Goal: Feedback & Contribution: Leave review/rating

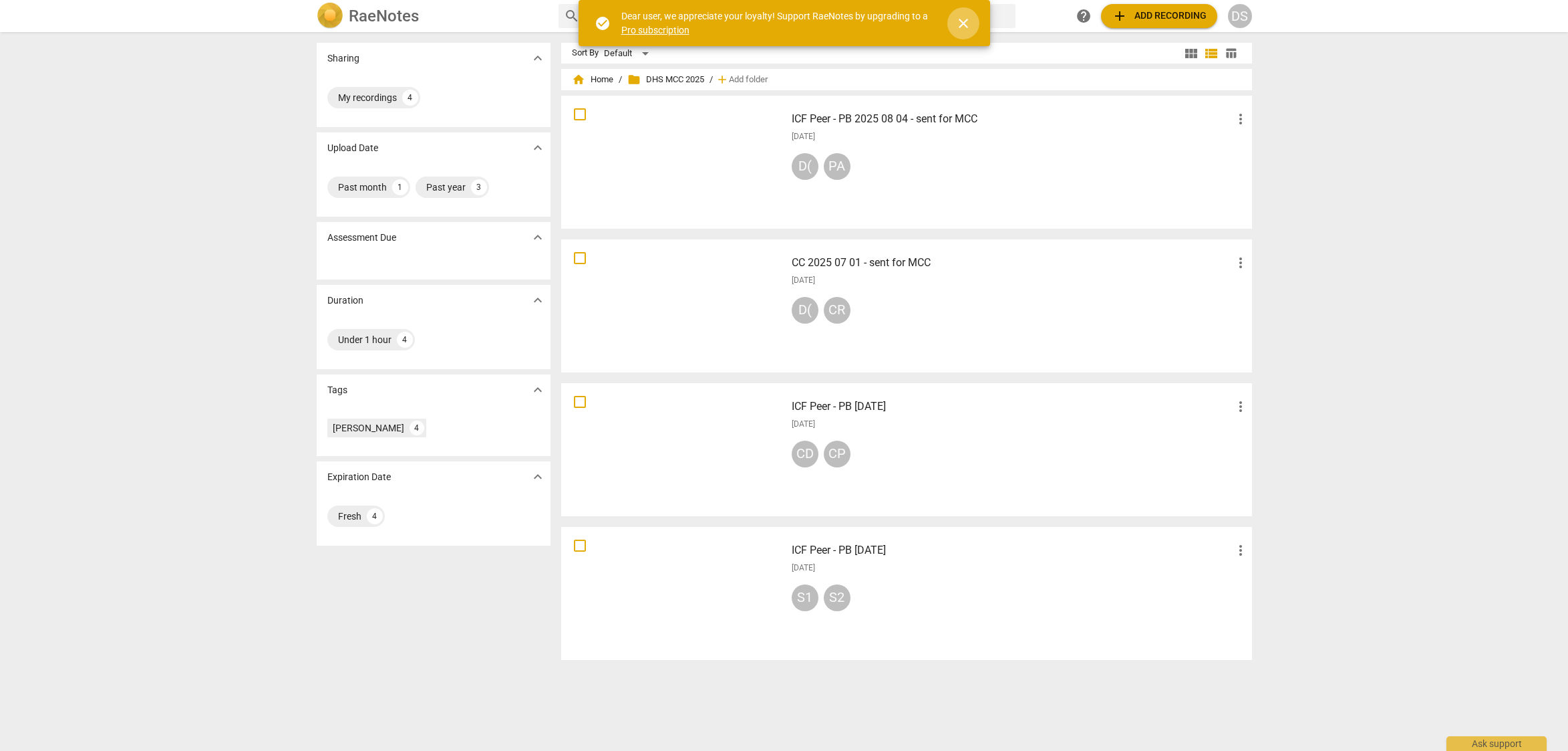
click at [964, 23] on span "close" at bounding box center [963, 24] width 16 height 16
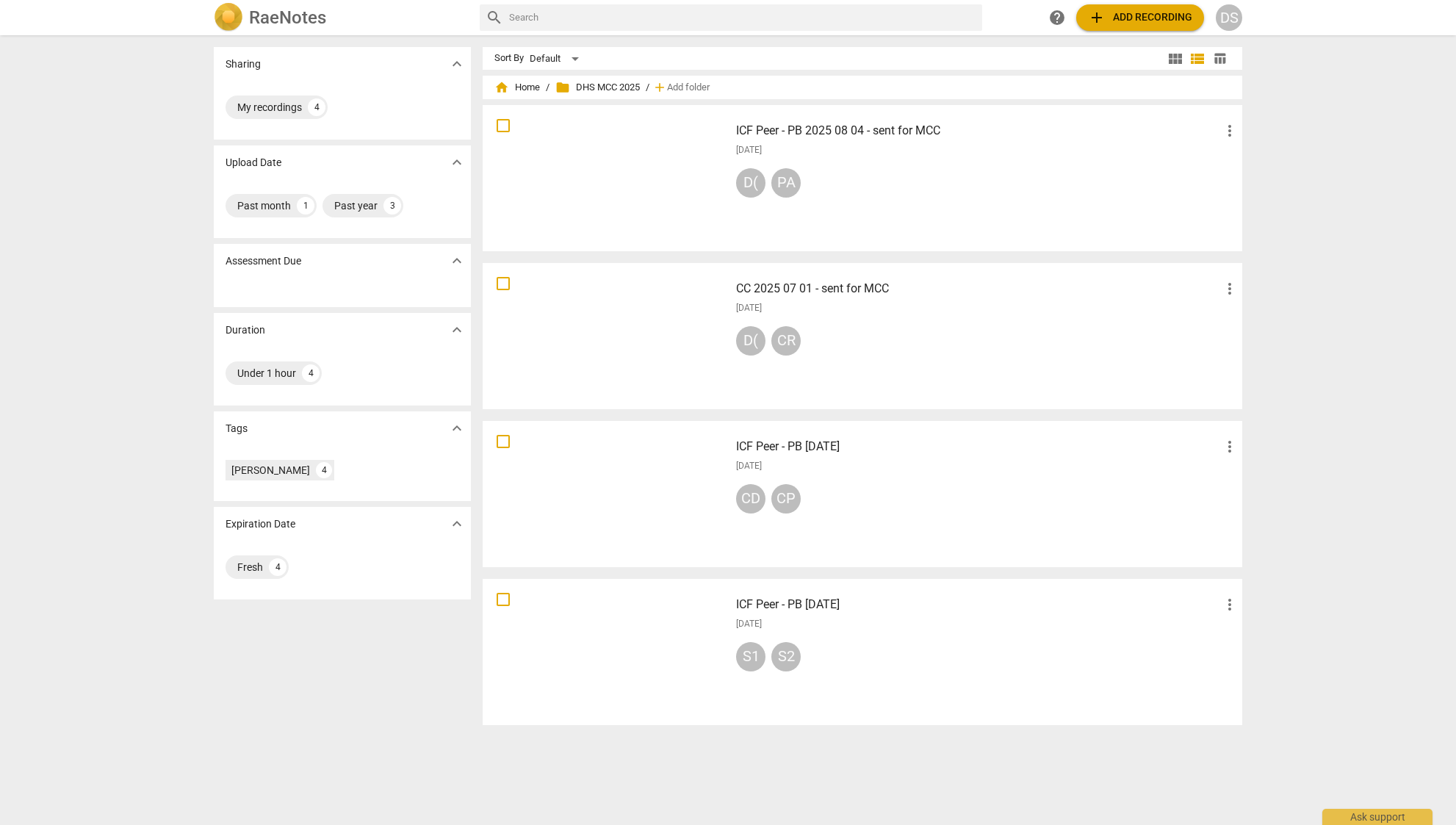
click at [285, 21] on h2 "RaeNotes" at bounding box center [288, 17] width 77 height 20
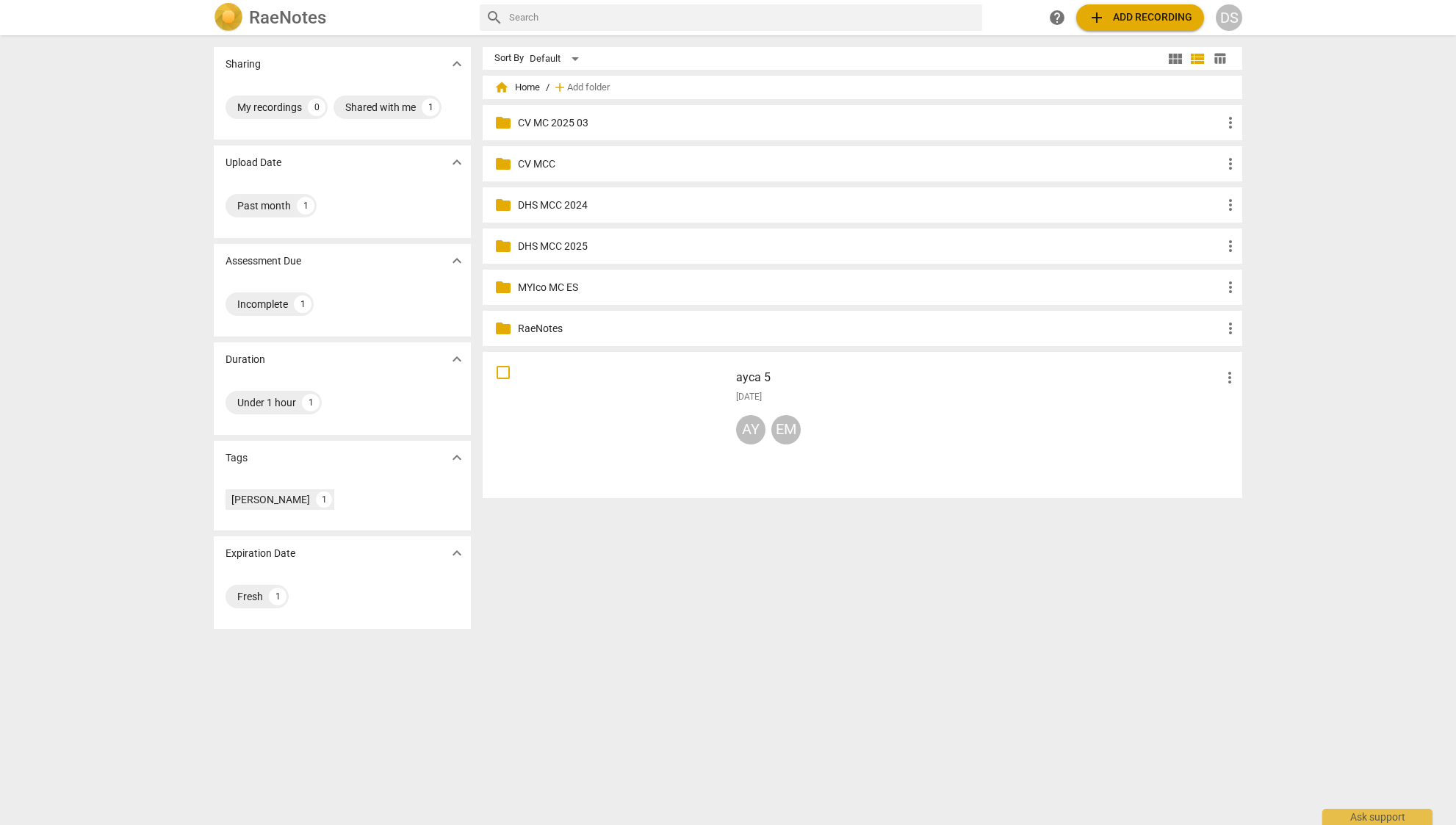
click at [563, 378] on div at bounding box center [605, 425] width 236 height 136
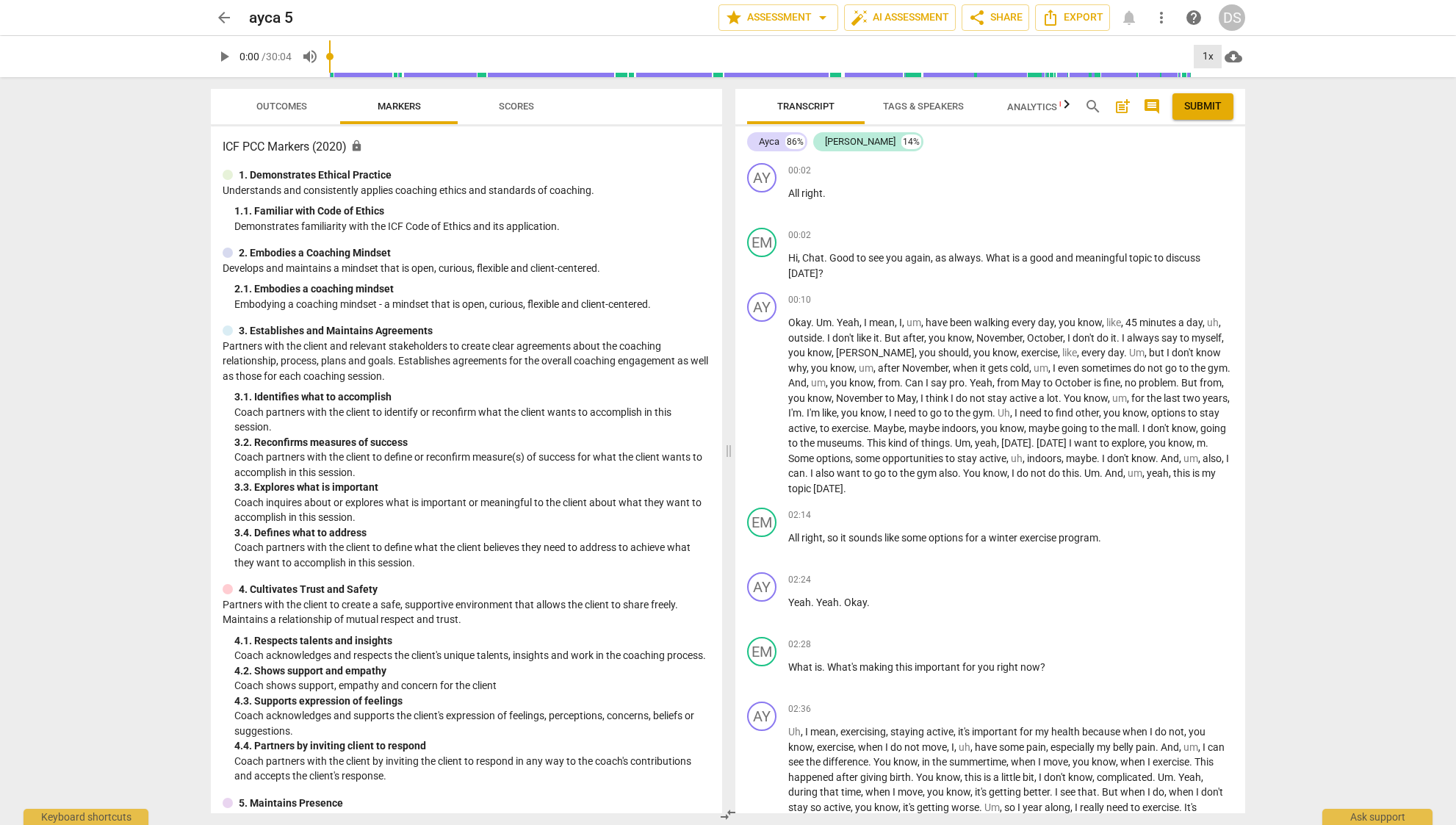
click at [1198, 58] on div "1x" at bounding box center [1207, 56] width 28 height 23
click at [1222, 137] on li "1.5x" at bounding box center [1218, 141] width 49 height 28
click at [229, 53] on span "play_arrow" at bounding box center [224, 56] width 17 height 17
click at [1057, 111] on span "Analytics New" at bounding box center [1040, 106] width 69 height 11
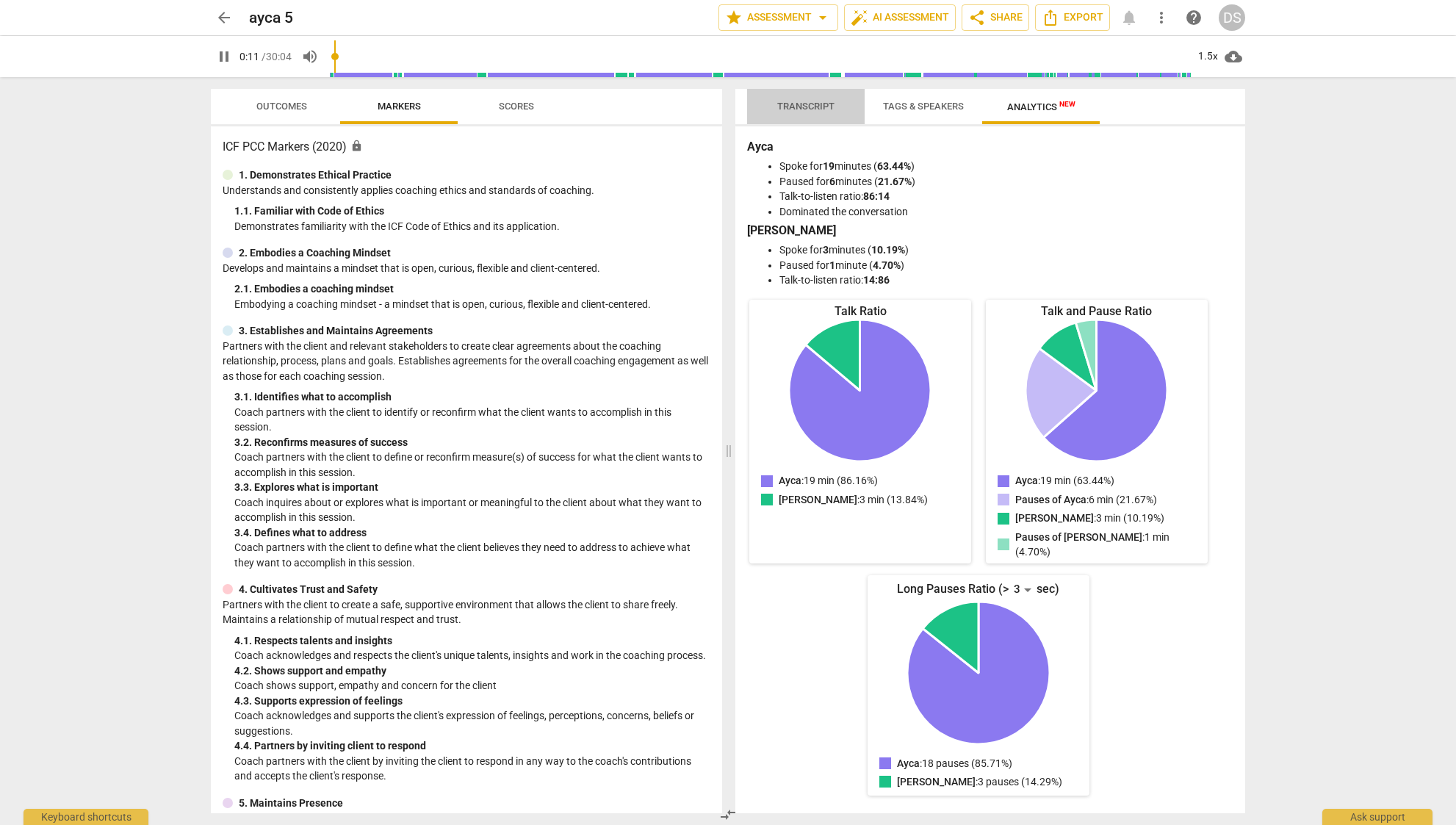
click at [814, 106] on span "Transcript" at bounding box center [805, 105] width 57 height 11
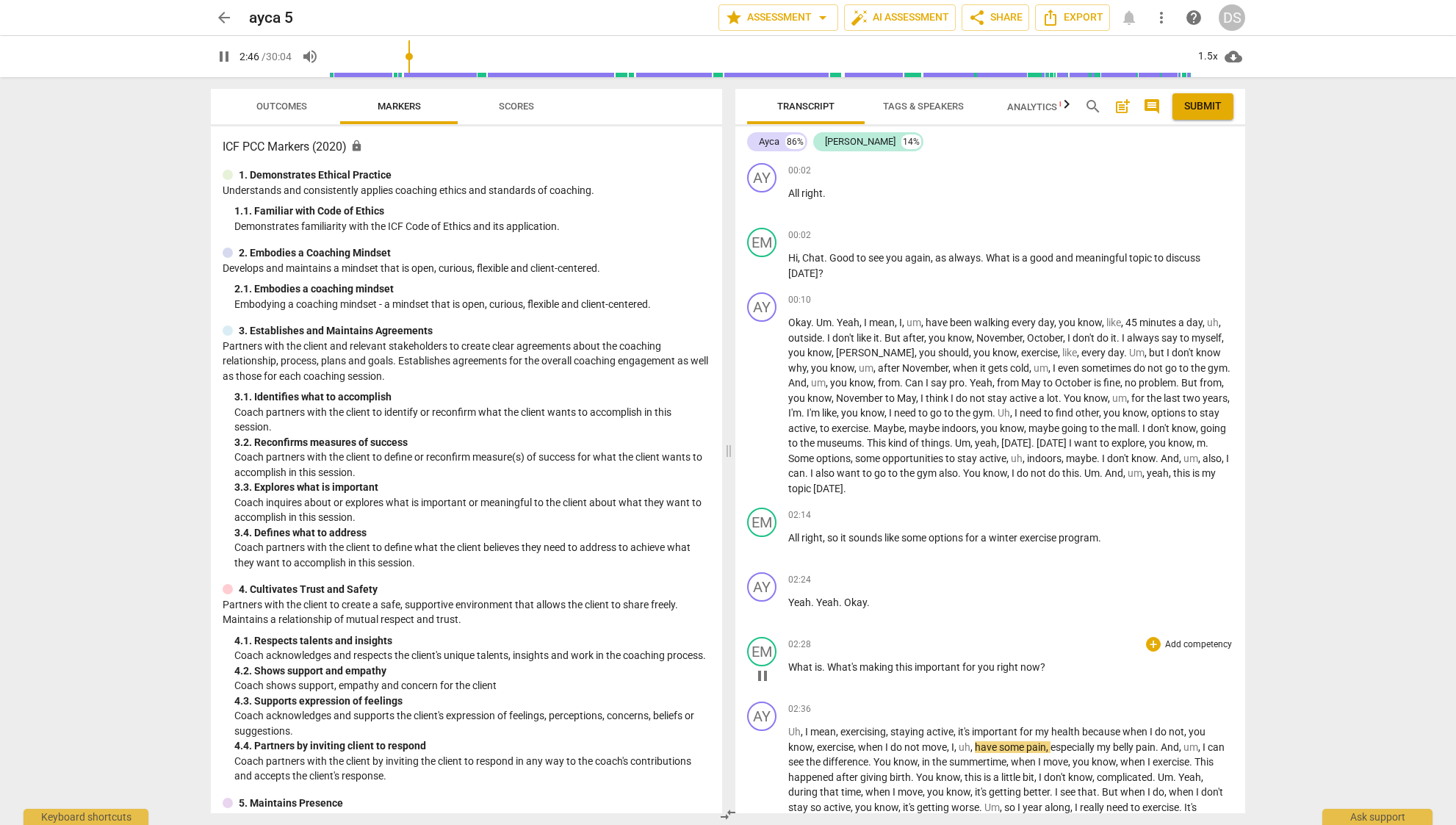
click at [1156, 638] on div "+ Add competency" at bounding box center [1189, 644] width 88 height 14
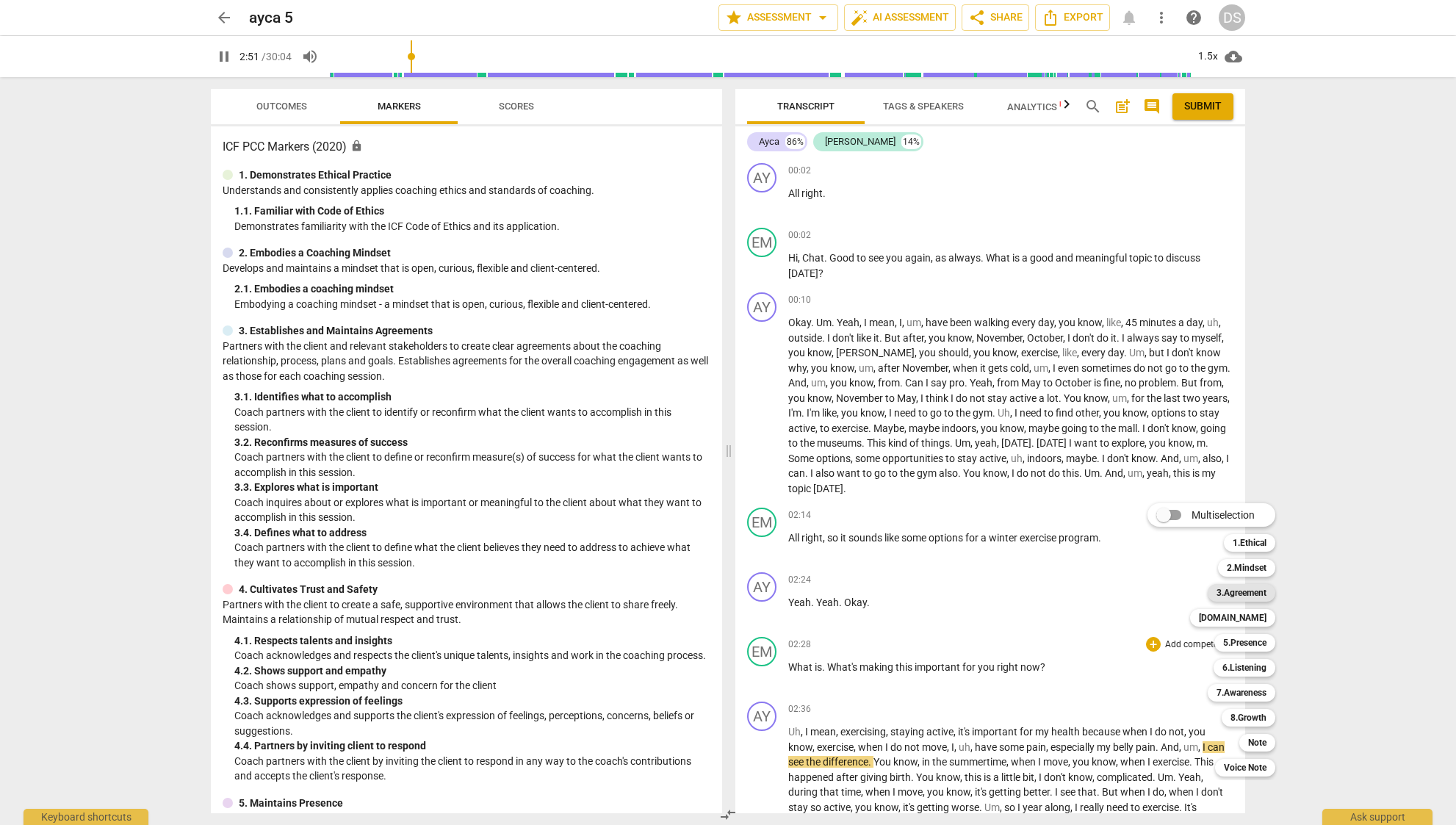
click at [1251, 590] on b "3.Agreement" at bounding box center [1241, 592] width 50 height 17
type input "172"
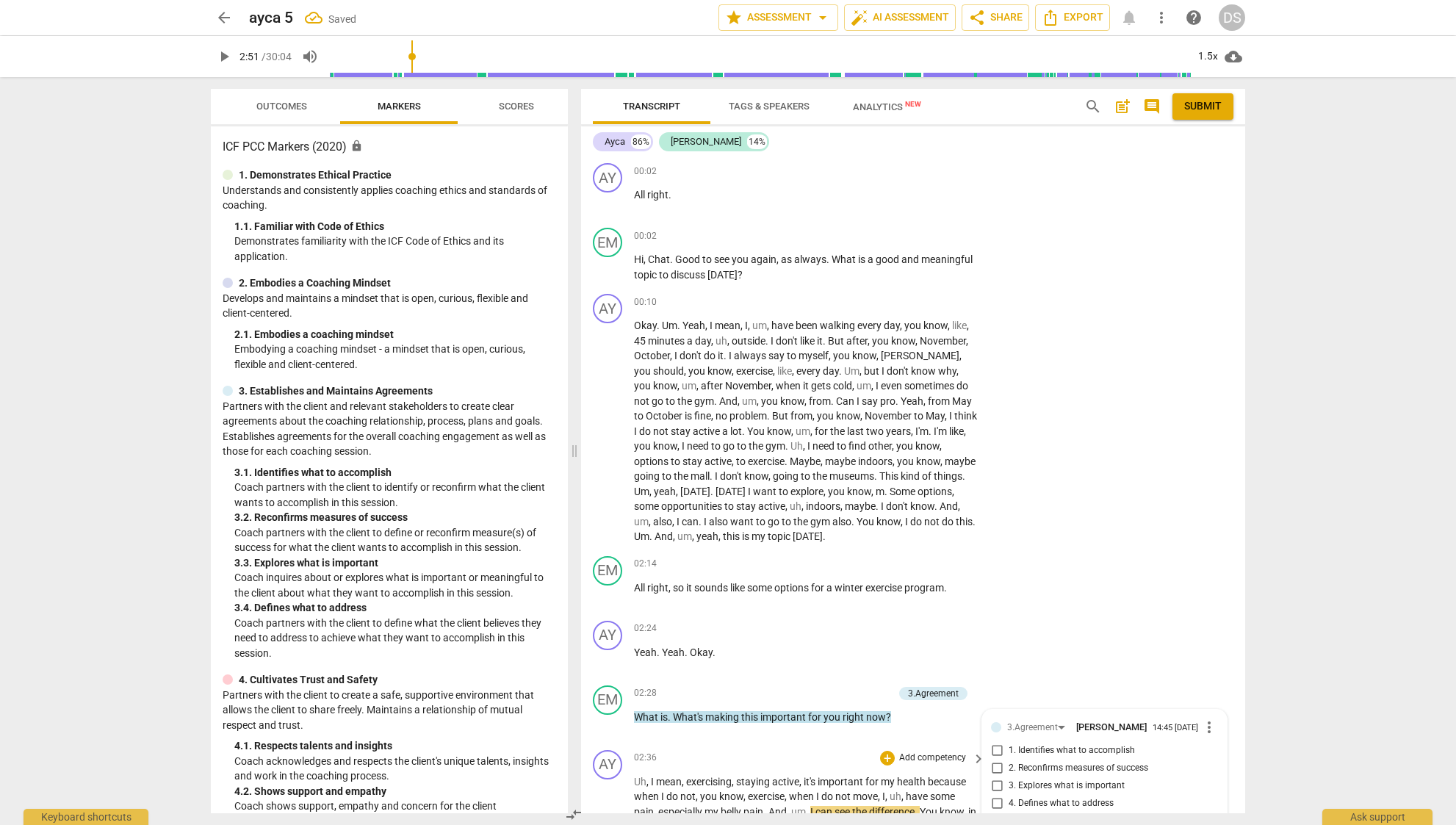
scroll to position [349, 0]
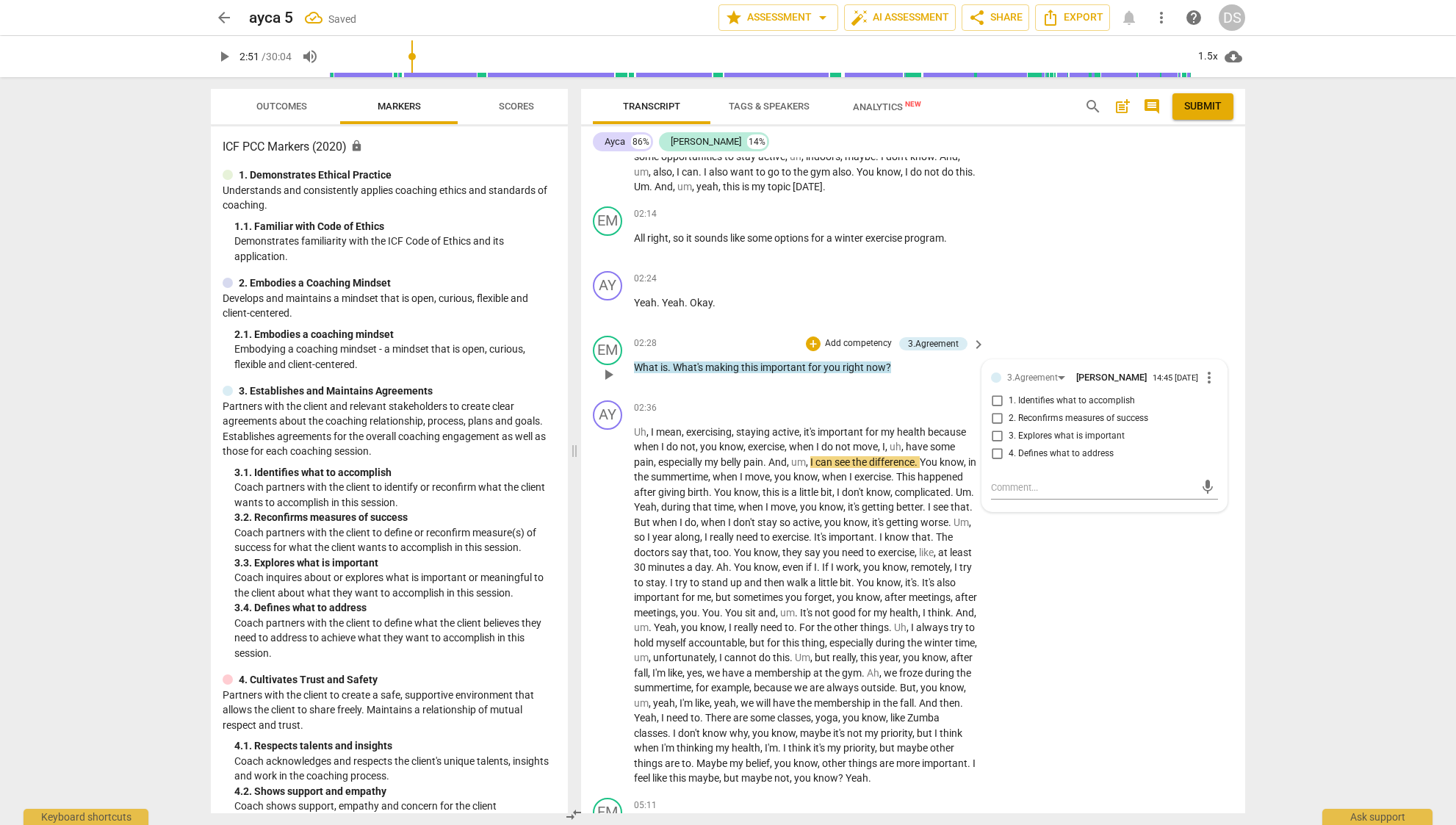
click at [1103, 431] on span "3. Explores what is important" at bounding box center [1066, 436] width 116 height 14
click at [1008, 431] on input "3. Explores what is important" at bounding box center [997, 436] width 23 height 17
checkbox input "true"
click at [1060, 301] on div "AY play_arrow pause 02:24 + Add competency keyboard_arrow_right Yeah . Yeah . O…" at bounding box center [913, 297] width 664 height 65
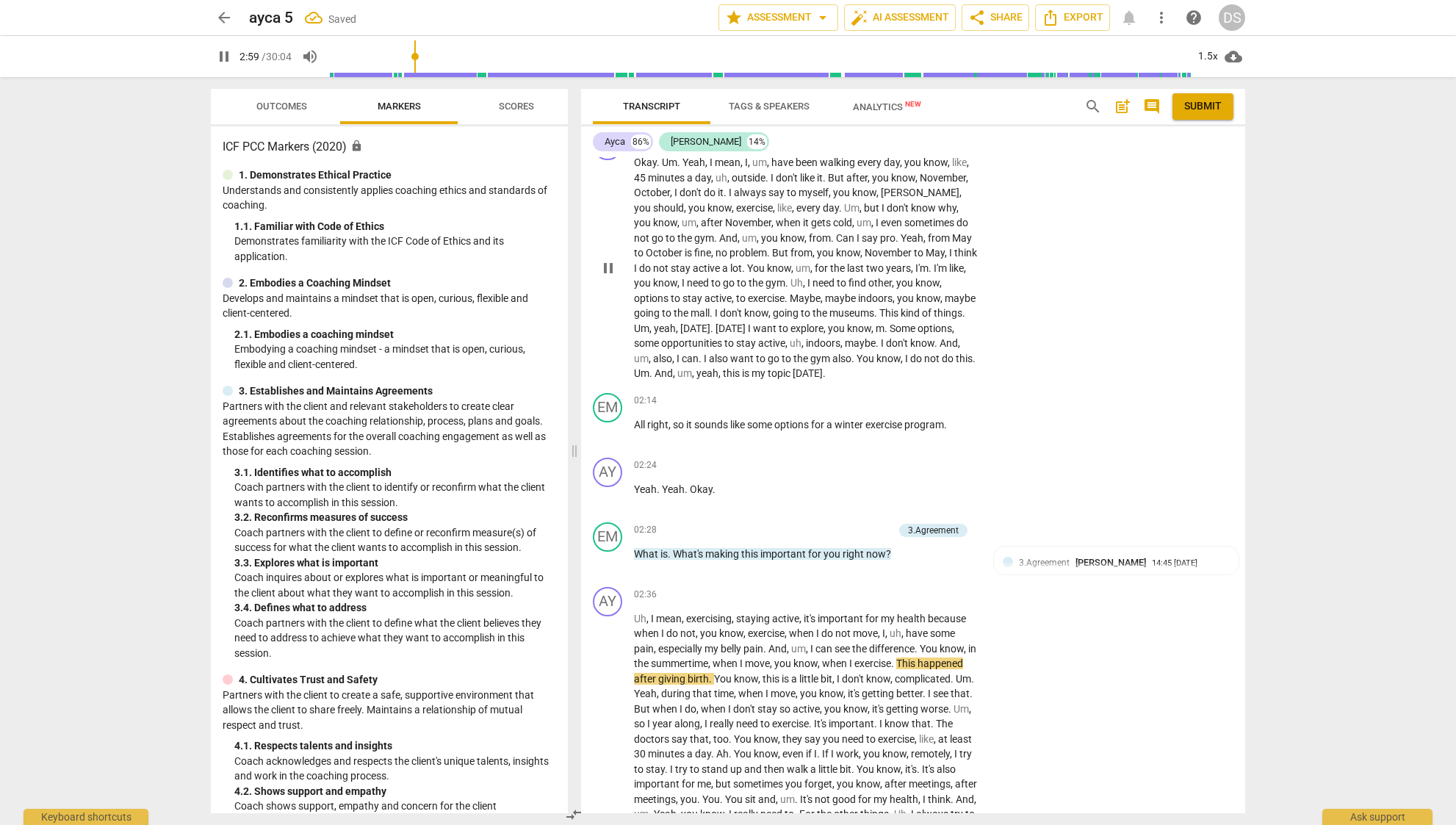
scroll to position [109, 0]
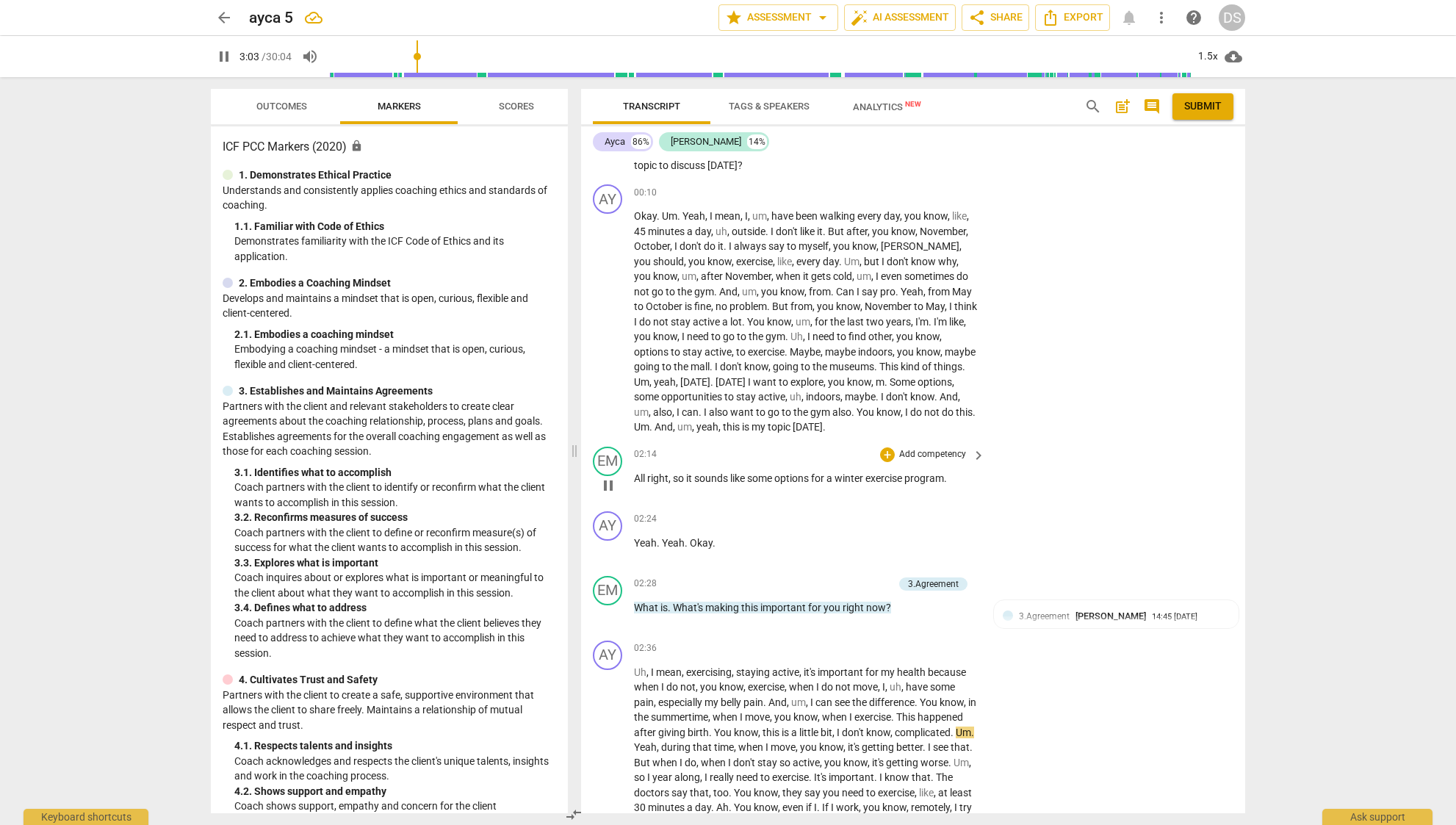
click at [957, 448] on p "Add competency" at bounding box center [932, 454] width 69 height 14
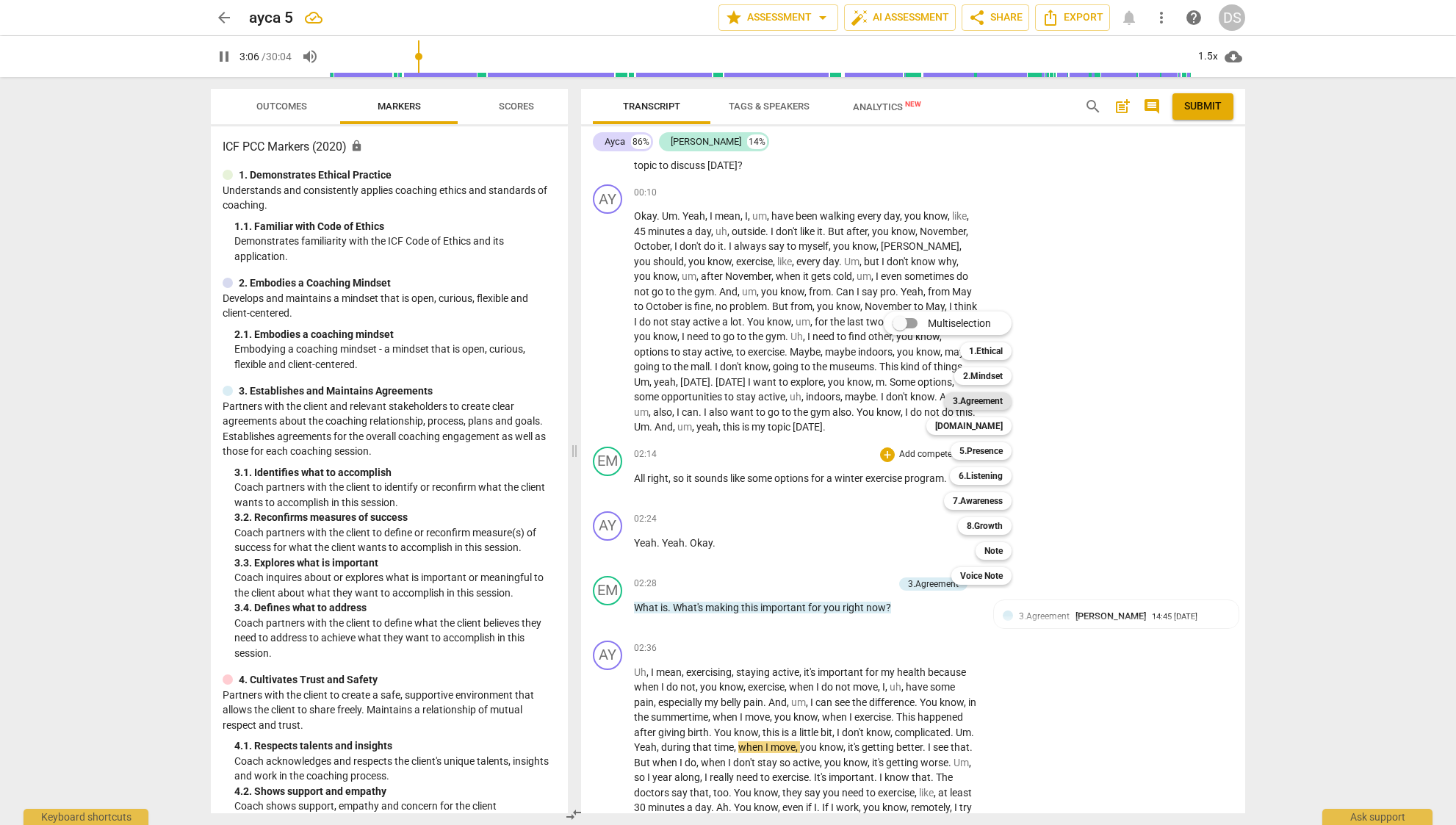
click at [1002, 404] on b "3.Agreement" at bounding box center [977, 400] width 50 height 17
type input "186"
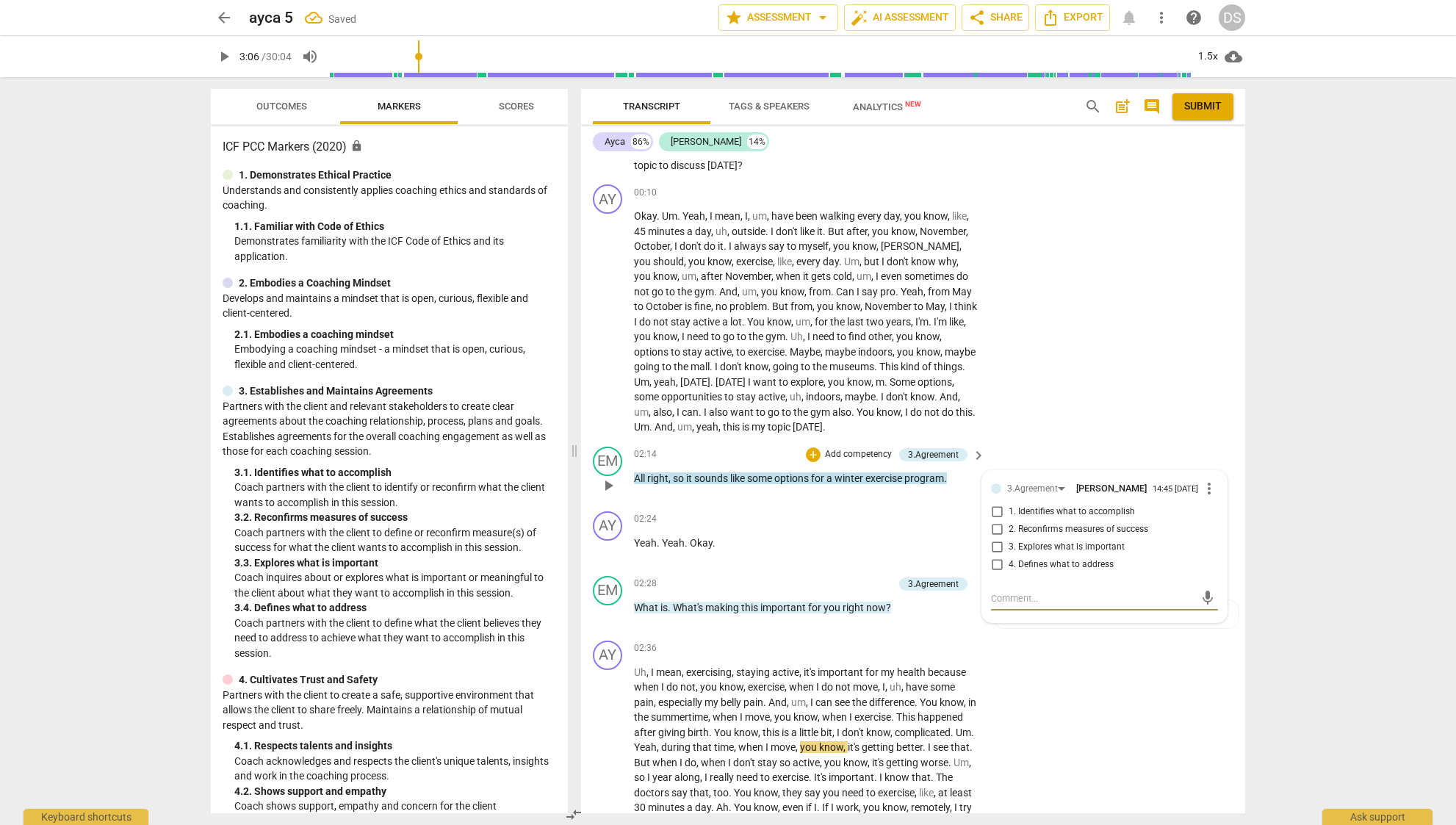
click at [1115, 508] on span "1. Identifies what to accomplish" at bounding box center [1071, 512] width 126 height 14
click at [1008, 508] on input "1. Identifies what to accomplish" at bounding box center [997, 511] width 23 height 17
checkbox input "true"
click at [1128, 401] on div "AY play_arrow pause 00:10 + Add competency keyboard_arrow_right Okay . Um . Yea…" at bounding box center [913, 310] width 664 height 262
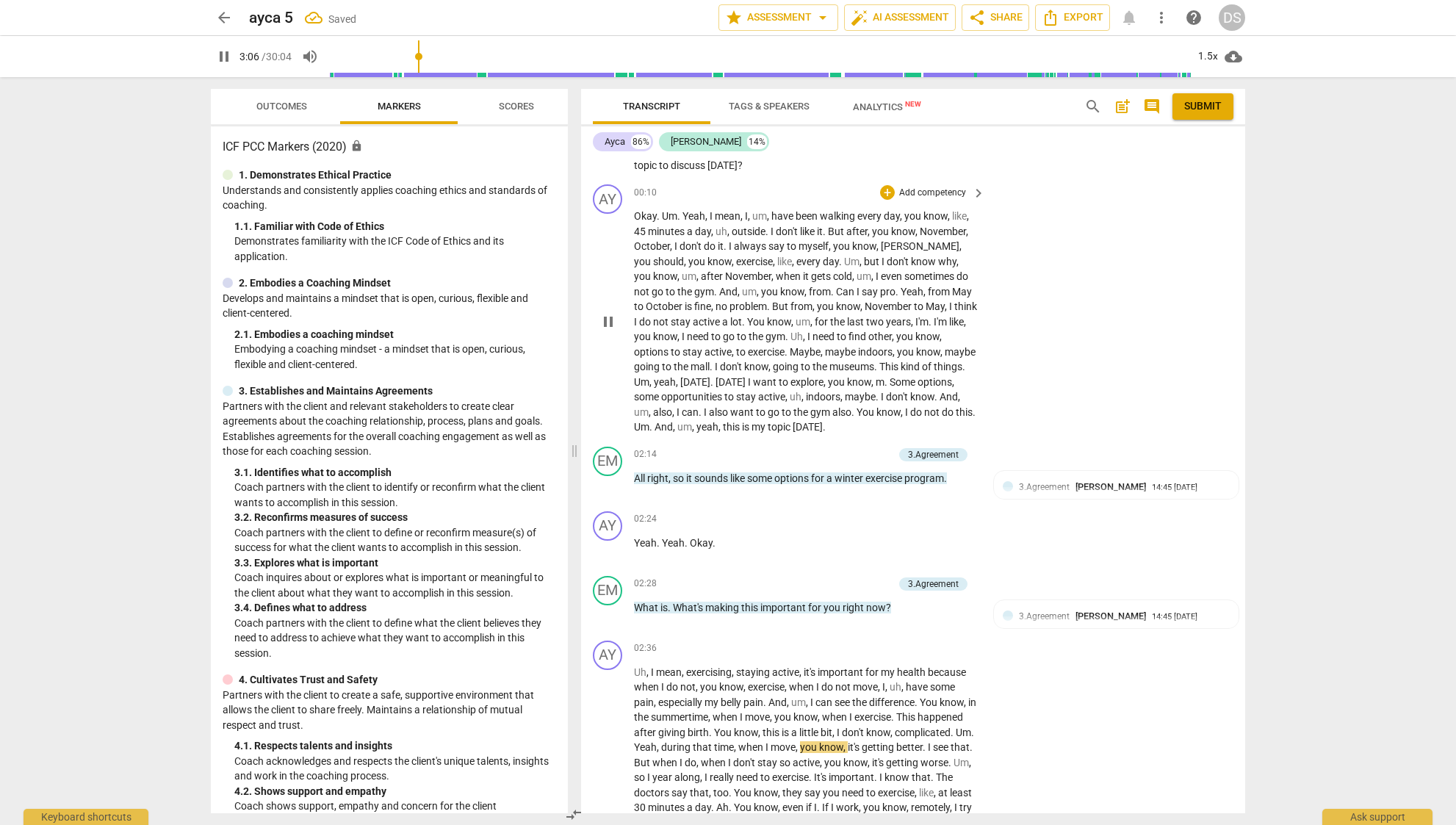
scroll to position [112, 0]
click at [975, 444] on span "keyboard_arrow_right" at bounding box center [978, 453] width 17 height 17
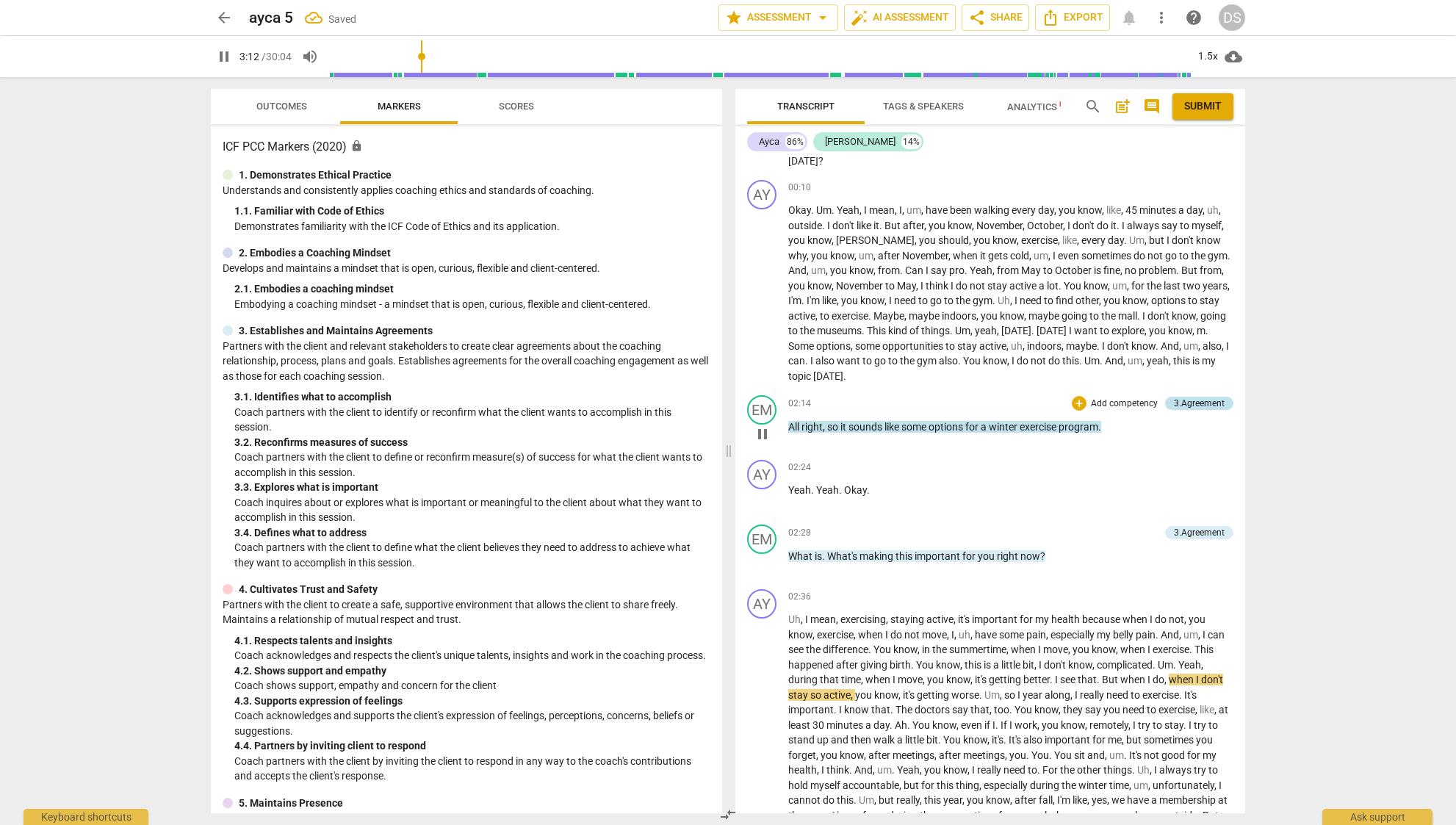
click at [1212, 401] on div "3.Agreement" at bounding box center [1198, 403] width 51 height 14
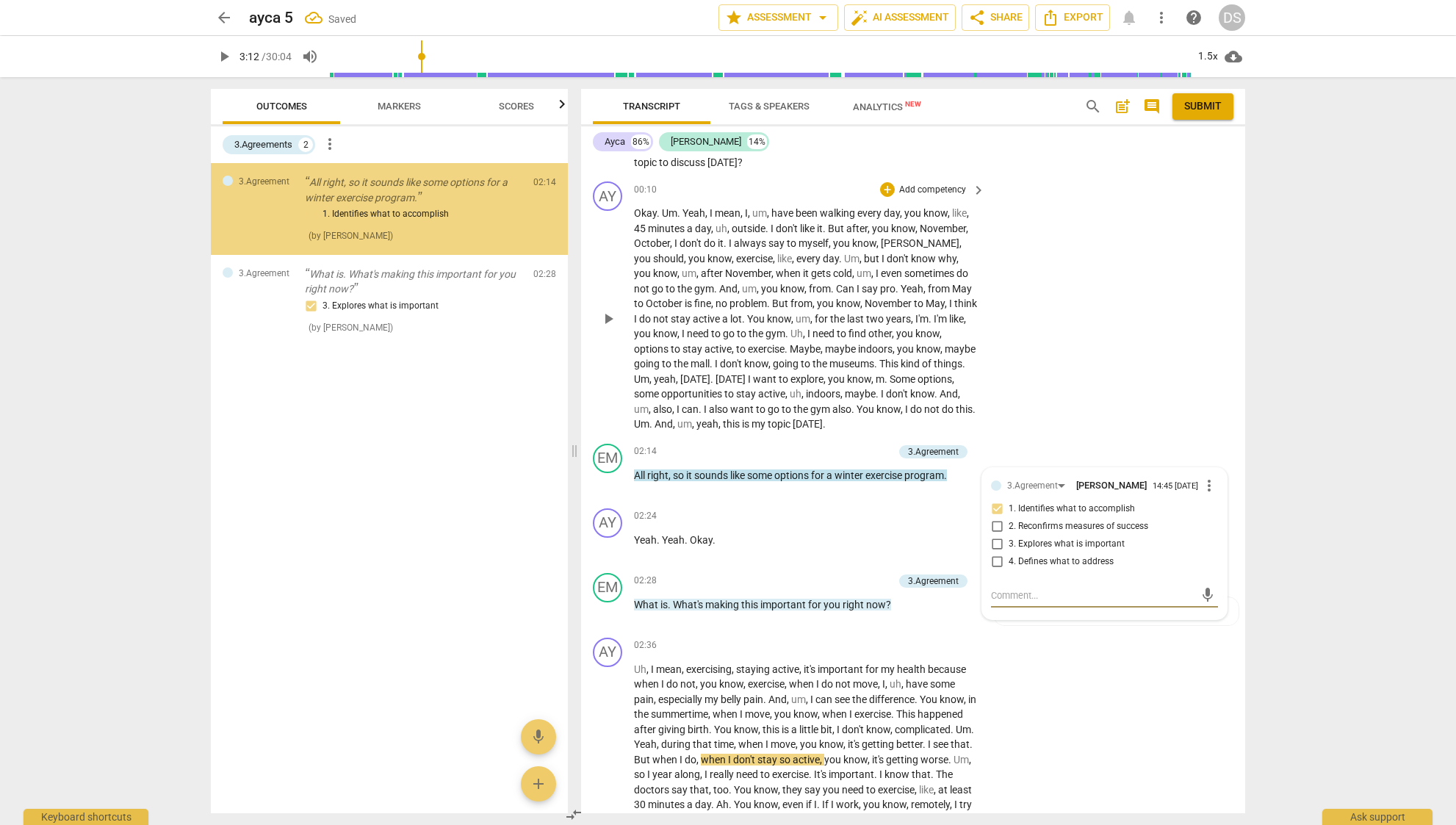
type input "193"
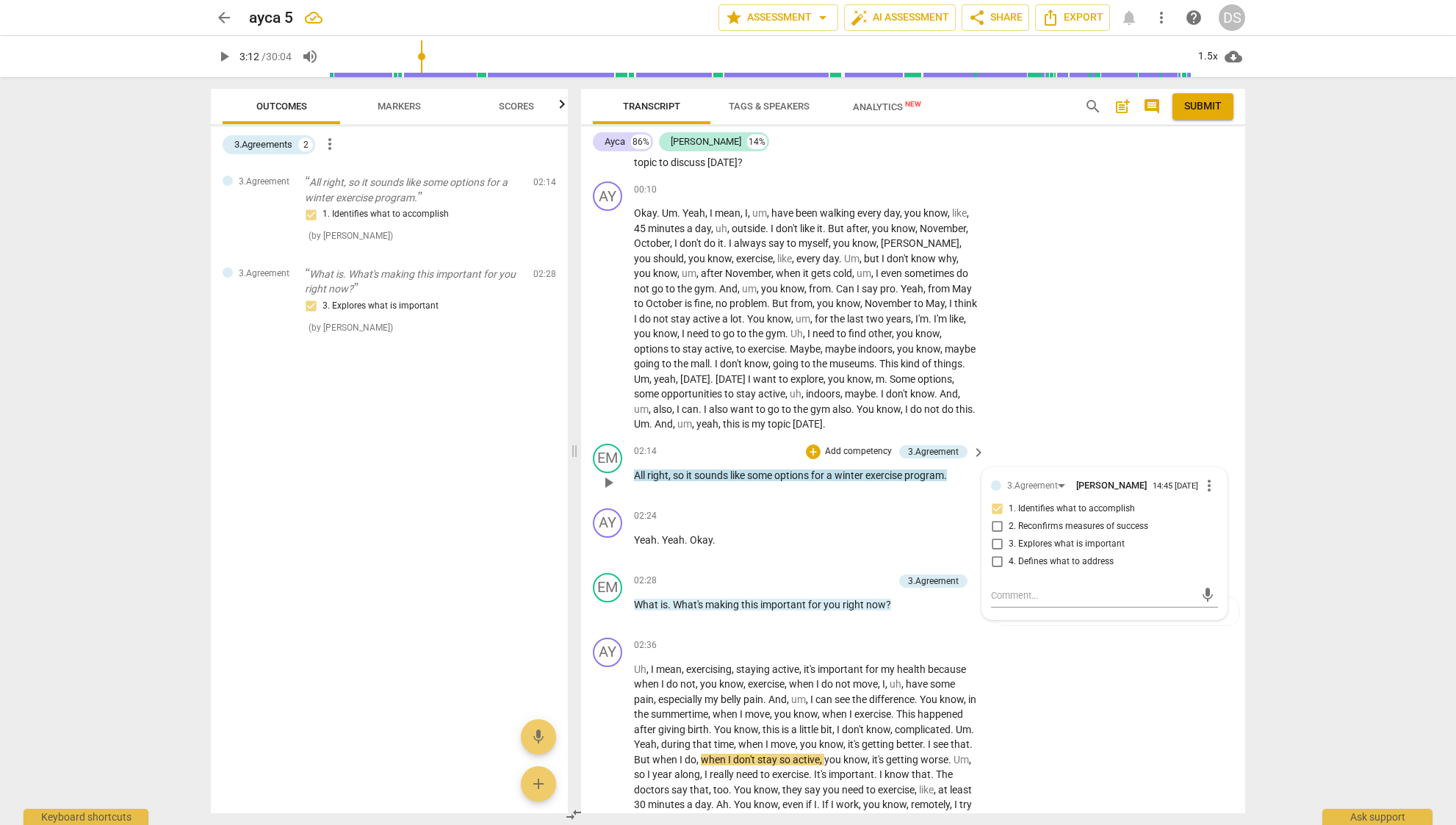
click at [1085, 558] on span "4. Defines what to address" at bounding box center [1060, 562] width 105 height 14
click at [1008, 558] on input "4. Defines what to address" at bounding box center [997, 562] width 23 height 17
checkbox input "true"
click at [1085, 505] on span "1. Identifies what to accomplish" at bounding box center [1071, 509] width 126 height 14
click at [1008, 505] on input "1. Identifies what to accomplish" at bounding box center [997, 509] width 23 height 17
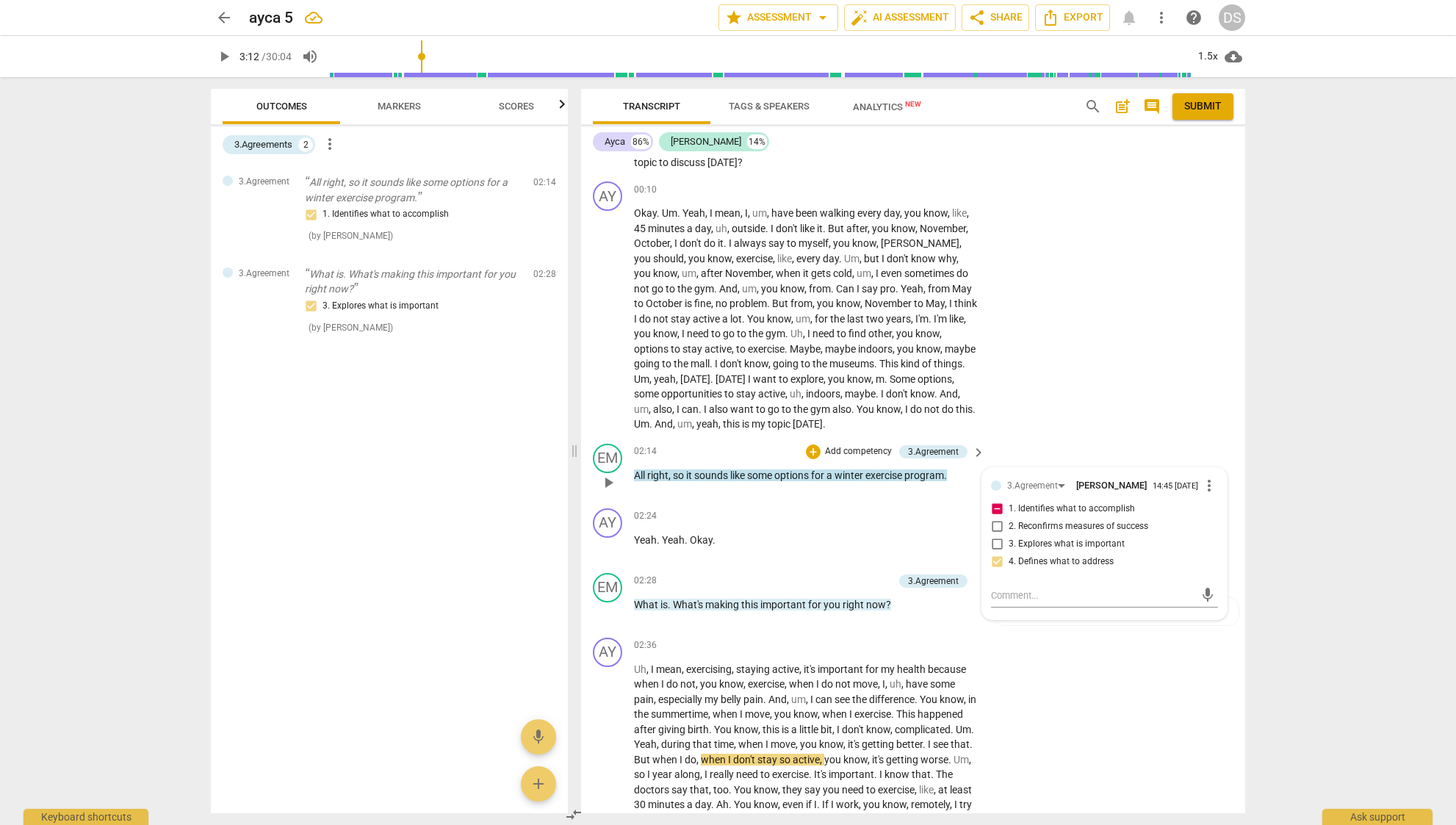
click at [1075, 509] on span "1. Identifies what to accomplish" at bounding box center [1071, 509] width 126 height 14
click at [1008, 509] on input "1. Identifies what to accomplish" at bounding box center [997, 509] width 23 height 17
checkbox input "false"
click at [1118, 409] on div "AY play_arrow pause 00:10 + Add competency keyboard_arrow_right Okay . Um . Yea…" at bounding box center [913, 307] width 664 height 262
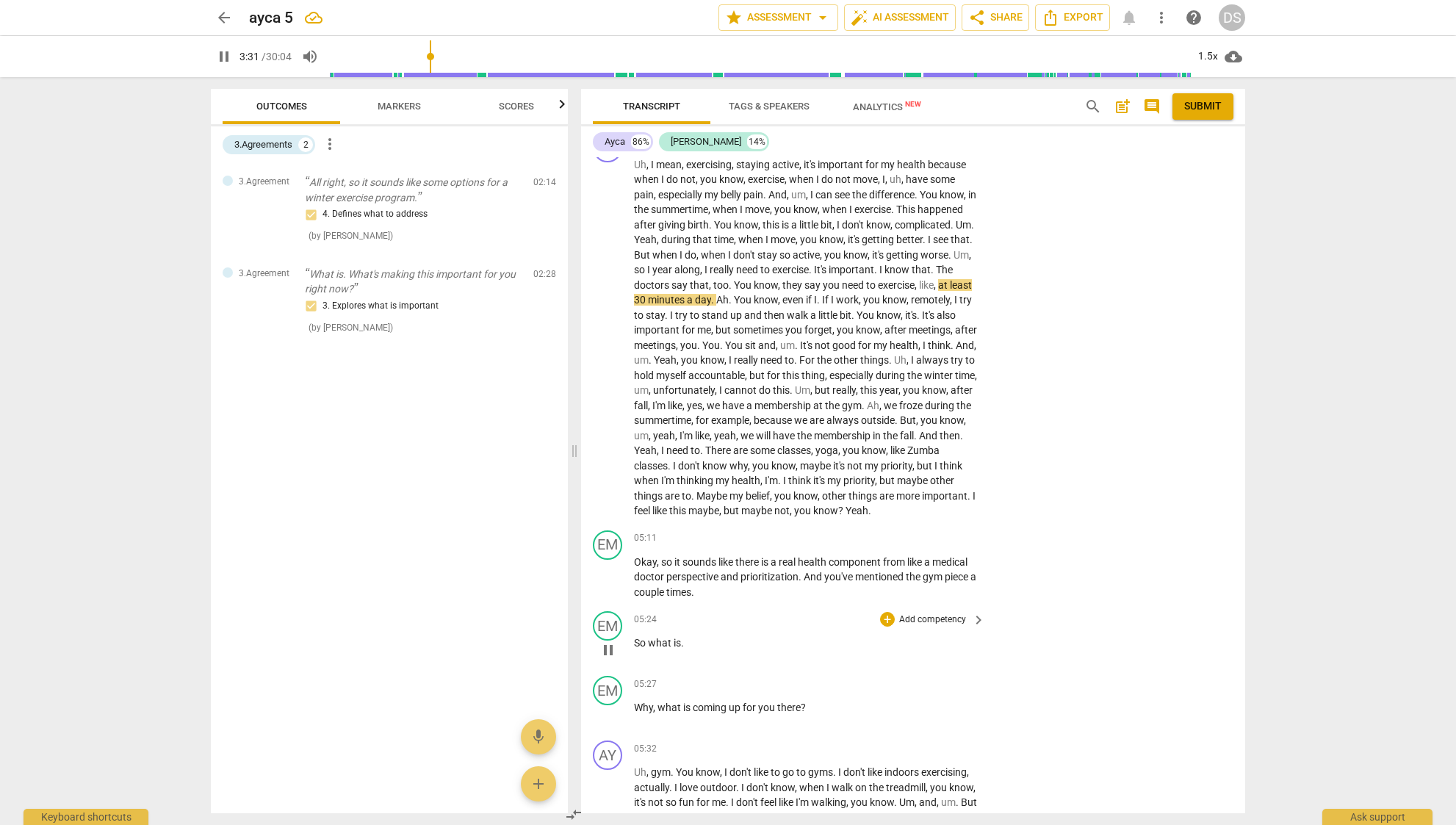
scroll to position [619, 0]
click at [652, 502] on span "feel" at bounding box center [643, 508] width 18 height 12
click at [669, 502] on span "like" at bounding box center [661, 508] width 17 height 12
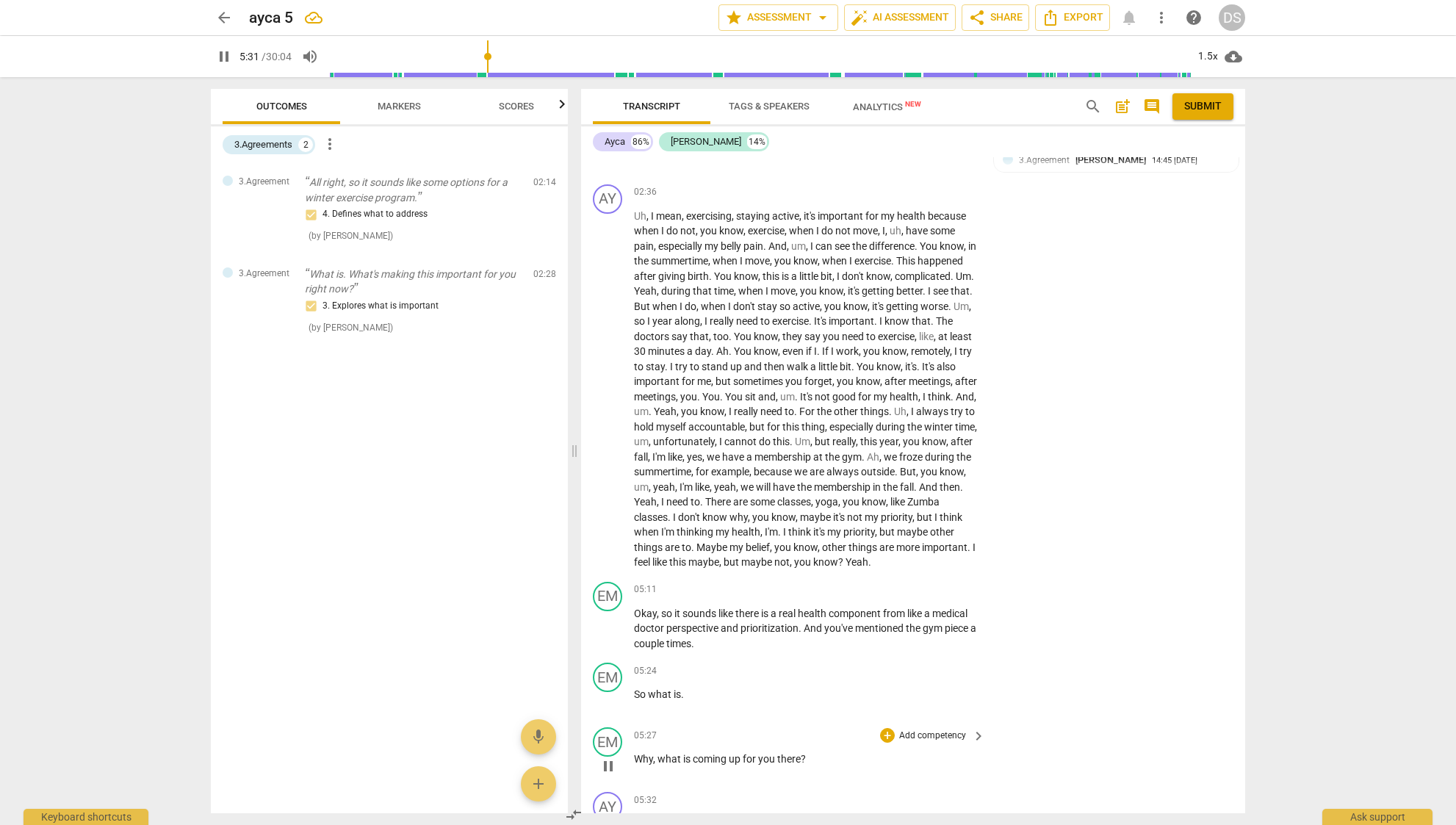
scroll to position [593, 0]
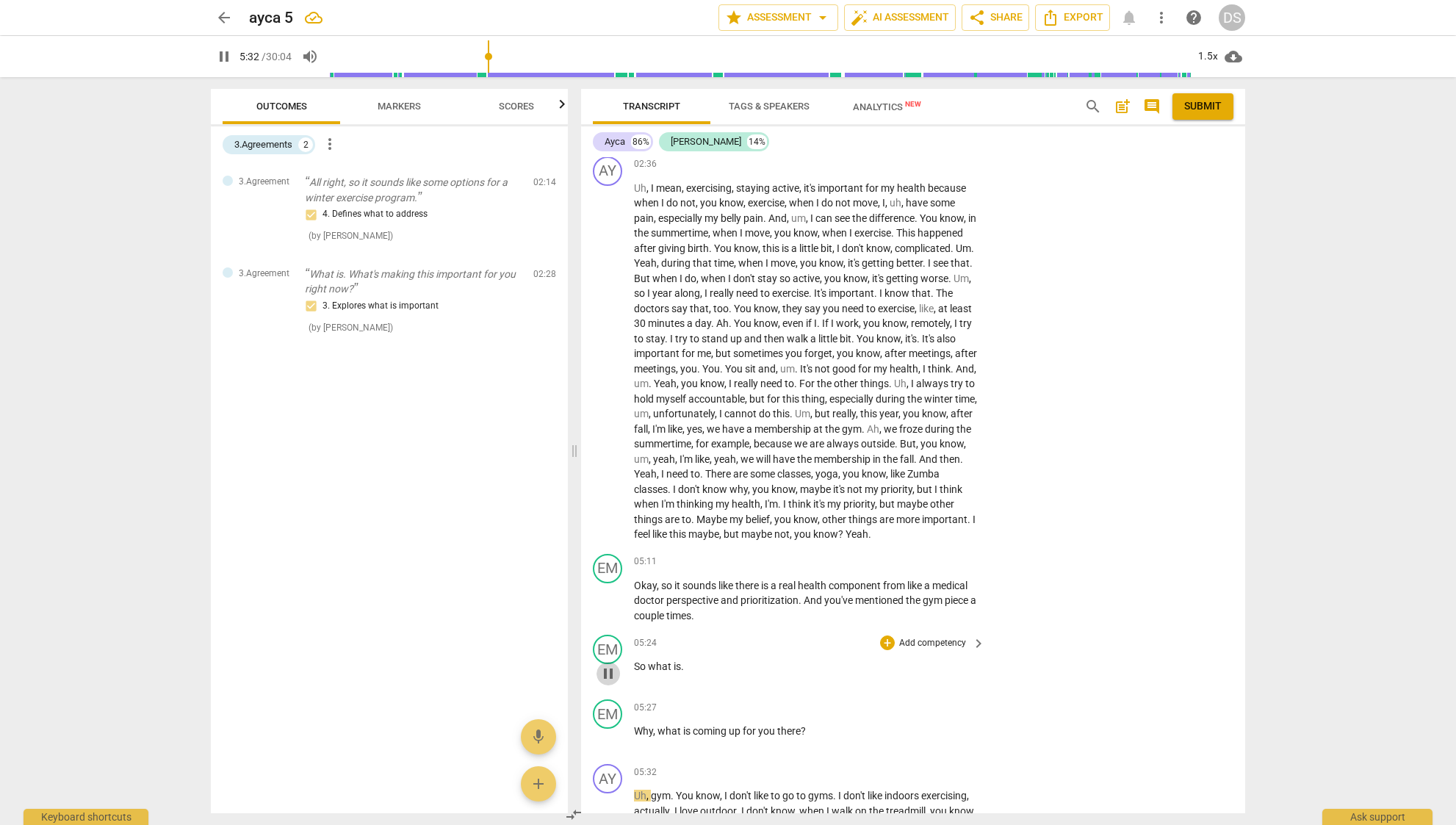
click at [608, 668] on span "pause" at bounding box center [608, 674] width 17 height 17
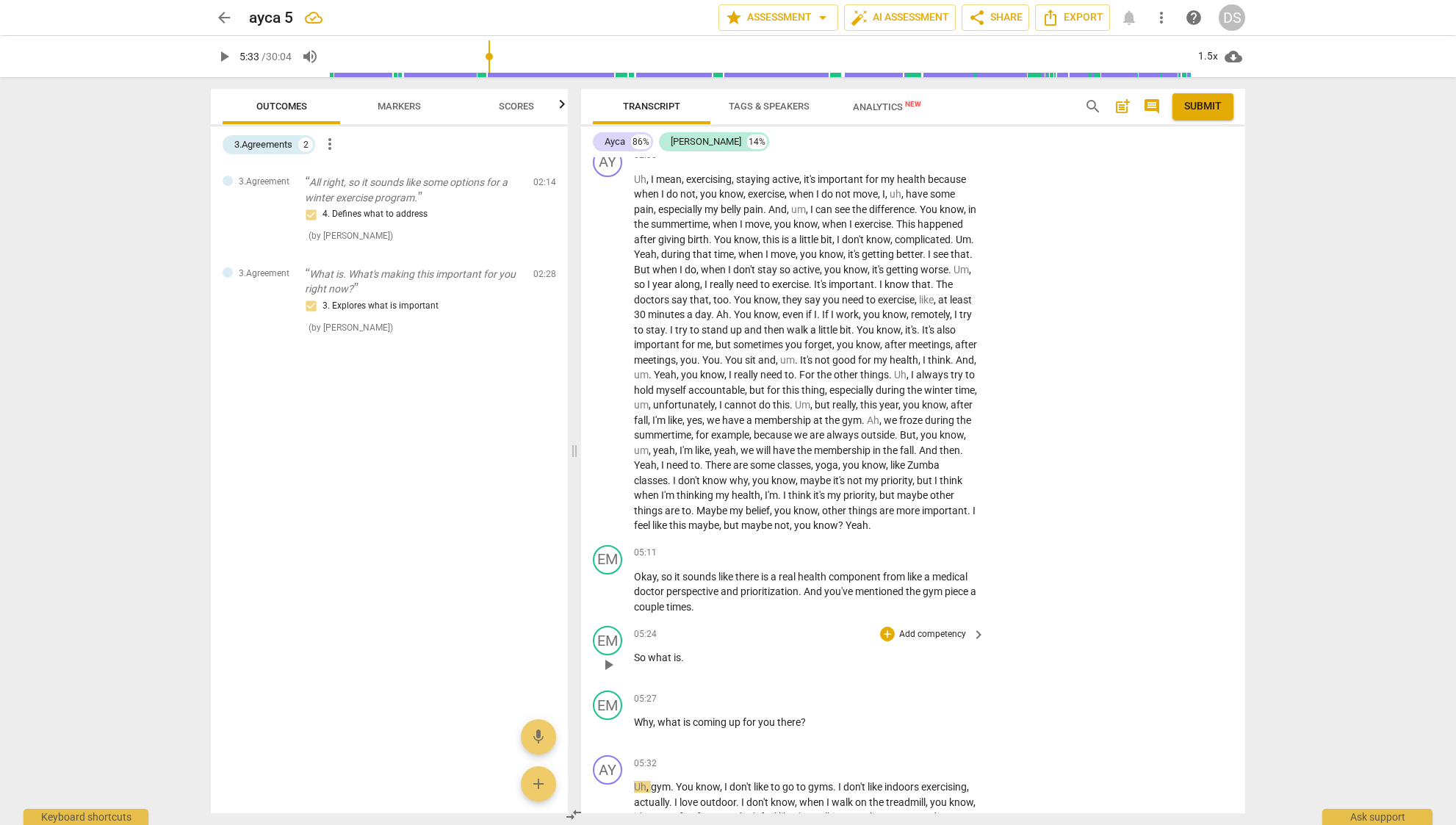
scroll to position [613, 0]
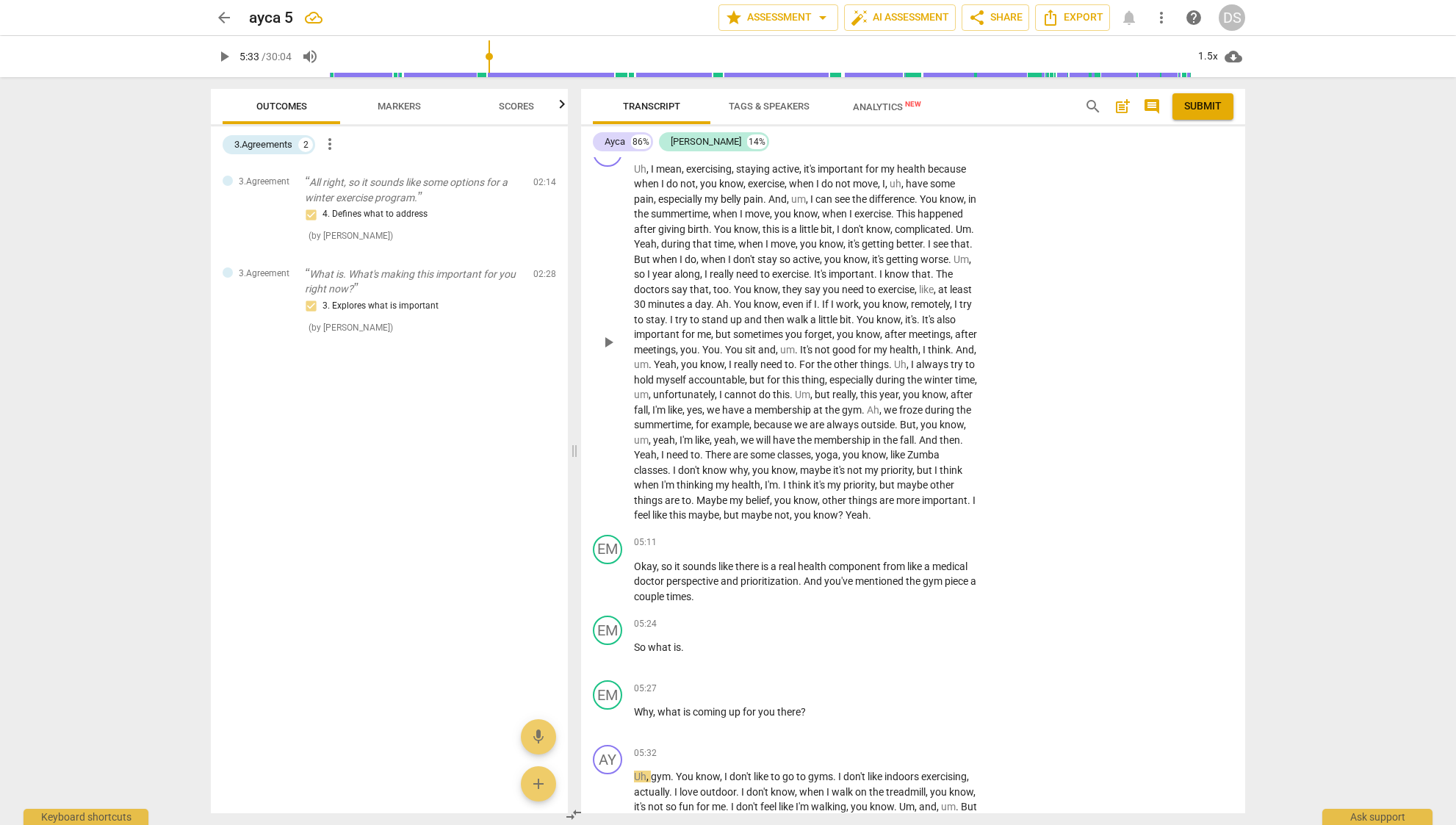
click at [813, 410] on span "at" at bounding box center [819, 410] width 12 height 12
click at [617, 343] on span "pause" at bounding box center [608, 343] width 17 height 17
click at [617, 343] on span "play_arrow" at bounding box center [608, 343] width 17 height 17
click at [617, 343] on span "pause" at bounding box center [608, 343] width 17 height 17
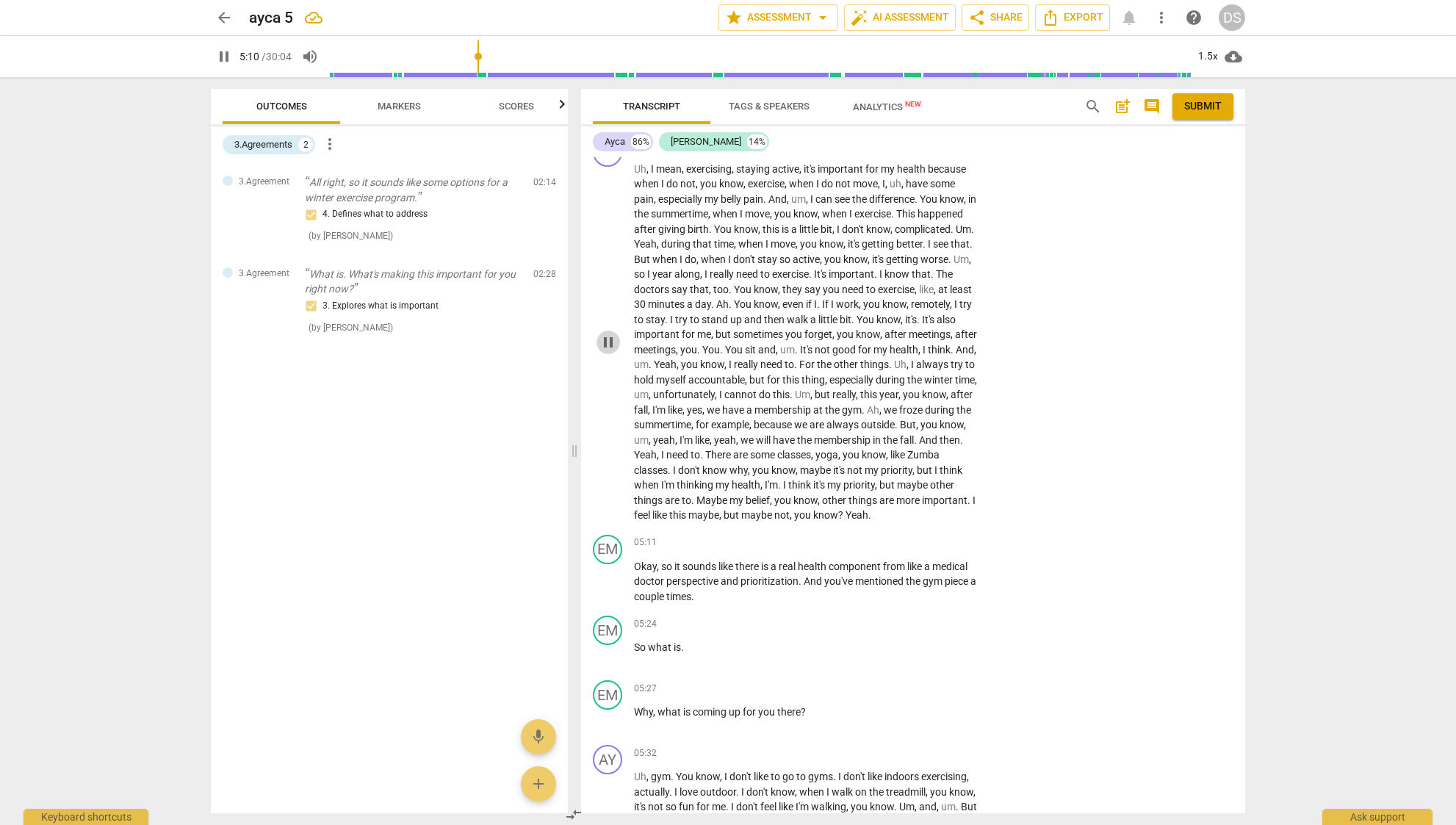
type input "311"
click at [972, 541] on span "keyboard_arrow_right" at bounding box center [978, 543] width 17 height 17
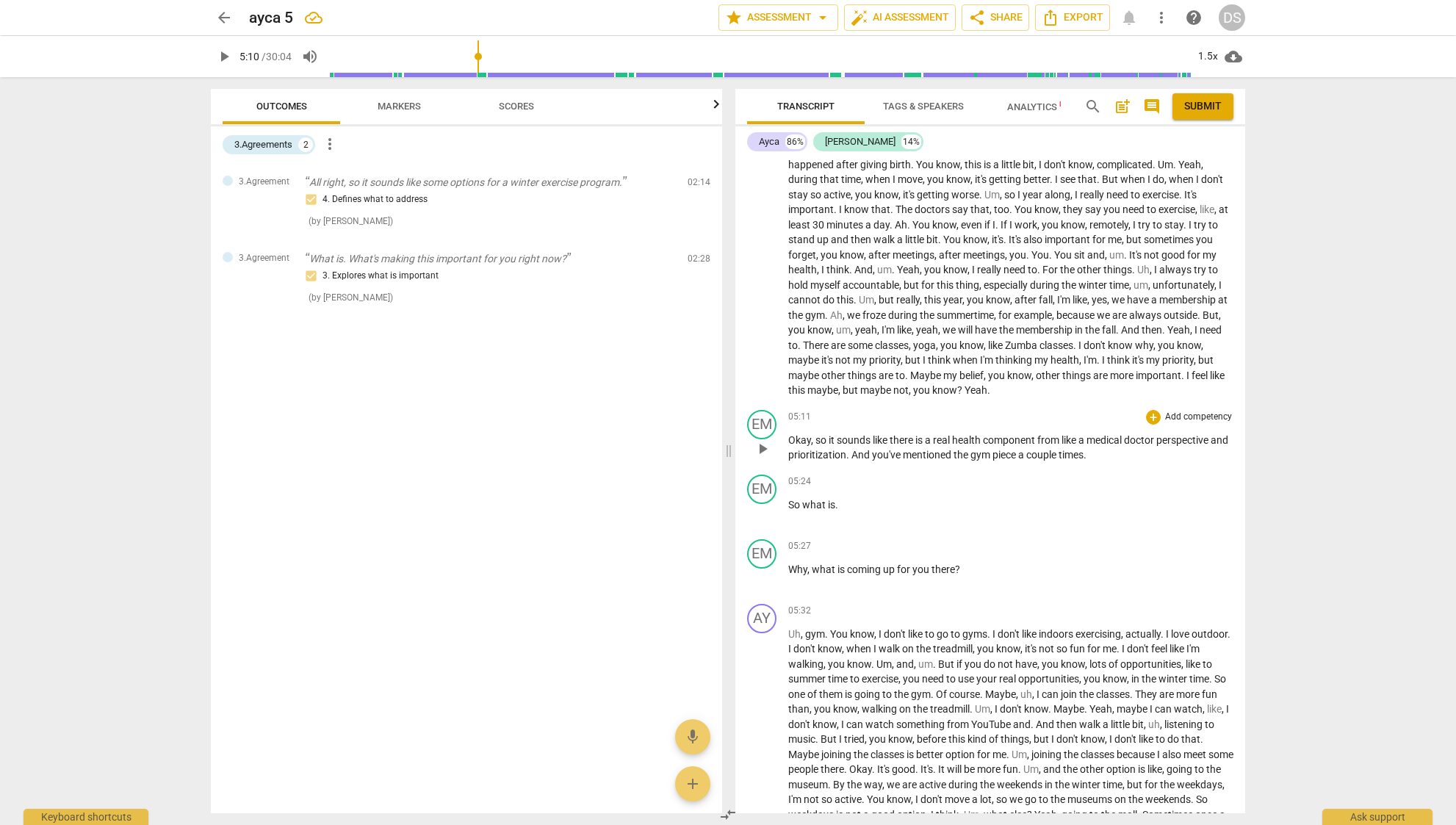
click at [1208, 410] on p "Add competency" at bounding box center [1198, 417] width 69 height 14
click at [1252, 506] on b "Note" at bounding box center [1256, 509] width 18 height 17
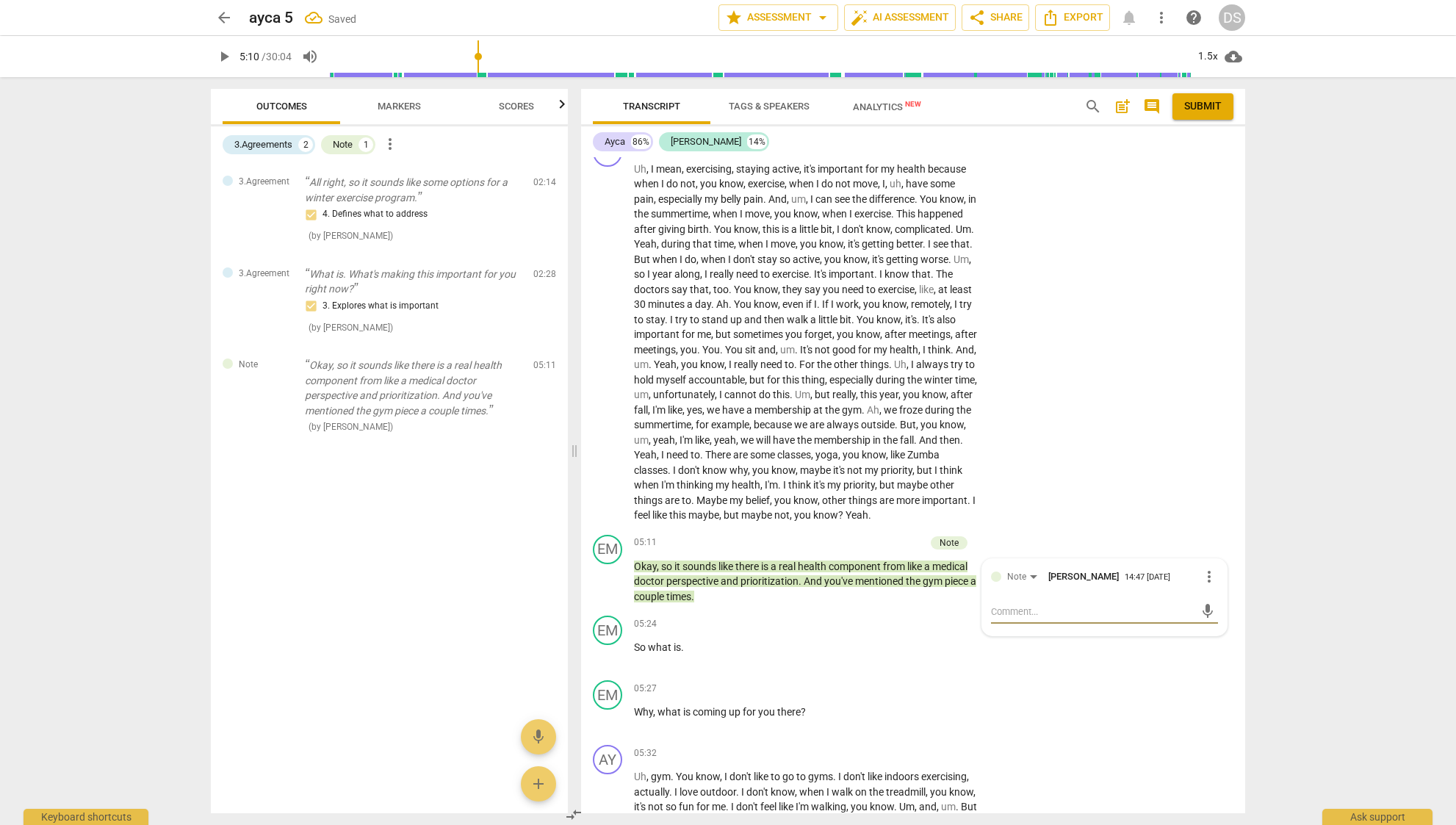
type textarea "I"
type textarea "In"
type textarea "Int"
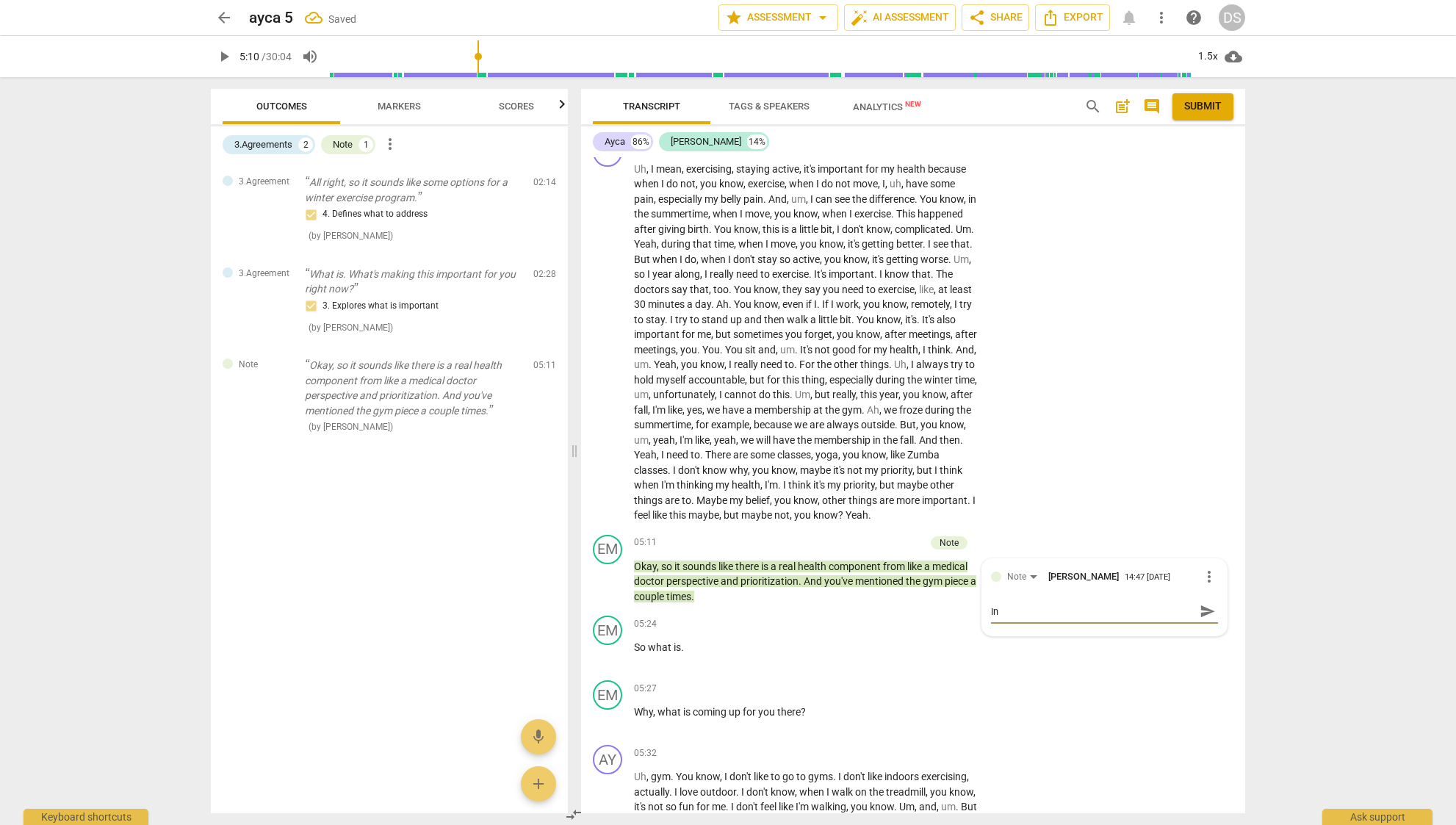
type textarea "Int"
type textarea "Inte"
type textarea "Inter"
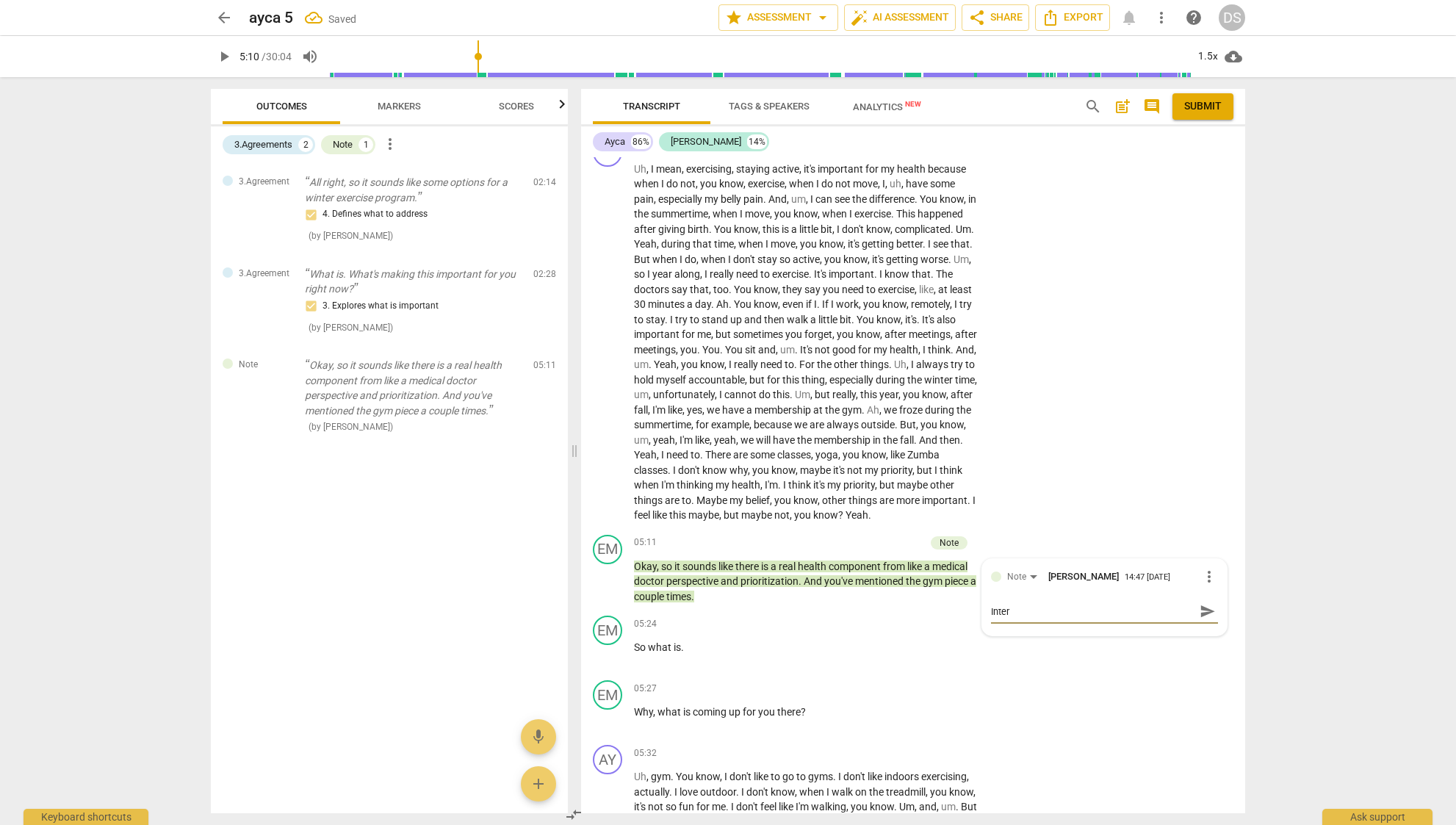
type textarea "Intere"
type textarea "Interes"
type textarea "Interest"
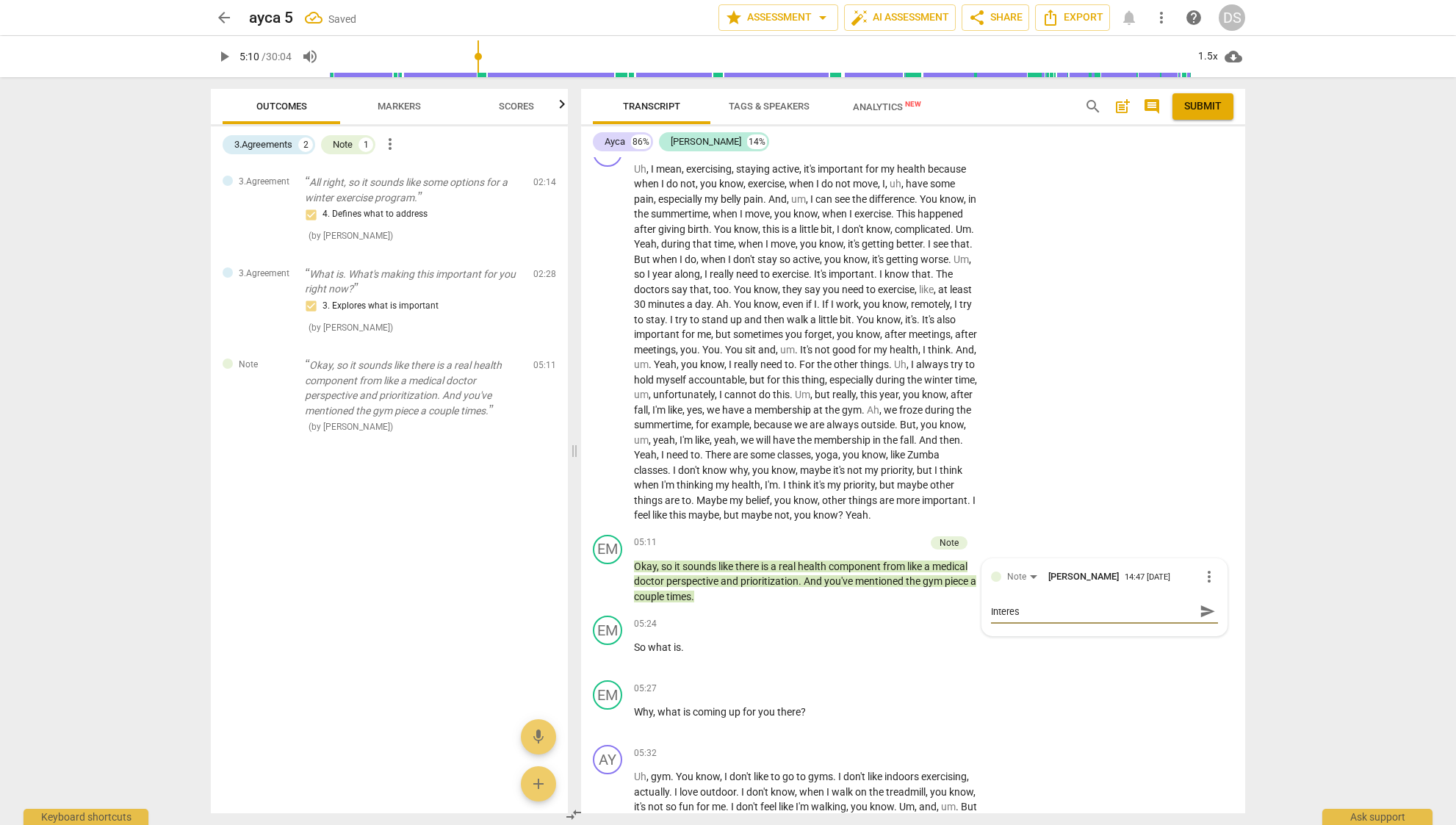
type textarea "Interest"
type textarea "Interesti"
type textarea "Interestin"
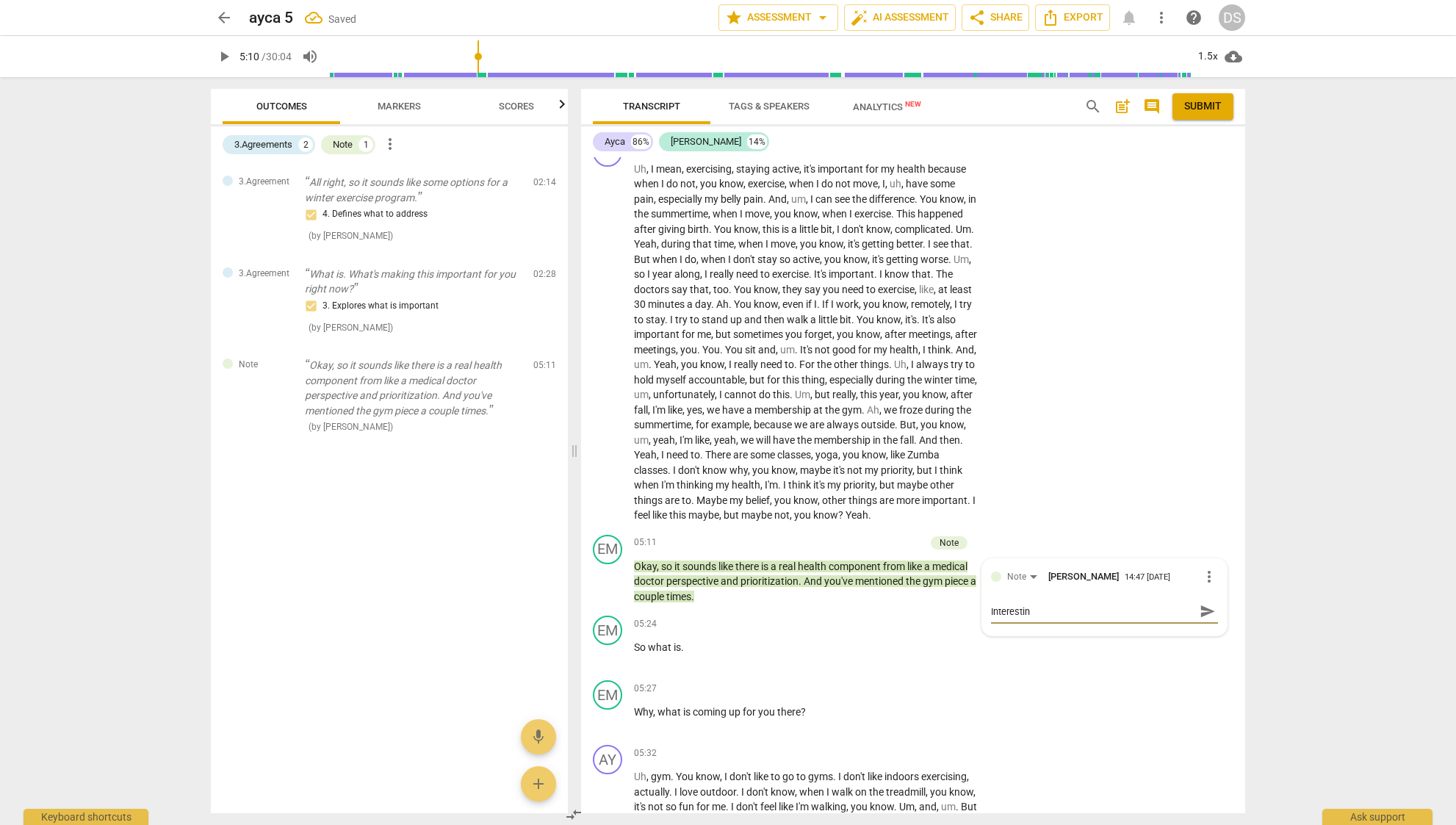
type textarea "Interesting"
type textarea "Interesting t"
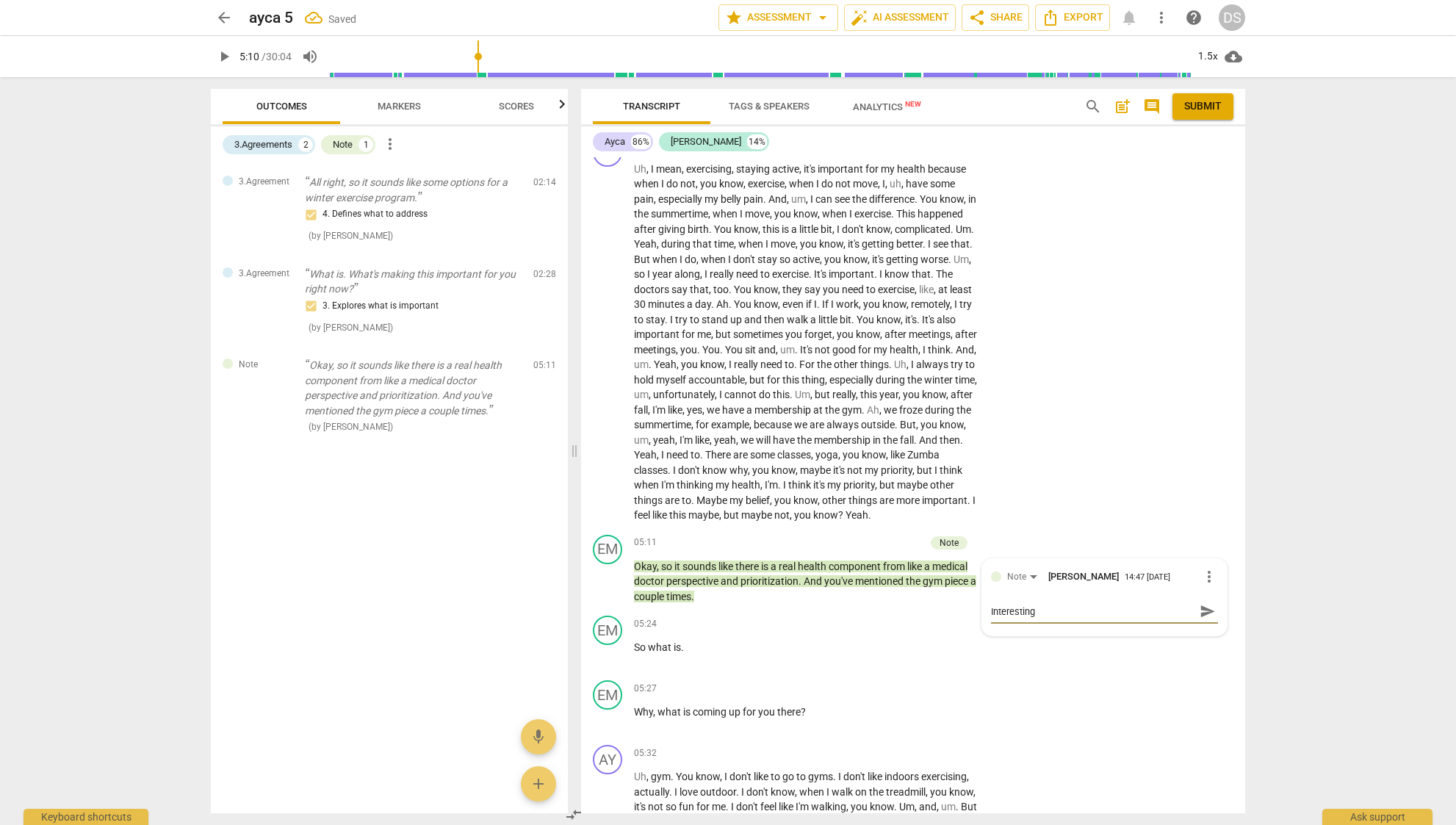
type textarea "Interesting t"
type textarea "Interesting to"
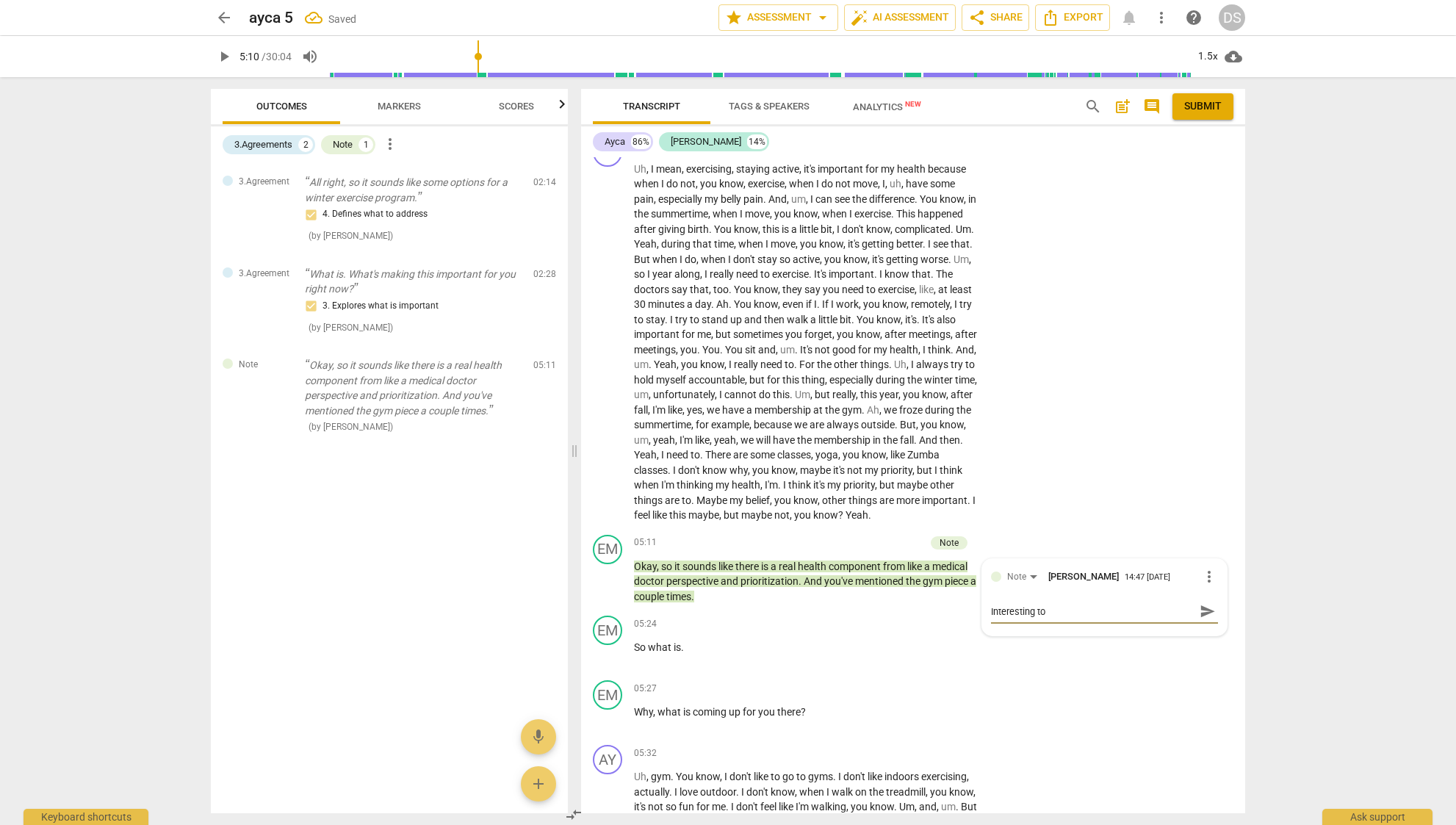
type textarea "Interesting to g"
type textarea "Interesting to go"
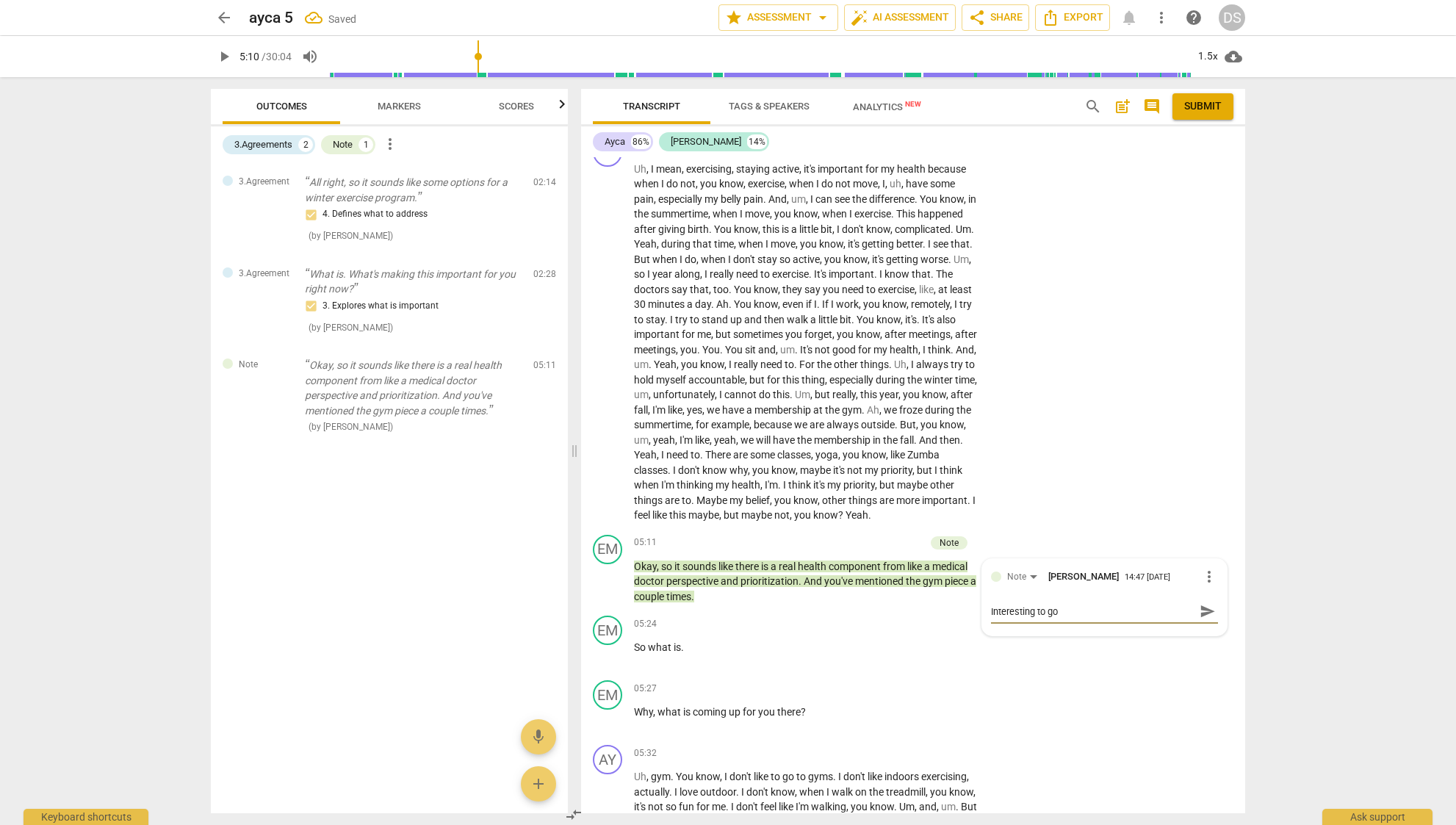
type textarea "Interesting to go"
type input "311"
type textarea "Interesting to go"
type textarea "Interesting to g"
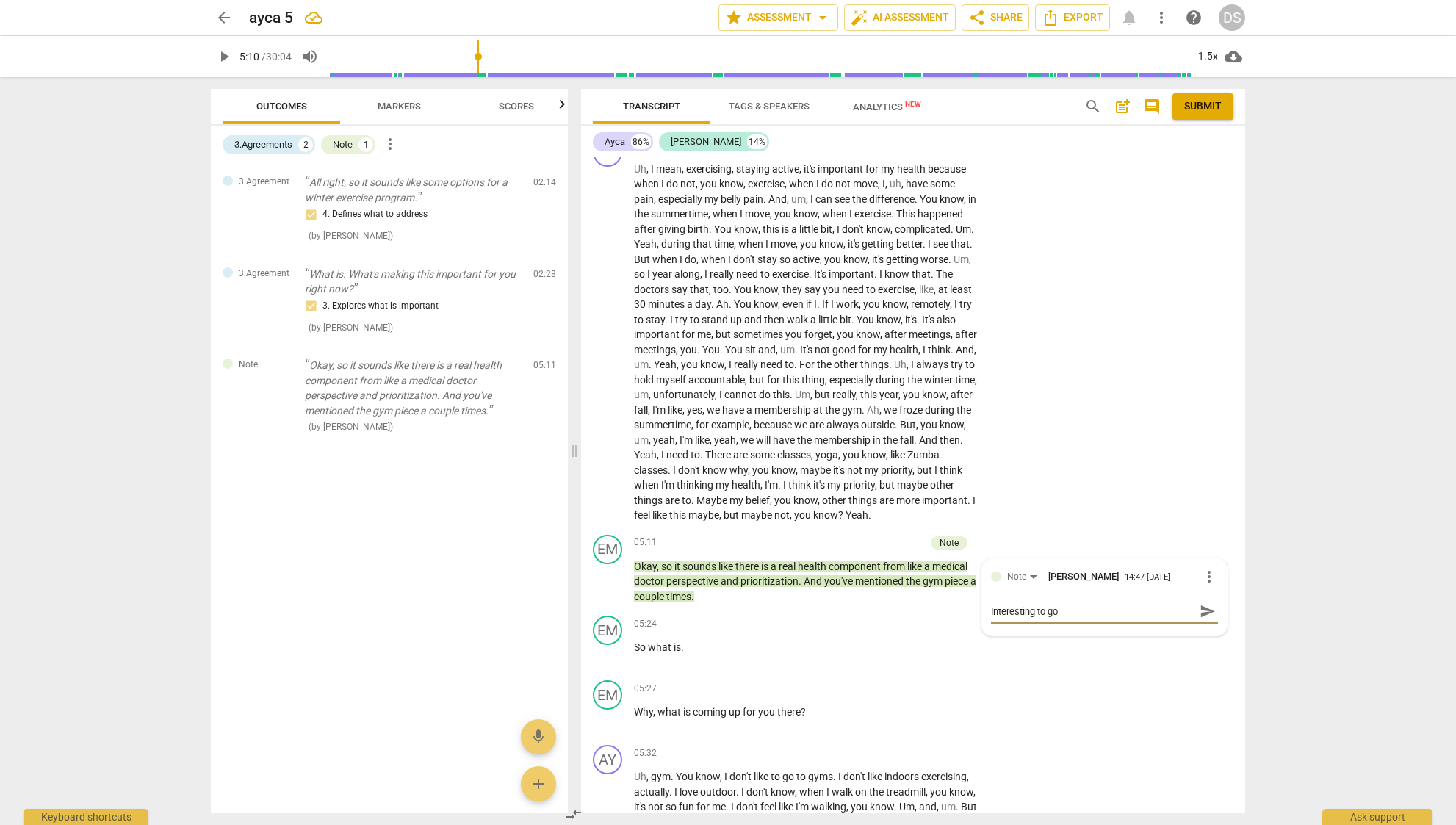
type textarea "Interesting to g"
type textarea "Interesting to"
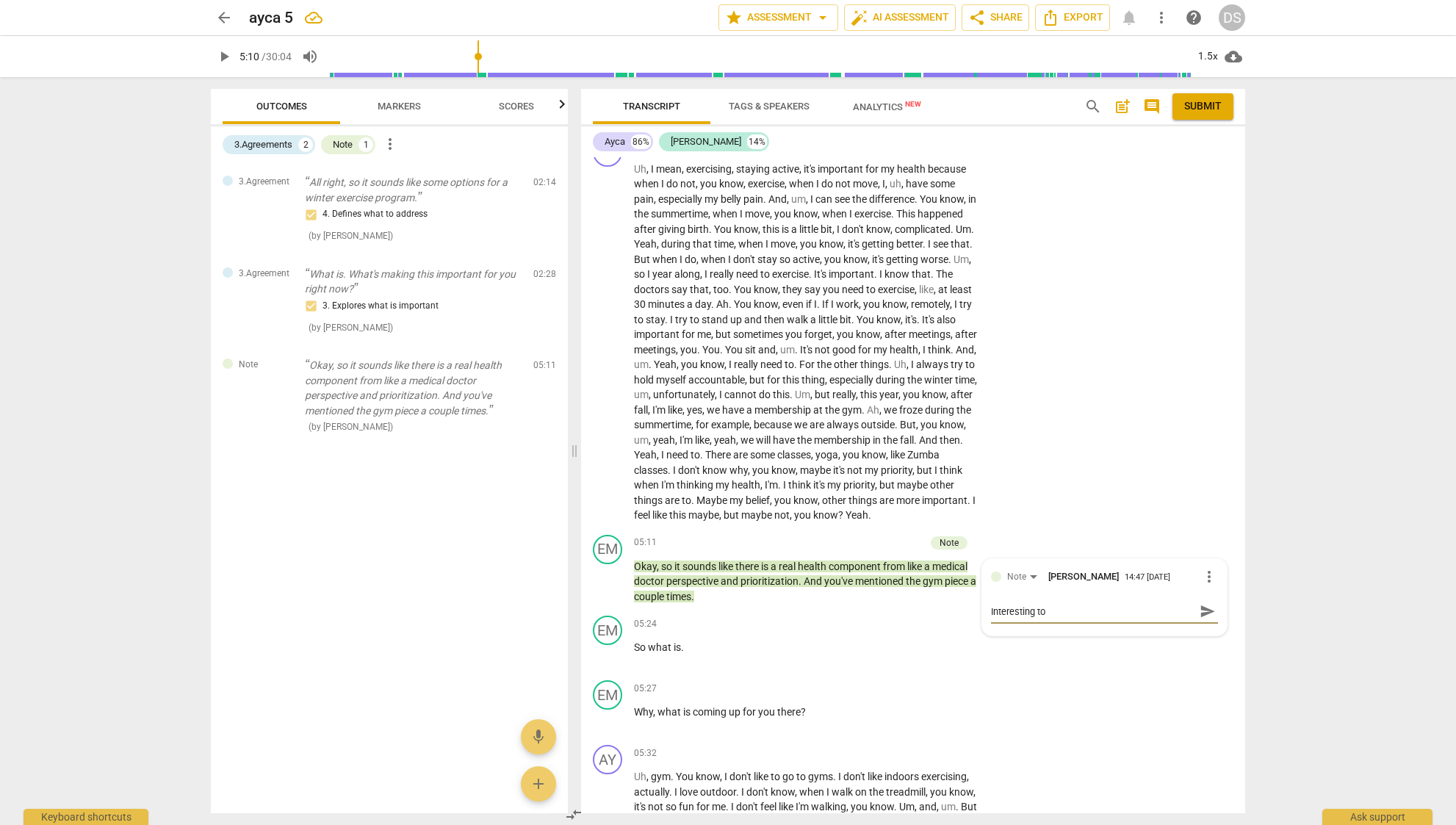
type textarea "Interesting t"
type textarea "Interesting"
type textarea "Interesting c"
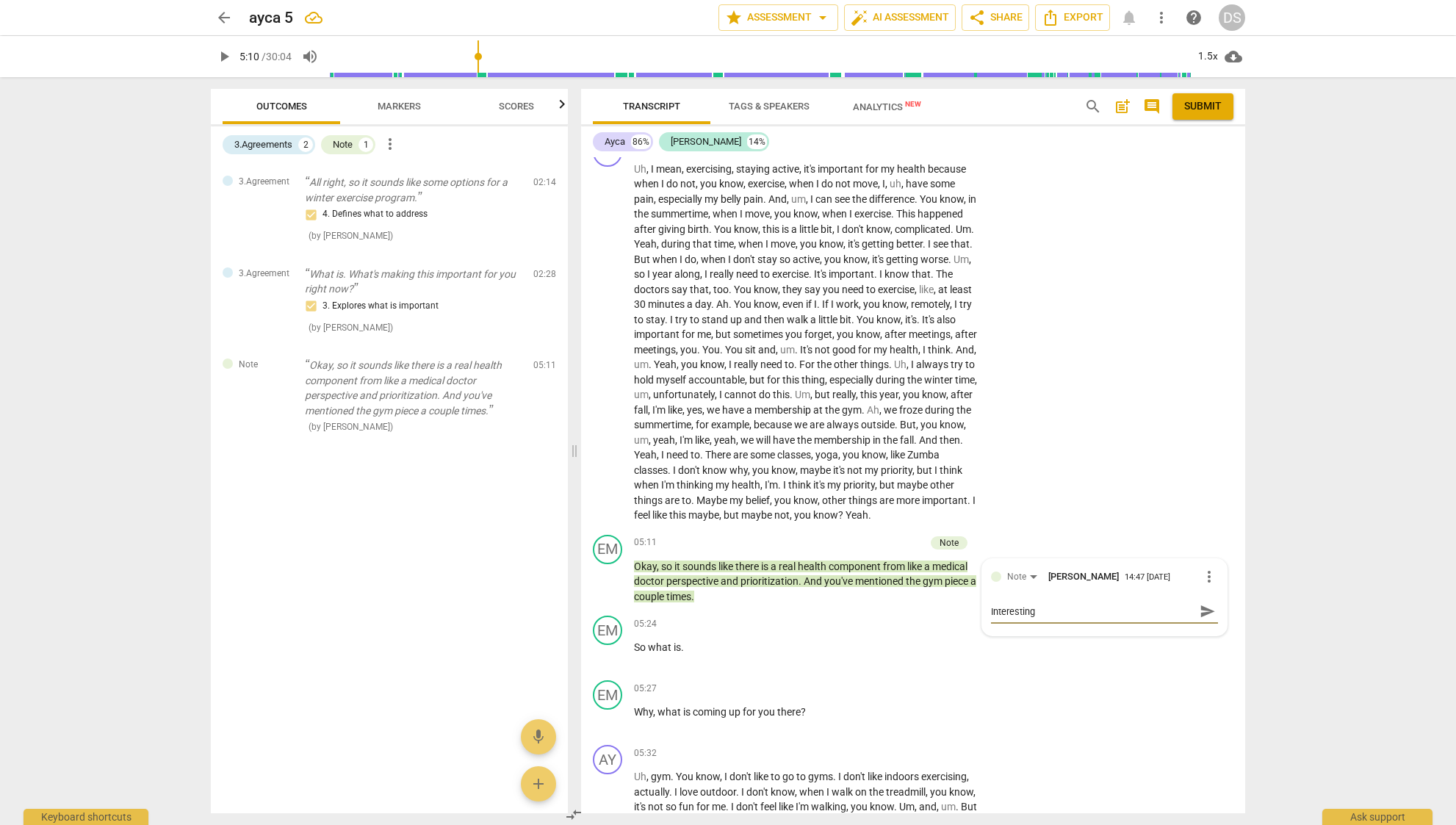
type textarea "Interesting c"
type textarea "Interesting ch"
type textarea "Interesting cho"
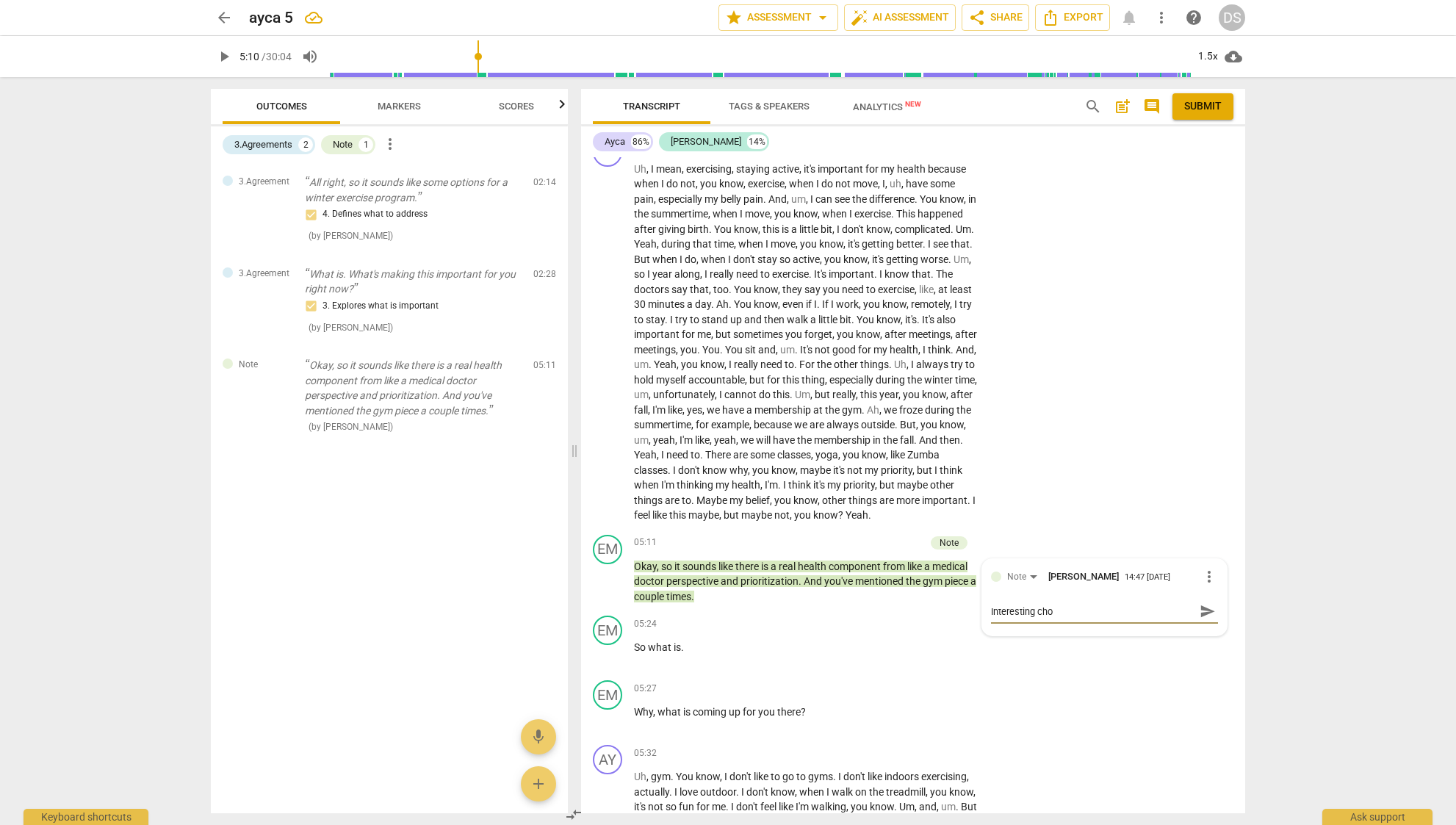
type textarea "Interesting [PERSON_NAME]"
type textarea "Interesting choic"
type textarea "Interesting choice"
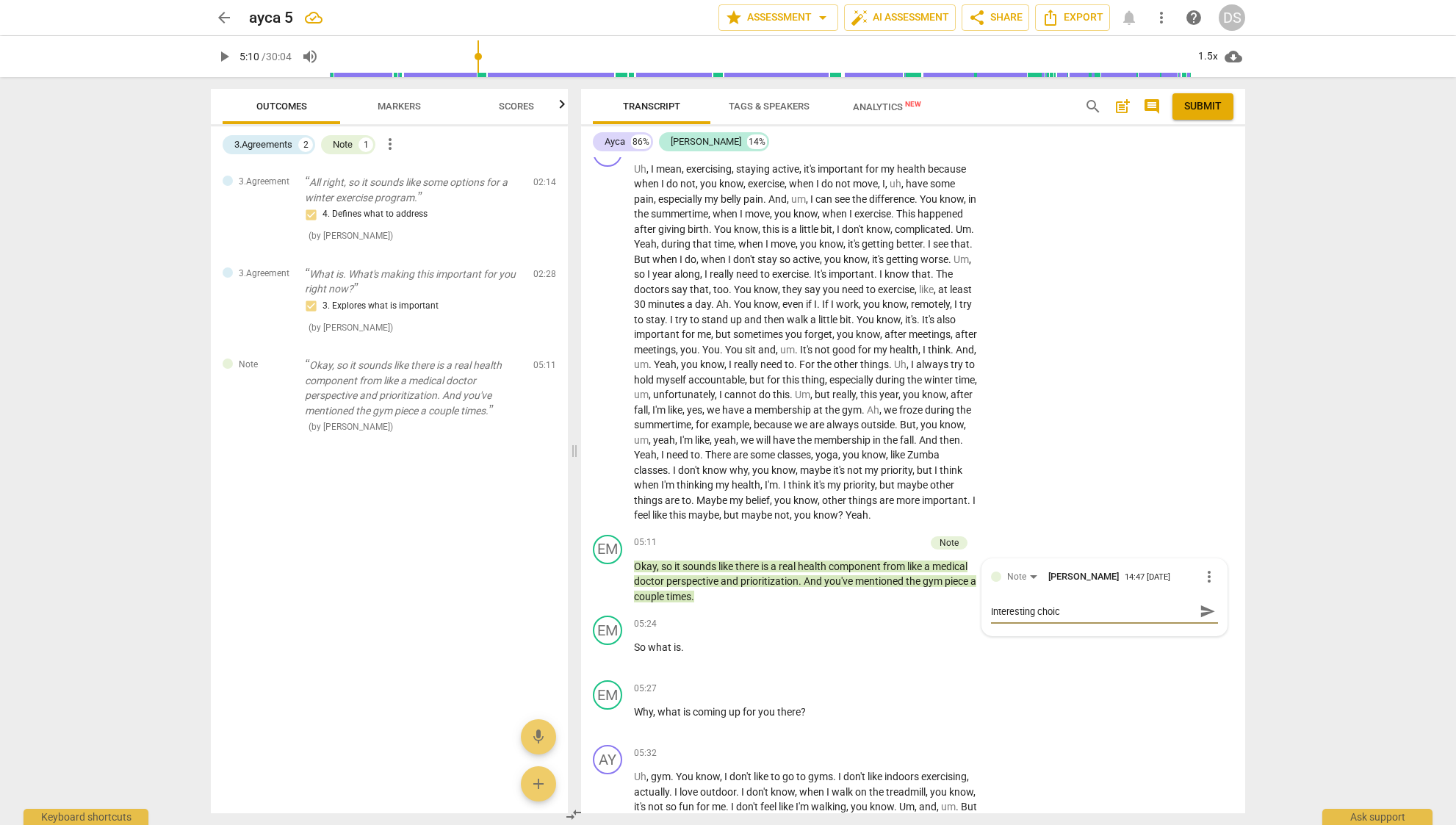
type textarea "Interesting choice"
type textarea "Interesting choice t"
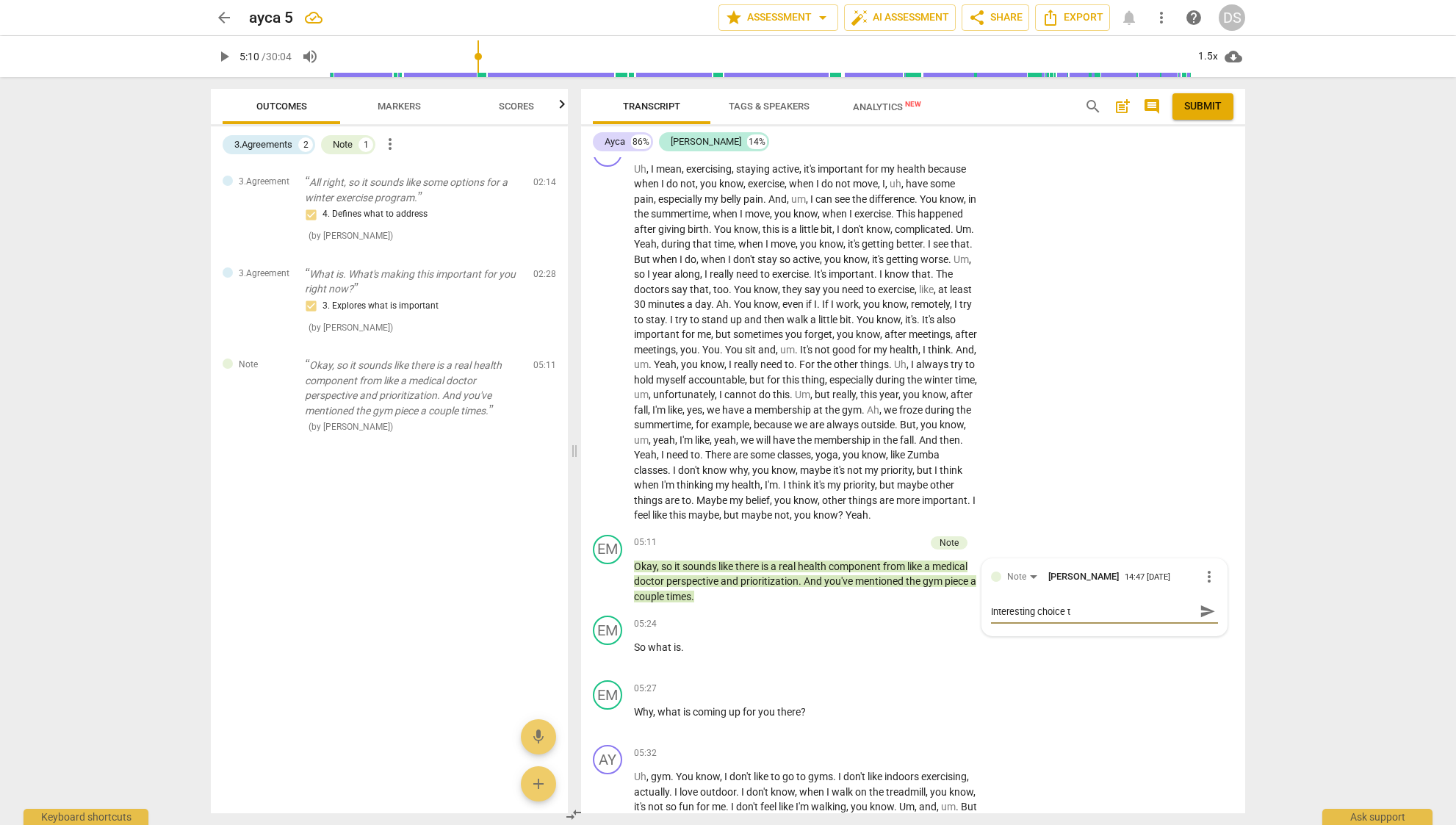
type textarea "Interesting choice to"
type textarea "Interesting choice to f"
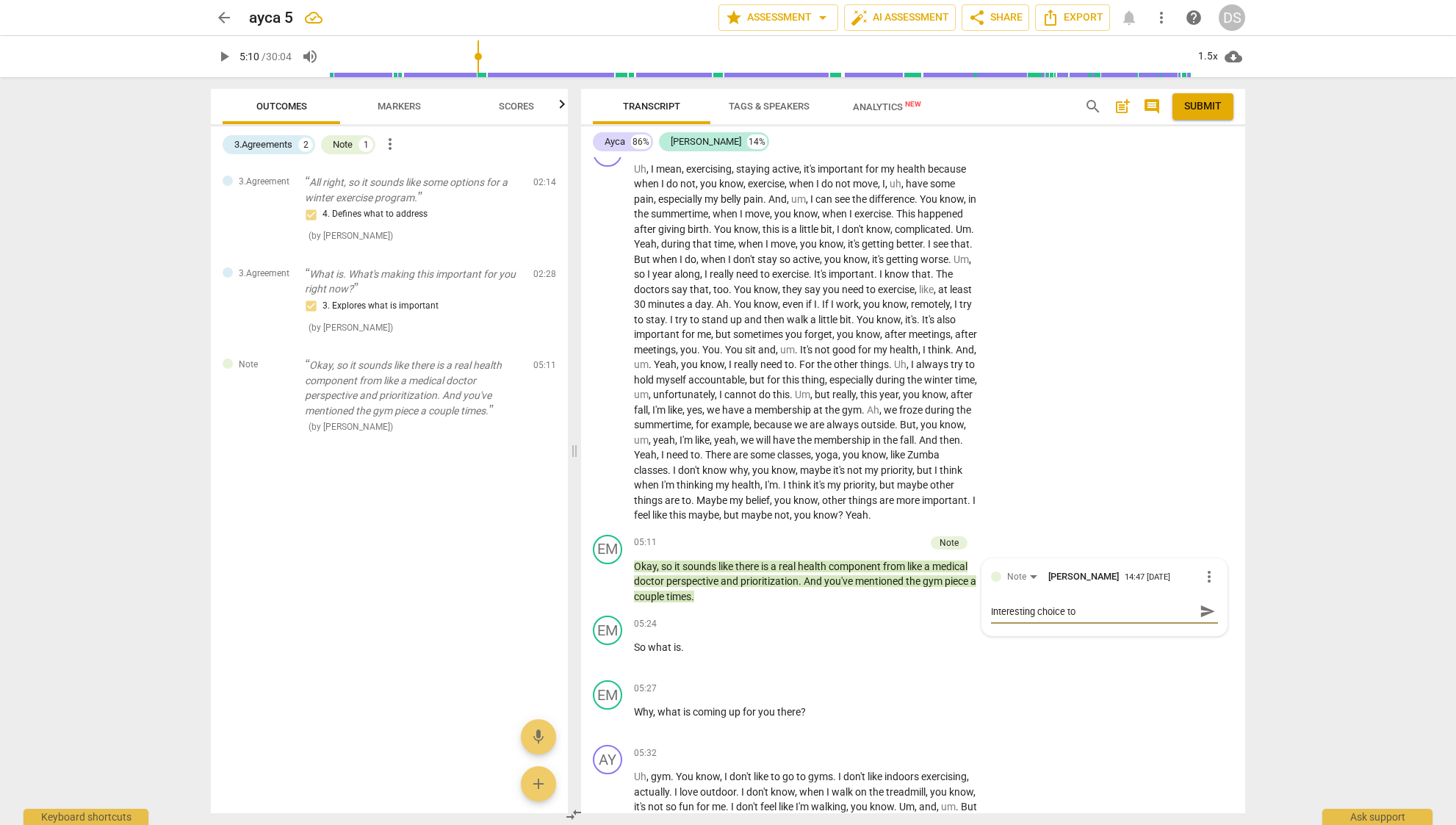
type textarea "Interesting choice to f"
type textarea "Interesting choice to fo"
type textarea "Interesting choice to foc"
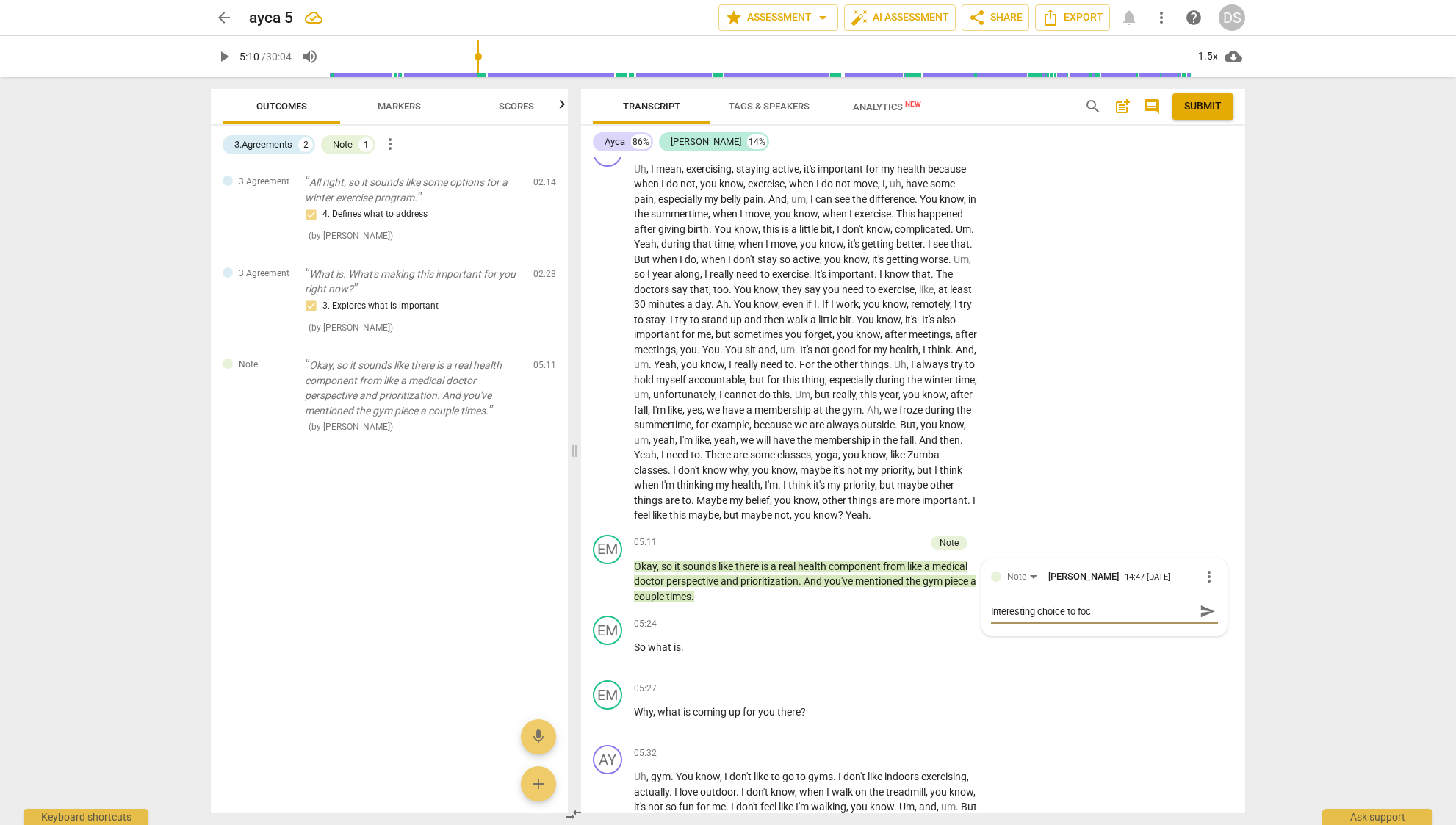
type textarea "Interesting choice to focu"
type textarea "Interesting choice to focus"
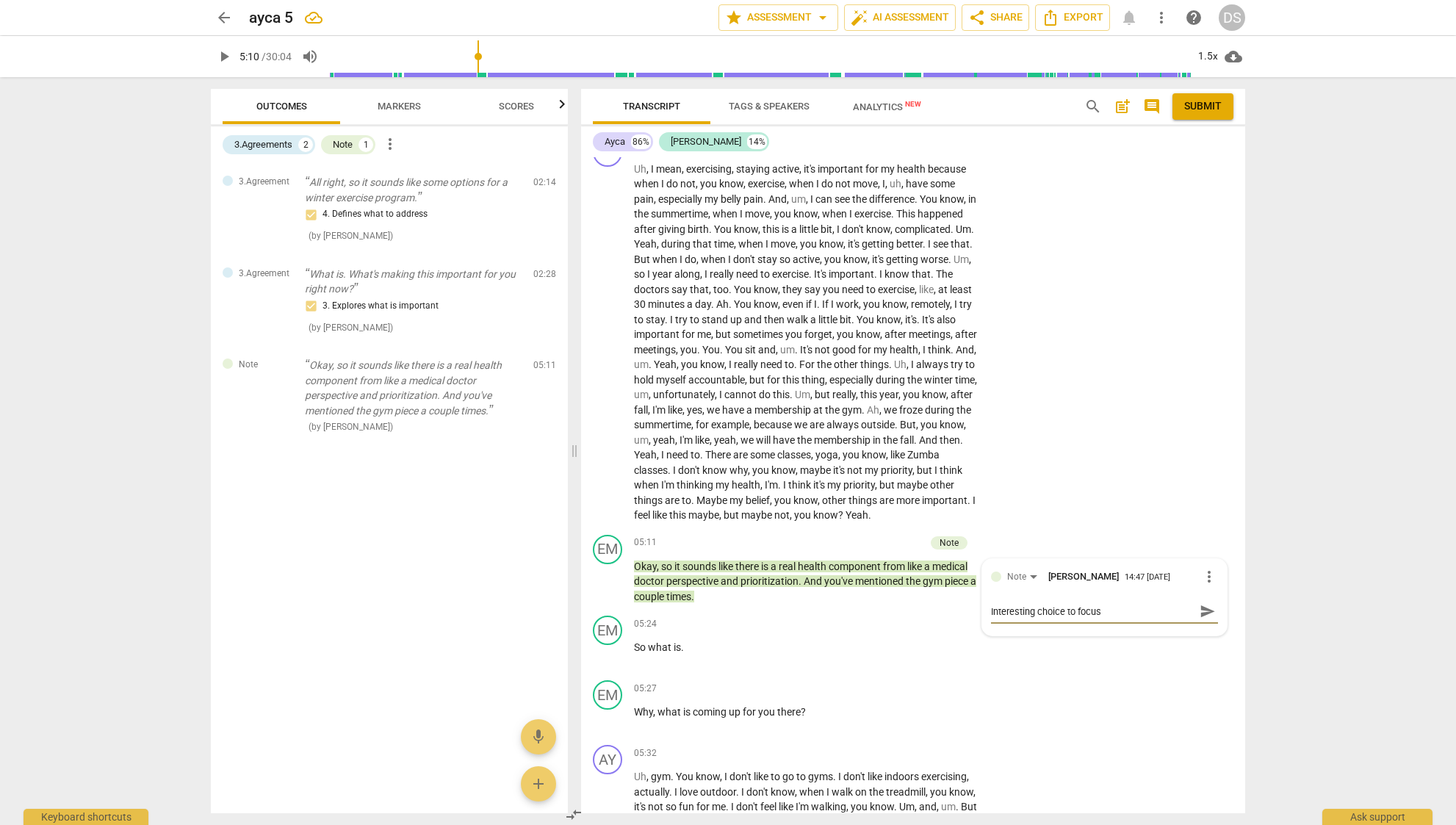
type textarea "Interesting choice to focus"
type textarea "Interesting choice to focus o"
type textarea "Interesting choice to focus on"
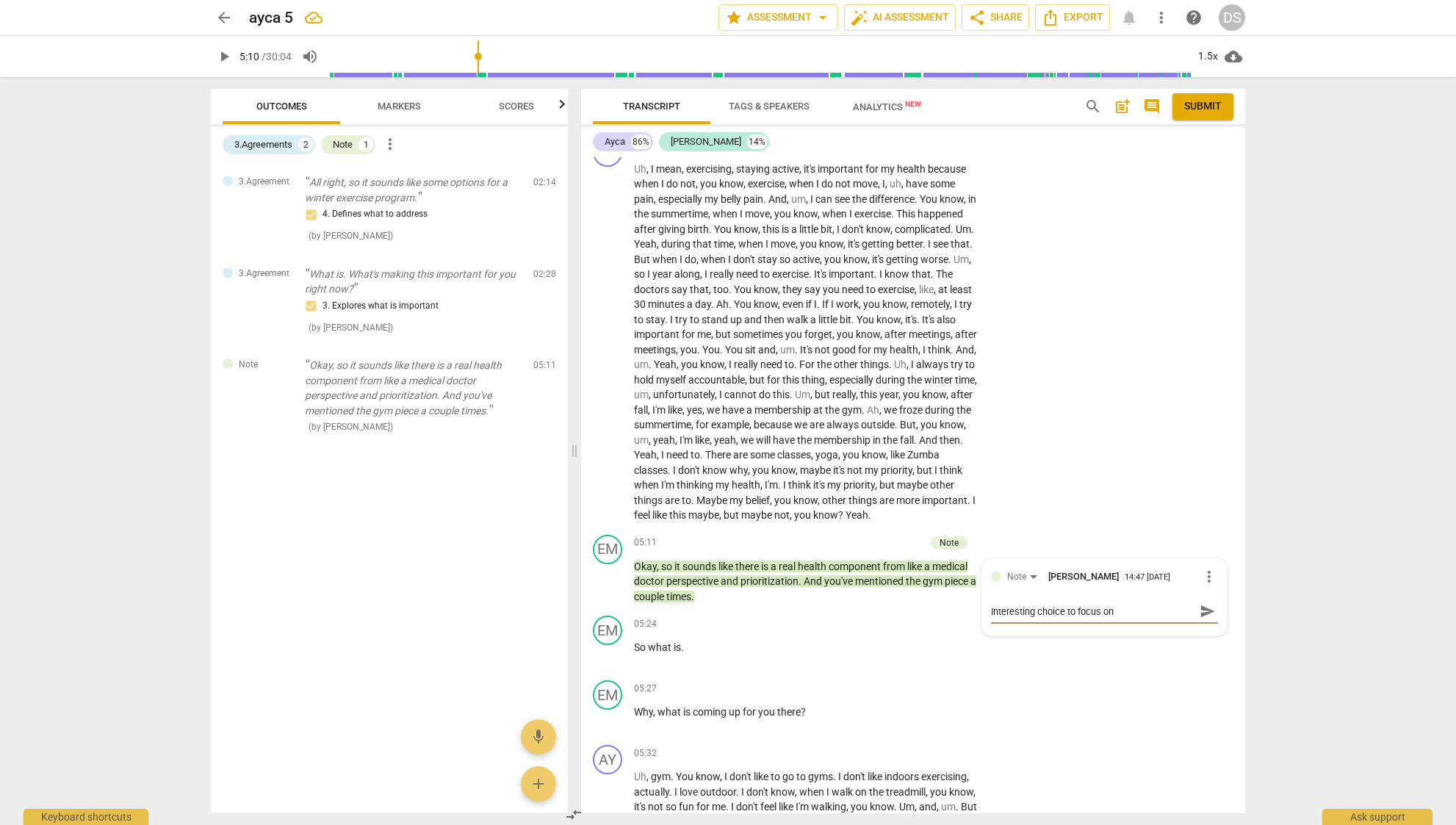
type textarea "Interesting choice to focus on"
type textarea "Interesting choice to focus on t"
type textarea "Interesting choice to focus on th"
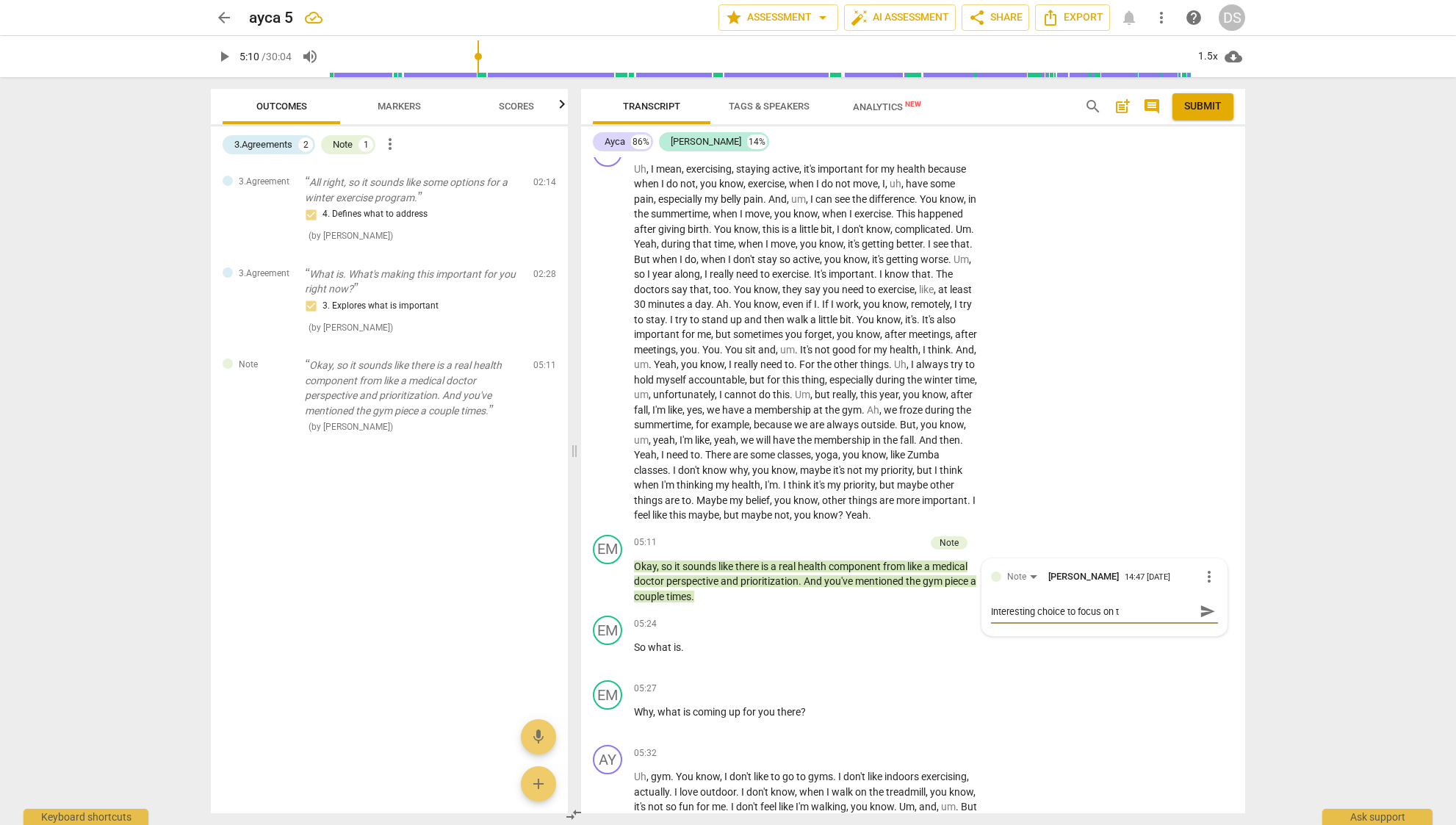
type textarea "Interesting choice to focus on th"
type textarea "Interesting choice to focus on the"
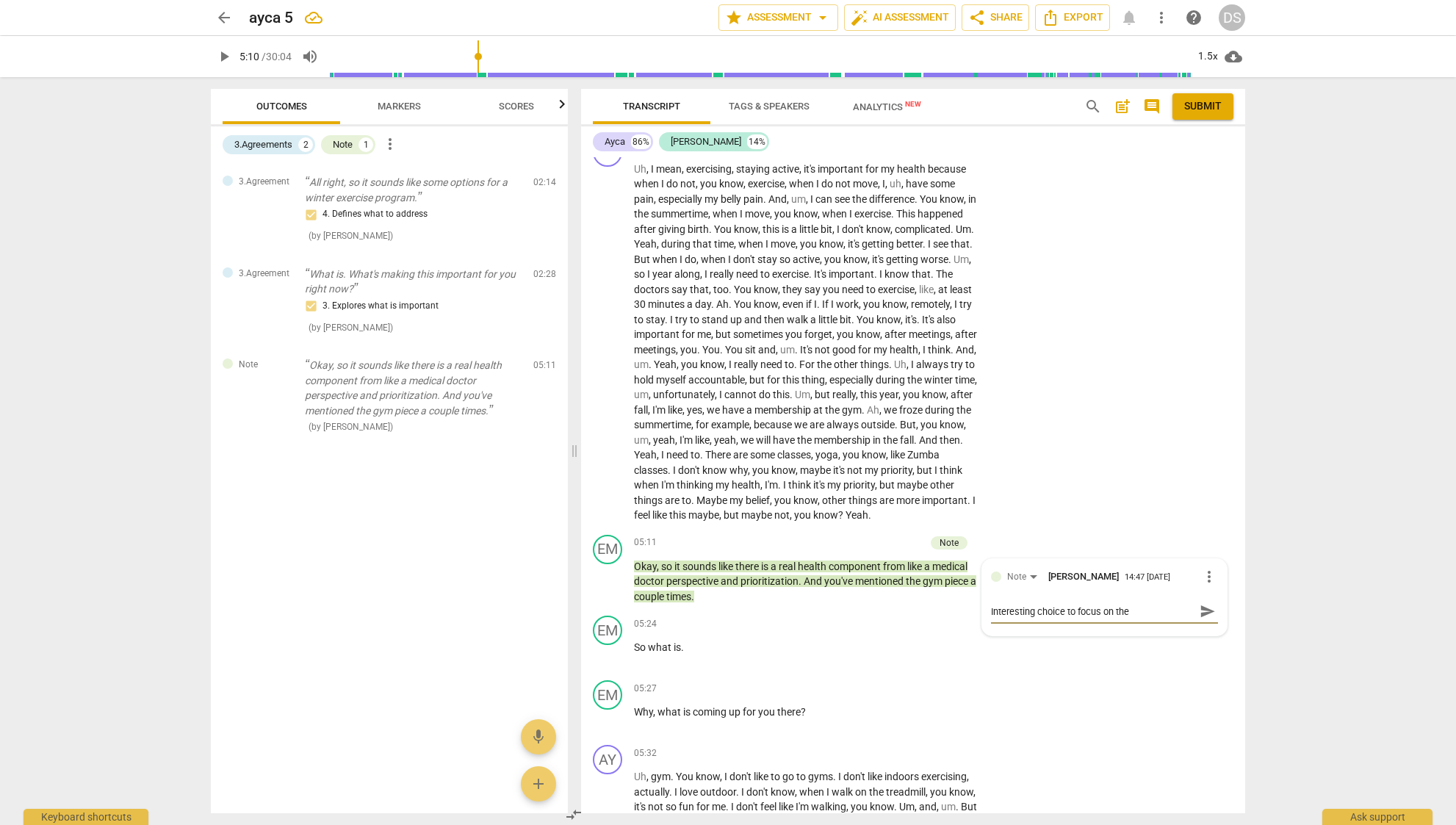
type textarea "Interesting choice to focus on the g"
type textarea "Interesting choice to focus on the gy"
type textarea "Interesting choice to focus on the gym"
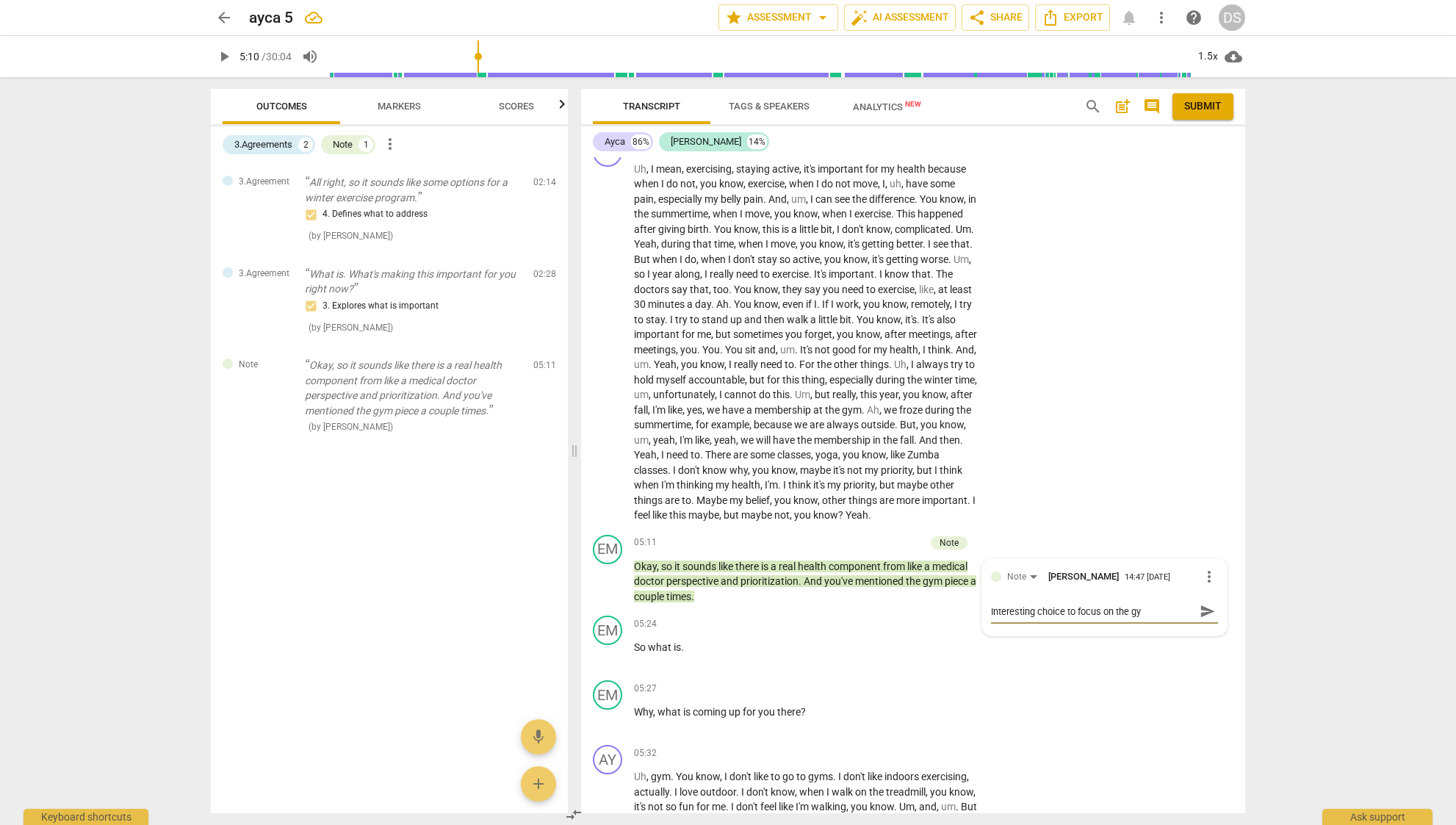
type textarea "Interesting choice to focus on the gym"
type textarea "Interesting choice to focus on the gym."
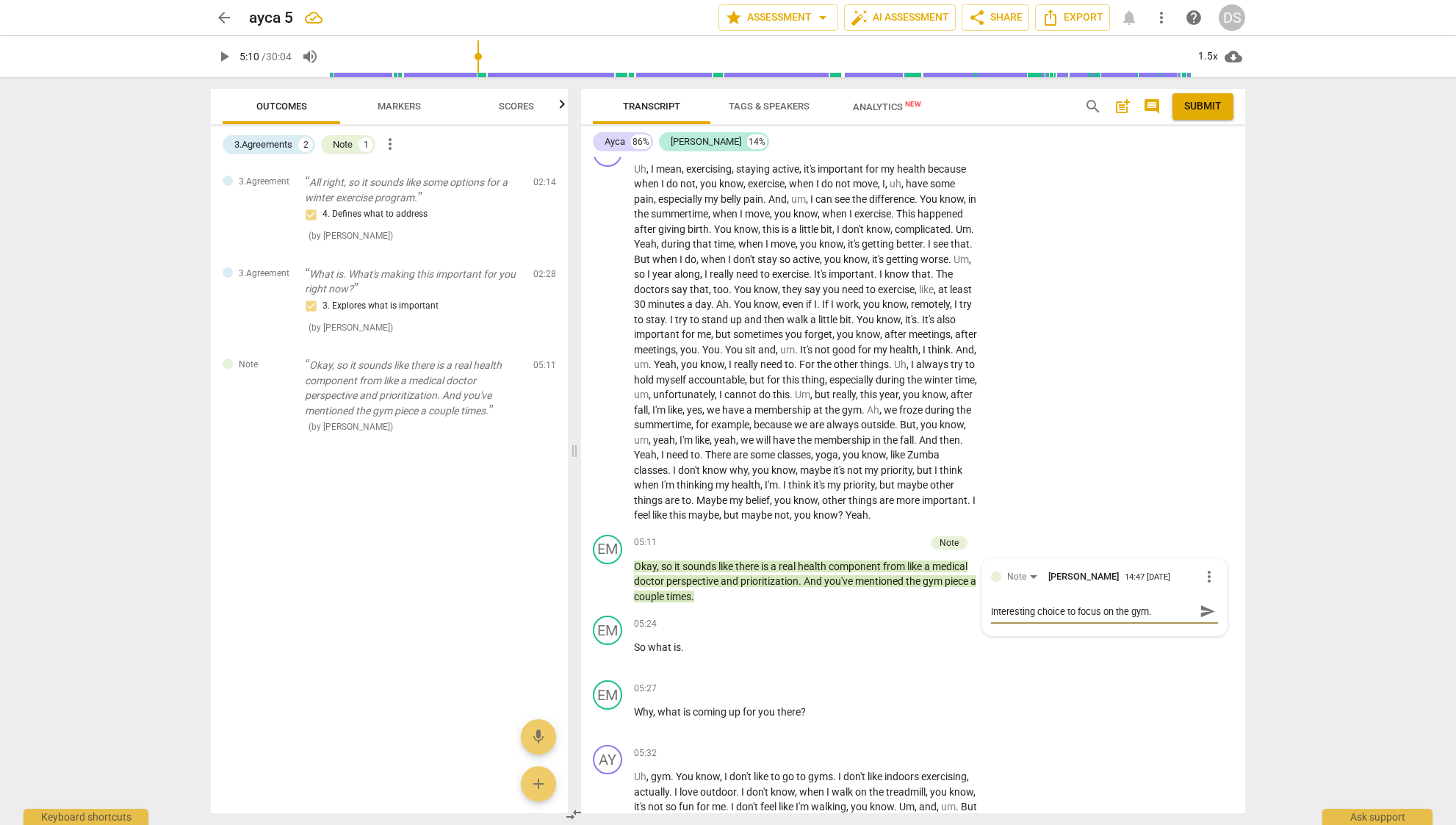
type textarea "Interesting choice to focus on the gym. W"
type textarea "Interesting choice to focus on the gym. Wh"
type textarea "Interesting choice to focus on the gym. Wha"
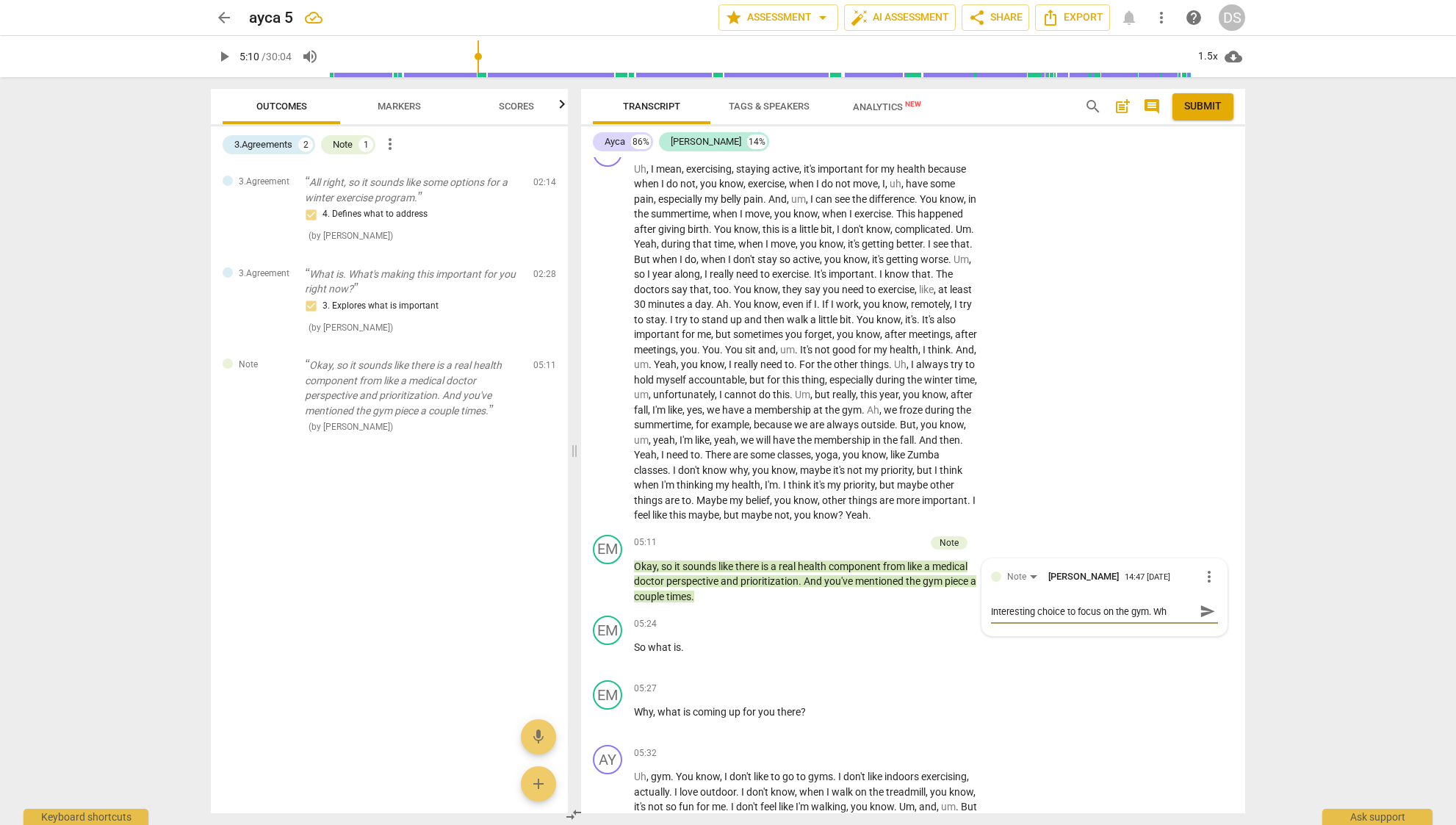
type textarea "Interesting choice to focus on the gym. Wha"
type textarea "Interesting choice to focus on the gym. What"
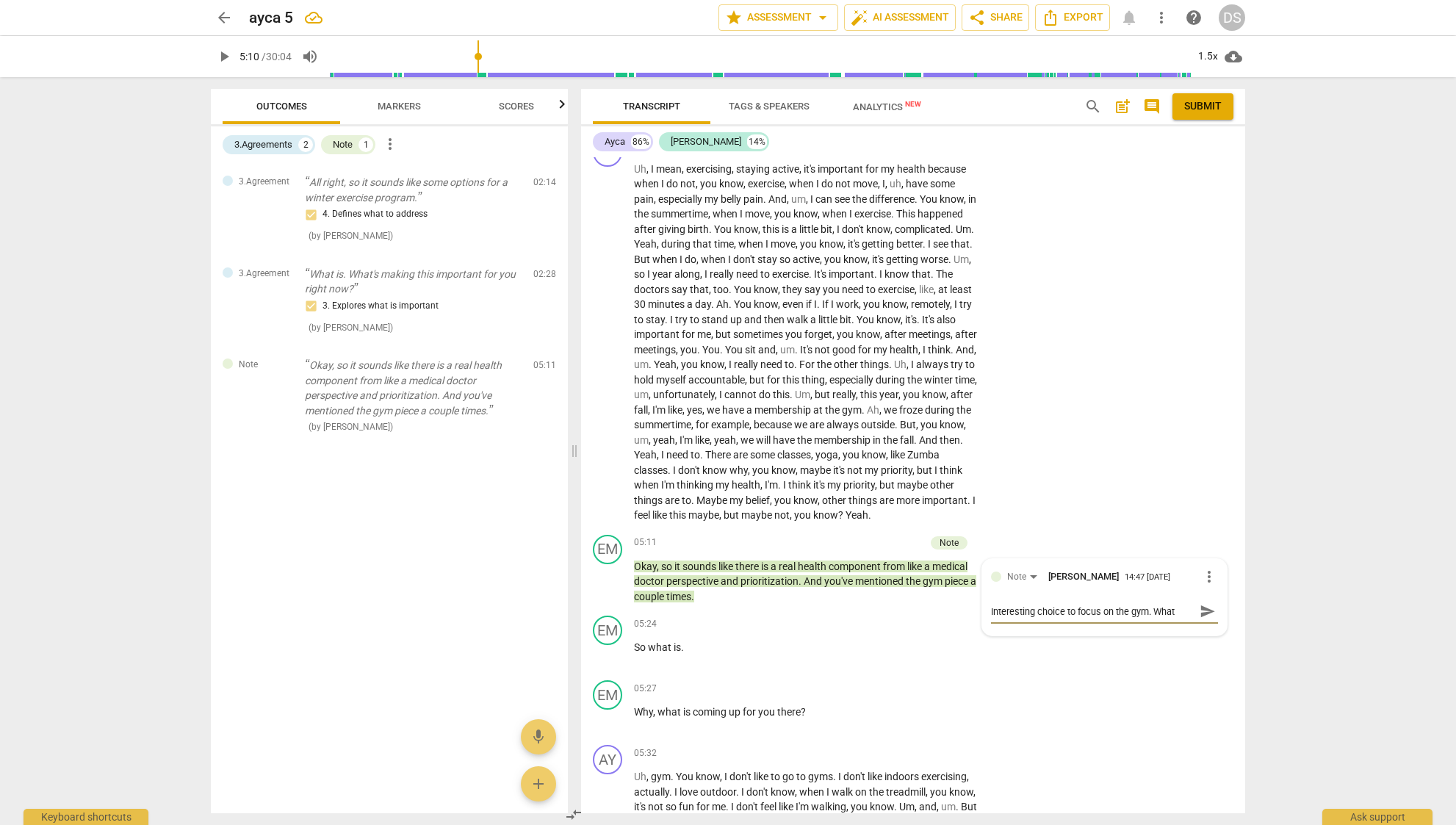
type textarea "Interesting choice to focus on the gym. What m"
type textarea "Interesting choice to focus on the gym. What ma"
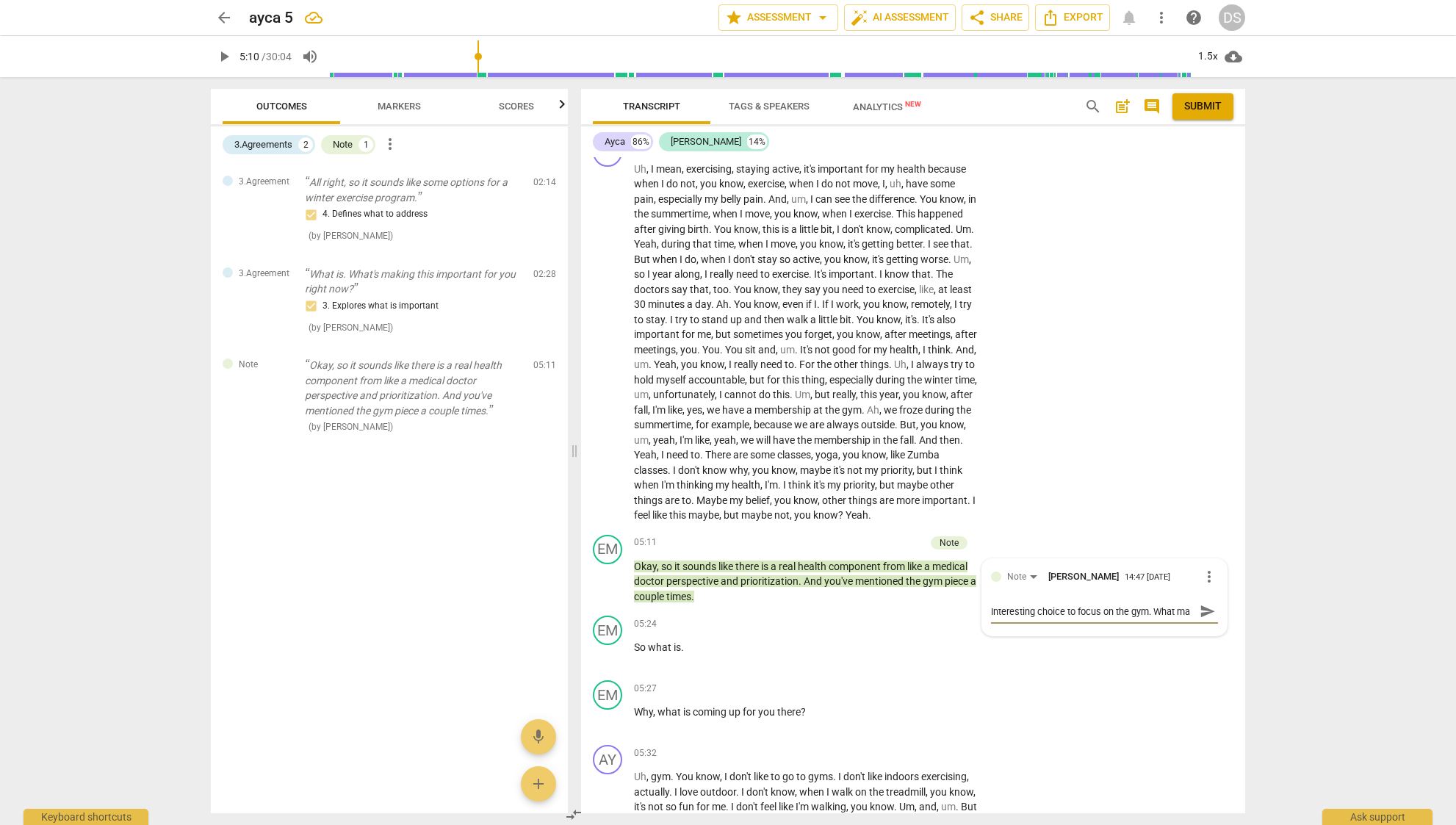
type textarea "Interesting choice to focus on the gym. What mad"
type textarea "Interesting choice to focus on the gym. What made"
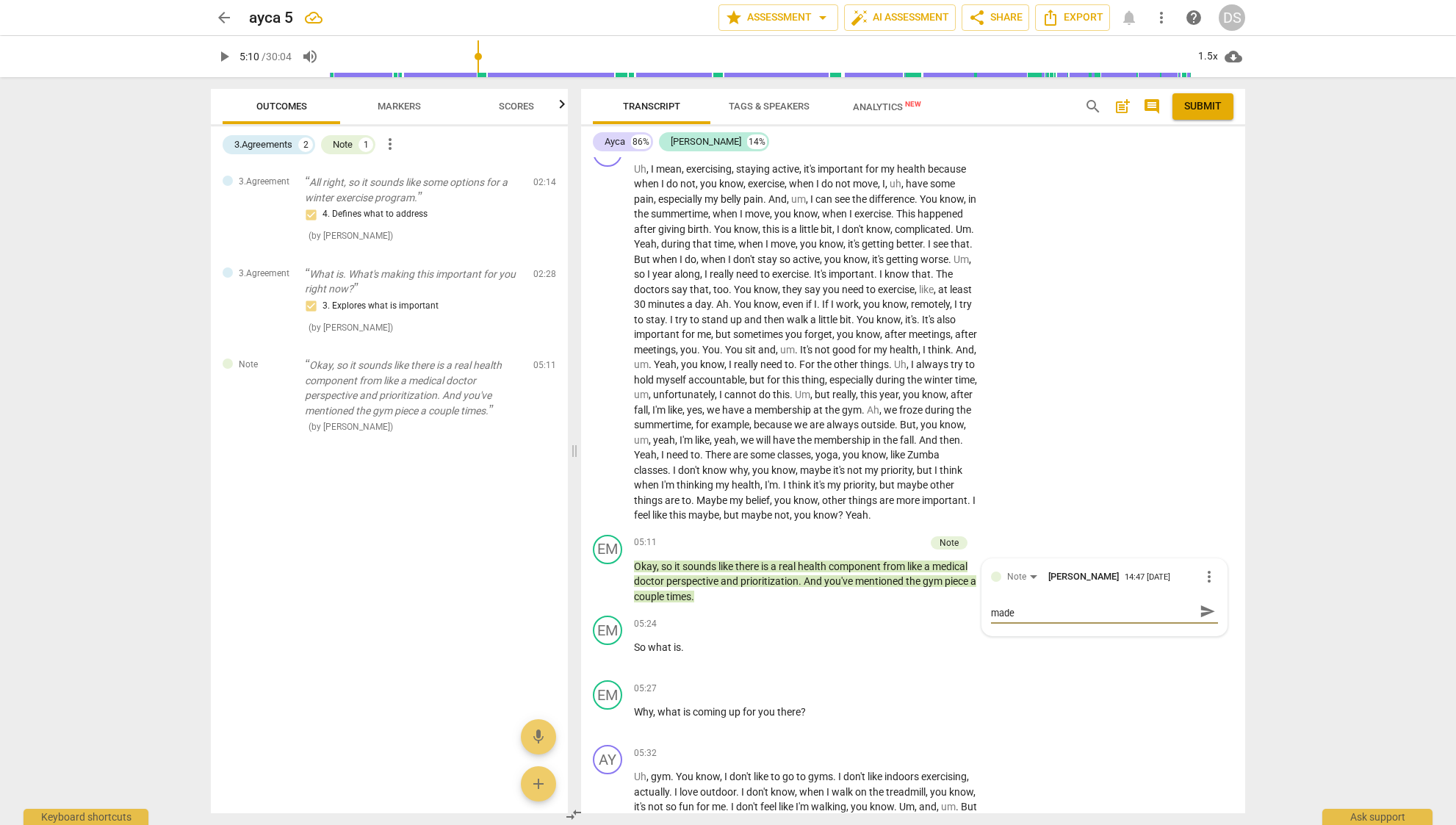
type textarea "Interesting choice to focus on the gym. What made"
type textarea "Interesting choice to focus on the gym. What made y"
type textarea "Interesting choice to focus on the gym. What made yo"
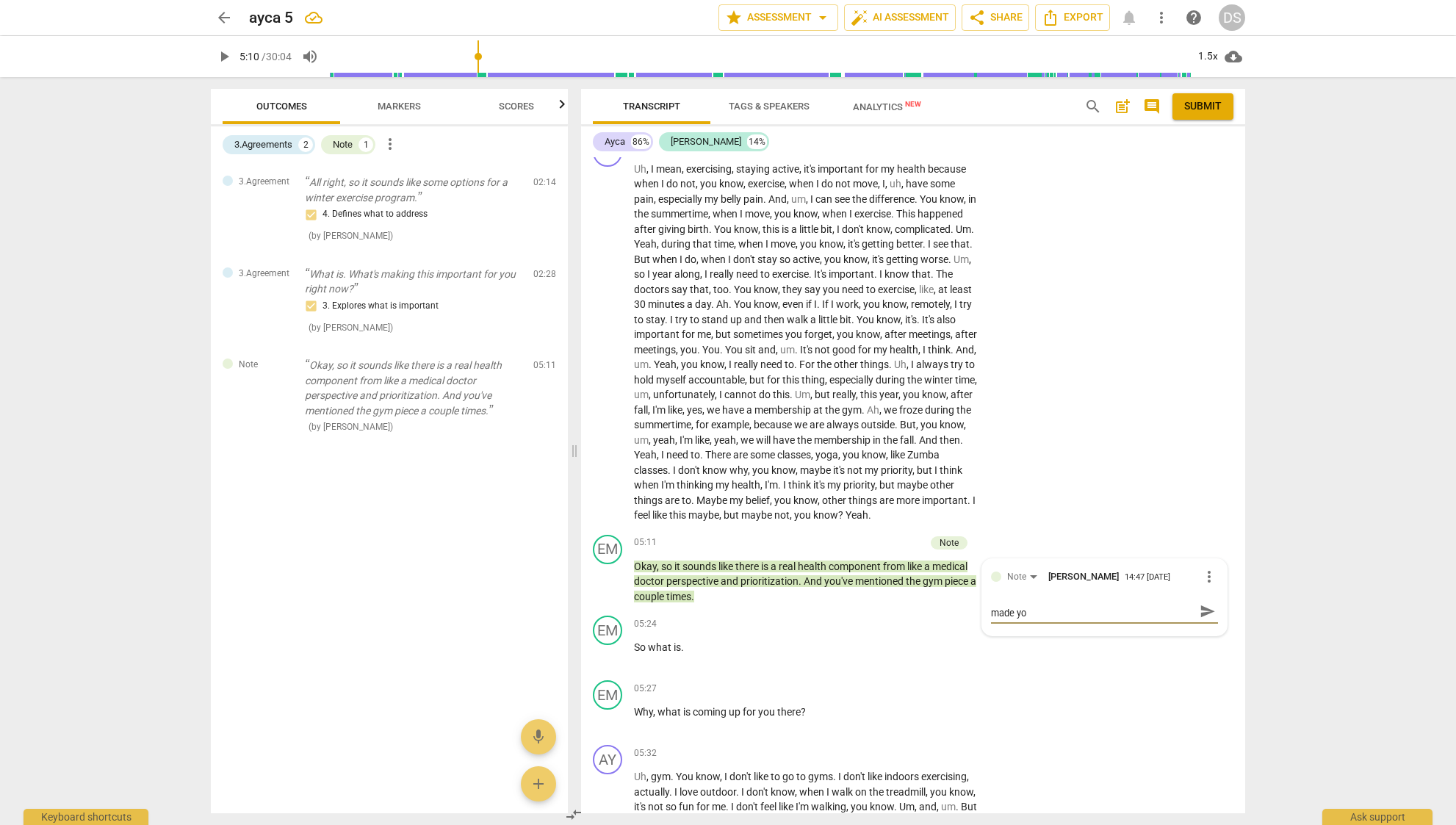
type textarea "Interesting choice to focus on the gym. What made you"
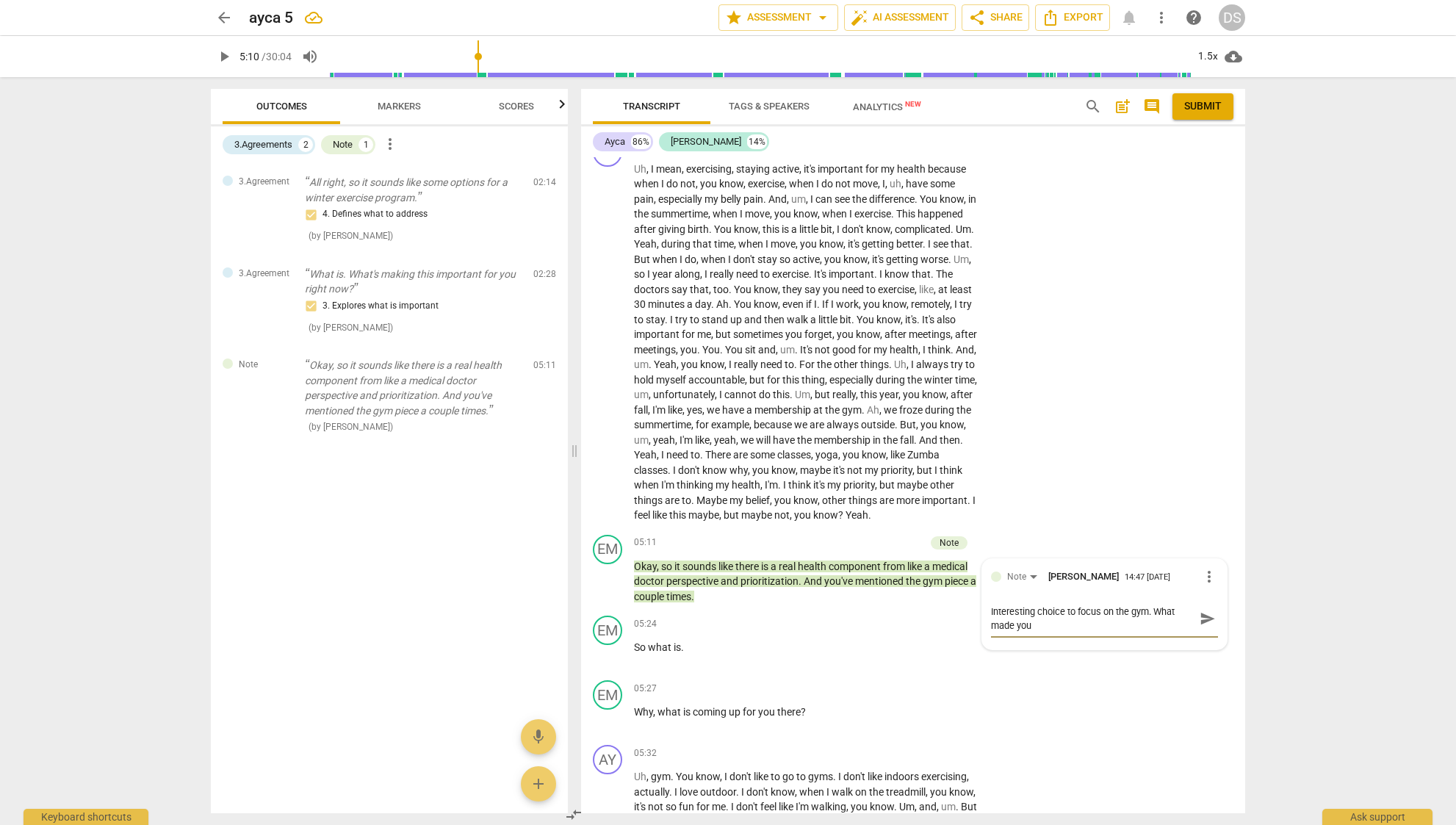
type textarea "Interesting choice to focus on the gym. What made you c"
type textarea "Interesting choice to focus on the gym. What made you ch"
type textarea "Interesting choice to focus on the gym. What made you cho"
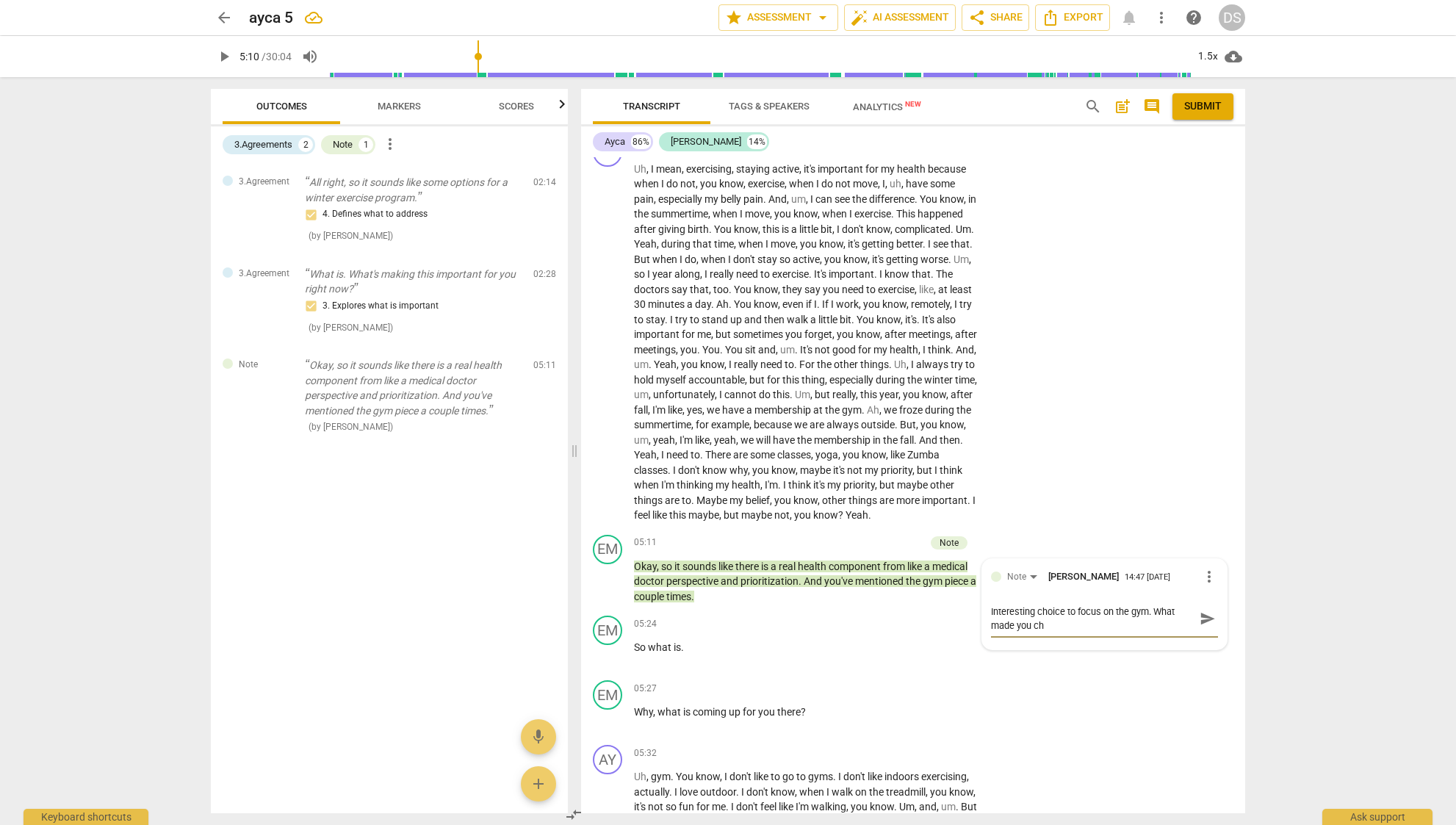
type textarea "Interesting choice to focus on the gym. What made you cho"
type textarea "Interesting choice to focus on the gym. What made you choo"
type textarea "Interesting choice to focus on the gym. What made you choos"
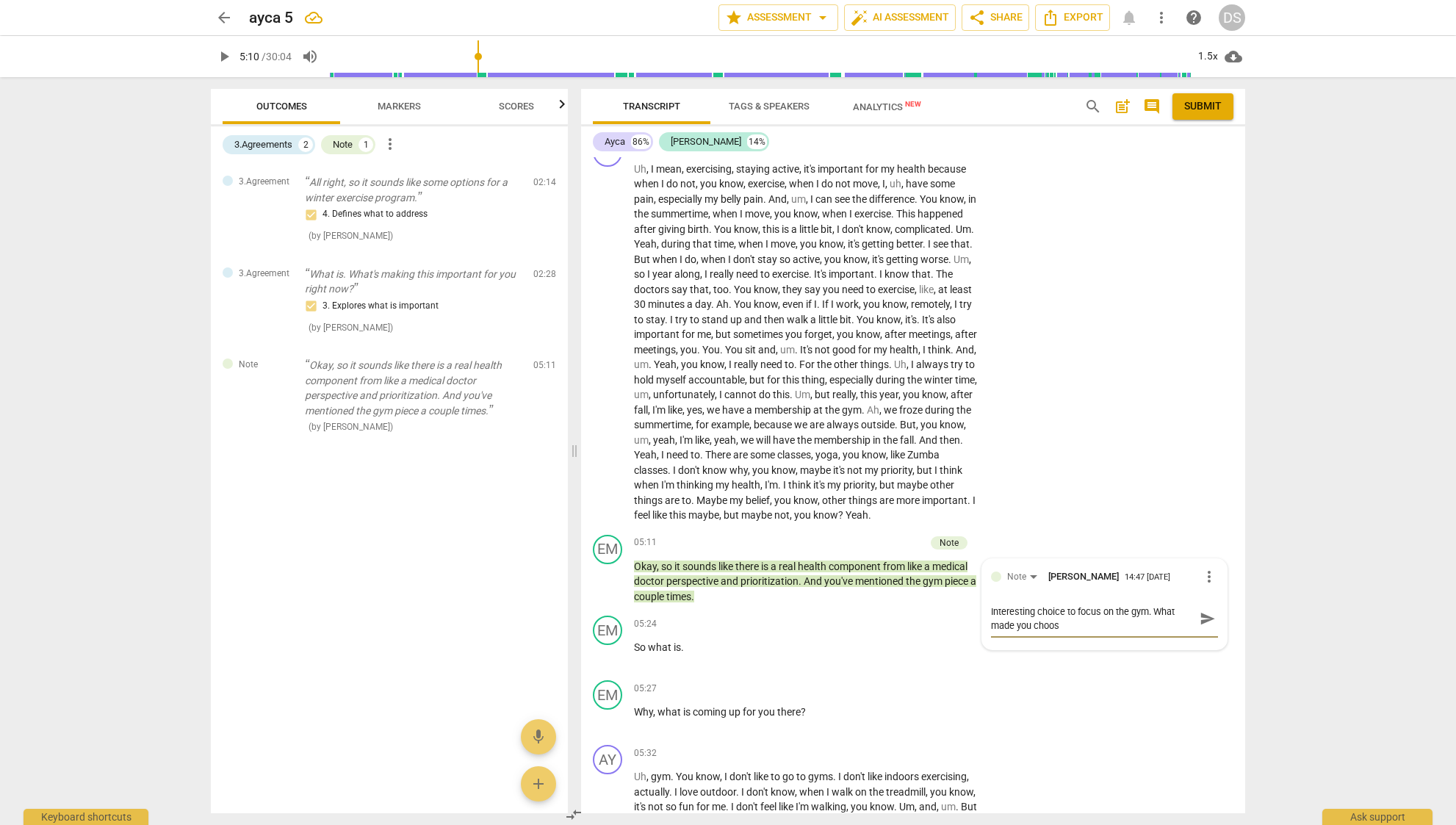
type textarea "Interesting choice to focus on the gym. What made you choose"
type textarea "Interesting choice to focus on the gym. What made you choose t"
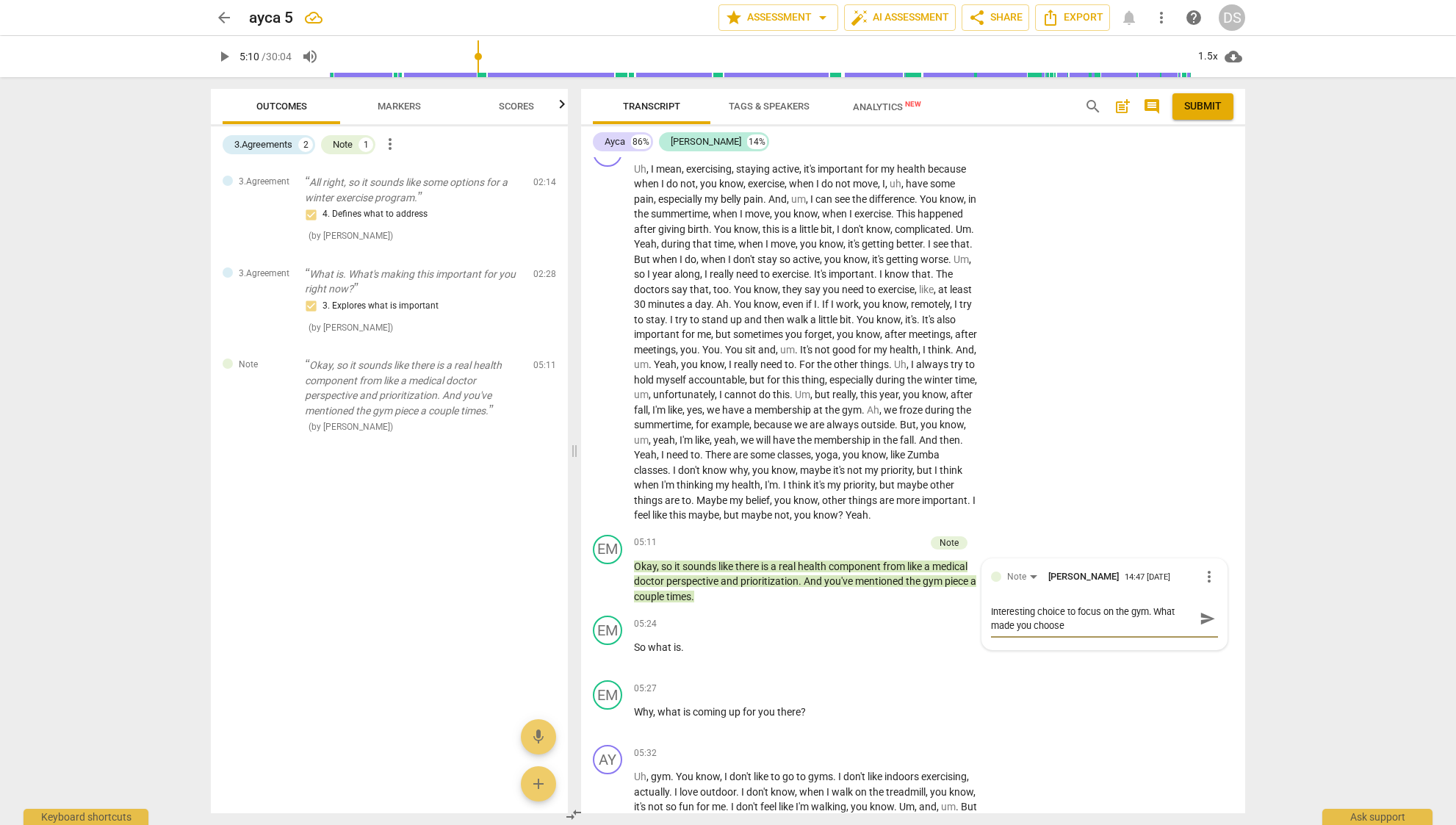
type textarea "Interesting choice to focus on the gym. What made you choose t"
type textarea "Interesting choice to focus on the gym. What made you choose th"
type textarea "Interesting choice to focus on the gym. What made you choose tha"
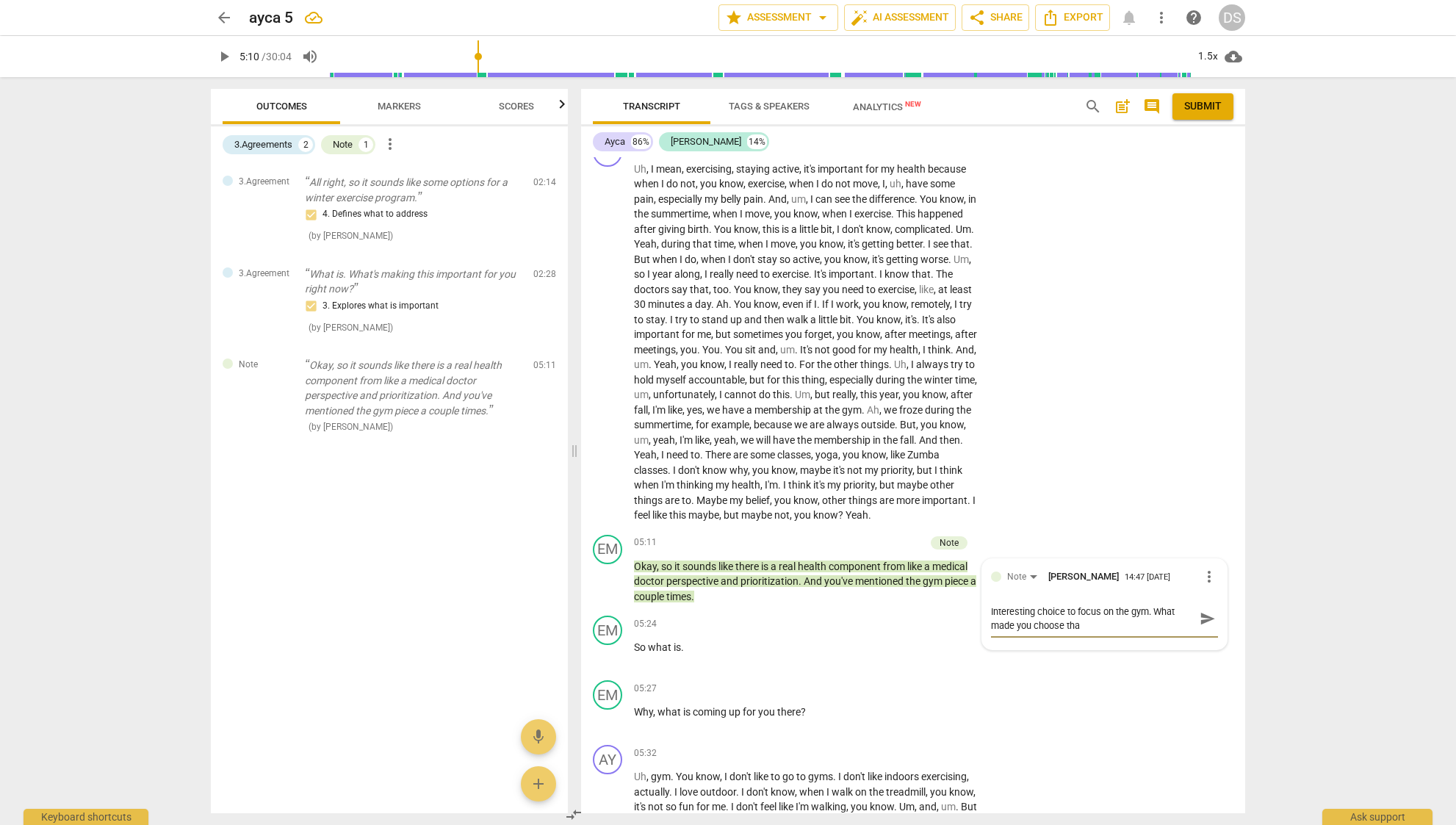
type textarea "Interesting choice to focus on the gym. What made you choose that"
type textarea "Interesting choice to focus on the gym. What made you choose that?"
type textarea "Interesting choice to focus on the gym. What made you choose that"
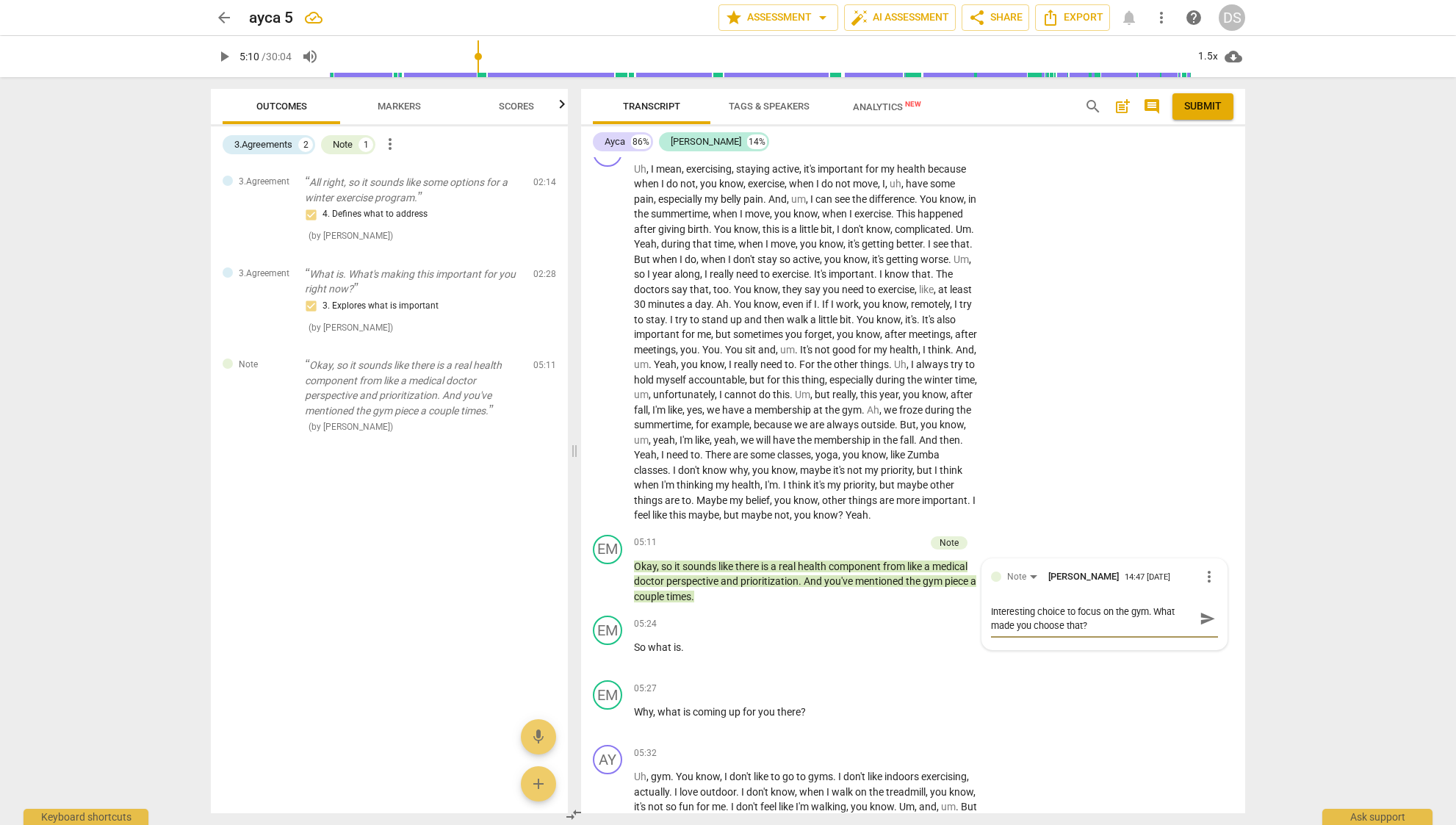
type textarea "Interesting choice to focus on the gym. What made you choose that"
type textarea "Interesting choice to focus on the gym. What made you choose tha"
type textarea "Interesting choice to focus on the gym. What made you choose th"
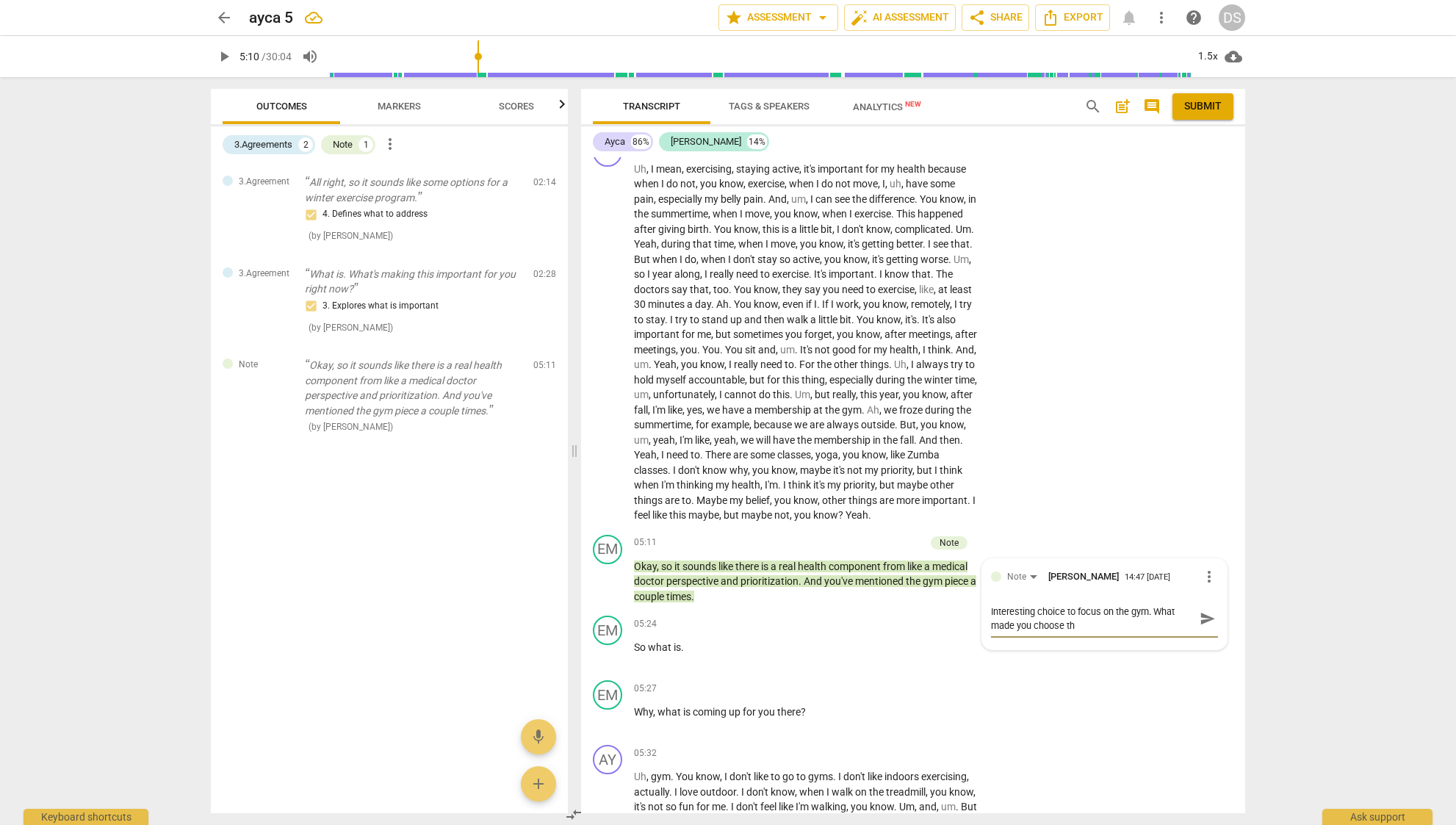
type textarea "Interesting choice to focus on the gym. What made you choose t"
type textarea "Interesting choice to focus on the gym. What made you choose"
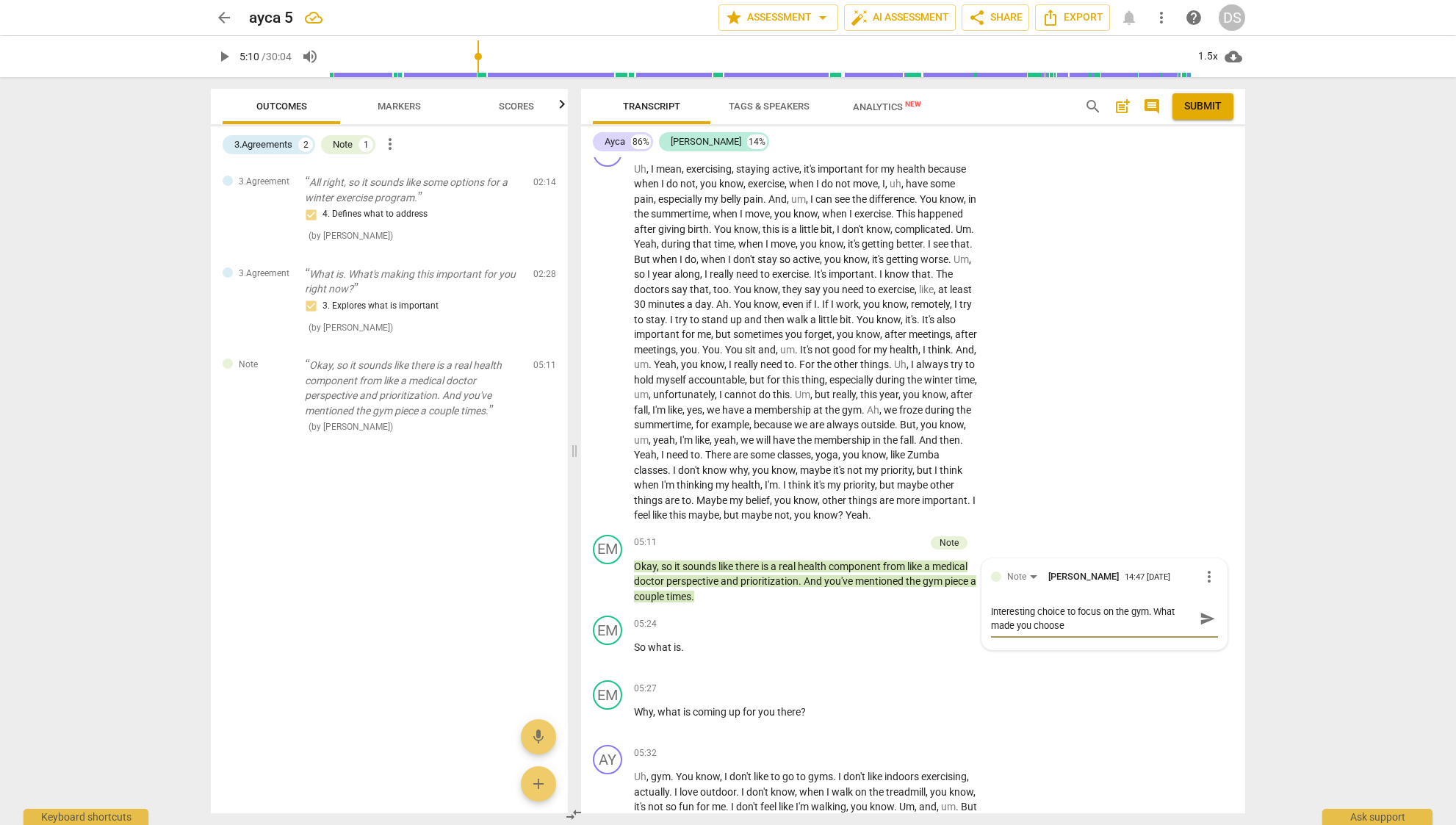
type textarea "Interesting choice to focus on the gym. What made you choose"
type textarea "Interesting choice to focus on the gym. What made you choos"
type textarea "Interesting choice to focus on the gym. What made you choo"
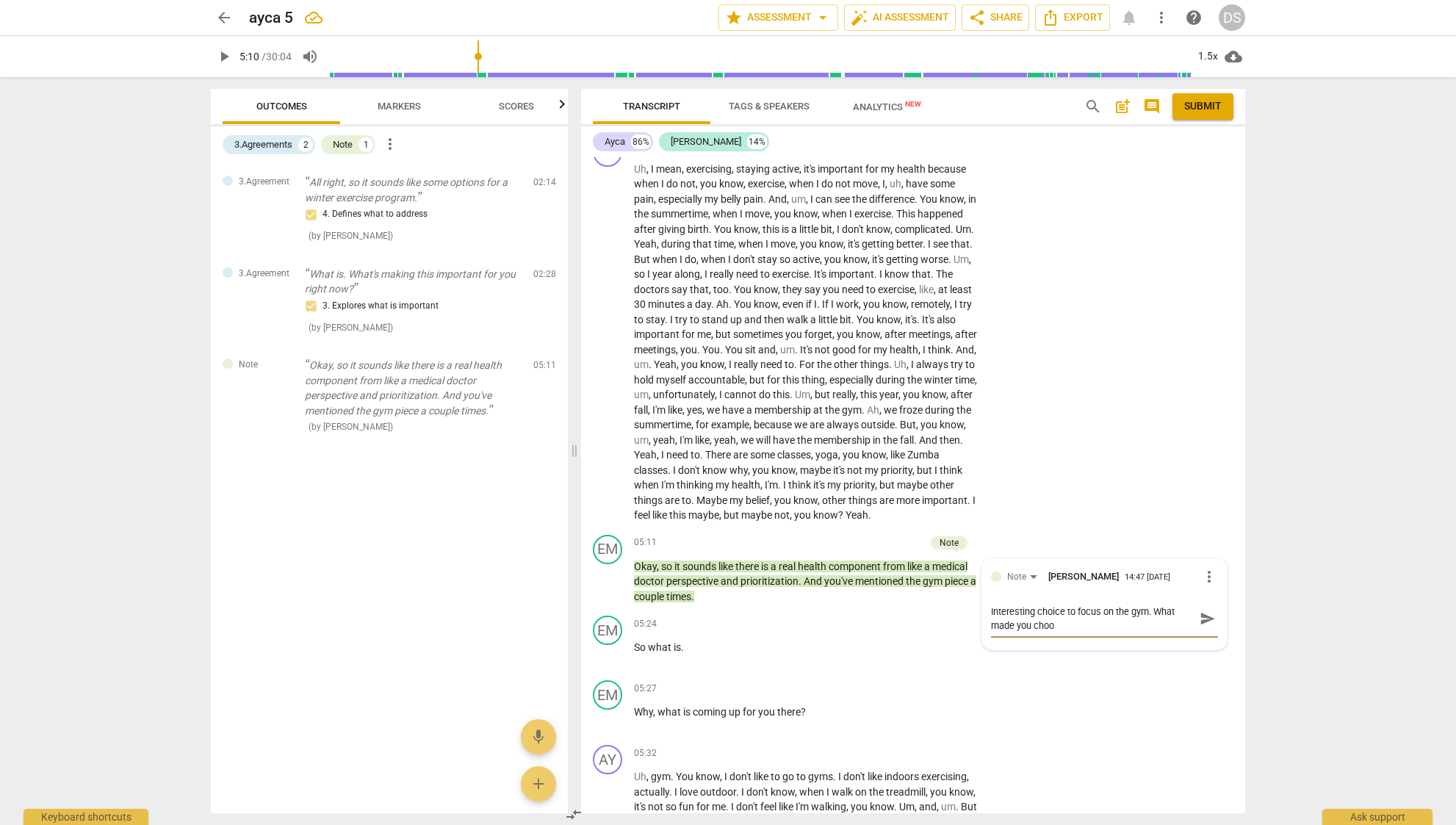
type textarea "Interesting choice to focus on the gym. What made you cho"
type textarea "Interesting choice to focus on the gym. What made you ch"
type textarea "Interesting choice to focus on the gym. What made you c"
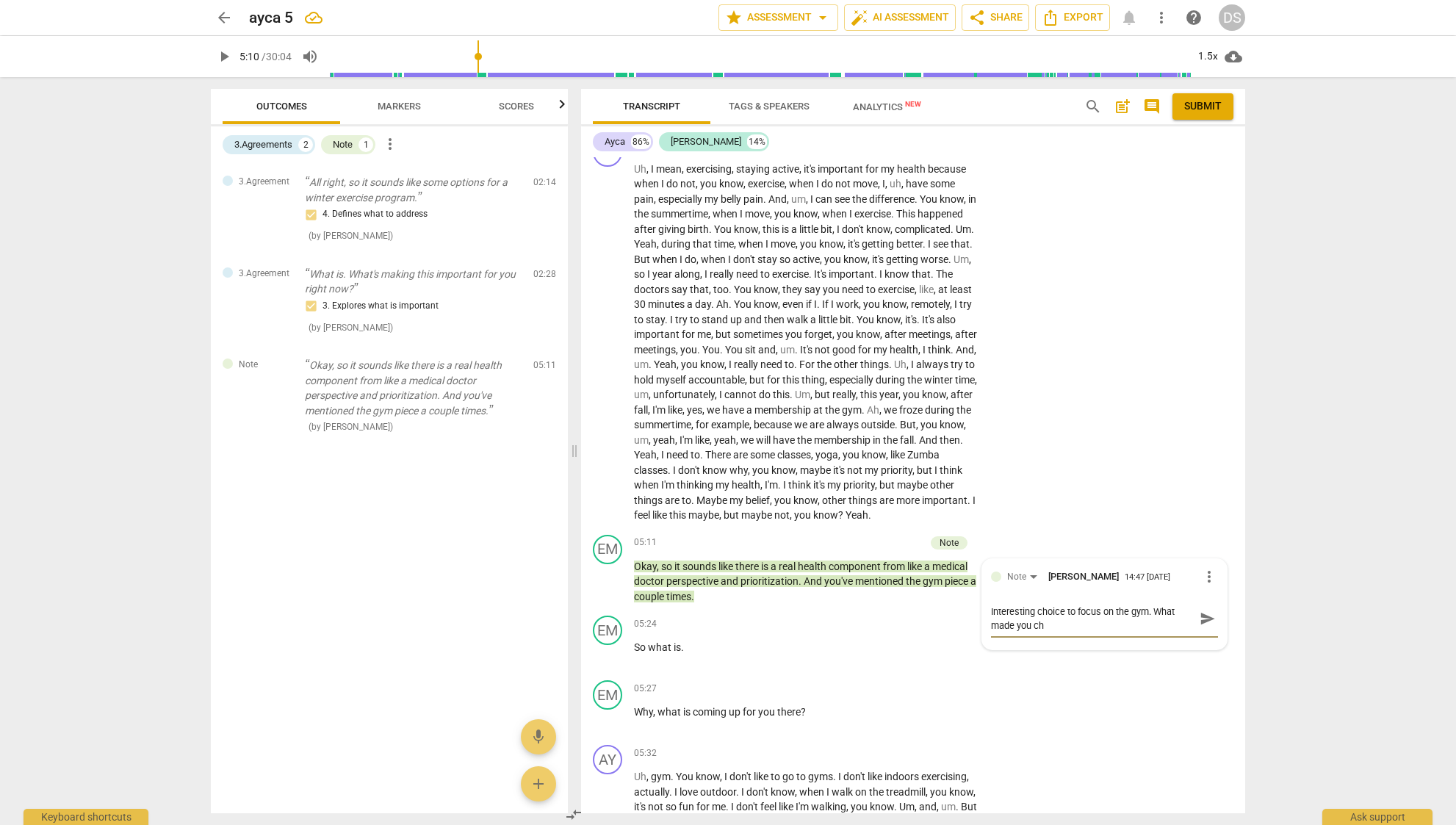
type textarea "Interesting choice to focus on the gym. What made you c"
type textarea "Interesting choice to focus on the gym. What made you"
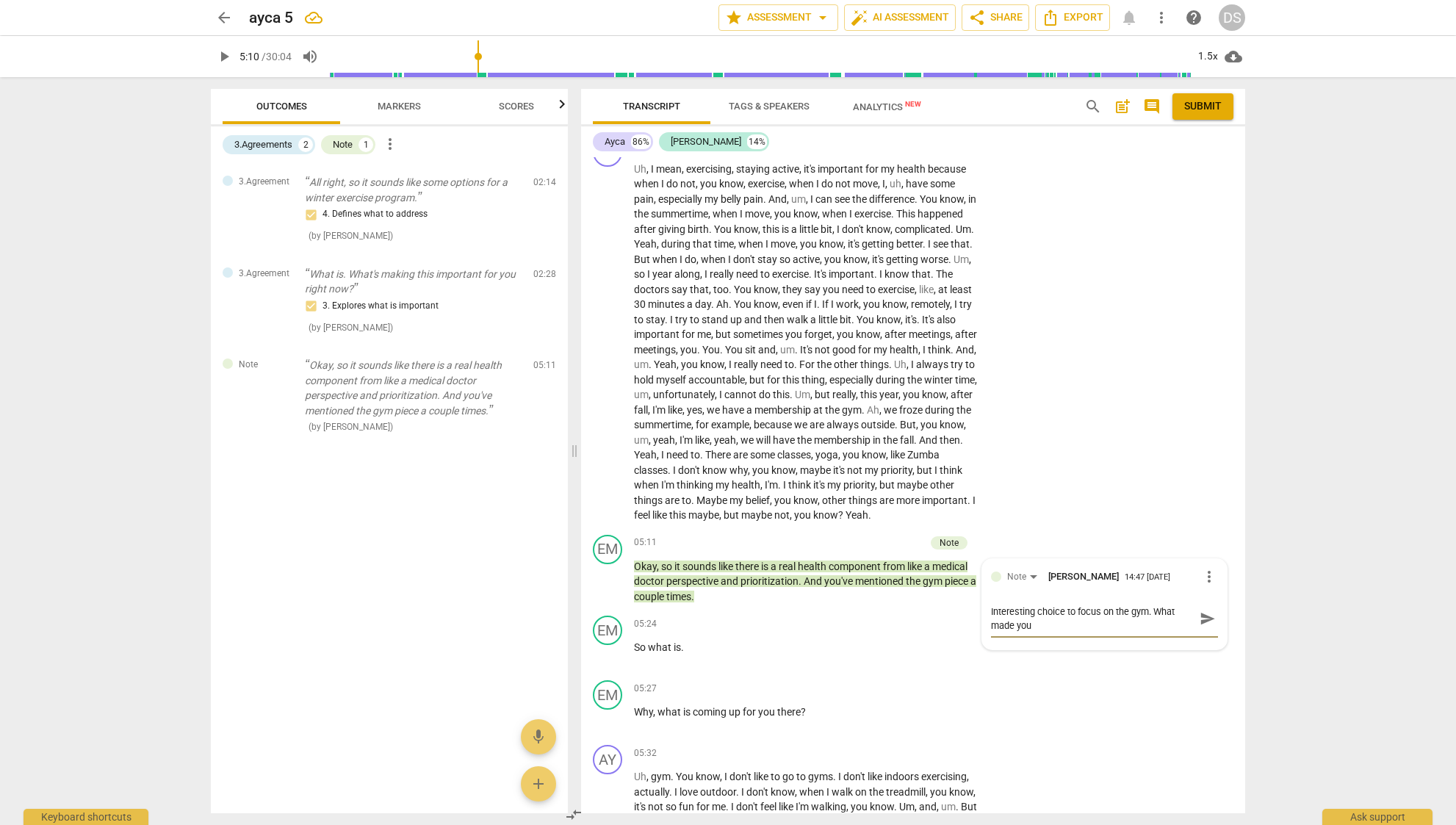
type textarea "Interesting choice to focus on the gym. What made yo"
type textarea "Interesting choice to focus on the gym. What made y"
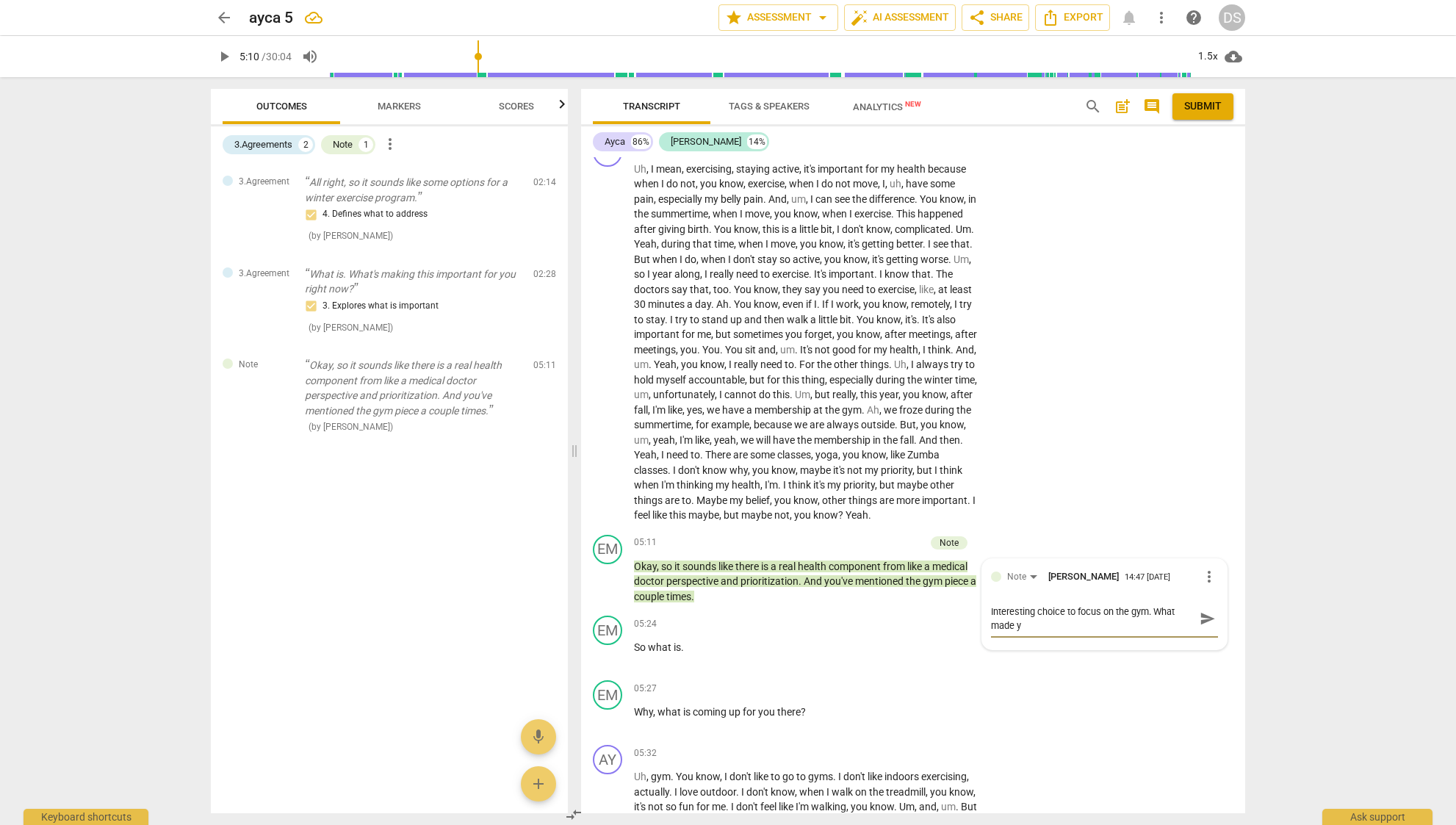
type textarea "Interesting choice to focus on the gym. What made"
type textarea "Interesting choice to focus on the gym. What mad"
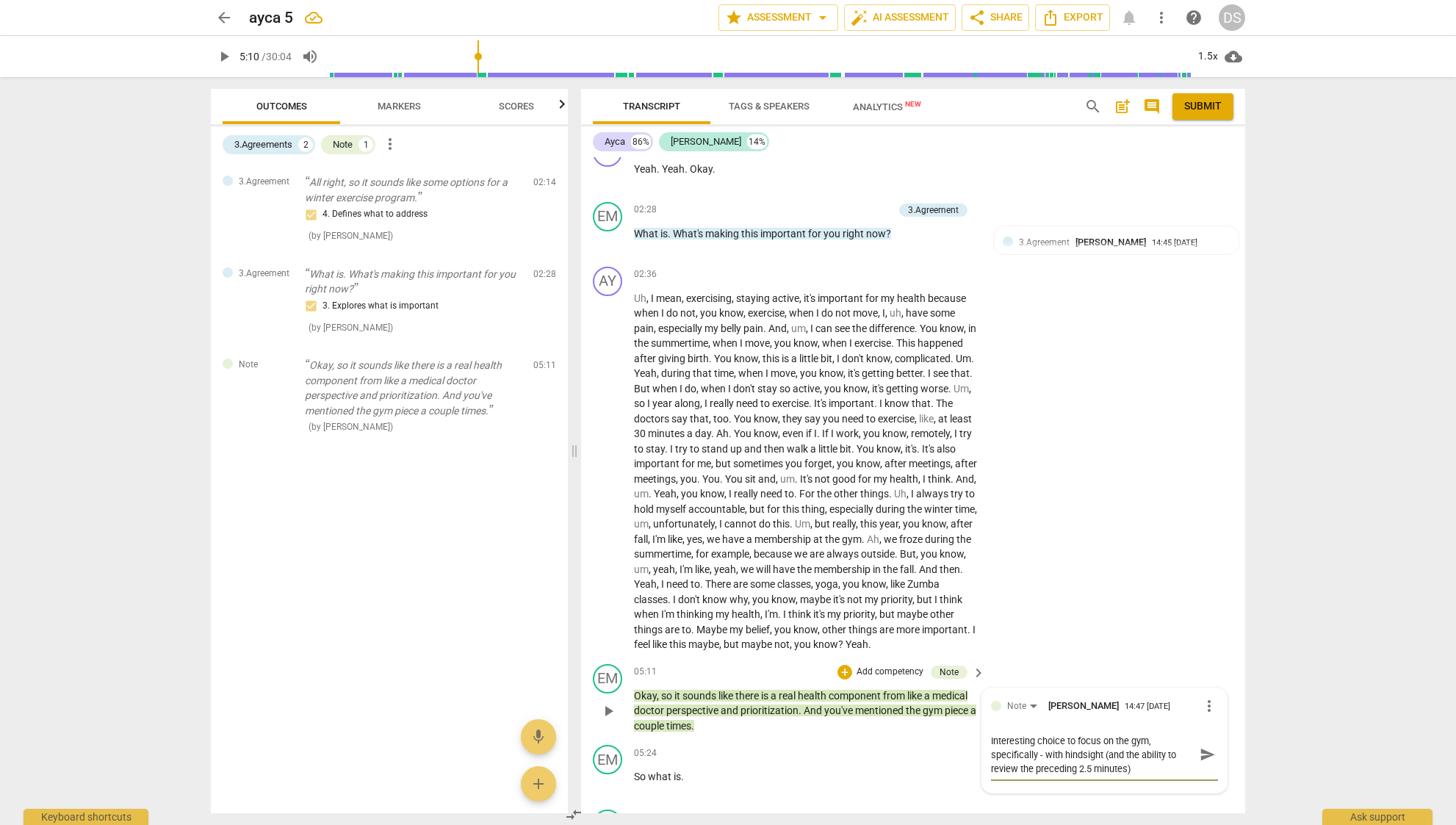
scroll to position [486, 0]
click at [1057, 766] on textarea "Interesting choice to focus on the gym, specifically - with hindsight (and the …" at bounding box center [1092, 751] width 204 height 41
click at [1133, 765] on textarea "Interesting choice to focus on the gym, specifically - with hindsight (and the …" at bounding box center [1092, 751] width 204 height 41
click at [992, 766] on textarea "Interesting choice to focus on the gym, specifically - with hindsight (and the …" at bounding box center [1092, 751] width 204 height 41
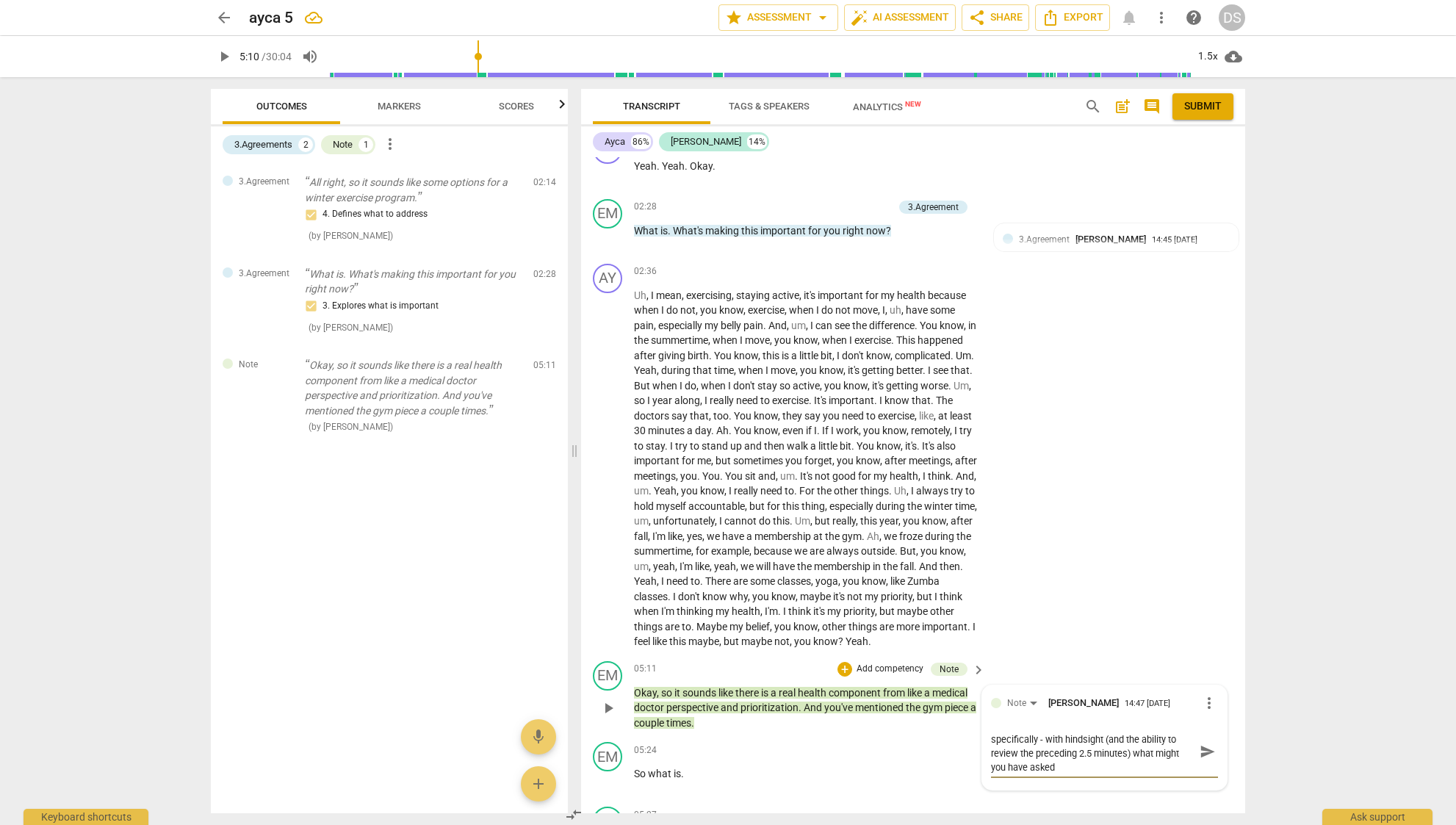
click at [992, 766] on textarea "Interesting choice to focus on the gym, specifically - with hindsight (and the …" at bounding box center [1092, 751] width 204 height 41
click at [992, 767] on textarea "Interesting choice to focus on the gym, specifically - with hindsight (and the …" at bounding box center [1092, 751] width 204 height 41
click at [1010, 766] on textarea "Interesting choice to focus on the gym, specifically - with hindsight (and the …" at bounding box center [1092, 751] width 204 height 41
click at [992, 767] on textarea "Interesting choice to focus on the gym, specifically - with hindsight (and the …" at bounding box center [1092, 751] width 204 height 41
drag, startPoint x: 992, startPoint y: 767, endPoint x: 1049, endPoint y: 767, distance: 57.0
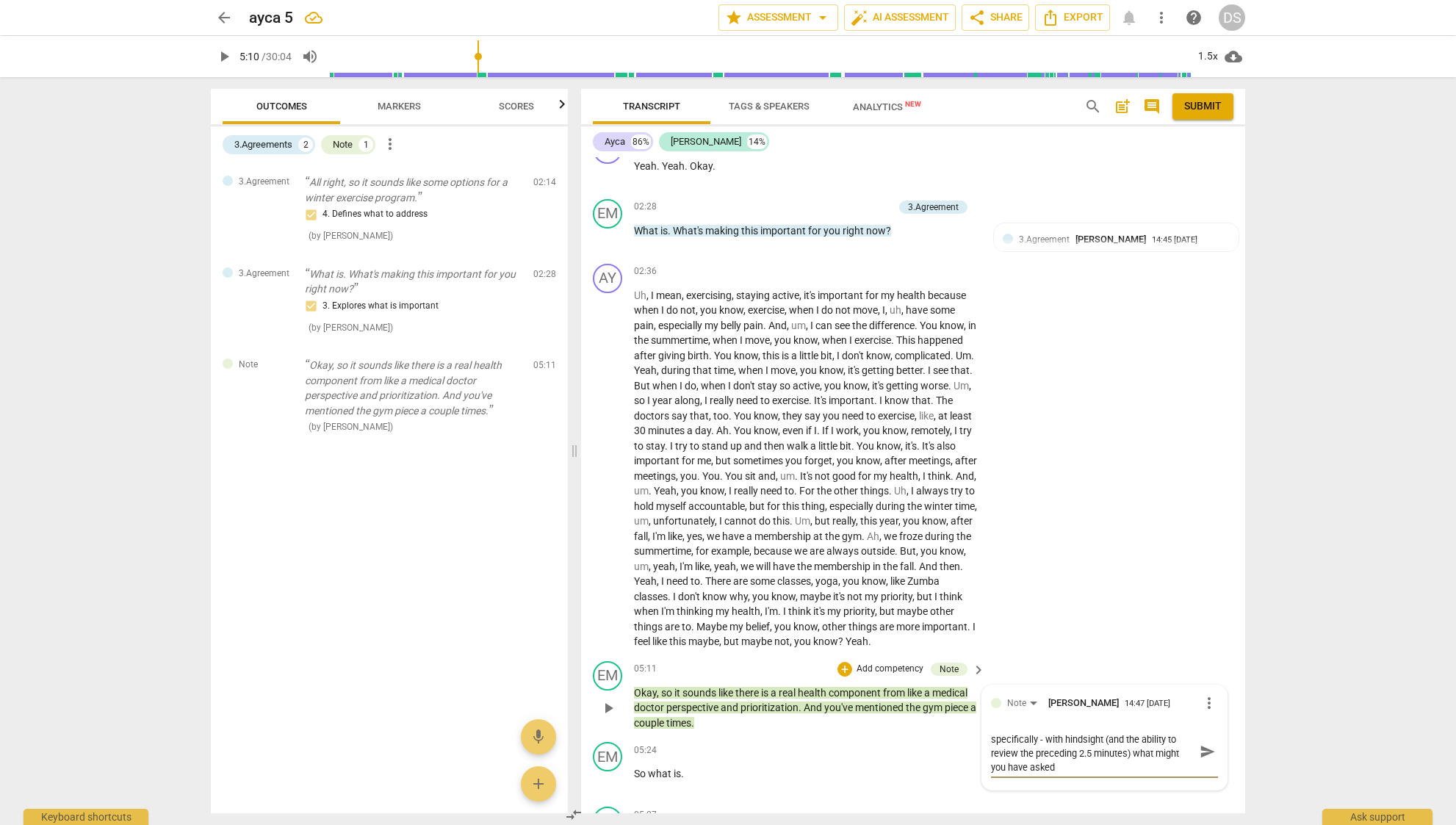
click at [1049, 767] on textarea "Interesting choice to focus on the gym, specifically - with hindsight (and the …" at bounding box center [1092, 751] width 204 height 41
click at [1201, 756] on span "send" at bounding box center [1207, 758] width 16 height 16
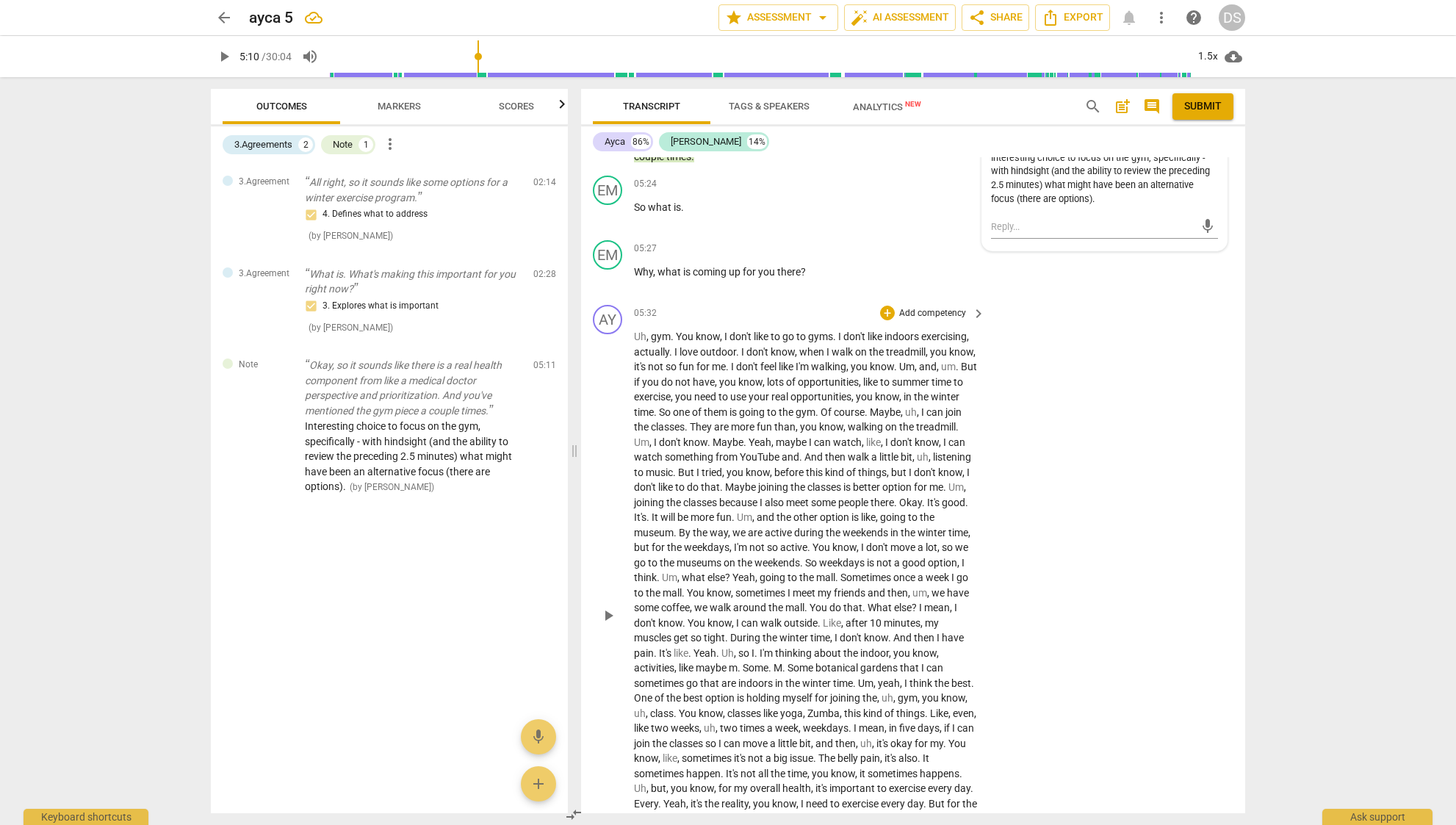
scroll to position [1122, 0]
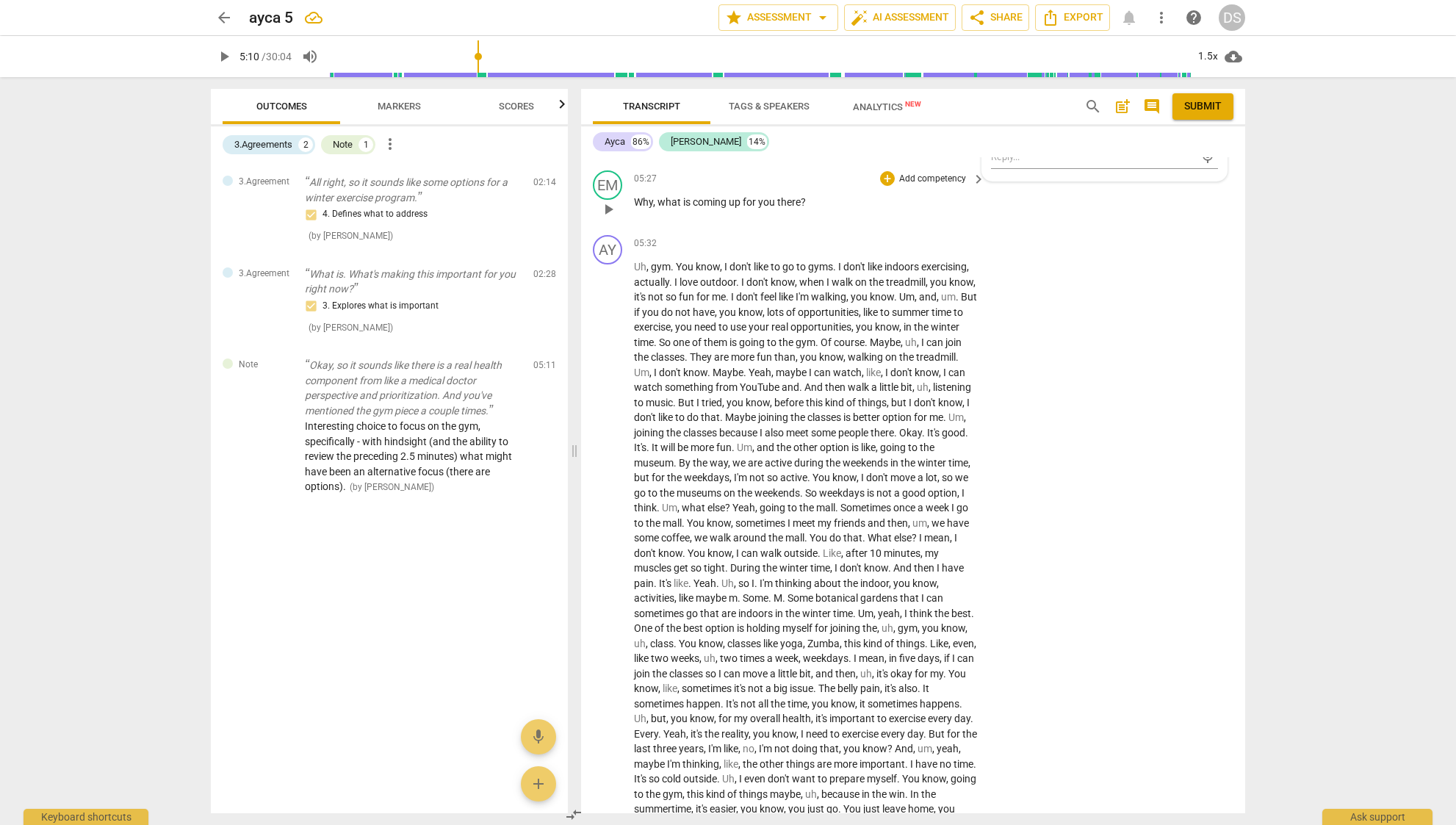
click at [791, 204] on span "there" at bounding box center [788, 202] width 23 height 12
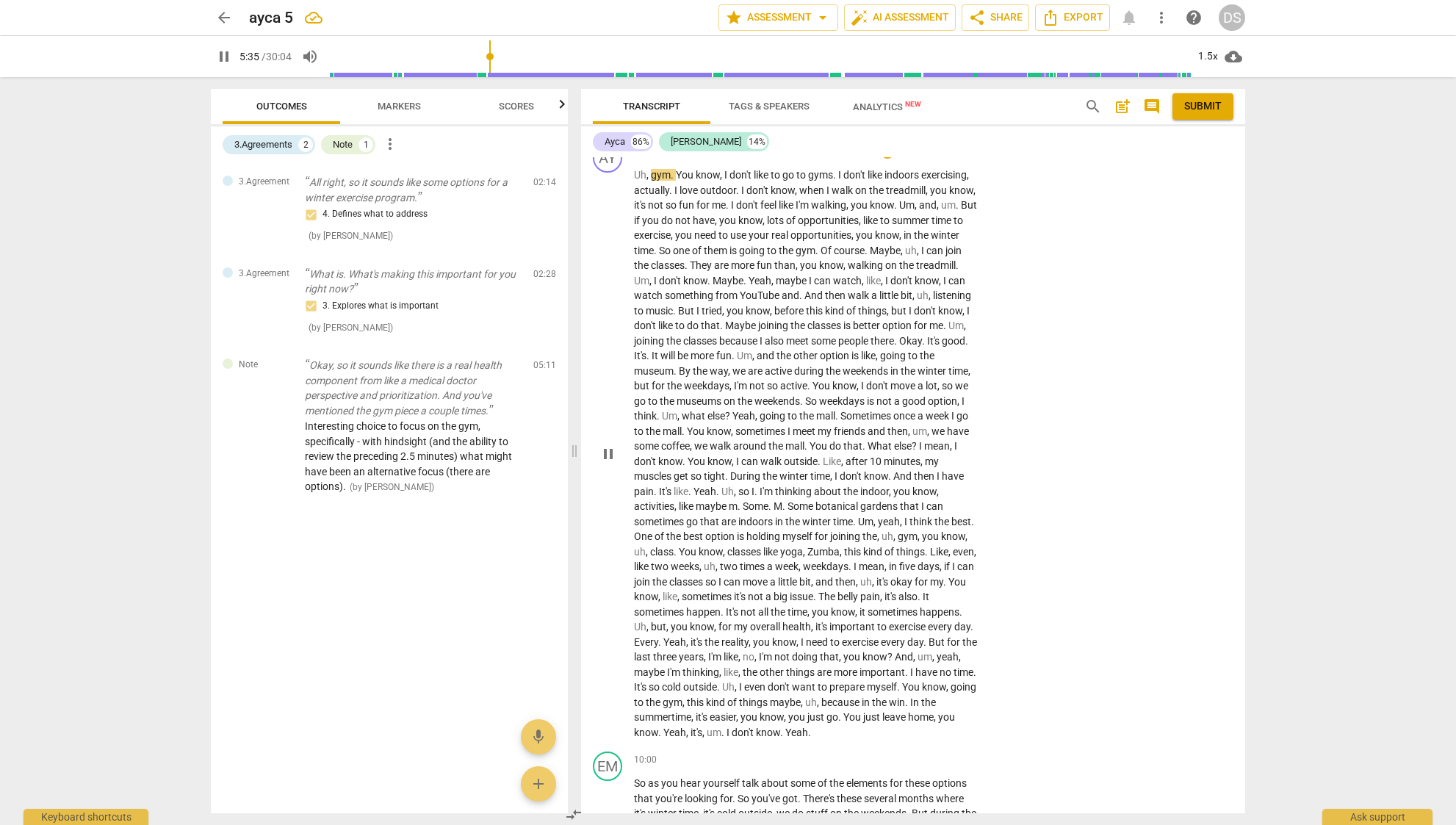
scroll to position [1195, 0]
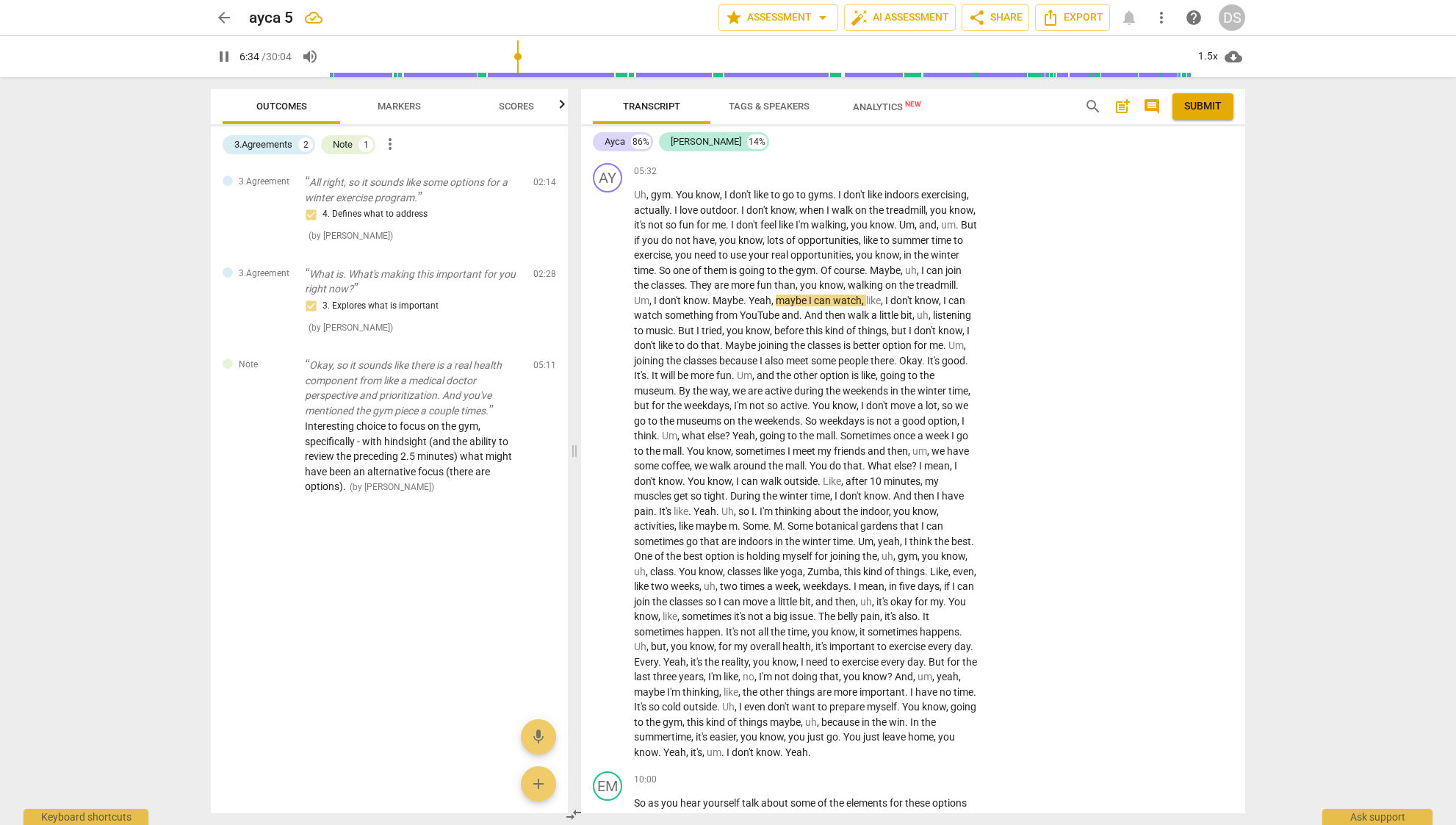
click at [1213, 40] on div "pause 6:34 / 30:04 volume_up 1.5x cloud_download" at bounding box center [728, 56] width 1034 height 41
click at [1212, 46] on div "1.5x" at bounding box center [1207, 56] width 28 height 23
click at [1219, 86] on li "1x" at bounding box center [1218, 86] width 49 height 28
click at [1206, 61] on div "1x" at bounding box center [1207, 56] width 28 height 23
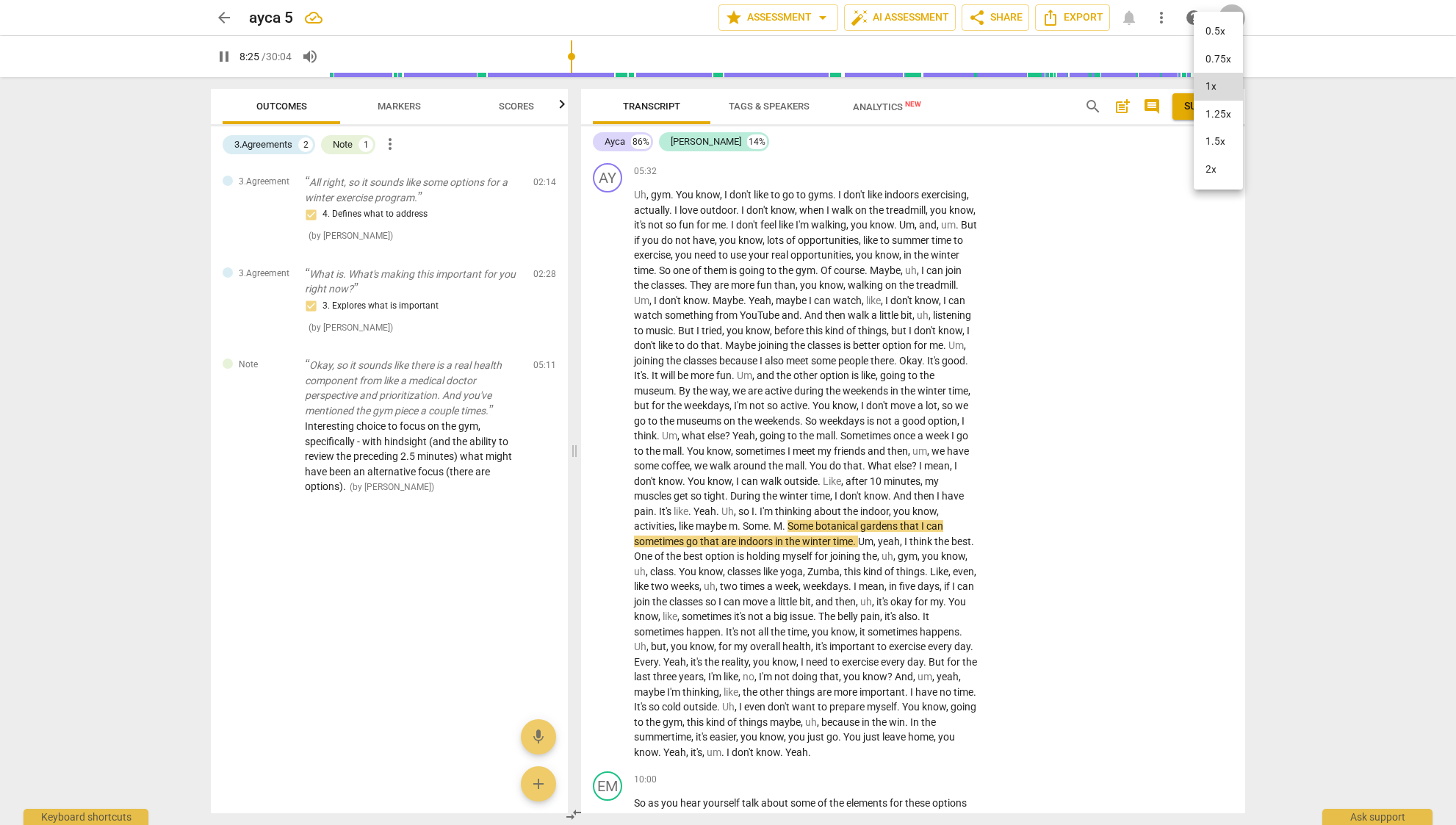
click at [1222, 130] on li "1.5x" at bounding box center [1218, 141] width 49 height 28
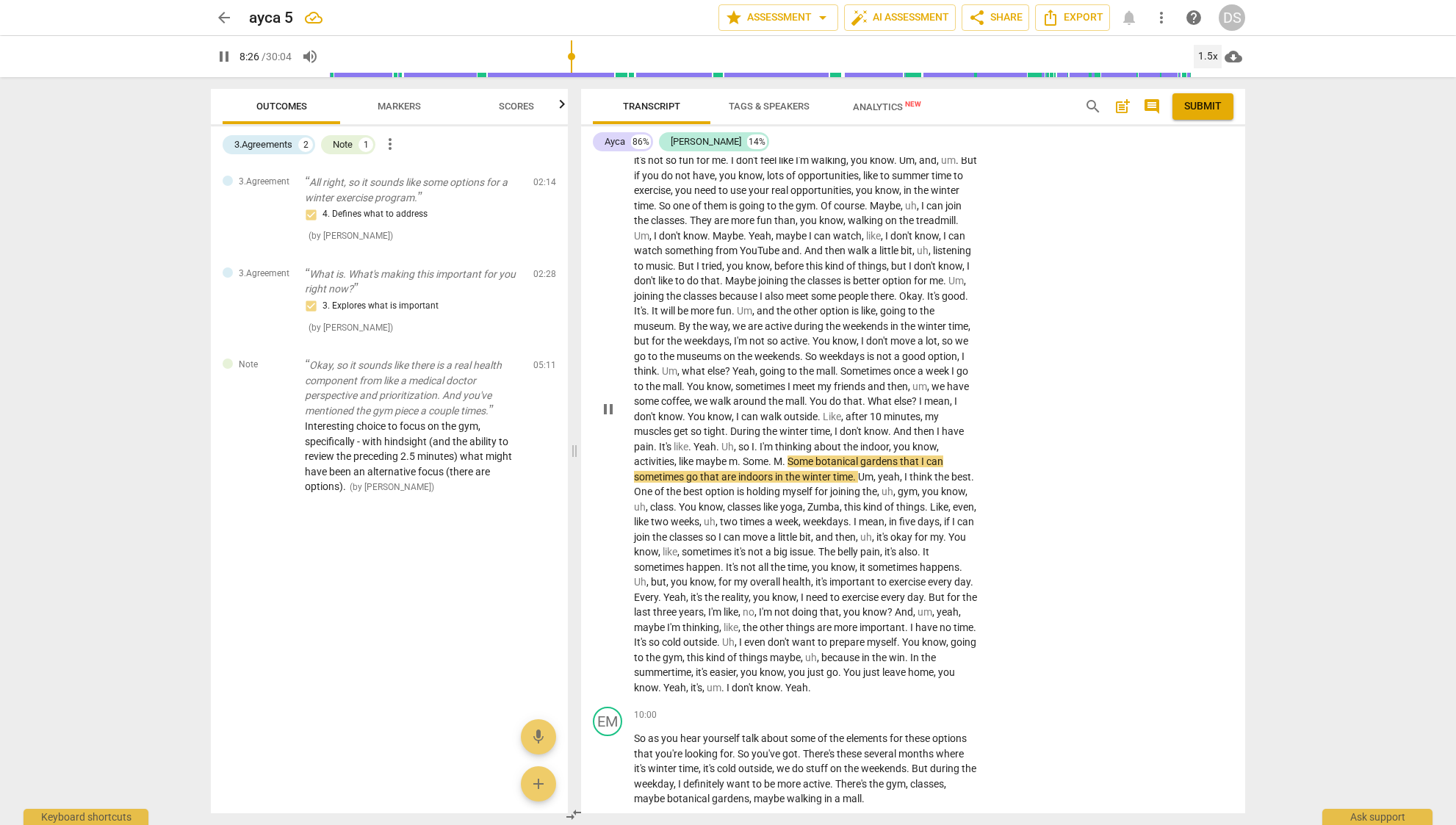
scroll to position [1293, 0]
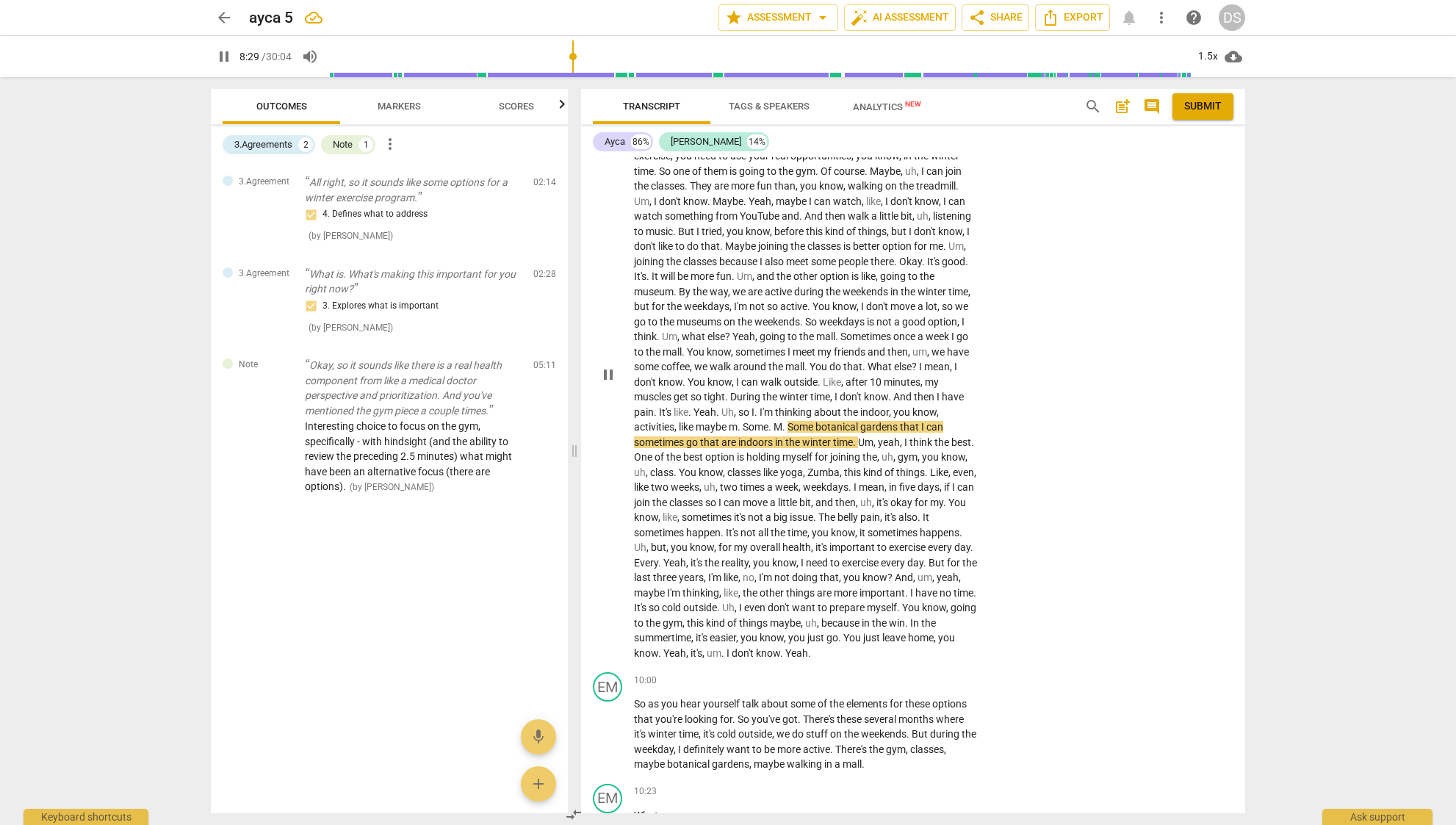
click at [682, 587] on span "I'm" at bounding box center [674, 592] width 15 height 12
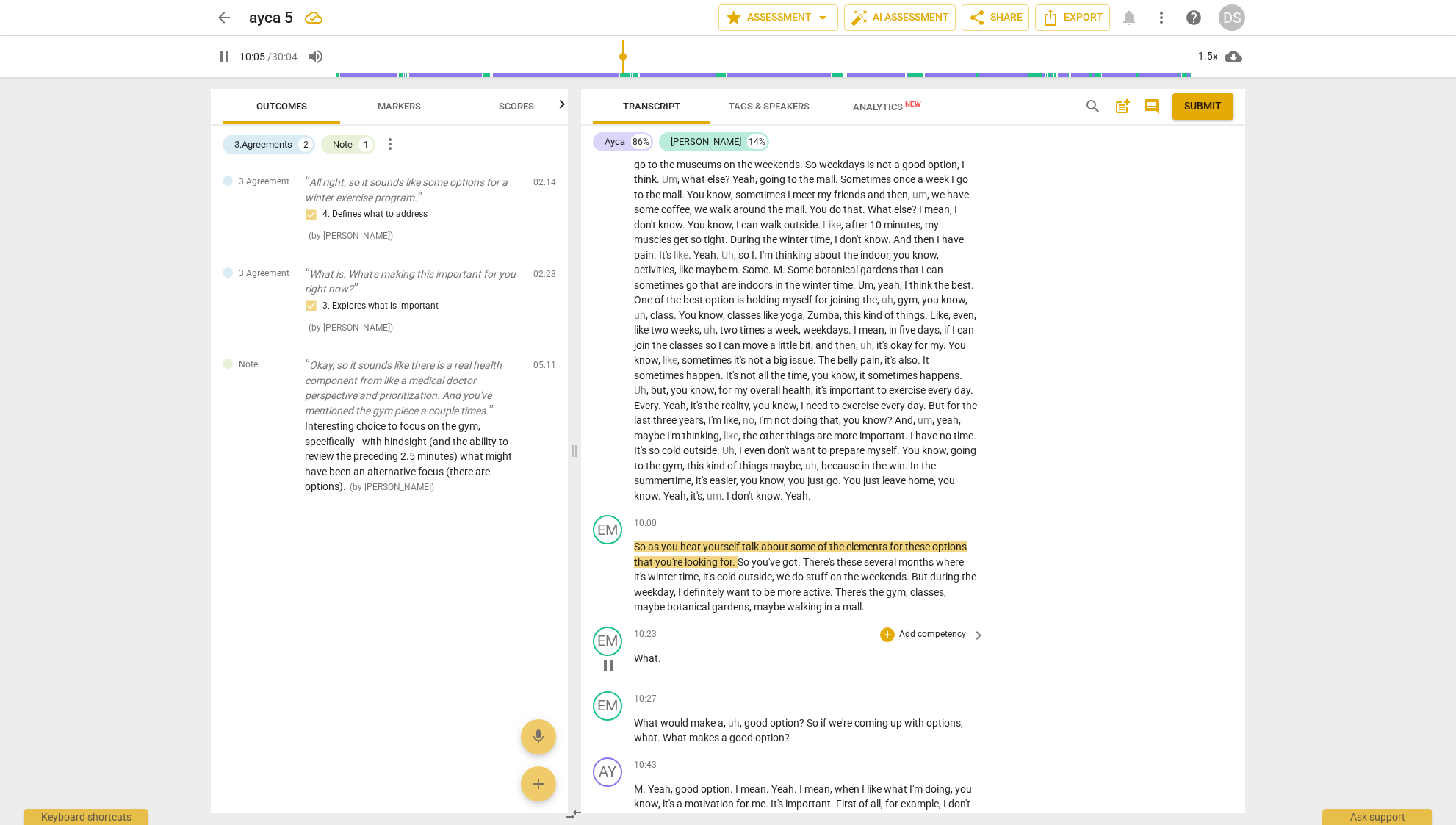
scroll to position [1453, 0]
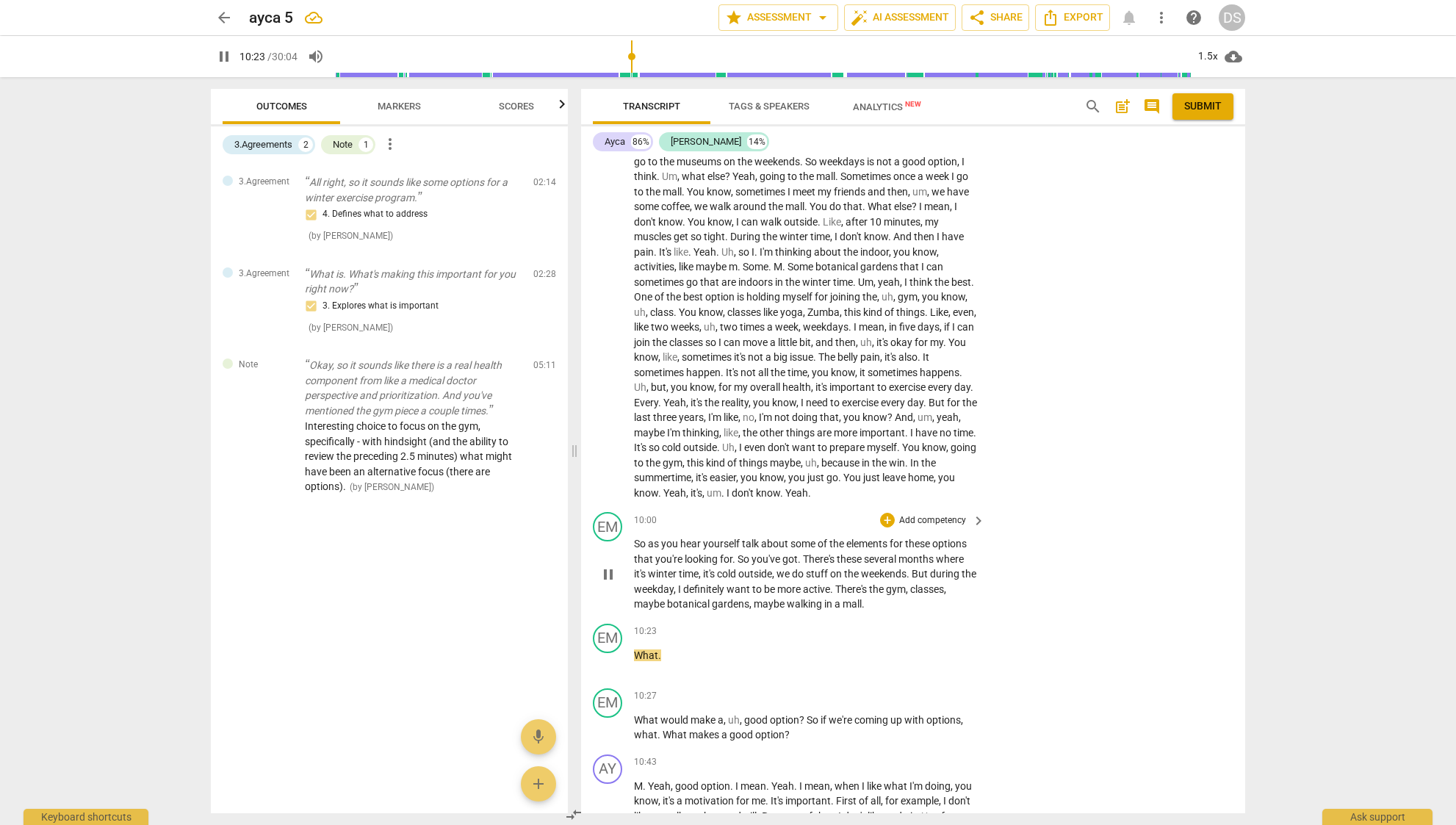
click at [611, 565] on span "pause" at bounding box center [608, 574] width 17 height 17
click at [927, 514] on p "Add competency" at bounding box center [932, 521] width 69 height 14
click at [1006, 608] on div "Note" at bounding box center [993, 607] width 36 height 17
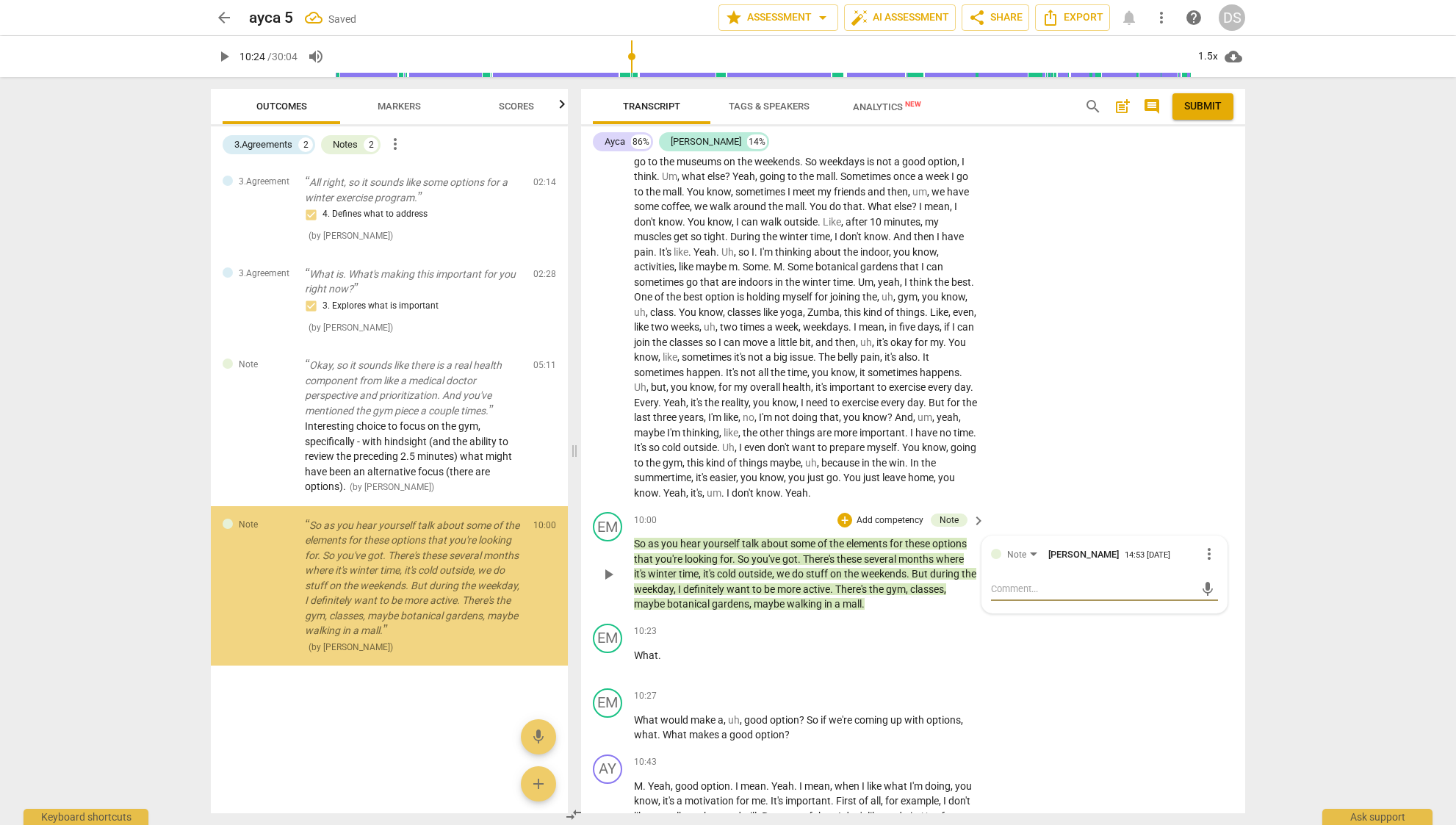
click at [1090, 582] on textarea at bounding box center [1092, 589] width 204 height 14
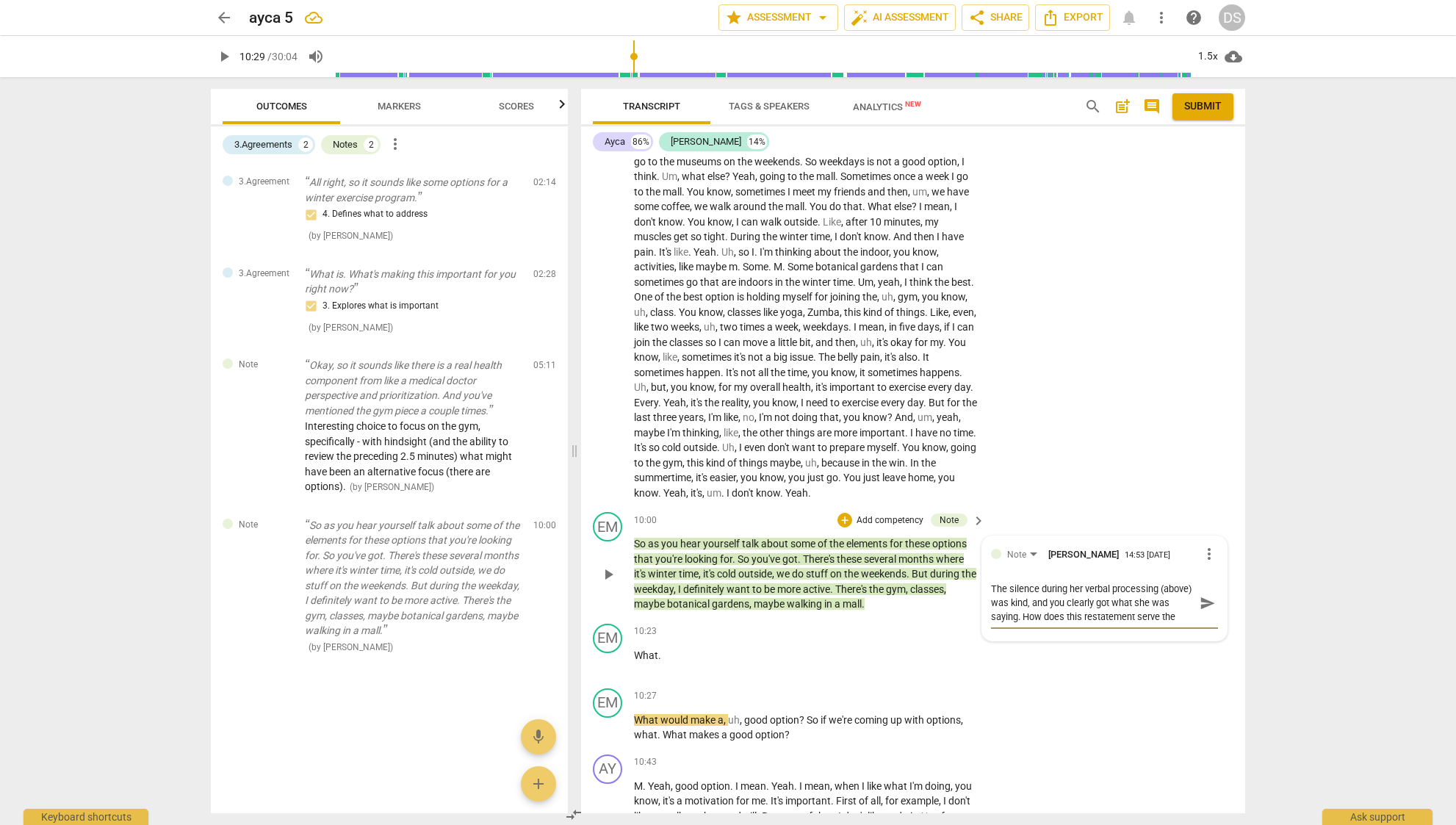
scroll to position [13, 0]
drag, startPoint x: 1190, startPoint y: 586, endPoint x: 1203, endPoint y: 587, distance: 13.0
click at [1191, 586] on div "The silence during her verbal processing (above) was kind, and you clearly got …" at bounding box center [1104, 602] width 227 height 41
click at [1203, 595] on span "send" at bounding box center [1207, 603] width 16 height 16
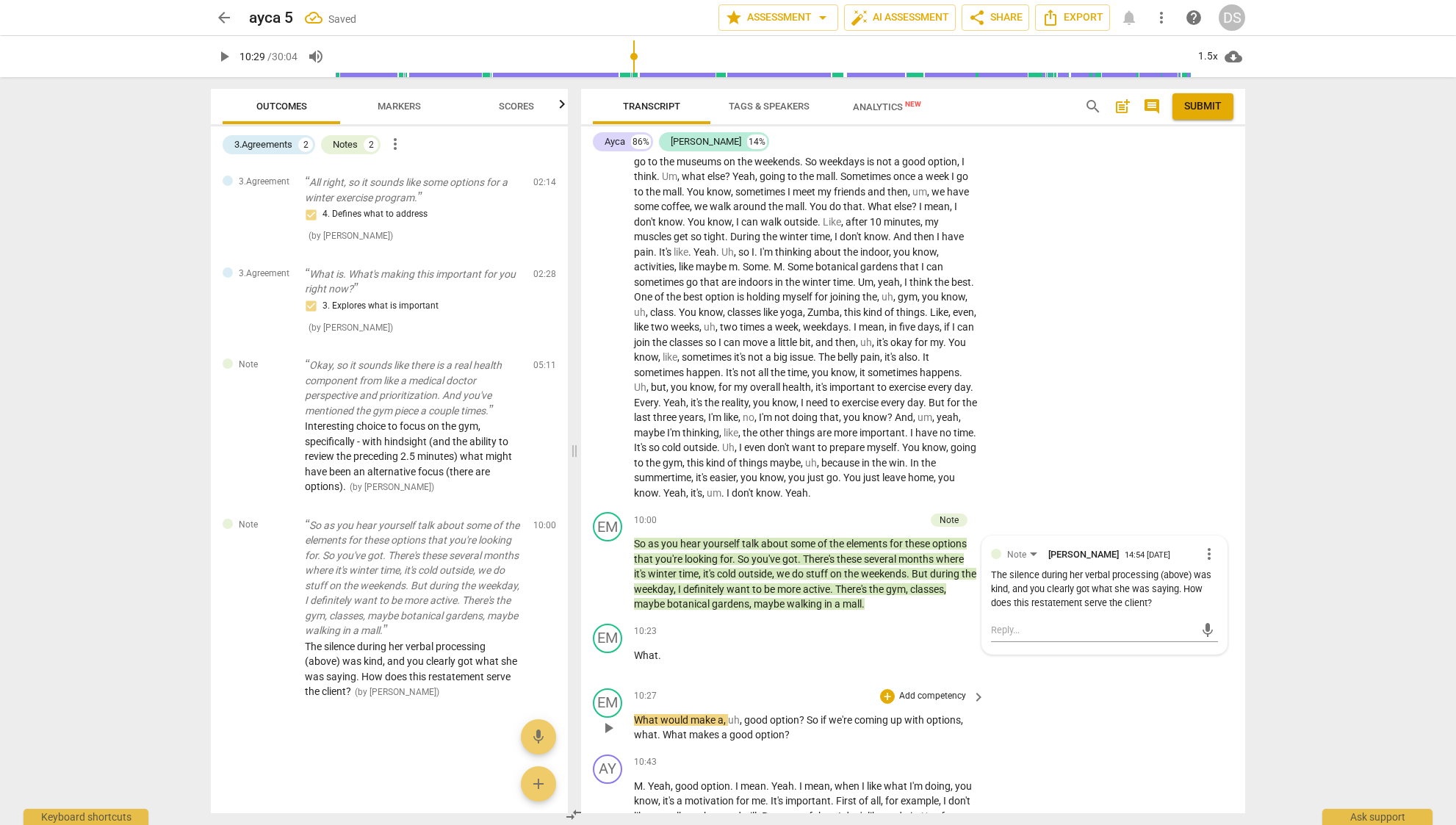
scroll to position [0, 0]
drag, startPoint x: 796, startPoint y: 721, endPoint x: 662, endPoint y: 721, distance: 134.0
click at [662, 721] on p "What would make a , uh , good option ? So if we're coming up with options , wha…" at bounding box center [806, 727] width 343 height 30
click at [950, 690] on p "Add competency" at bounding box center [932, 697] width 69 height 14
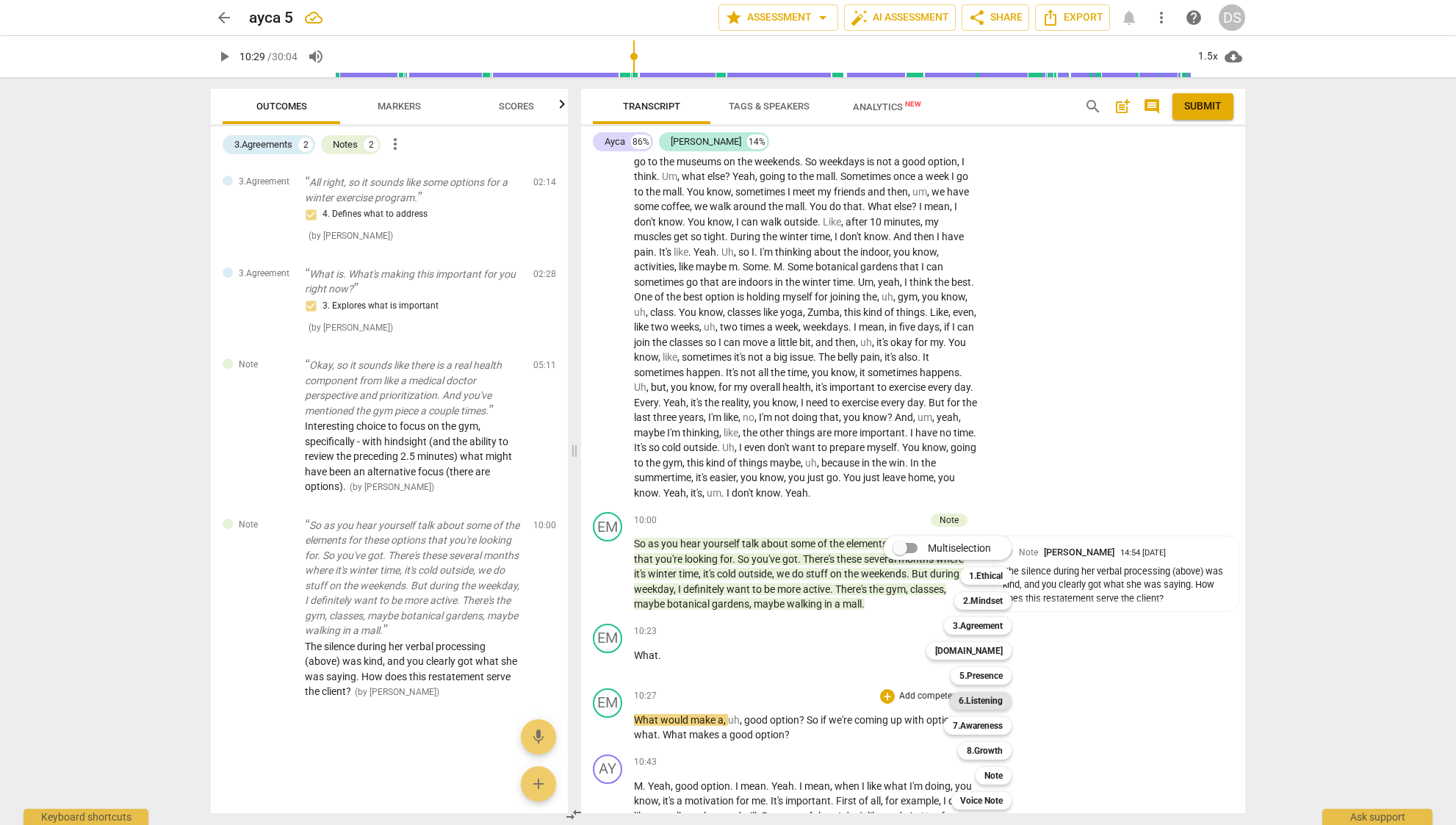
click at [991, 695] on b "6.Listening" at bounding box center [980, 701] width 44 height 17
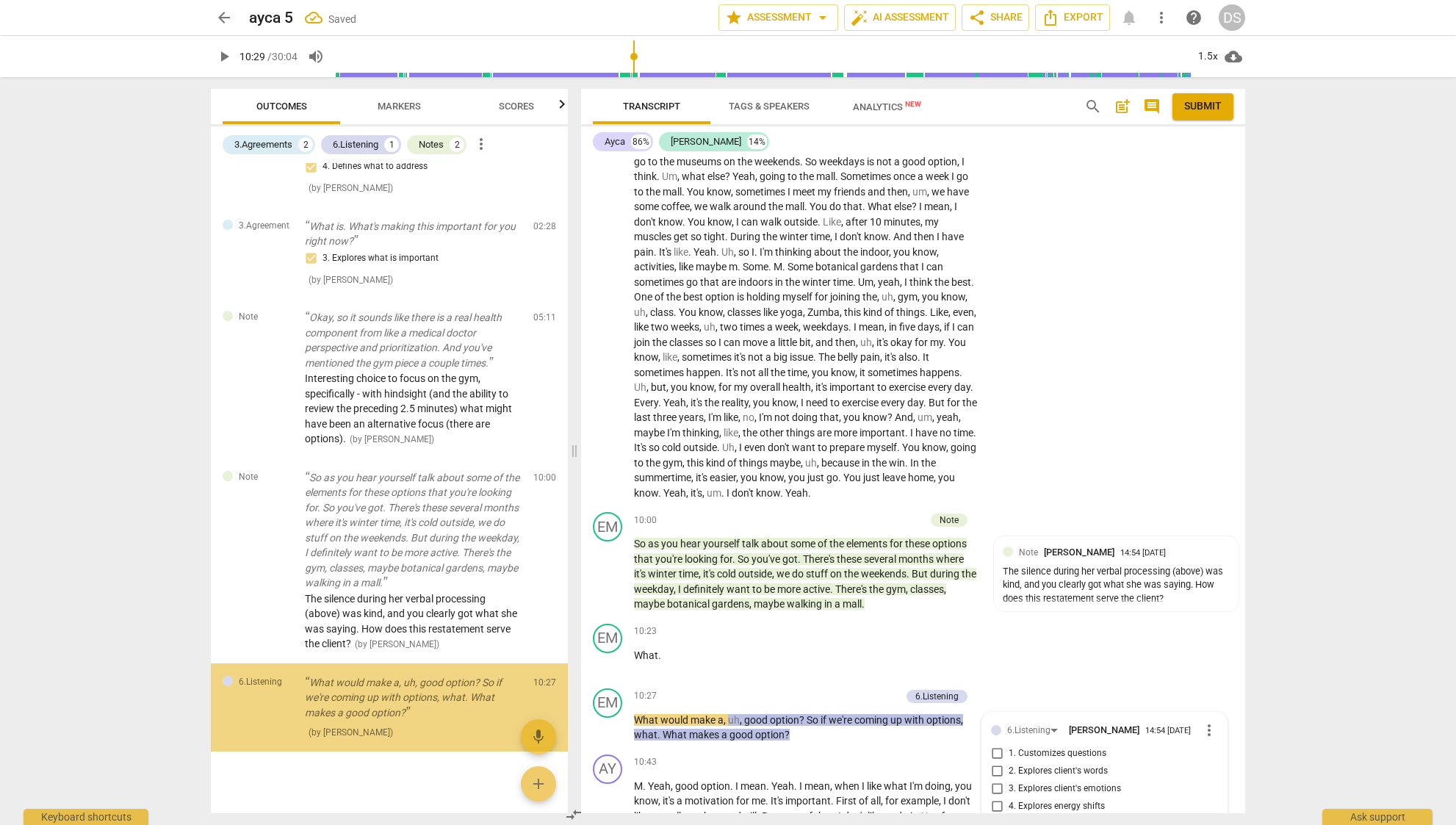
scroll to position [1843, 0]
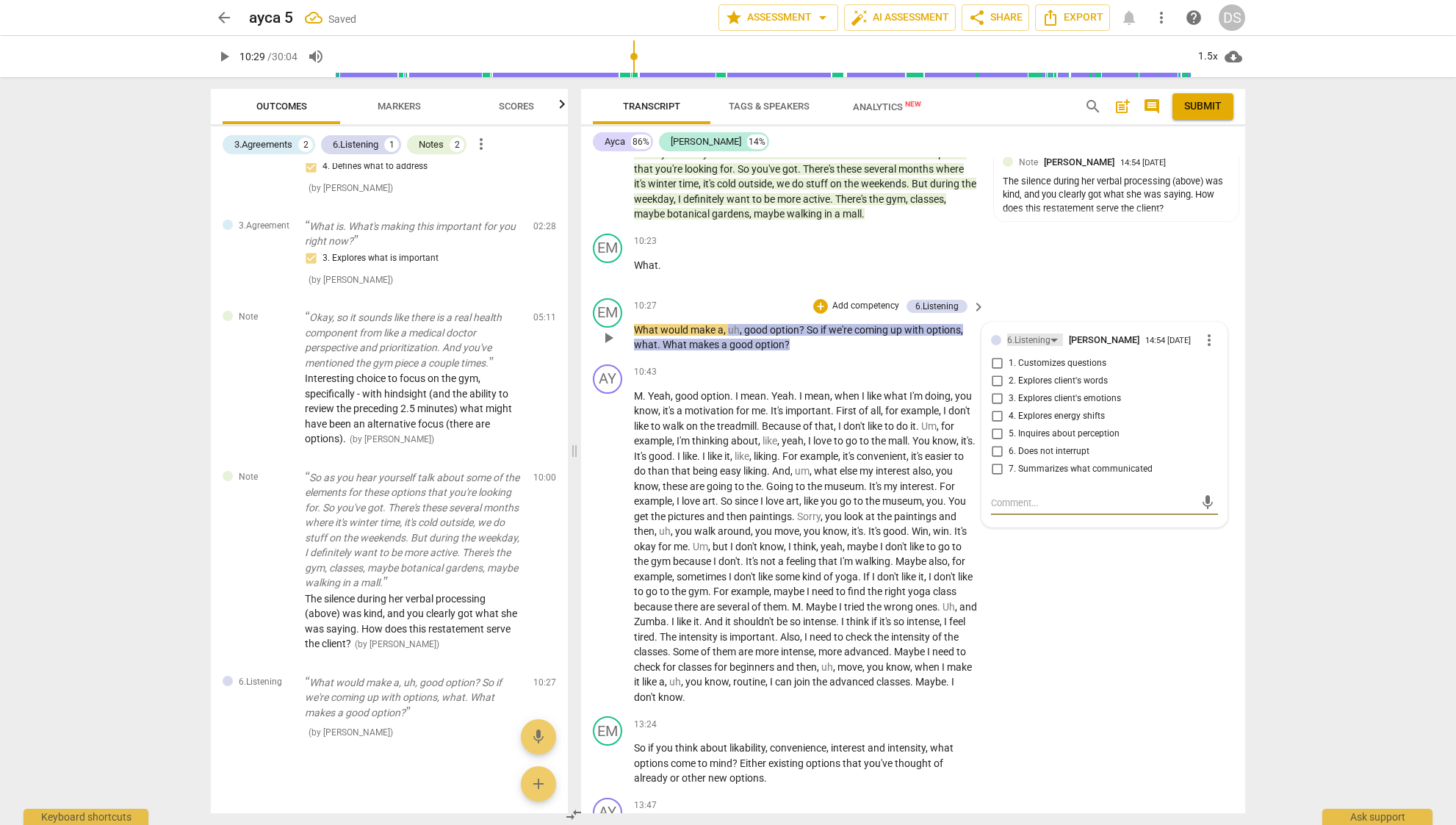
click at [1044, 334] on div "6.Listening" at bounding box center [1028, 341] width 43 height 14
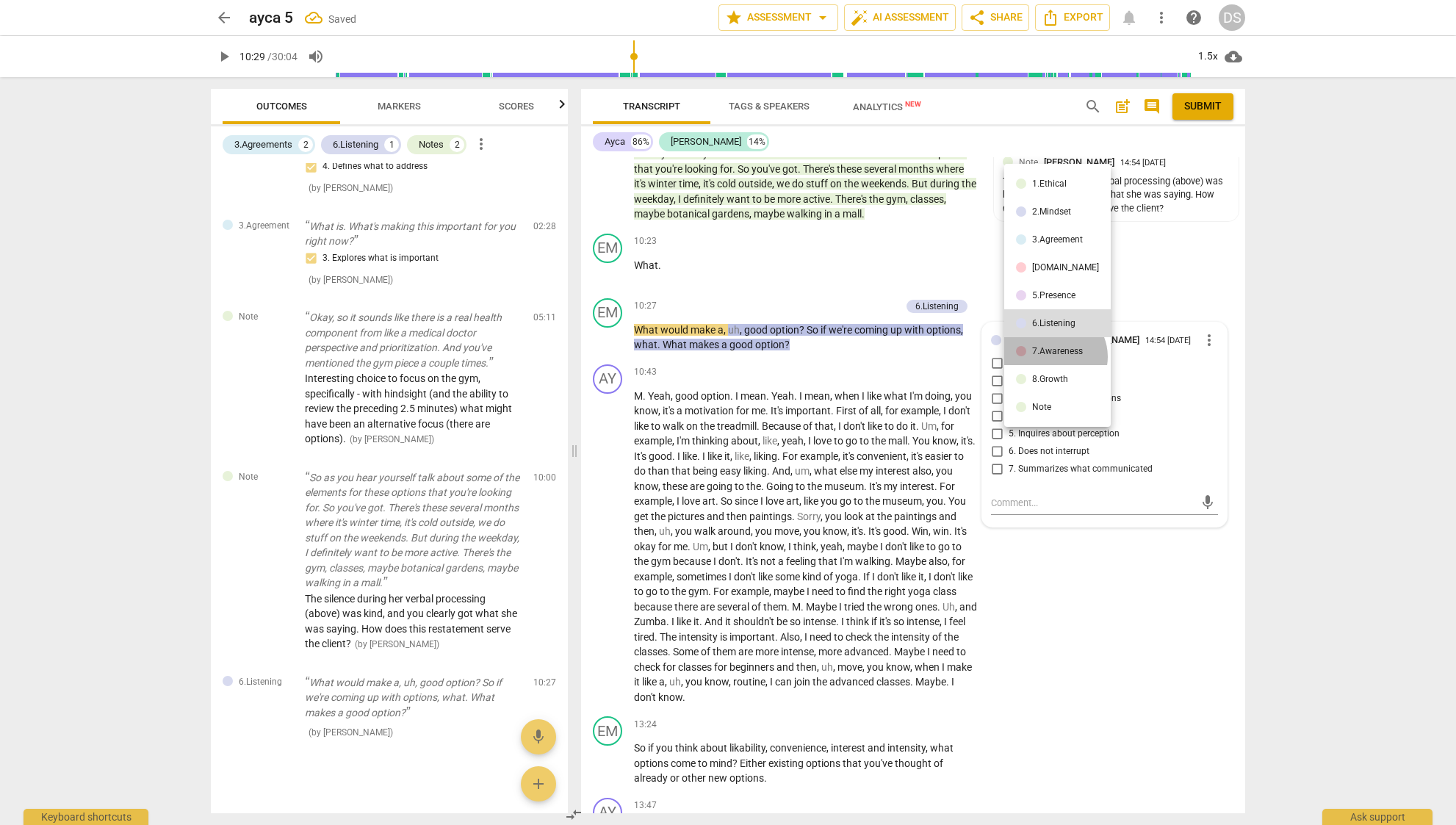
click at [1053, 356] on li "7.Awareness" at bounding box center [1057, 350] width 106 height 28
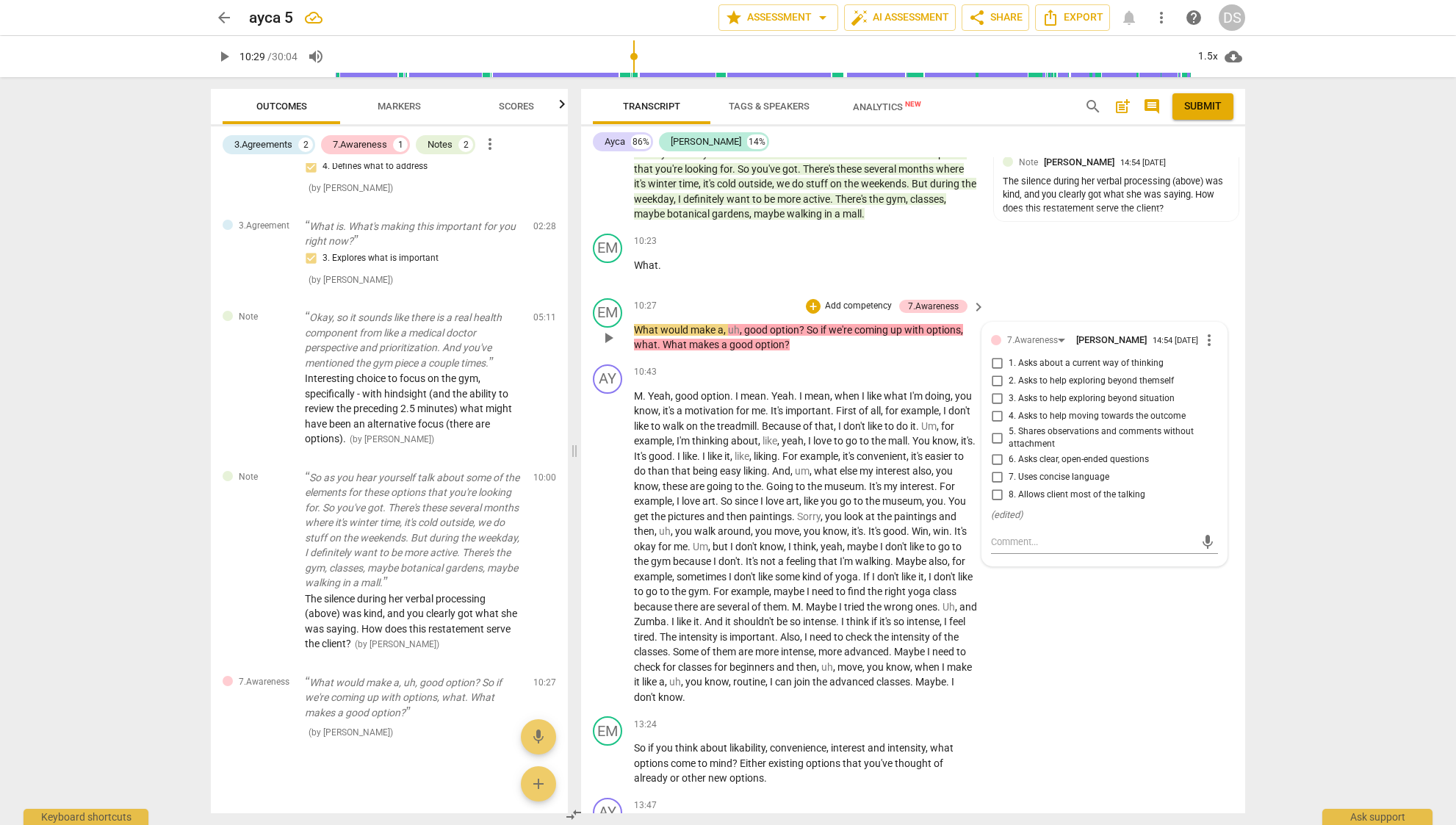
click at [1079, 357] on span "1. Asks about a current way of thinking" at bounding box center [1085, 364] width 155 height 14
click at [1008, 355] on input "1. Asks about a current way of thinking" at bounding box center [997, 364] width 23 height 17
click at [865, 510] on span "look" at bounding box center [855, 516] width 21 height 12
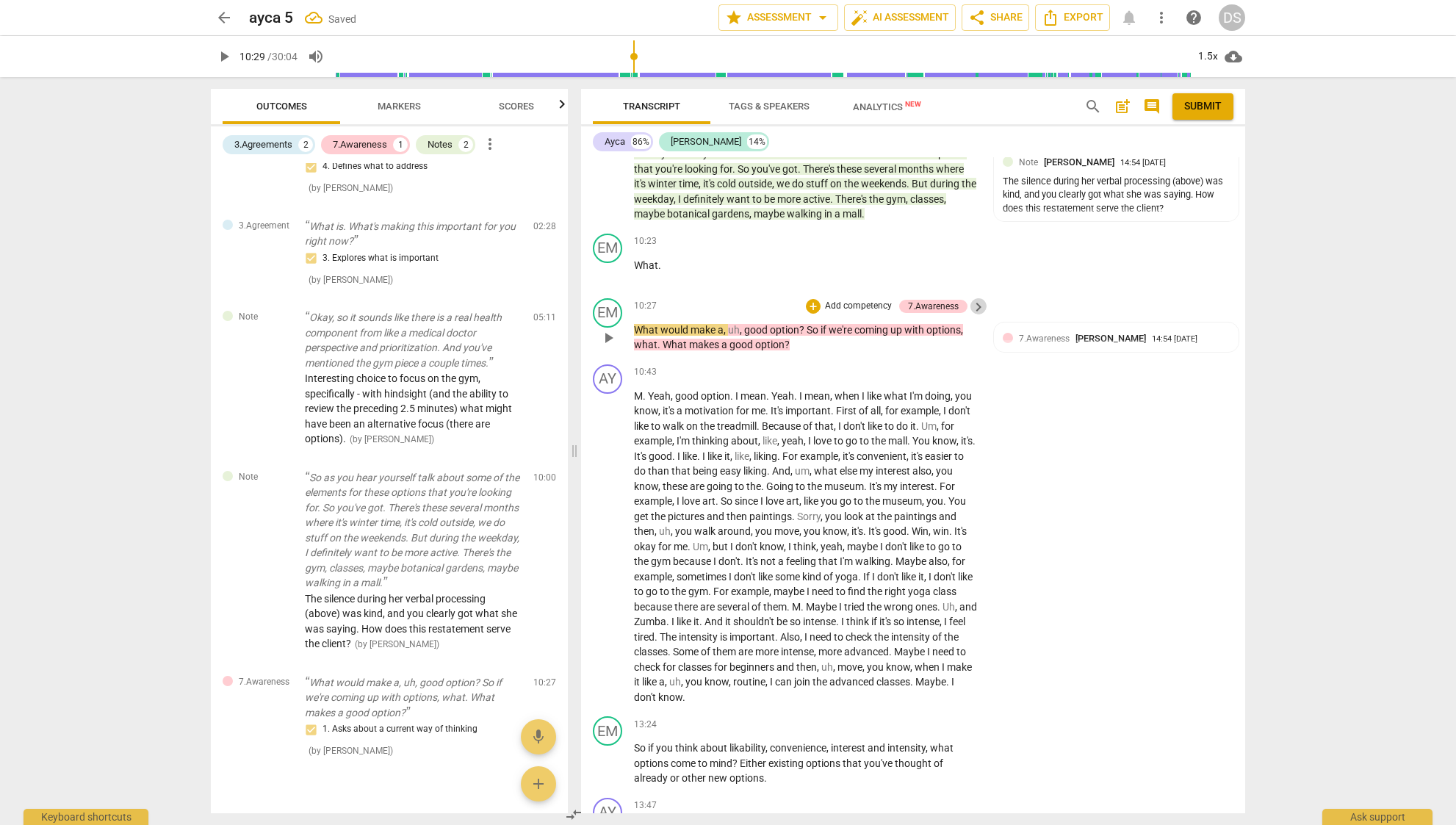
click at [970, 298] on span "keyboard_arrow_right" at bounding box center [978, 307] width 17 height 17
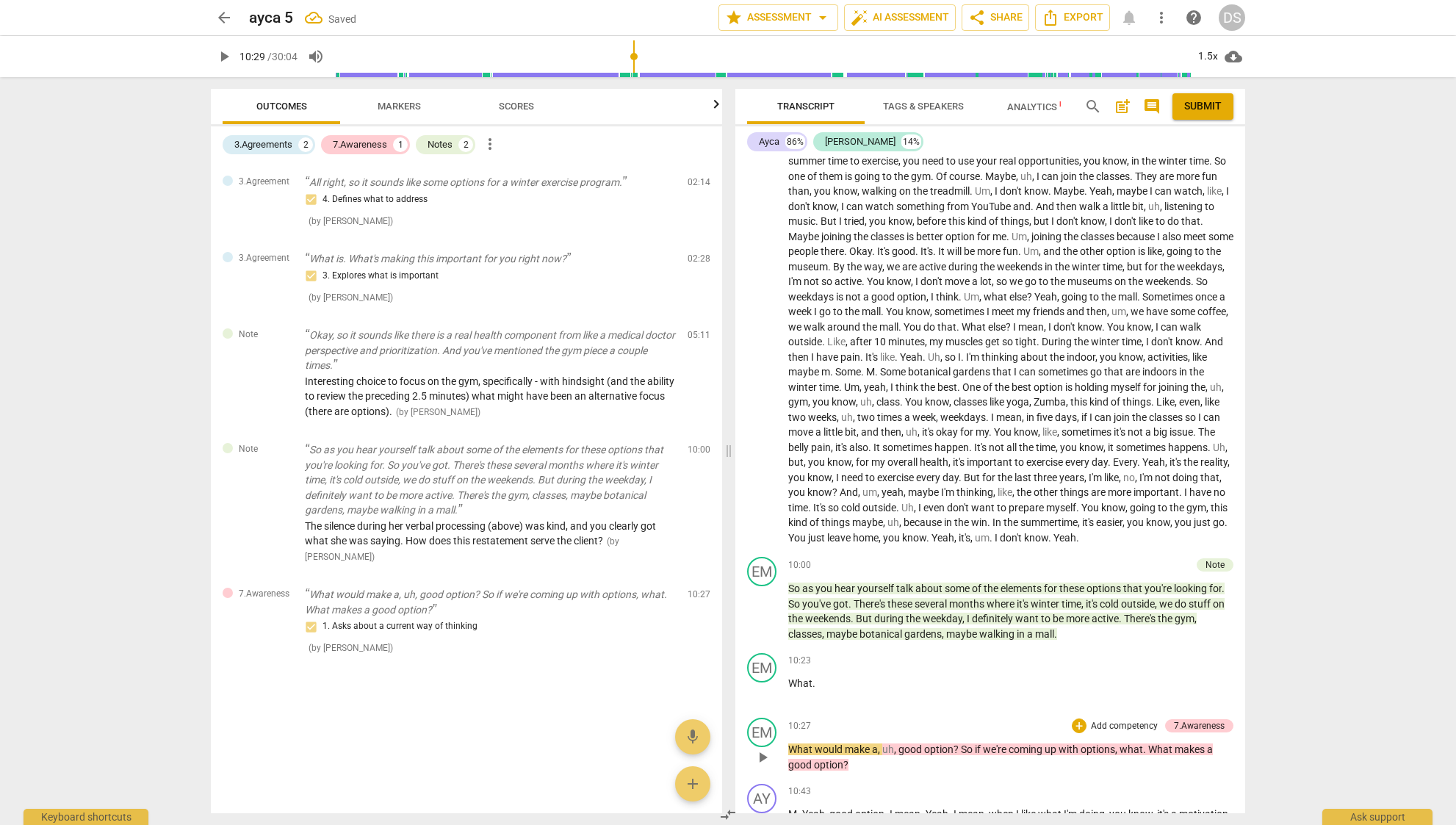
scroll to position [1132, 0]
click at [1178, 712] on div "EM play_arrow pause 10:27 + Add competency 7.Awareness keyboard_arrow_right Wha…" at bounding box center [990, 745] width 509 height 67
click at [1190, 719] on div "7.Awareness" at bounding box center [1198, 726] width 51 height 14
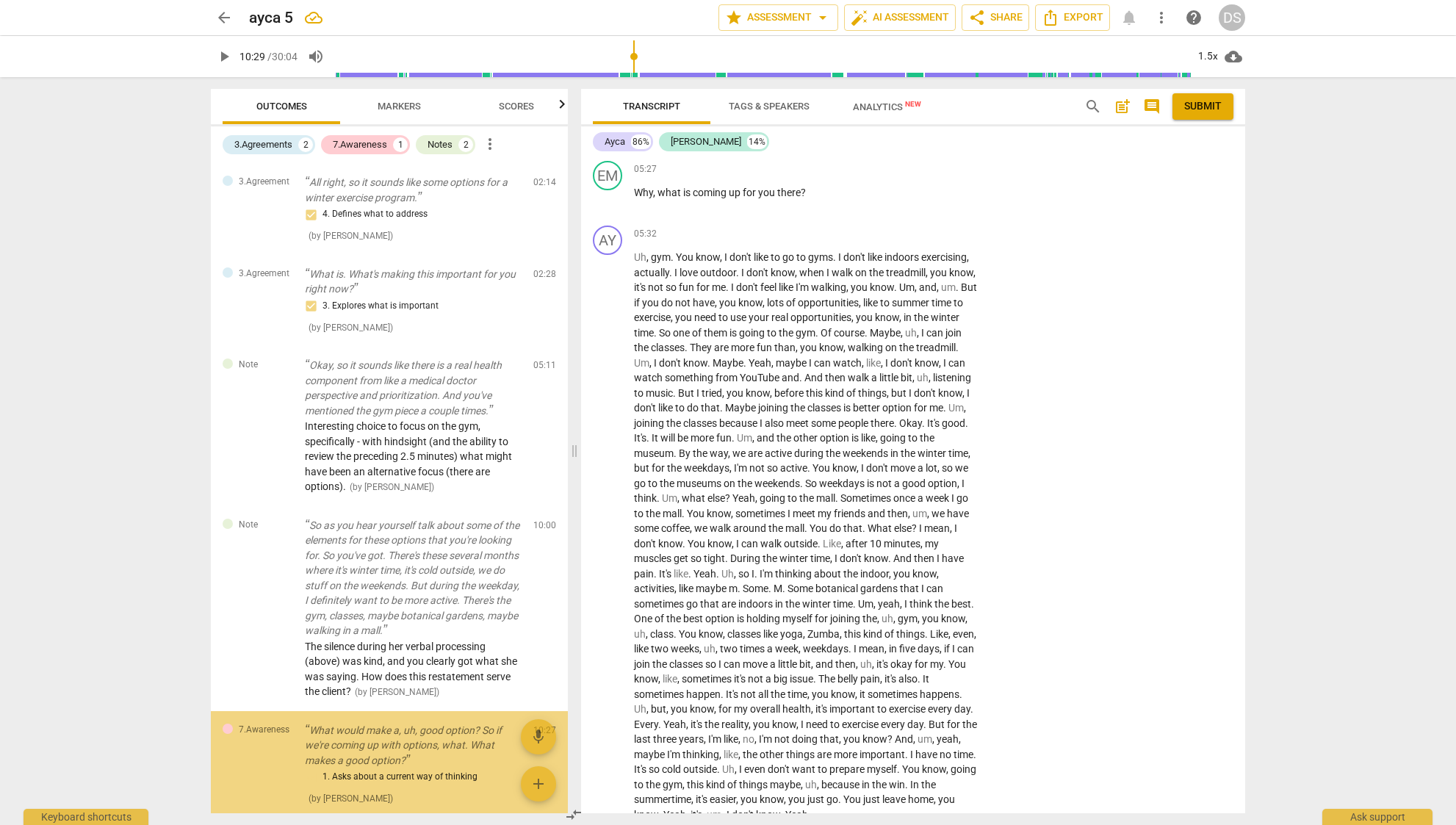
scroll to position [1886, 0]
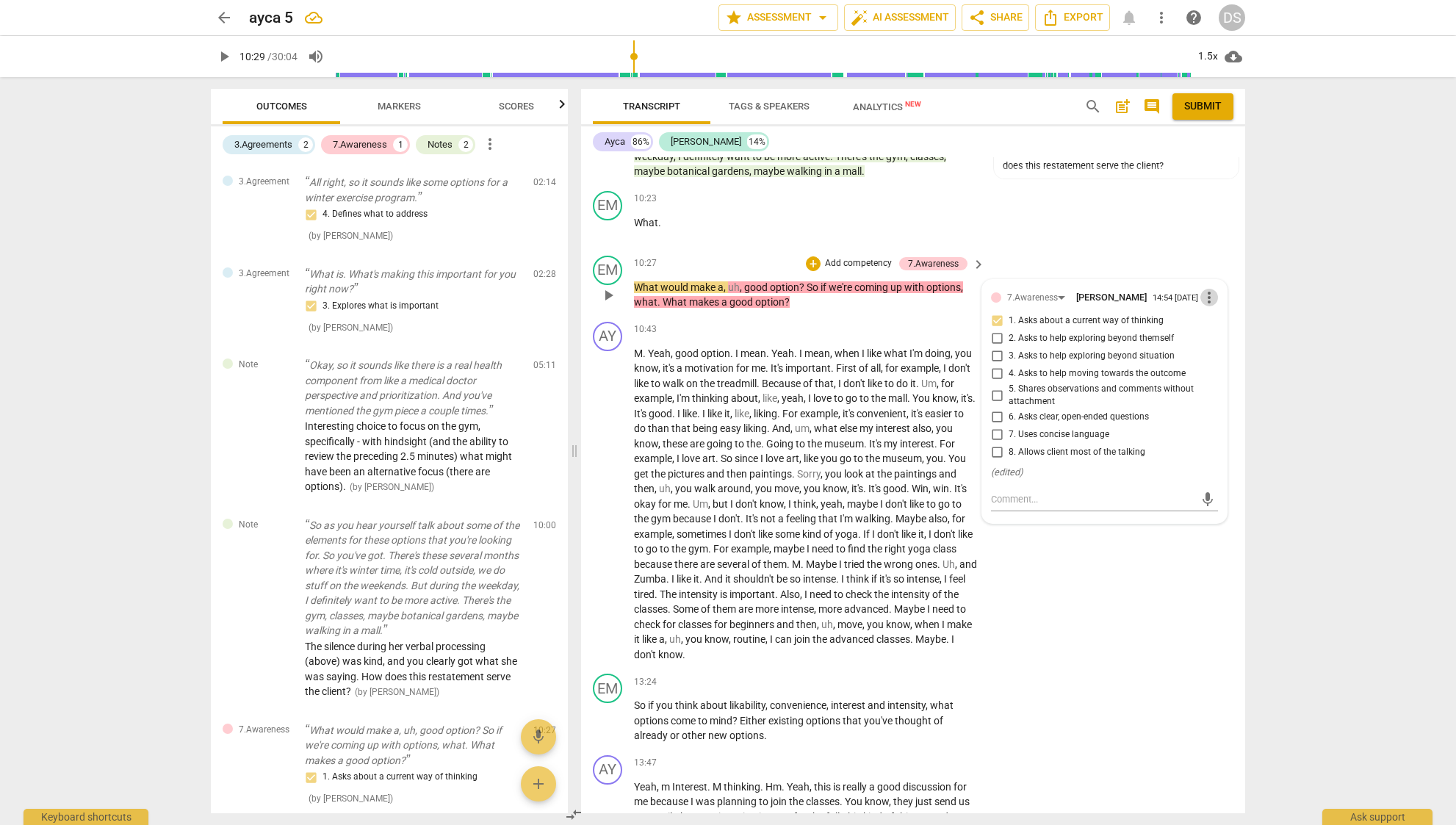
click at [1200, 289] on span "more_vert" at bounding box center [1209, 297] width 17 height 17
click at [1246, 303] on li "Delete" at bounding box center [1220, 310] width 51 height 28
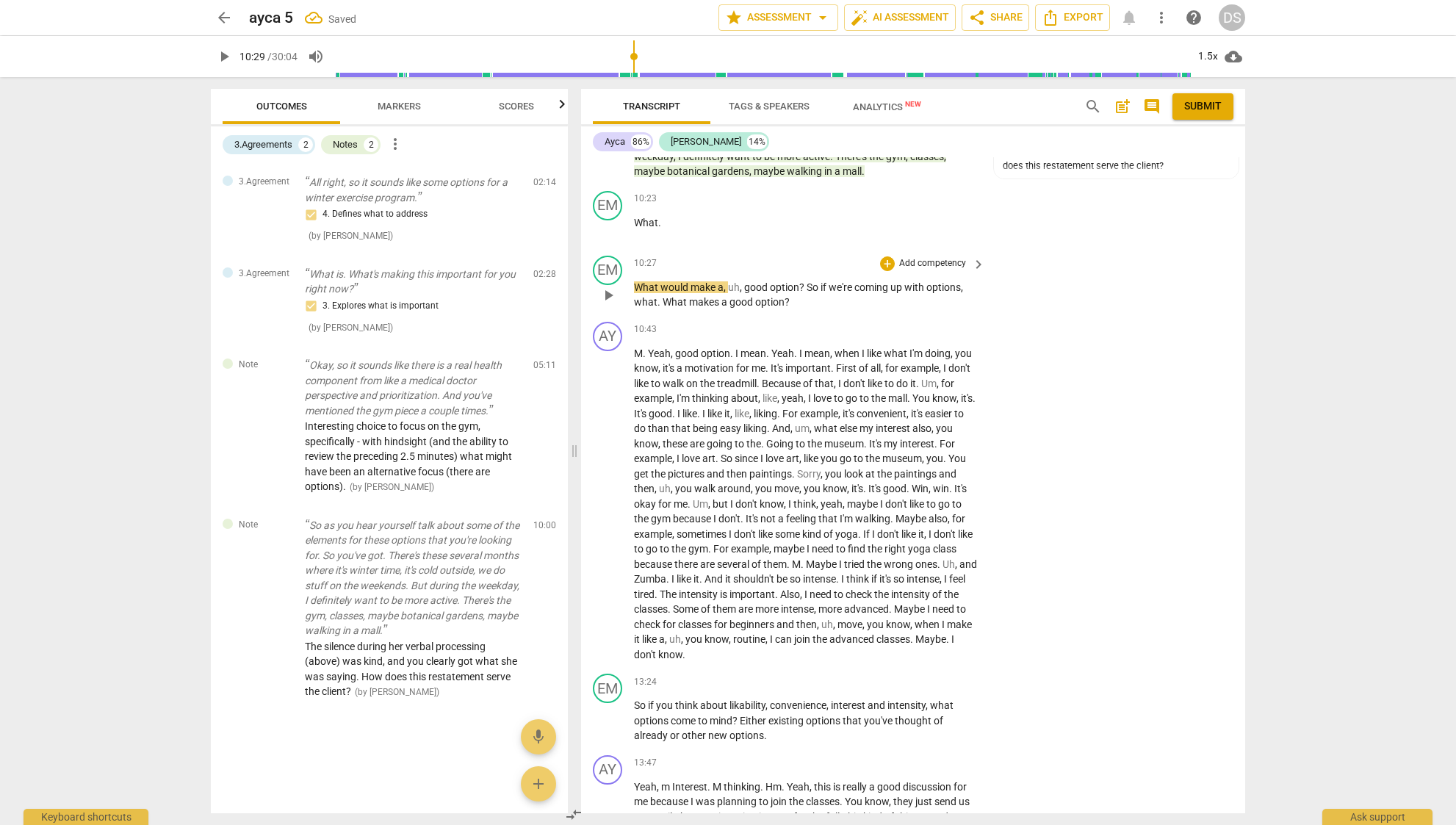
click at [883, 282] on span "coming" at bounding box center [871, 288] width 36 height 12
drag, startPoint x: 795, startPoint y: 285, endPoint x: 665, endPoint y: 285, distance: 130.0
click at [665, 285] on p "What would make a , uh , good option ? So if we're coming up with options , wha…" at bounding box center [806, 294] width 343 height 30
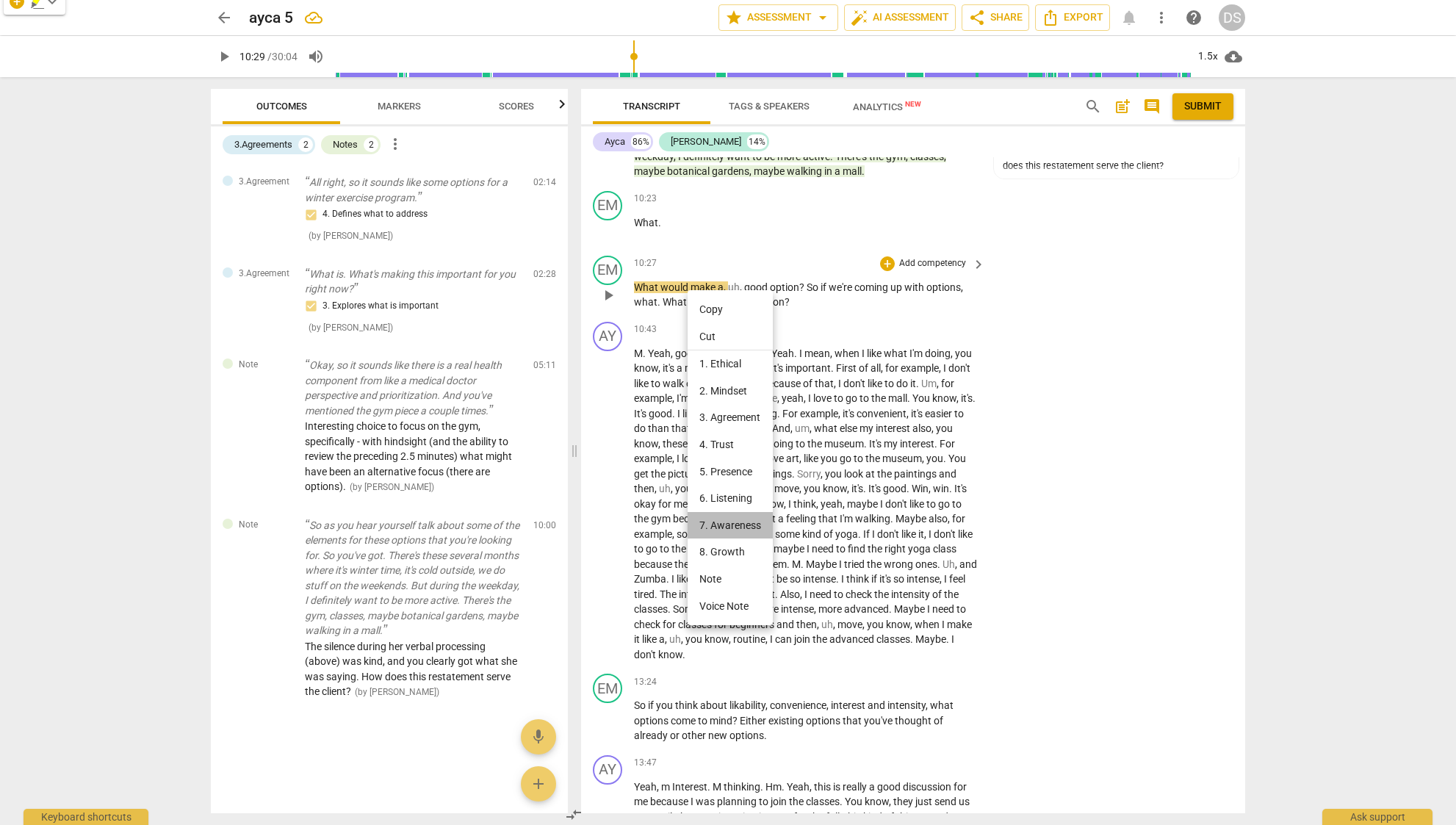
click at [750, 521] on li "7. Awareness" at bounding box center [729, 525] width 85 height 27
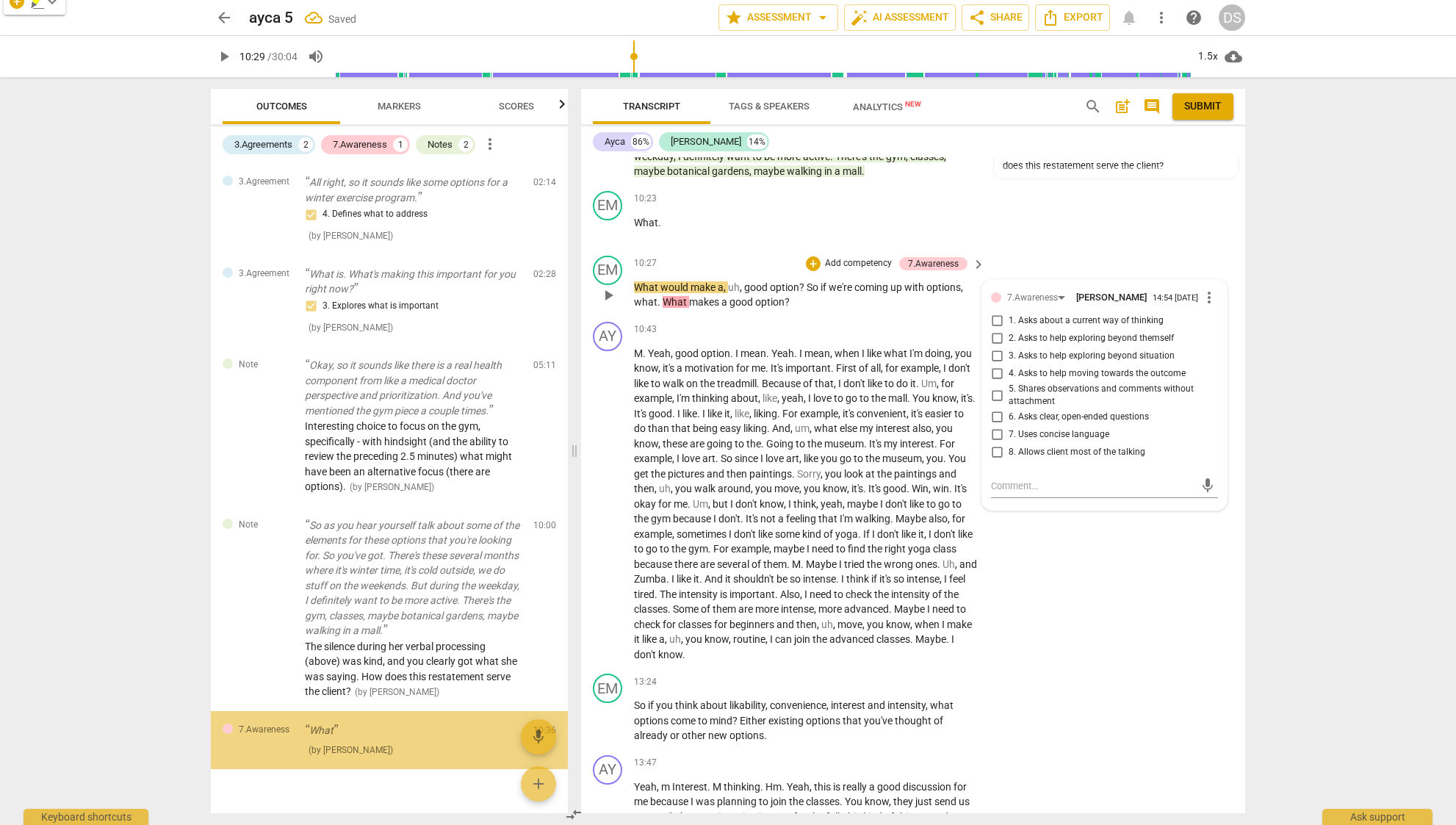
scroll to position [18, 0]
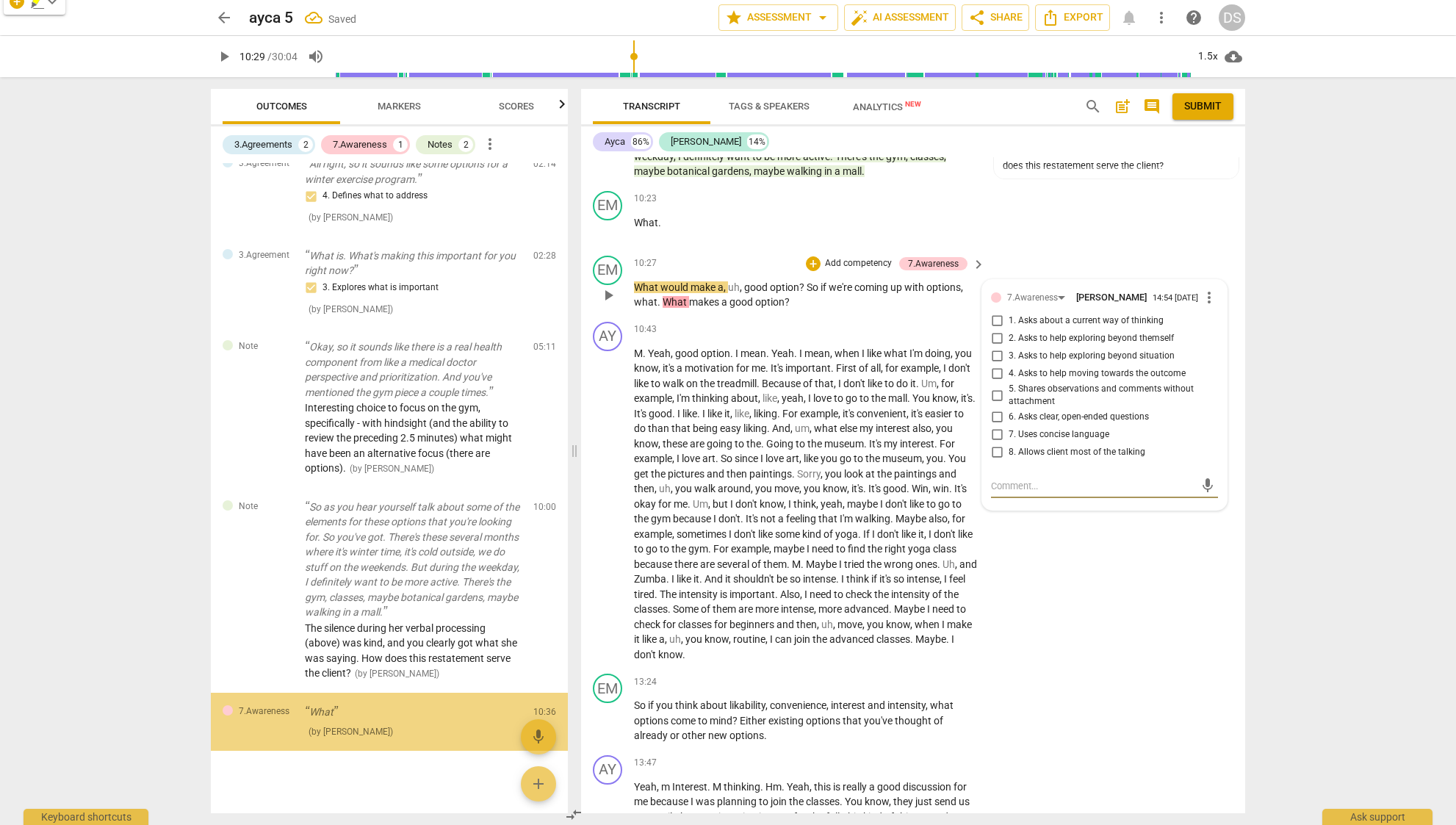
click at [1059, 315] on span "1. Asks about a current way of thinking" at bounding box center [1085, 321] width 155 height 14
click at [1008, 312] on input "1. Asks about a current way of thinking" at bounding box center [997, 320] width 23 height 17
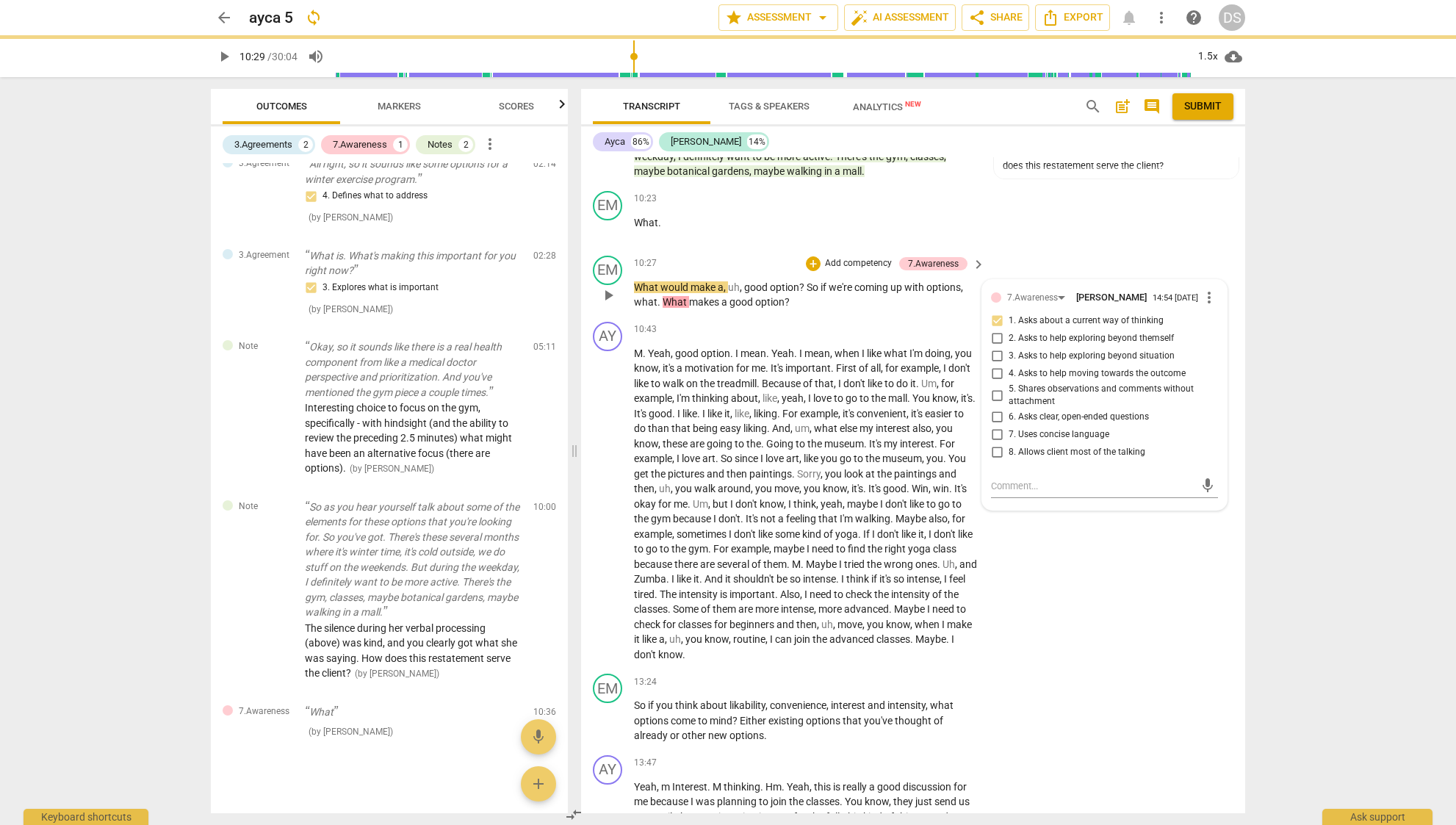
drag, startPoint x: 801, startPoint y: 291, endPoint x: 771, endPoint y: 294, distance: 30.1
click at [801, 291] on div "EM play_arrow pause 10:27 + Add competency 7.Awareness keyboard_arrow_right Wha…" at bounding box center [913, 283] width 664 height 67
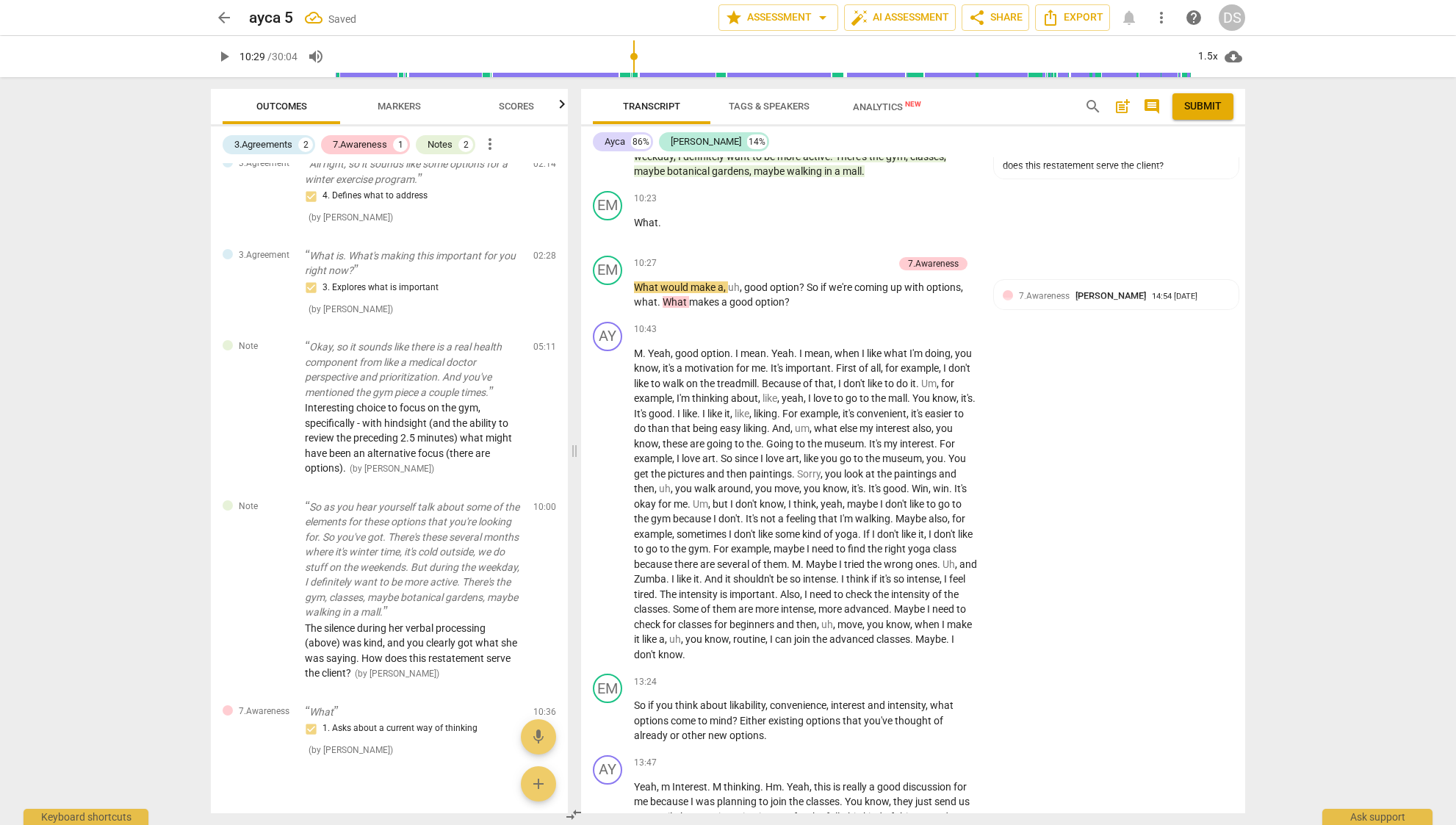
click at [675, 296] on span "What" at bounding box center [675, 302] width 26 height 12
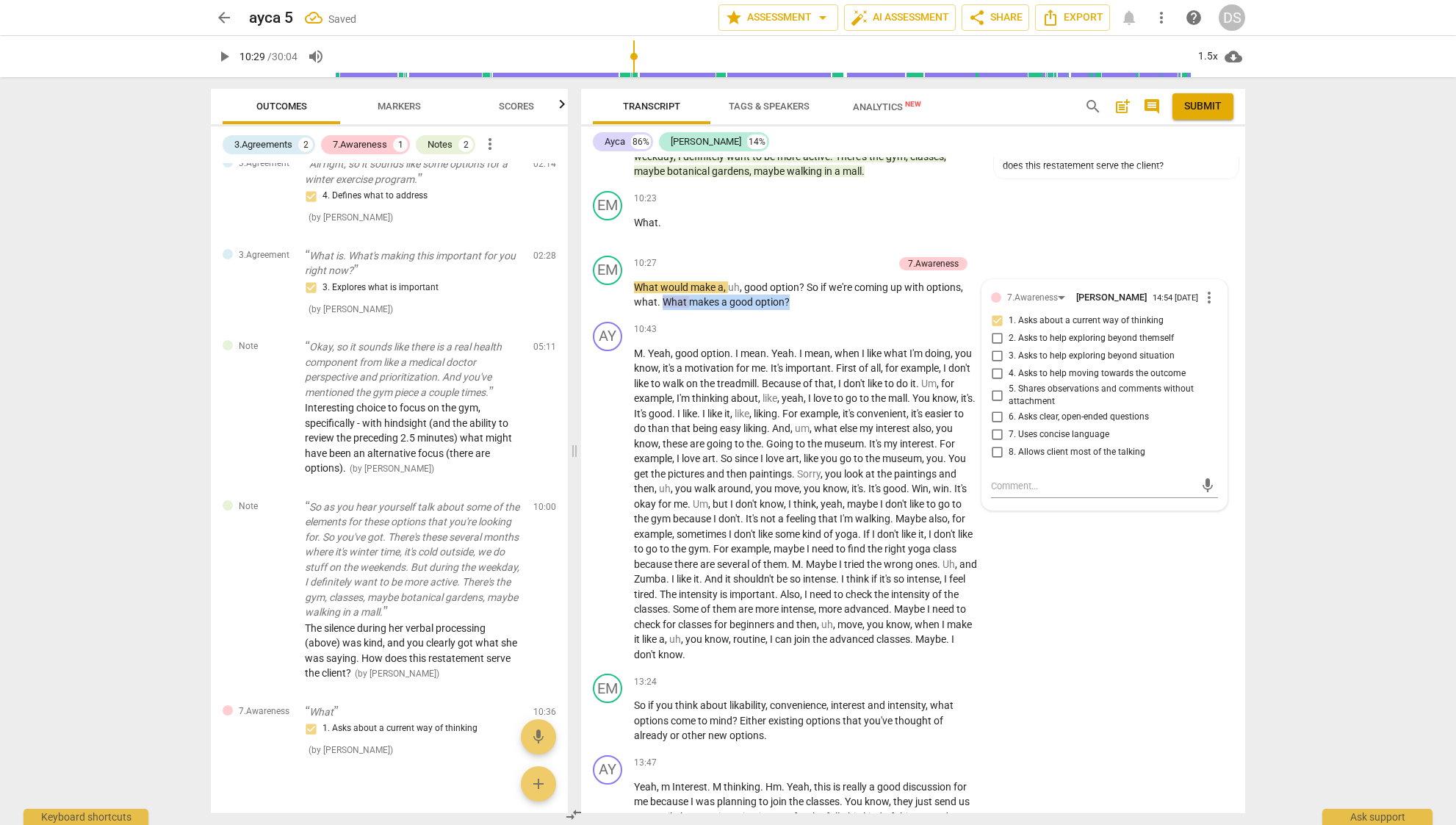
drag, startPoint x: 793, startPoint y: 285, endPoint x: 665, endPoint y: 288, distance: 128.0
click at [665, 288] on p "What would make a , uh , good option ? So if we're coming up with options , wha…" at bounding box center [806, 294] width 343 height 30
click at [808, 265] on div "+" at bounding box center [802, 264] width 14 height 14
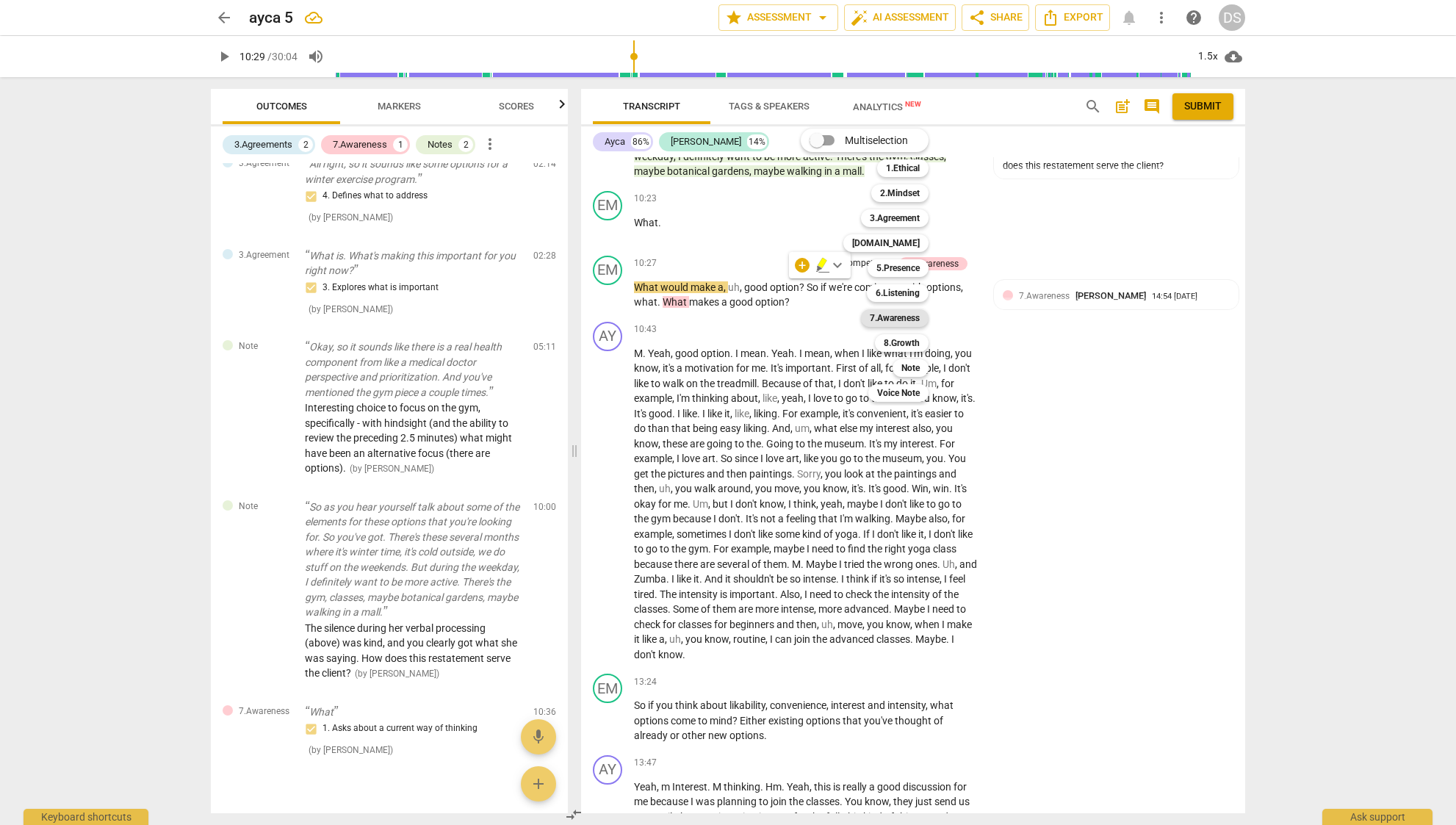
click at [902, 310] on b "7.Awareness" at bounding box center [894, 317] width 50 height 17
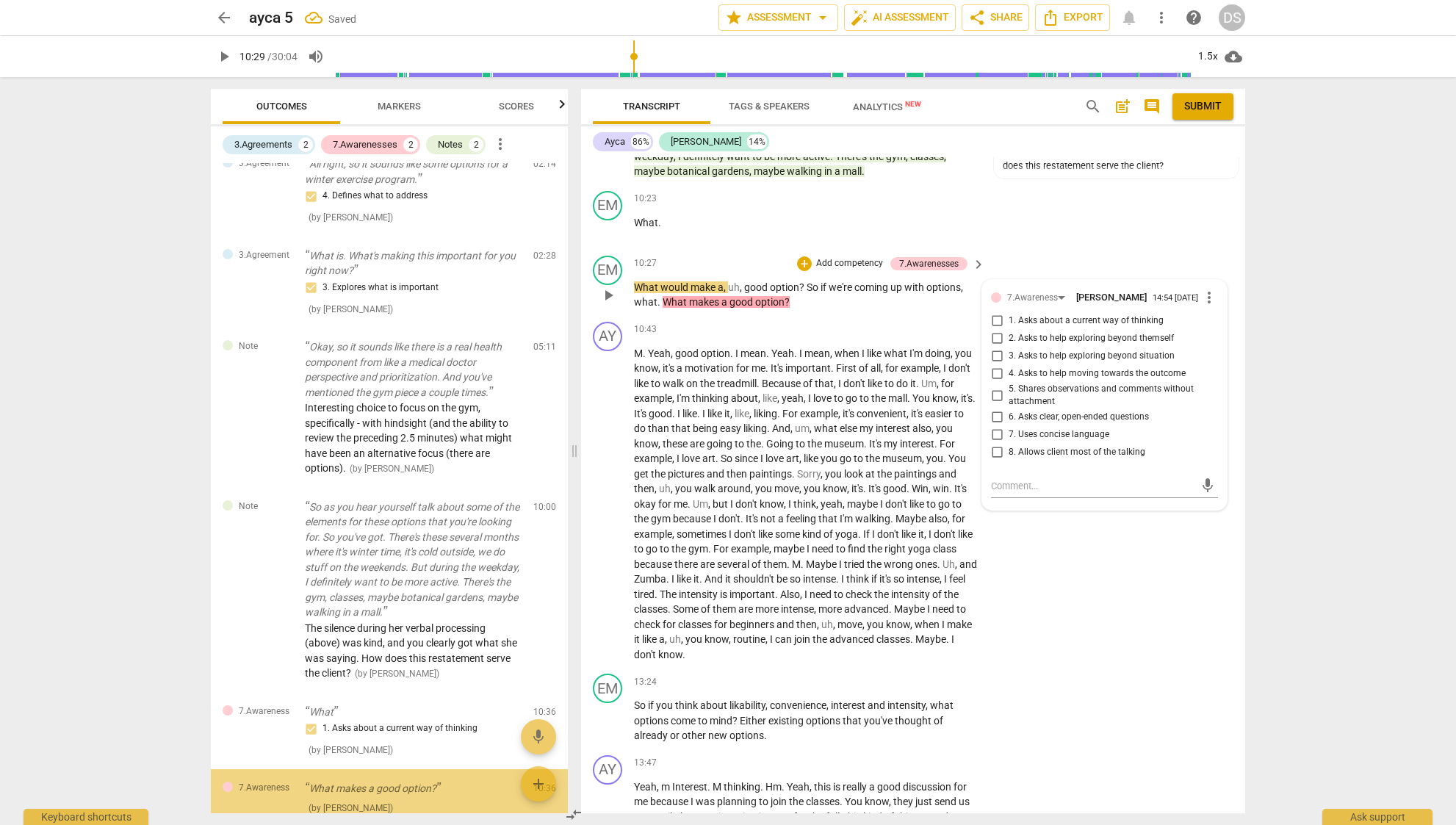
scroll to position [94, 0]
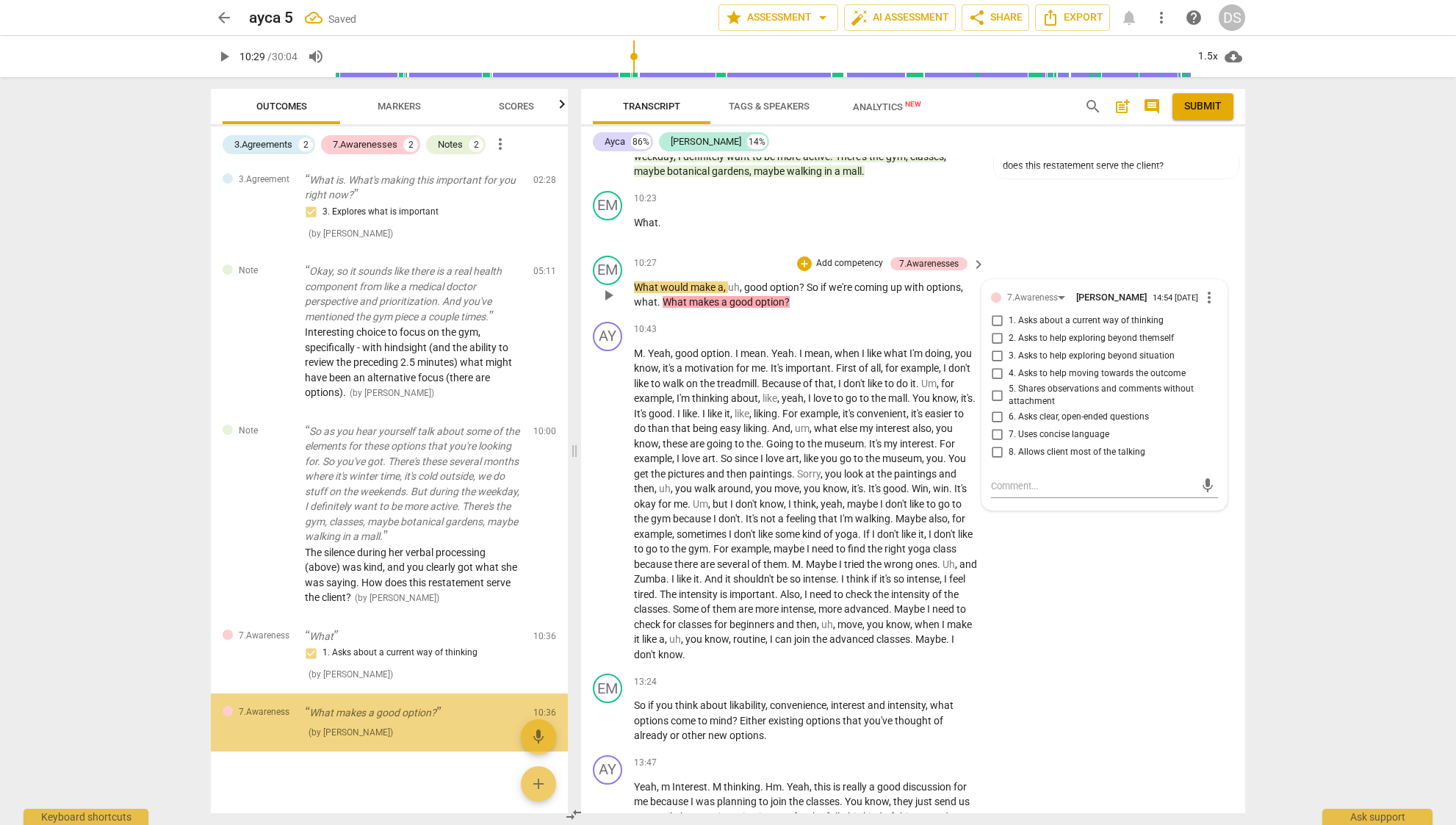
click at [1078, 315] on span "1. Asks about a current way of thinking" at bounding box center [1085, 321] width 155 height 14
click at [1008, 312] on input "1. Asks about a current way of thinking" at bounding box center [997, 320] width 23 height 17
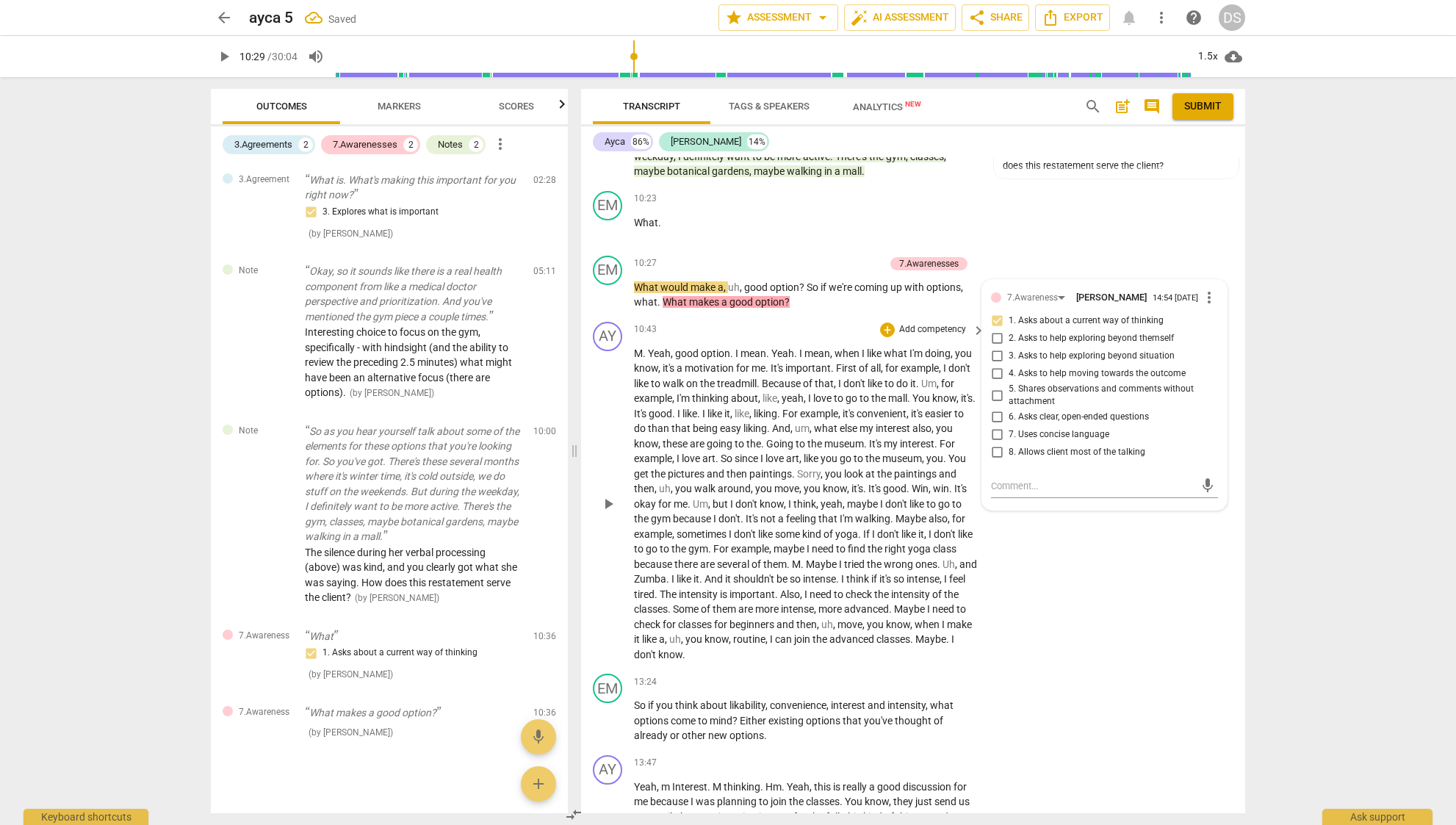
click at [910, 377] on span "do" at bounding box center [903, 383] width 14 height 12
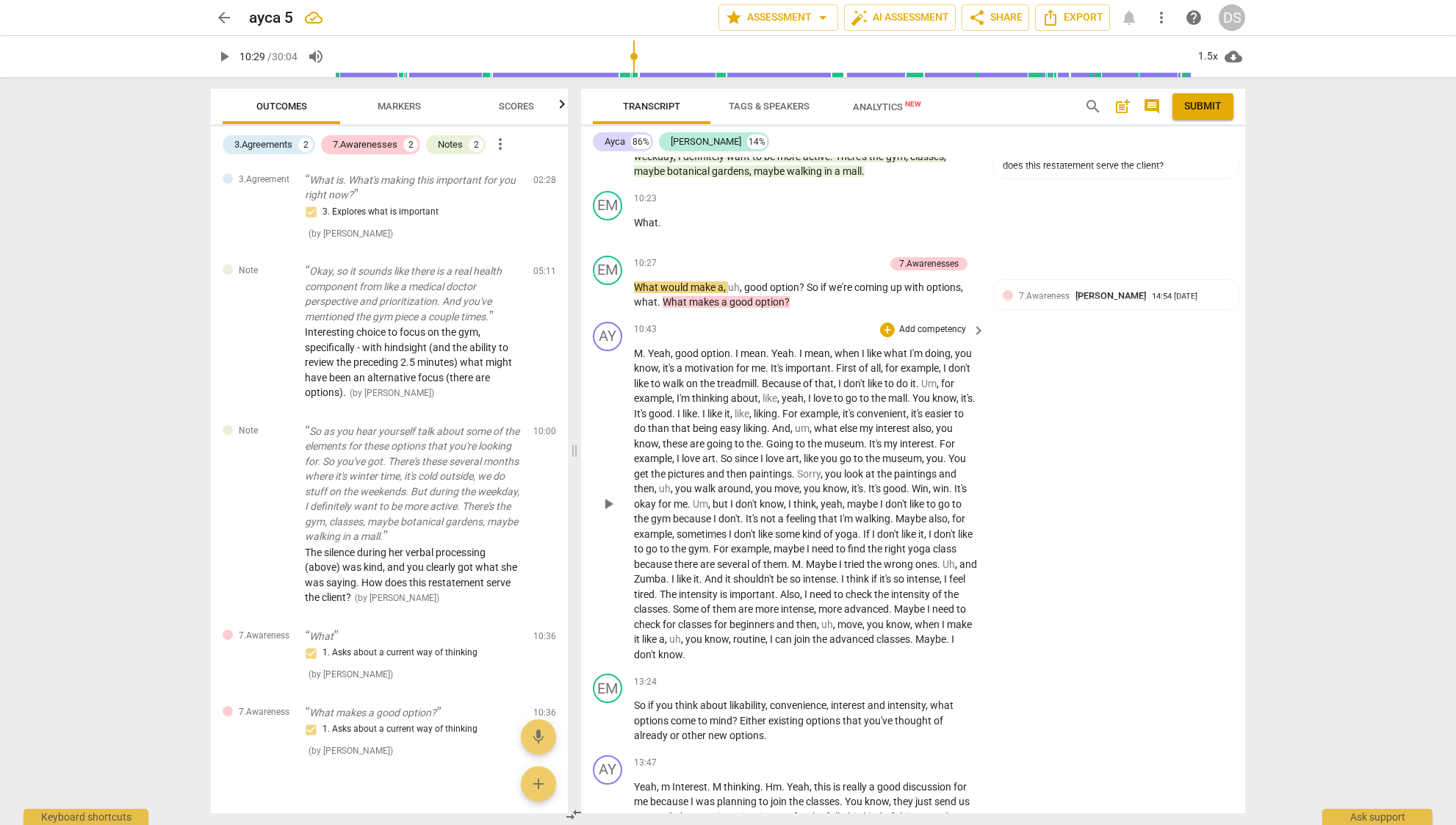
click at [791, 468] on span "paintings" at bounding box center [770, 474] width 42 height 12
click at [822, 459] on p "M . Yeah , good option . I mean . Yeah . I mean , when I like what I'm doing , …" at bounding box center [806, 504] width 343 height 316
click at [1210, 49] on div "1.5x" at bounding box center [1207, 56] width 28 height 23
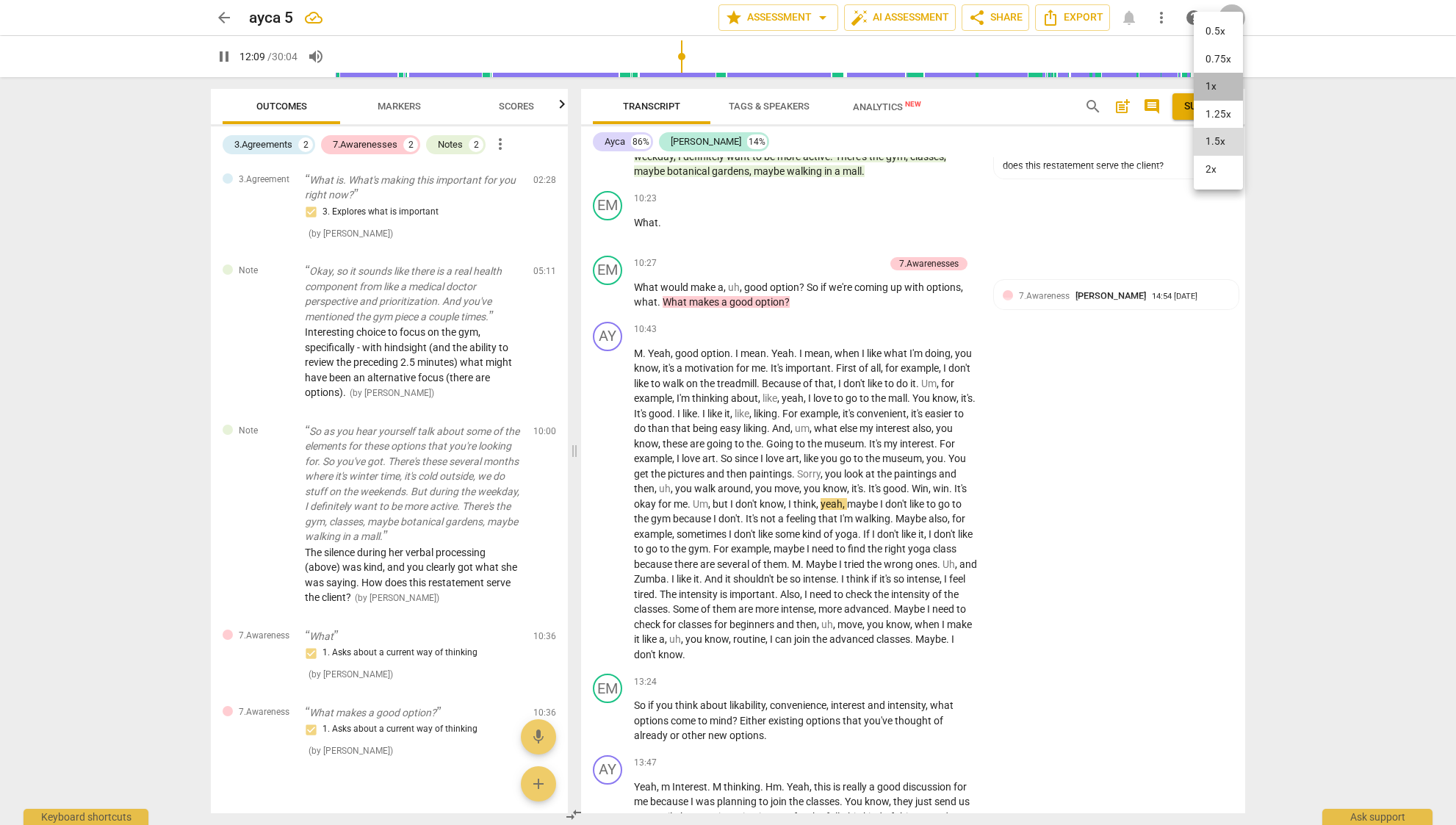
click at [1221, 89] on li "1x" at bounding box center [1218, 86] width 49 height 28
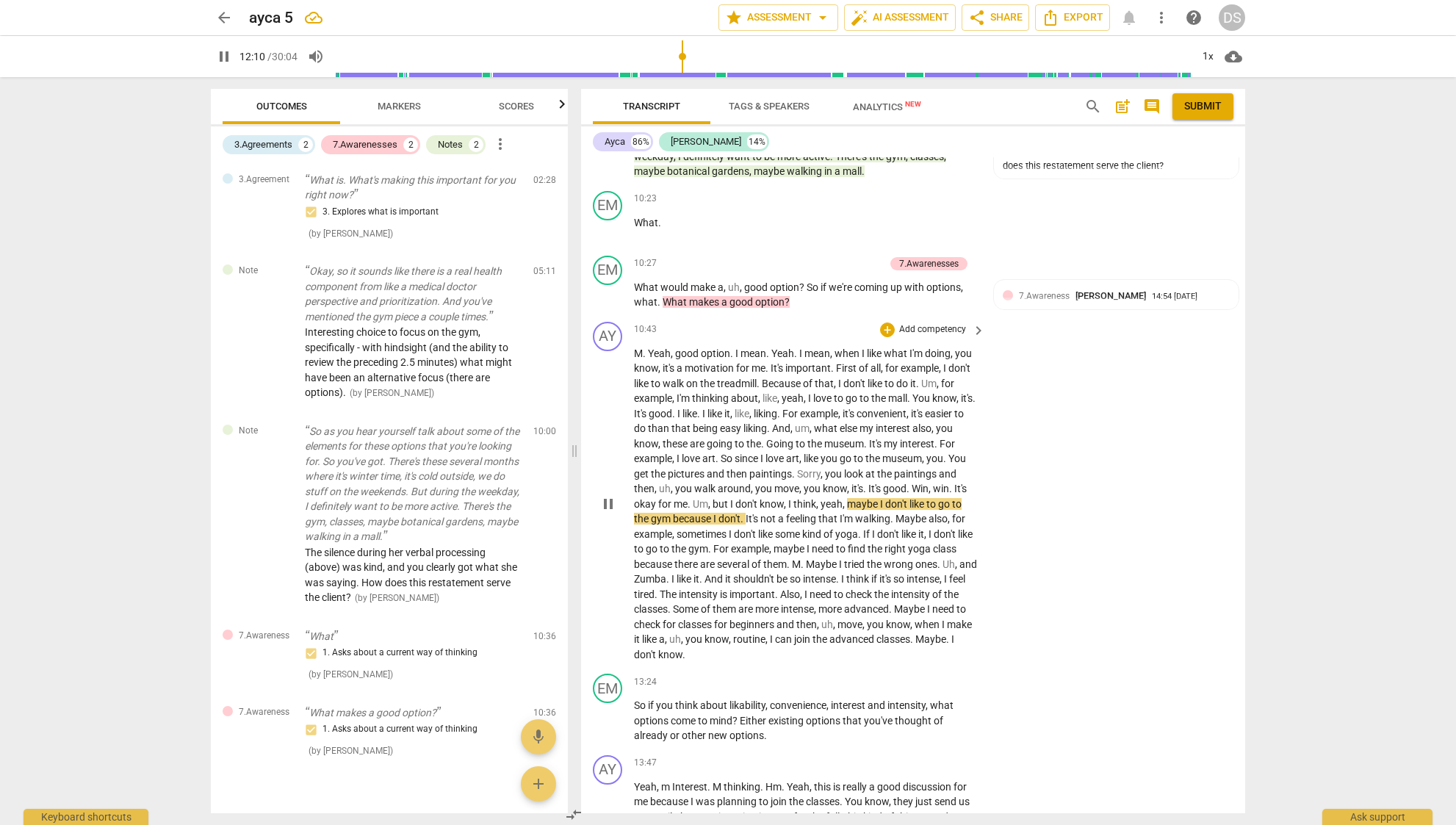
click at [939, 468] on span "and" at bounding box center [948, 474] width 17 height 12
click at [701, 445] on p "M . Yeah , good option . I mean . Yeah . I mean , when I like what I'm doing , …" at bounding box center [806, 504] width 343 height 316
click at [926, 455] on span "you" at bounding box center [935, 458] width 17 height 12
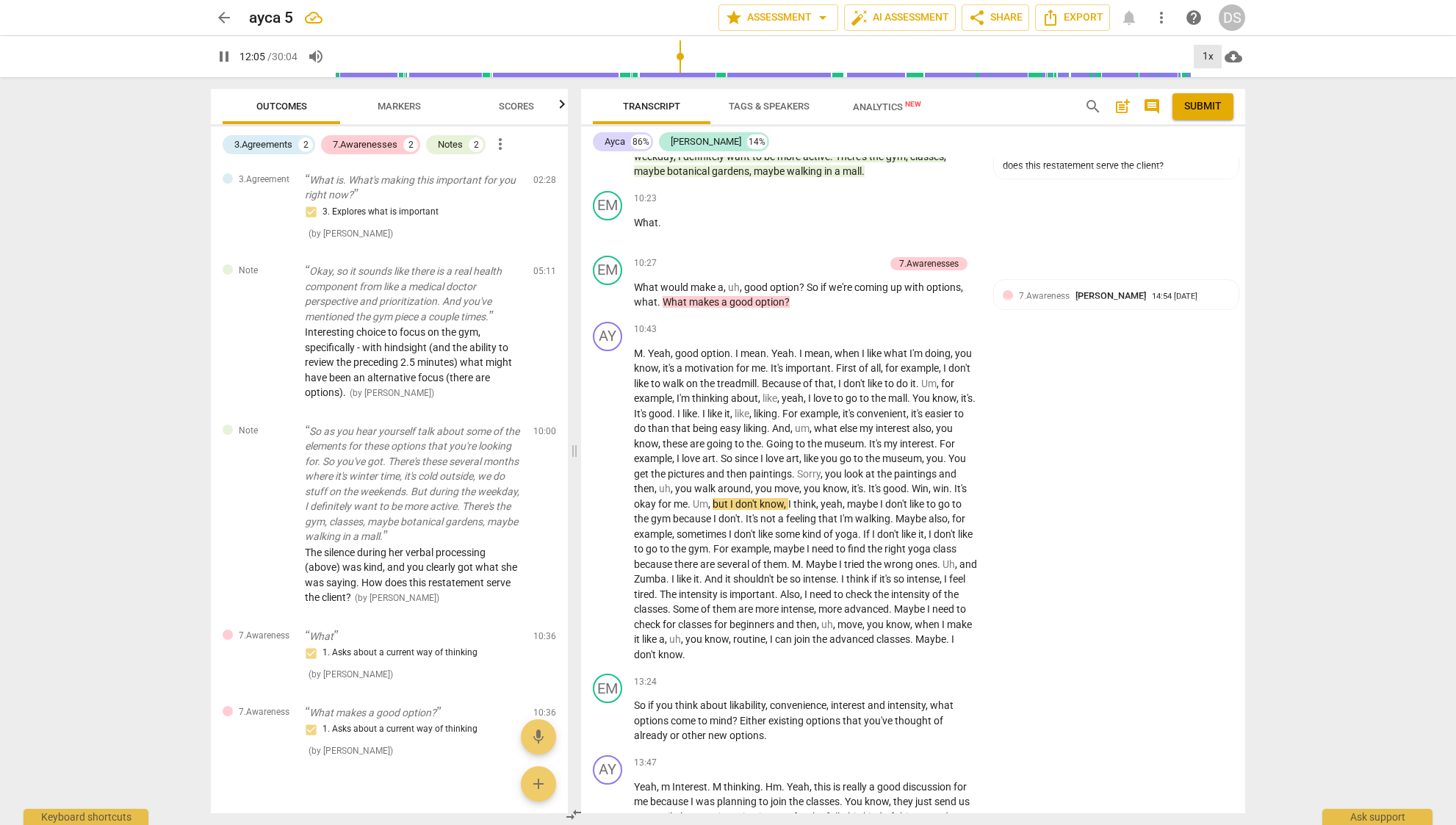
click at [1206, 53] on div "1x" at bounding box center [1207, 56] width 28 height 23
click at [1222, 138] on li "1.5x" at bounding box center [1218, 141] width 49 height 28
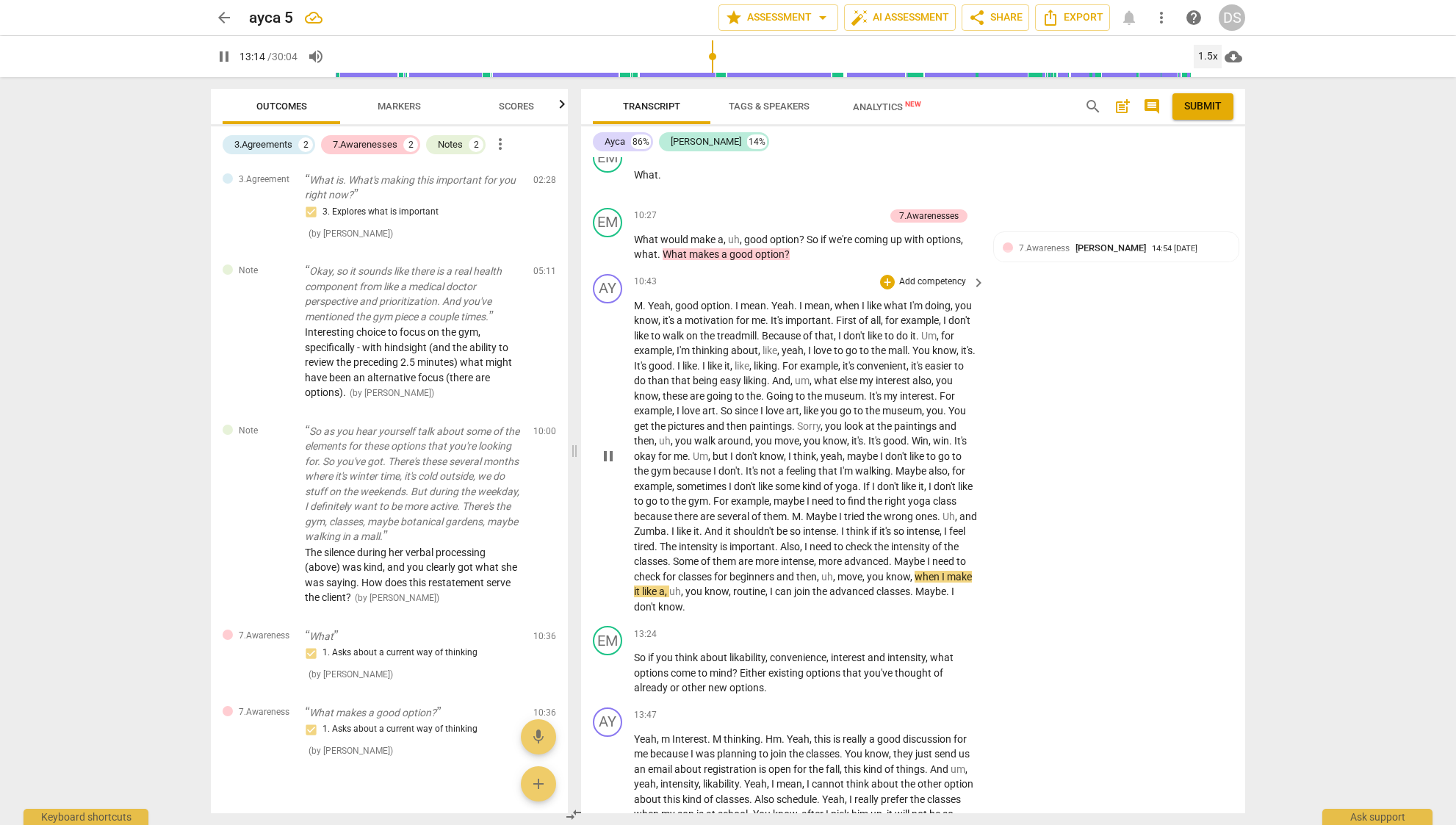
scroll to position [1966, 0]
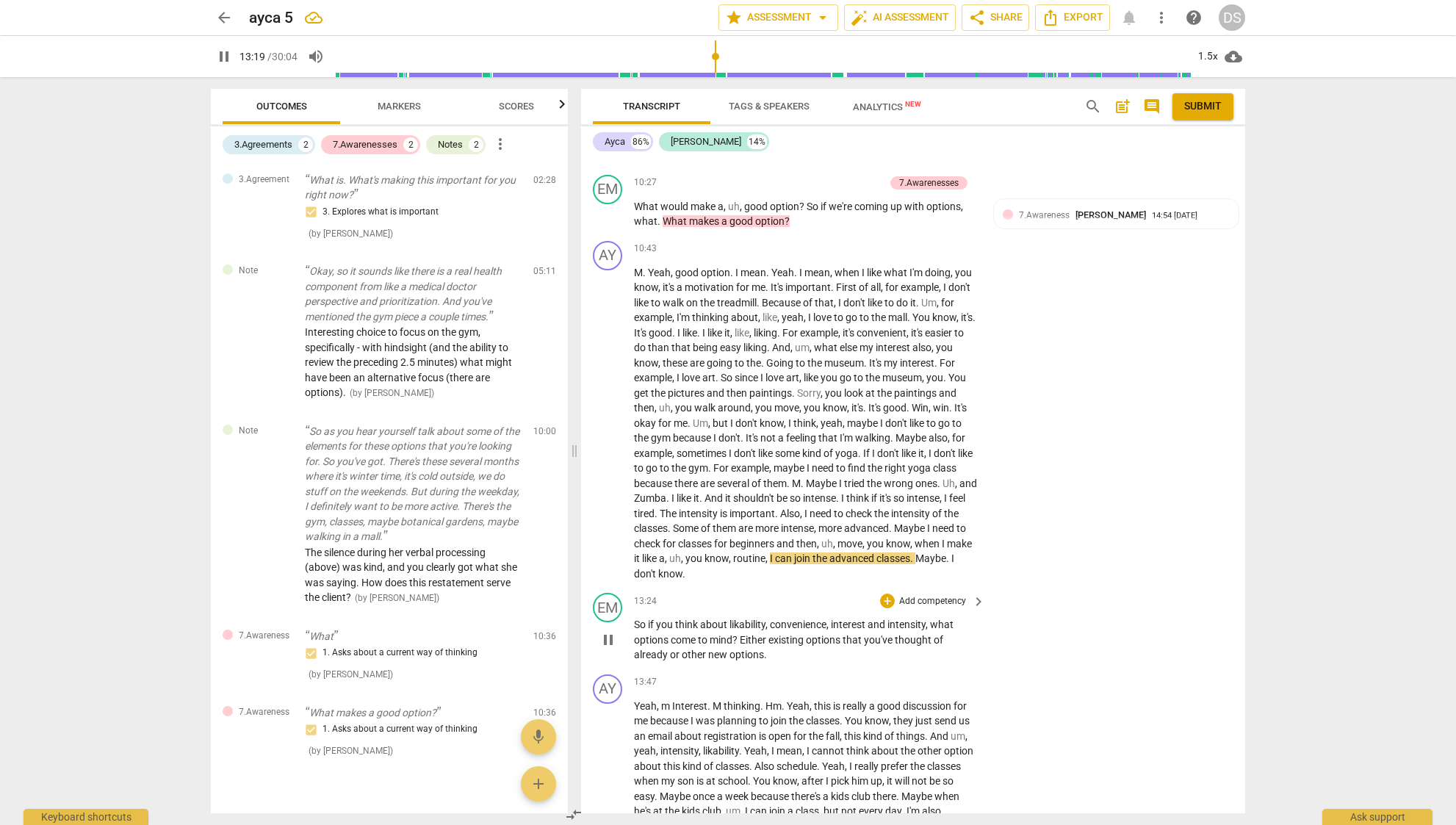
click at [604, 631] on span "pause" at bounding box center [608, 640] width 17 height 17
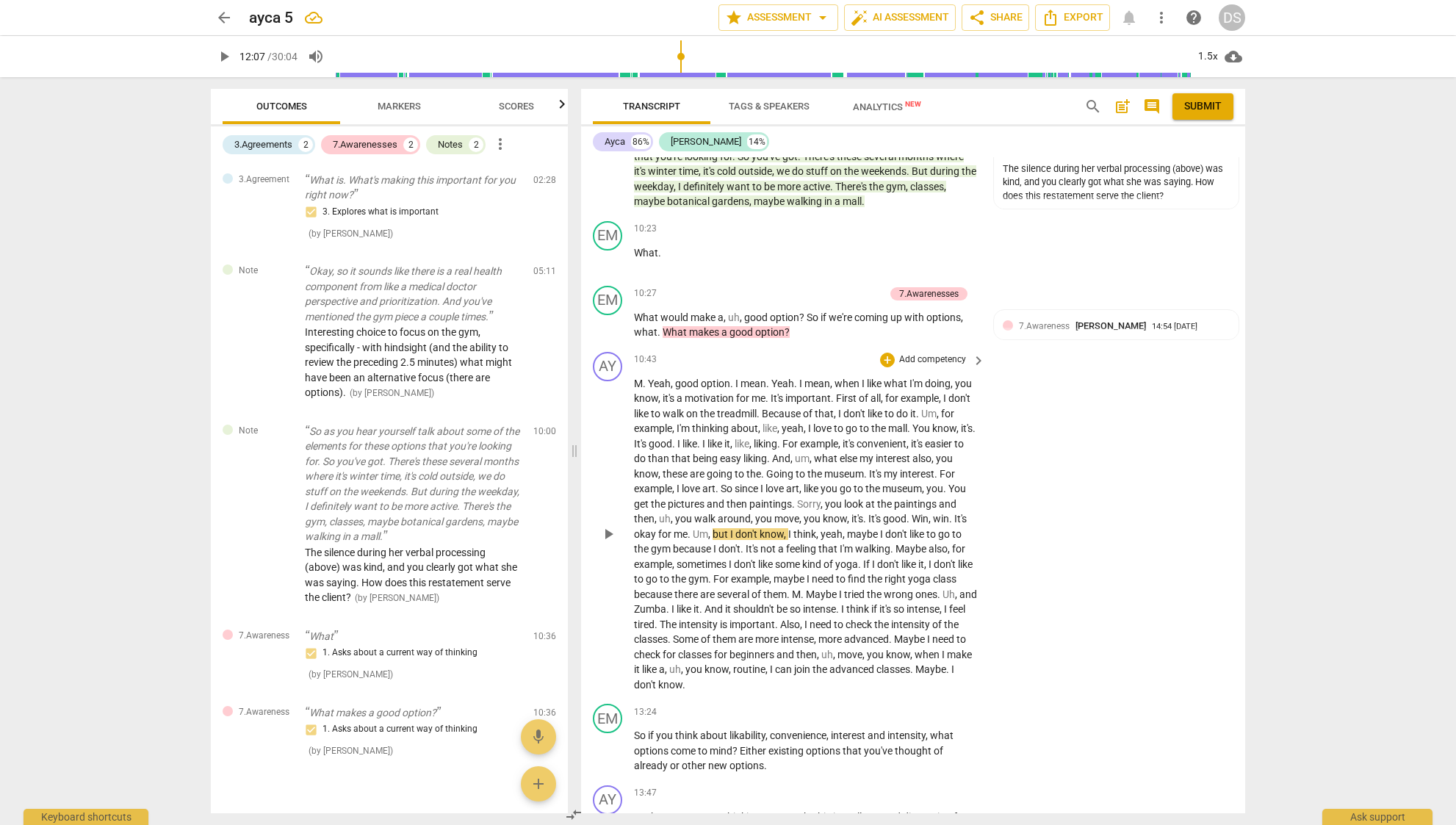
scroll to position [1775, 0]
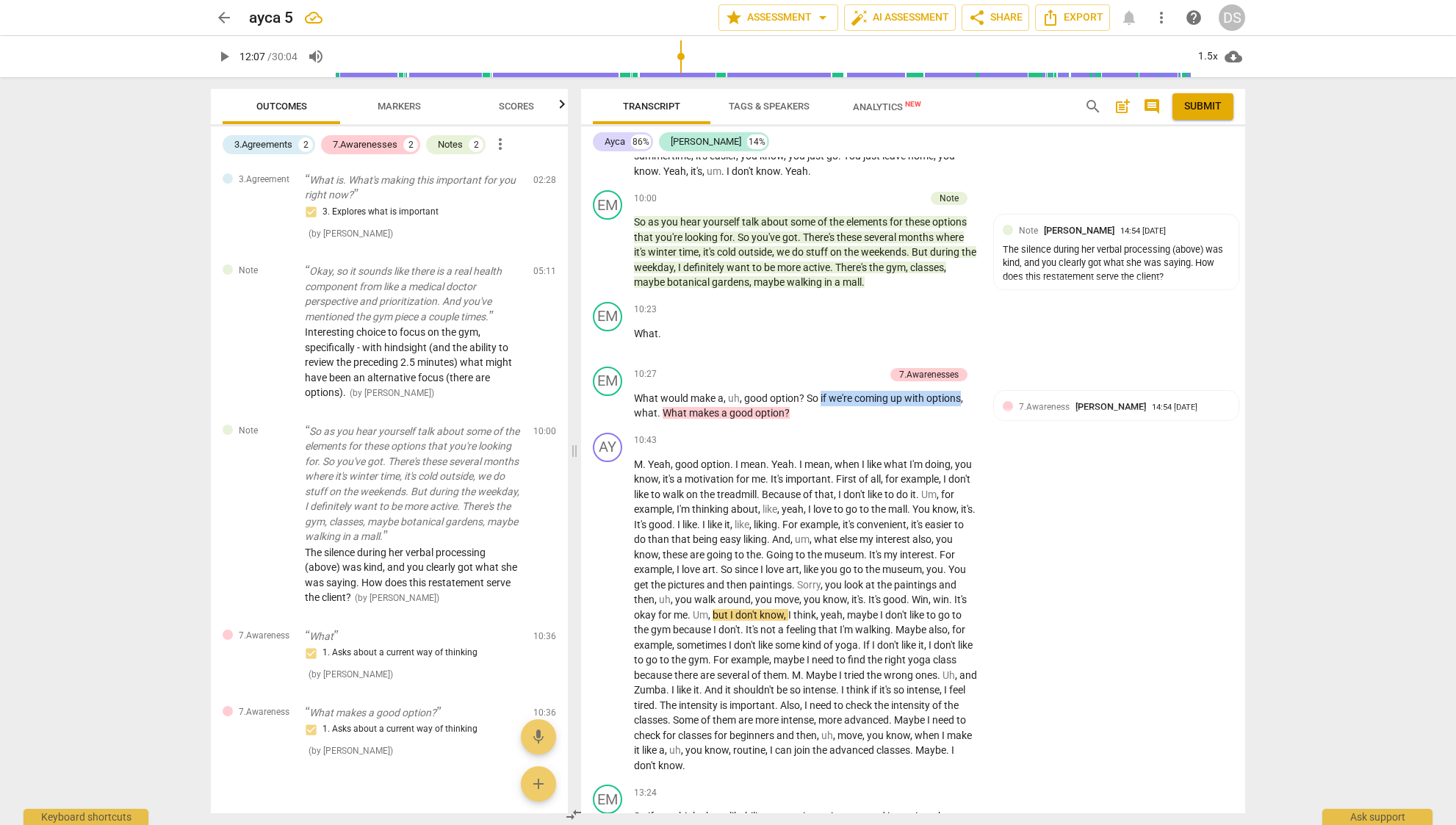
drag, startPoint x: 821, startPoint y: 379, endPoint x: 964, endPoint y: 382, distance: 143.0
click at [964, 391] on p "What would make a , uh , good option ? So if we're coming up with options , wha…" at bounding box center [806, 405] width 343 height 30
click at [425, 103] on span "Markers" at bounding box center [398, 106] width 78 height 20
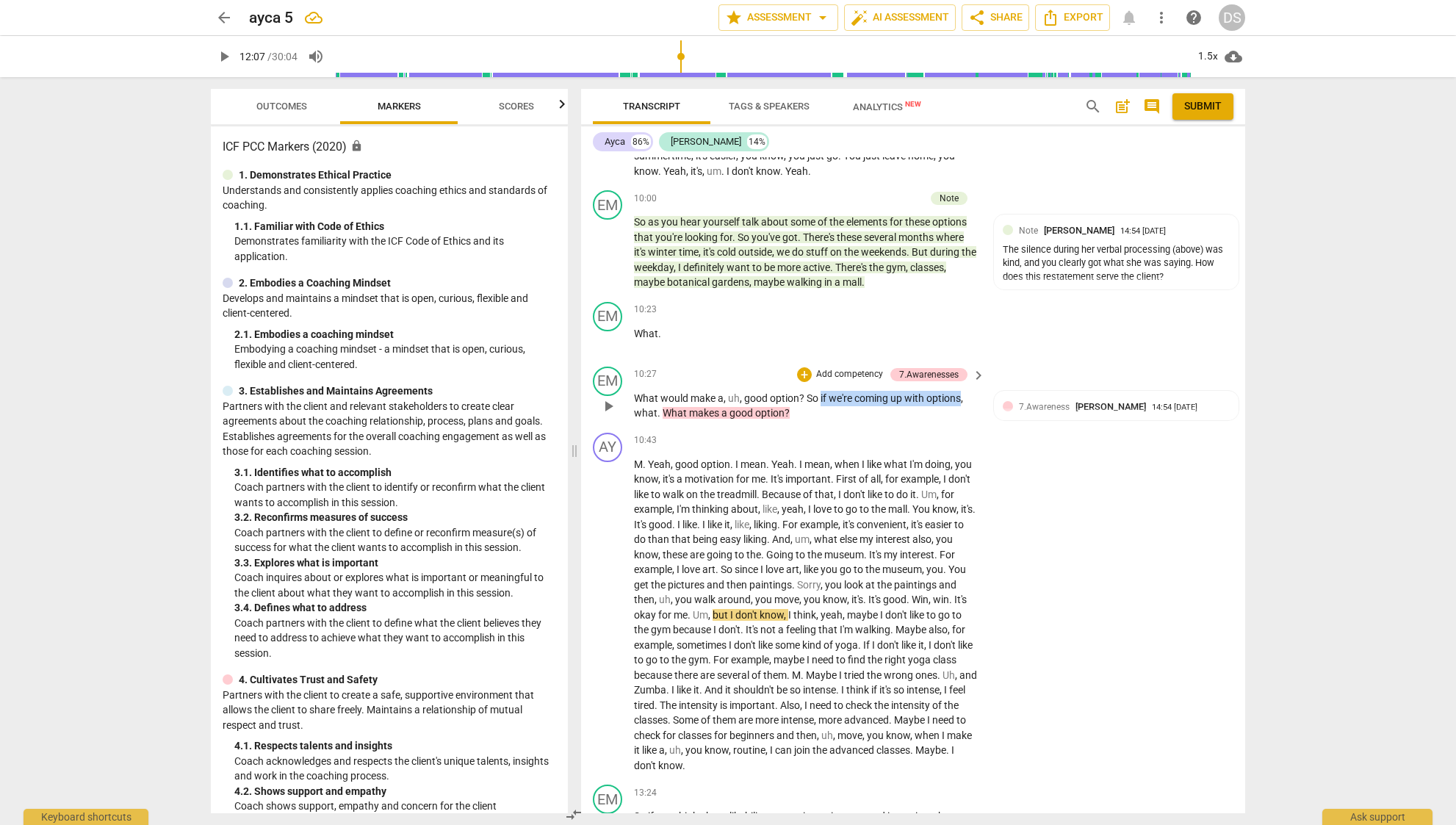
click at [930, 392] on span "options" at bounding box center [944, 398] width 35 height 12
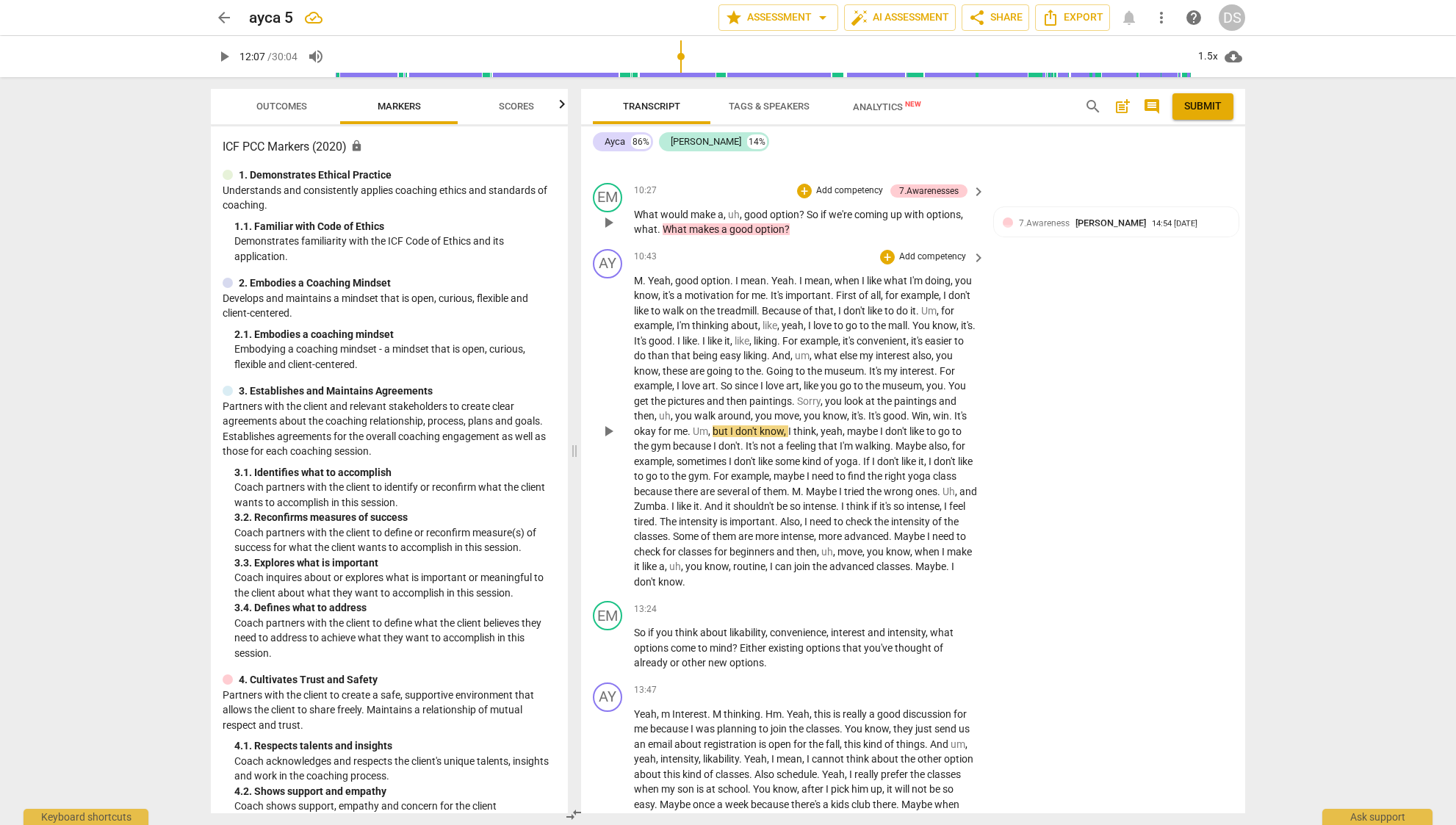
scroll to position [1665, 0]
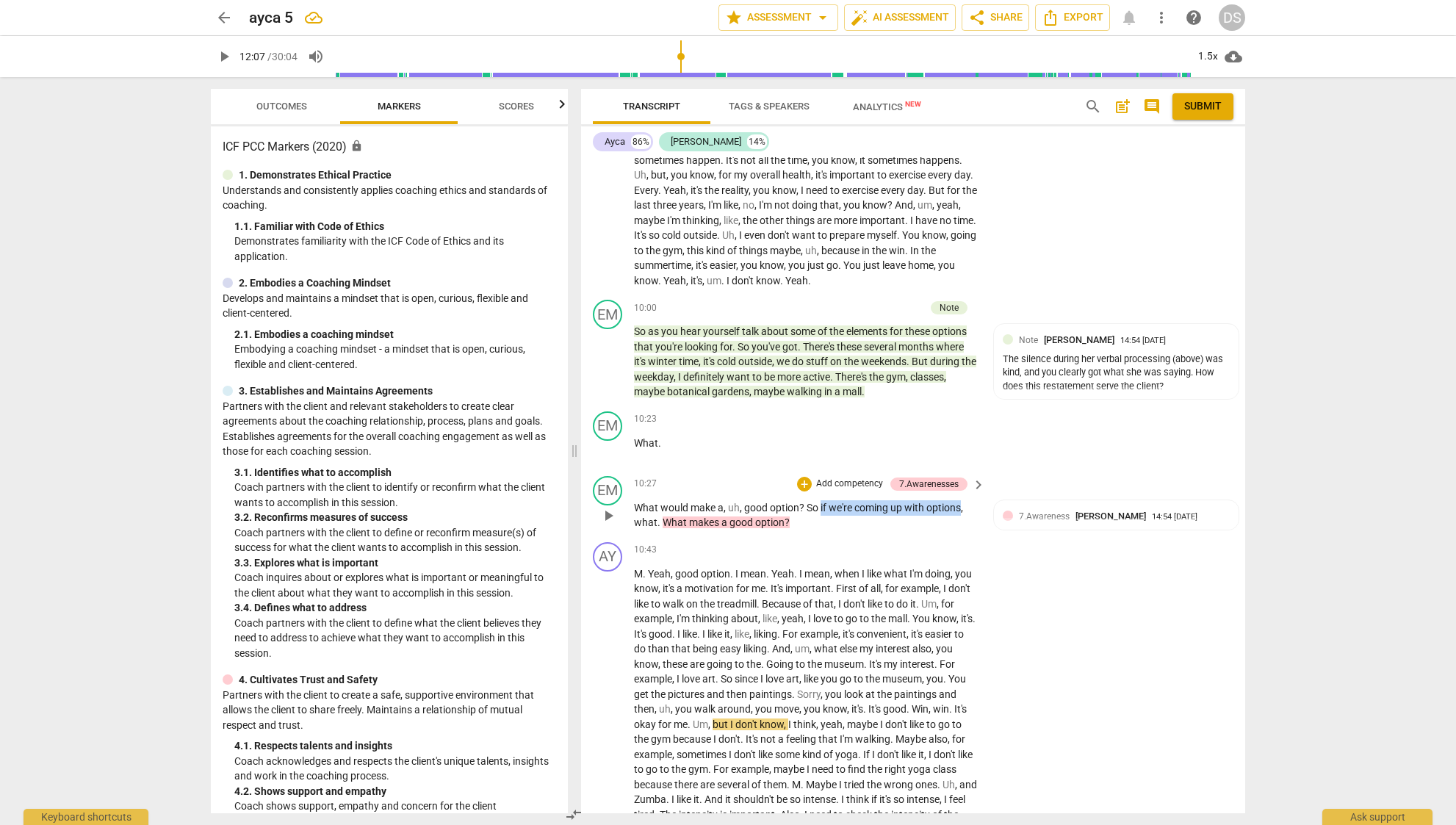
drag, startPoint x: 821, startPoint y: 490, endPoint x: 955, endPoint y: 483, distance: 134.2
click at [961, 500] on p "What would make a , uh , good option ? So if we're coming up with options , wha…" at bounding box center [806, 514] width 343 height 30
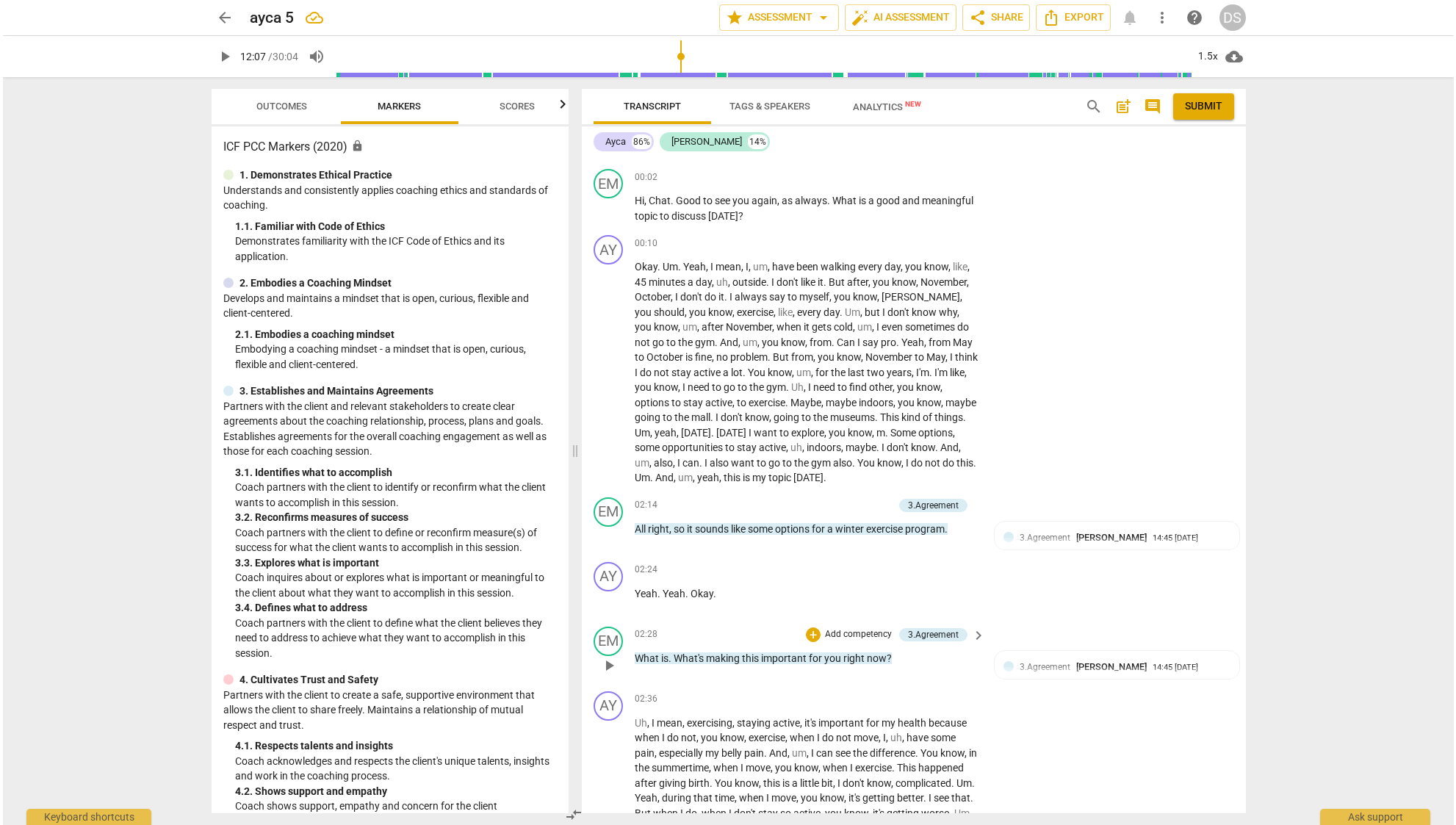
scroll to position [56, 0]
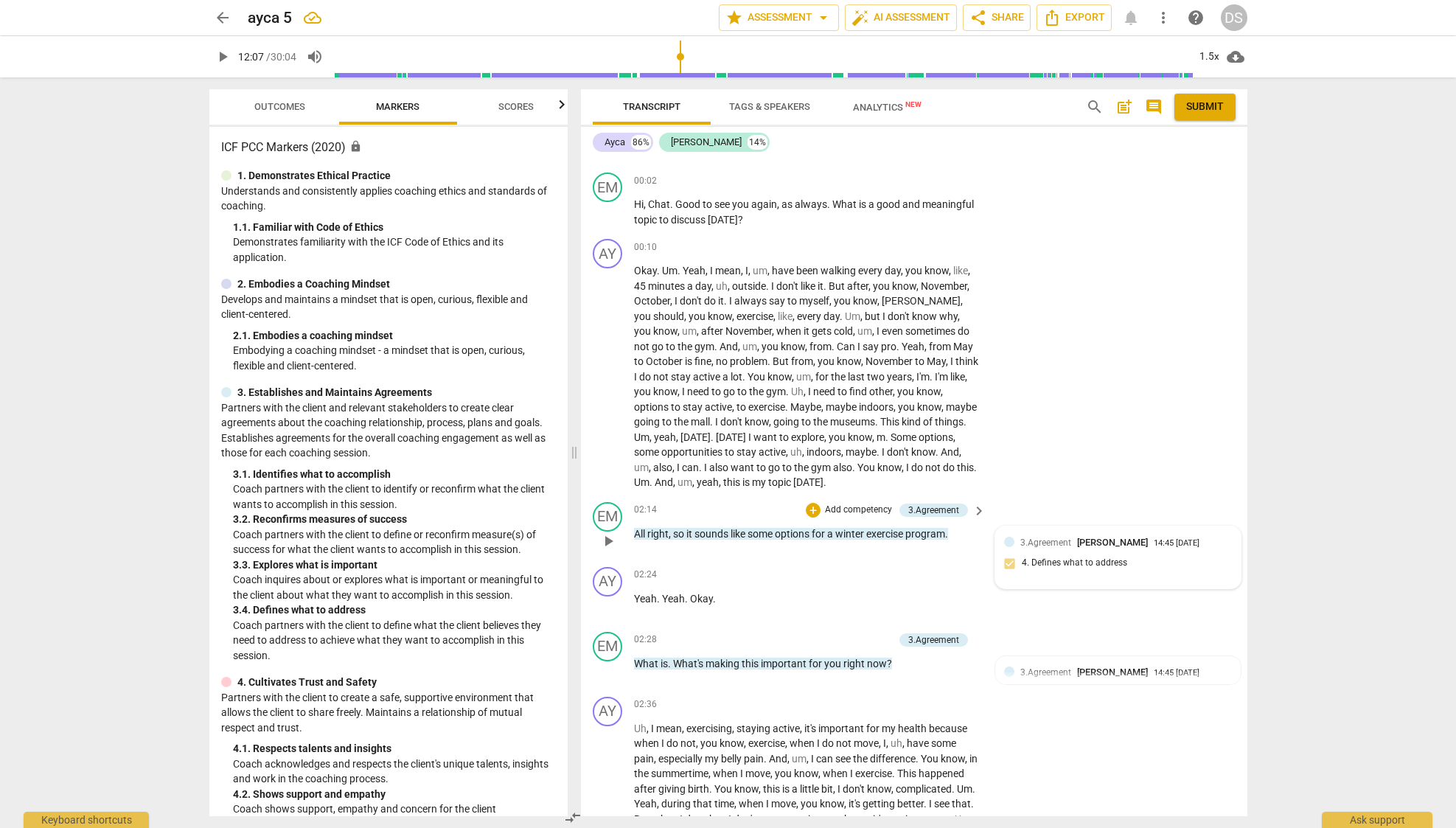
click at [1044, 541] on div "3.Agreement [PERSON_NAME]" at bounding box center [1087, 542] width 134 height 14
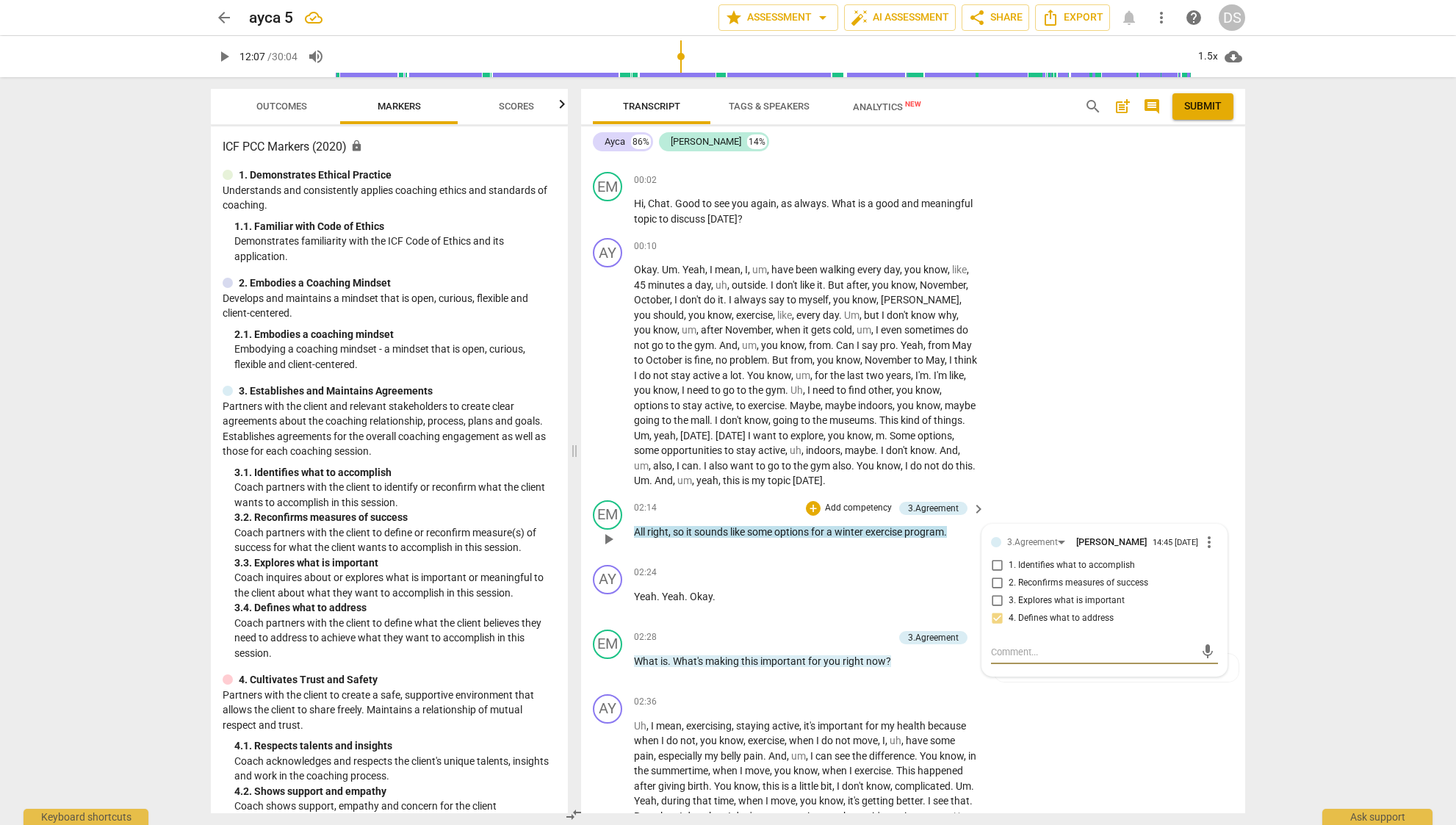
click at [1041, 653] on textarea at bounding box center [1092, 651] width 204 height 14
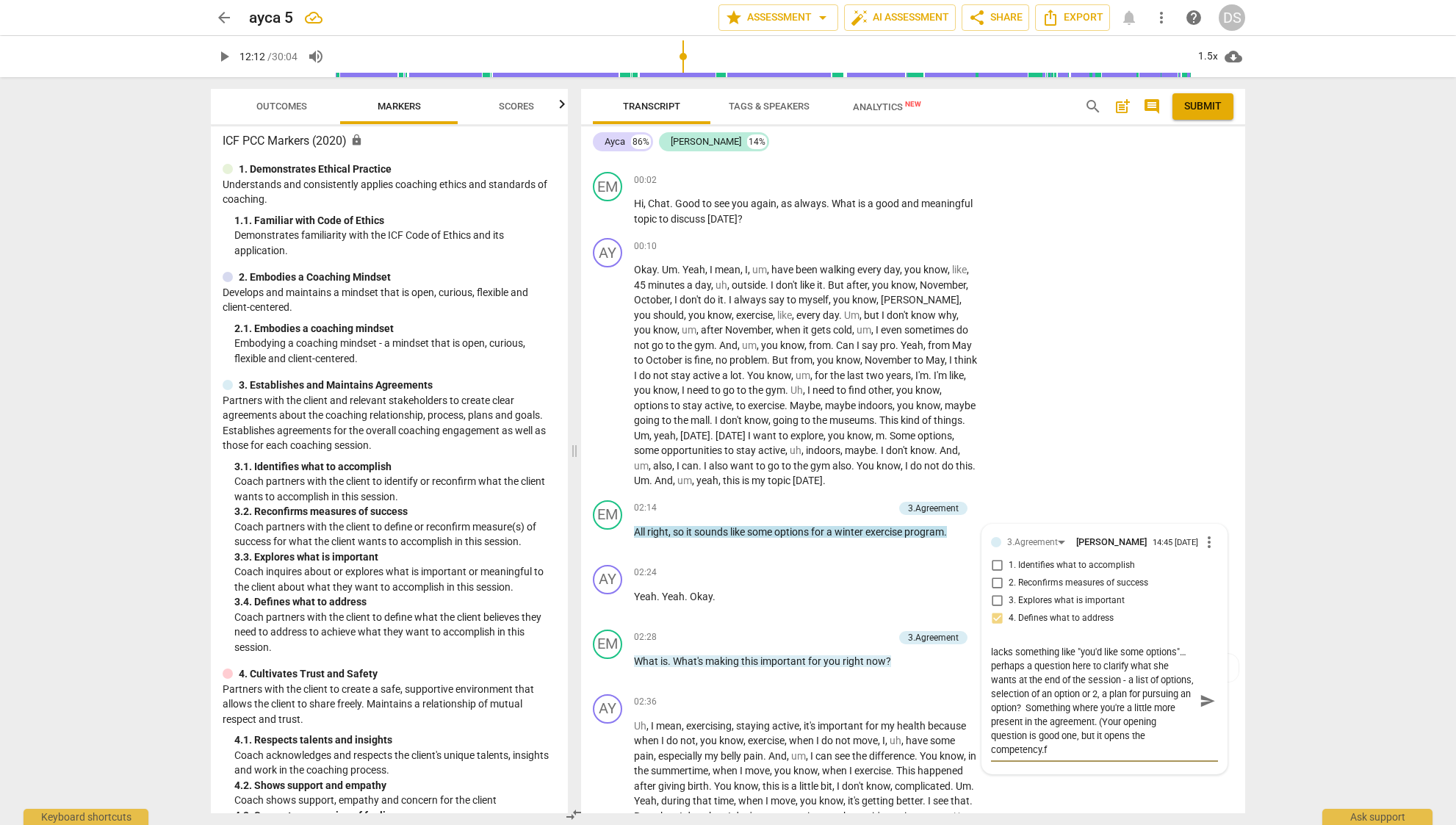
scroll to position [40, 0]
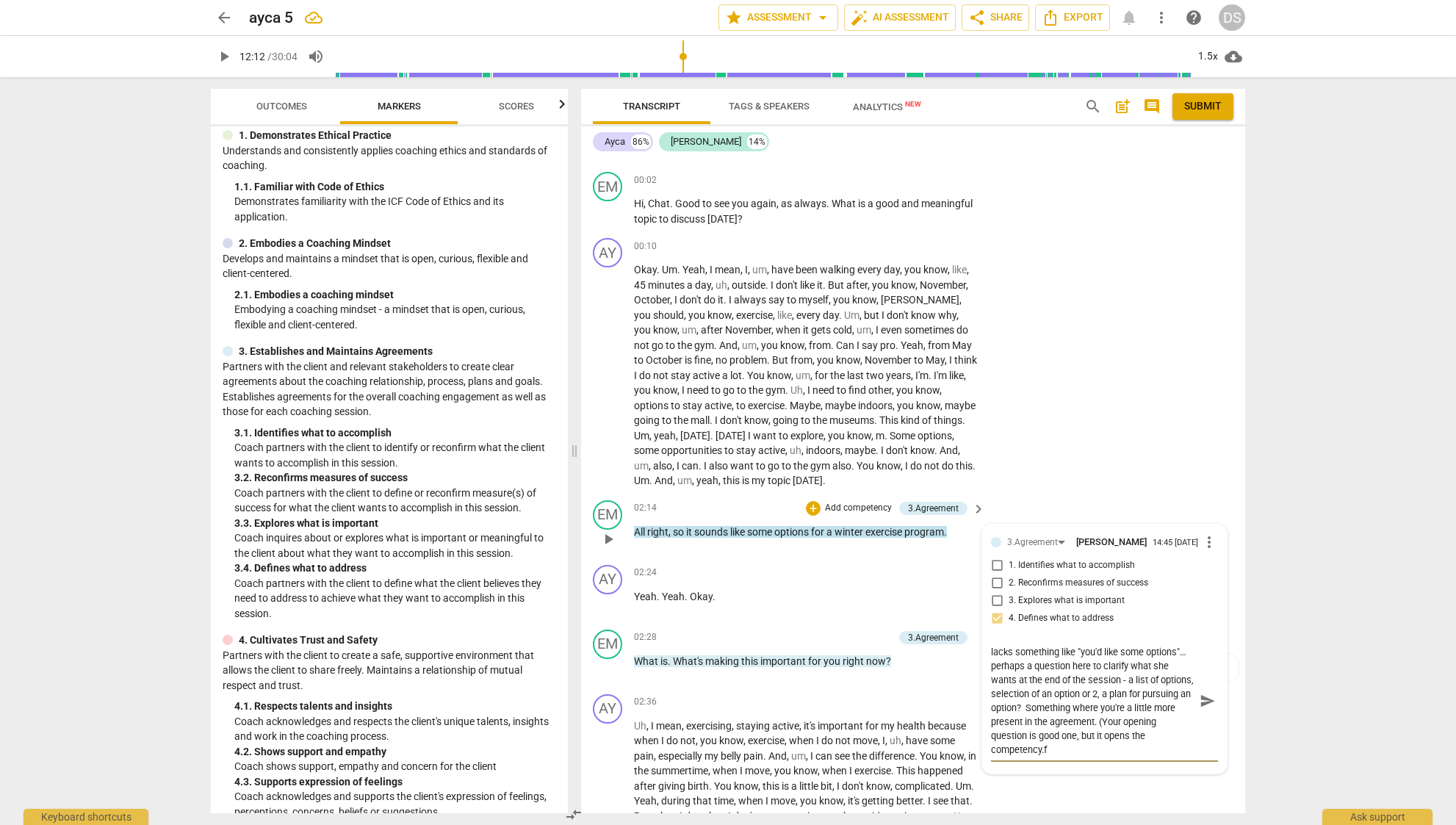
click at [1154, 740] on textarea "I'd love to be able to mark 3.1; but the statement lacks something like "you'd …" at bounding box center [1092, 701] width 204 height 112
click at [1144, 748] on textarea "I'd love to be able to mark 3.1; but the statement lacks something like "you'd …" at bounding box center [1092, 701] width 204 height 112
click at [1199, 701] on span "send" at bounding box center [1207, 701] width 16 height 16
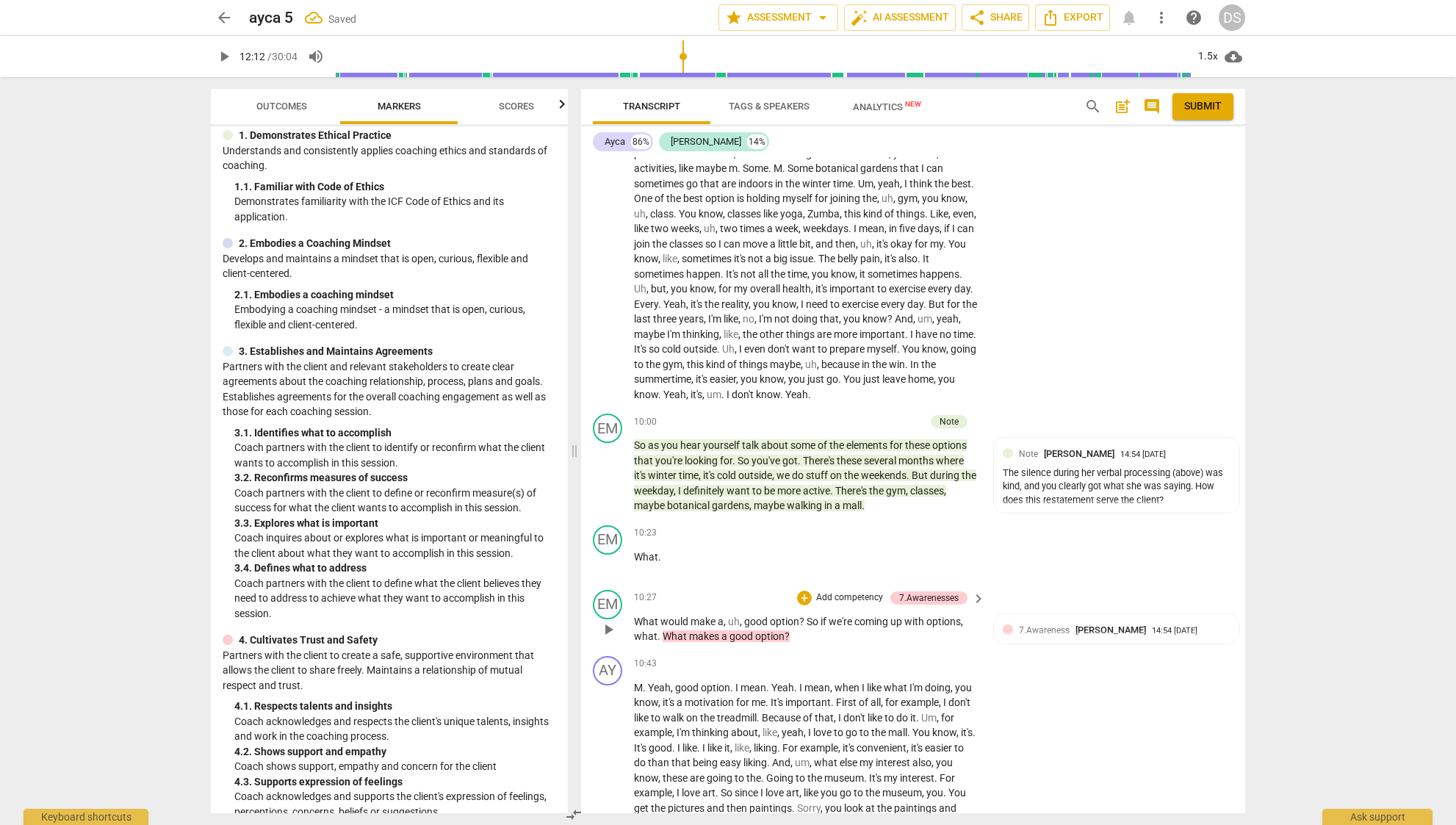
scroll to position [1549, 0]
drag, startPoint x: 963, startPoint y: 607, endPoint x: 807, endPoint y: 605, distance: 156.0
click at [807, 617] on p "What would make a , uh , good option ? So if we're coming up with options , wha…" at bounding box center [806, 631] width 343 height 30
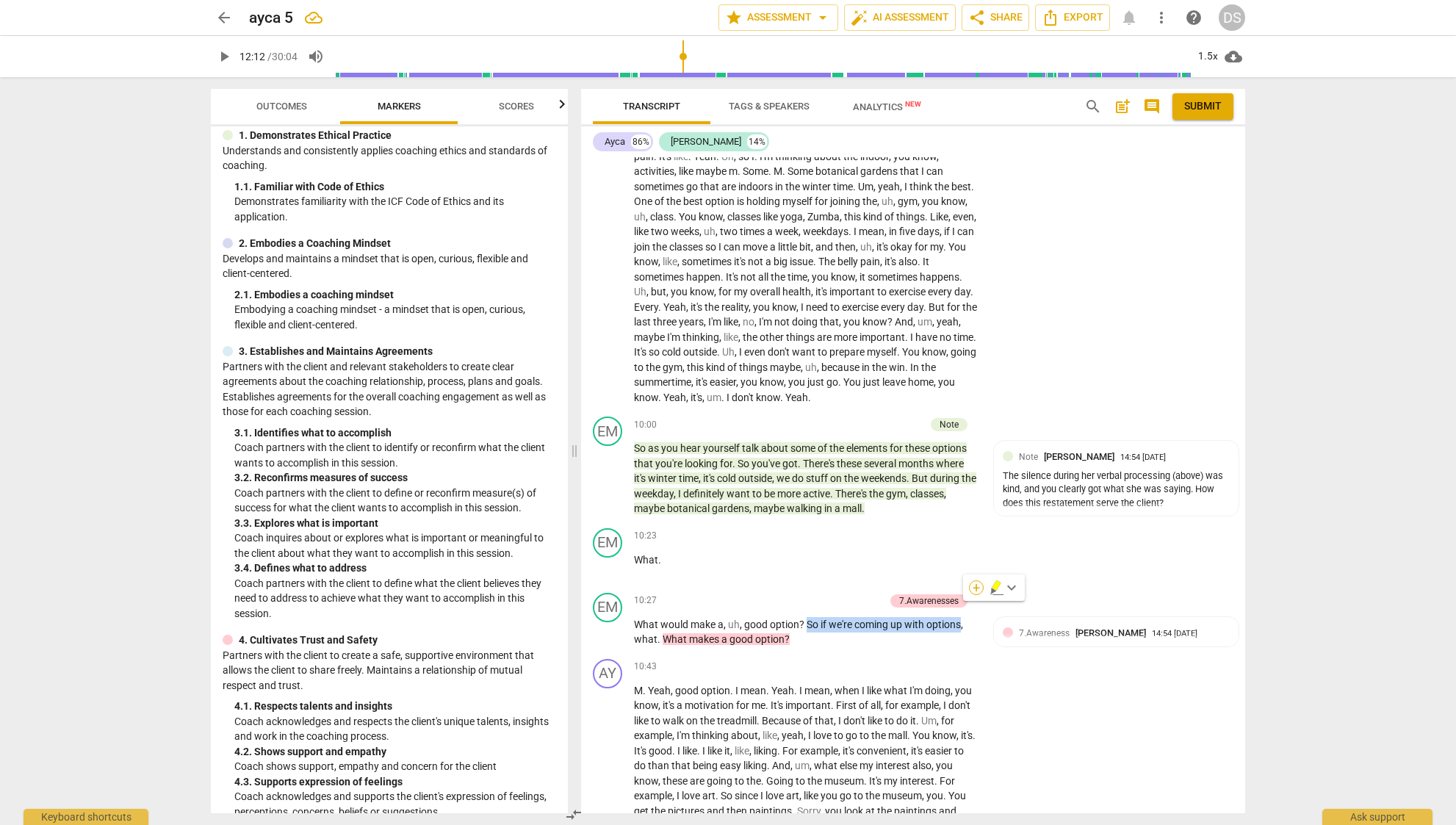
click at [975, 590] on div "+" at bounding box center [975, 587] width 14 height 14
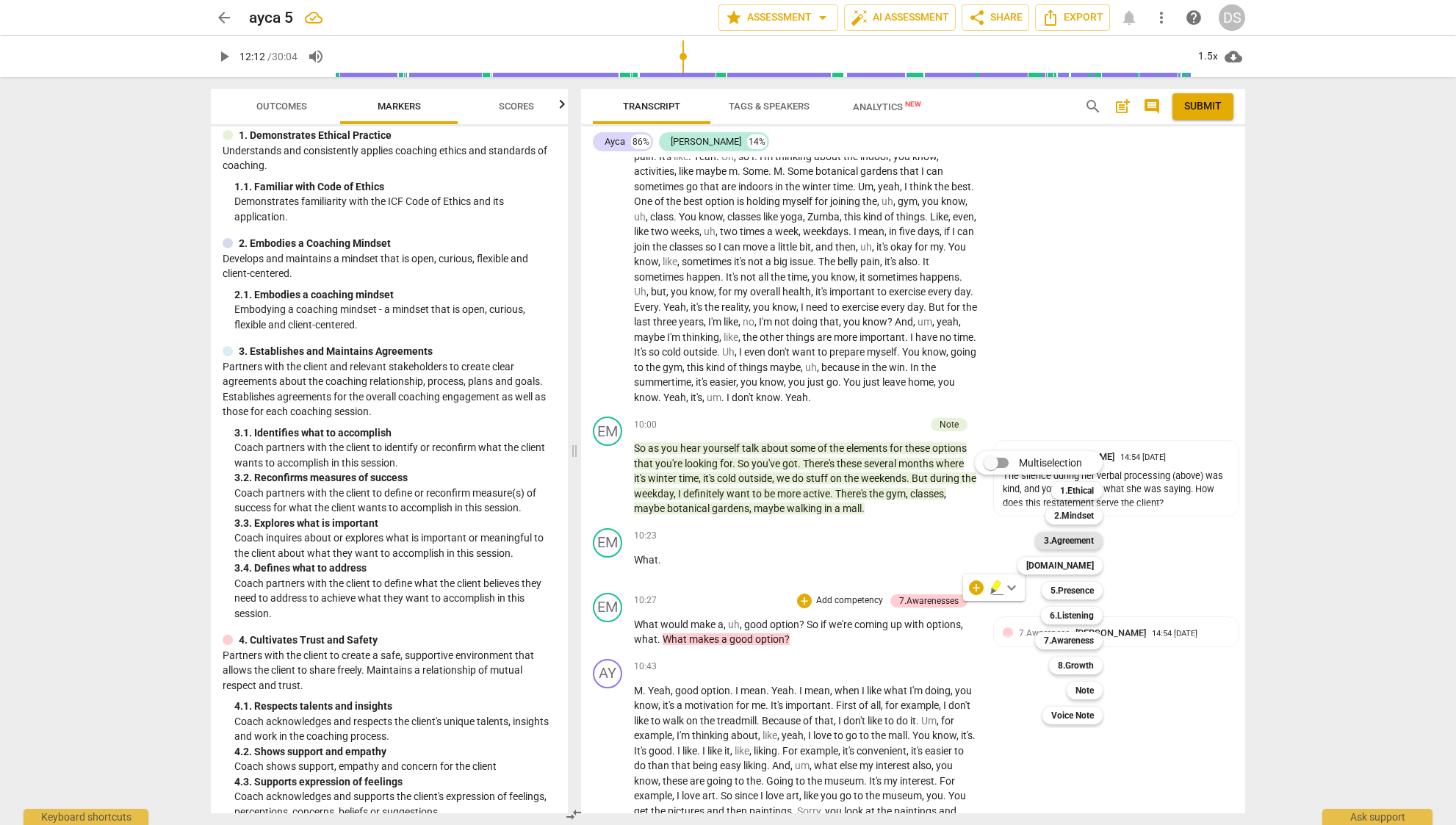
click at [1078, 534] on b "3.Agreement" at bounding box center [1069, 540] width 50 height 17
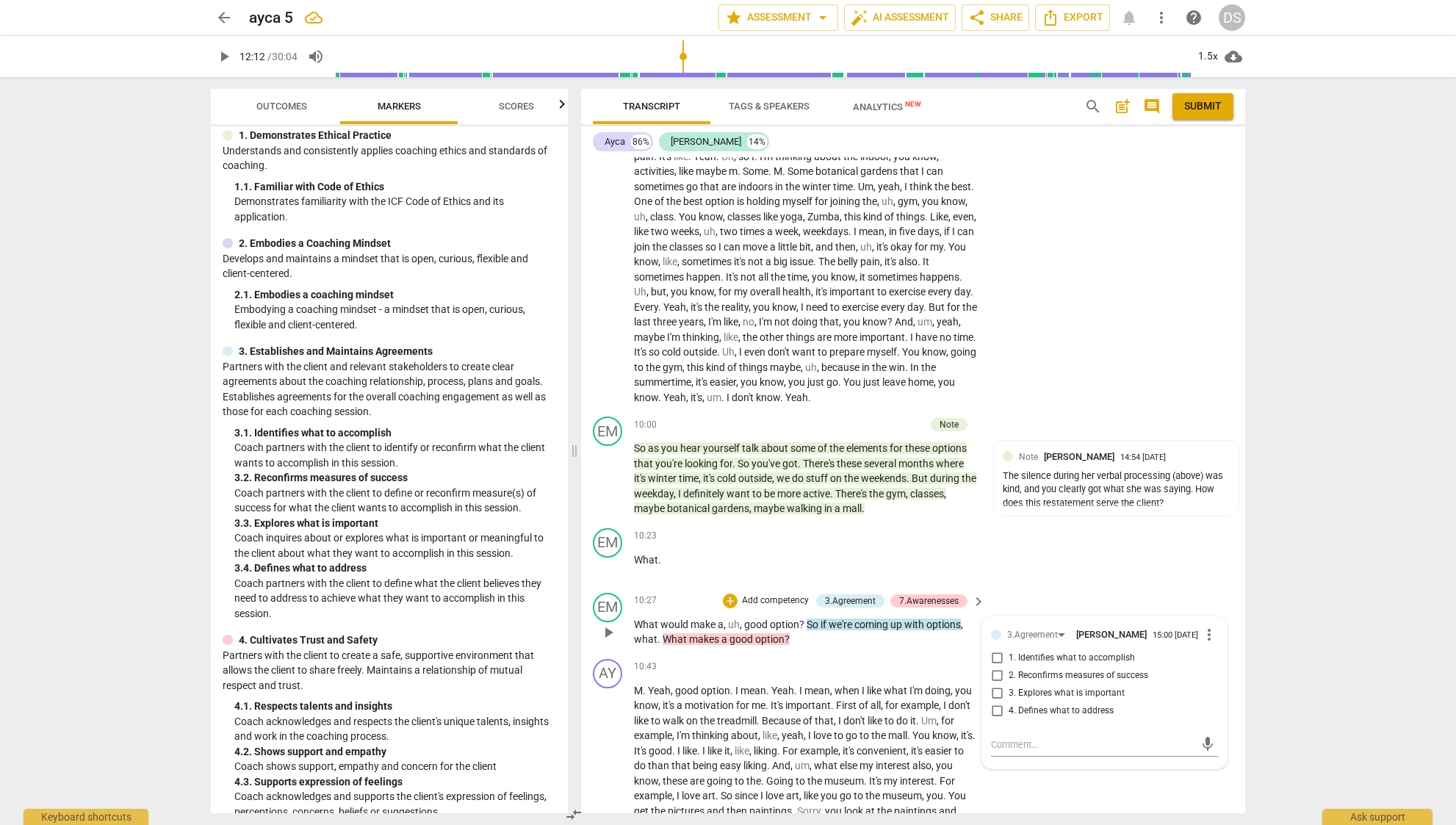
click at [1078, 704] on span "4. Defines what to address" at bounding box center [1060, 711] width 105 height 14
click at [1008, 702] on input "4. Defines what to address" at bounding box center [997, 711] width 23 height 17
click at [1069, 737] on textarea at bounding box center [1092, 744] width 204 height 14
click at [1207, 740] on button "send" at bounding box center [1207, 751] width 21 height 21
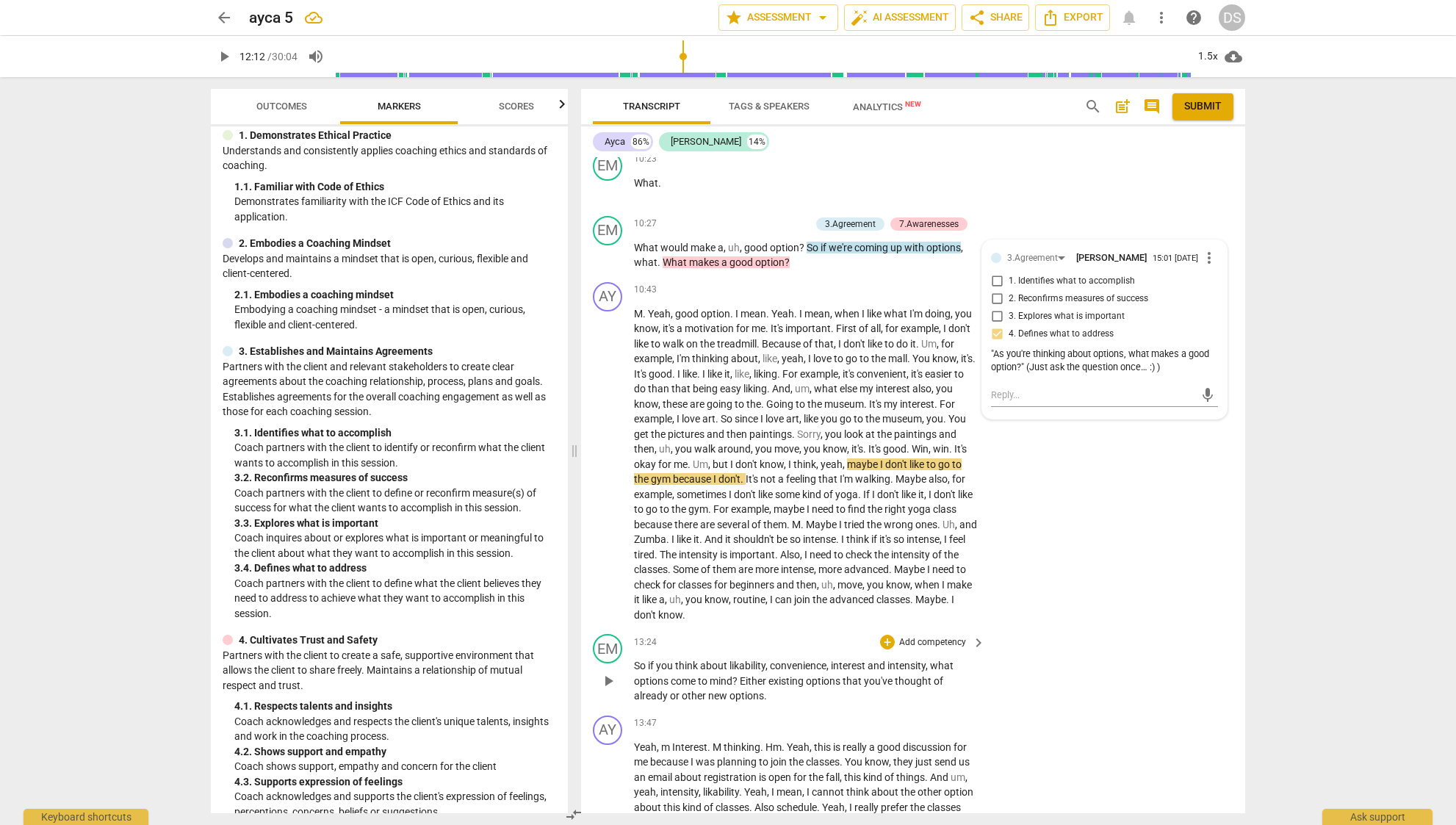
scroll to position [1929, 0]
drag, startPoint x: 647, startPoint y: 639, endPoint x: 727, endPoint y: 638, distance: 80.0
click at [727, 655] on p "So if you think about likability , convenience , interest and intensity , what …" at bounding box center [806, 677] width 343 height 45
click at [740, 619] on div "+" at bounding box center [742, 617] width 14 height 14
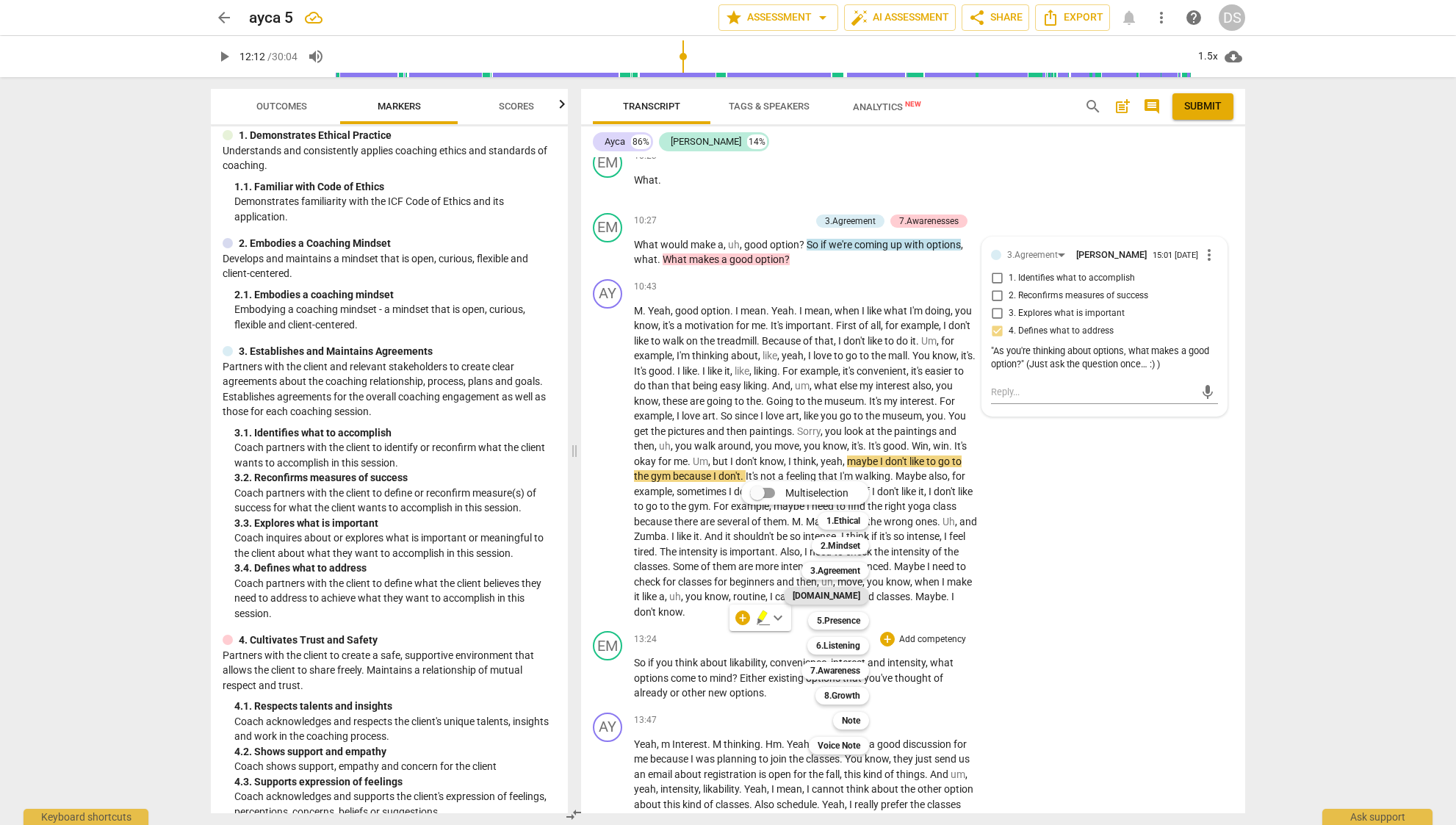
click at [855, 595] on b "[DOMAIN_NAME]" at bounding box center [826, 595] width 68 height 17
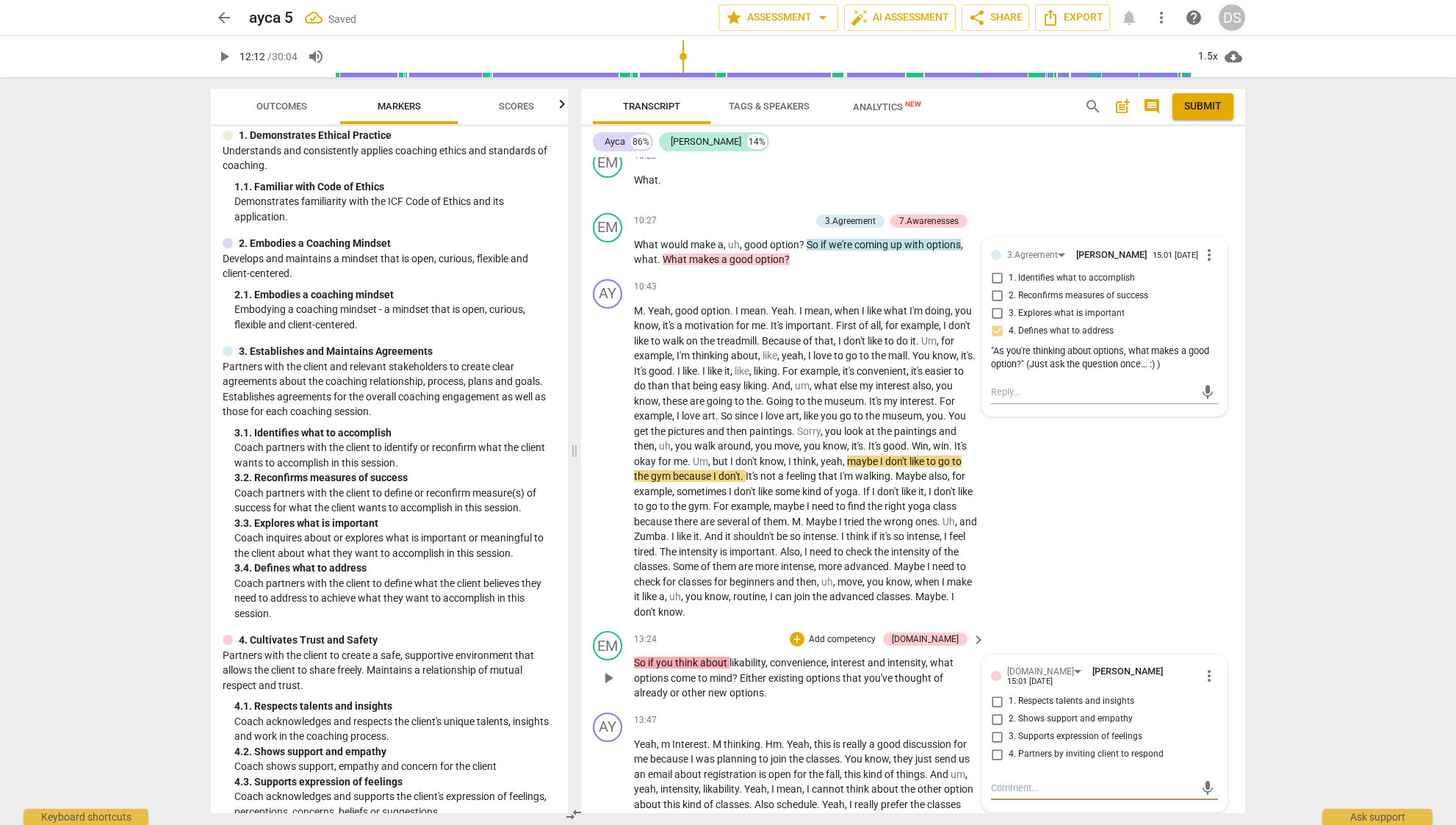
click at [1046, 748] on span "4. Partners by inviting client to respond" at bounding box center [1085, 755] width 155 height 14
click at [1008, 746] on input "4. Partners by inviting client to respond" at bounding box center [997, 755] width 23 height 17
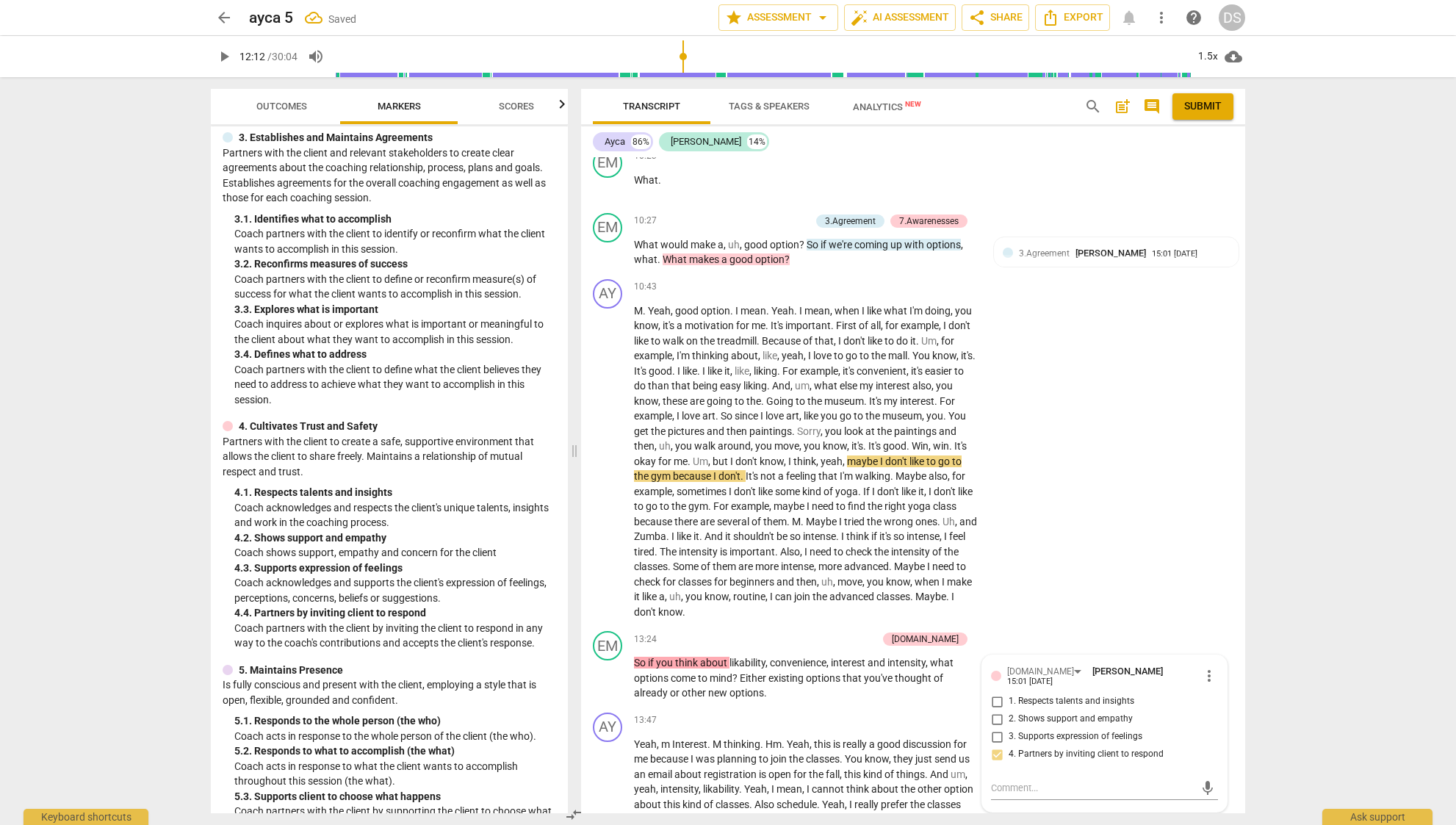
scroll to position [307, 0]
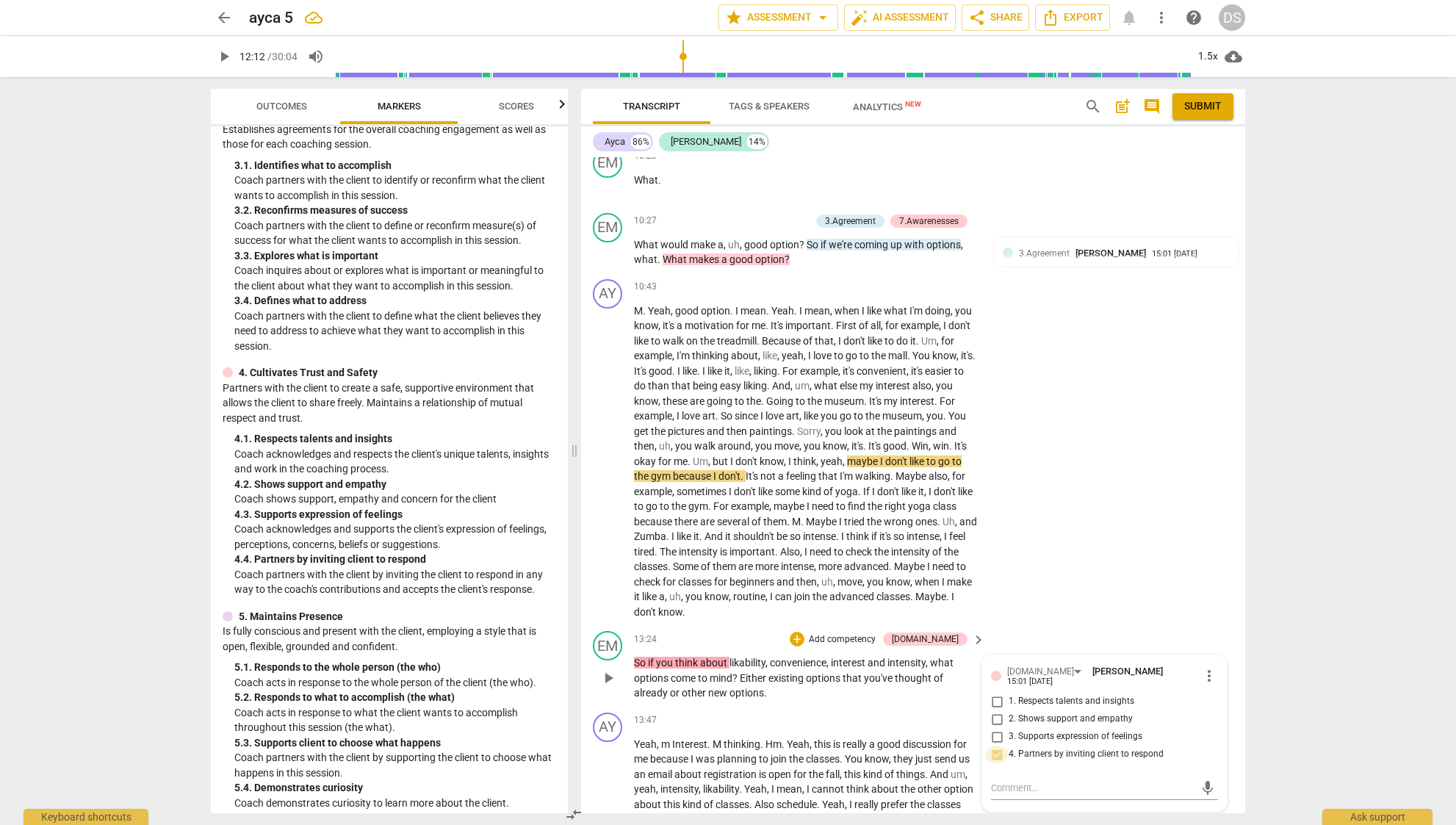
click at [995, 746] on input "4. Partners by inviting client to respond" at bounding box center [997, 755] width 23 height 17
click at [991, 746] on input "4. Partners by inviting client to respond" at bounding box center [997, 755] width 23 height 17
click at [1202, 667] on span "more_vert" at bounding box center [1209, 675] width 17 height 17
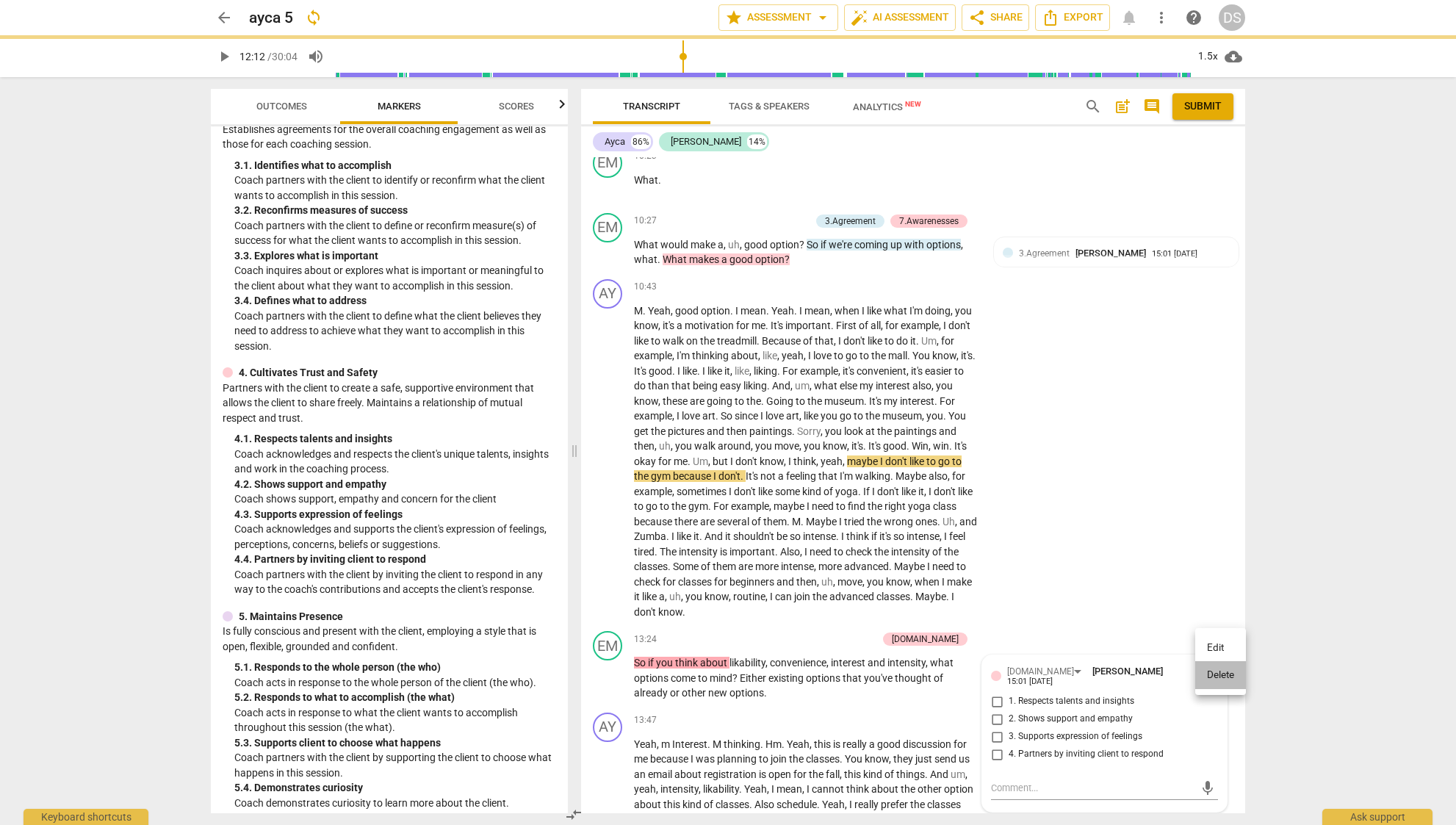
click at [1232, 674] on li "Delete" at bounding box center [1220, 674] width 51 height 28
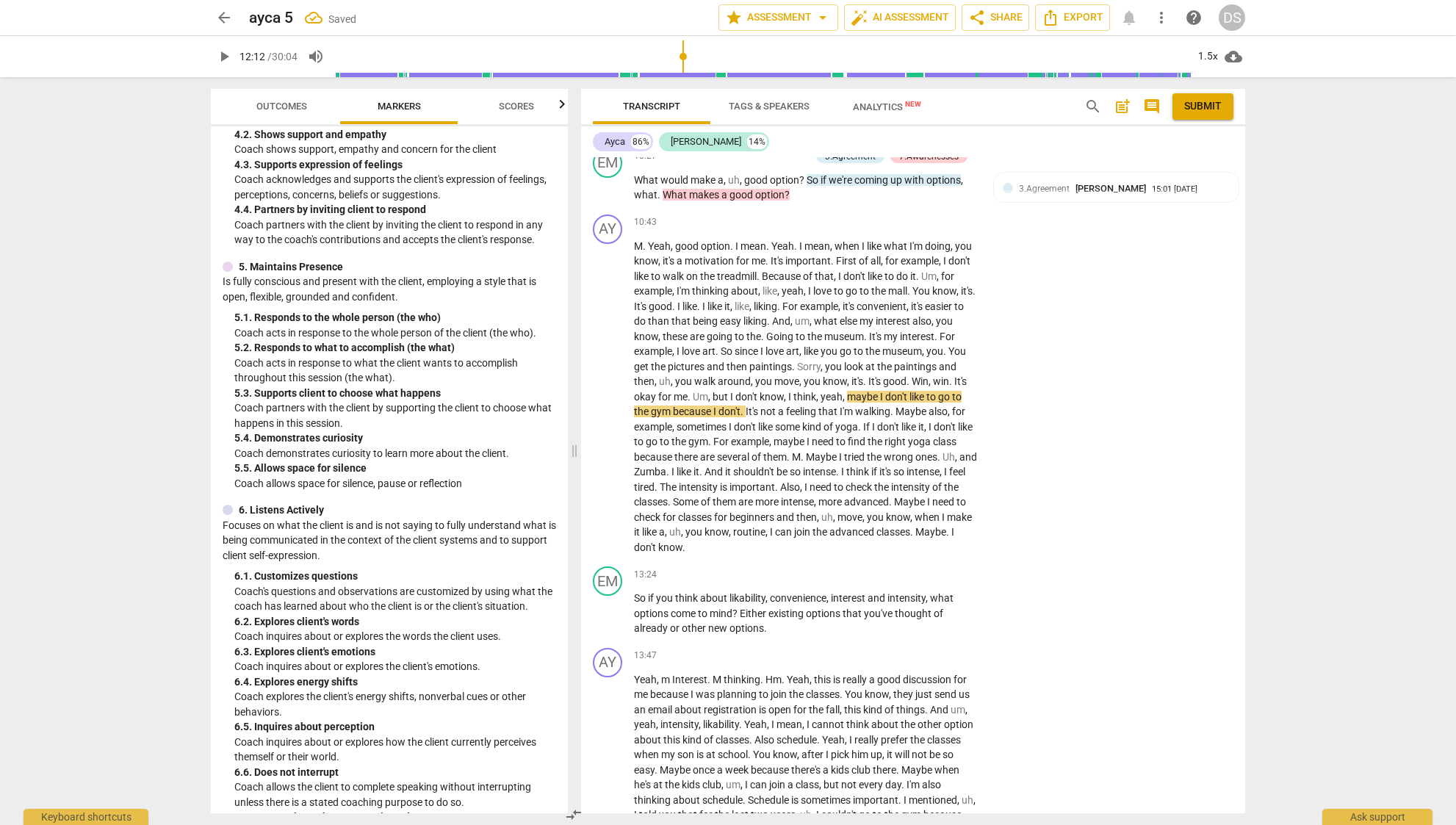
scroll to position [653, 0]
drag, startPoint x: 647, startPoint y: 571, endPoint x: 930, endPoint y: 571, distance: 283.0
click at [930, 591] on p "So if you think about likability , convenience , interest and intensity , what …" at bounding box center [806, 613] width 343 height 45
click at [942, 557] on div "+" at bounding box center [942, 553] width 14 height 14
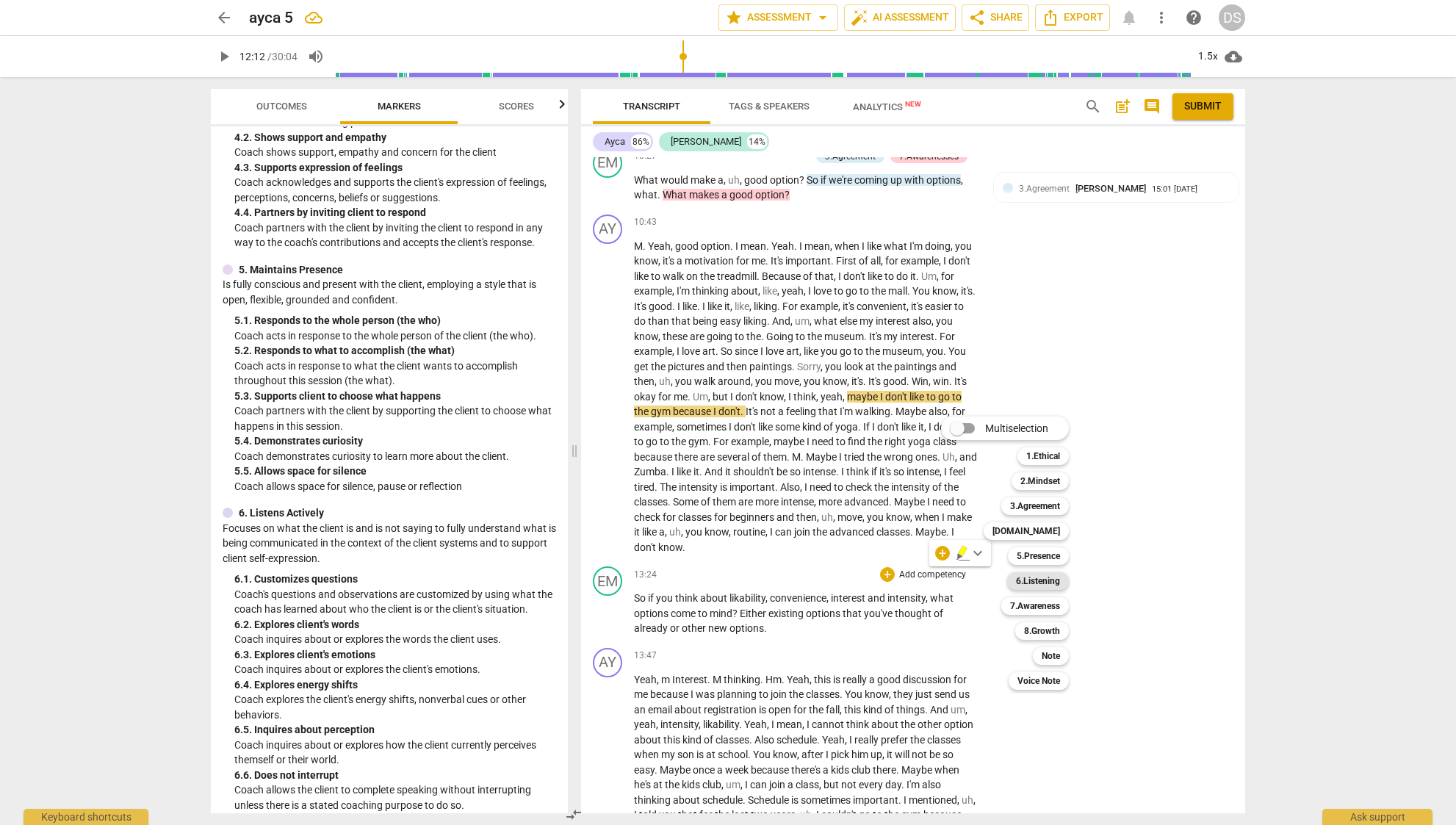
click at [1062, 575] on div "6.Listening" at bounding box center [1037, 581] width 62 height 17
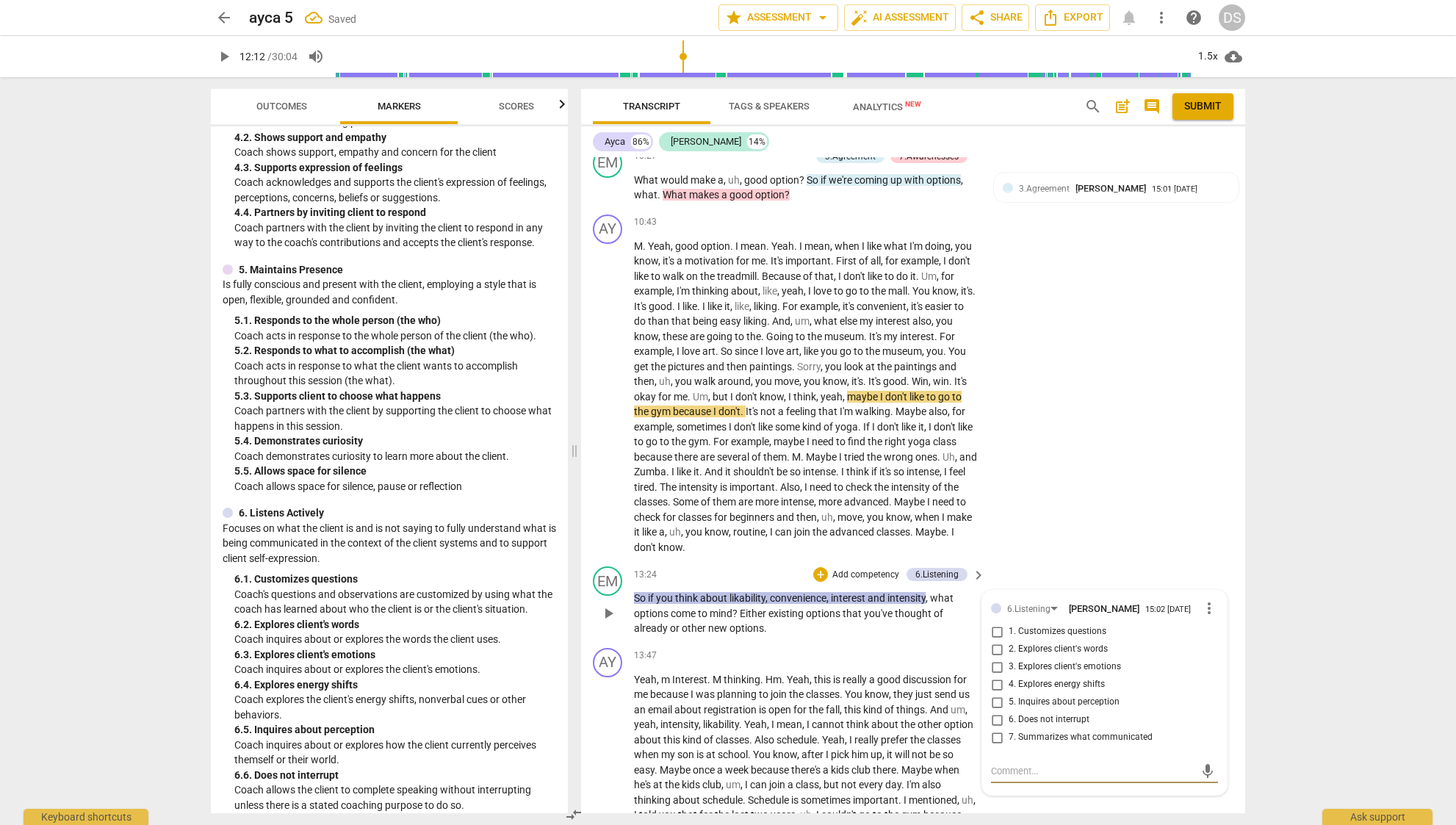
click at [1054, 625] on span "1. Customizes questions" at bounding box center [1057, 632] width 97 height 14
click at [1008, 622] on input "1. Customizes questions" at bounding box center [997, 631] width 23 height 17
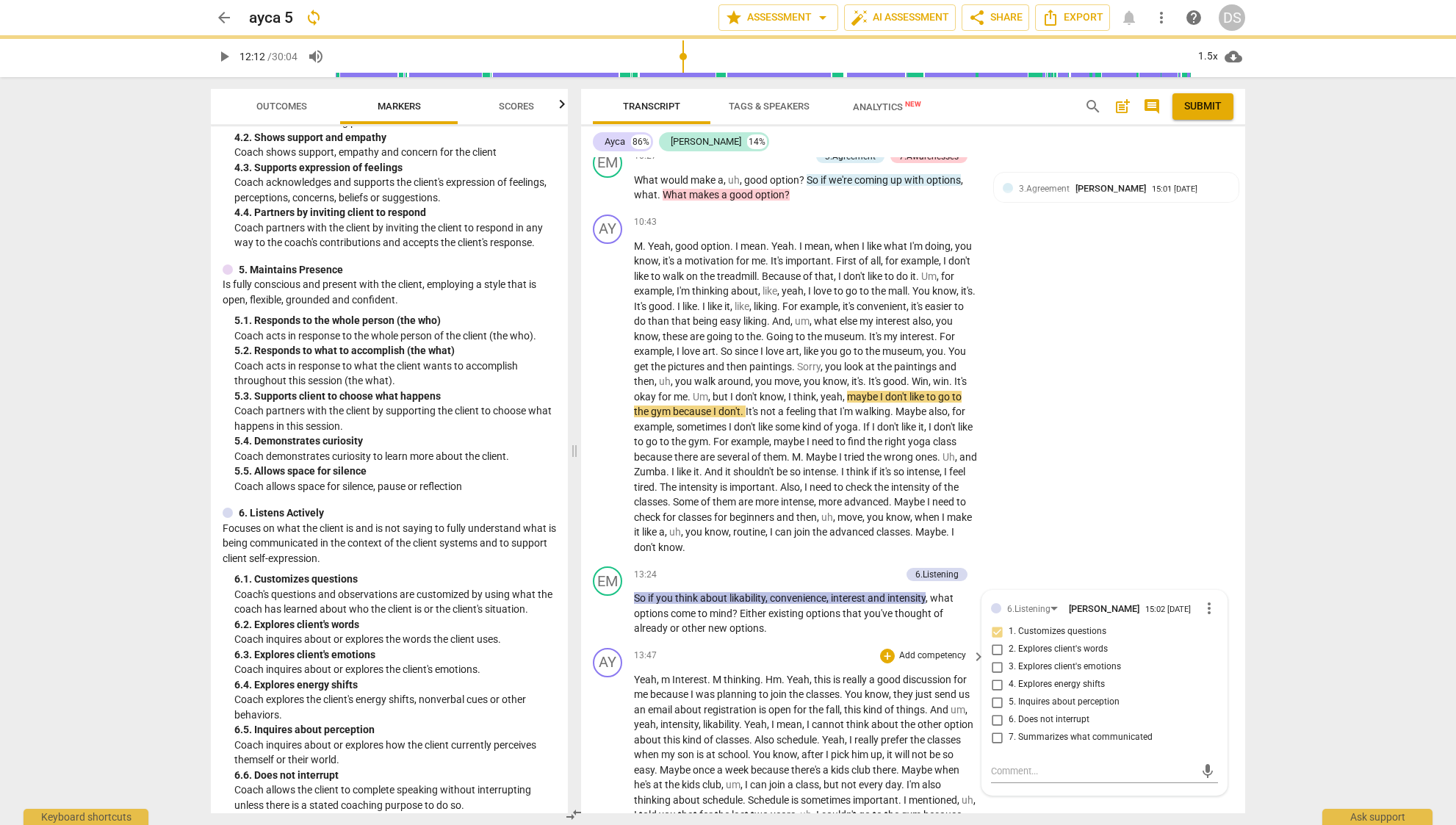
click at [783, 674] on span "." at bounding box center [783, 679] width 5 height 12
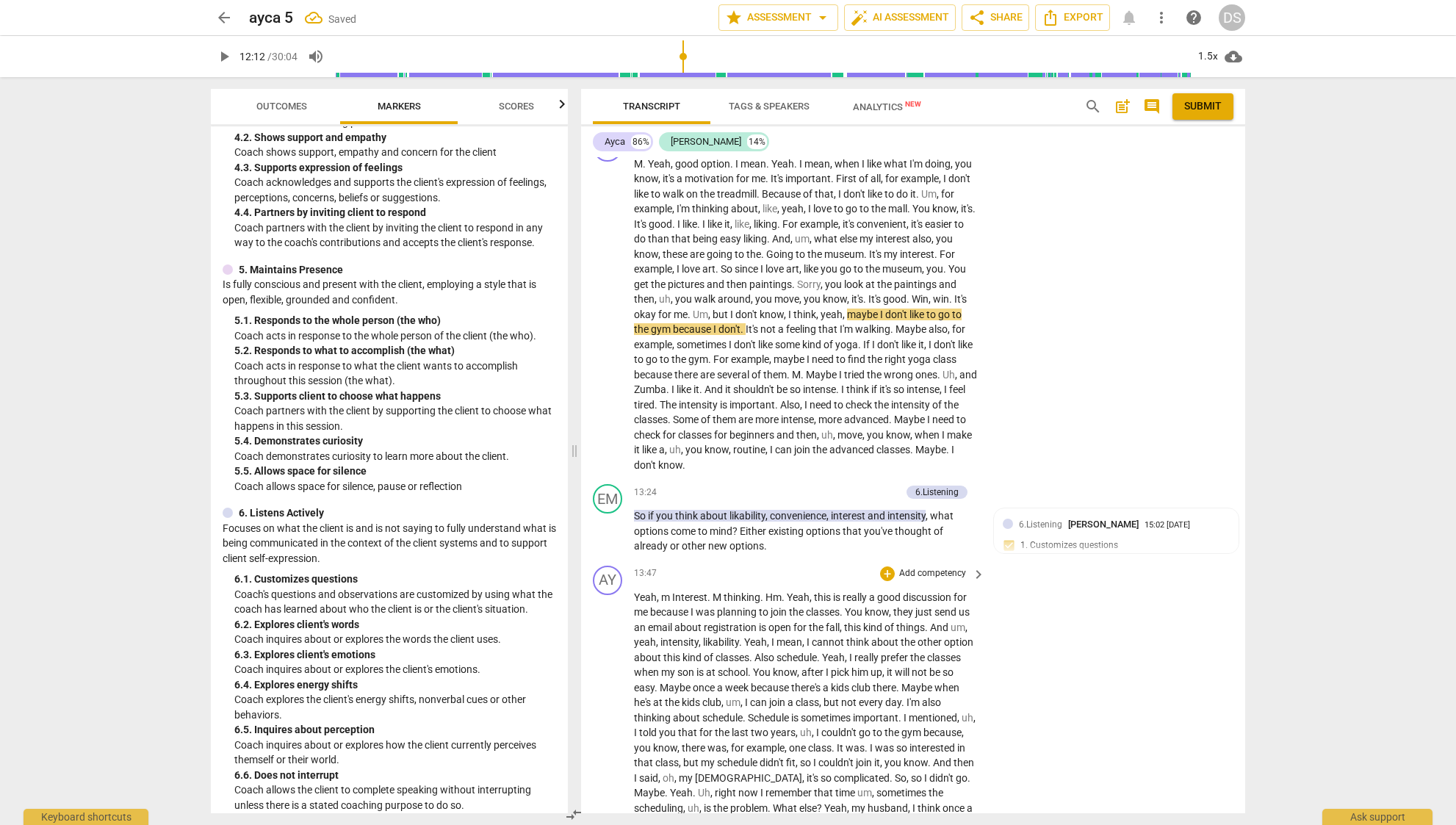
scroll to position [2089, 0]
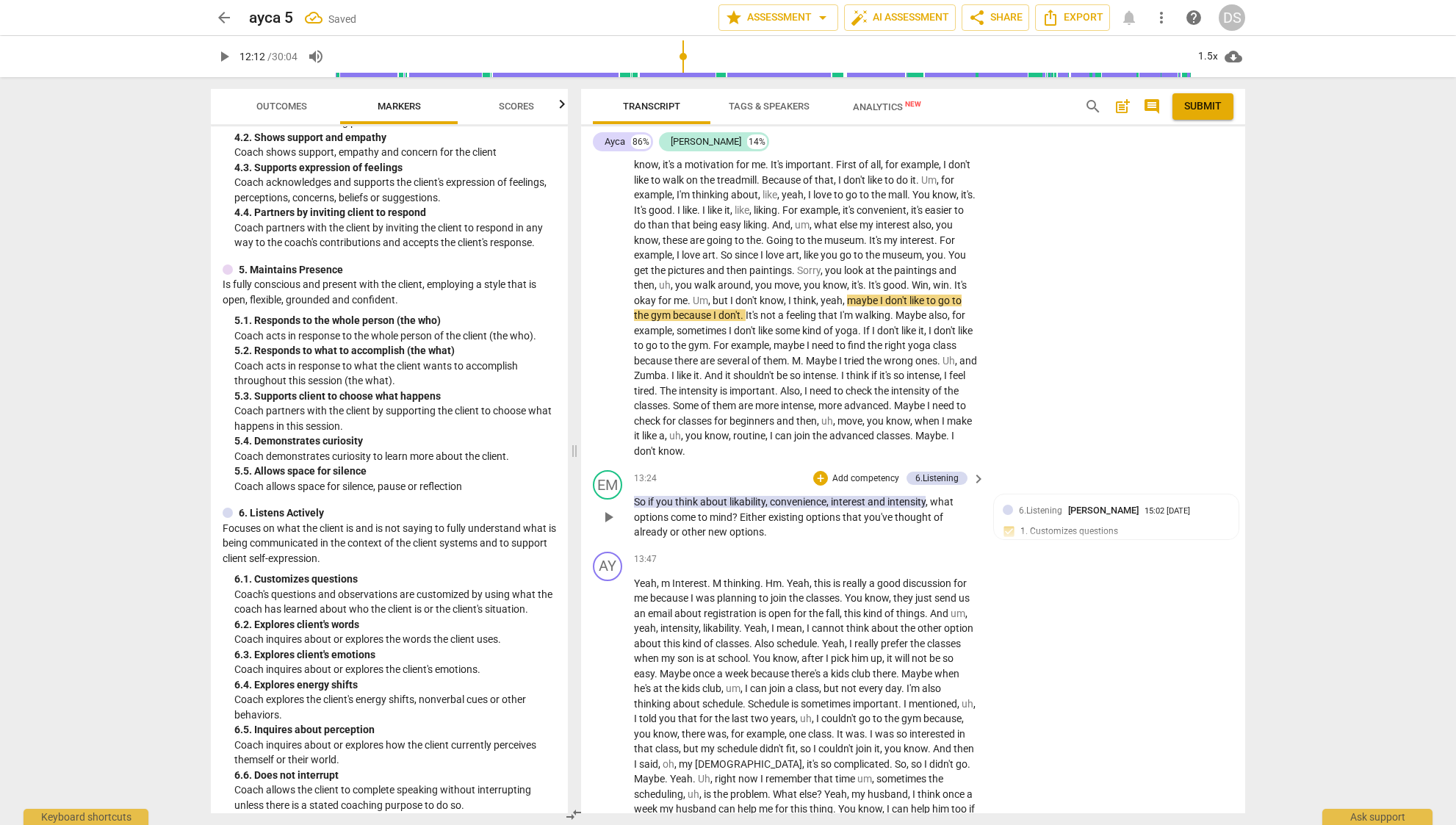
click at [690, 511] on span "come" at bounding box center [684, 517] width 27 height 12
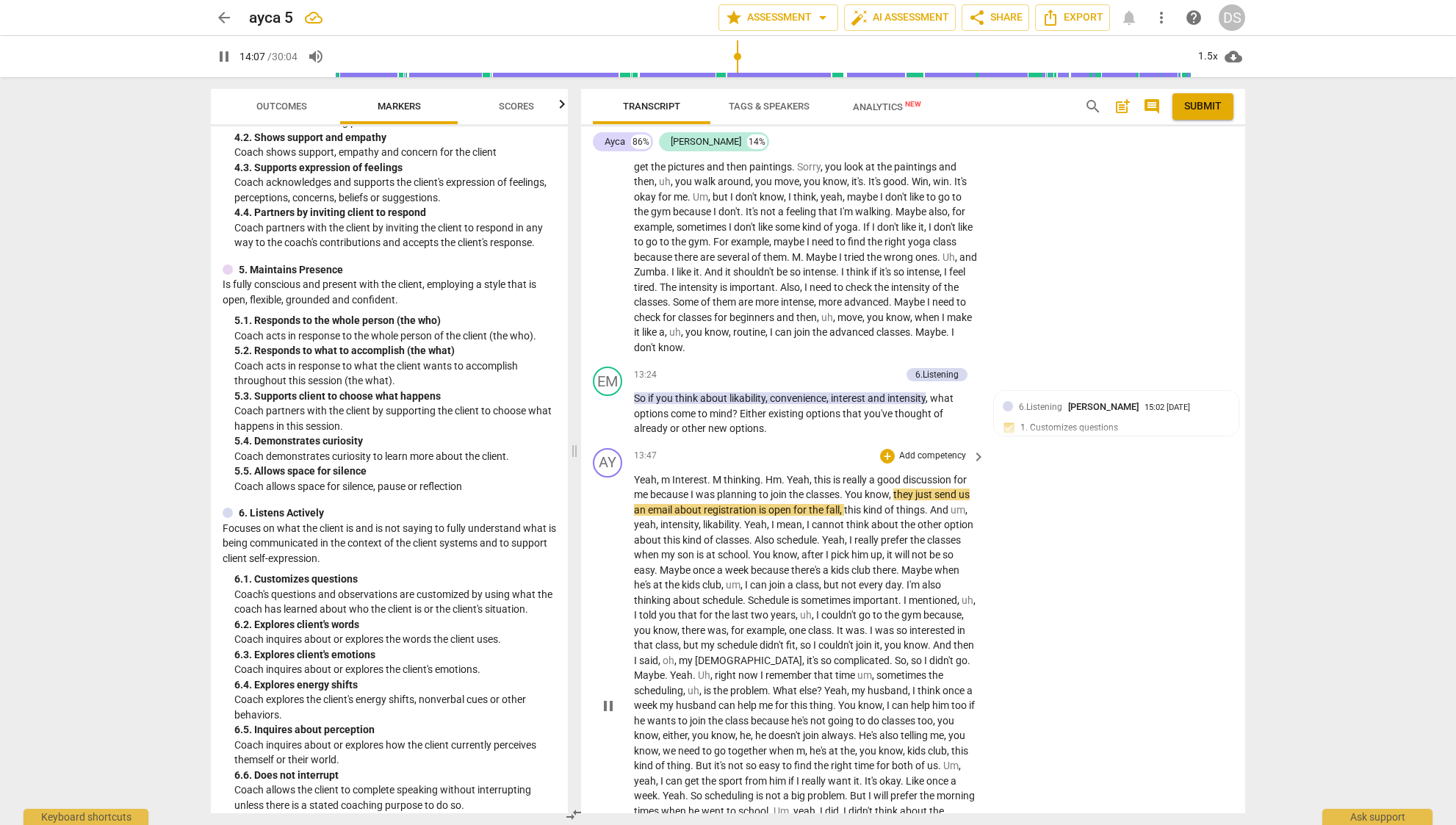
scroll to position [2240, 0]
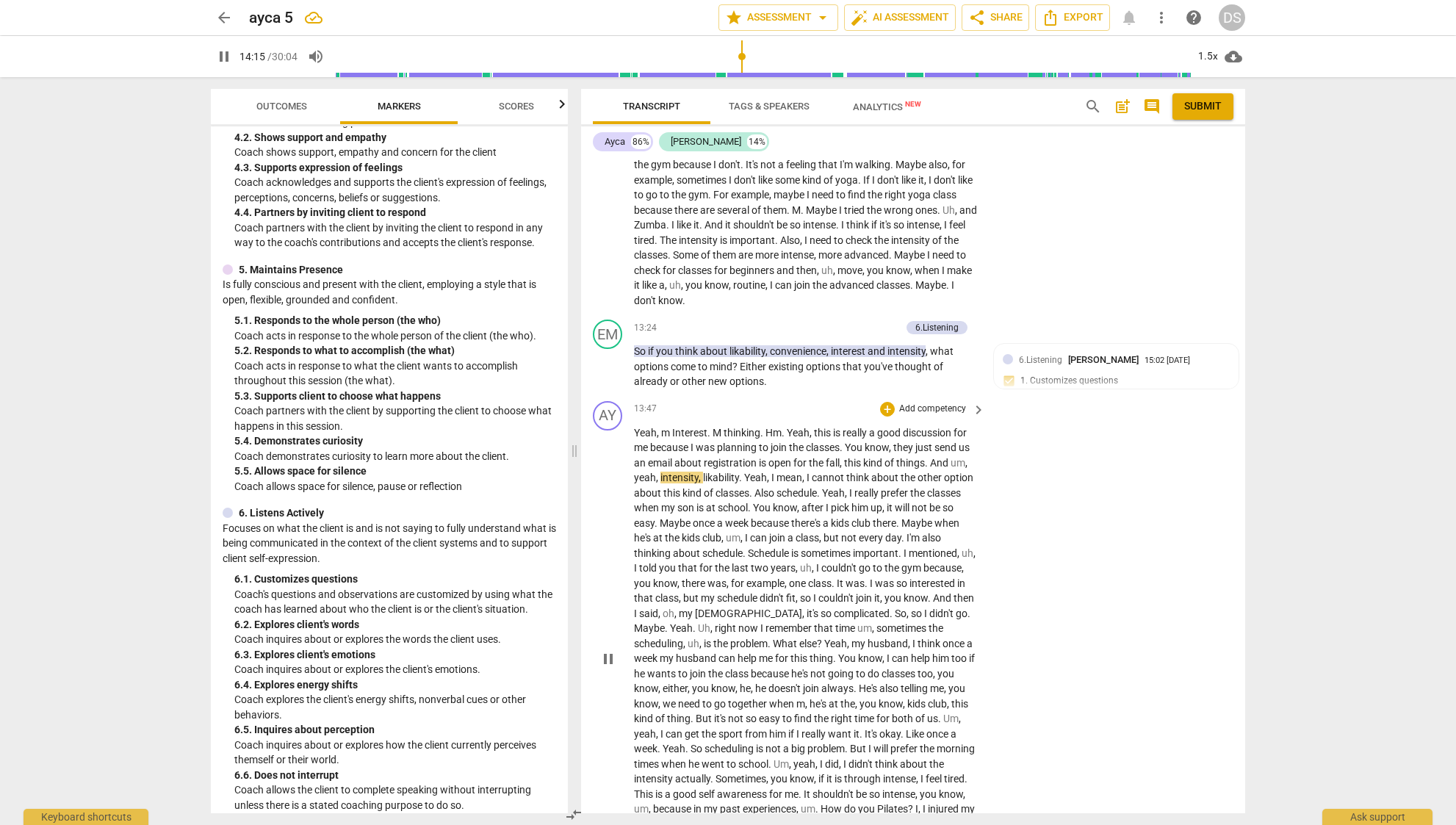
click at [607, 650] on span "pause" at bounding box center [608, 659] width 17 height 17
drag, startPoint x: 897, startPoint y: 418, endPoint x: 927, endPoint y: 434, distance: 34.0
click at [927, 434] on p "Yeah , m Interest . M thinking . Hm . Yeah , this is really a good discussion f…" at bounding box center [806, 659] width 343 height 467
click at [943, 414] on div "+" at bounding box center [940, 415] width 14 height 14
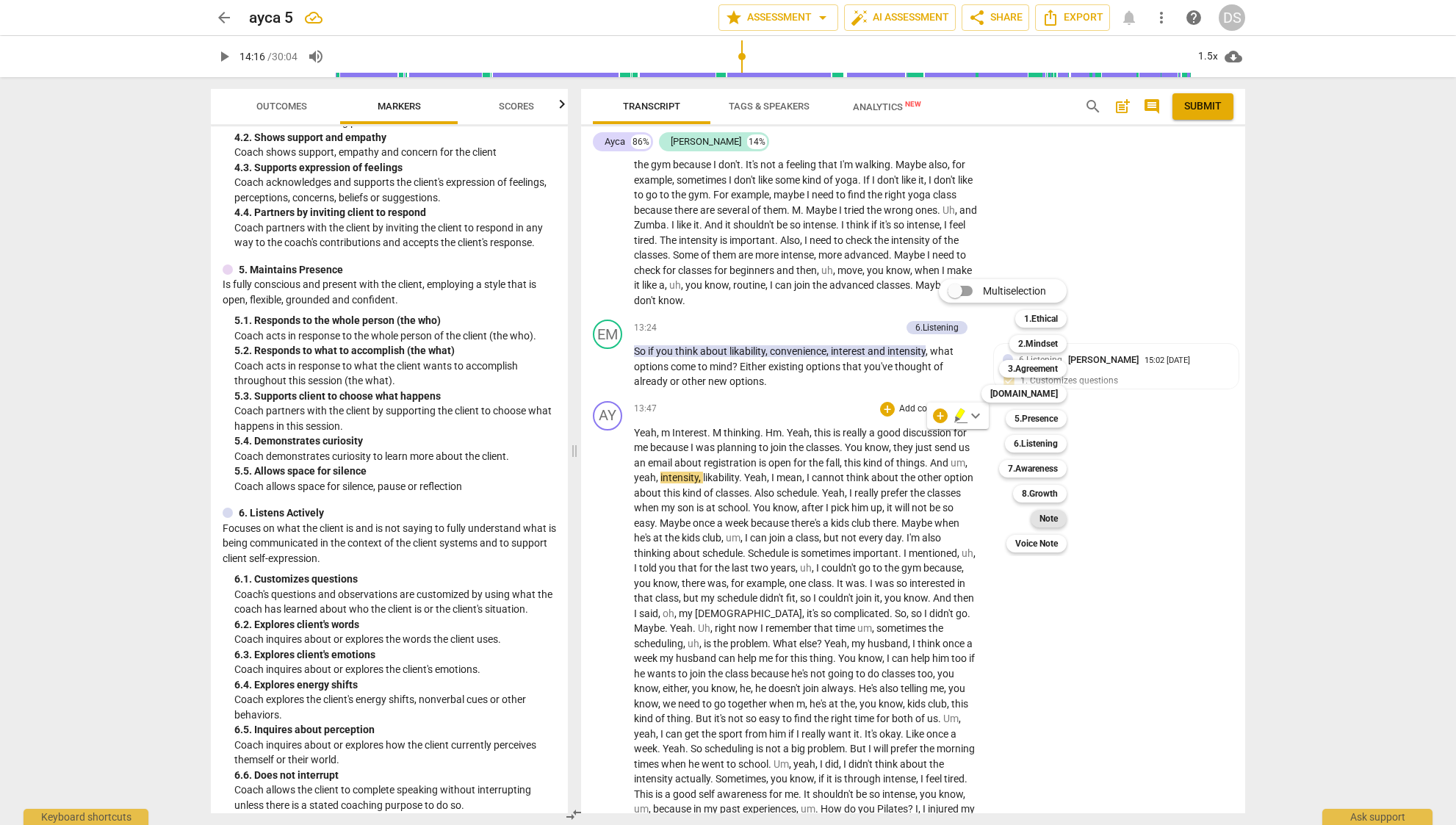
click at [1052, 516] on b "Note" at bounding box center [1048, 518] width 18 height 17
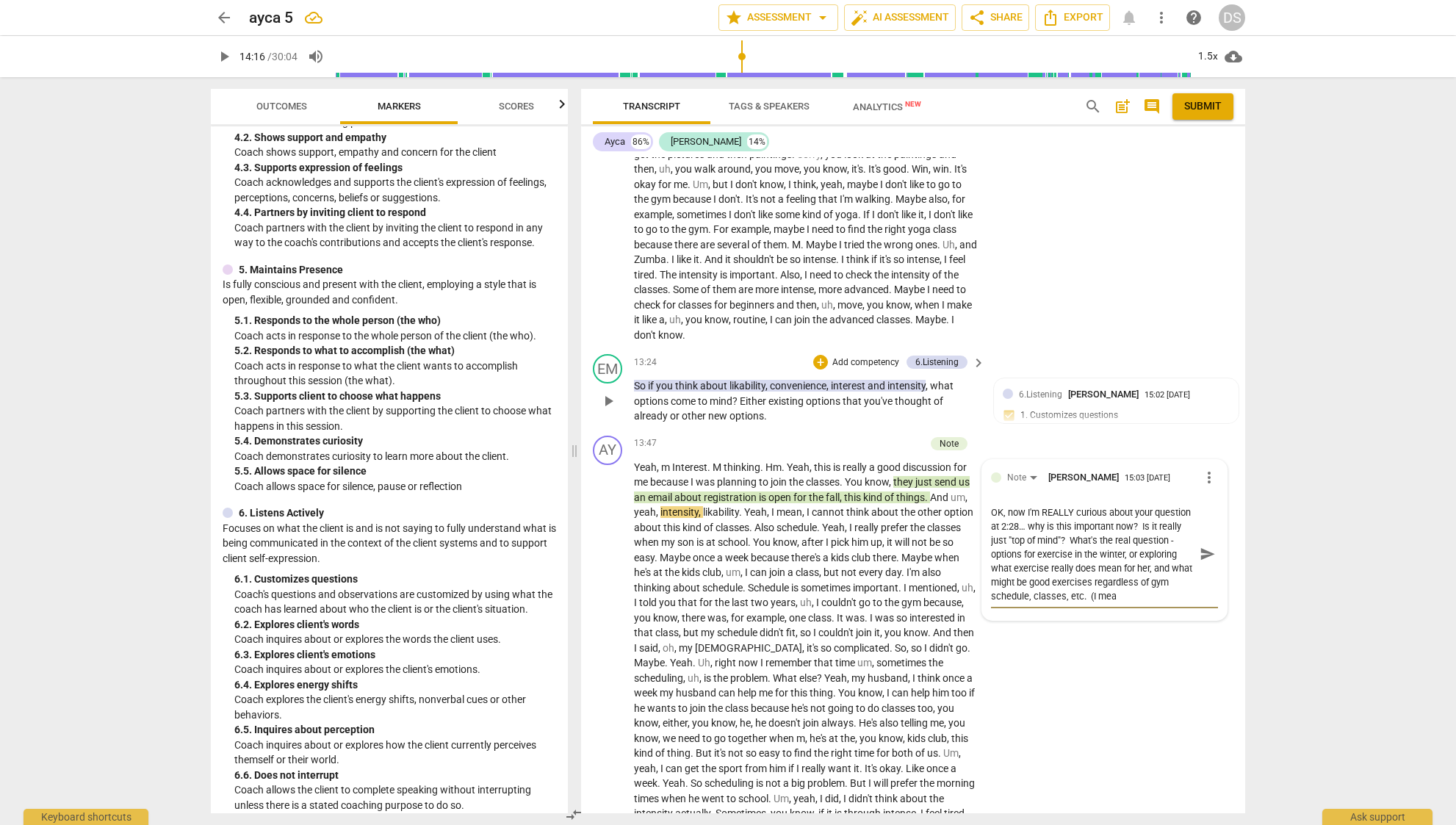
scroll to position [13, 0]
click at [1207, 546] on span "send" at bounding box center [1207, 554] width 16 height 16
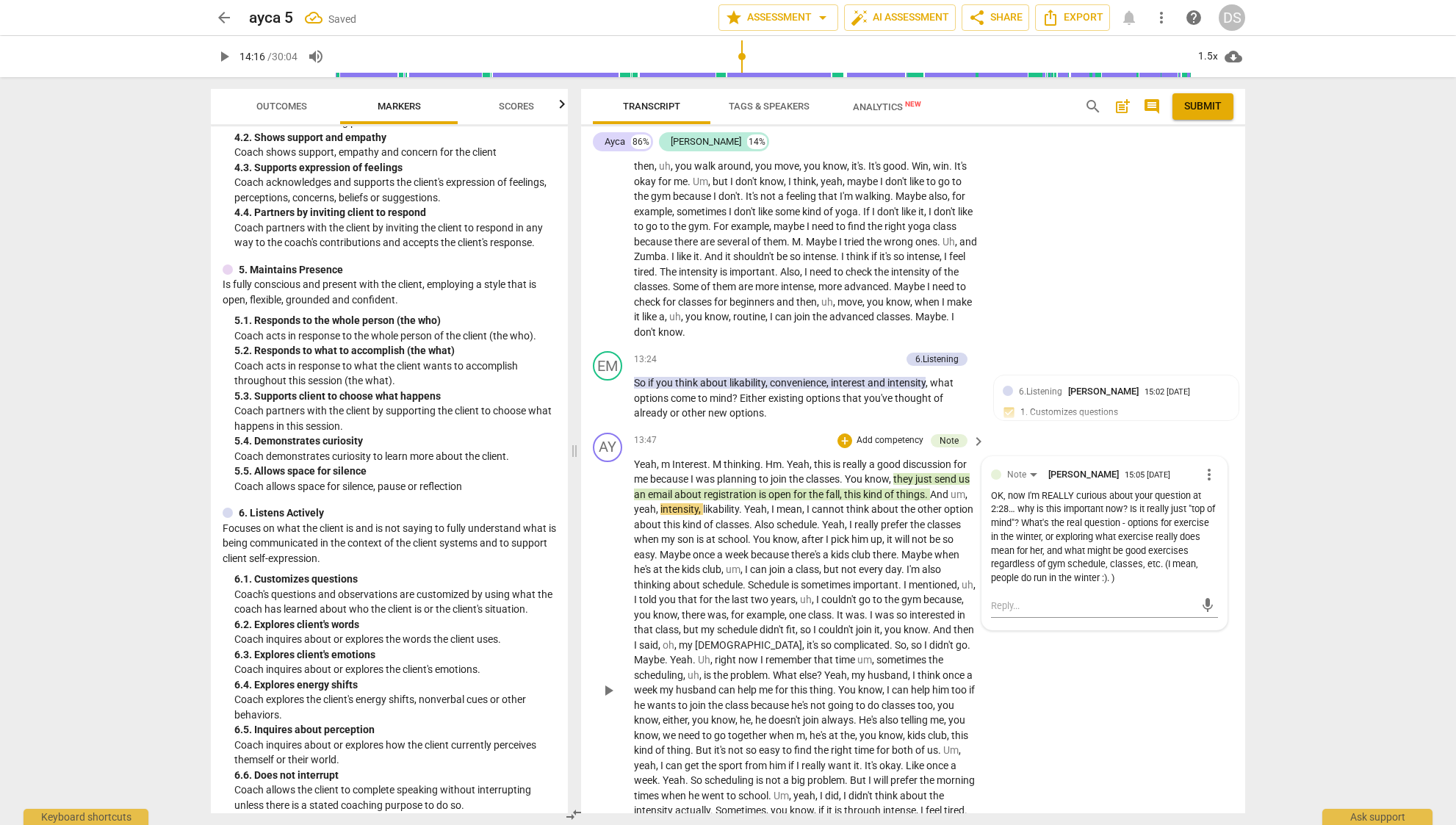
scroll to position [2212, 0]
click at [672, 500] on span "intensity" at bounding box center [679, 506] width 39 height 12
click at [746, 485] on span "registration" at bounding box center [730, 491] width 55 height 12
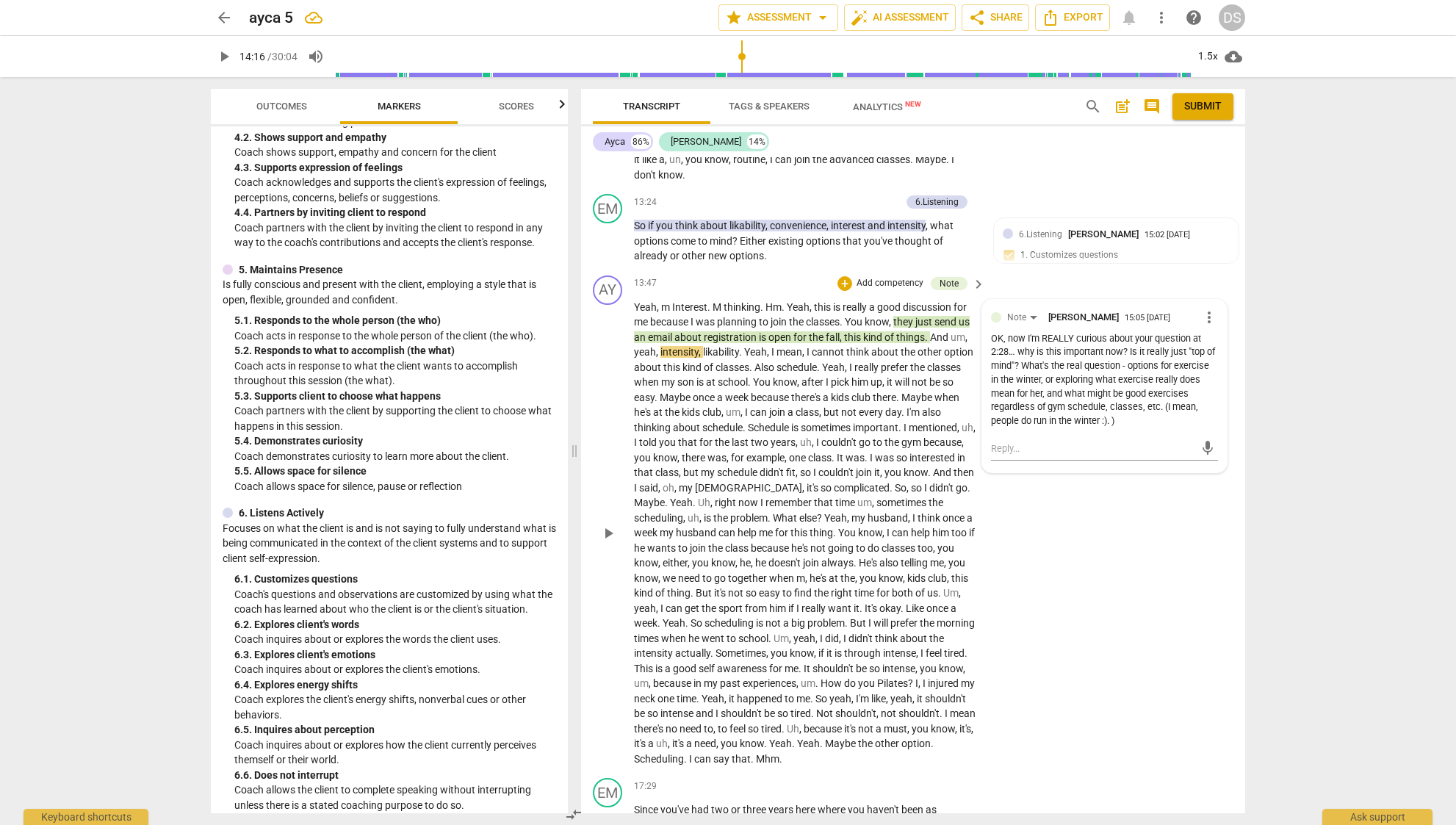
scroll to position [2369, 0]
click at [681, 343] on span "intensity" at bounding box center [679, 348] width 39 height 12
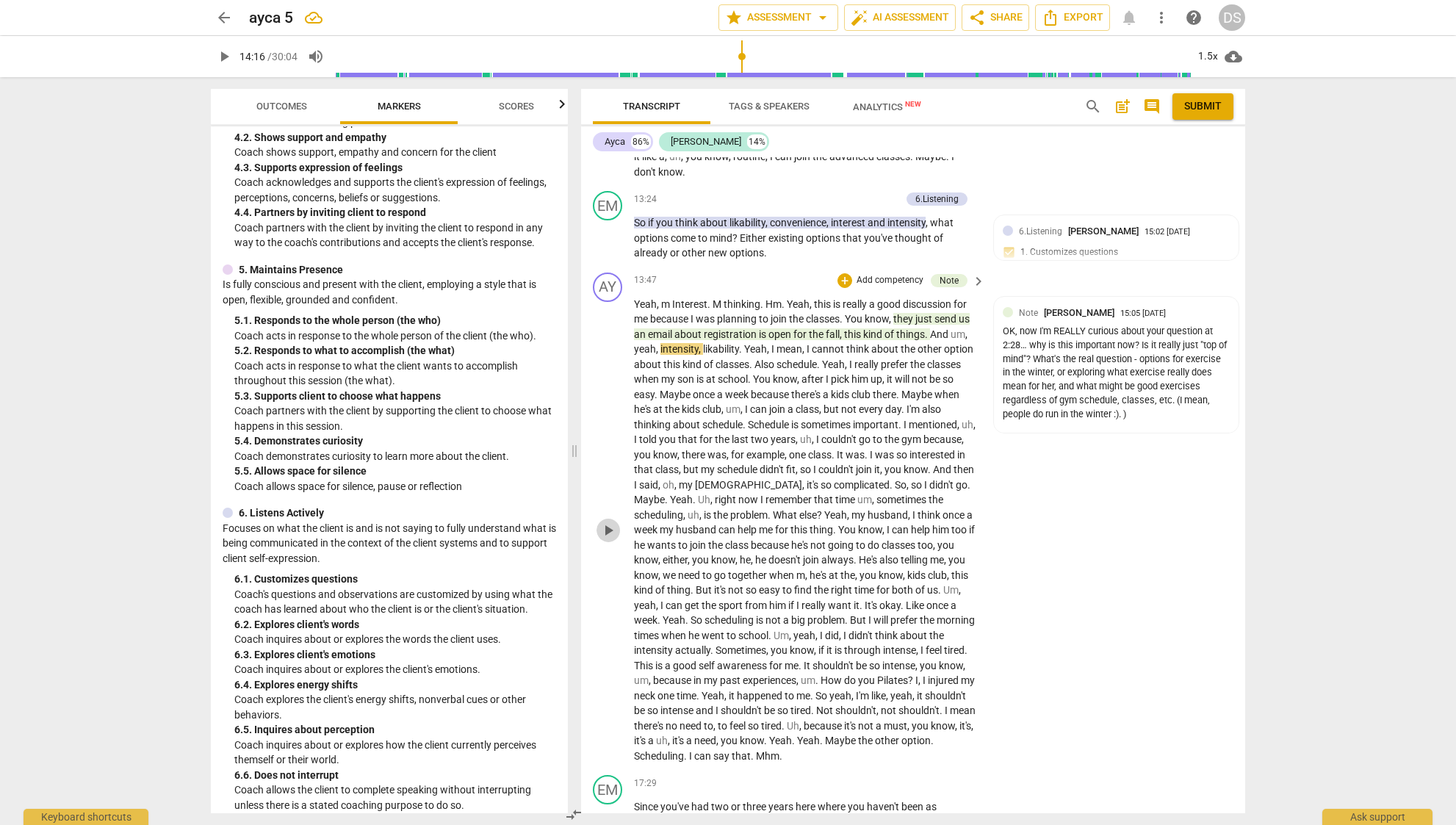
click at [609, 521] on span "play_arrow" at bounding box center [608, 530] width 17 height 17
click at [824, 493] on span "that" at bounding box center [824, 499] width 21 height 12
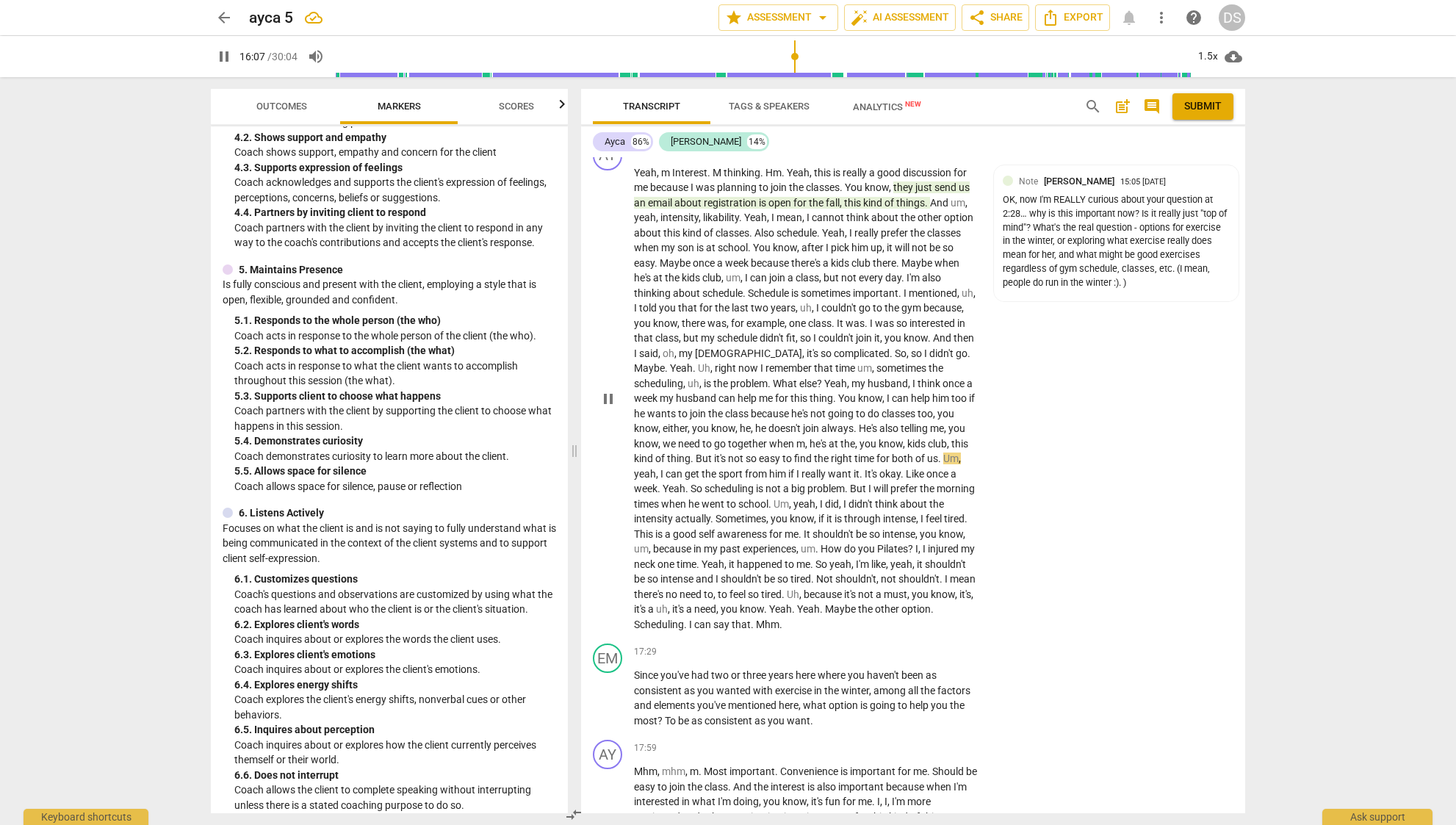
scroll to position [2514, 0]
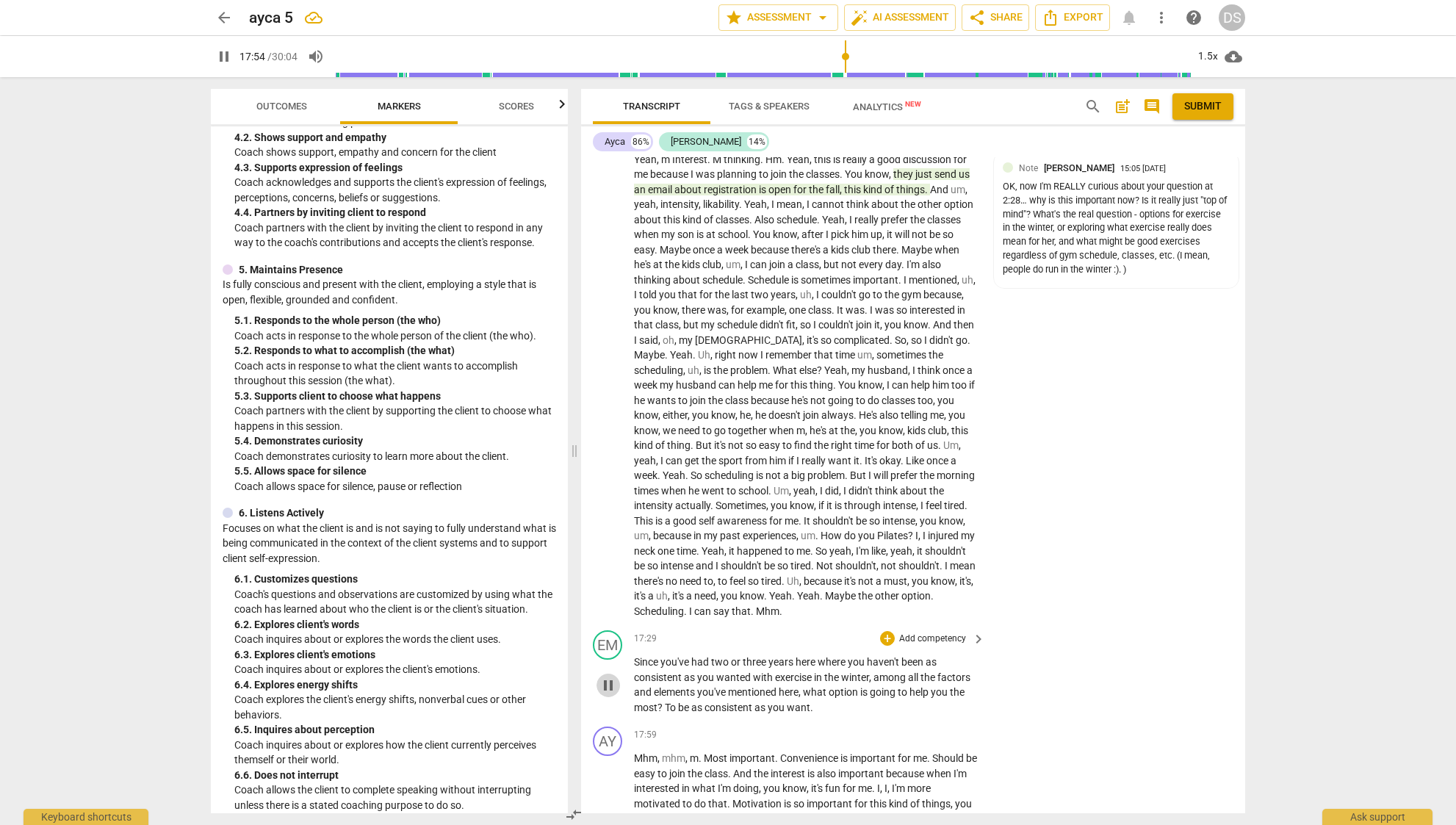
click at [616, 676] on span "pause" at bounding box center [608, 685] width 17 height 17
drag, startPoint x: 817, startPoint y: 672, endPoint x: 807, endPoint y: 652, distance: 22.4
click at [807, 654] on p "Since you've had two or three years here where you haven't been as consistent a…" at bounding box center [806, 684] width 343 height 60
click at [820, 647] on div "+" at bounding box center [826, 647] width 14 height 14
click at [922, 755] on div "Note" at bounding box center [935, 751] width 36 height 17
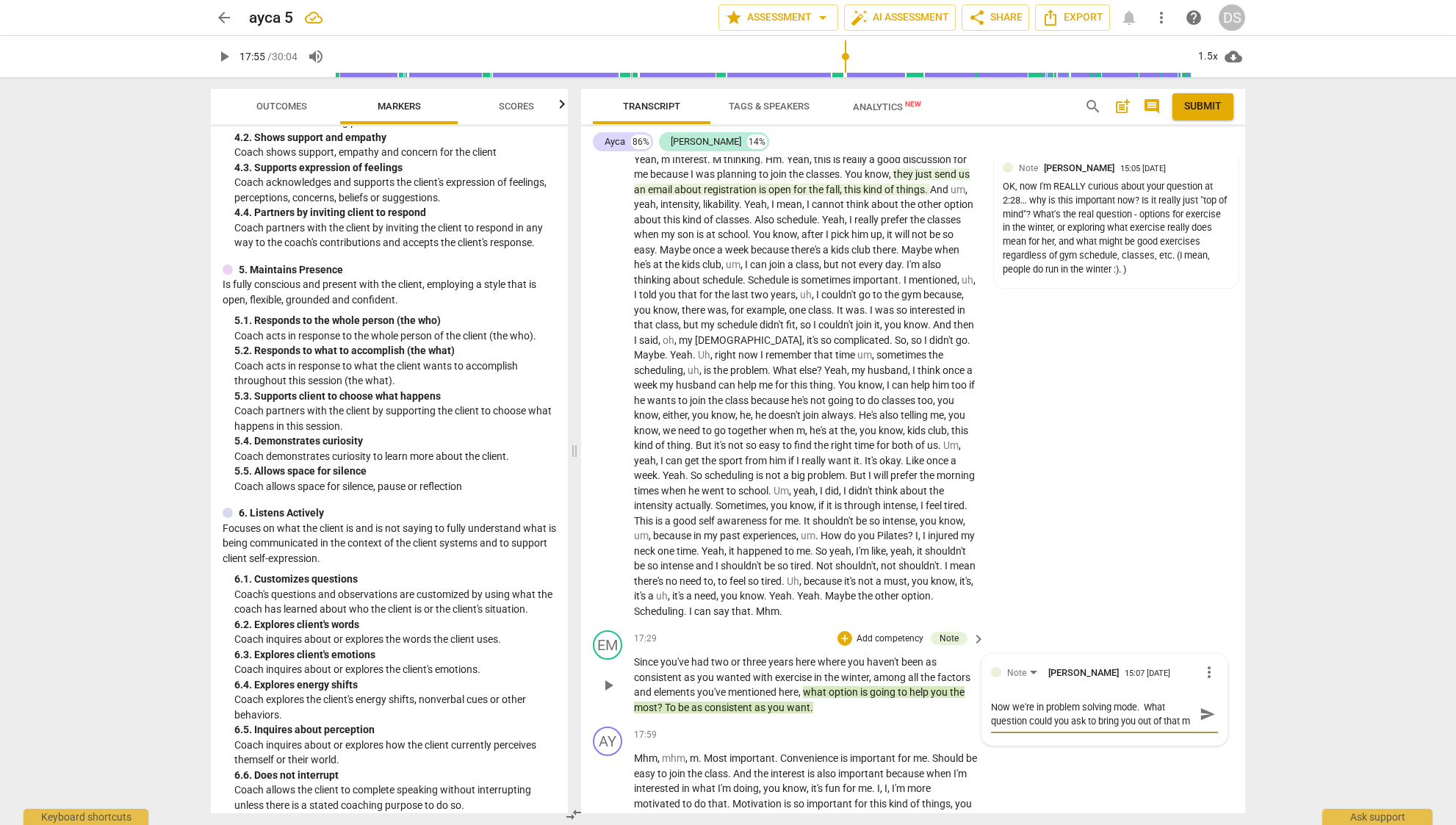
scroll to position [13, 0]
click at [1201, 705] on span "send" at bounding box center [1207, 713] width 16 height 16
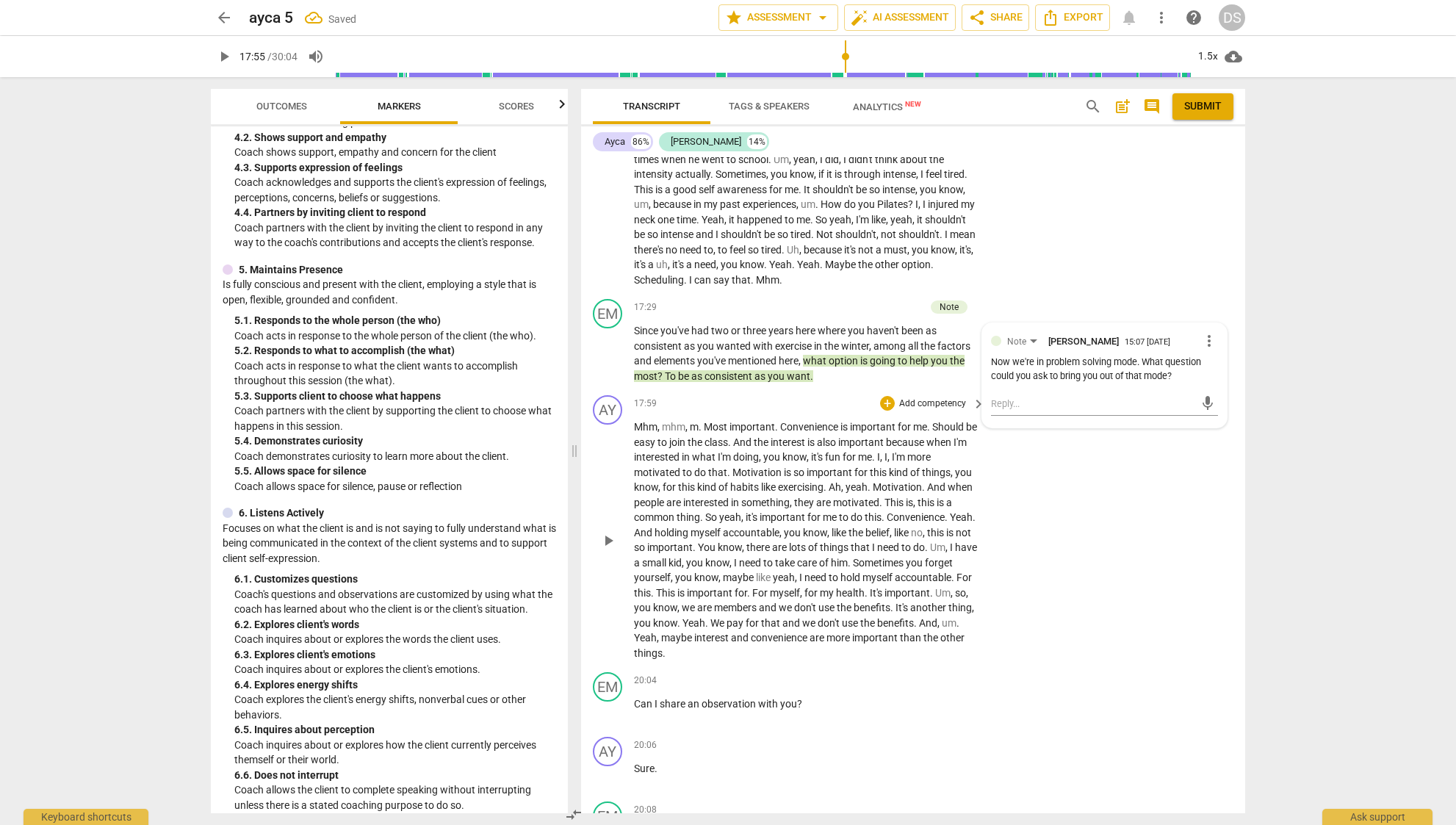
scroll to position [2842, 0]
click at [1023, 500] on div "AY play_arrow pause 17:59 + Add competency keyboard_arrow_right Mhm , mhm , m .…" at bounding box center [913, 530] width 664 height 277
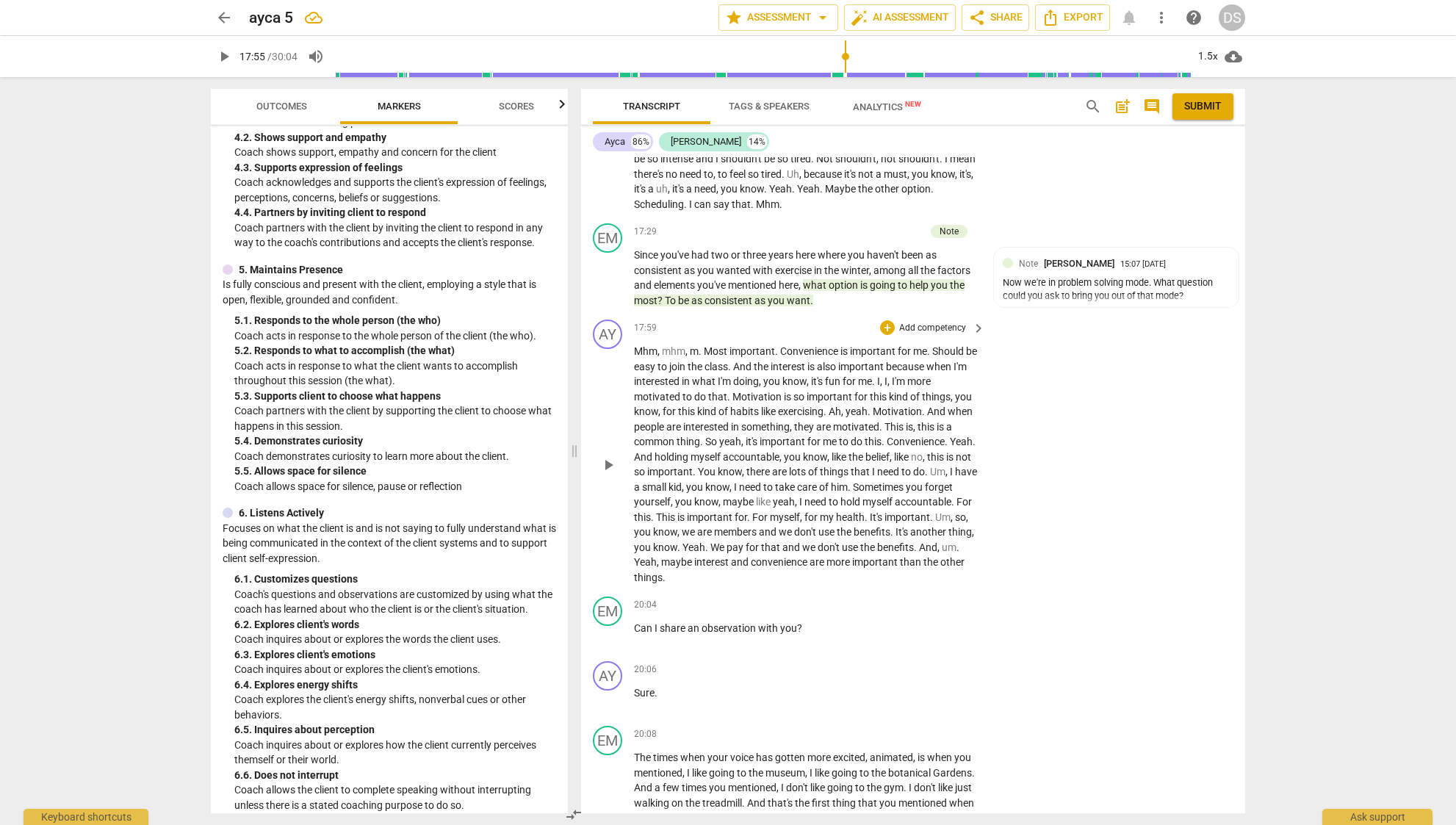
click at [734, 511] on span "important" at bounding box center [710, 517] width 47 height 12
click at [1208, 57] on div "1.5x" at bounding box center [1207, 56] width 28 height 23
click at [1213, 87] on li "1x" at bounding box center [1218, 86] width 49 height 28
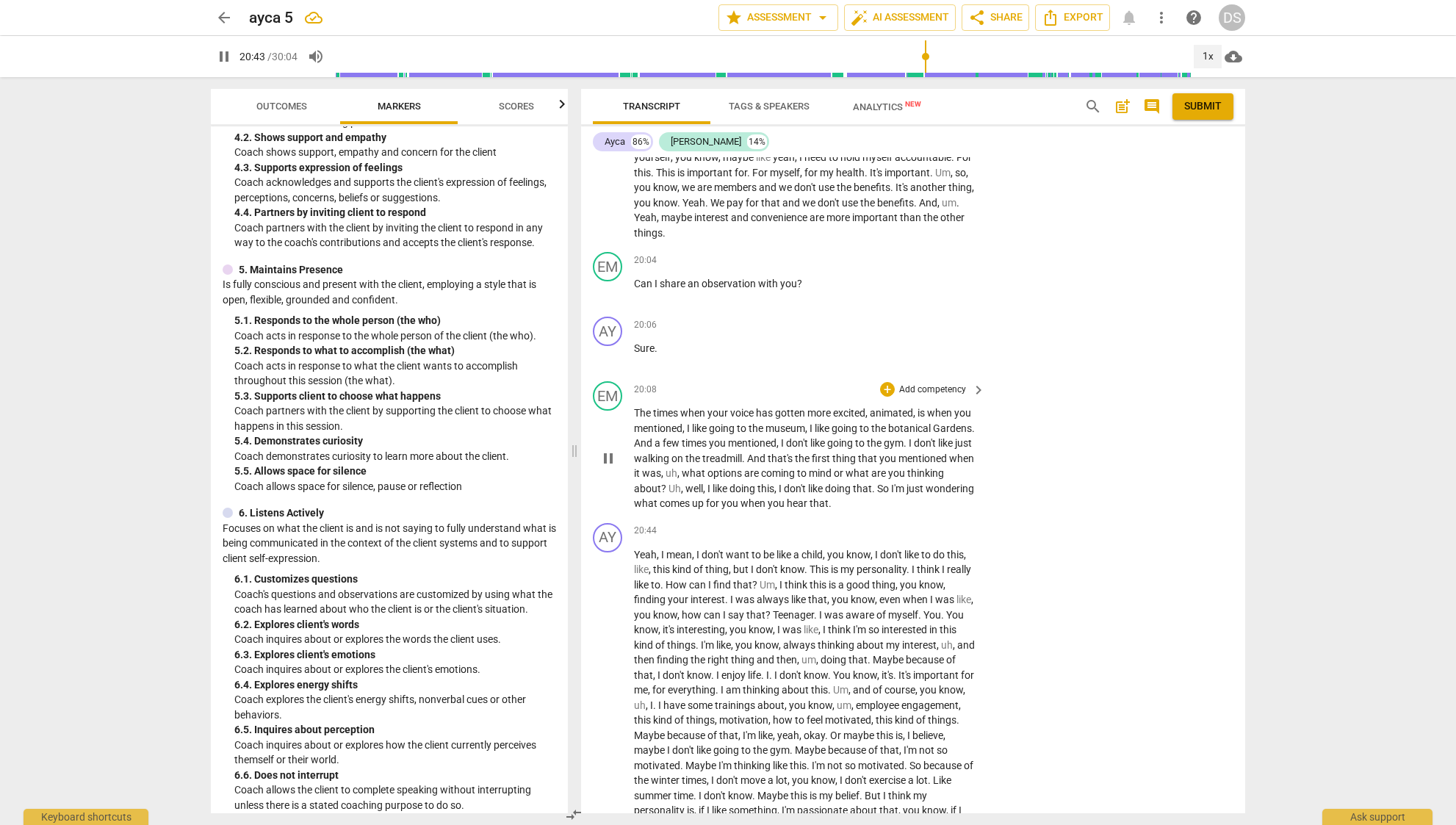
scroll to position [3278, 0]
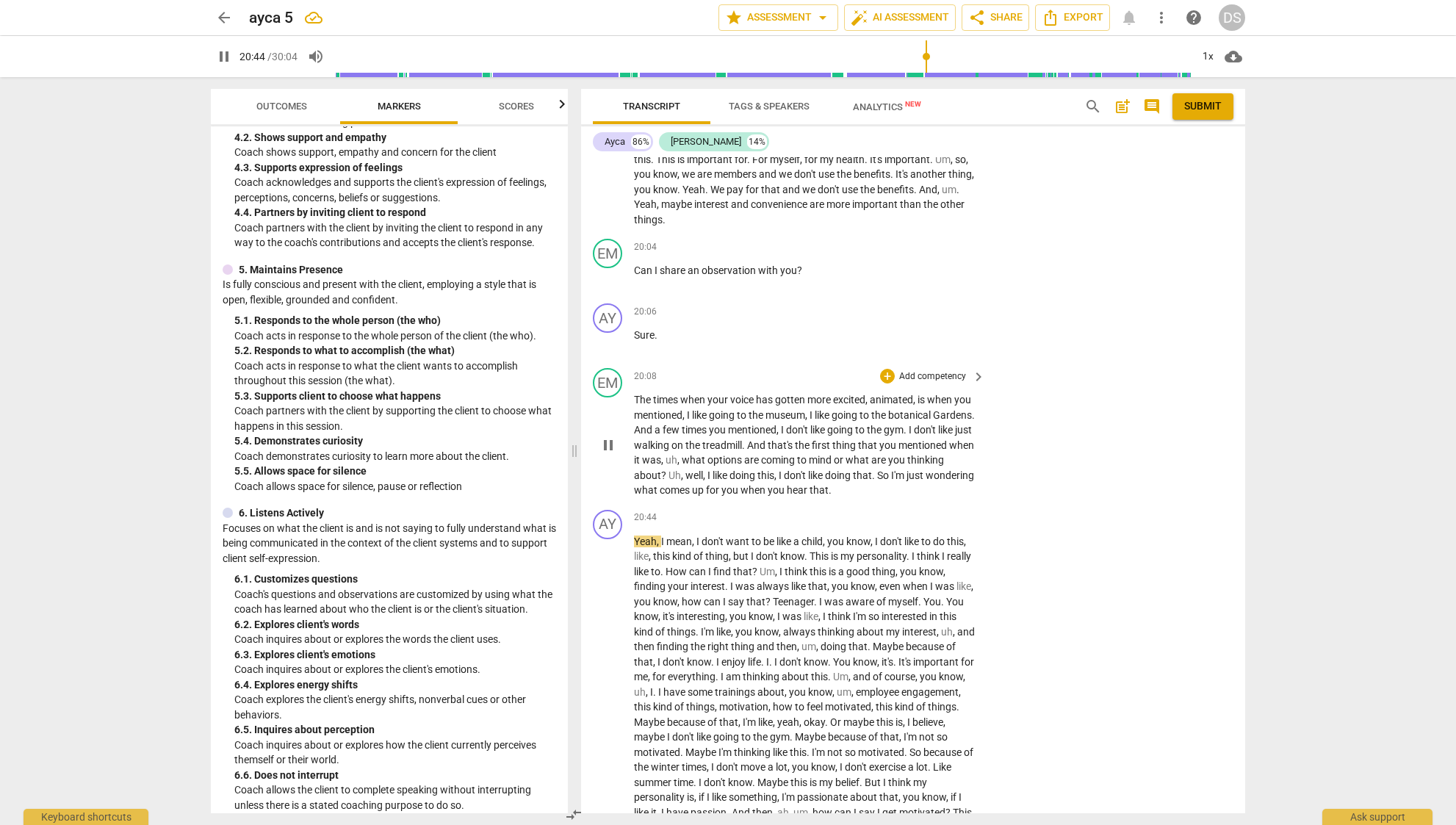
click at [609, 436] on span "pause" at bounding box center [608, 445] width 17 height 17
click at [609, 436] on span "play_arrow" at bounding box center [608, 445] width 17 height 17
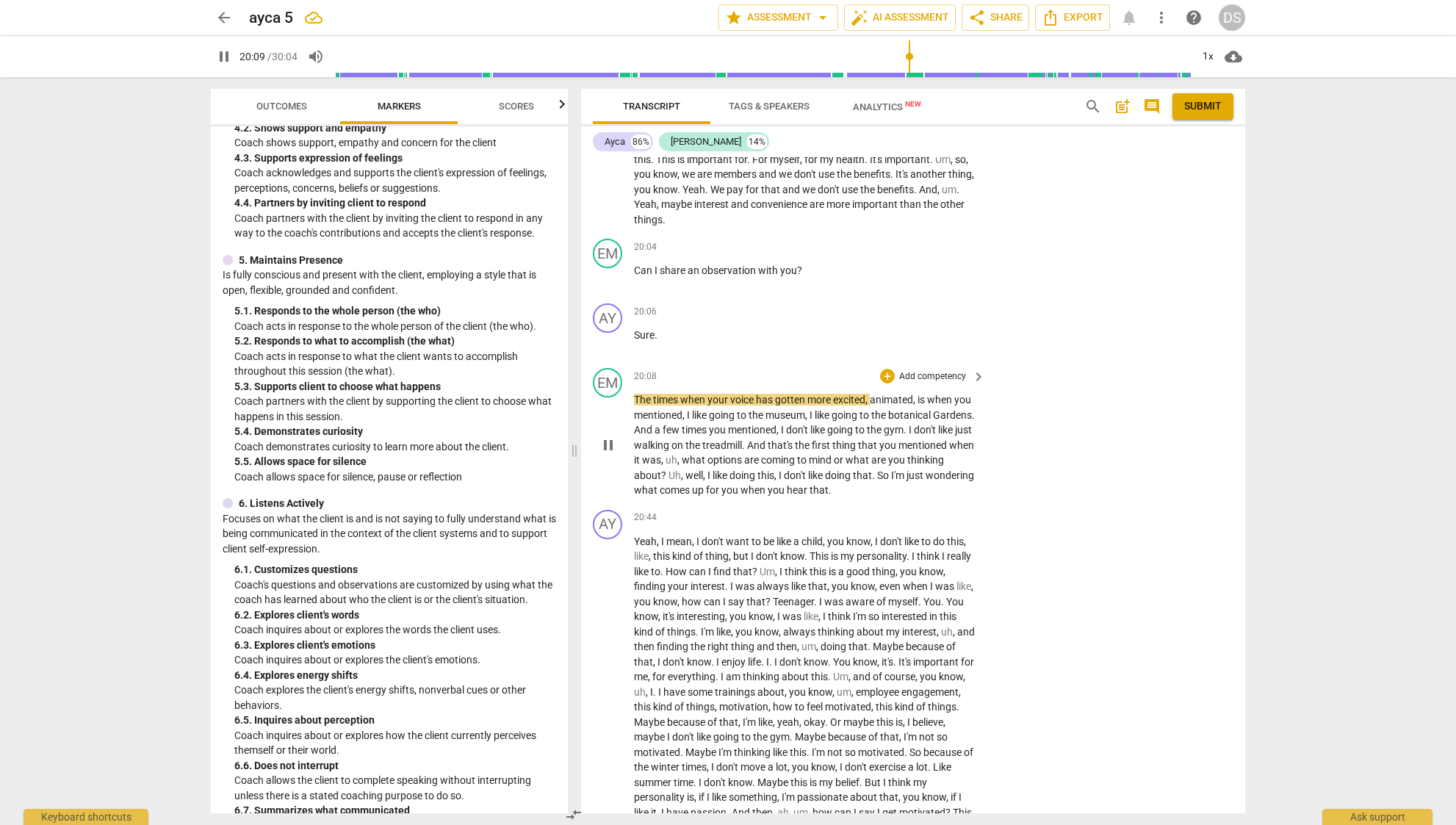
scroll to position [3275, 0]
click at [606, 439] on span "pause" at bounding box center [608, 448] width 17 height 17
drag, startPoint x: 920, startPoint y: 444, endPoint x: 939, endPoint y: 430, distance: 23.6
click at [939, 430] on p "The times when your voice has gotten more excited , animated , is when you ment…" at bounding box center [806, 448] width 343 height 106
click at [914, 426] on div "+" at bounding box center [912, 426] width 14 height 14
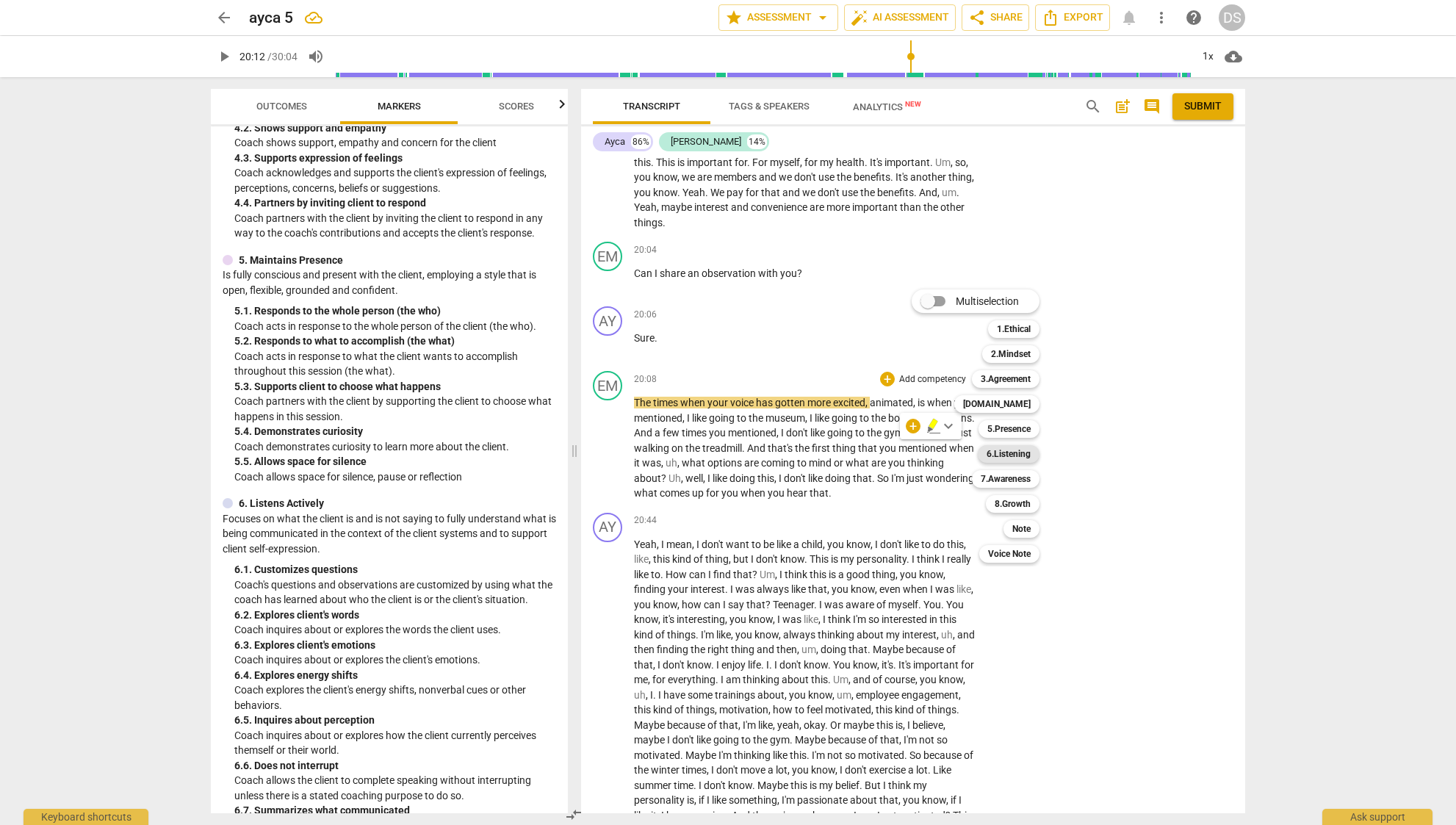
click at [1006, 448] on b "6.Listening" at bounding box center [1008, 454] width 44 height 17
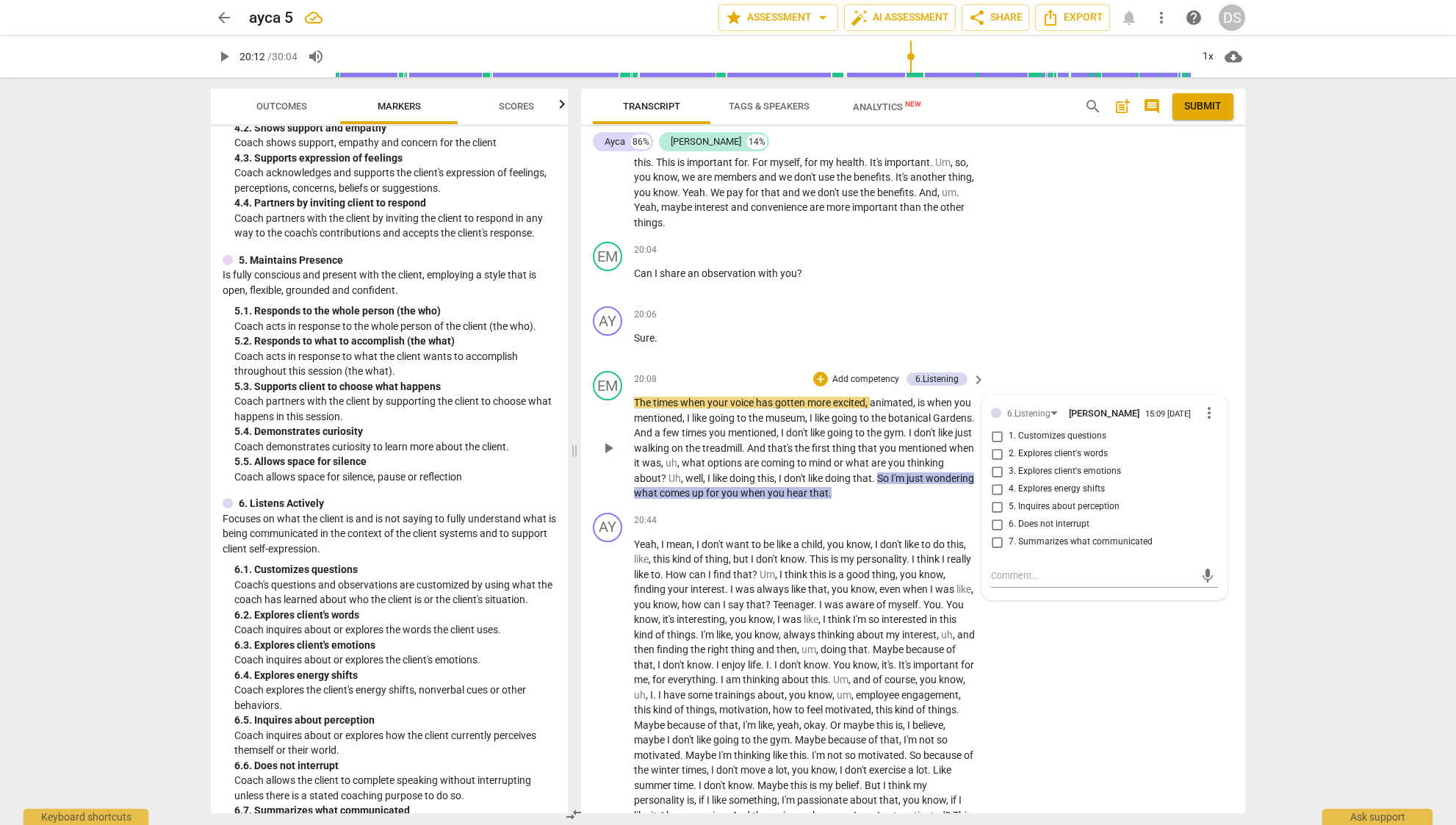
click at [1086, 465] on span "3. Explores client's emotions" at bounding box center [1064, 472] width 112 height 14
click at [1008, 463] on input "3. Explores client's emotions" at bounding box center [997, 472] width 23 height 17
click at [1072, 568] on textarea at bounding box center [1092, 575] width 204 height 14
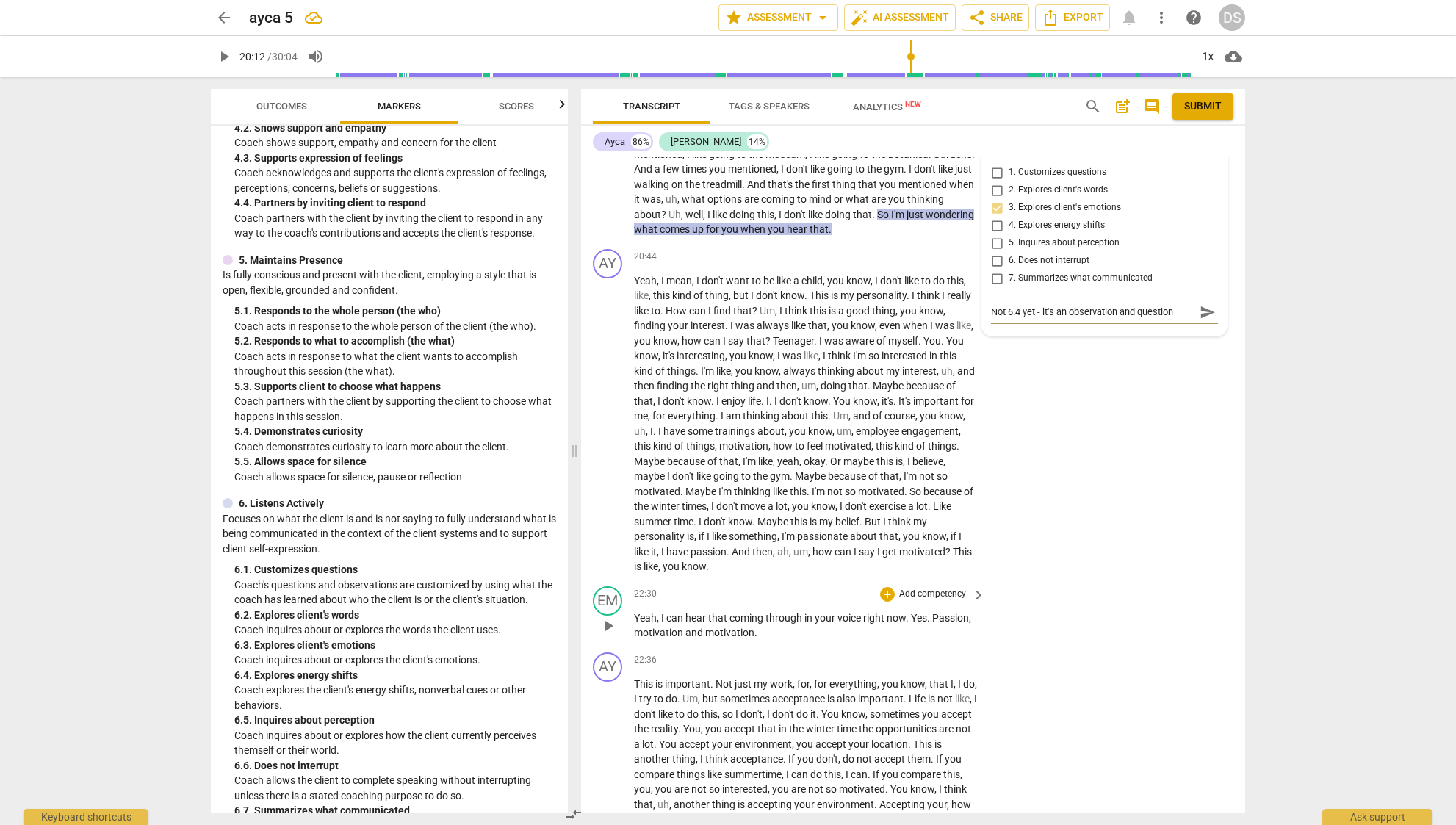
scroll to position [3541, 0]
click at [1136, 302] on textarea "Not 6.4 yet - it's an observation and question" at bounding box center [1092, 309] width 204 height 14
drag, startPoint x: 1036, startPoint y: 261, endPoint x: 1185, endPoint y: 267, distance: 149.1
click at [1185, 302] on textarea "Not 6.4 yet - it's an observation and question" at bounding box center [1092, 309] width 204 height 14
click at [1196, 300] on span "send" at bounding box center [1207, 309] width 21 height 17
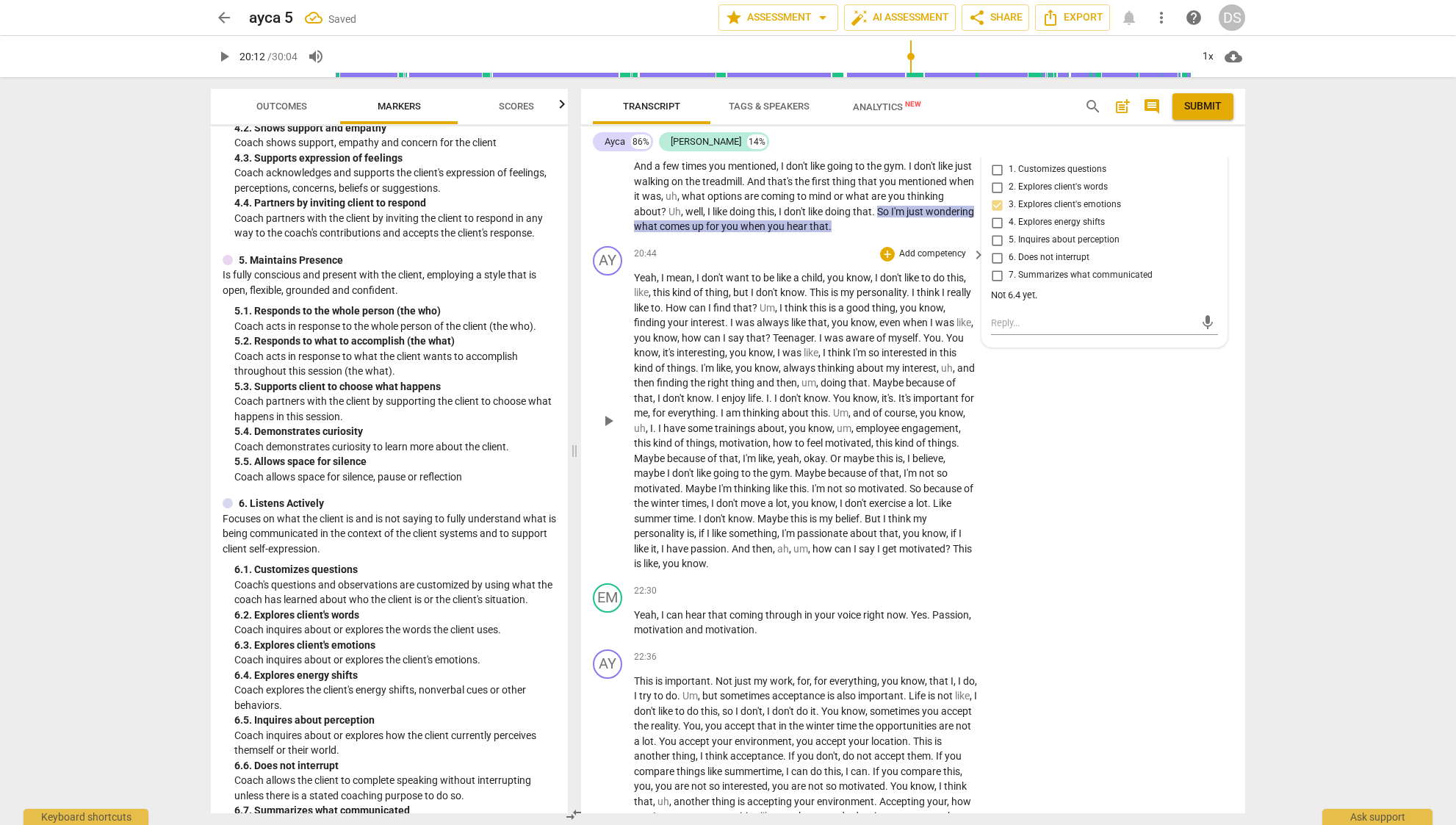
click at [614, 412] on span "play_arrow" at bounding box center [608, 421] width 17 height 17
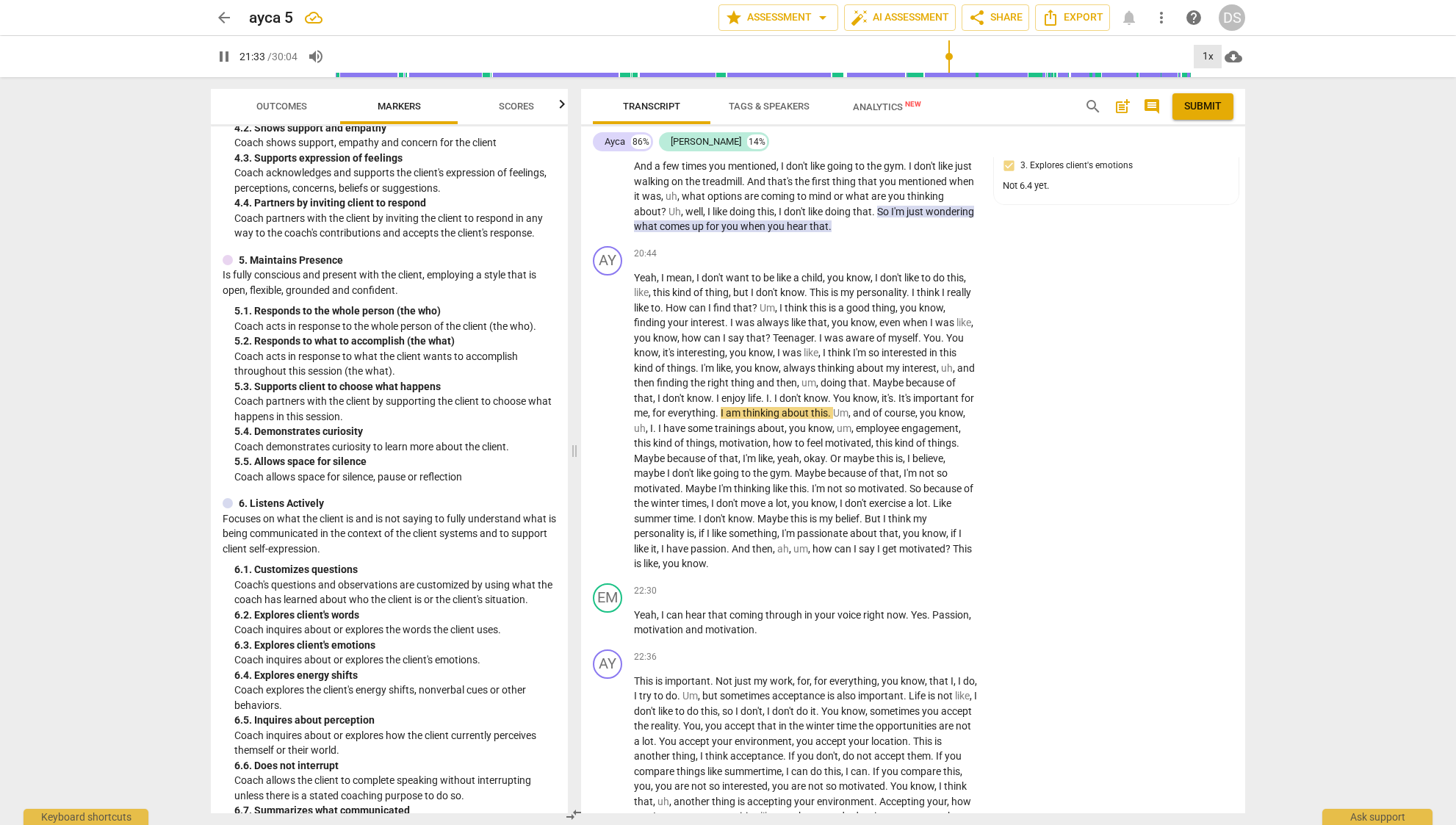
click at [1206, 57] on div "1x" at bounding box center [1207, 56] width 28 height 23
click at [1223, 131] on li "1.5x" at bounding box center [1218, 141] width 49 height 28
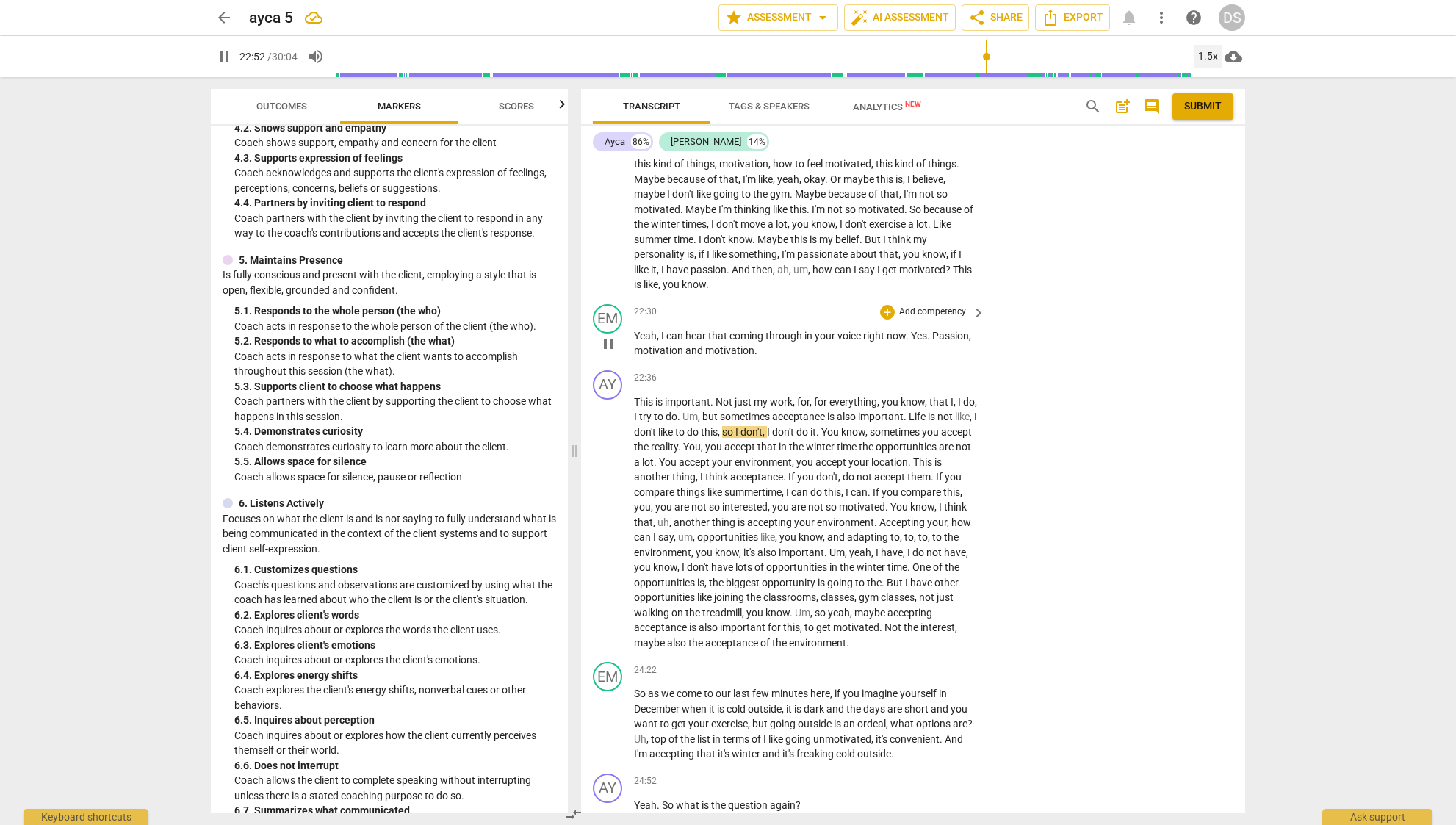
scroll to position [3823, 0]
click at [618, 712] on span "pause" at bounding box center [608, 721] width 23 height 17
drag, startPoint x: 838, startPoint y: 629, endPoint x: 900, endPoint y: 629, distance: 62.0
click at [900, 683] on p "So as we come to our last few minutes here , if you imagine yourself in Decembe…" at bounding box center [806, 721] width 343 height 75
click at [922, 608] on div "+" at bounding box center [917, 608] width 14 height 14
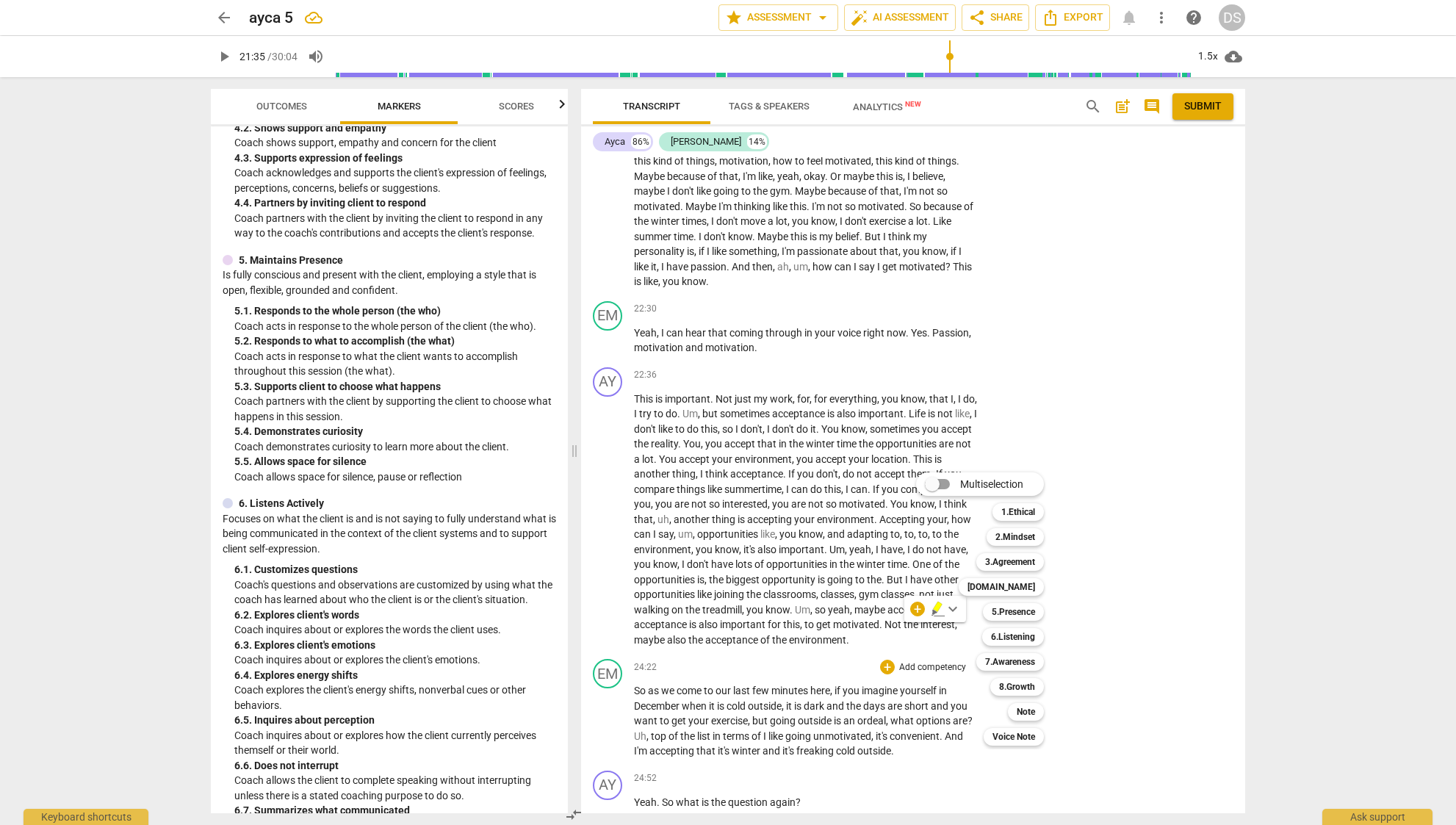
click at [541, 418] on div at bounding box center [728, 412] width 1456 height 825
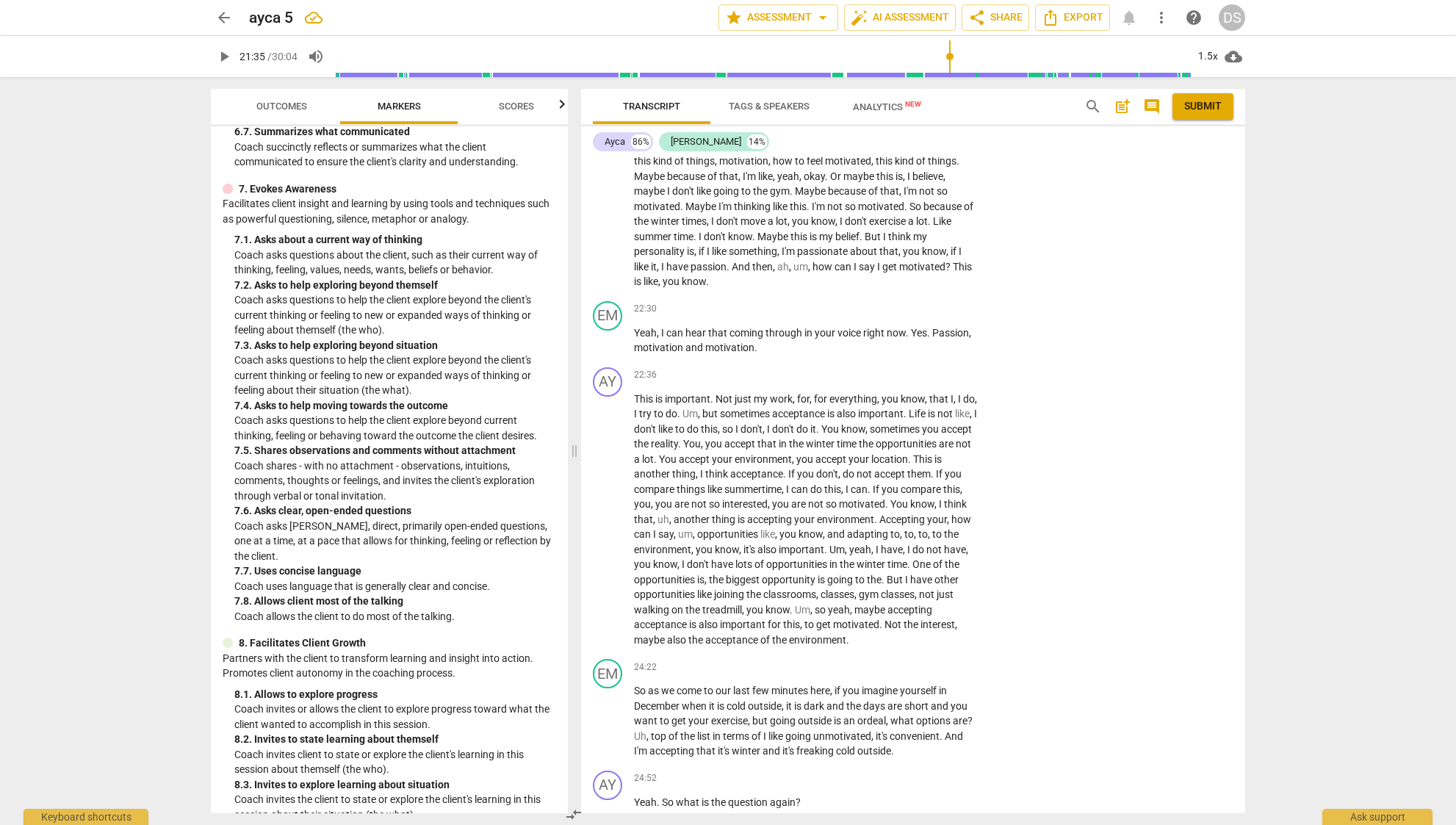
scroll to position [0, 0]
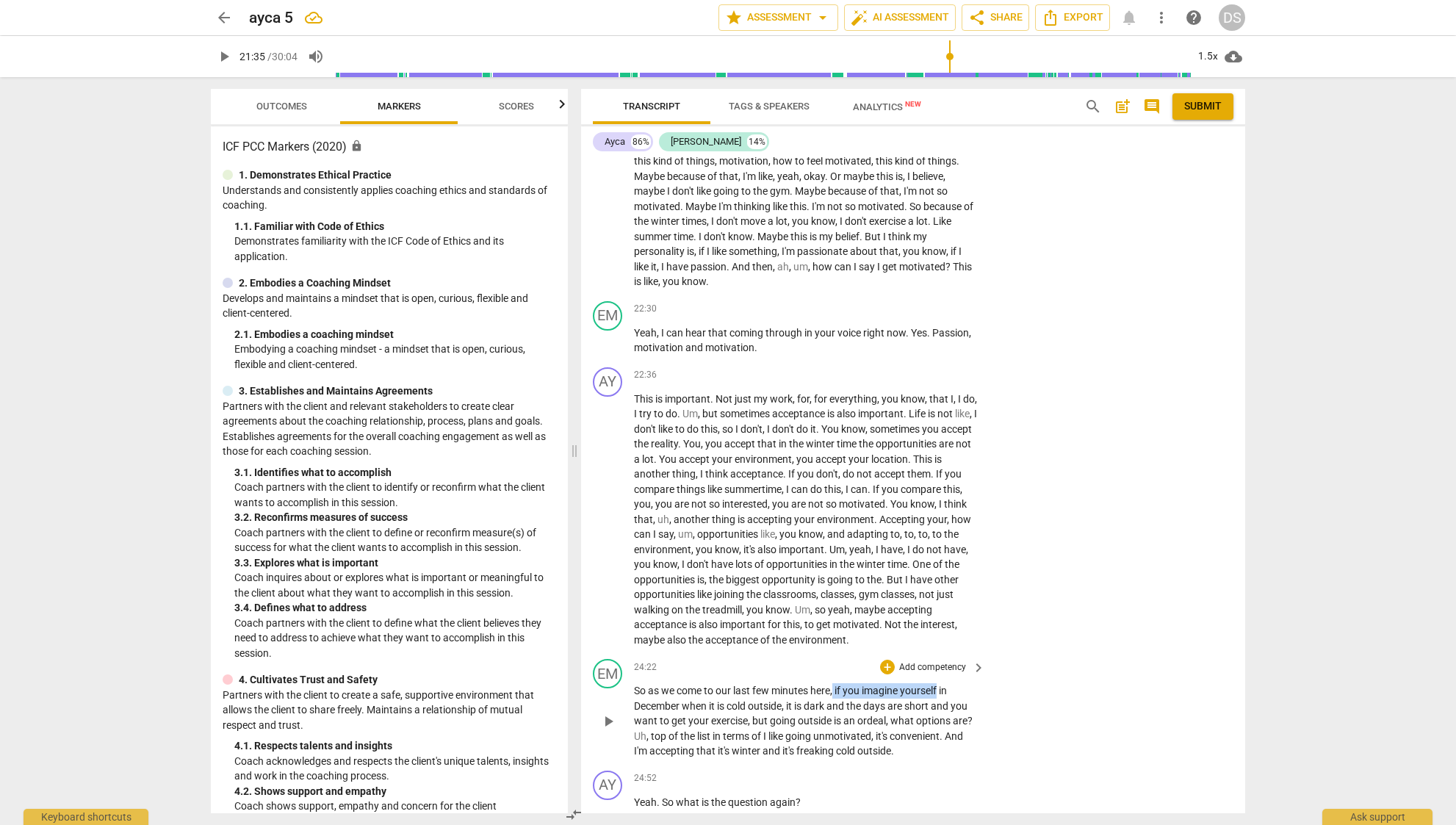
drag, startPoint x: 835, startPoint y: 629, endPoint x: 940, endPoint y: 628, distance: 105.0
click at [940, 683] on p "So as we come to our last few minutes here , if you imagine yourself in Decembe…" at bounding box center [806, 721] width 343 height 75
click at [961, 607] on div "+" at bounding box center [955, 608] width 14 height 14
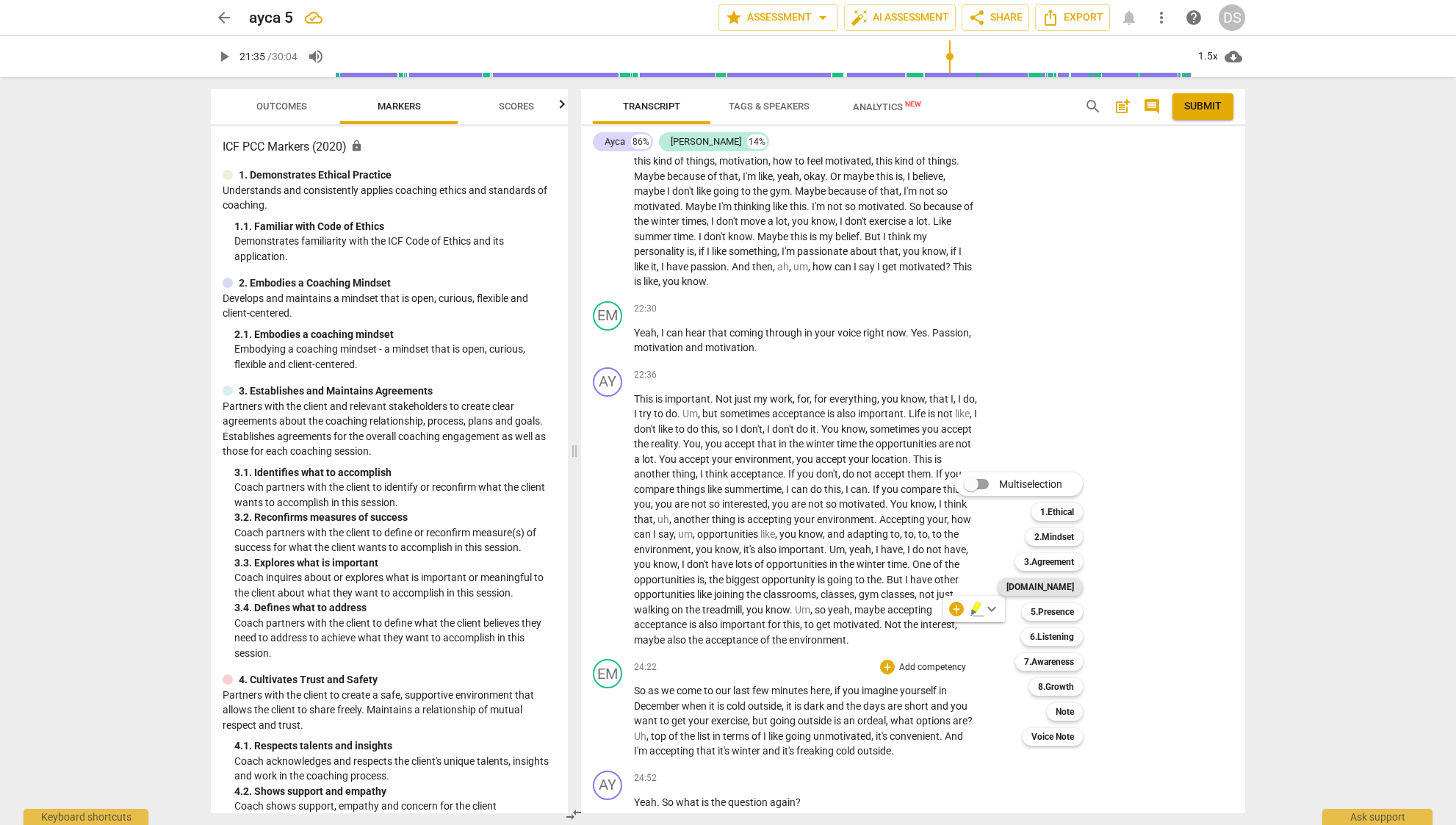
click at [1078, 586] on div "[DOMAIN_NAME]" at bounding box center [1040, 587] width 85 height 17
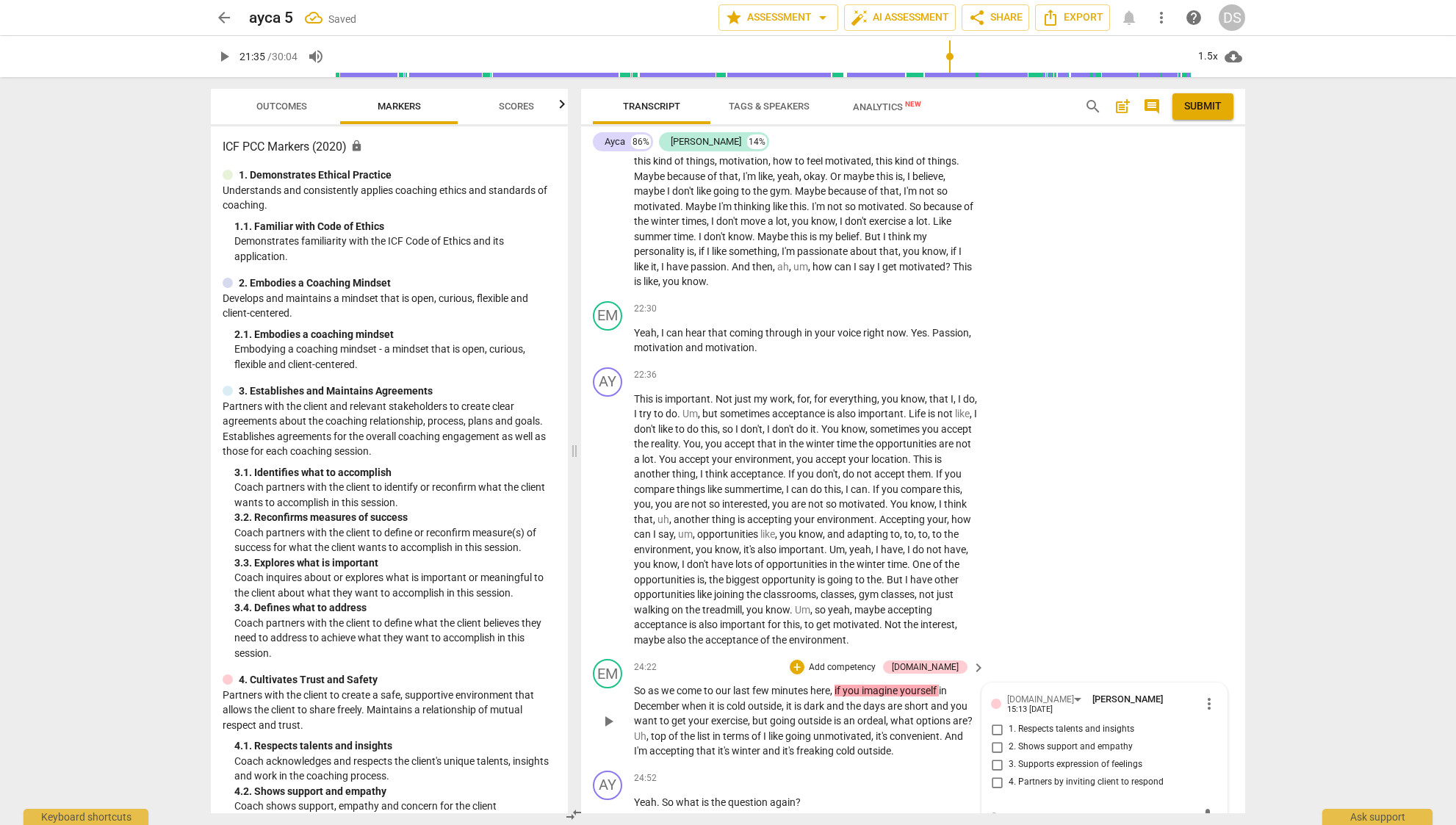
click at [1045, 723] on span "1. Respects talents and insights" at bounding box center [1071, 729] width 125 height 14
click at [1008, 721] on input "1. Respects talents and insights" at bounding box center [997, 729] width 23 height 17
click at [1040, 723] on span "1. Respects talents and insights" at bounding box center [1071, 729] width 125 height 14
click at [1008, 721] on input "1. Respects talents and insights" at bounding box center [997, 729] width 23 height 17
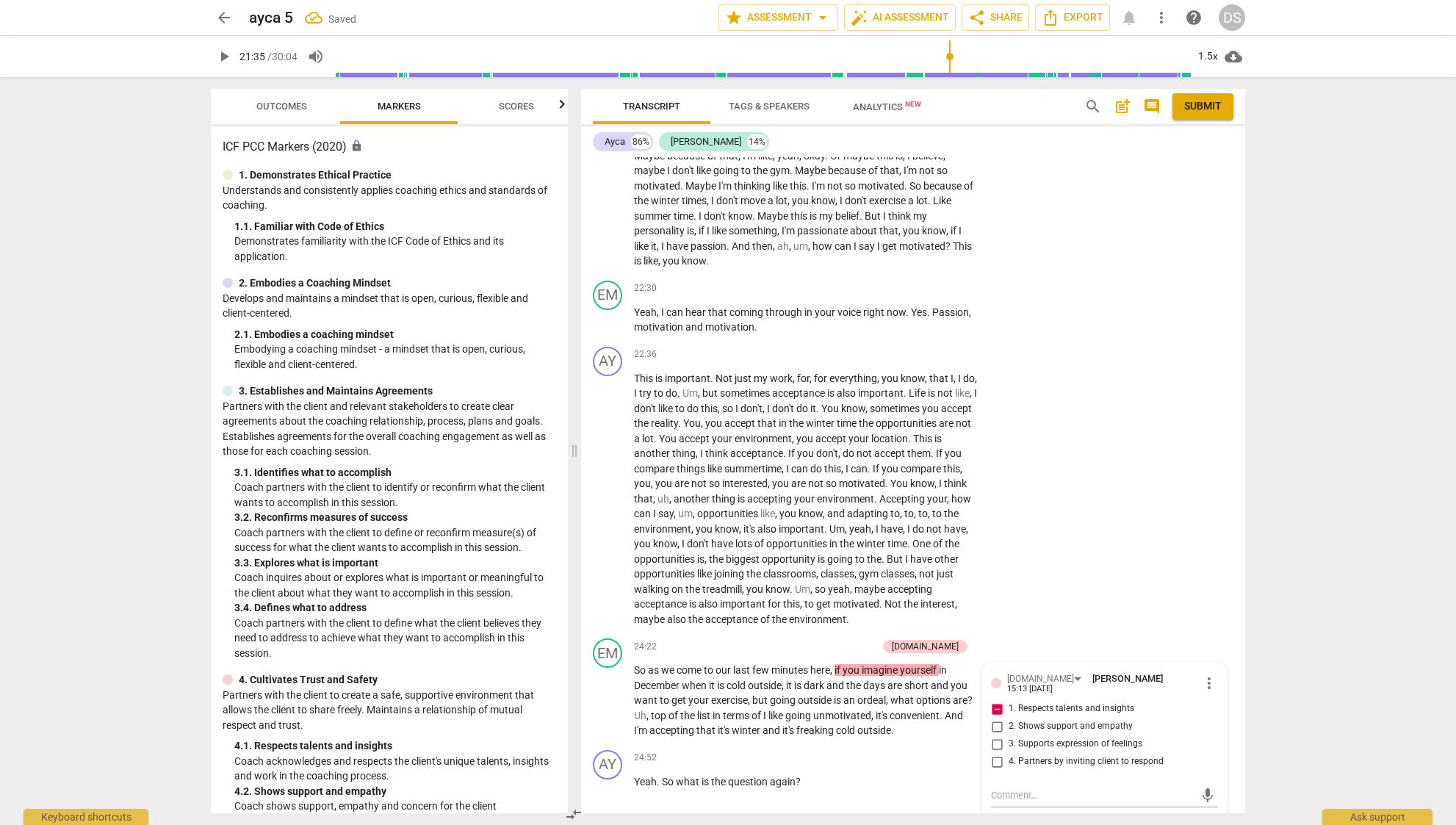
scroll to position [3900, 0]
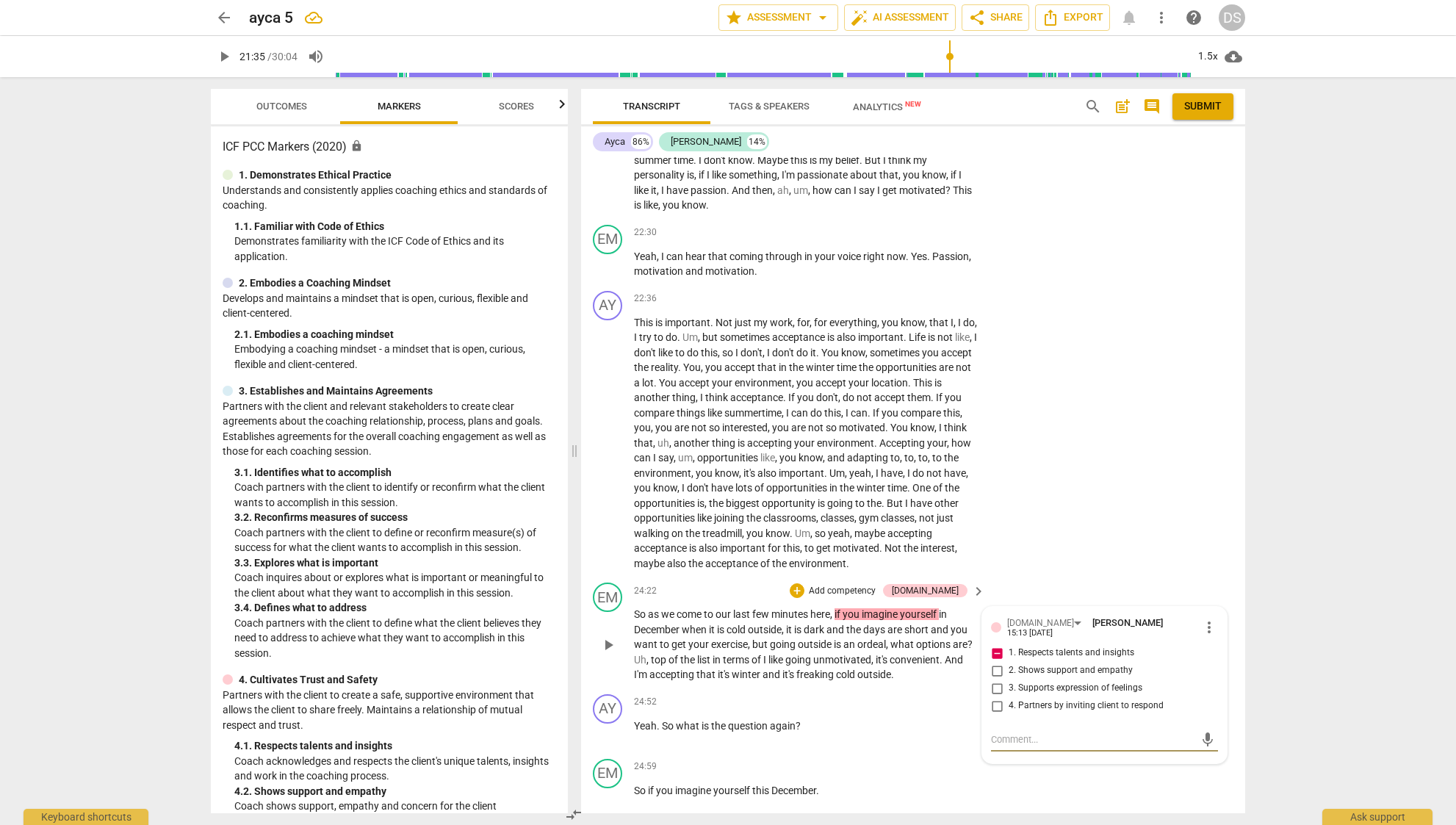
click at [1062, 732] on textarea at bounding box center [1092, 739] width 204 height 14
click at [1089, 732] on textarea "Will be considered contra-evidence; directive "imagine yourself…"" at bounding box center [1092, 746] width 204 height 28
click at [1203, 738] on span "send" at bounding box center [1207, 746] width 16 height 16
click at [791, 653] on span "going" at bounding box center [799, 659] width 28 height 12
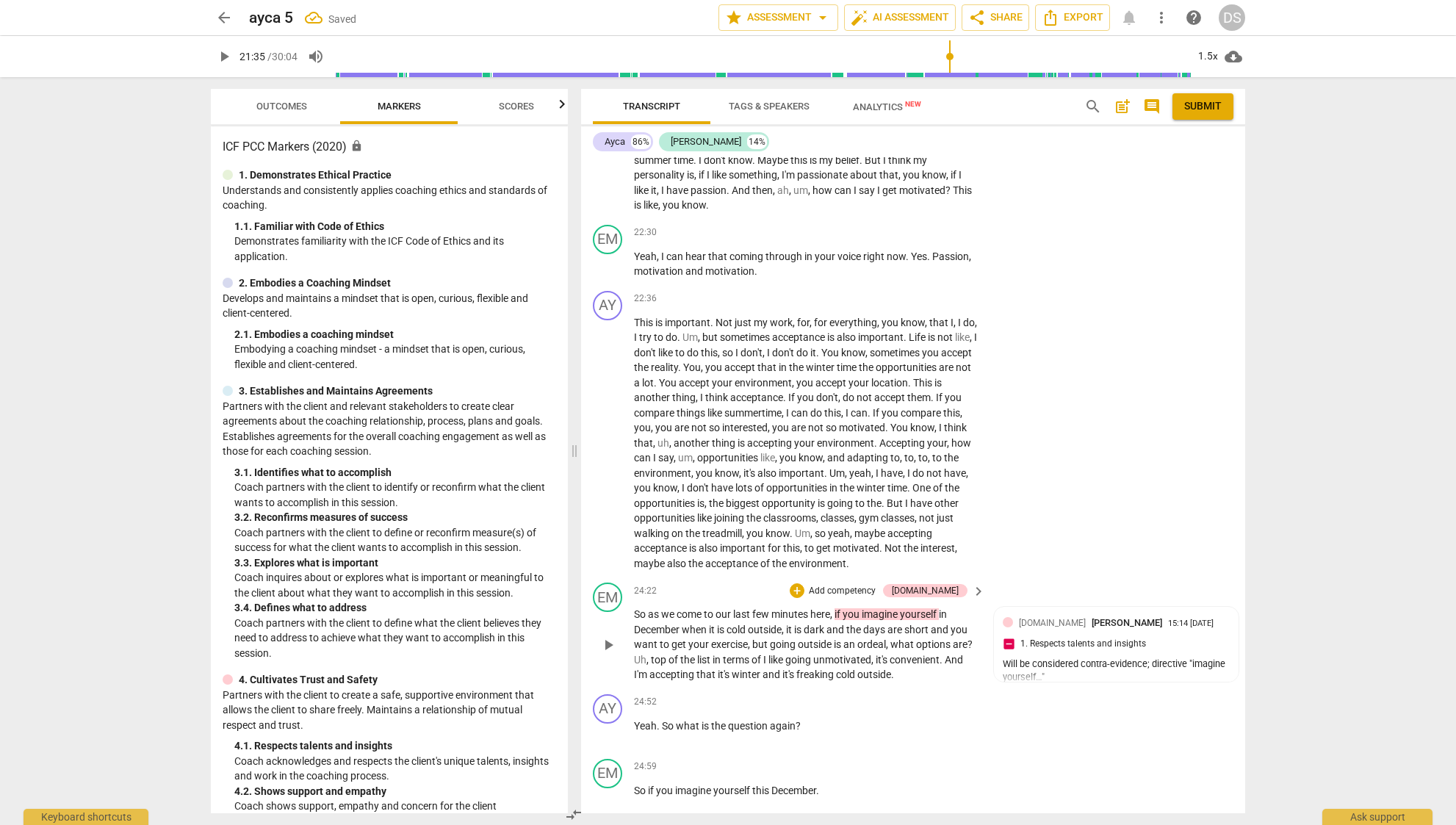
click at [761, 608] on span "few" at bounding box center [761, 614] width 19 height 12
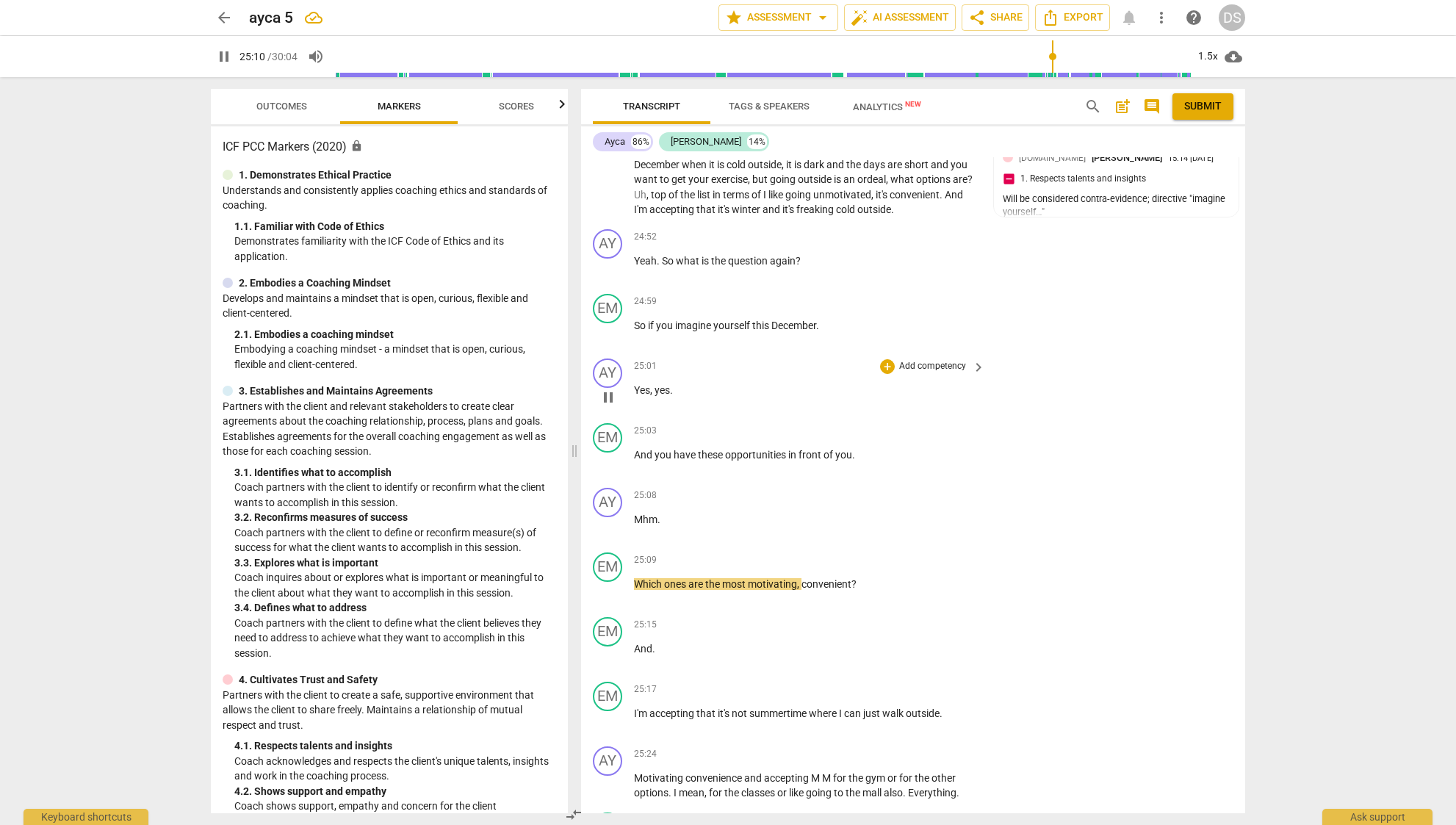
scroll to position [4250, 0]
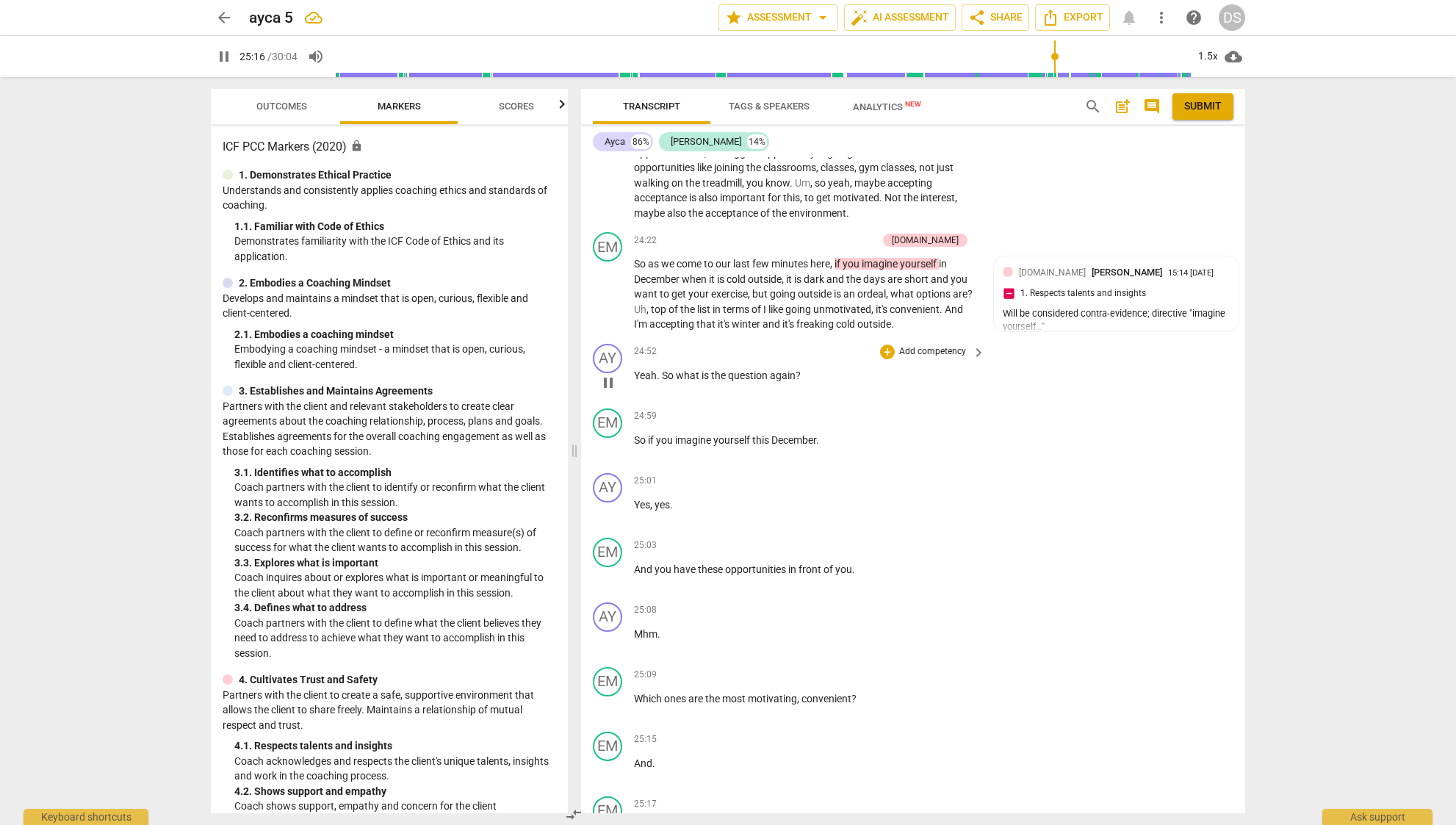
click at [613, 373] on span "pause" at bounding box center [608, 382] width 17 height 17
drag, startPoint x: 661, startPoint y: 309, endPoint x: 804, endPoint y: 311, distance: 143.0
click at [804, 368] on p "Yeah . So what is the question again ?" at bounding box center [806, 375] width 343 height 15
click at [810, 293] on div "+" at bounding box center [813, 291] width 14 height 14
click at [933, 396] on div "Note" at bounding box center [921, 395] width 36 height 17
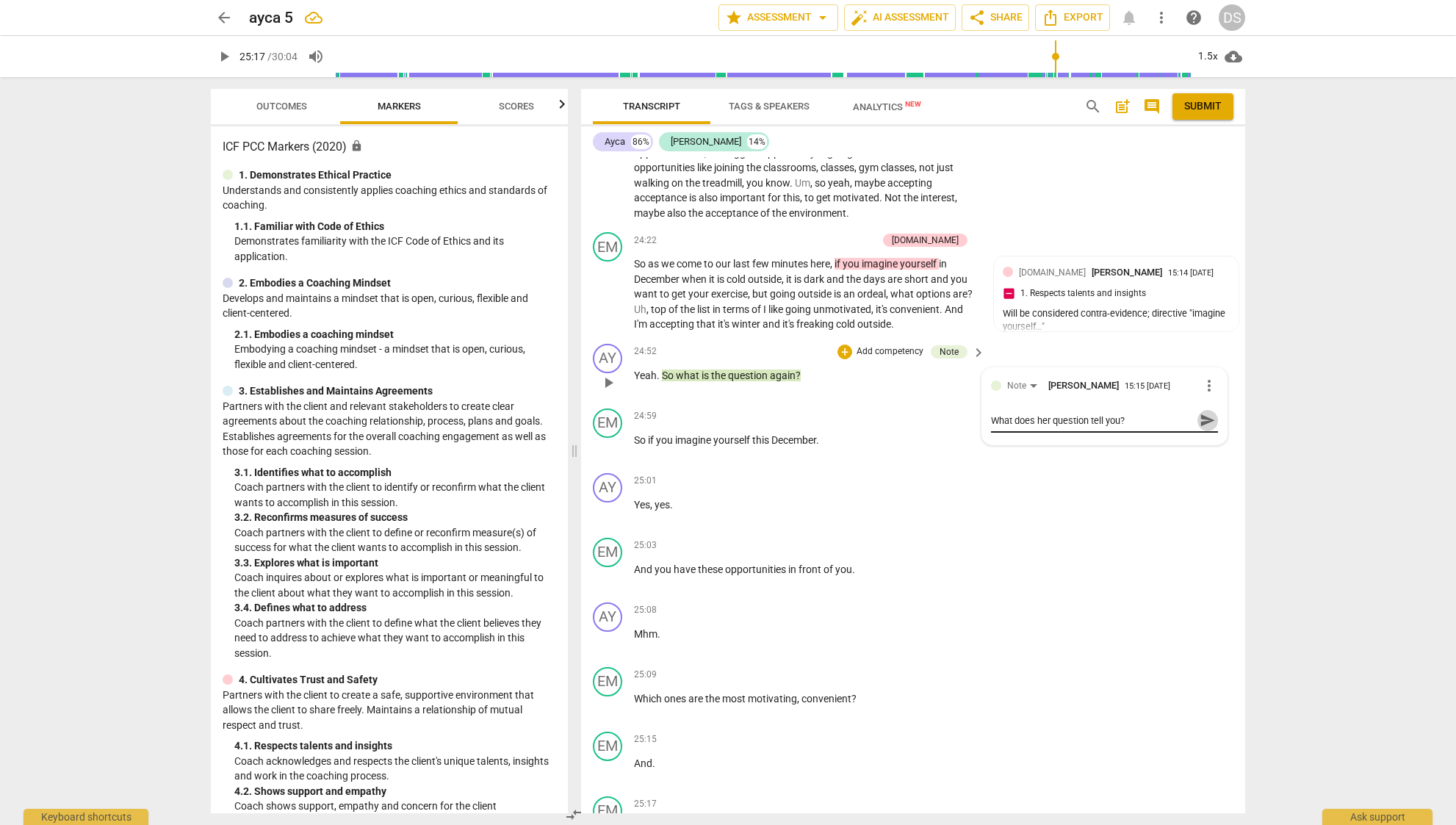
click at [1199, 412] on span "send" at bounding box center [1207, 420] width 16 height 16
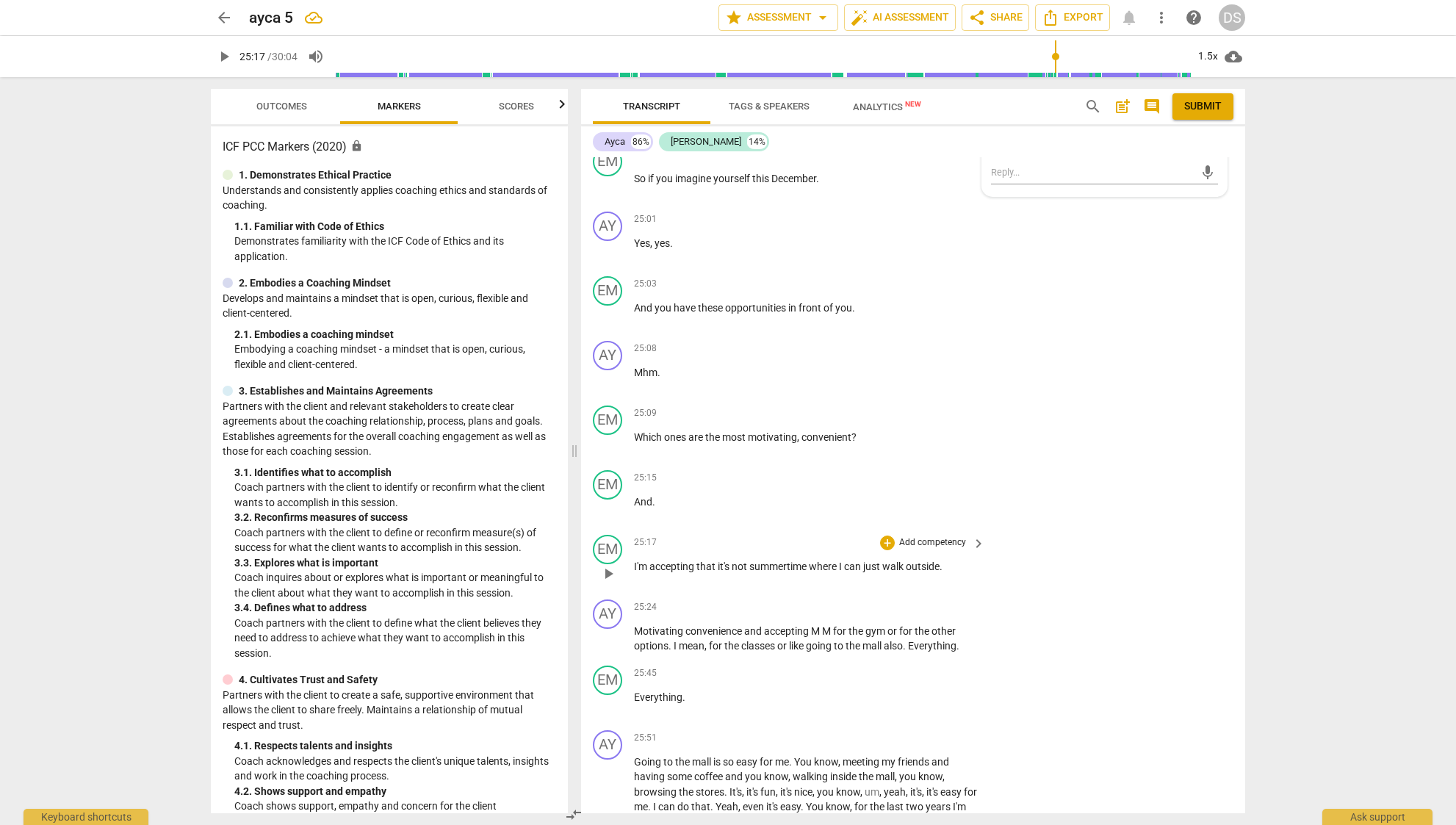
scroll to position [4515, 0]
click at [838, 558] on span "where" at bounding box center [823, 564] width 30 height 12
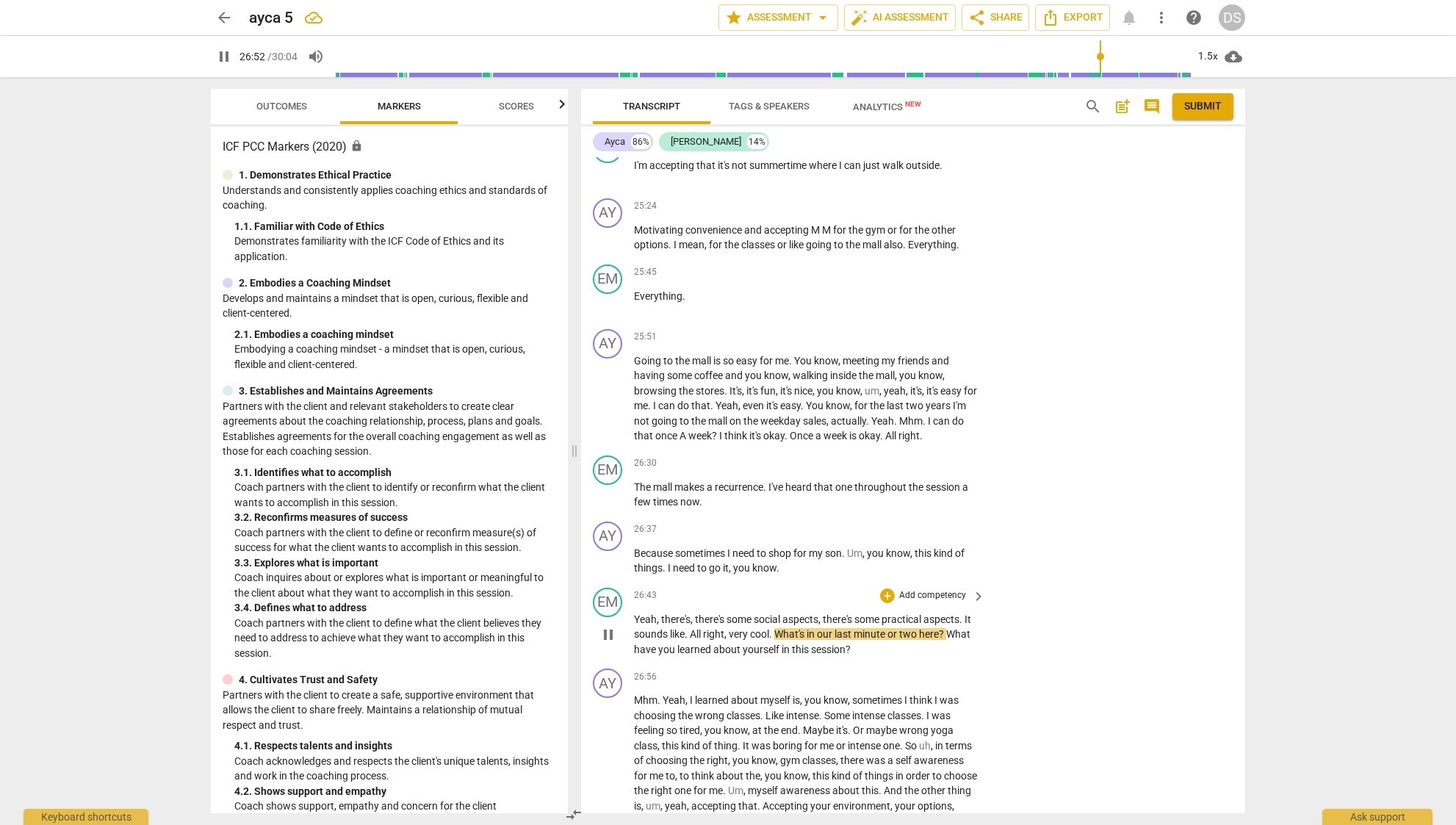
scroll to position [5028, 0]
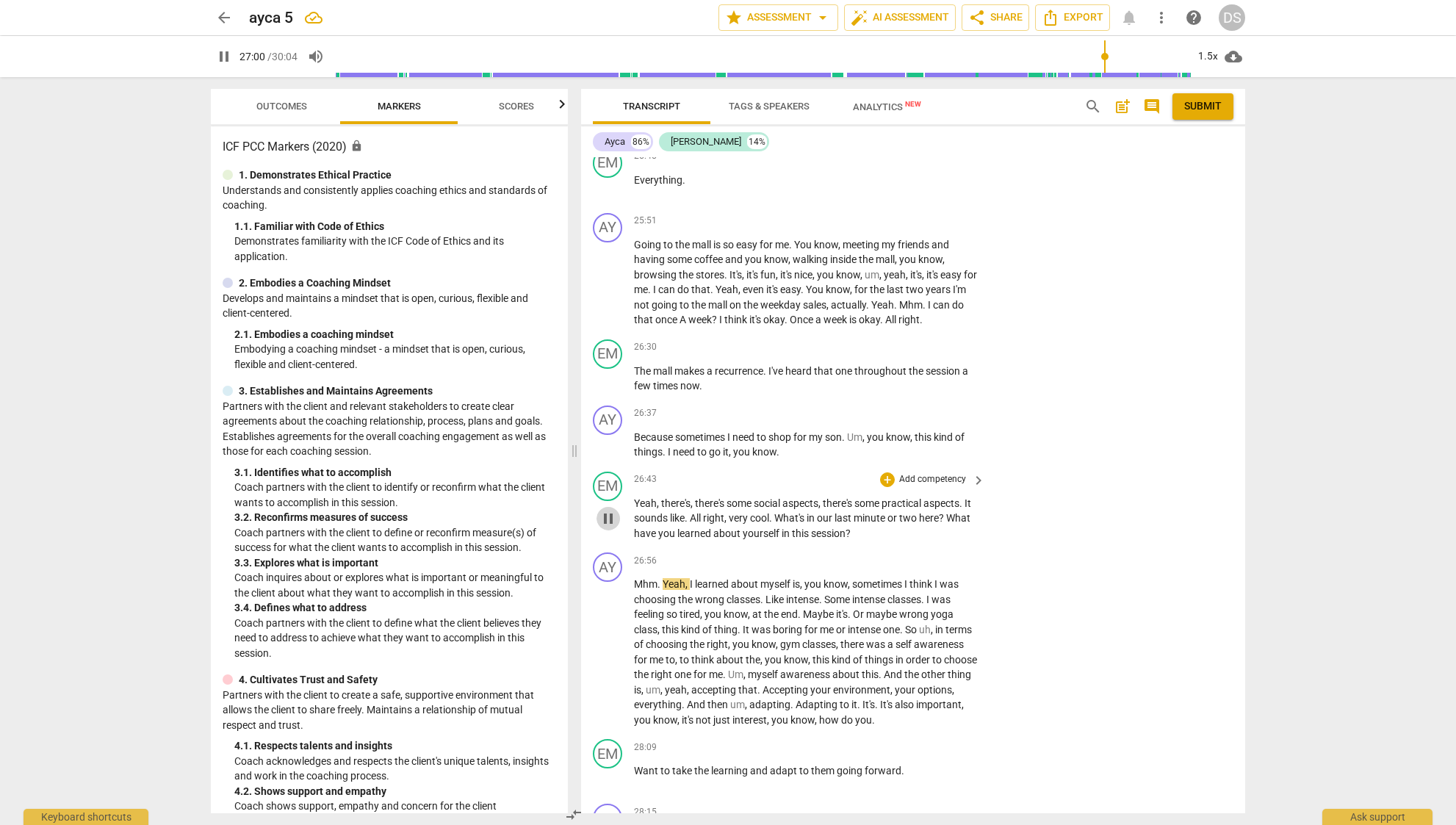
click at [607, 509] on span "pause" at bounding box center [608, 518] width 17 height 17
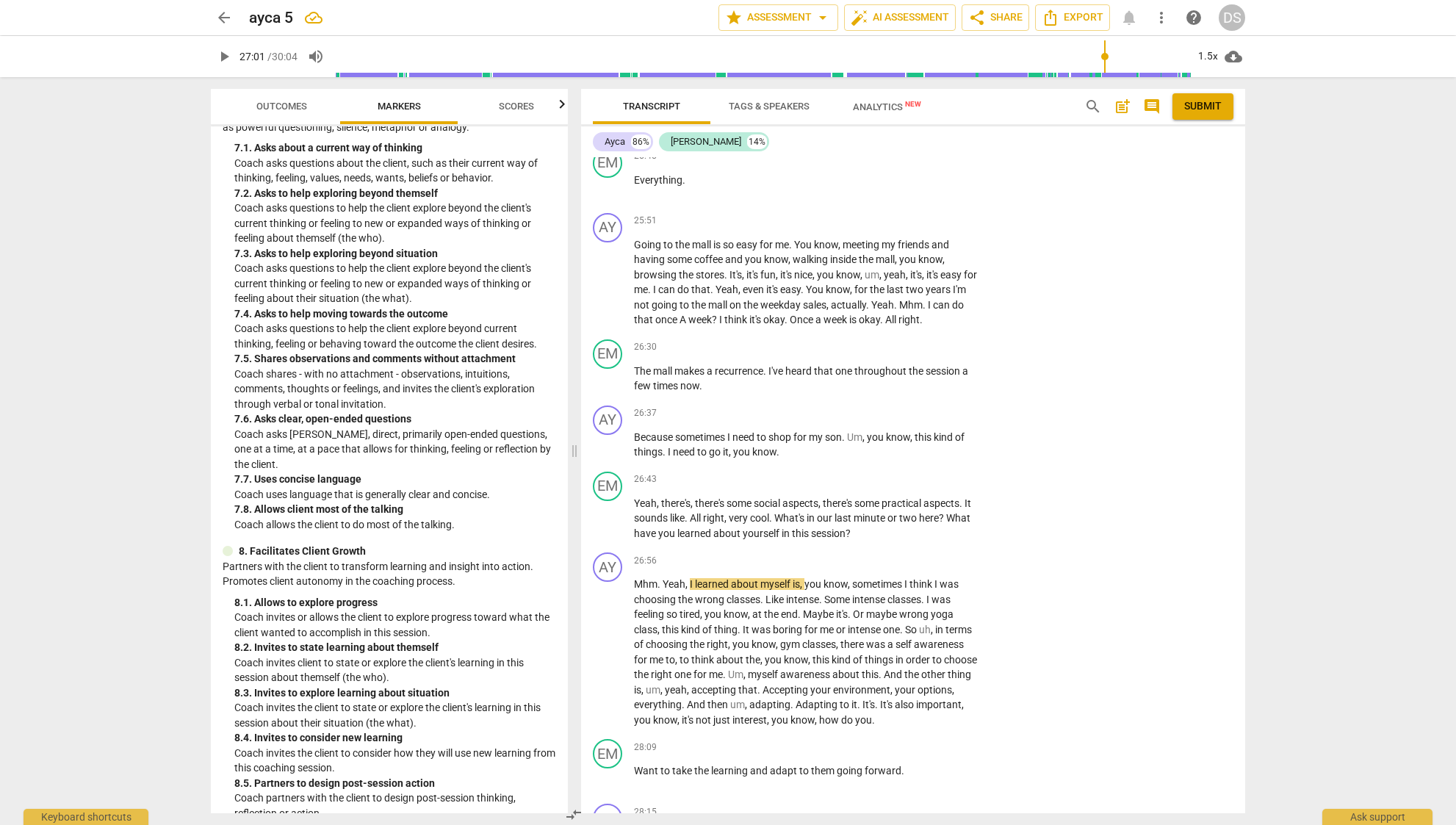
scroll to position [1431, 0]
drag, startPoint x: 885, startPoint y: 467, endPoint x: 618, endPoint y: 457, distance: 267.2
click at [618, 466] on div "EM play_arrow pause 26:43 + Add competency keyboard_arrow_right Yeah , there's …" at bounding box center [913, 507] width 664 height 81
click at [889, 447] on div "+" at bounding box center [891, 444] width 14 height 14
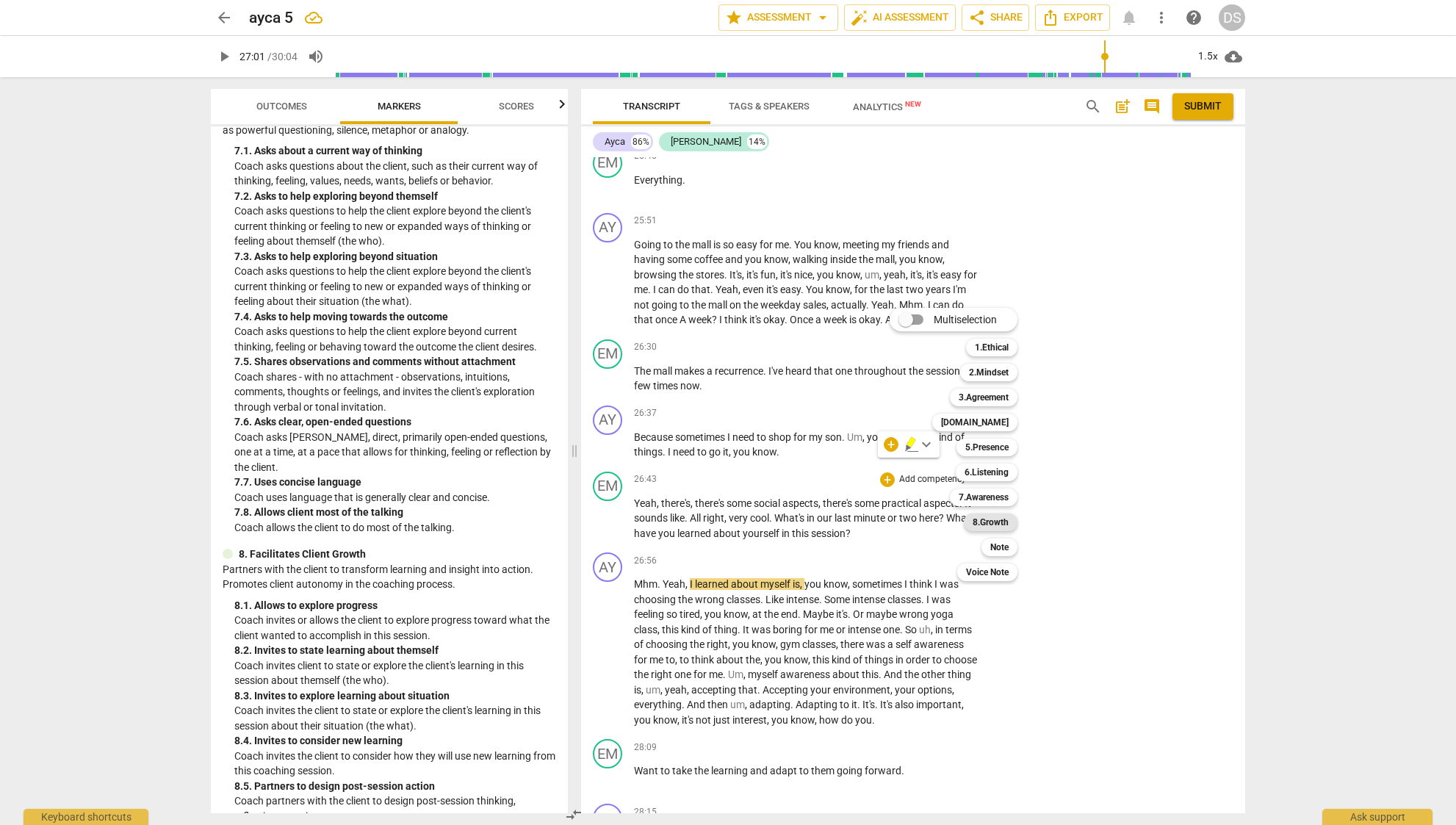
click at [1006, 514] on b "8.Growth" at bounding box center [990, 522] width 36 height 17
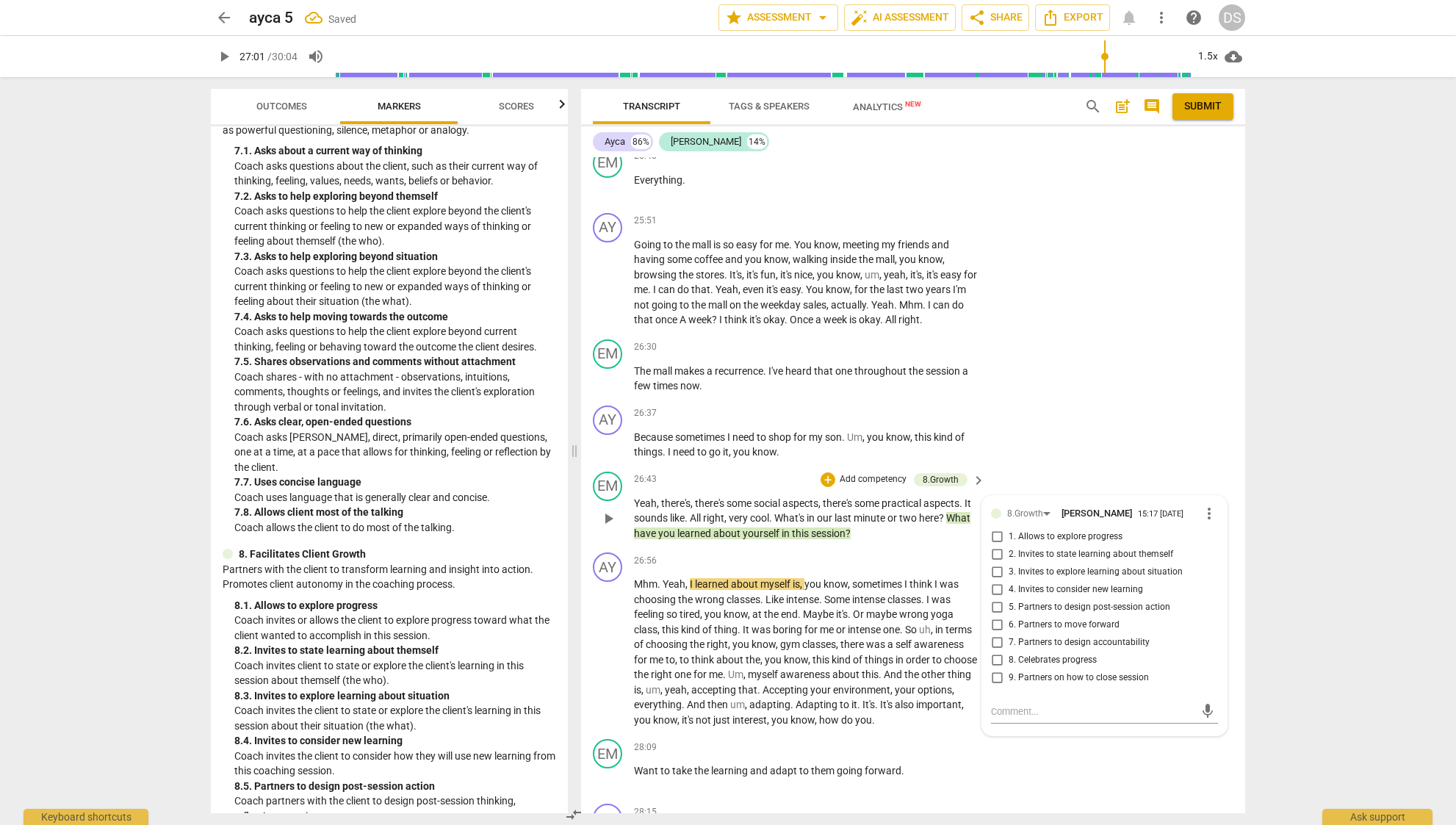
click at [1033, 548] on span "2. Invites to state learning about themself" at bounding box center [1090, 555] width 164 height 14
click at [1008, 546] on input "2. Invites to state learning about themself" at bounding box center [997, 555] width 23 height 17
click at [850, 593] on span "Some" at bounding box center [838, 599] width 28 height 12
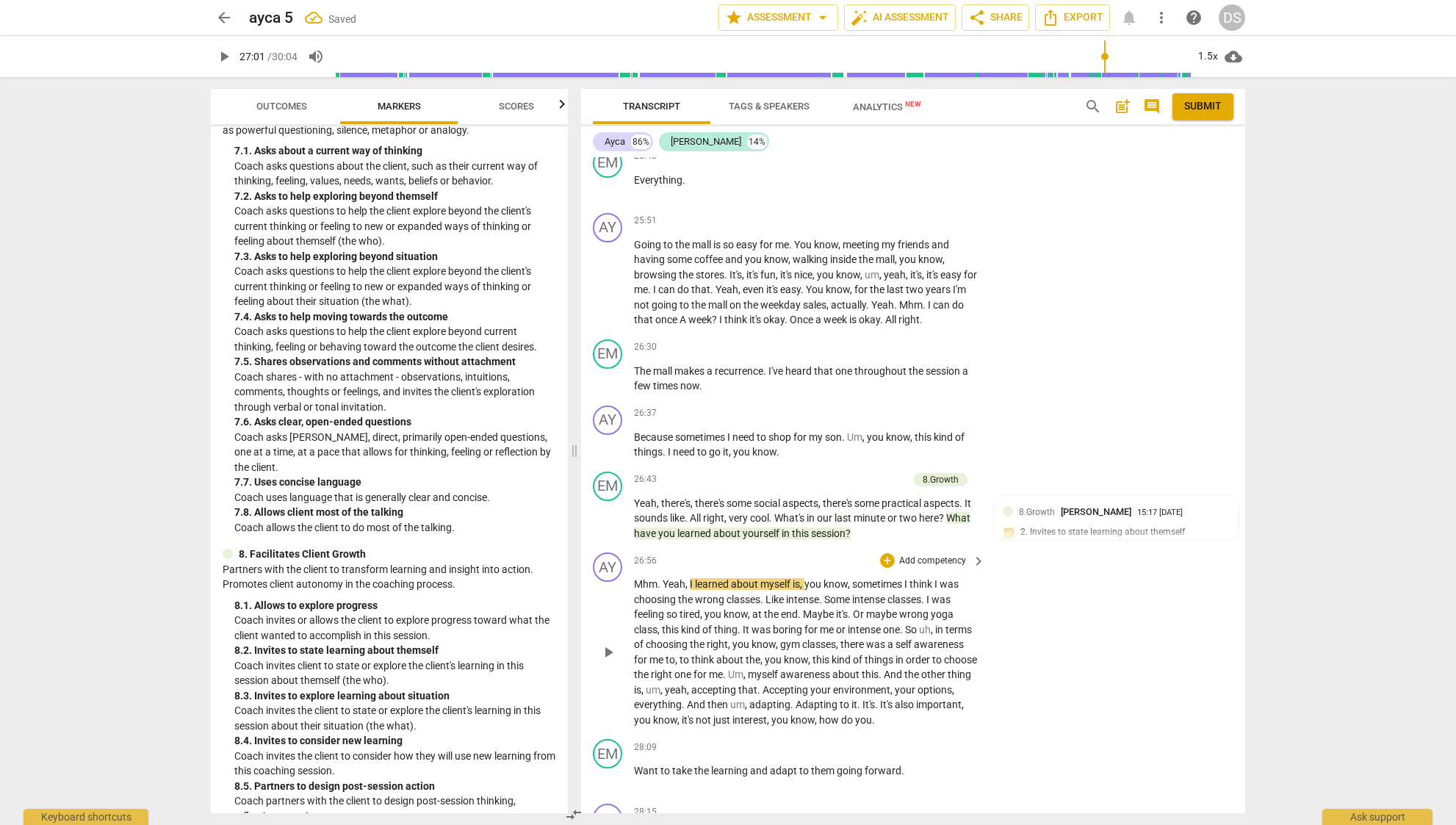
click at [605, 604] on div "play_arrow pause" at bounding box center [615, 652] width 38 height 141
click at [607, 644] on span "play_arrow" at bounding box center [608, 652] width 17 height 17
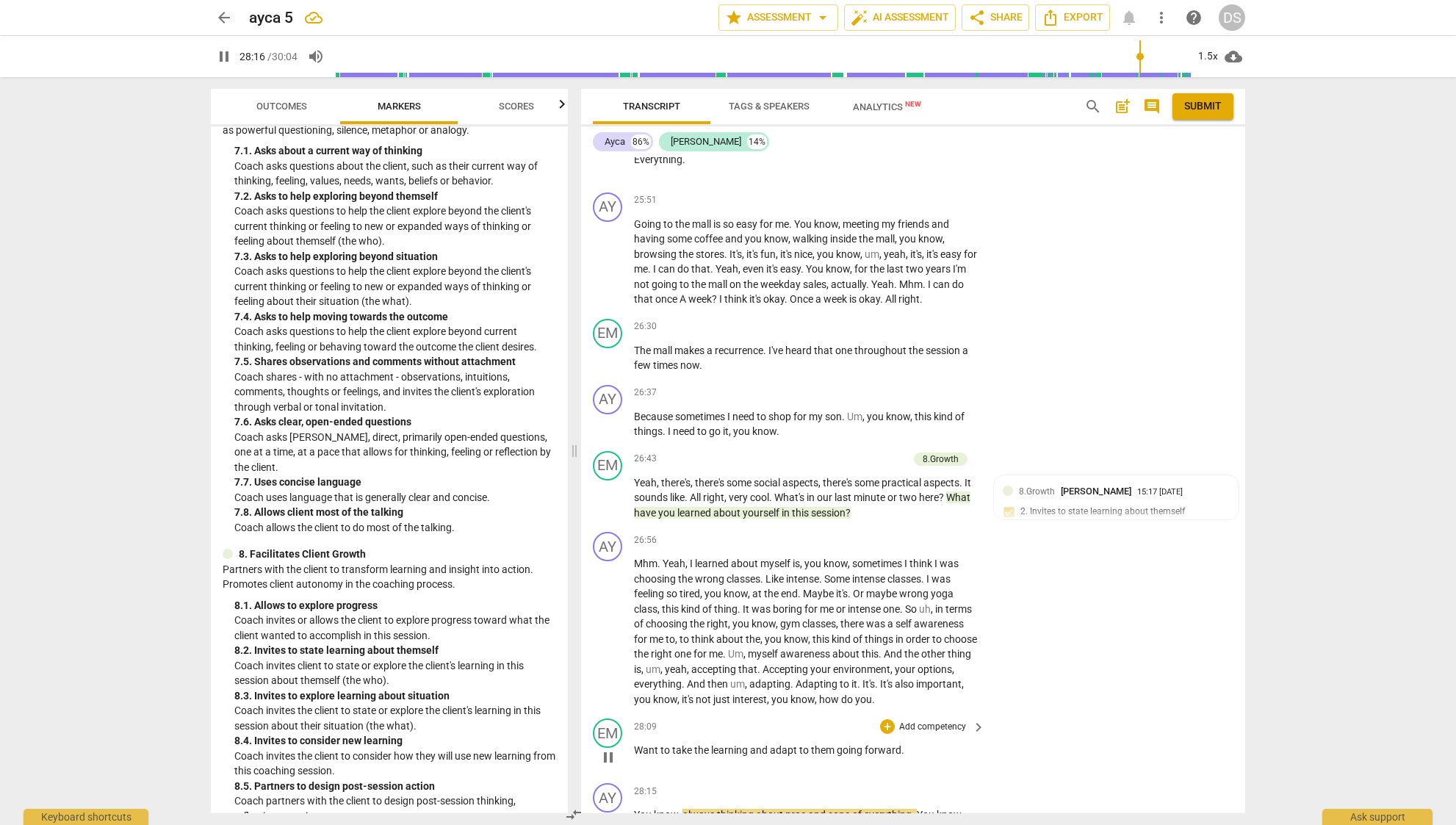
click at [601, 749] on span "pause" at bounding box center [608, 757] width 17 height 17
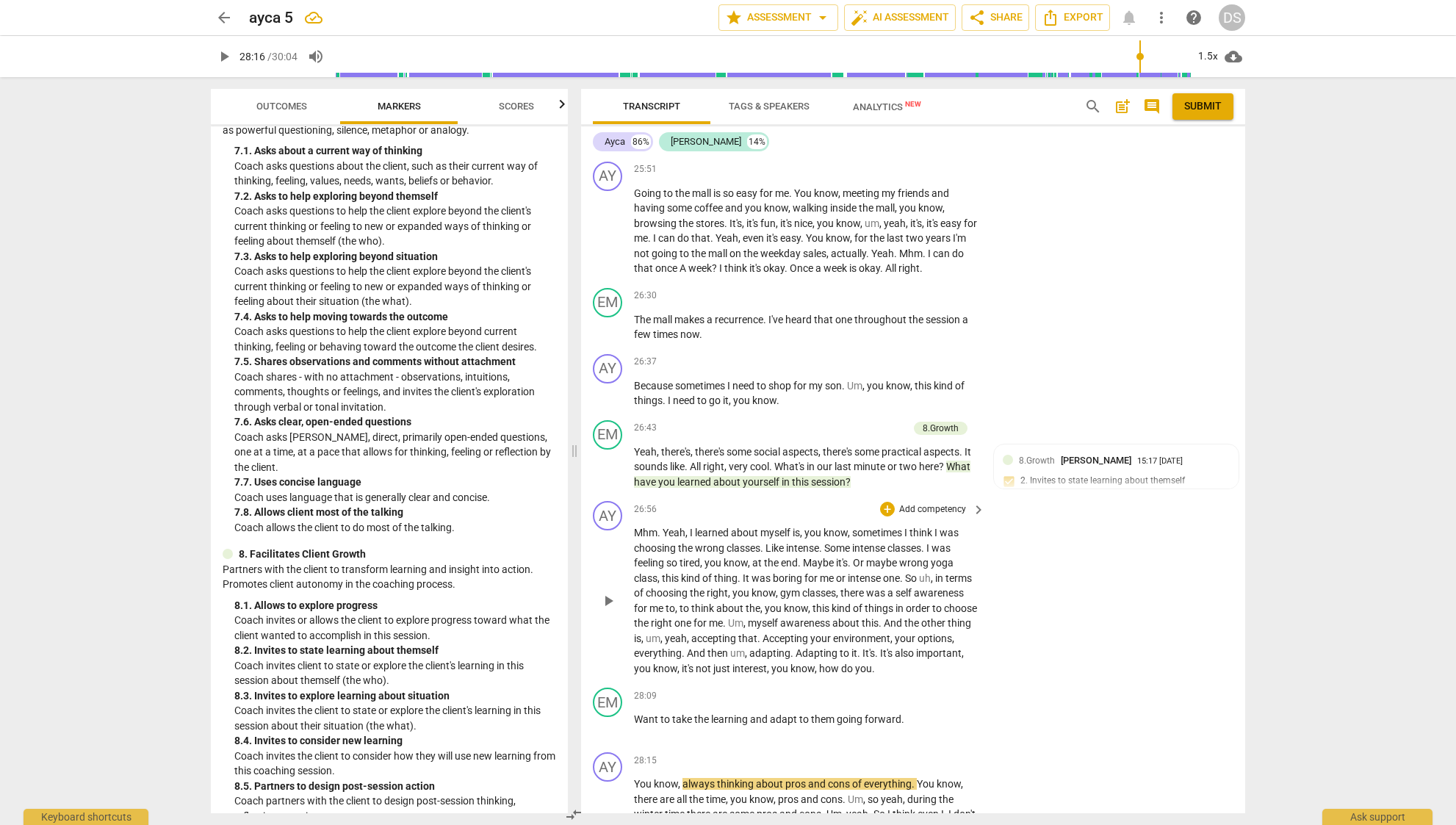
scroll to position [5083, 0]
drag, startPoint x: 938, startPoint y: 593, endPoint x: 995, endPoint y: 605, distance: 58.2
click at [995, 605] on div "AY play_arrow pause 26:56 + Add competency keyboard_arrow_right Mhm . Yeah , I …" at bounding box center [913, 585] width 664 height 186
click at [664, 589] on div "+" at bounding box center [666, 587] width 14 height 14
click at [783, 694] on b "Note" at bounding box center [774, 690] width 18 height 17
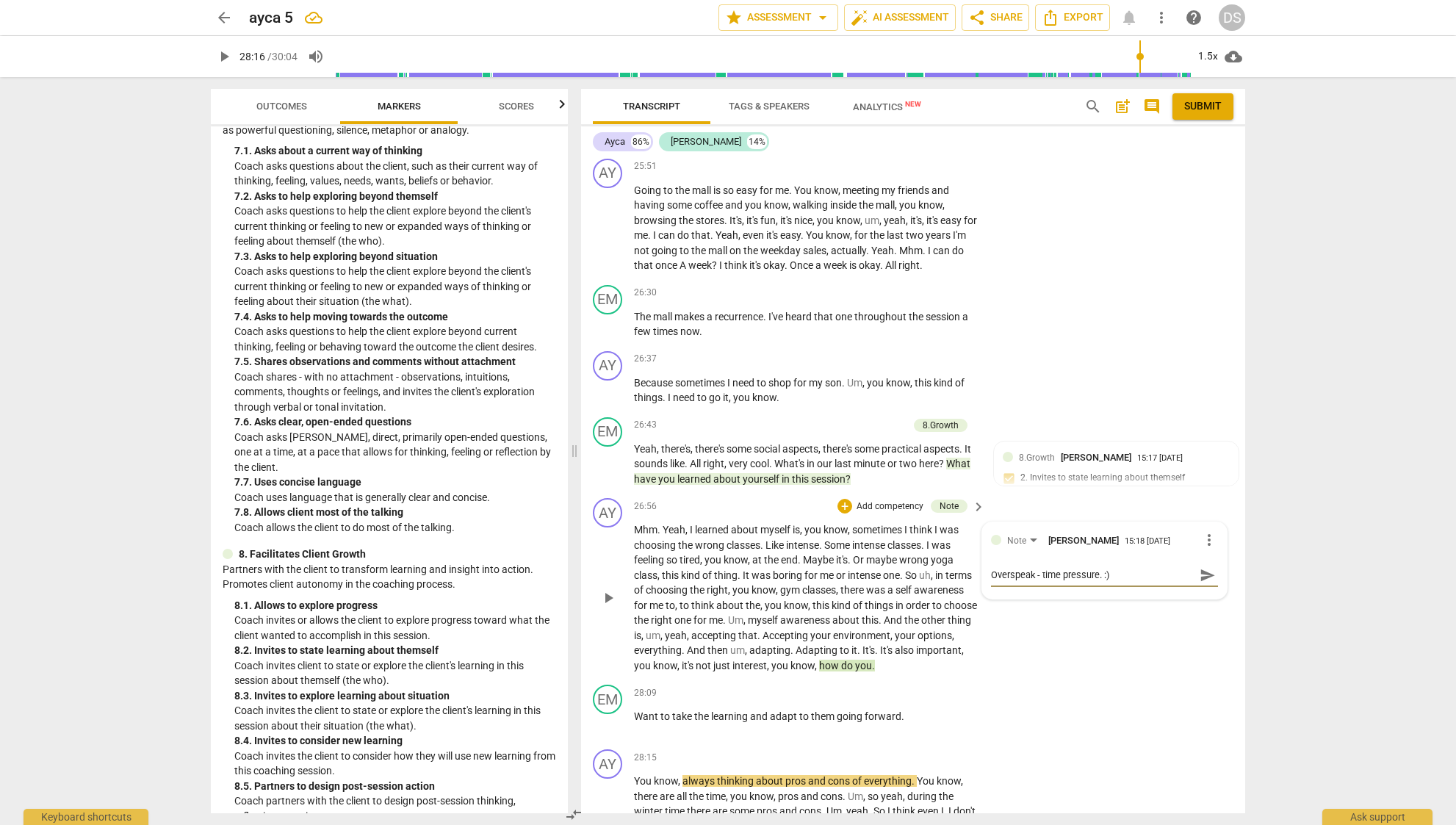
click at [1199, 567] on span "send" at bounding box center [1207, 575] width 16 height 16
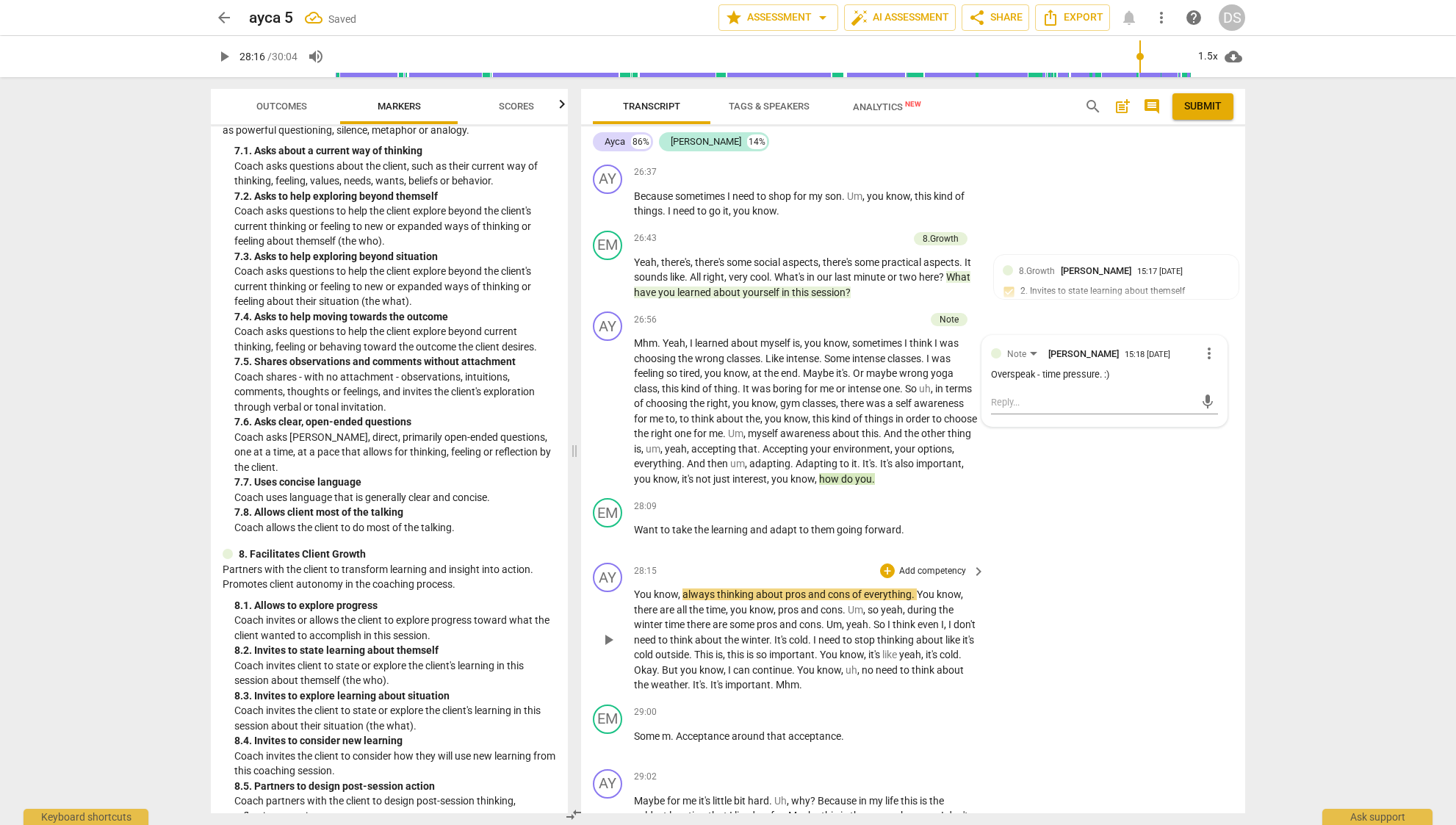
scroll to position [5289, 0]
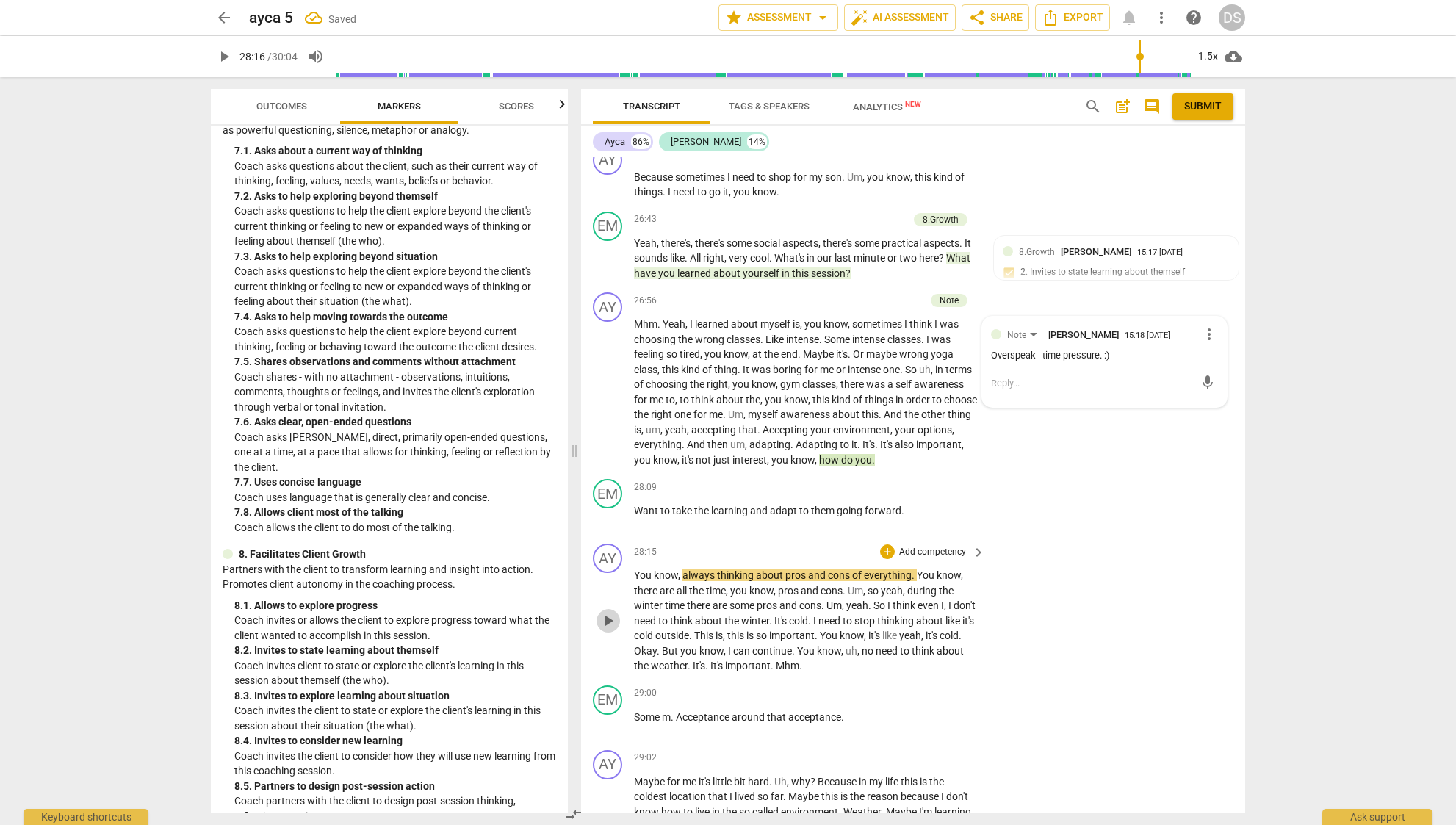
click at [611, 612] on span "play_arrow" at bounding box center [608, 620] width 17 height 17
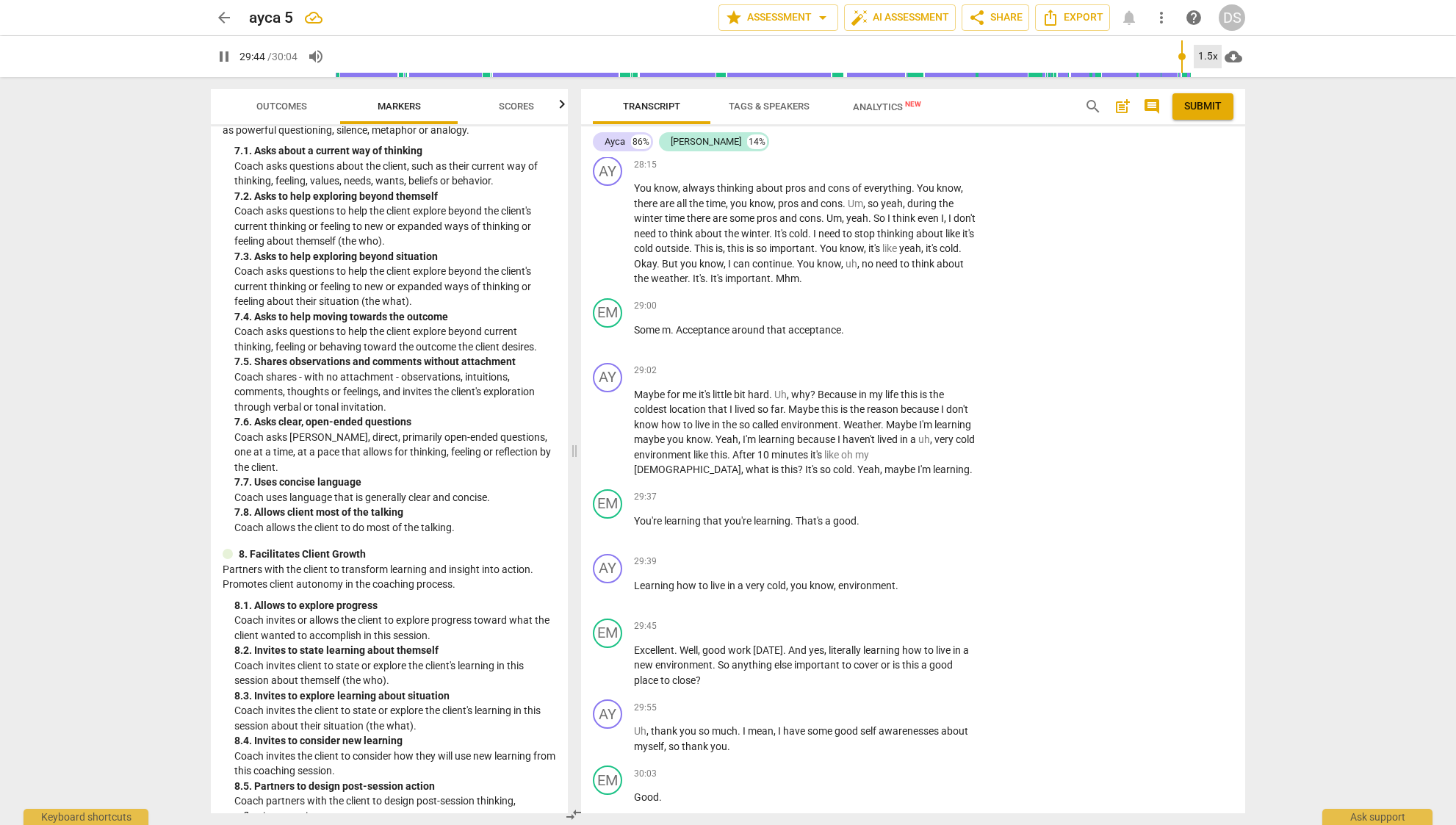
click at [1201, 53] on div "1.5x" at bounding box center [1207, 56] width 28 height 23
click at [1210, 83] on li "1x" at bounding box center [1218, 86] width 49 height 28
click at [712, 643] on p "Excellent . Well , good work [DATE] . And yes , literally learning how to live …" at bounding box center [806, 665] width 343 height 45
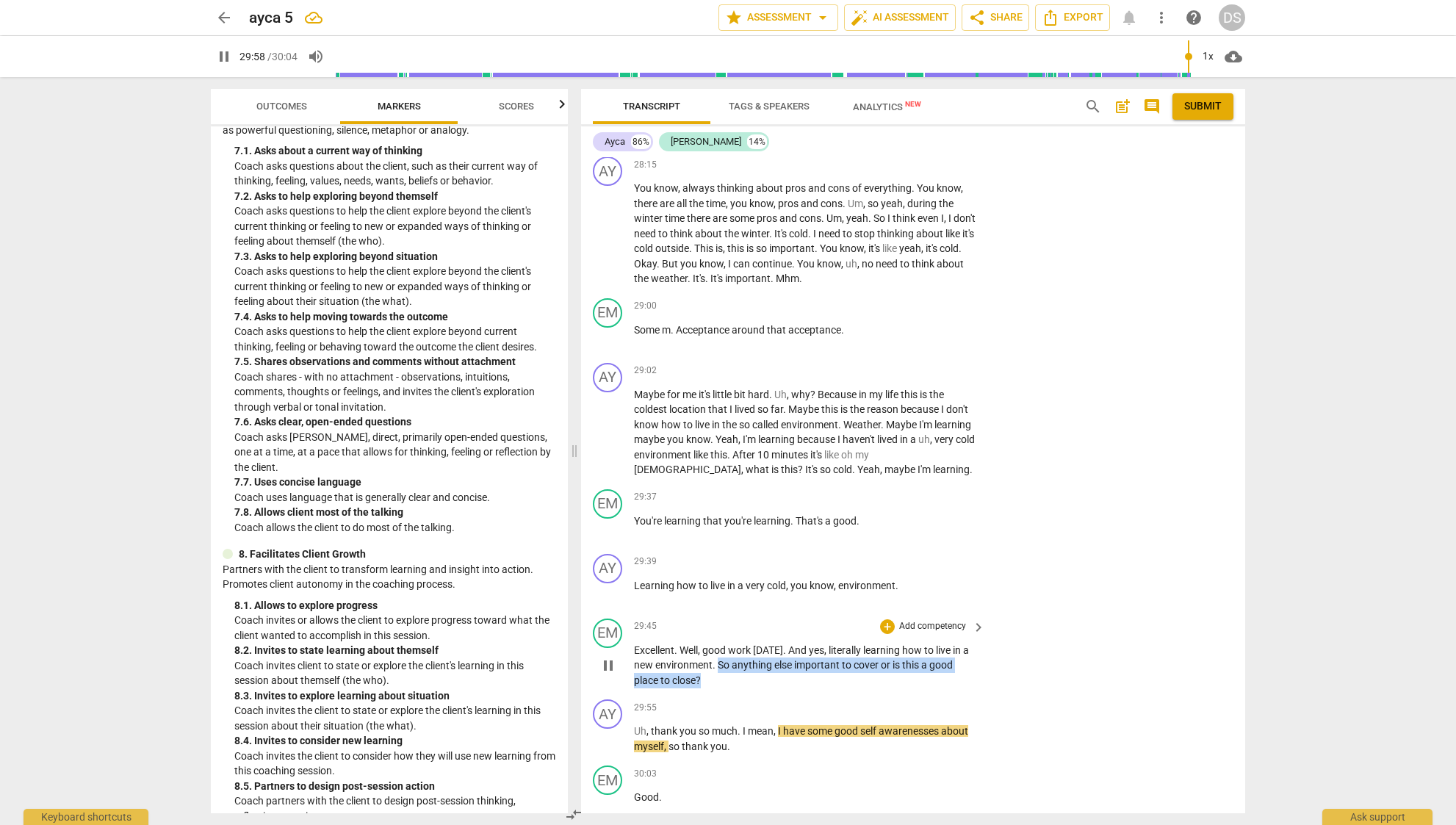
drag, startPoint x: 712, startPoint y: 617, endPoint x: 720, endPoint y: 601, distance: 17.9
click at [720, 643] on p "Excellent . Well , good work [DATE] . And yes , literally learning how to live …" at bounding box center [806, 665] width 343 height 45
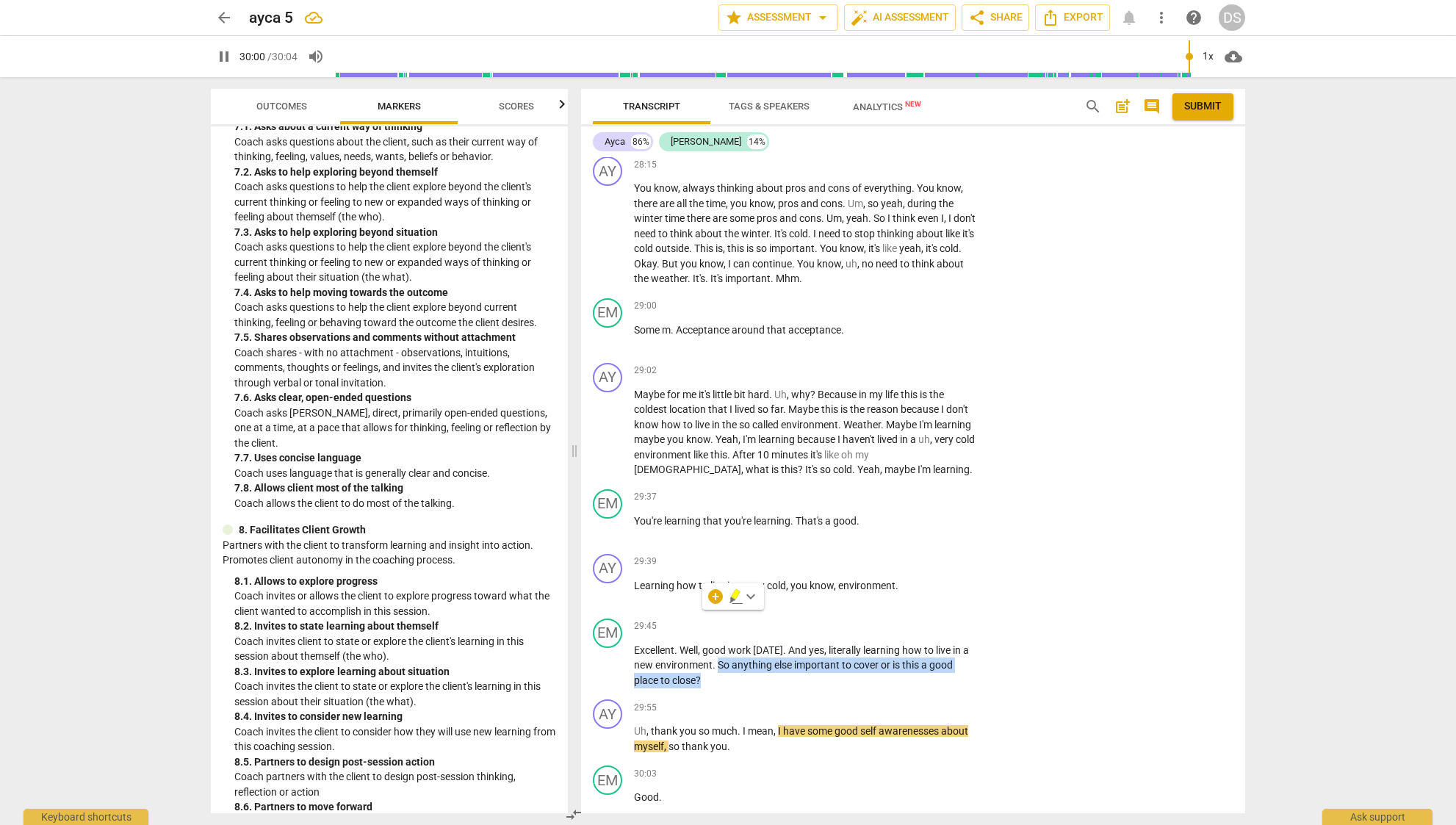
scroll to position [1566, 0]
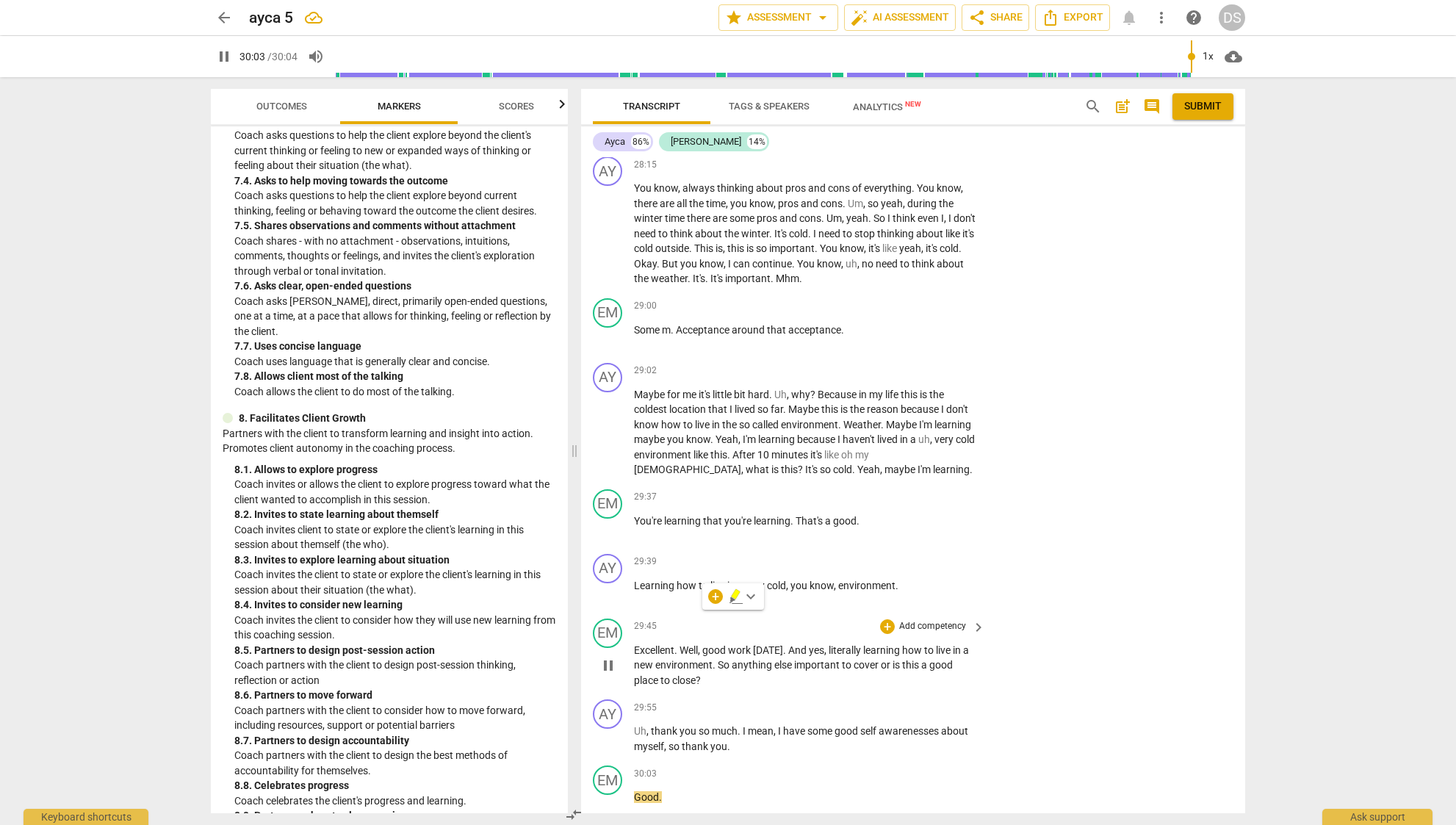
click at [960, 619] on p "Add competency" at bounding box center [932, 626] width 69 height 14
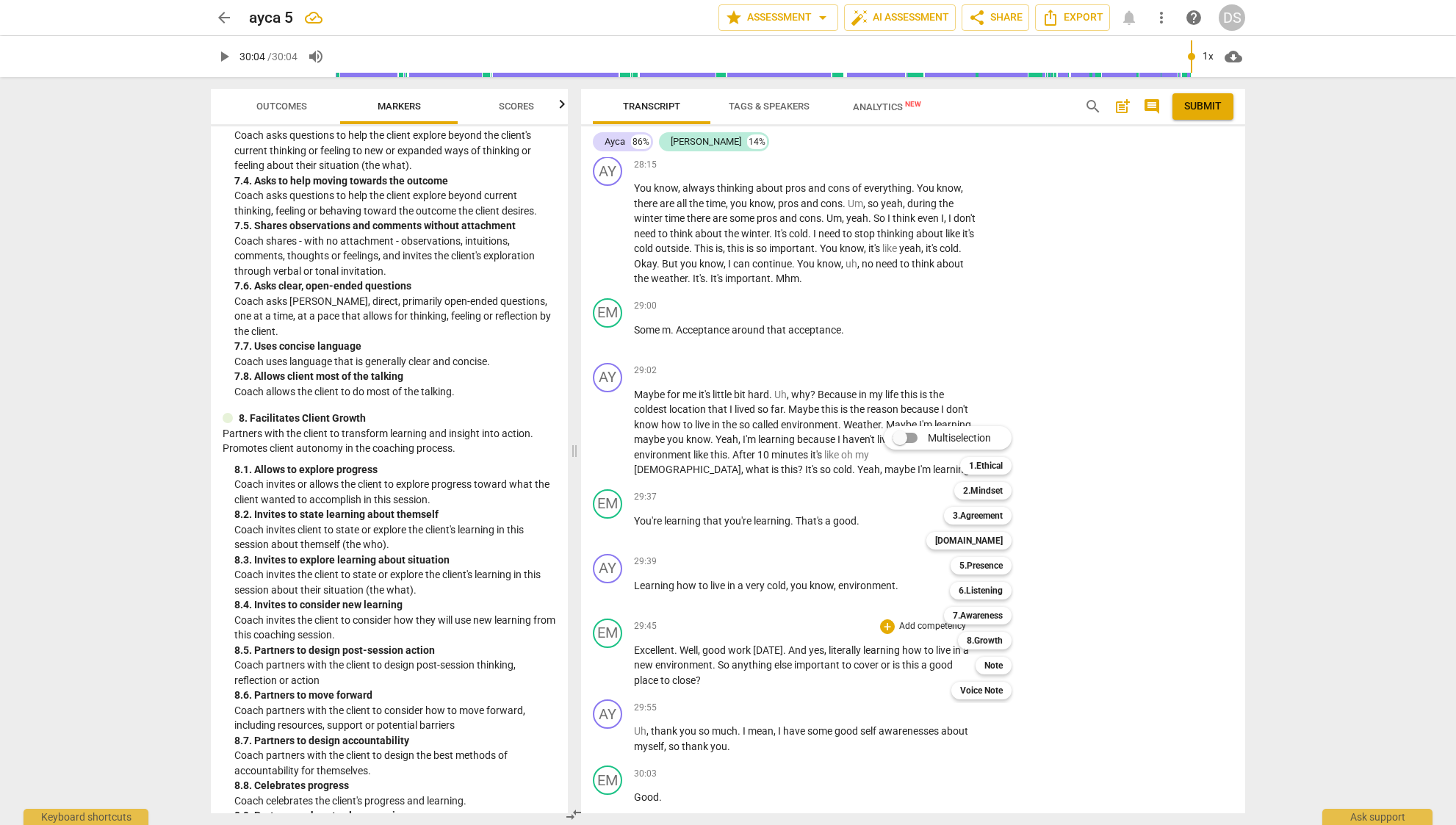
click at [878, 612] on div "Multiselection m 1.Ethical 1 2.Mindset 2 3.Agreement 3 [DOMAIN_NAME] 4 5.Presen…" at bounding box center [958, 563] width 161 height 281
click at [730, 601] on div at bounding box center [728, 412] width 1456 height 825
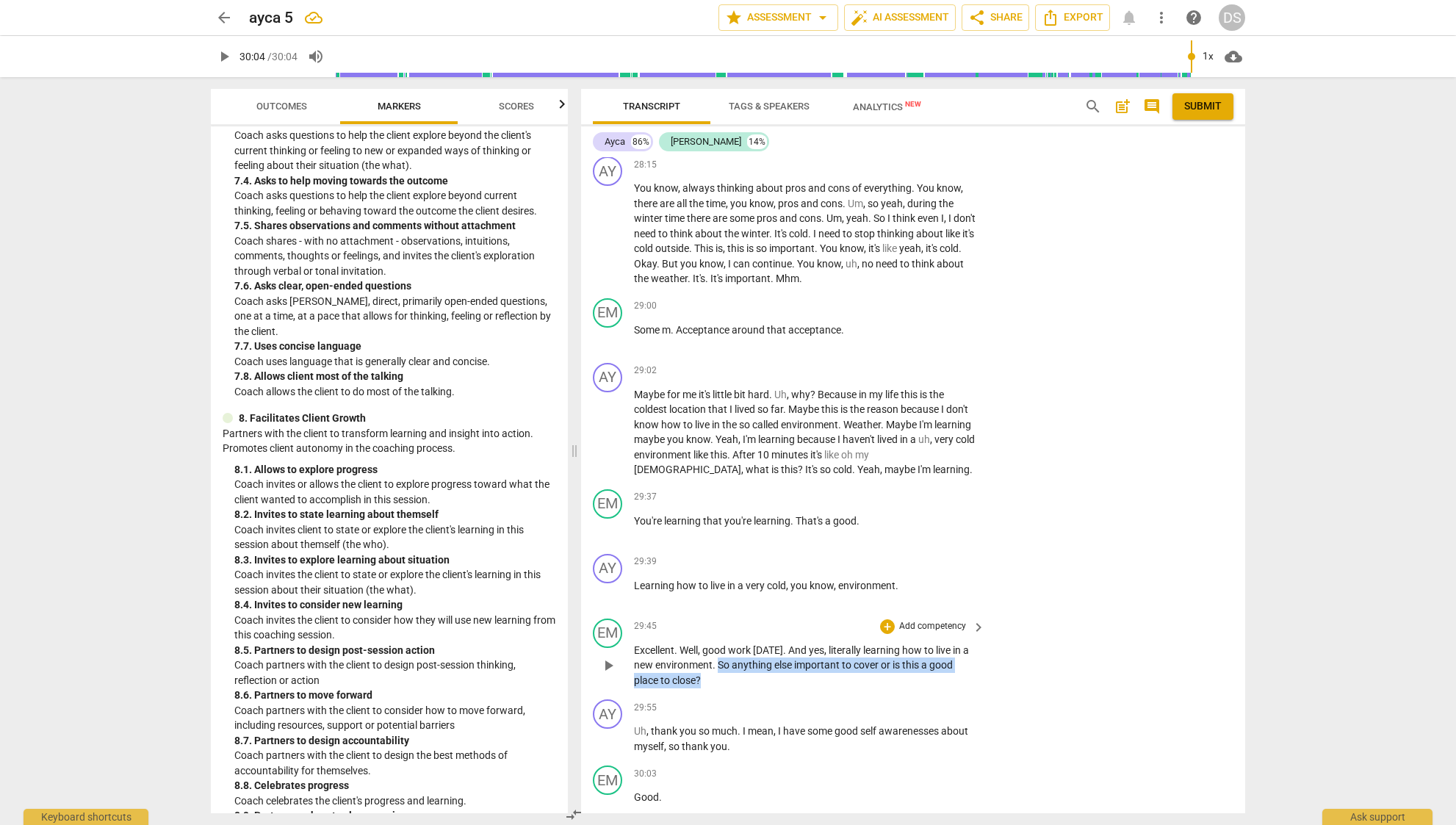
drag, startPoint x: 705, startPoint y: 617, endPoint x: 718, endPoint y: 601, distance: 20.6
click at [718, 643] on p "Excellent . Well , good work [DATE] . And yes , literally learning how to live …" at bounding box center [806, 665] width 343 height 45
click at [723, 597] on div "+ keyboard_arrow_down" at bounding box center [733, 595] width 62 height 26
click at [723, 700] on div "29:55 + Add competency keyboard_arrow_right" at bounding box center [810, 707] width 352 height 16
drag, startPoint x: 720, startPoint y: 619, endPoint x: 719, endPoint y: 601, distance: 18.0
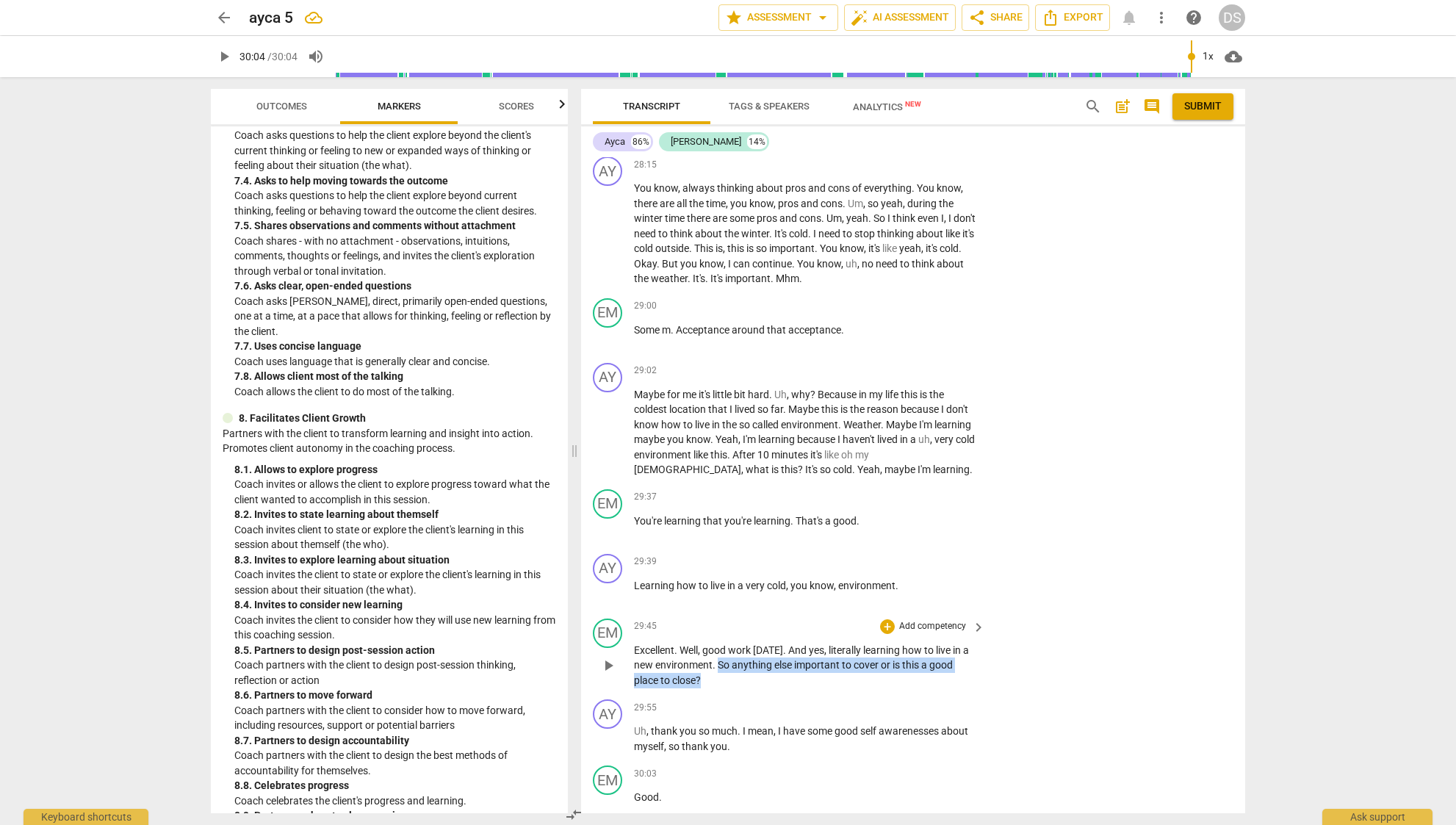
click at [719, 643] on p "Excellent . Well , good work [DATE] . And yes , literally learning how to live …" at bounding box center [806, 665] width 343 height 45
click at [718, 598] on div "+" at bounding box center [715, 595] width 14 height 14
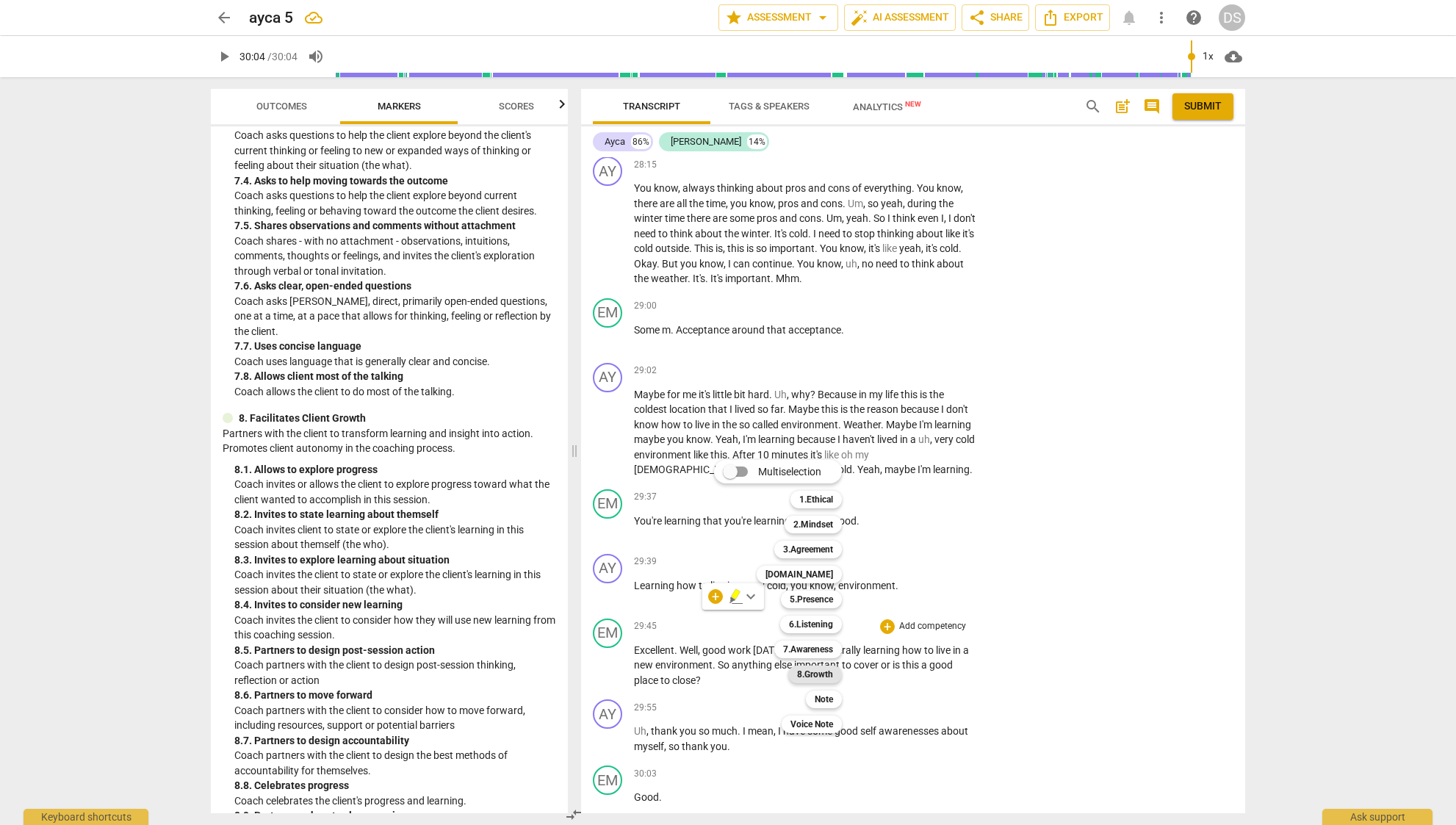
click at [835, 668] on div "8.Growth" at bounding box center [815, 674] width 54 height 17
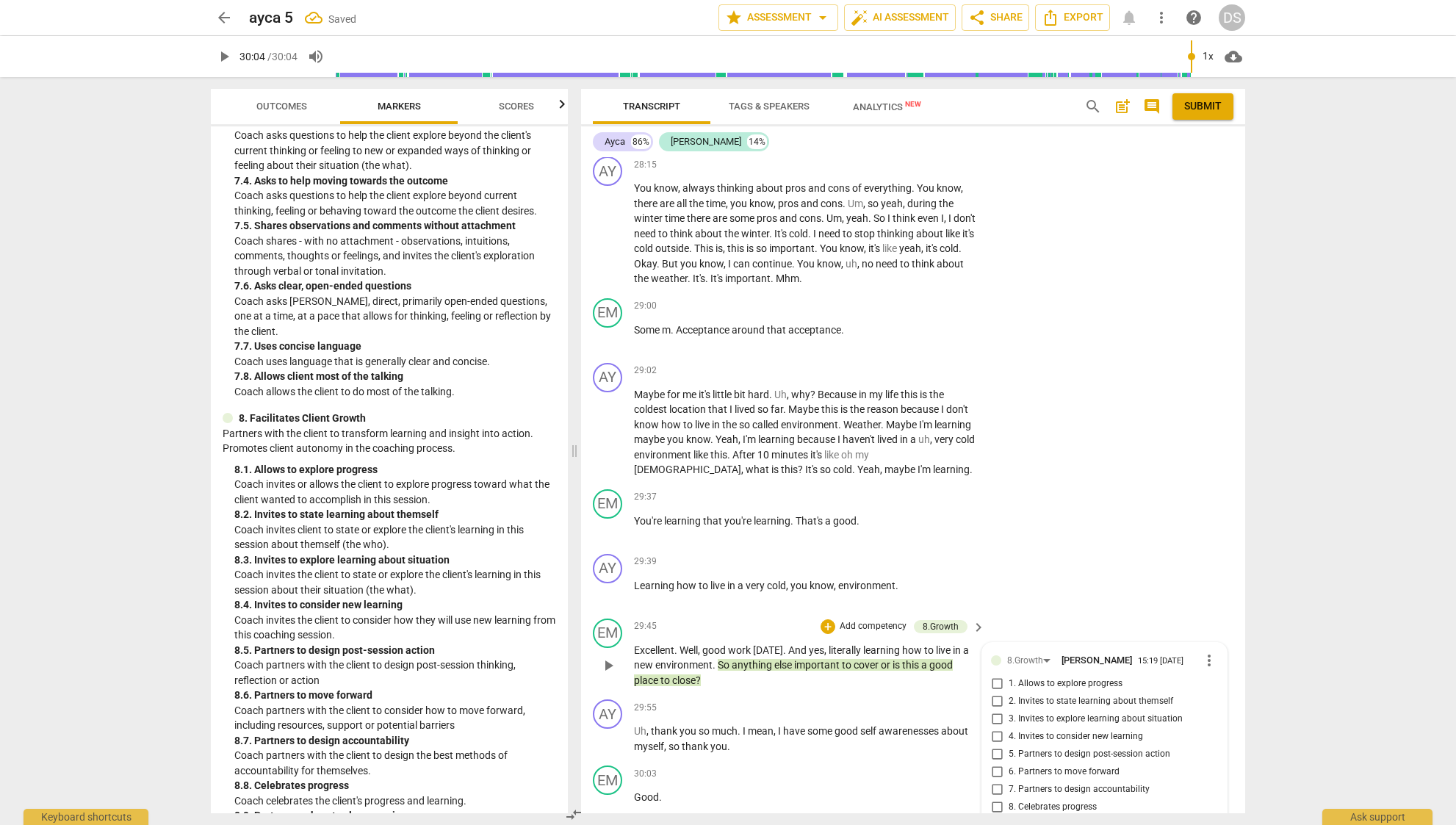
click at [1058, 818] on span "9. Partners on how to close session" at bounding box center [1078, 825] width 140 height 14
click at [1008, 816] on input "9. Partners on how to close session" at bounding box center [997, 825] width 23 height 17
click at [845, 765] on div "30:03 + Add competency keyboard_arrow_right" at bounding box center [810, 773] width 352 height 16
click at [801, 724] on p "Uh , thank you so much . I mean , I have some good self awarenesses about mysel…" at bounding box center [806, 738] width 343 height 30
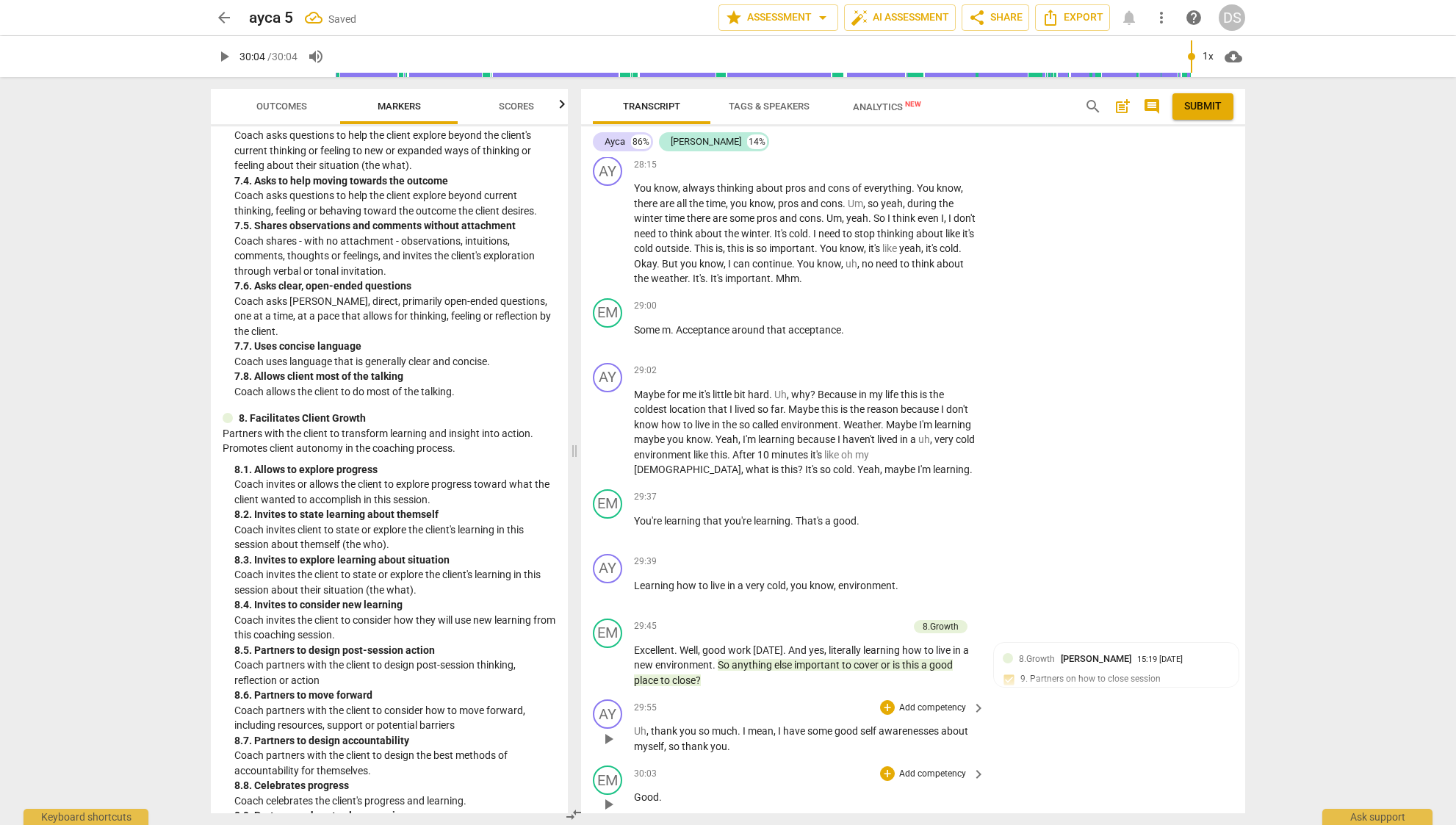
click at [709, 765] on div "30:03 + Add competency keyboard_arrow_right Good ." at bounding box center [810, 791] width 352 height 53
drag, startPoint x: 685, startPoint y: 738, endPoint x: 629, endPoint y: 733, distance: 56.2
click at [629, 762] on div "EM play_arrow pause 30:03 + Add competency keyboard_arrow_right Good ." at bounding box center [913, 794] width 664 height 65
click at [674, 712] on div "+" at bounding box center [673, 715] width 14 height 14
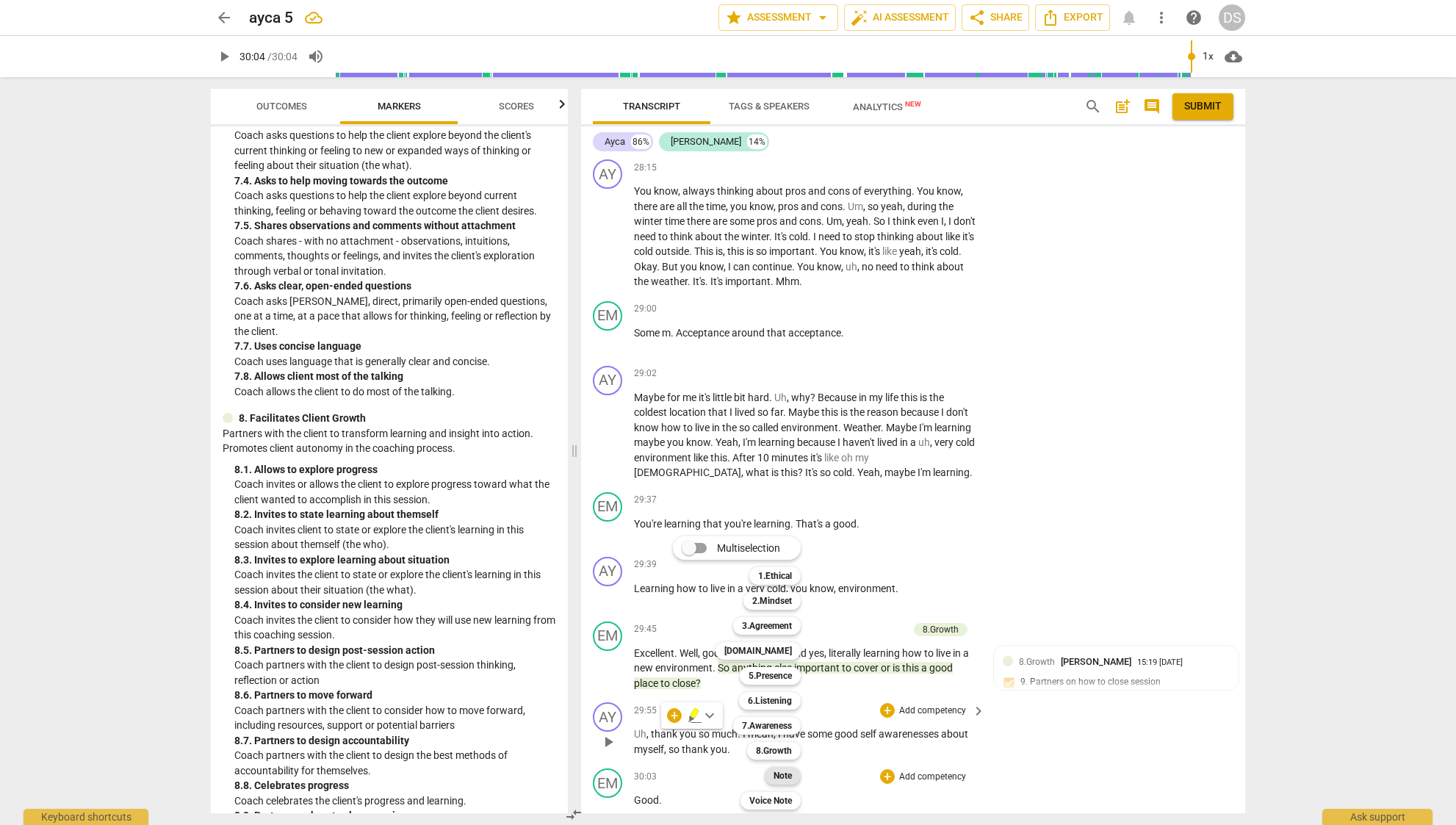
click at [772, 779] on div "Note" at bounding box center [782, 776] width 36 height 17
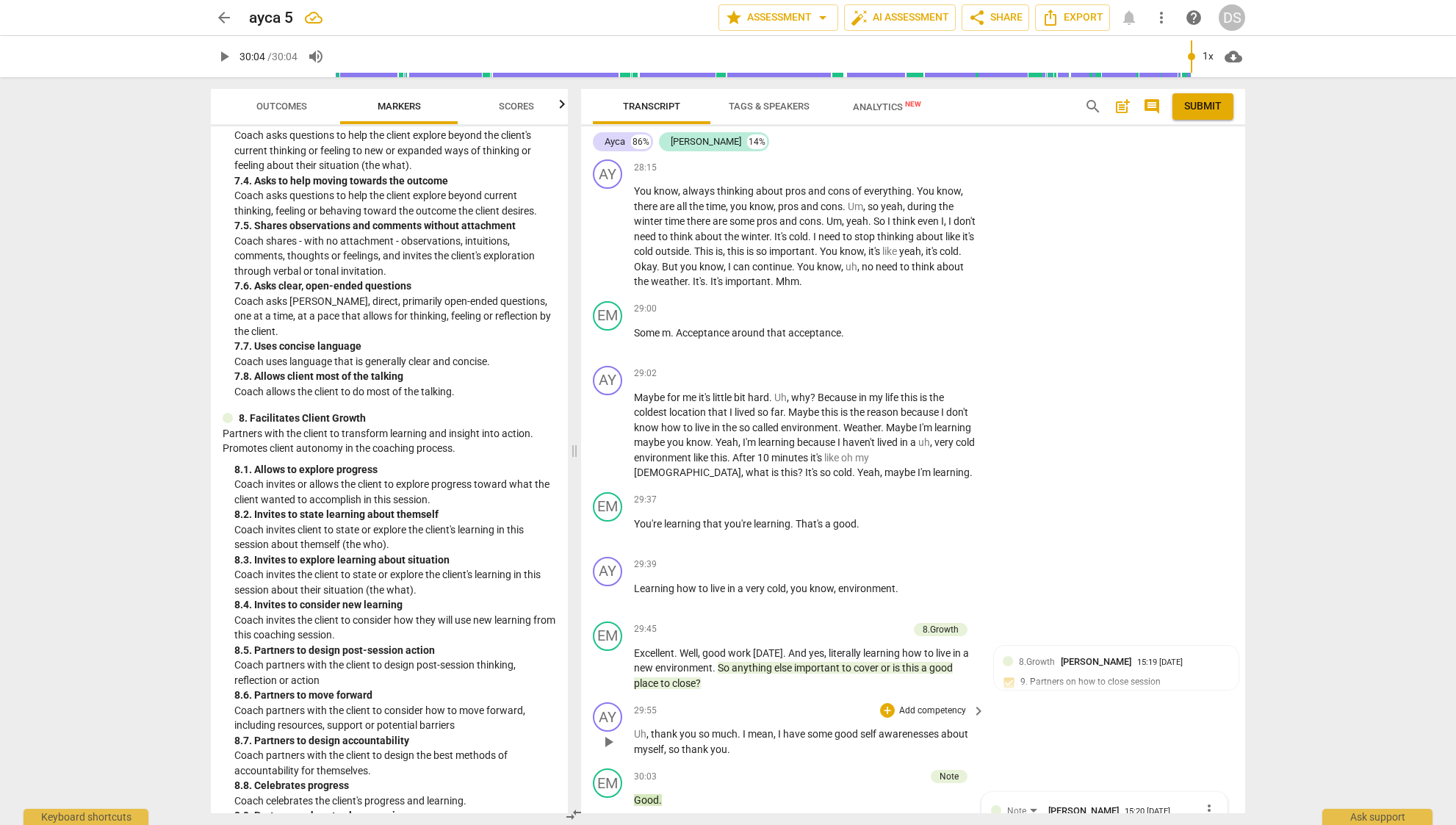
scroll to position [0, 0]
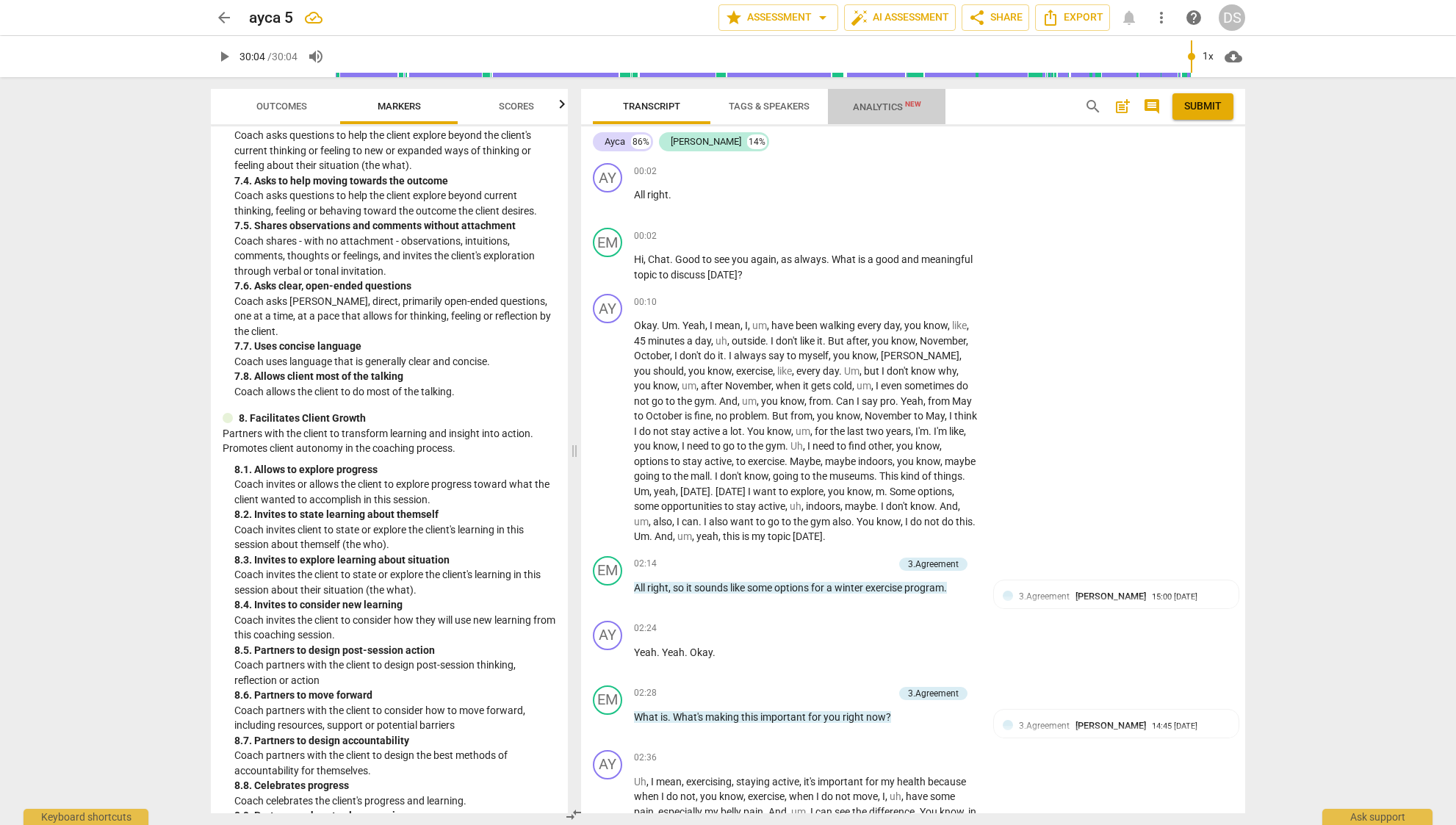
click at [898, 100] on span "Analytics New" at bounding box center [886, 106] width 103 height 22
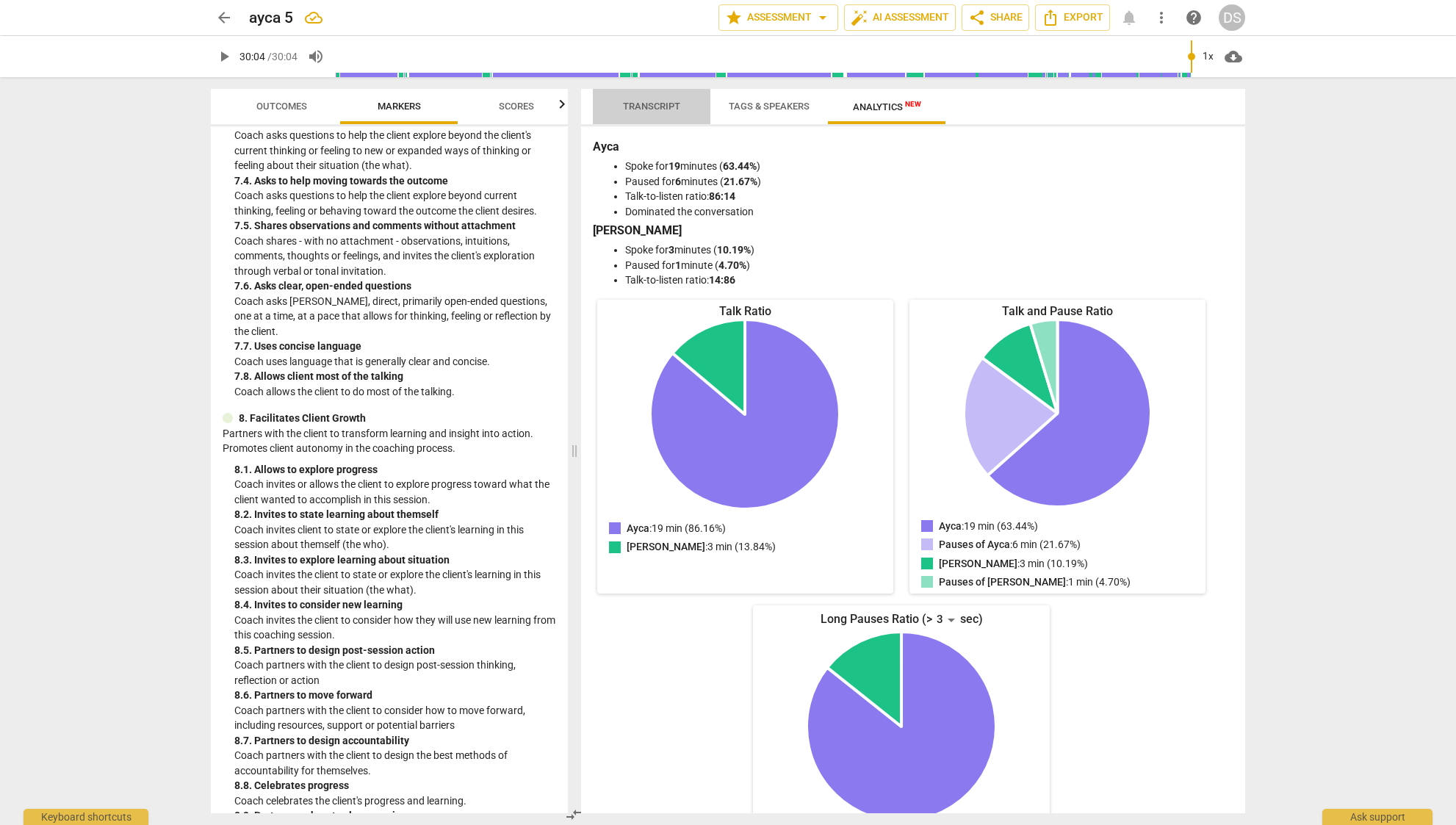
click at [654, 111] on span "Transcript" at bounding box center [650, 105] width 57 height 11
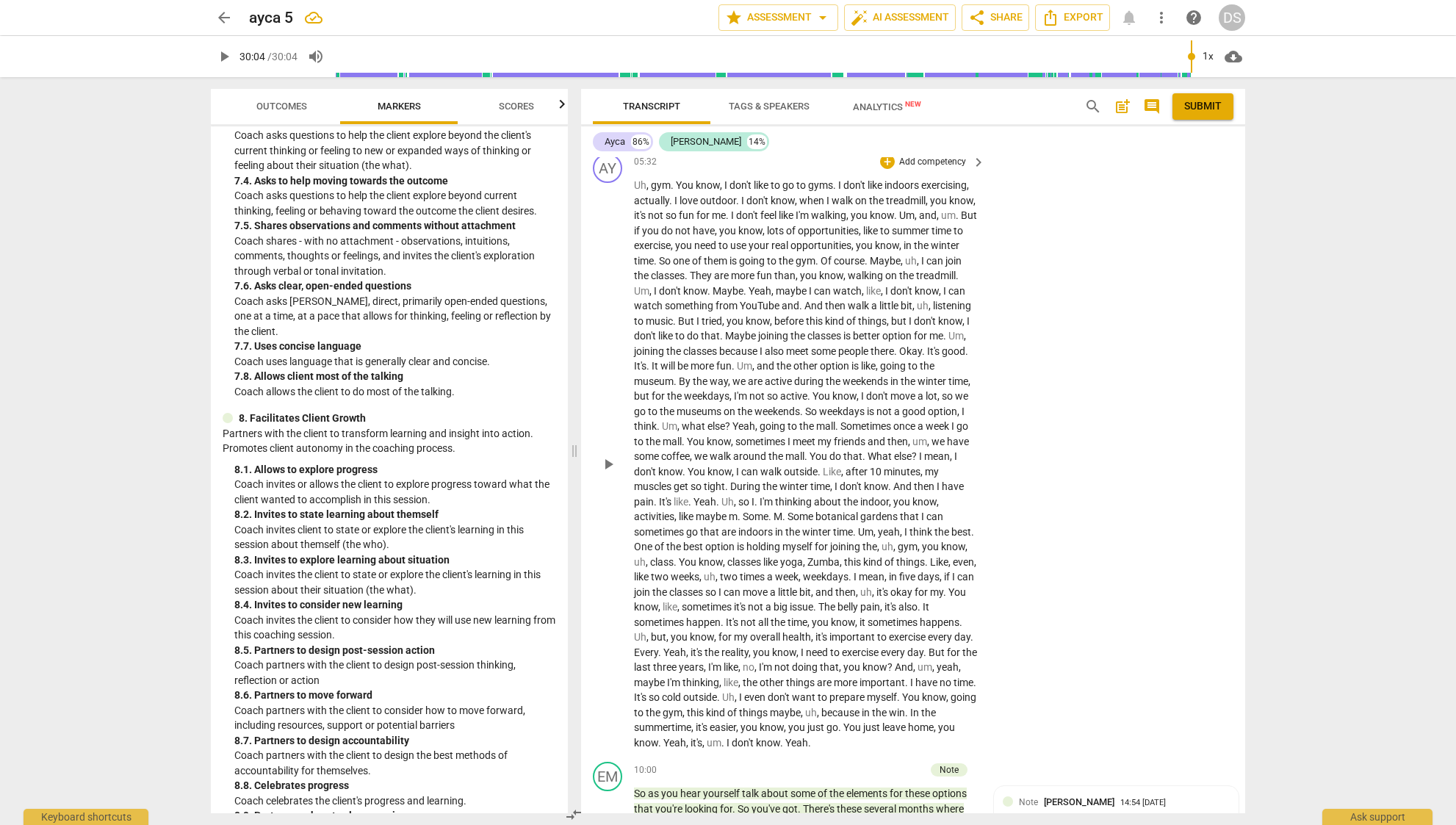
scroll to position [1284, 0]
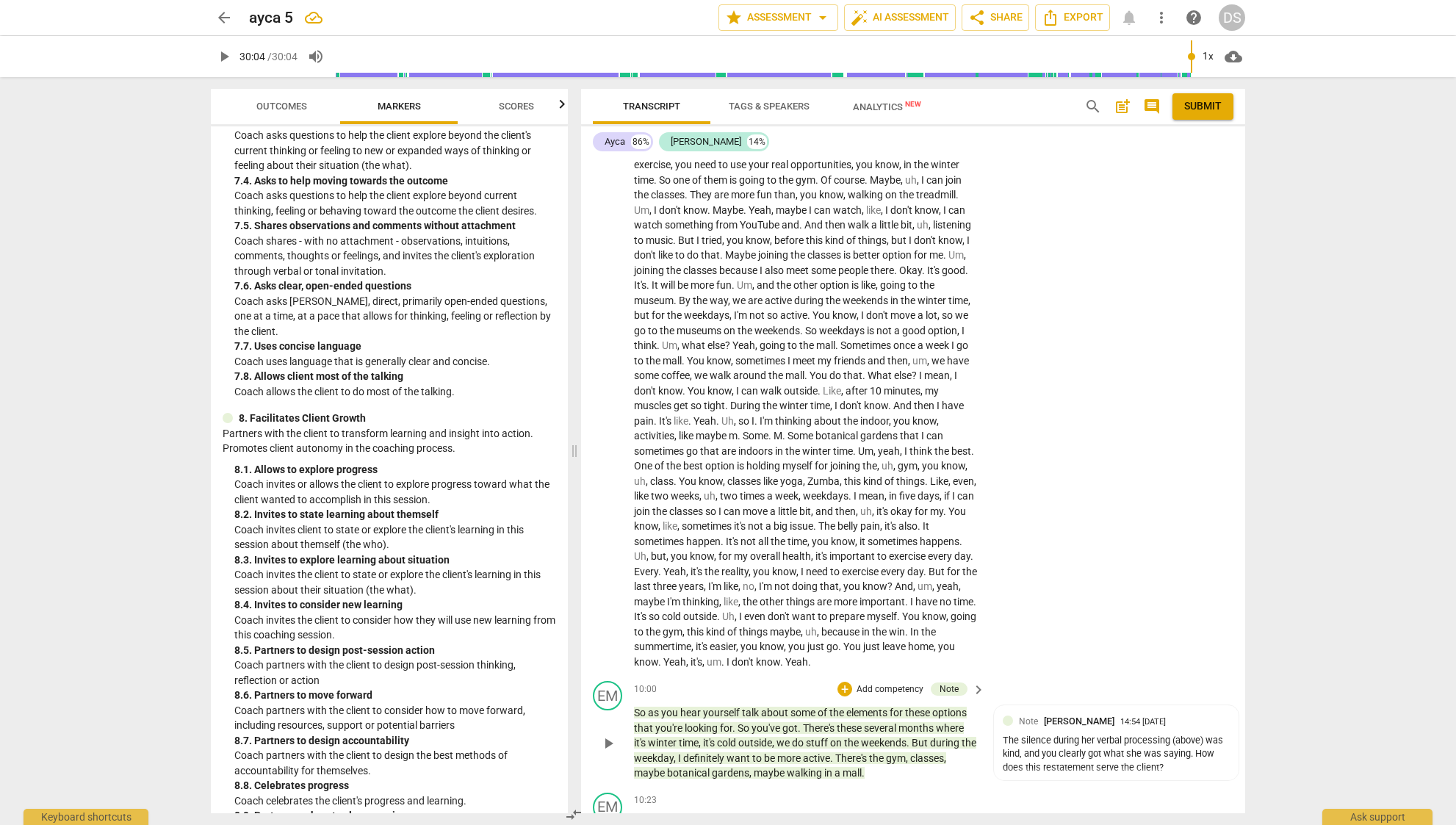
click at [895, 683] on p "Add competency" at bounding box center [890, 690] width 69 height 14
click at [955, 727] on b "7.Awareness" at bounding box center [935, 726] width 50 height 17
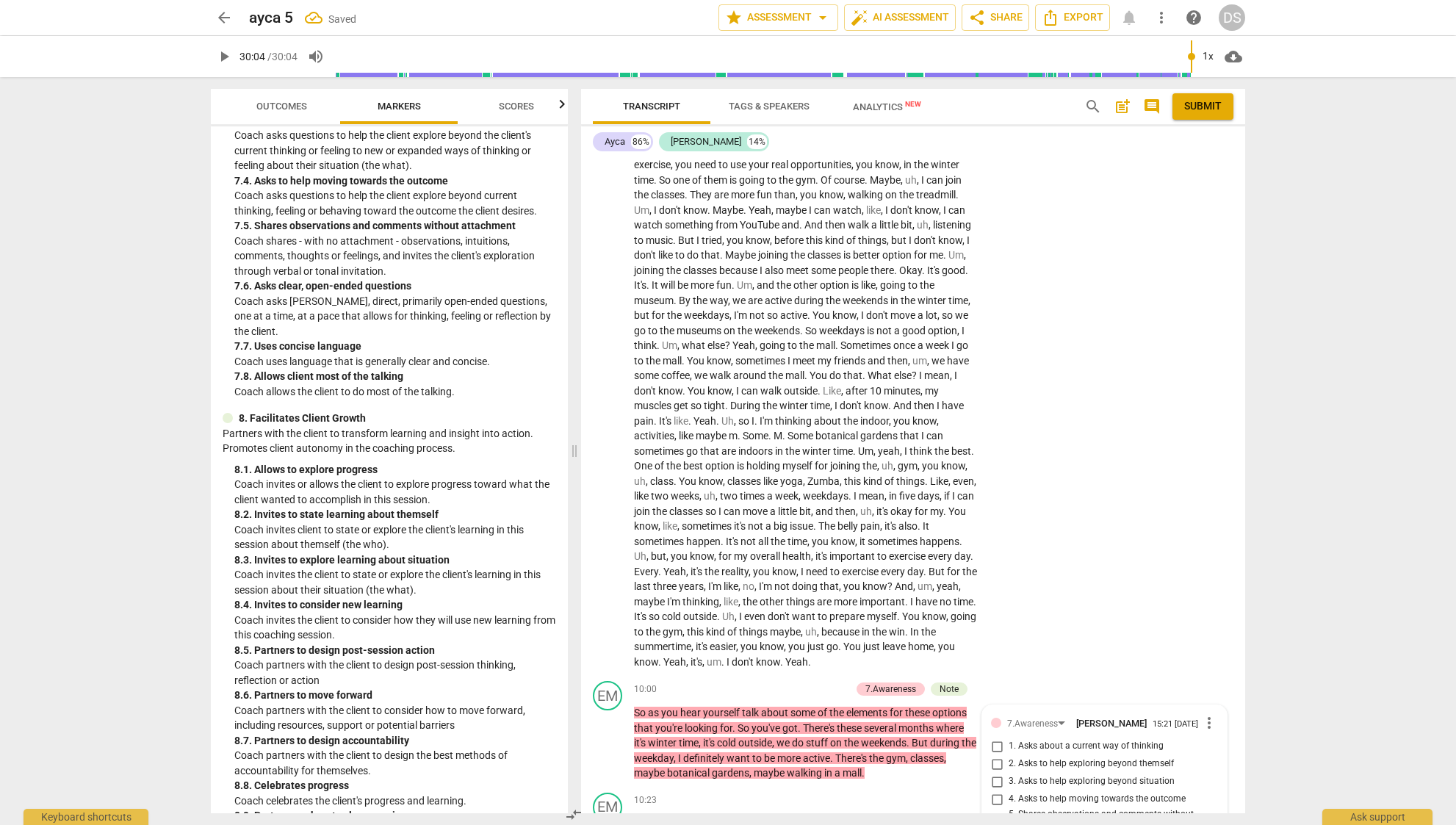
scroll to position [1698, 0]
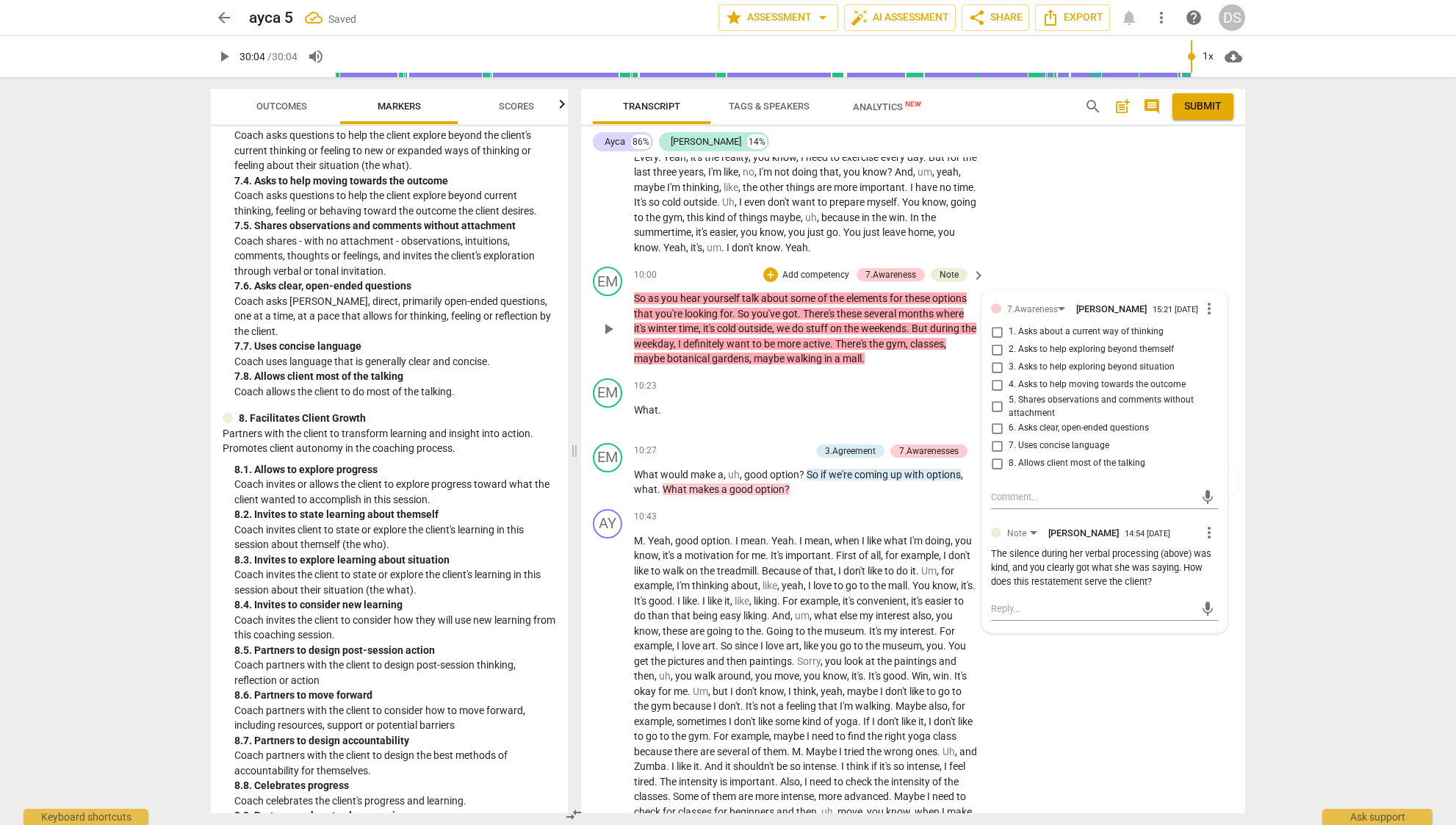
click at [1059, 456] on span "8. Allows client most of the talking" at bounding box center [1077, 463] width 137 height 14
click at [1008, 454] on input "8. Allows client most of the talking" at bounding box center [997, 463] width 23 height 17
click at [1046, 490] on textarea at bounding box center [1092, 497] width 204 height 14
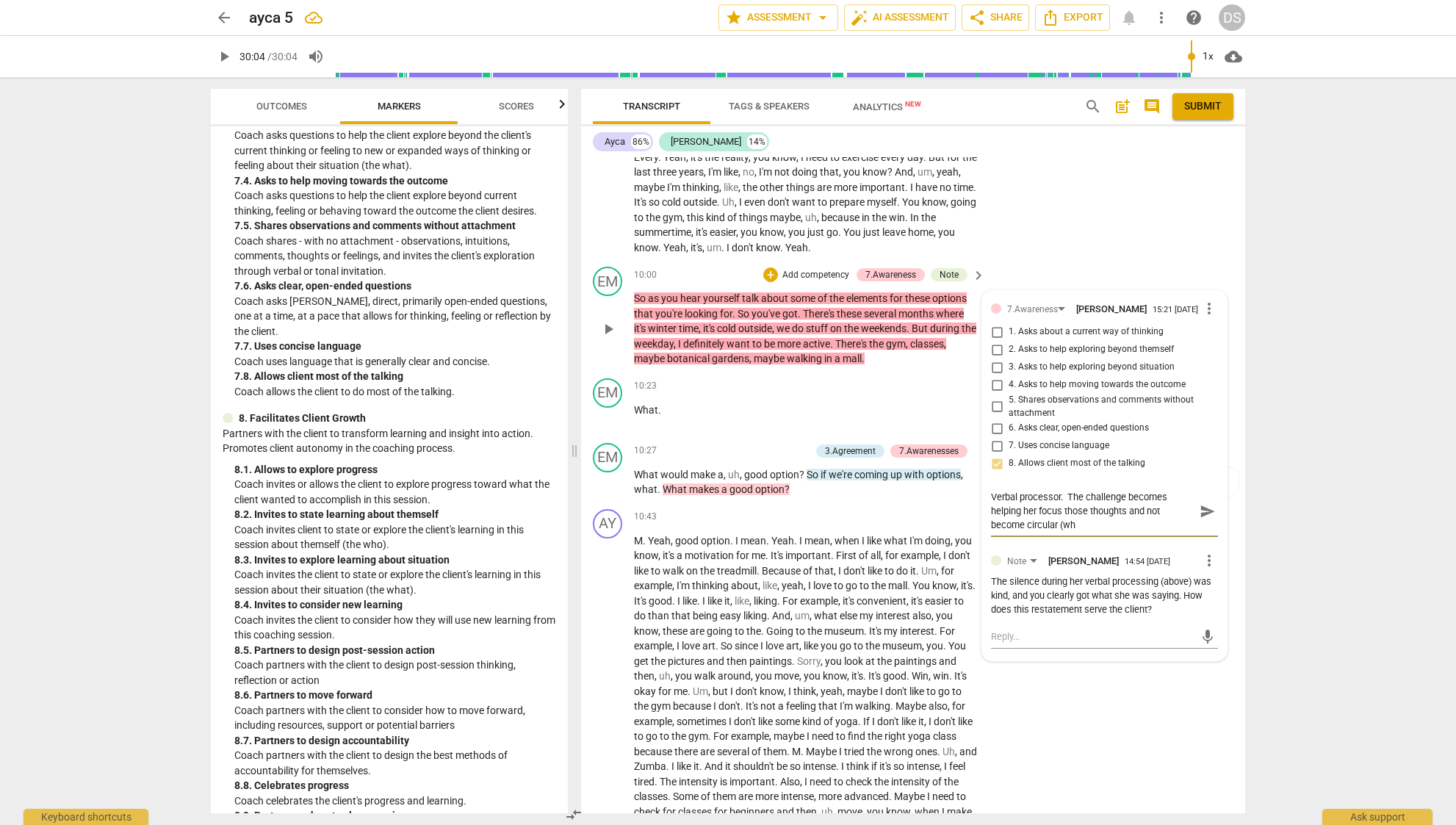
scroll to position [0, 0]
click at [1200, 503] on span "send" at bounding box center [1207, 510] width 16 height 16
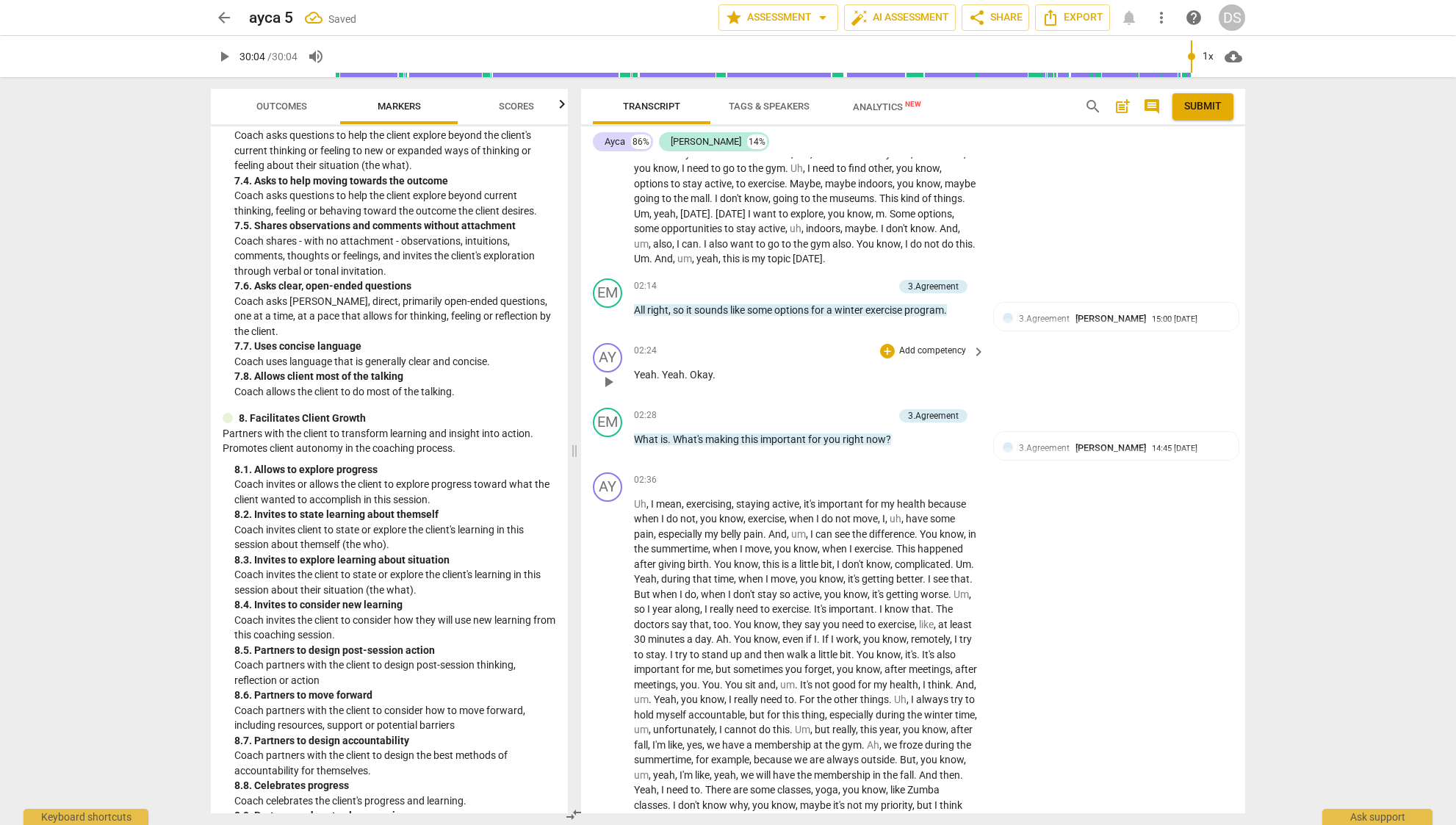
scroll to position [340, 0]
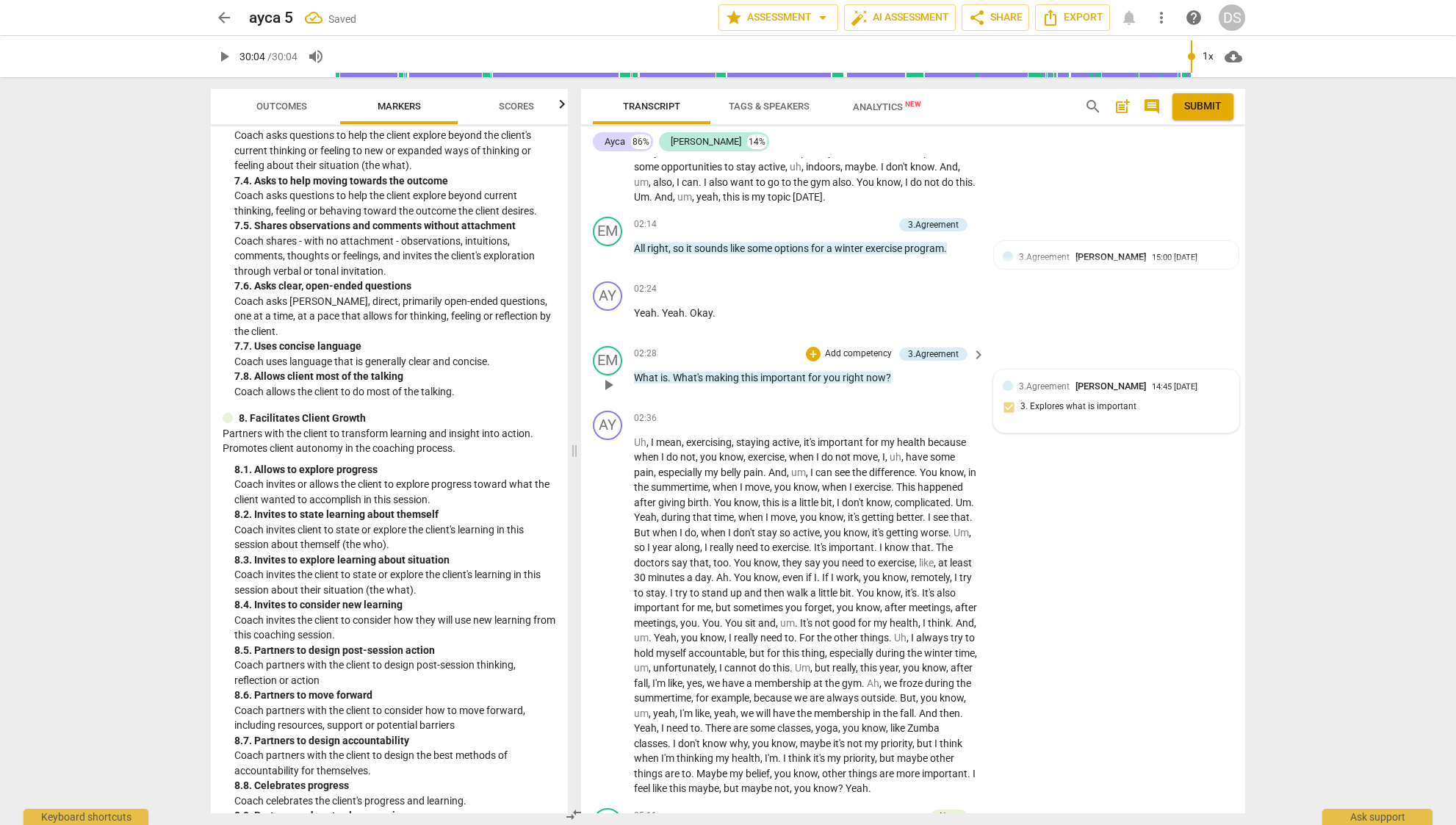
click at [1106, 381] on span "[PERSON_NAME]" at bounding box center [1110, 385] width 70 height 11
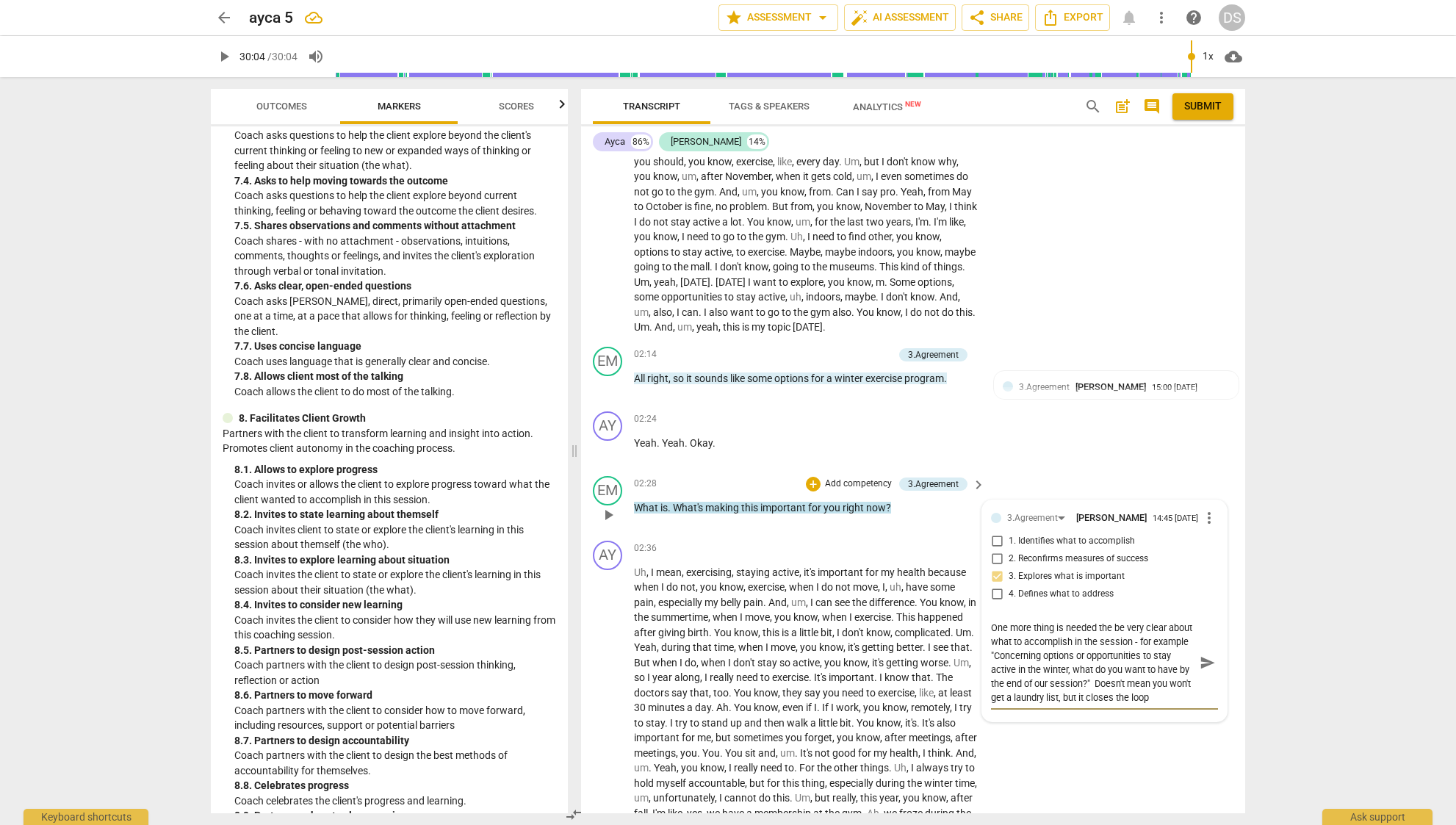
scroll to position [13, 0]
click at [1199, 659] on span "send" at bounding box center [1207, 662] width 16 height 16
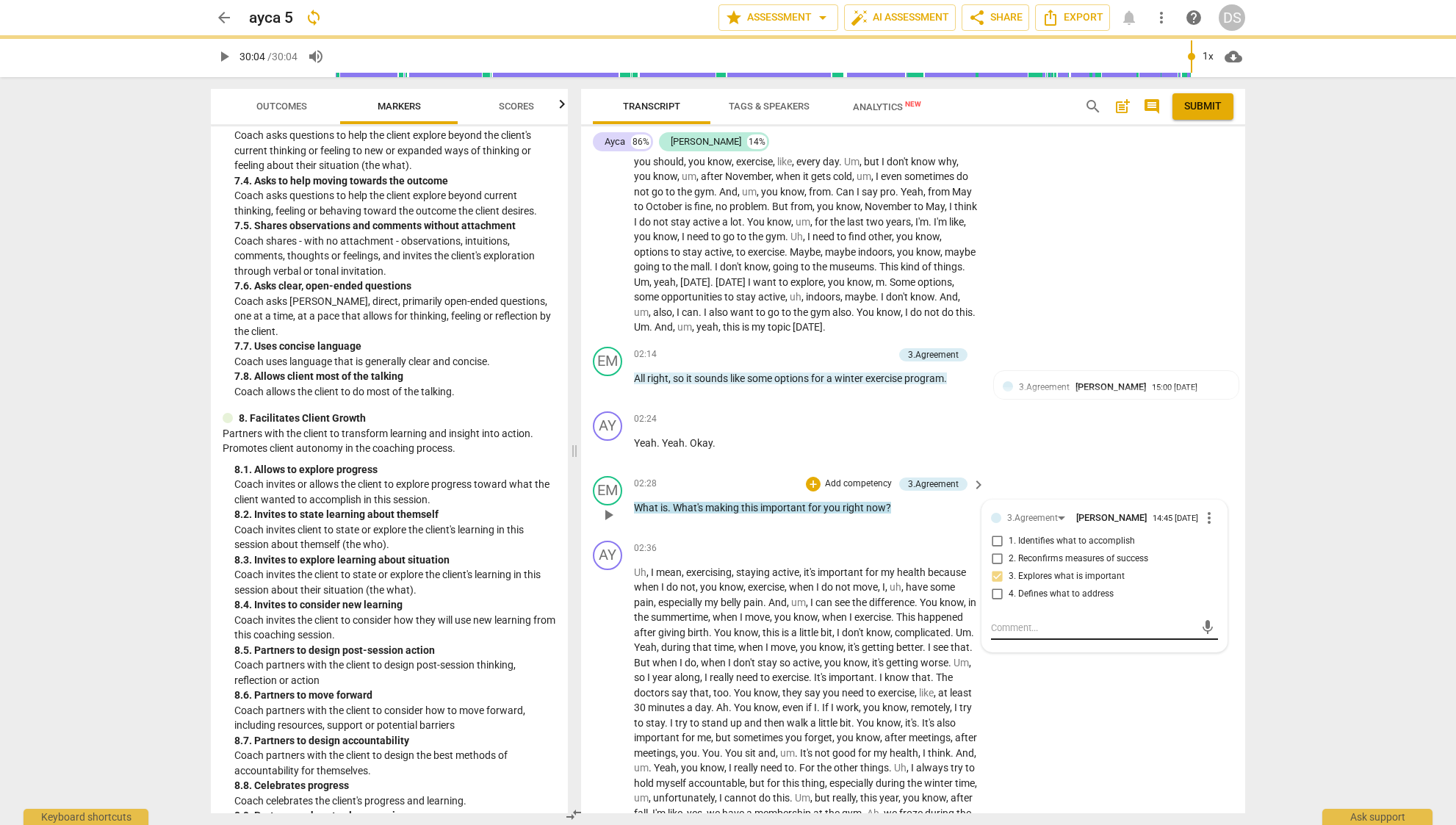
scroll to position [0, 0]
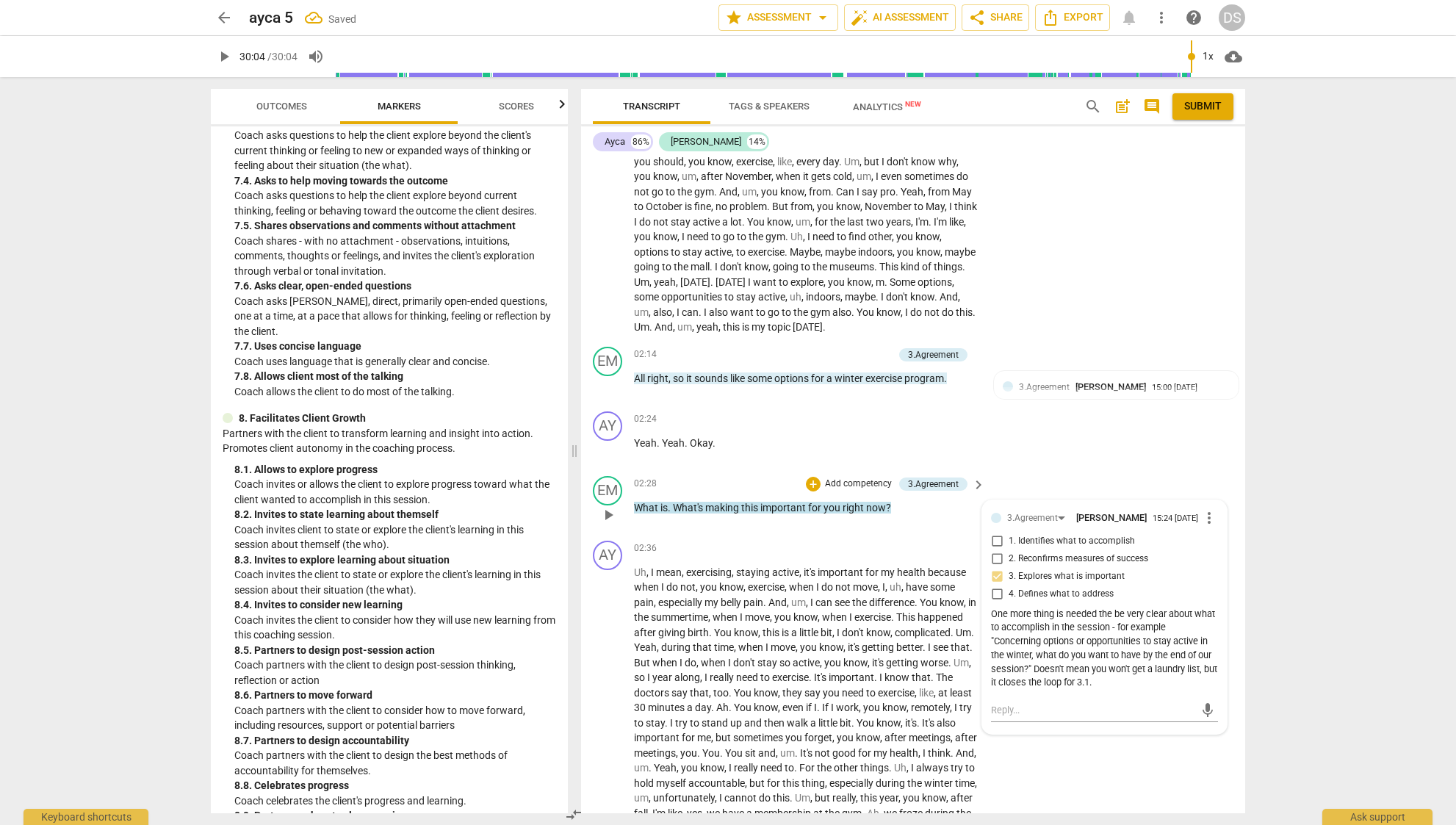
click at [943, 490] on div "02:28 + Add competency 3.Agreement keyboard_arrow_right What is . What's making…" at bounding box center [810, 502] width 352 height 53
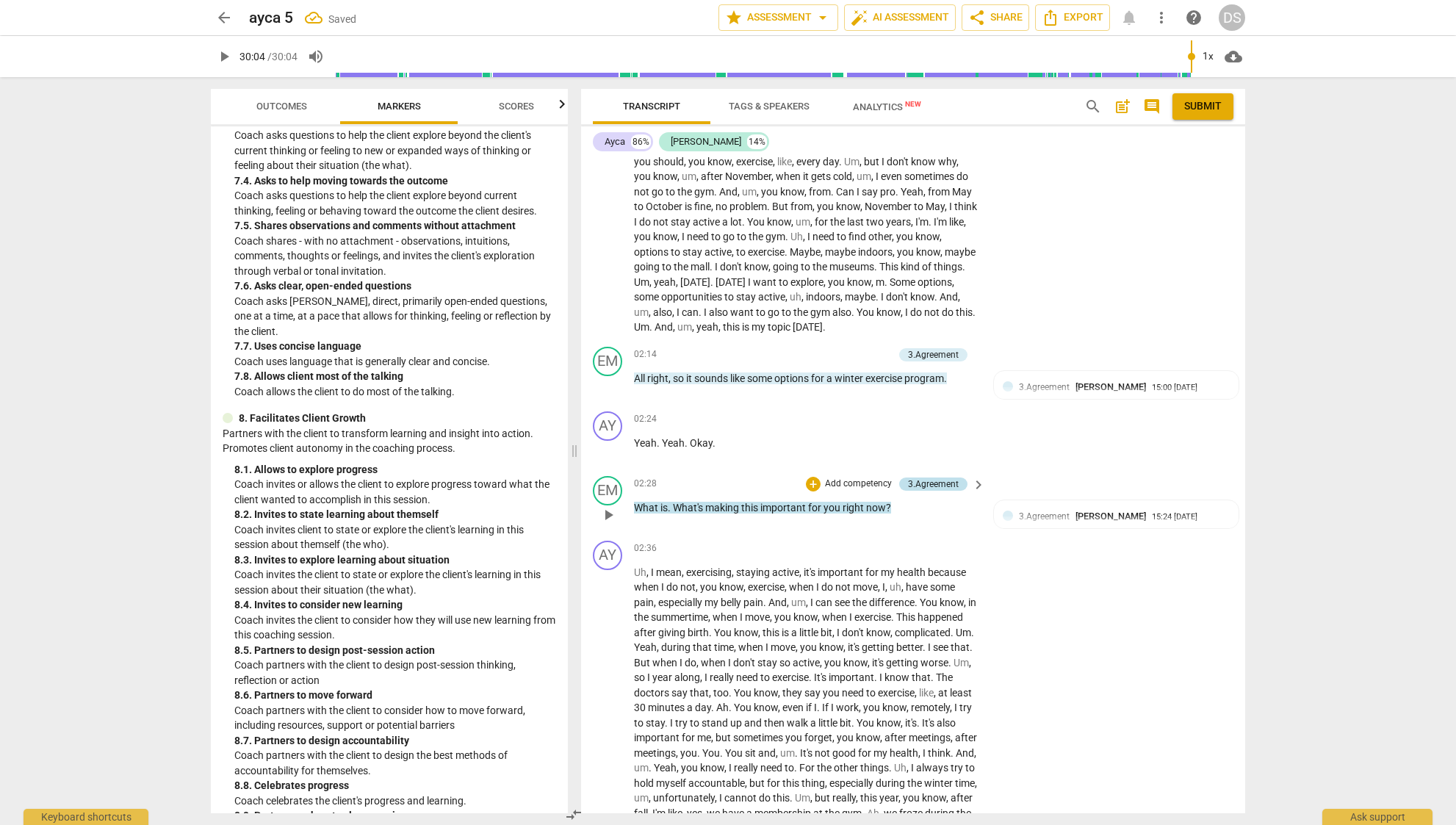
click at [945, 481] on div "3.Agreement" at bounding box center [933, 484] width 51 height 14
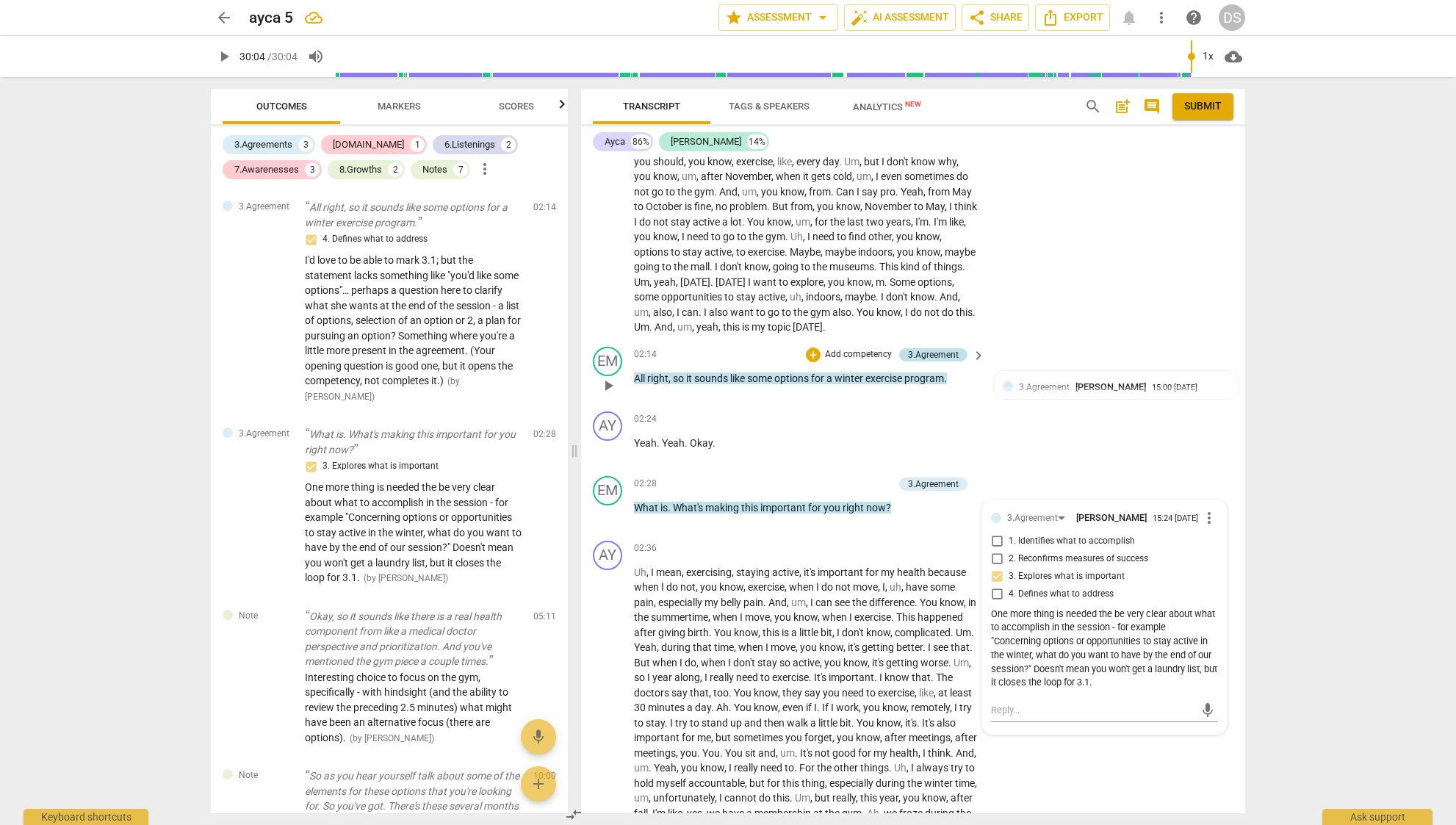
click at [952, 348] on div "3.Agreement" at bounding box center [933, 355] width 51 height 14
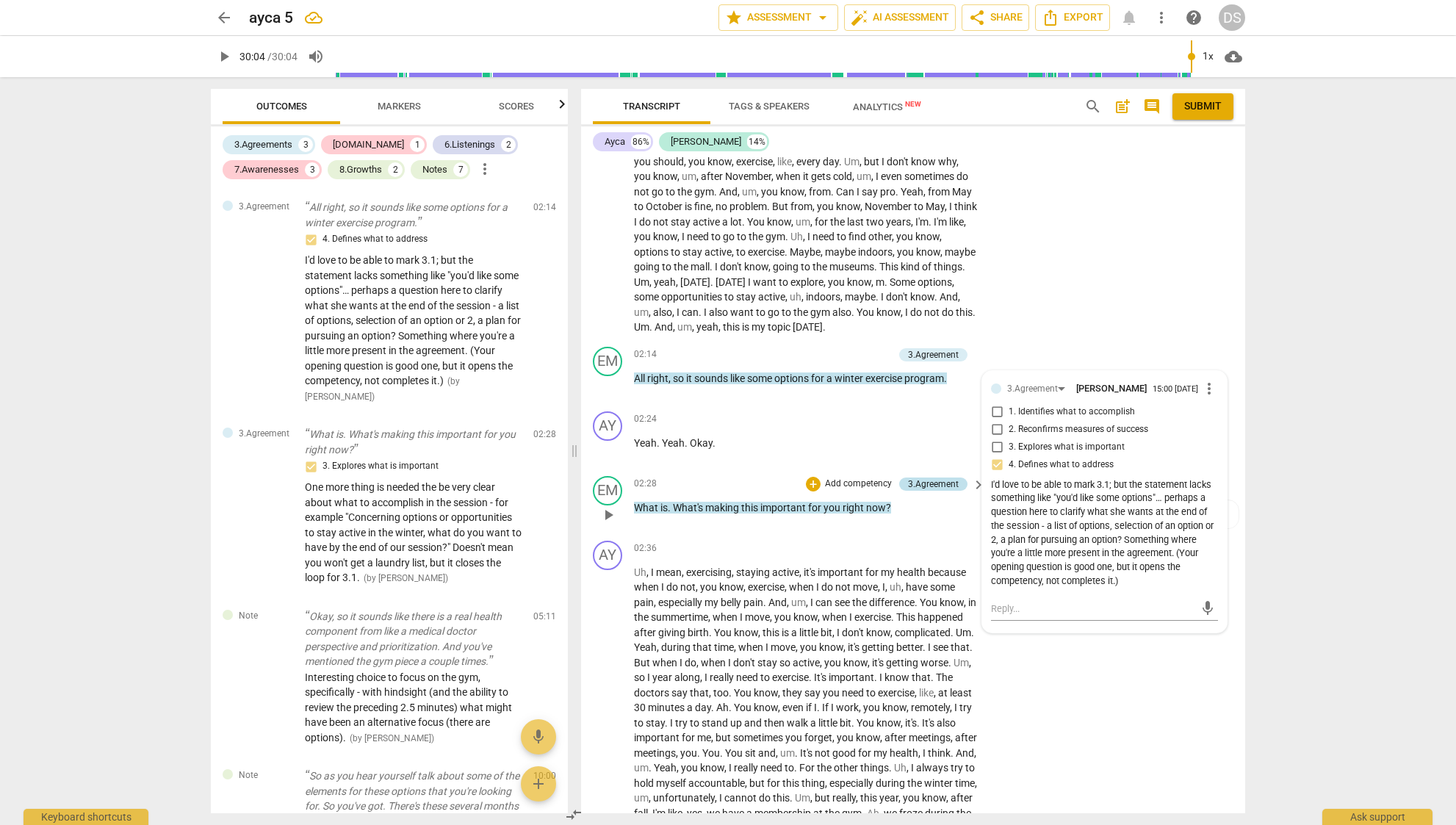
click at [943, 478] on div "3.Agreement" at bounding box center [933, 484] width 51 height 14
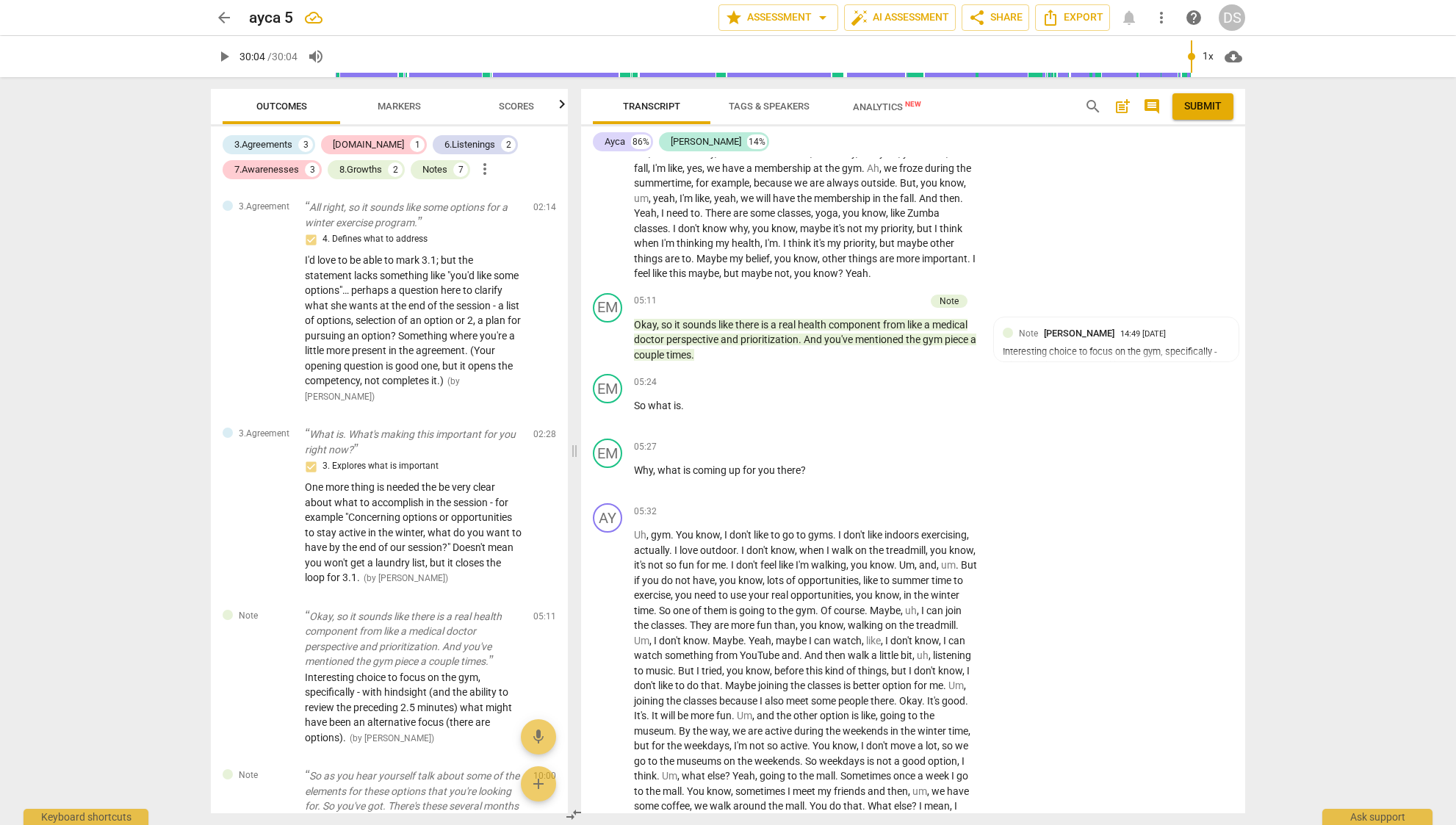
scroll to position [808, 0]
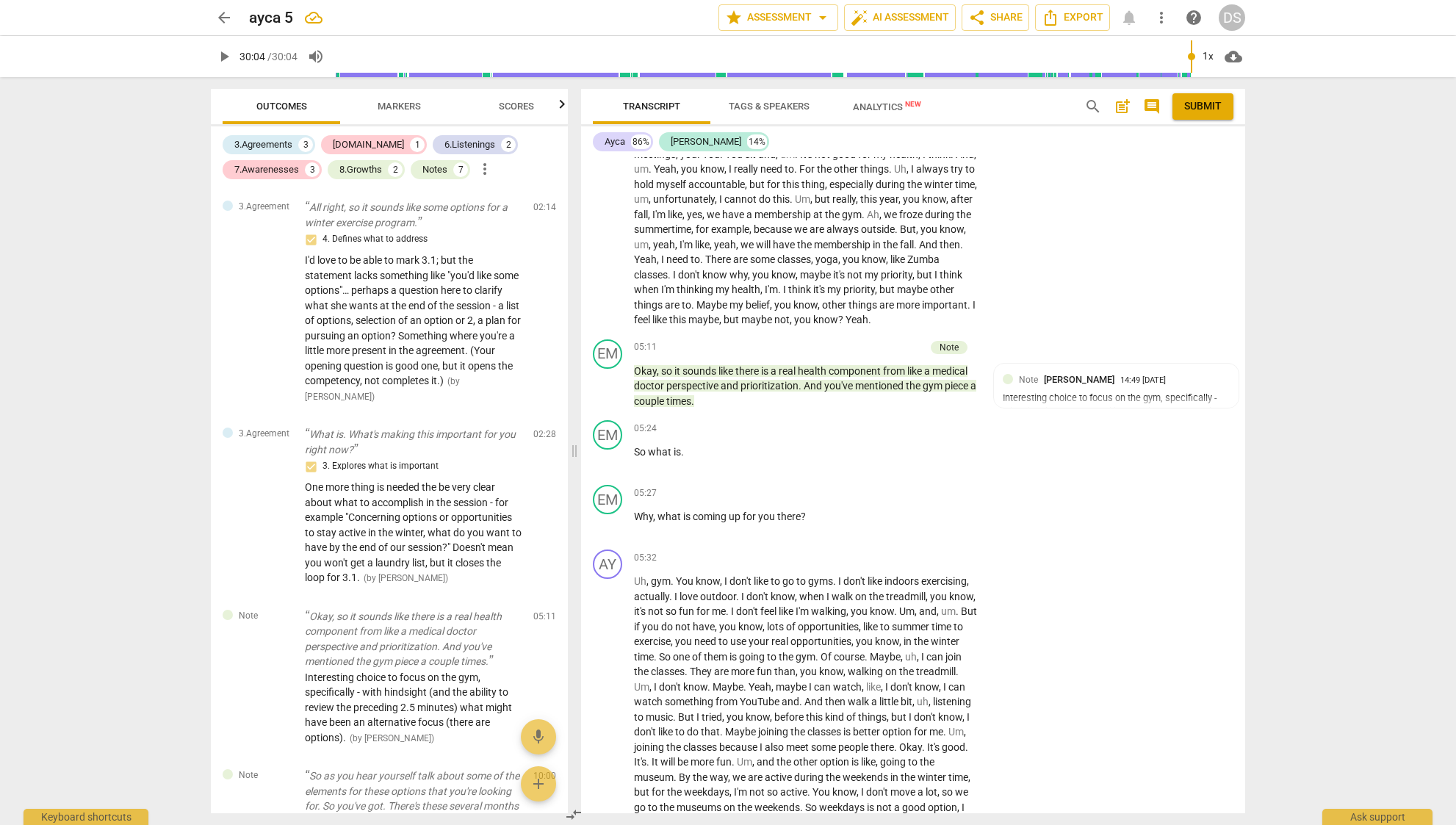
click at [998, 111] on div "Transcript Tags & Speakers Analytics New" at bounding box center [826, 106] width 468 height 36
click at [222, 14] on span "arrow_back" at bounding box center [224, 17] width 17 height 17
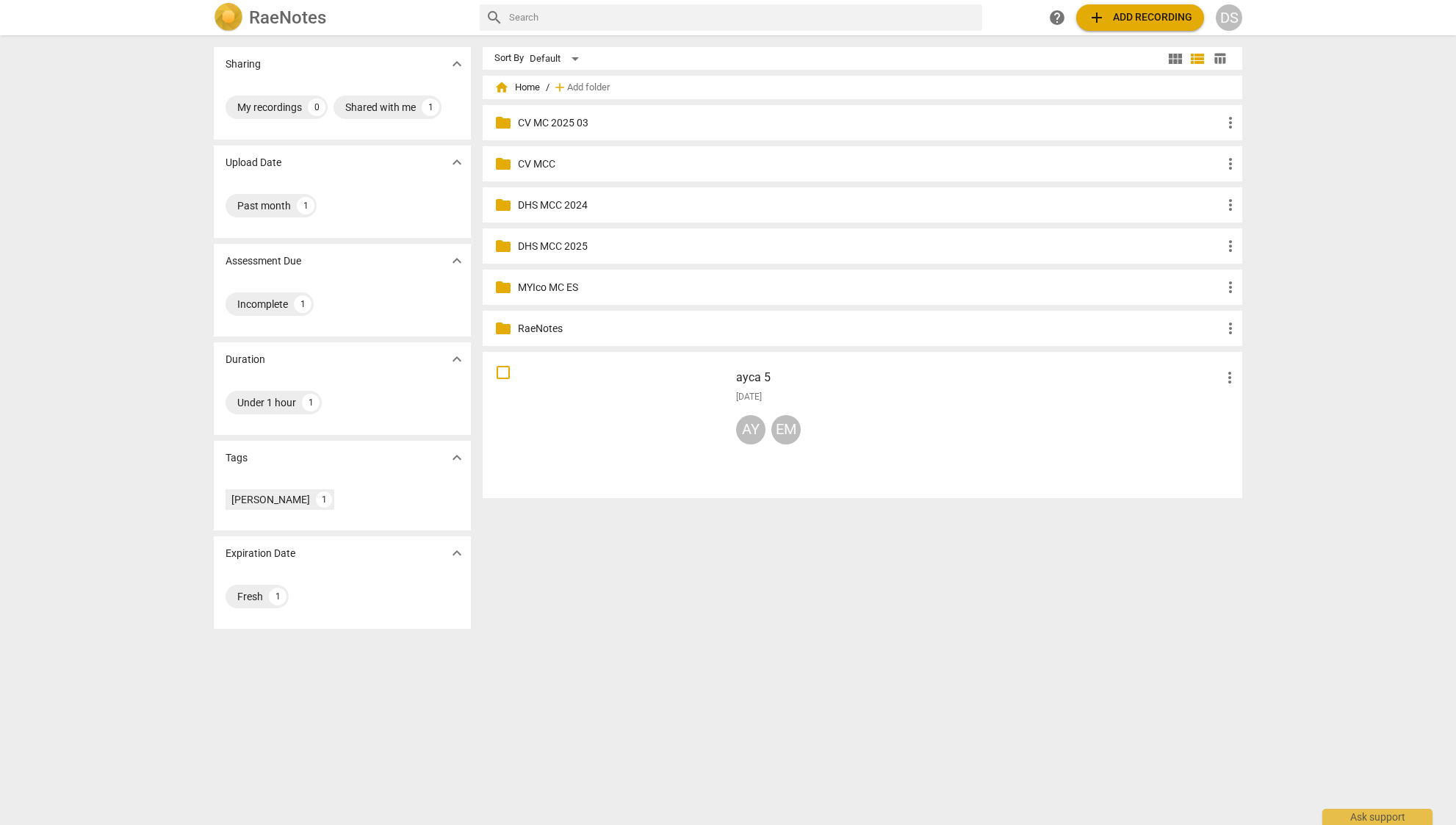
click at [593, 245] on p "DHS MCC 2025" at bounding box center [869, 246] width 703 height 15
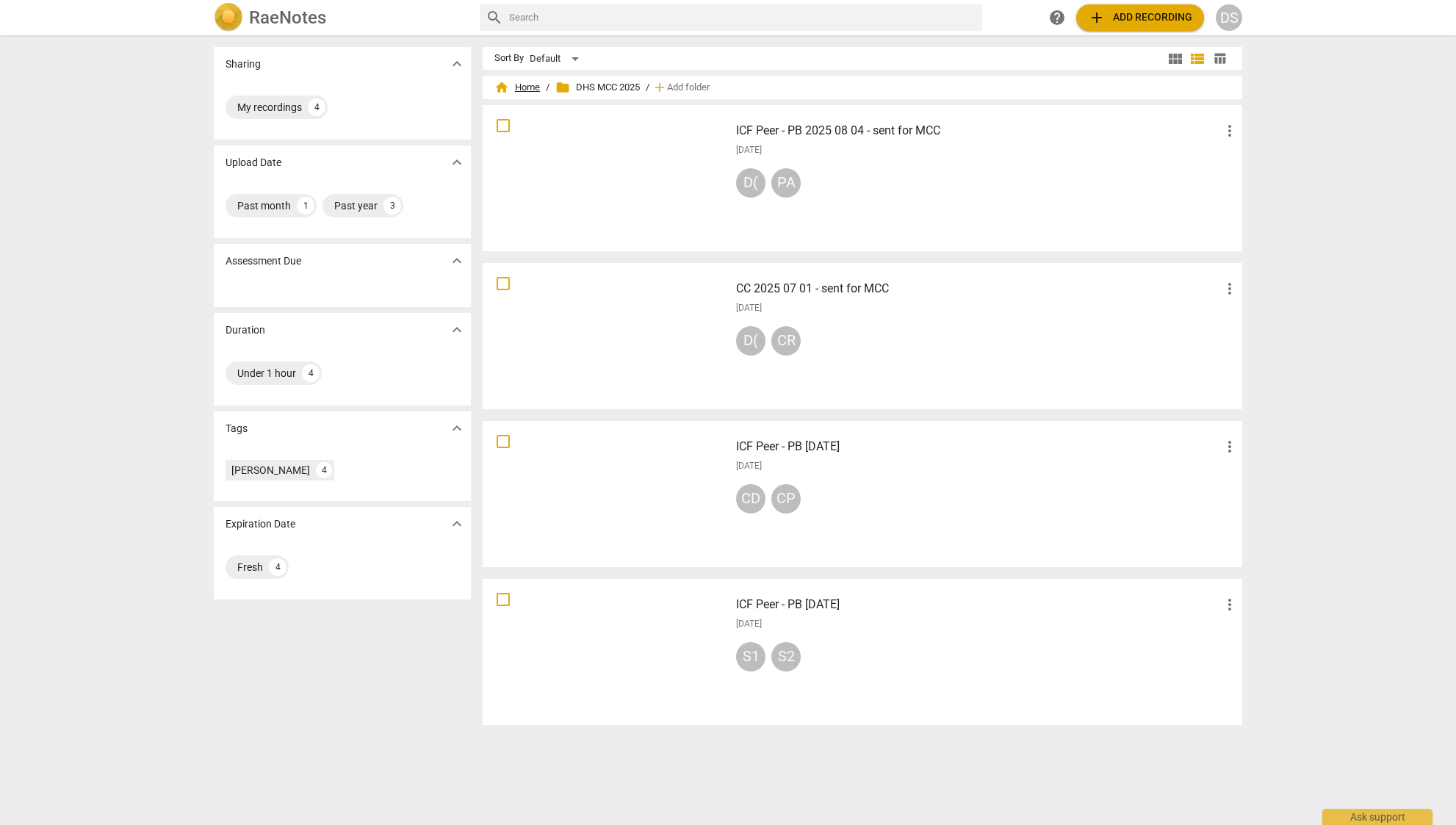
click at [529, 89] on span "home Home" at bounding box center [516, 87] width 45 height 14
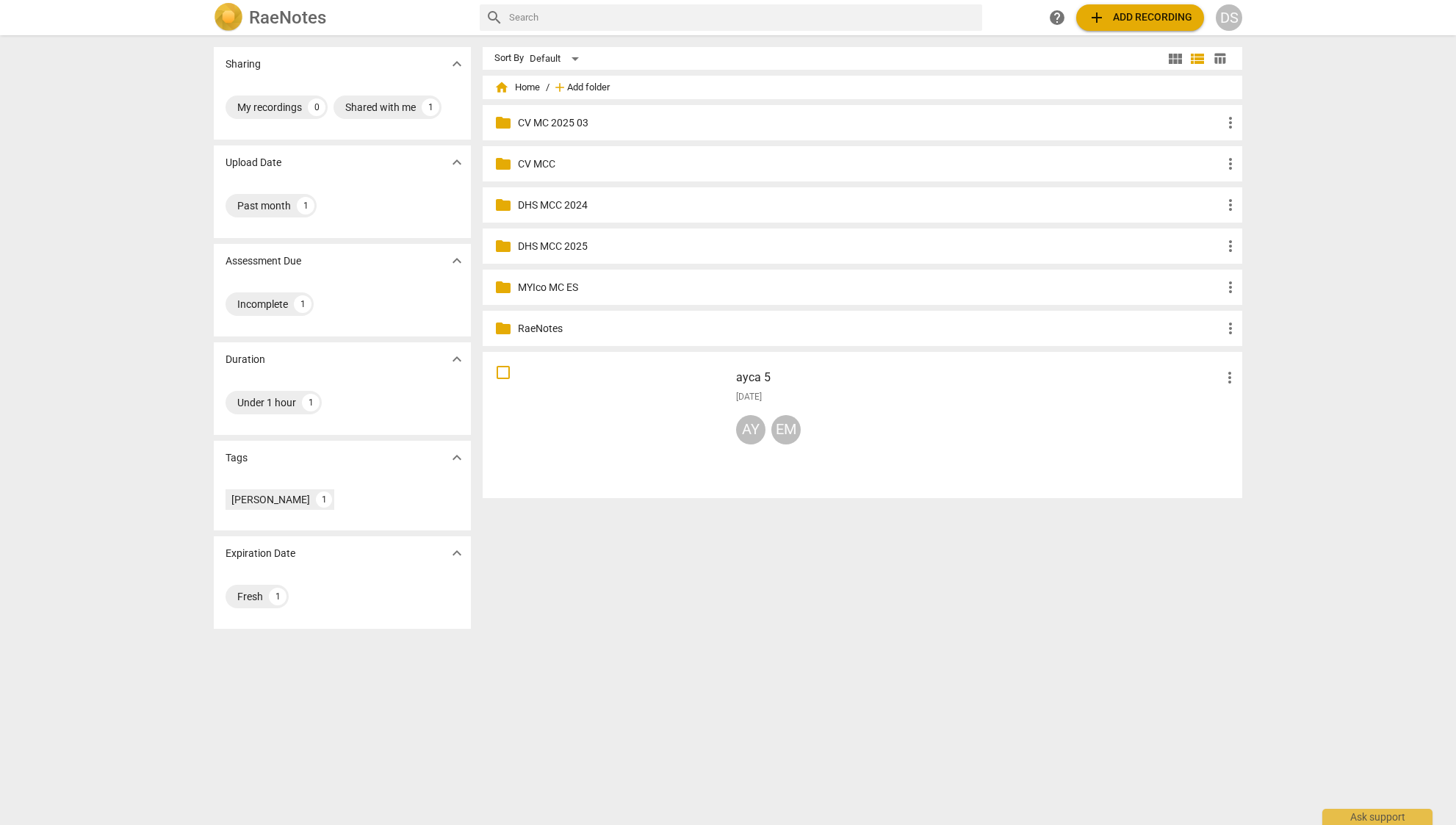
click at [571, 83] on span "Add folder" at bounding box center [589, 87] width 42 height 11
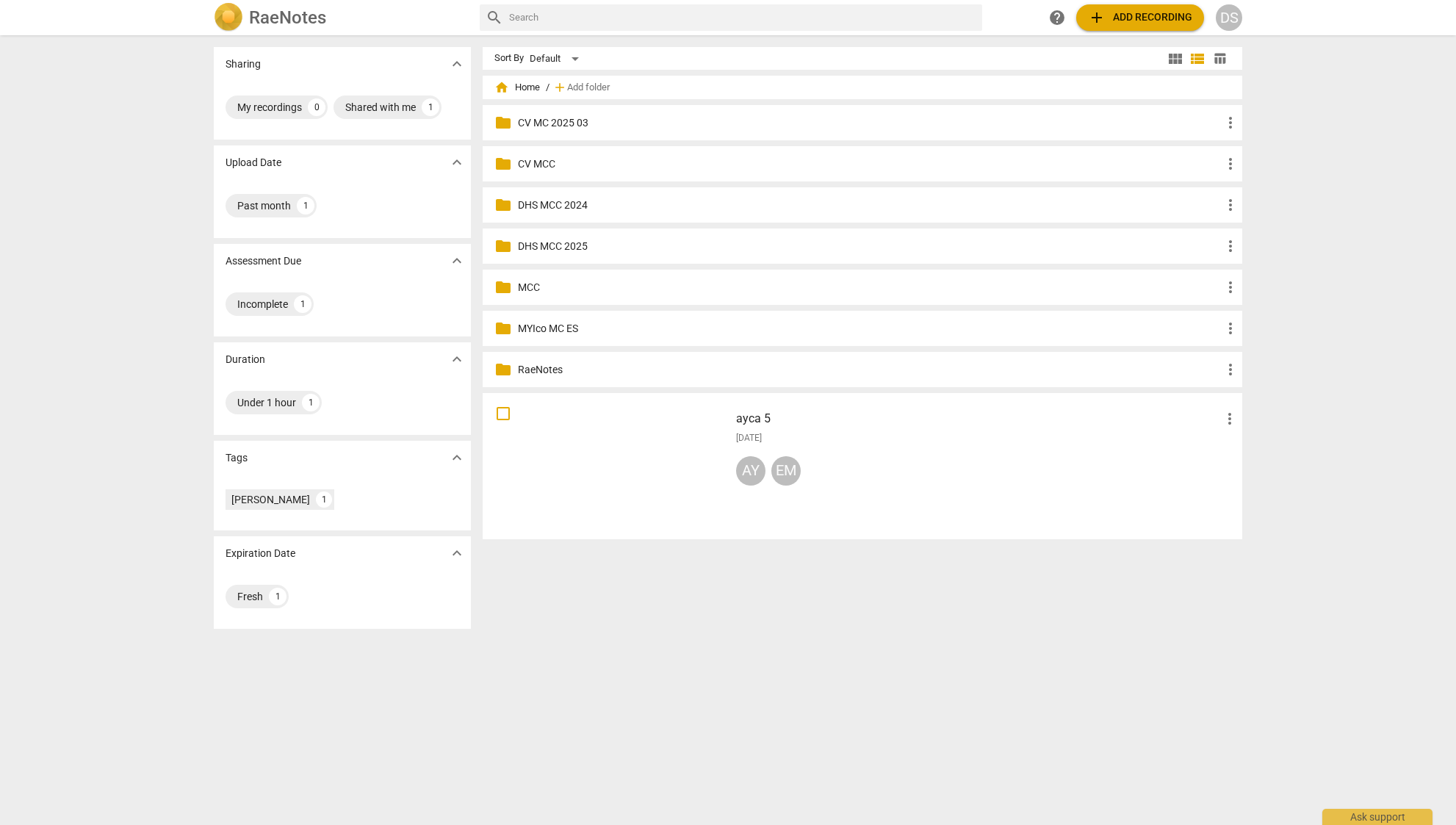
click at [629, 119] on p "CV MC 2025 03" at bounding box center [869, 123] width 703 height 15
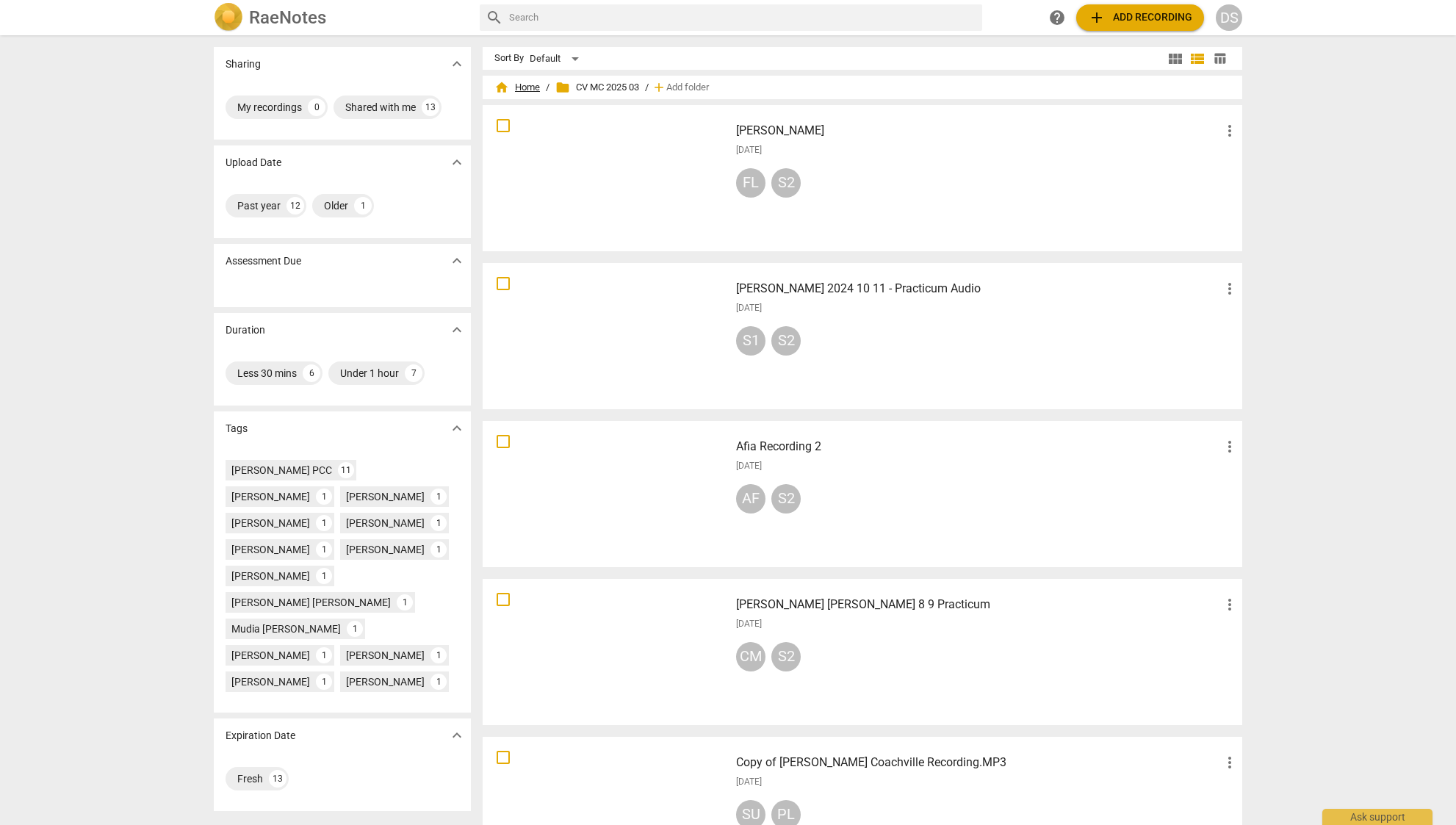
click at [524, 88] on span "home Home" at bounding box center [516, 87] width 45 height 14
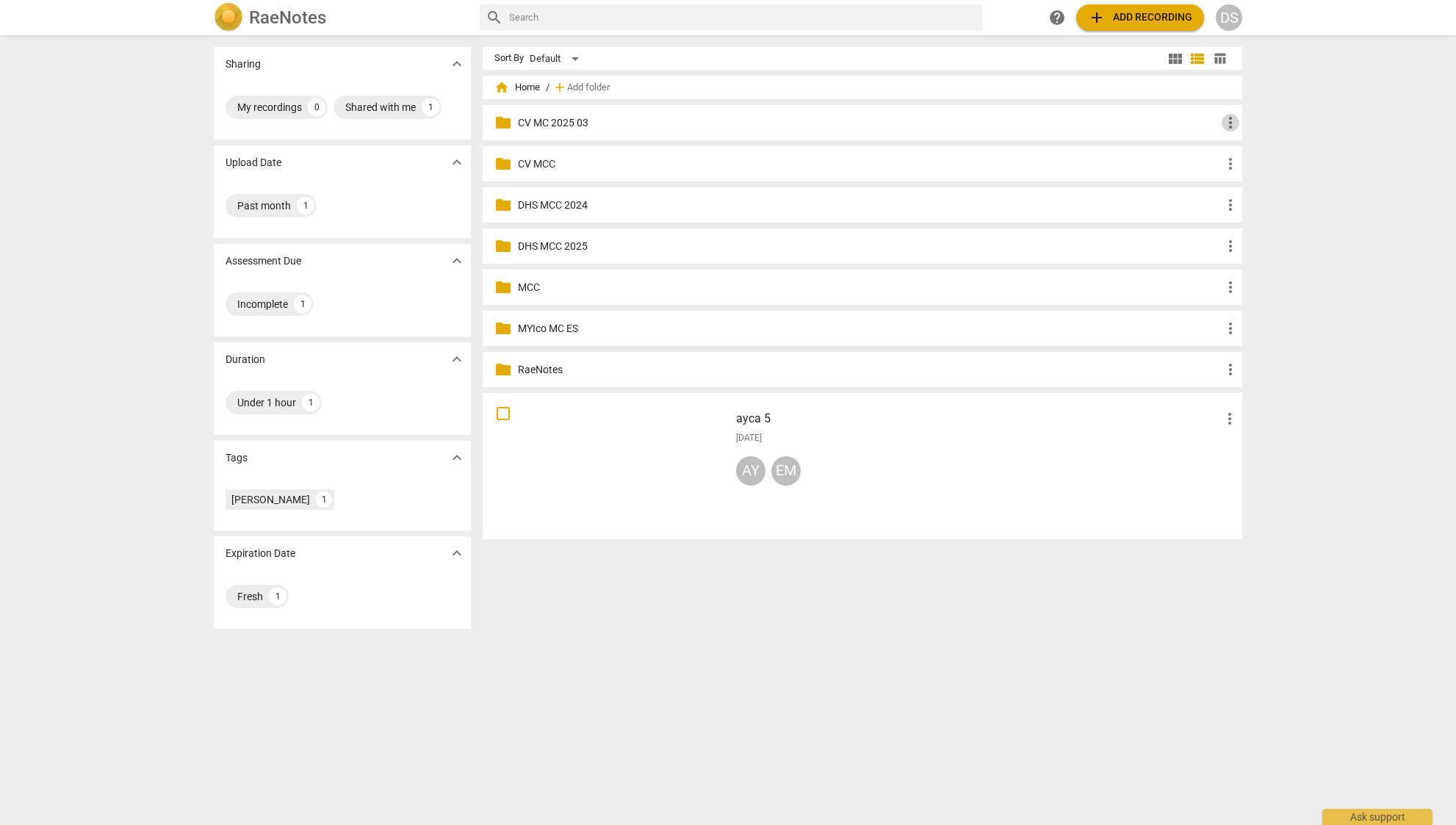
click at [1234, 125] on span "more_vert" at bounding box center [1230, 123] width 17 height 17
click at [1247, 192] on li "Move" at bounding box center [1251, 193] width 67 height 36
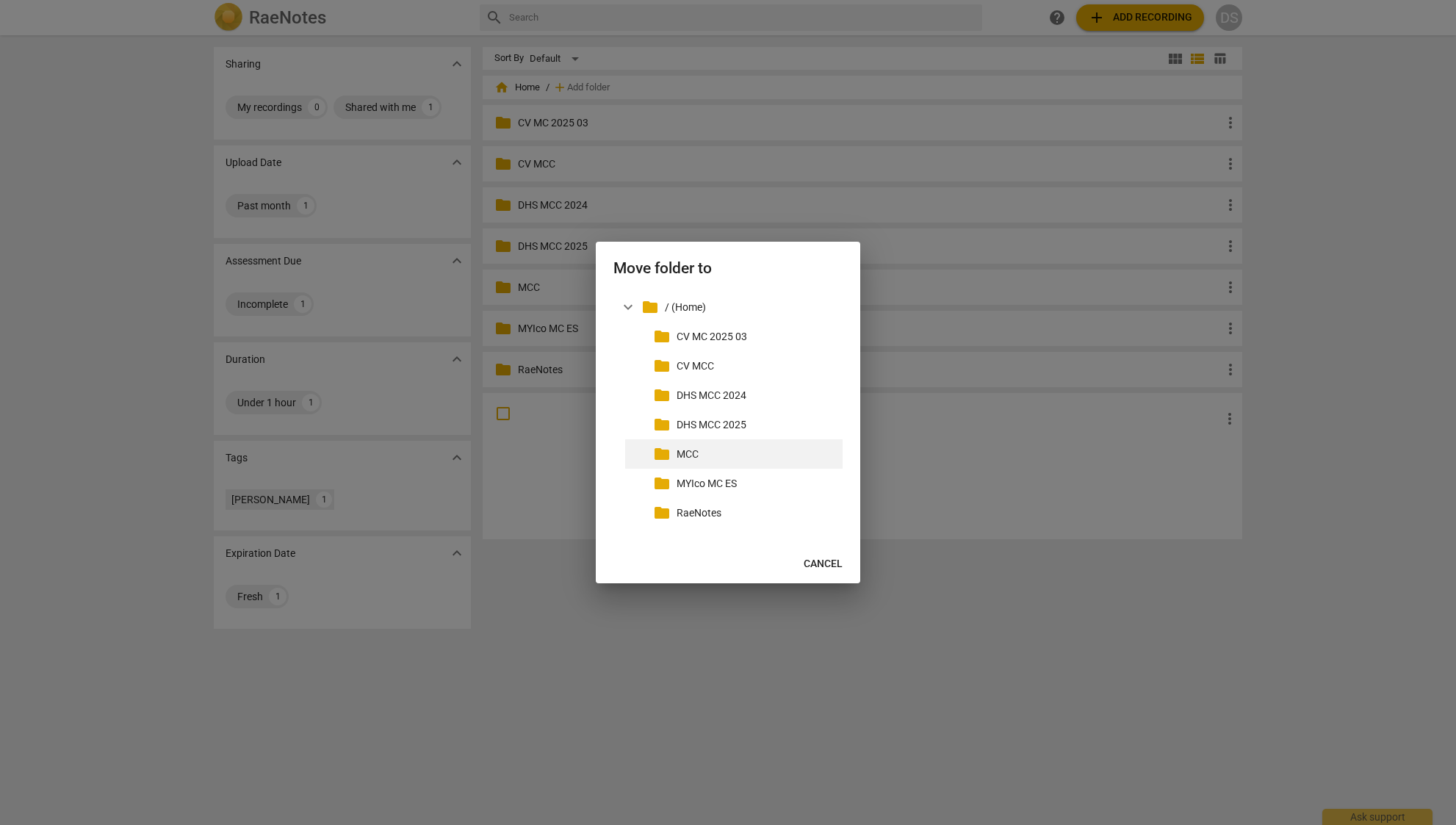
click at [701, 440] on div "folder MCC" at bounding box center [733, 454] width 217 height 29
click at [695, 458] on p "MCC" at bounding box center [756, 454] width 160 height 15
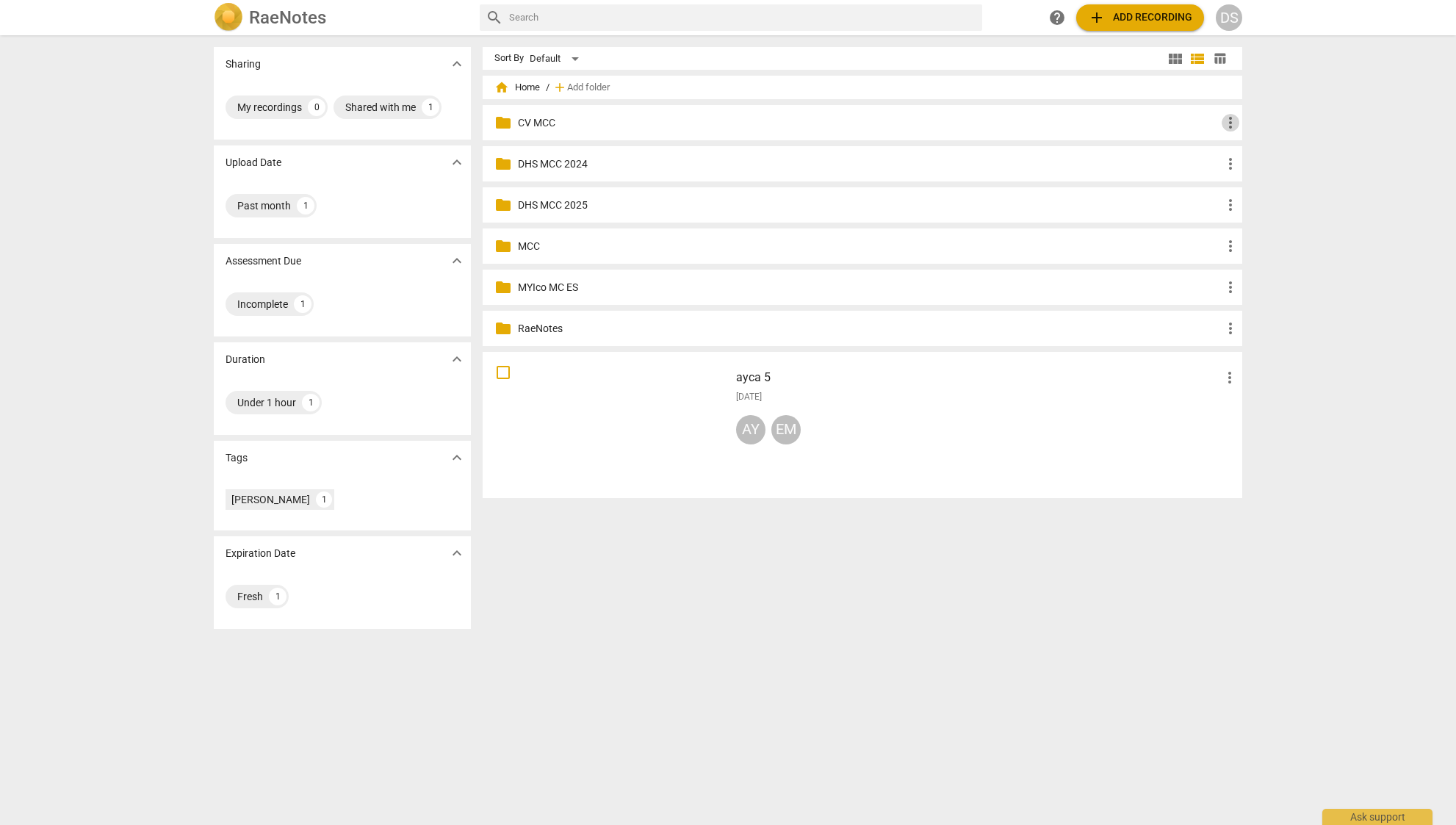
click at [1231, 118] on span "more_vert" at bounding box center [1230, 123] width 17 height 17
click at [1246, 195] on li "Move" at bounding box center [1251, 193] width 67 height 36
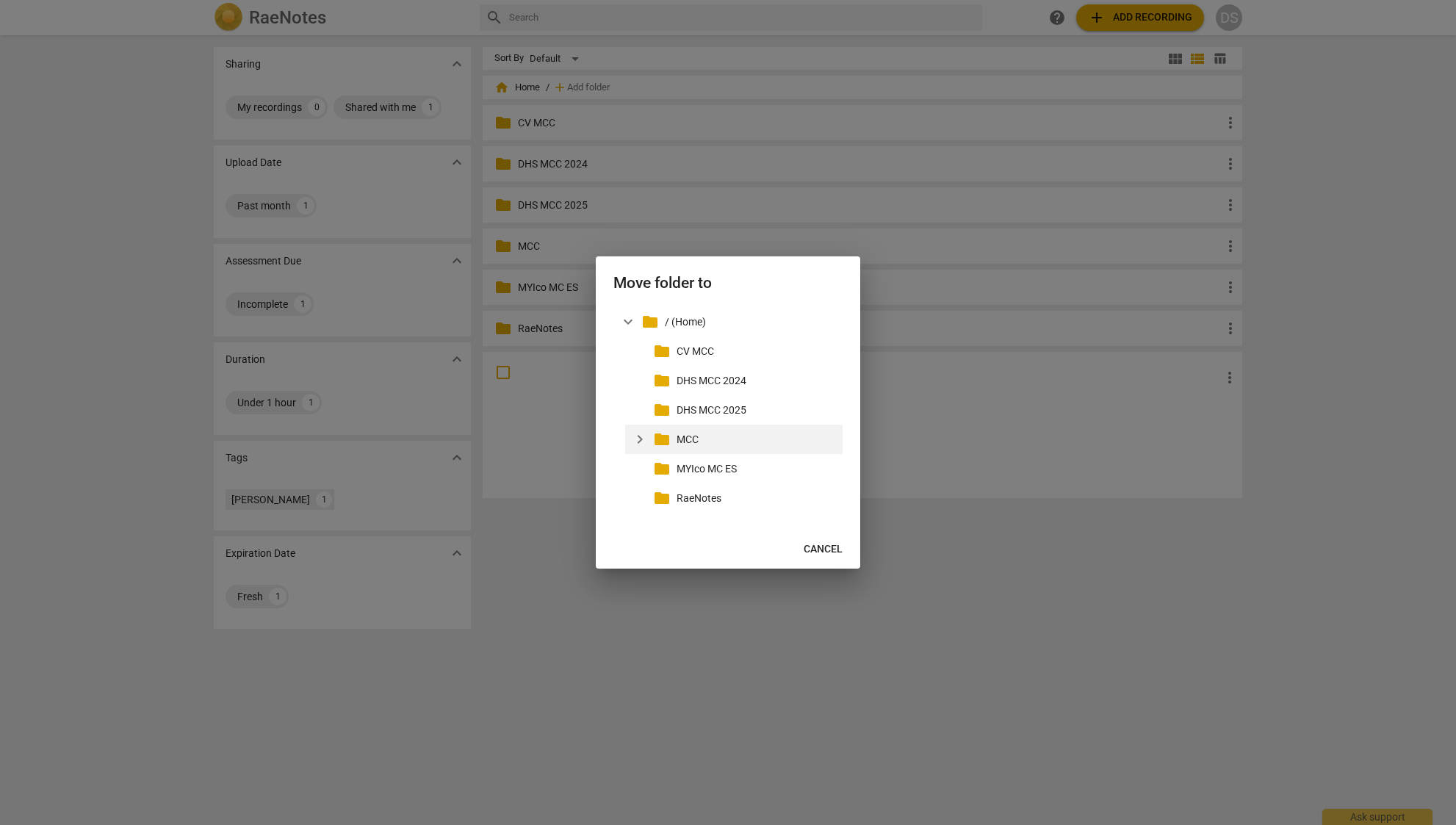
click at [683, 438] on p "MCC" at bounding box center [756, 440] width 160 height 15
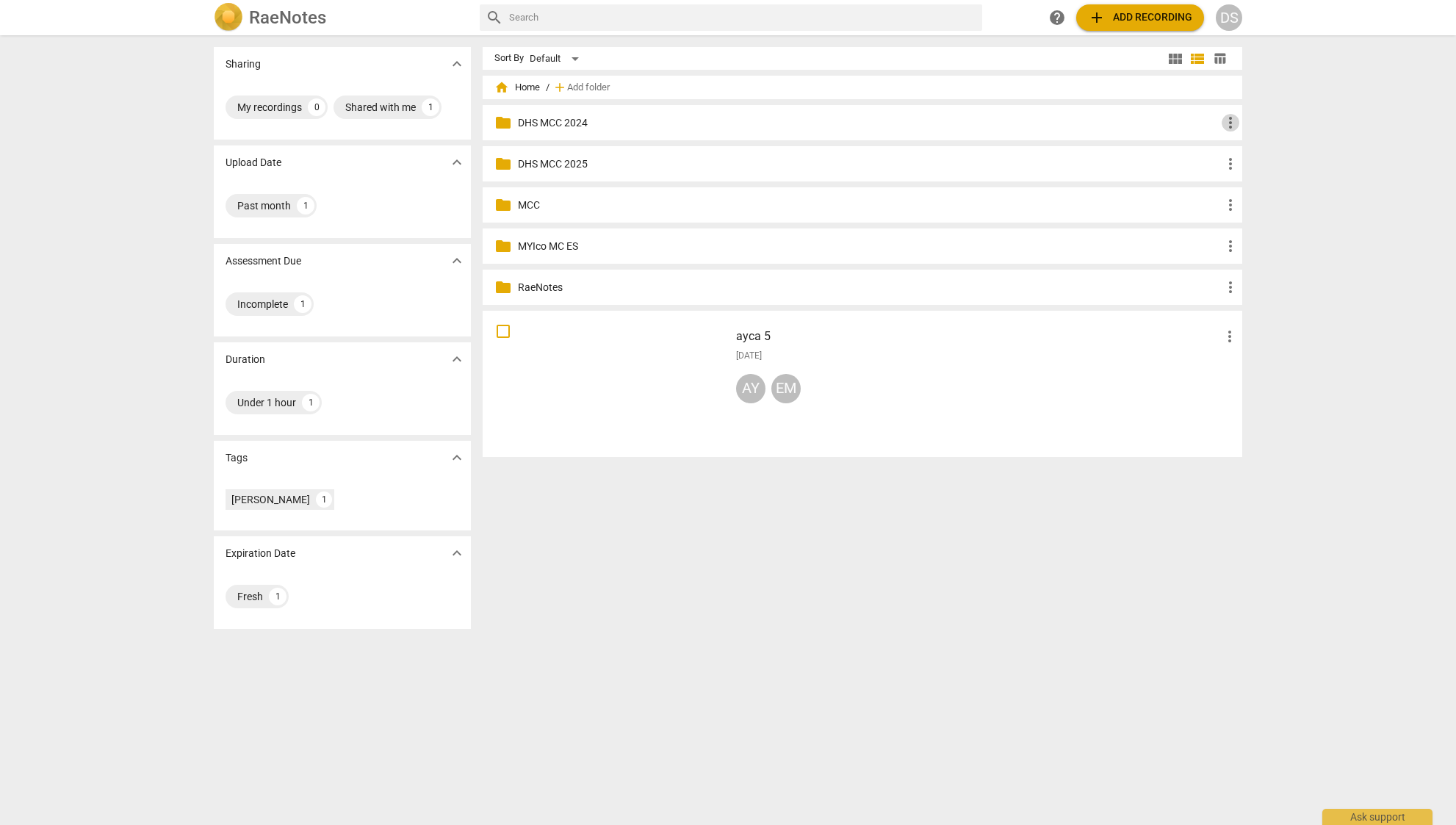
click at [1231, 123] on span "more_vert" at bounding box center [1230, 123] width 17 height 17
click at [1243, 189] on li "Move" at bounding box center [1251, 193] width 67 height 36
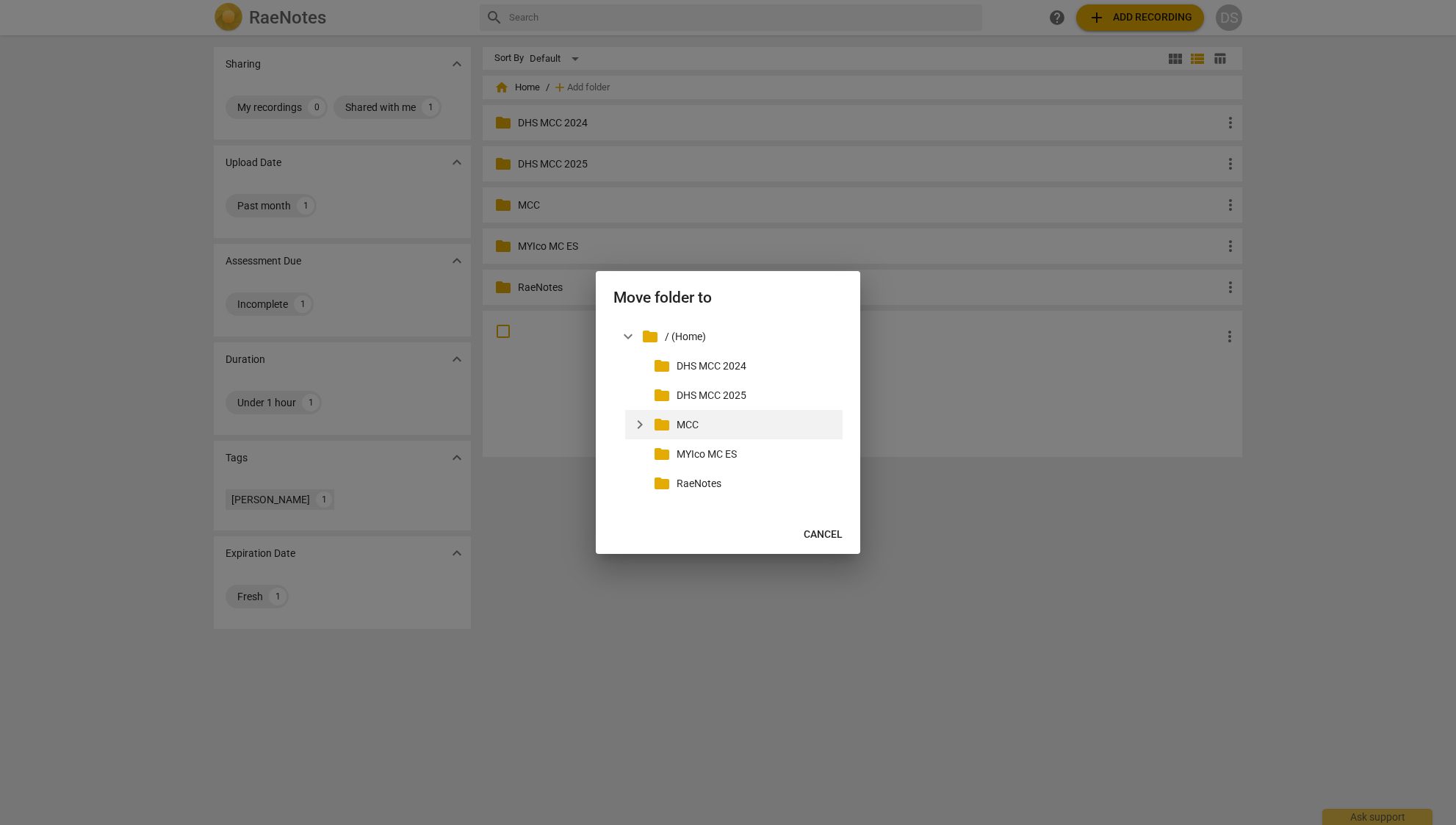
click at [669, 430] on span "folder" at bounding box center [662, 425] width 17 height 17
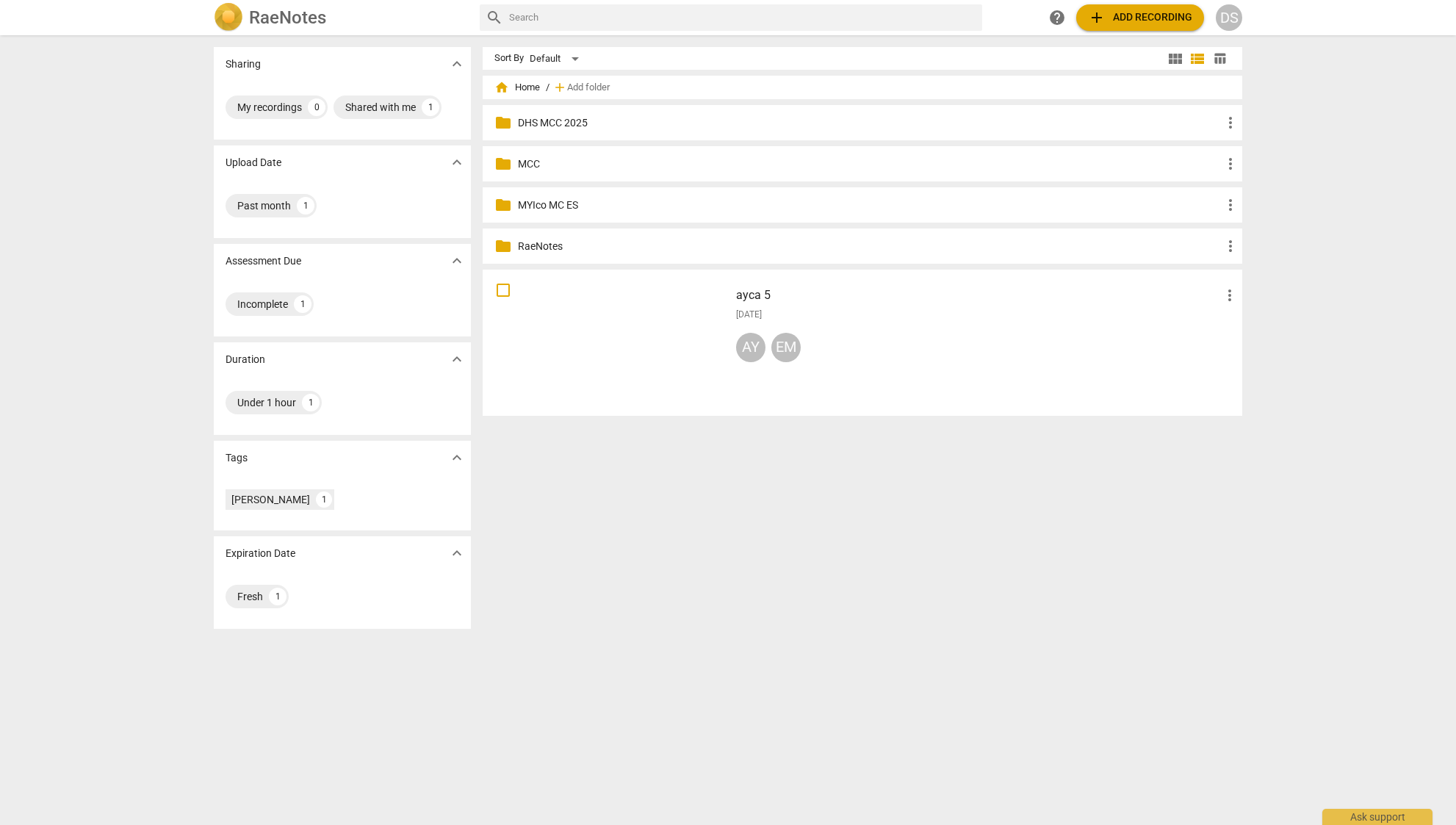
click at [1231, 117] on span "more_vert" at bounding box center [1230, 123] width 17 height 17
click at [1263, 192] on li "Move" at bounding box center [1251, 193] width 67 height 36
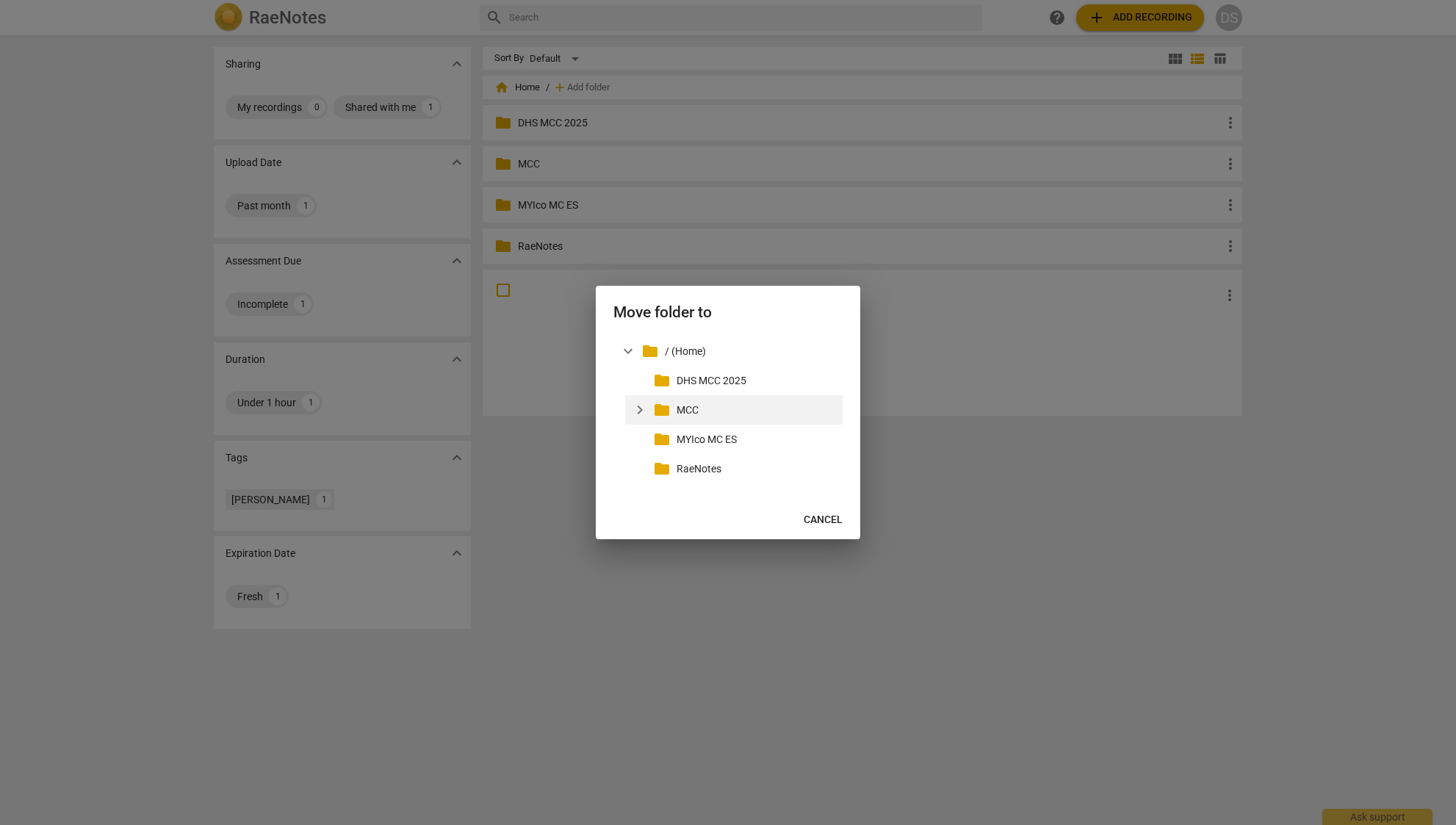
click at [686, 410] on p "MCC" at bounding box center [756, 410] width 160 height 15
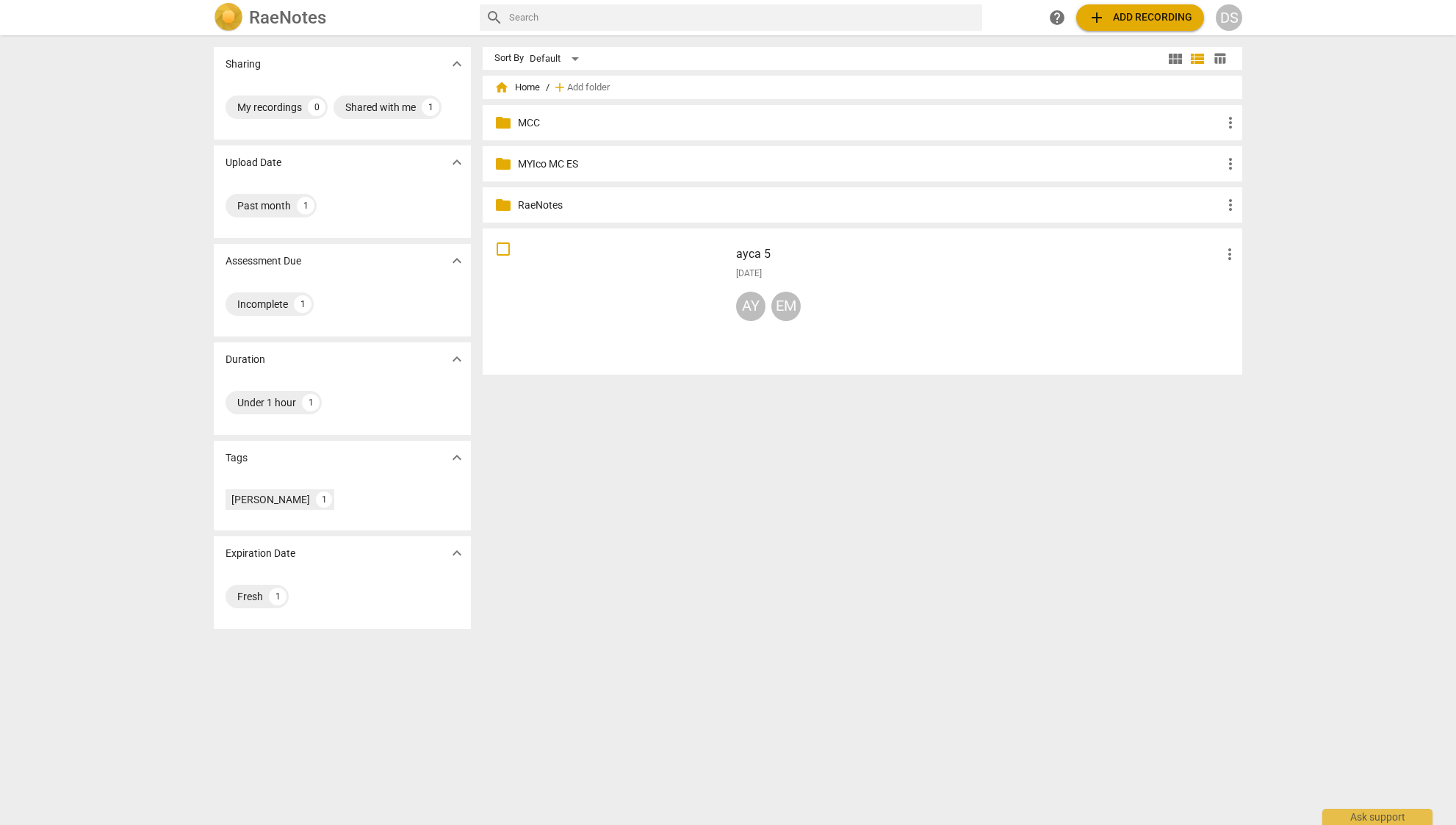
click at [561, 169] on p "MYIco MC ES" at bounding box center [869, 164] width 703 height 15
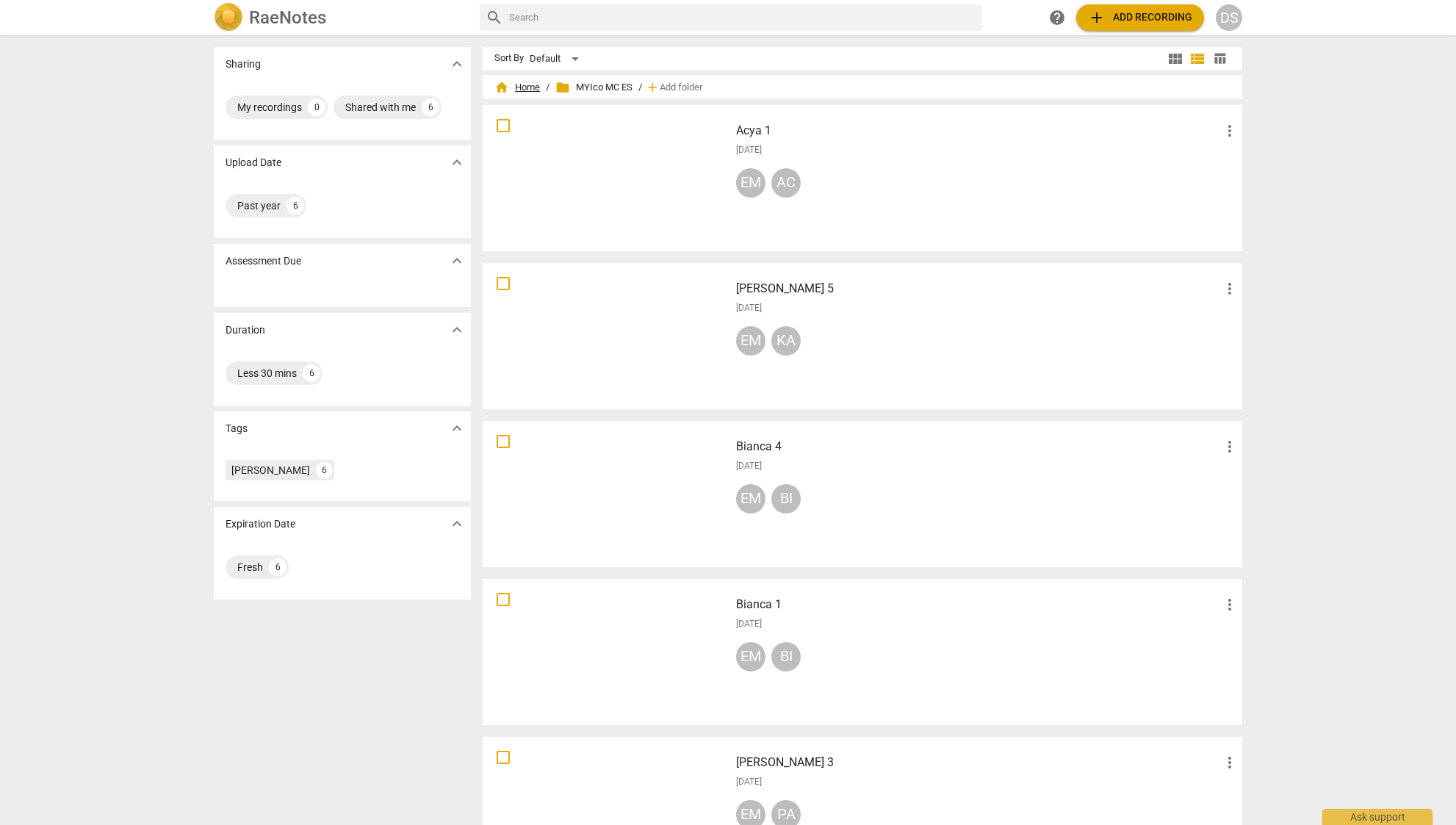
click at [525, 88] on span "home Home" at bounding box center [516, 87] width 45 height 14
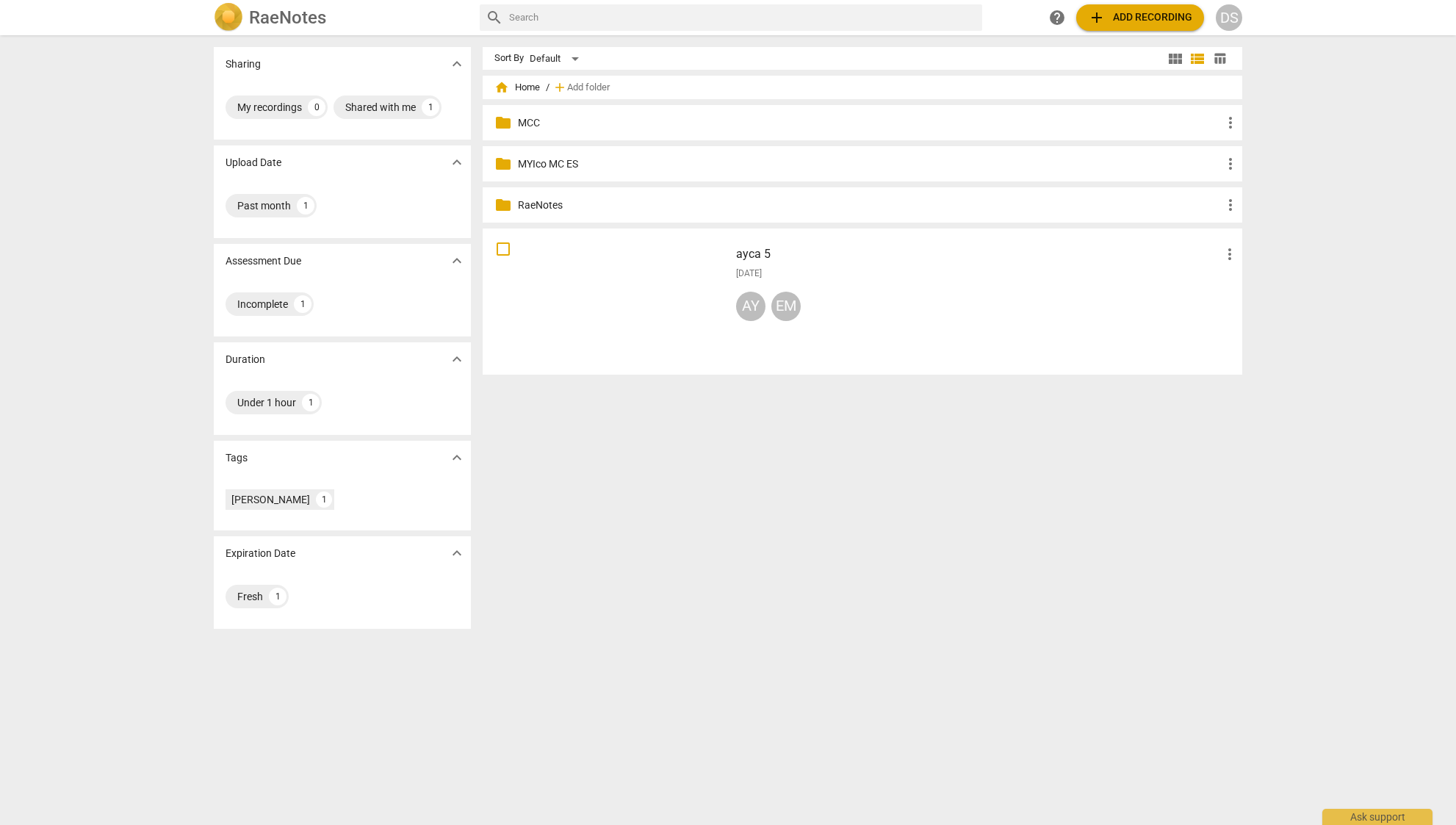
click at [524, 123] on p "MCC" at bounding box center [869, 123] width 703 height 15
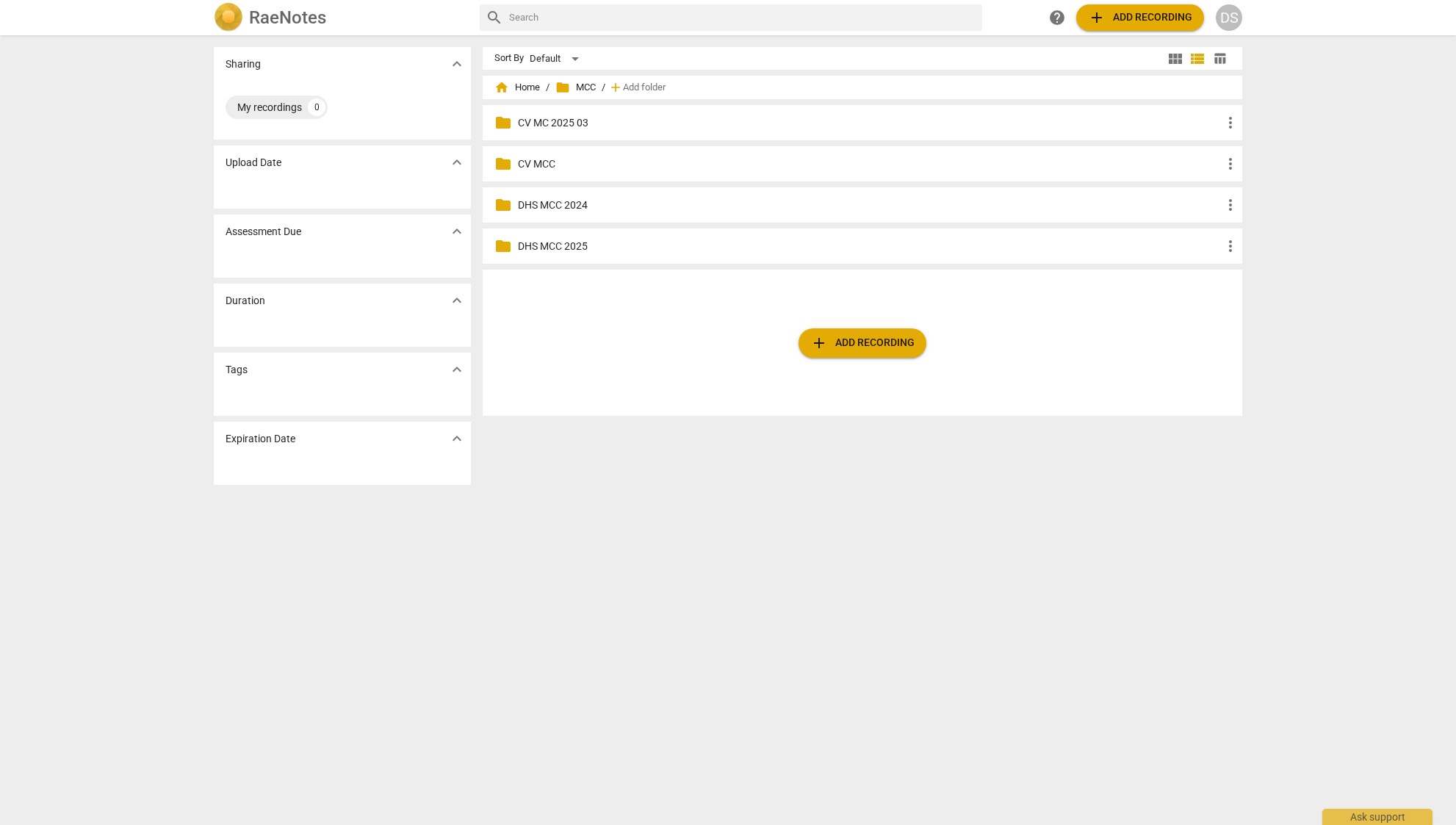
click at [541, 122] on p "CV MC 2025 03" at bounding box center [869, 123] width 703 height 15
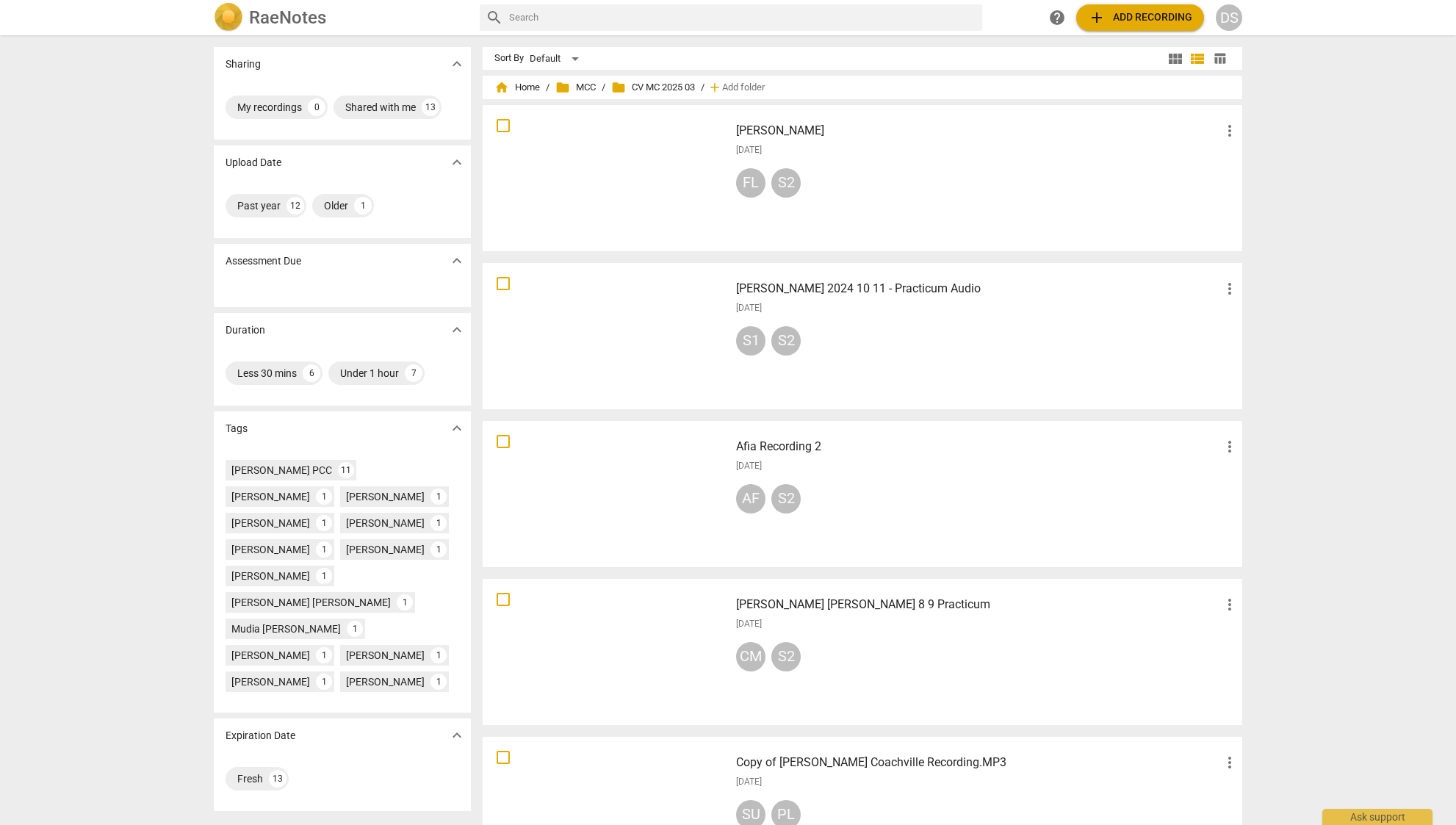
click at [657, 86] on span "folder CV MC 2025 03" at bounding box center [652, 87] width 84 height 14
click at [569, 85] on span "folder MCC" at bounding box center [575, 87] width 41 height 14
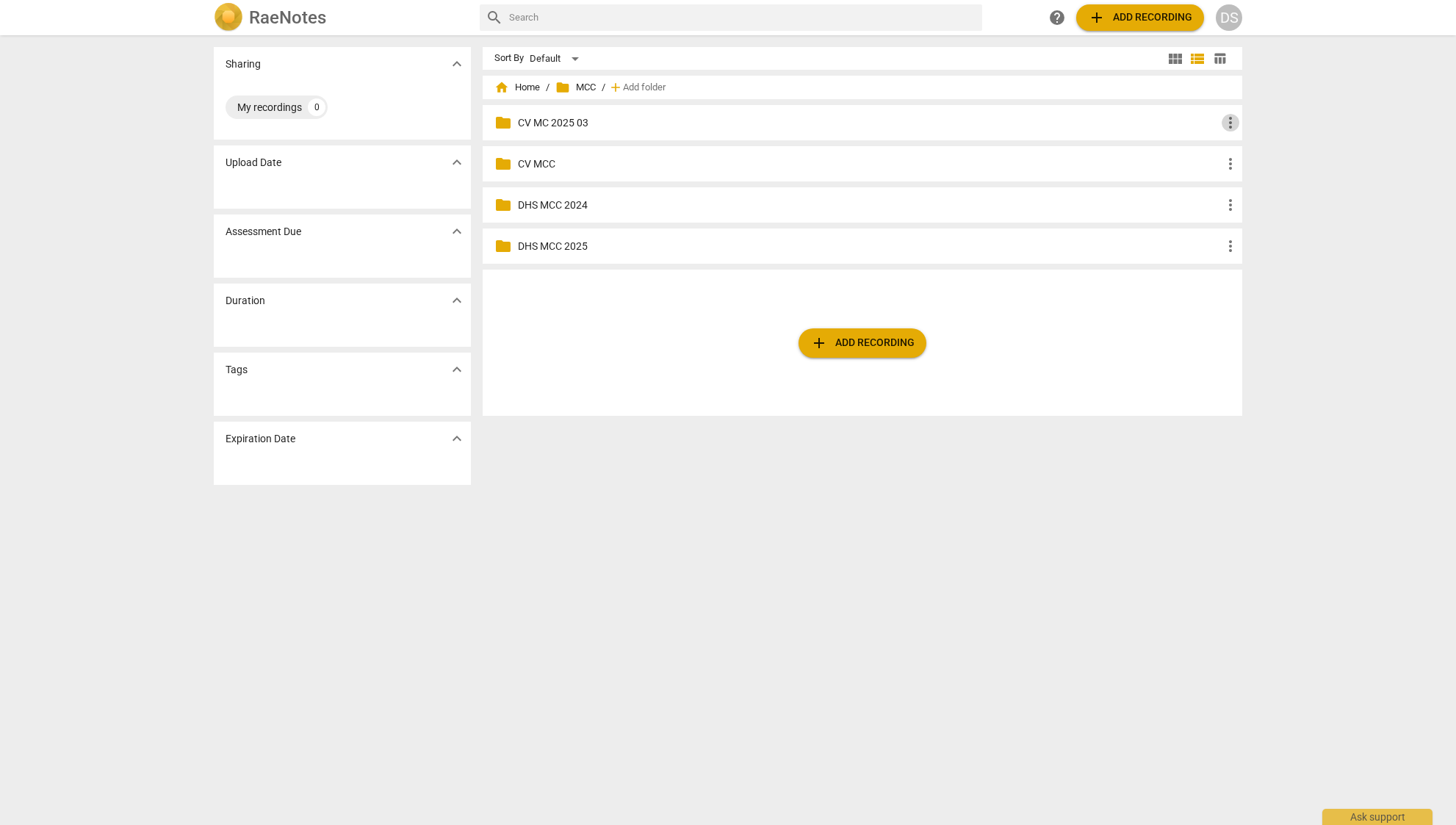
click at [1222, 123] on span "more_vert" at bounding box center [1230, 123] width 17 height 17
click at [1258, 181] on li "Move" at bounding box center [1251, 193] width 67 height 36
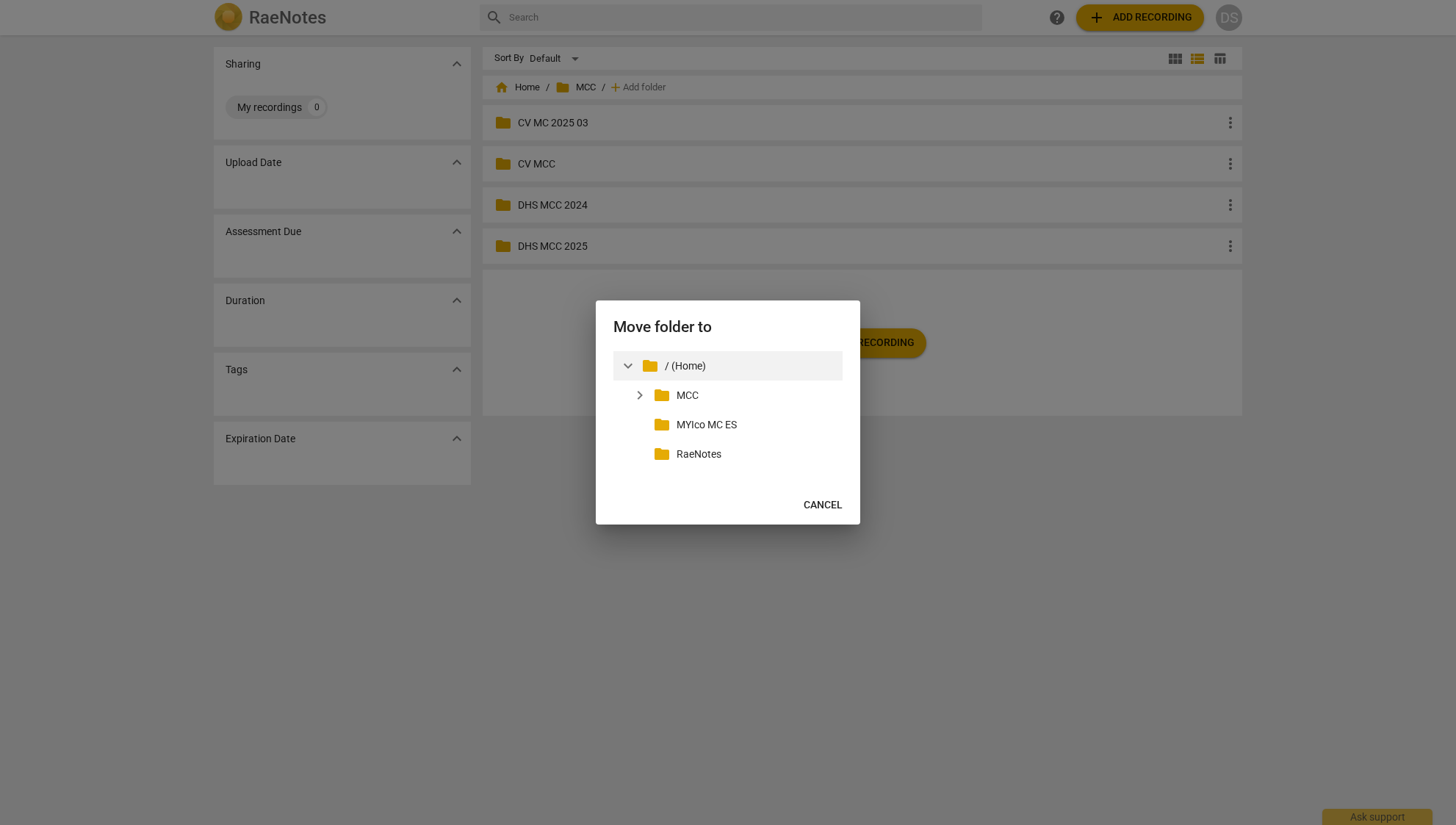
click at [673, 371] on p "/ (Home)" at bounding box center [751, 366] width 172 height 15
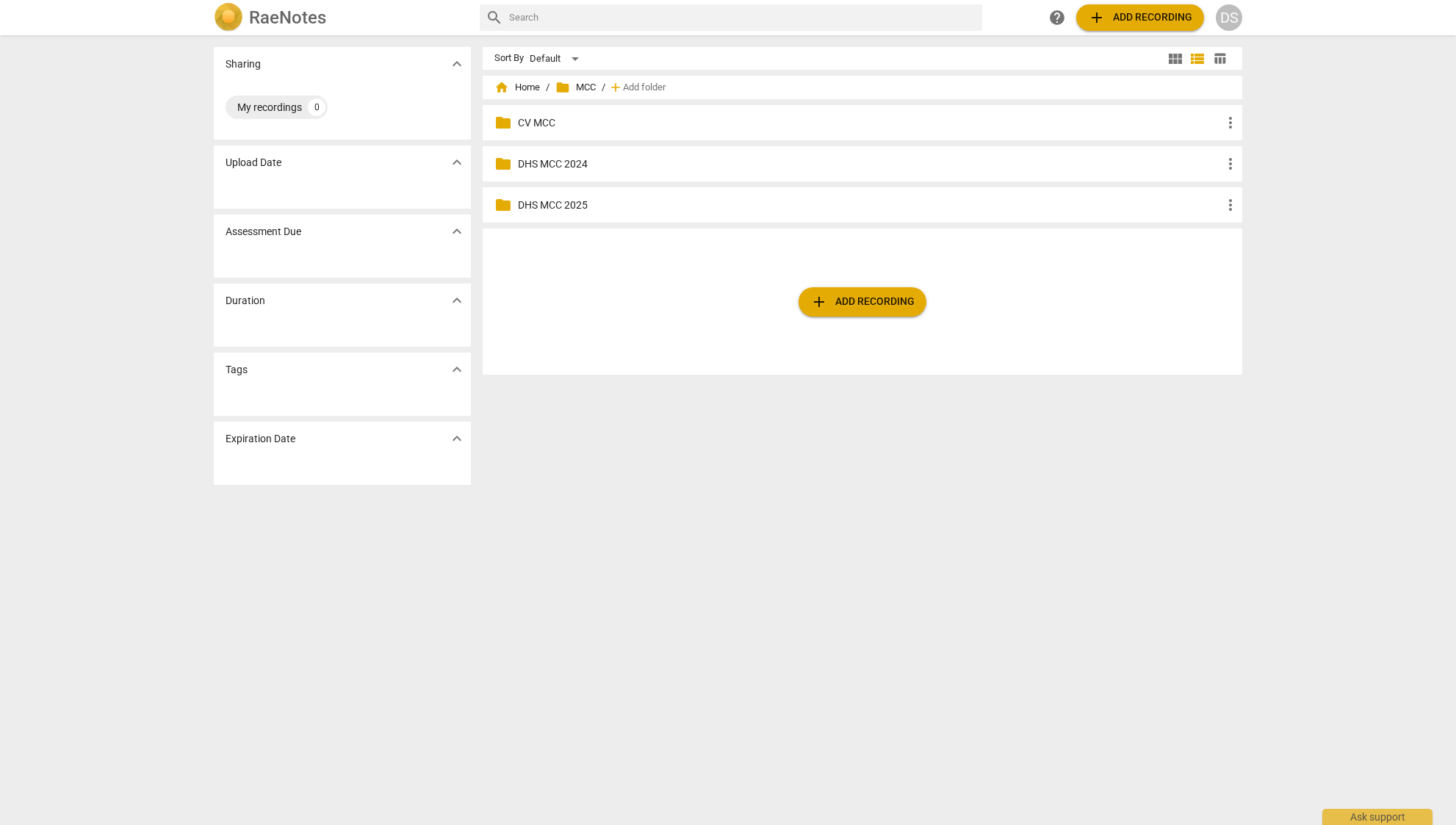
click at [530, 122] on p "CV MCC" at bounding box center [869, 123] width 703 height 15
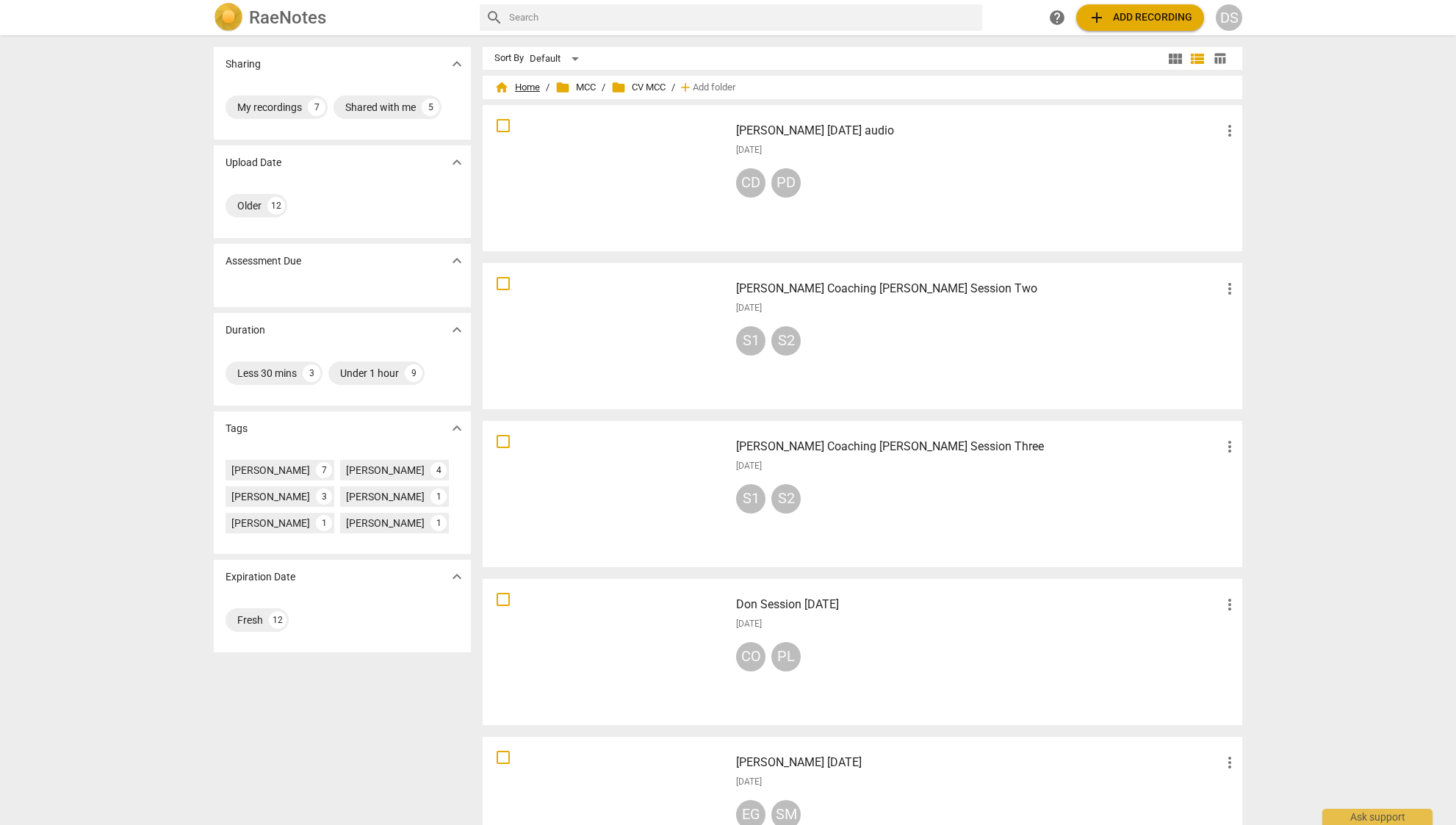
click at [530, 88] on span "home Home" at bounding box center [516, 87] width 45 height 14
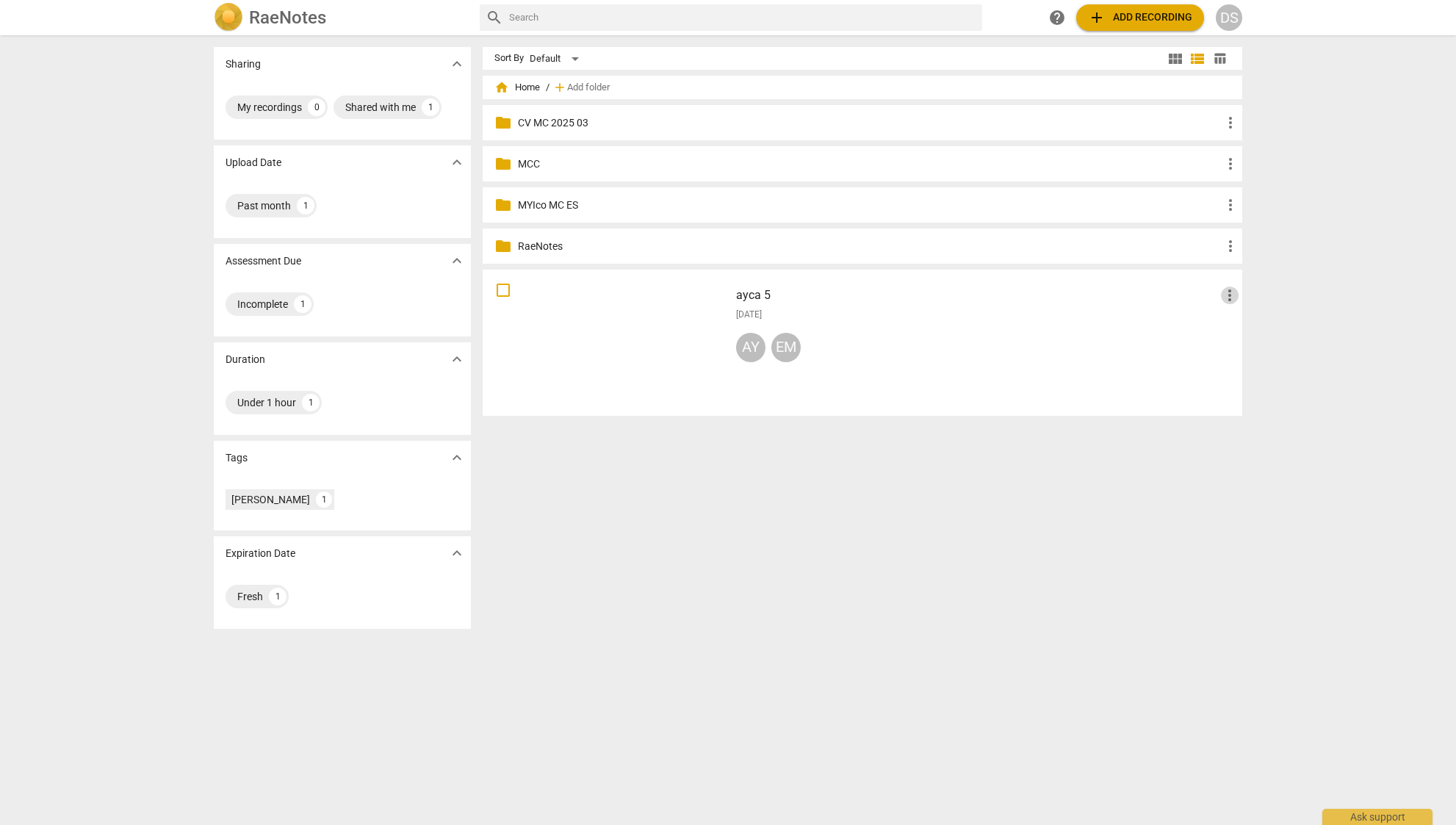
click at [1225, 290] on span "more_vert" at bounding box center [1229, 295] width 17 height 17
click at [1251, 297] on li "Move" at bounding box center [1247, 295] width 56 height 36
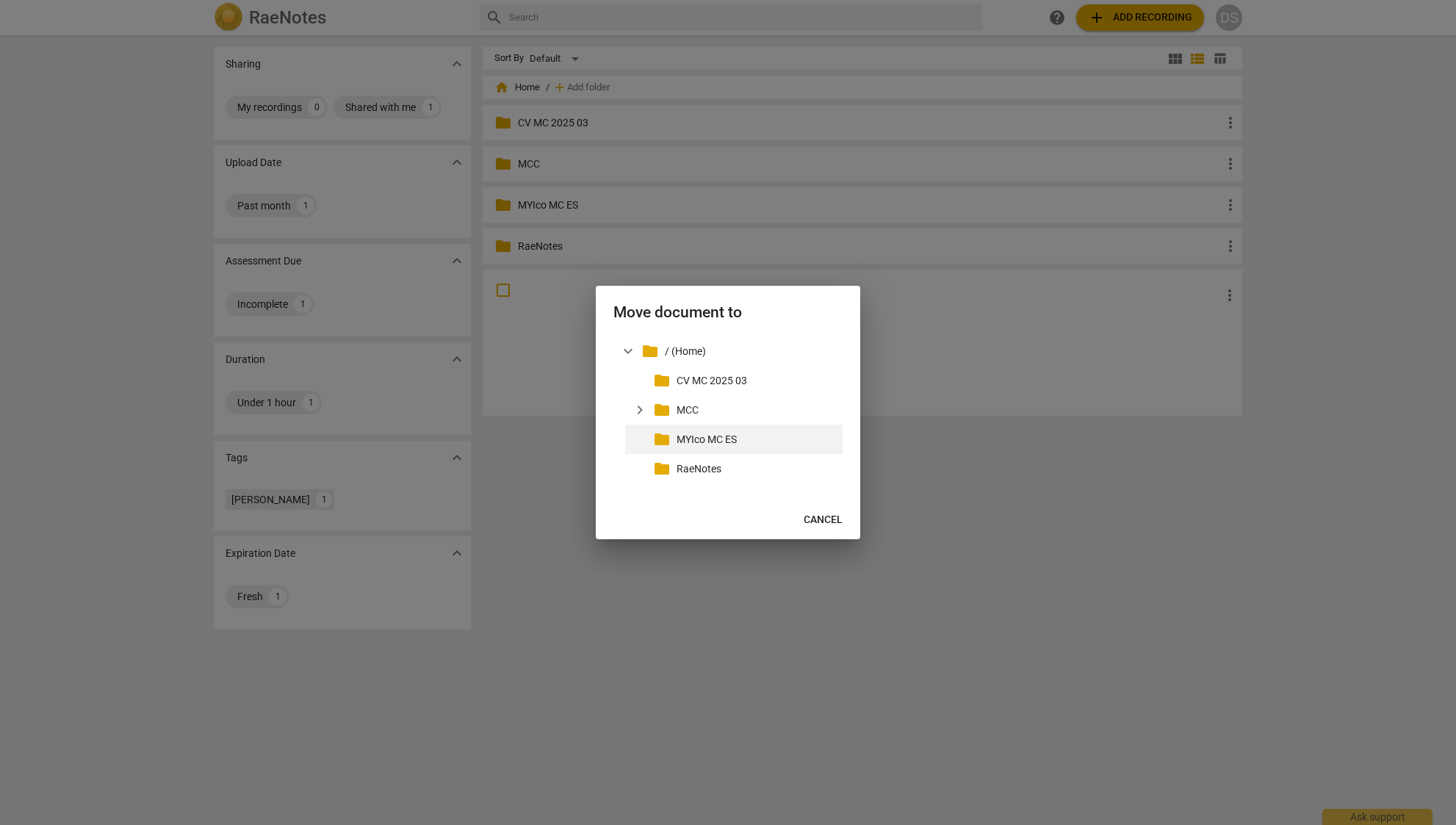
click at [728, 440] on p "MYIco MC ES" at bounding box center [756, 440] width 160 height 15
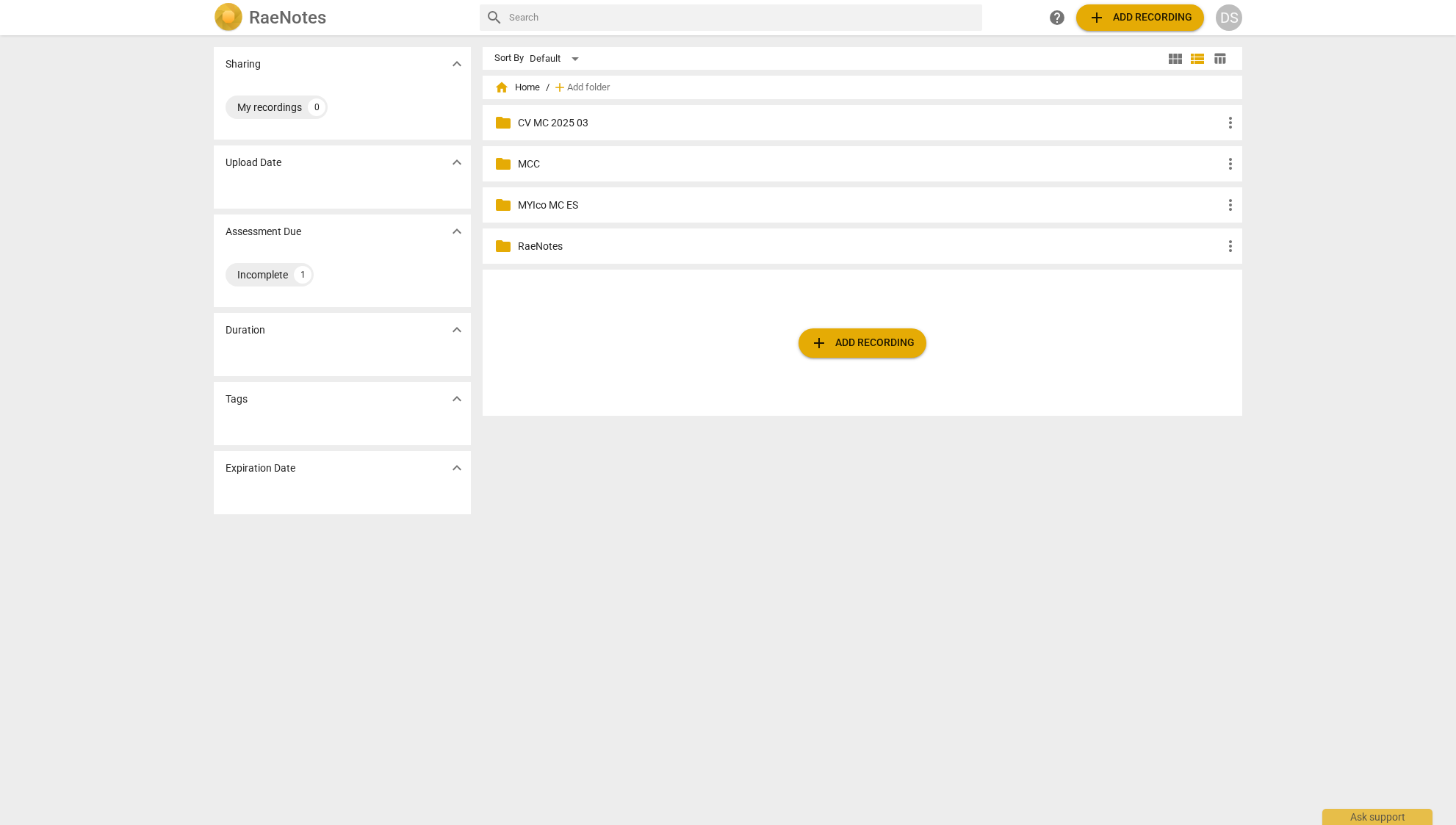
click at [537, 241] on p "RaeNotes" at bounding box center [869, 246] width 703 height 15
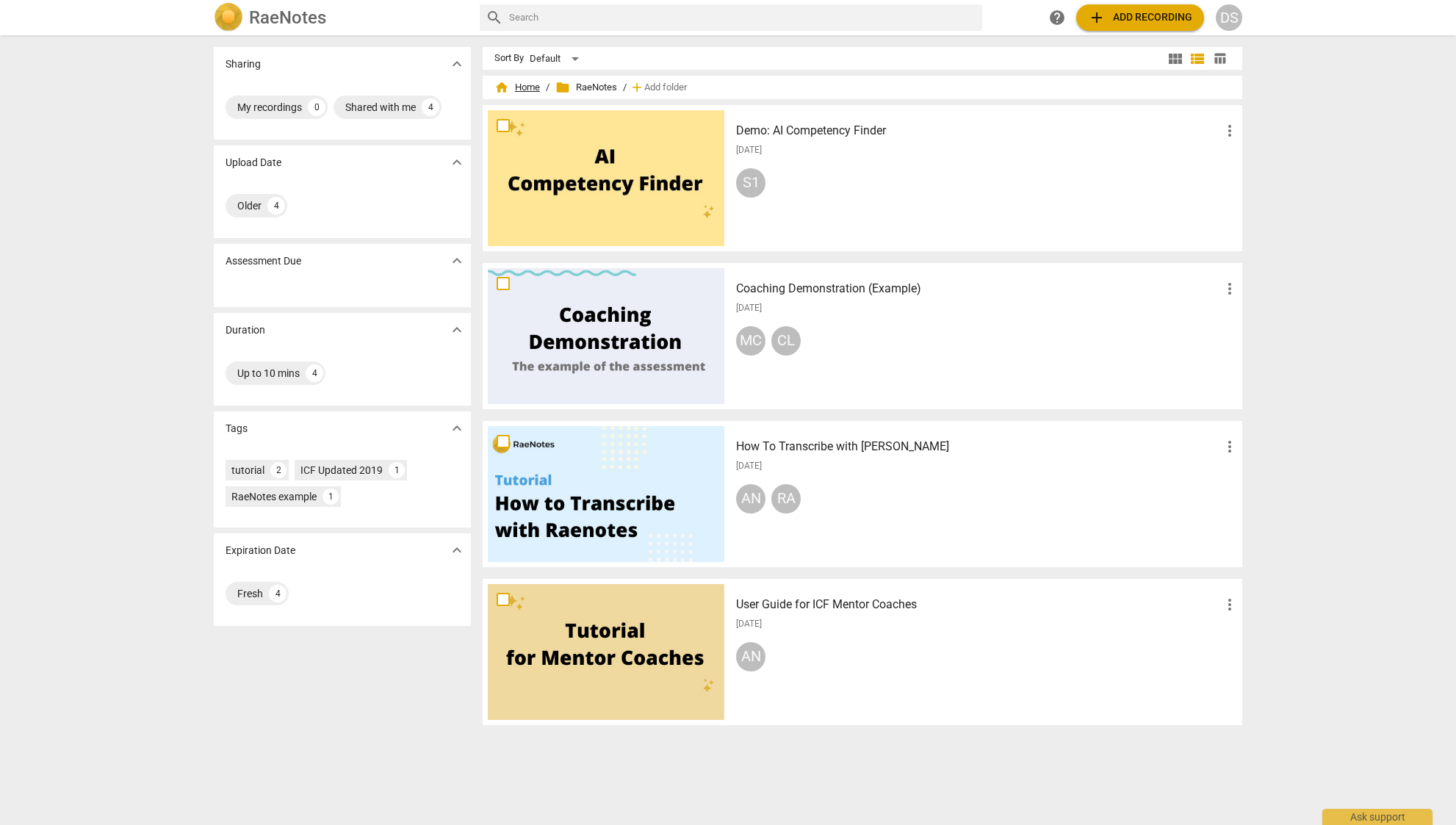
click at [521, 91] on span "home Home" at bounding box center [516, 87] width 45 height 14
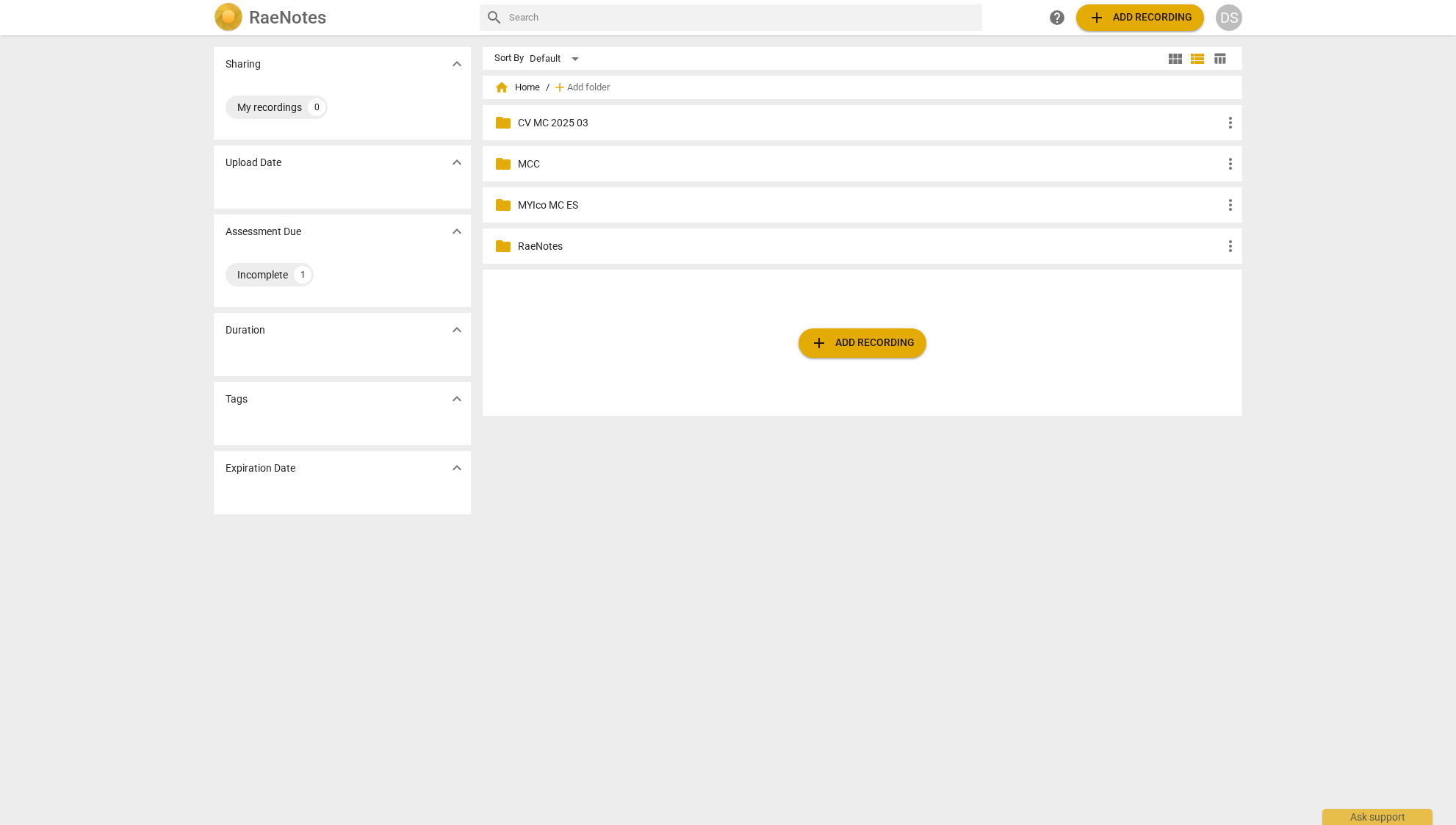
click at [547, 206] on p "MYIco MC ES" at bounding box center [869, 206] width 703 height 15
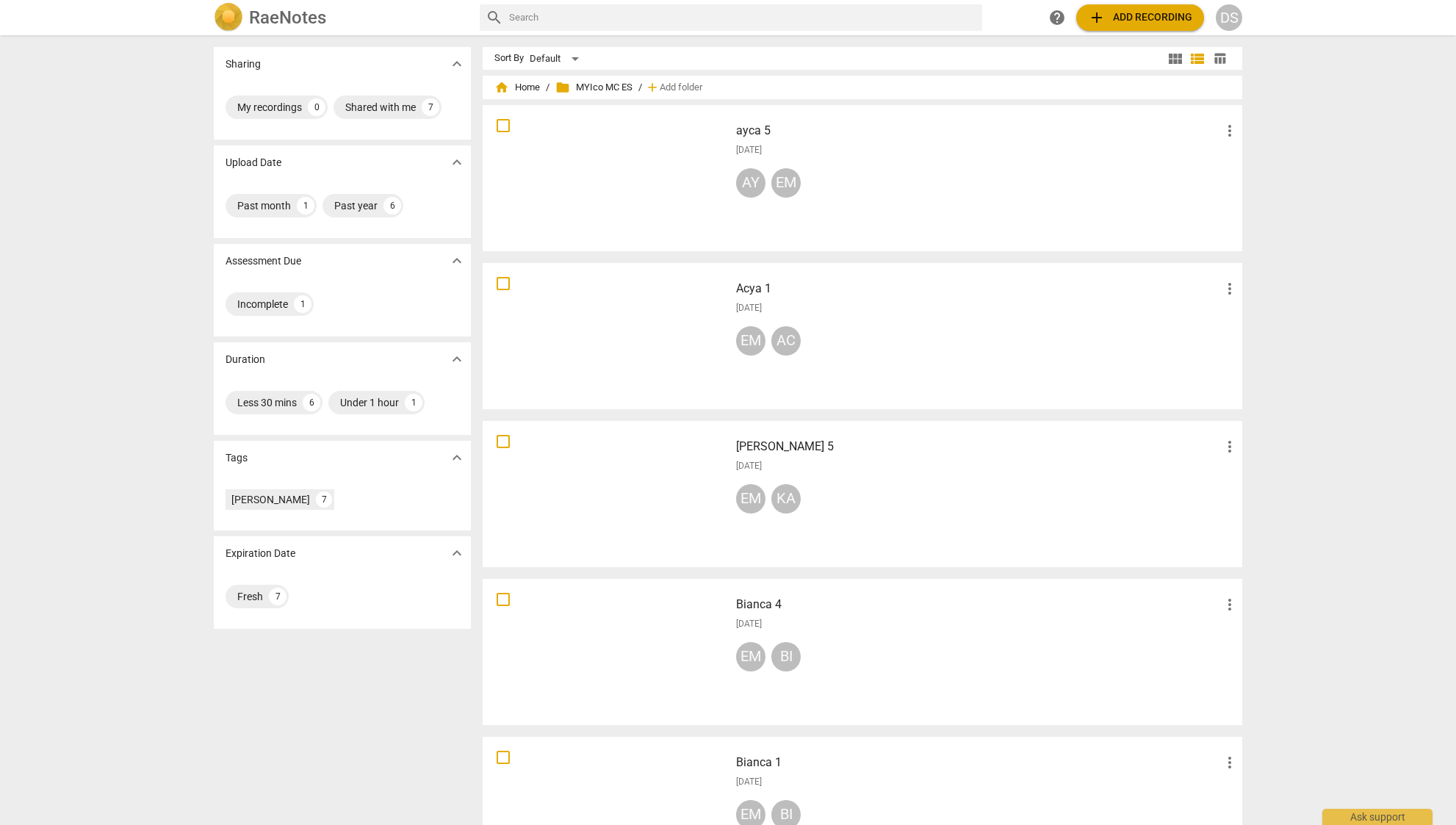
click at [306, 17] on h2 "RaeNotes" at bounding box center [288, 17] width 77 height 20
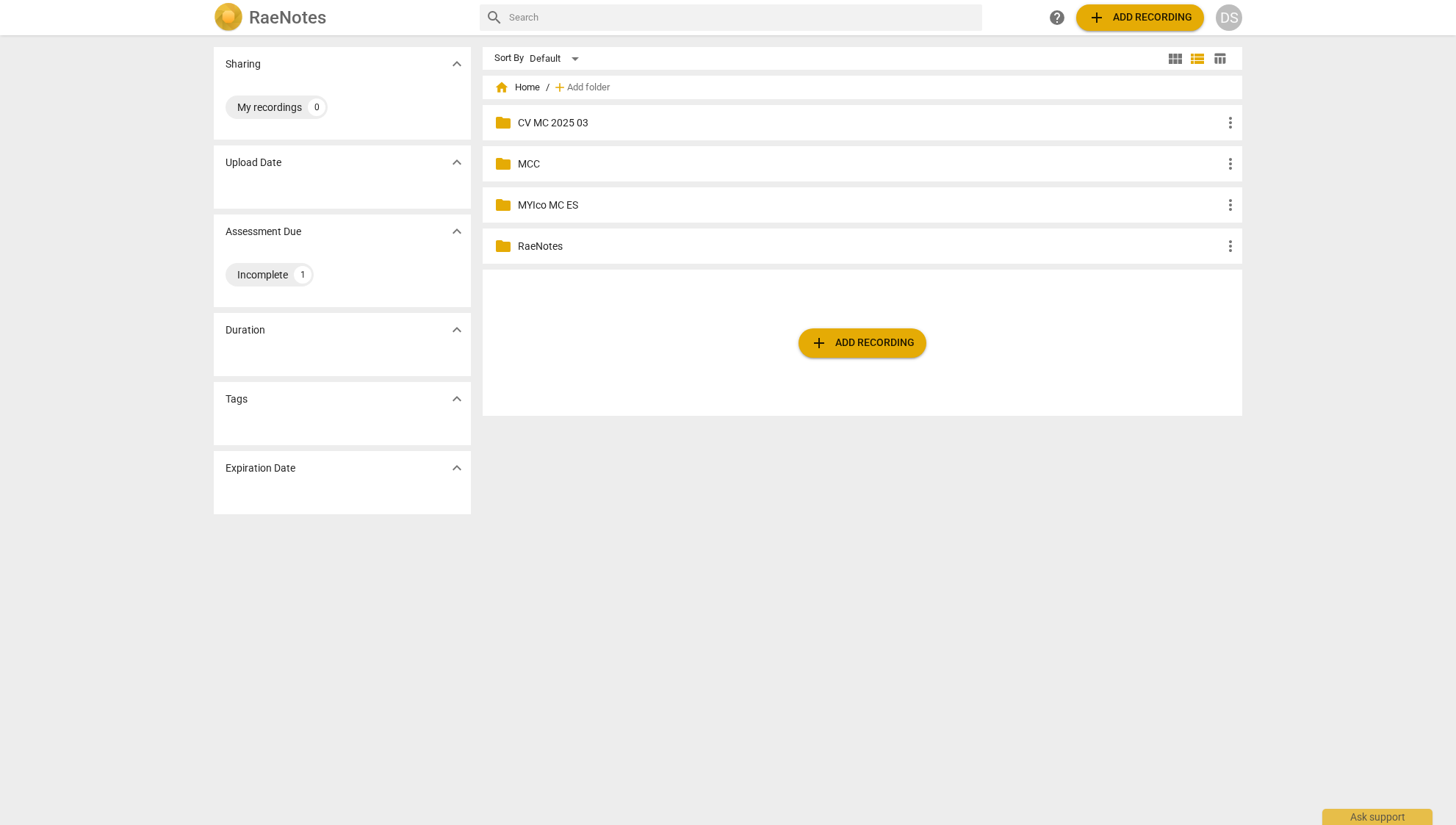
click at [572, 202] on p "MYIco MC ES" at bounding box center [869, 206] width 703 height 15
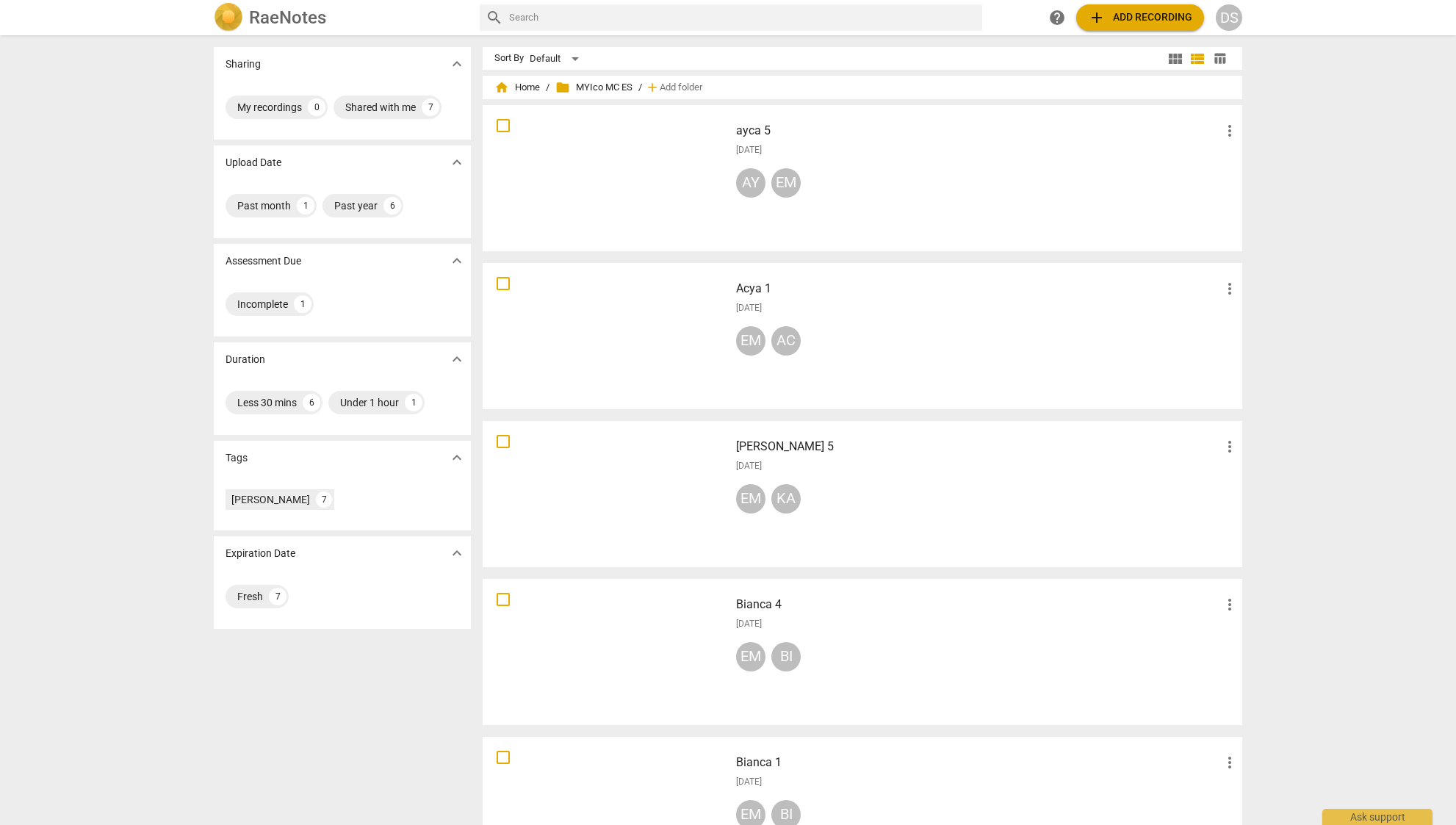
click at [232, 19] on img at bounding box center [228, 17] width 29 height 29
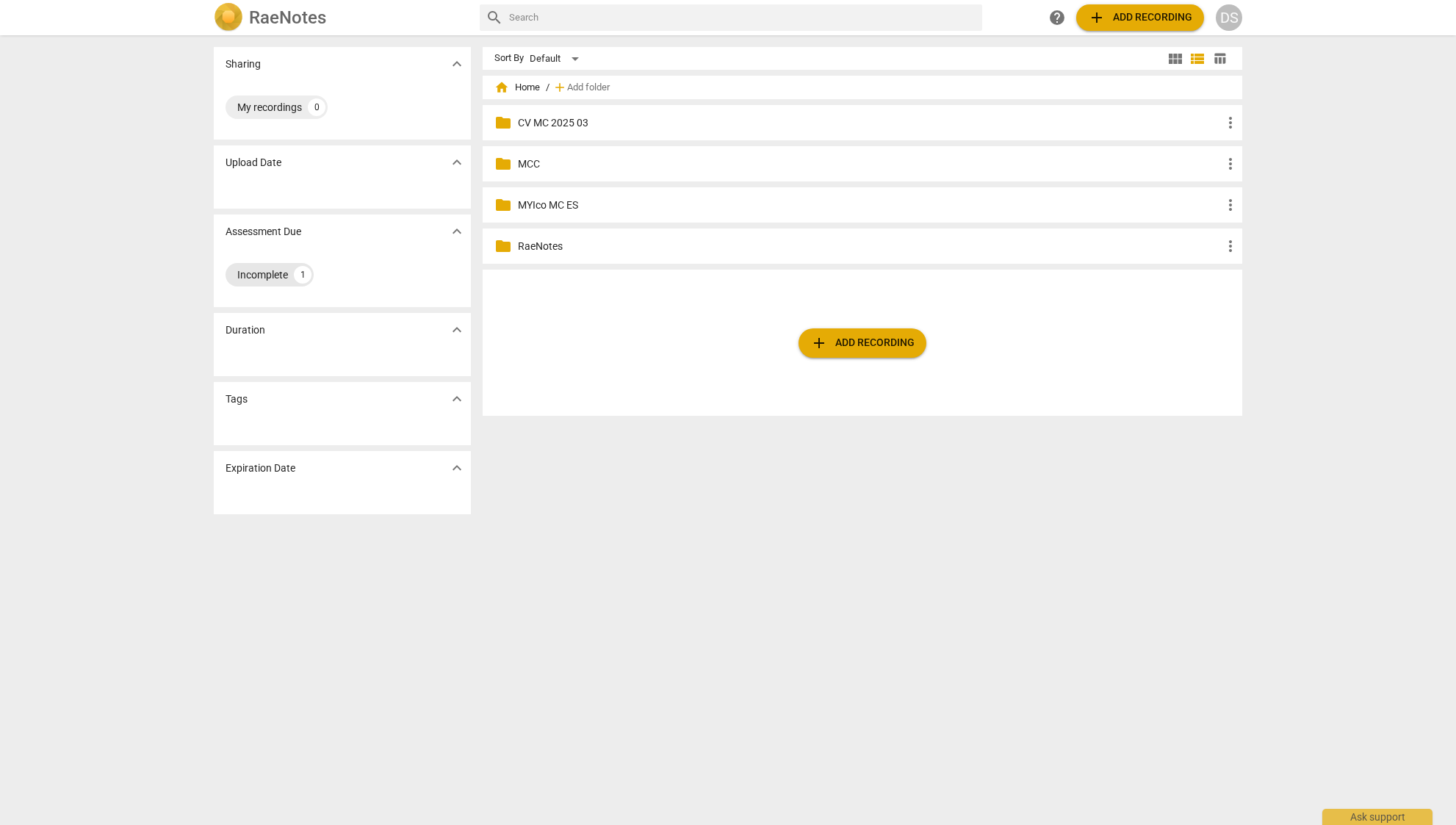
click at [285, 269] on div "Incomplete" at bounding box center [262, 274] width 51 height 14
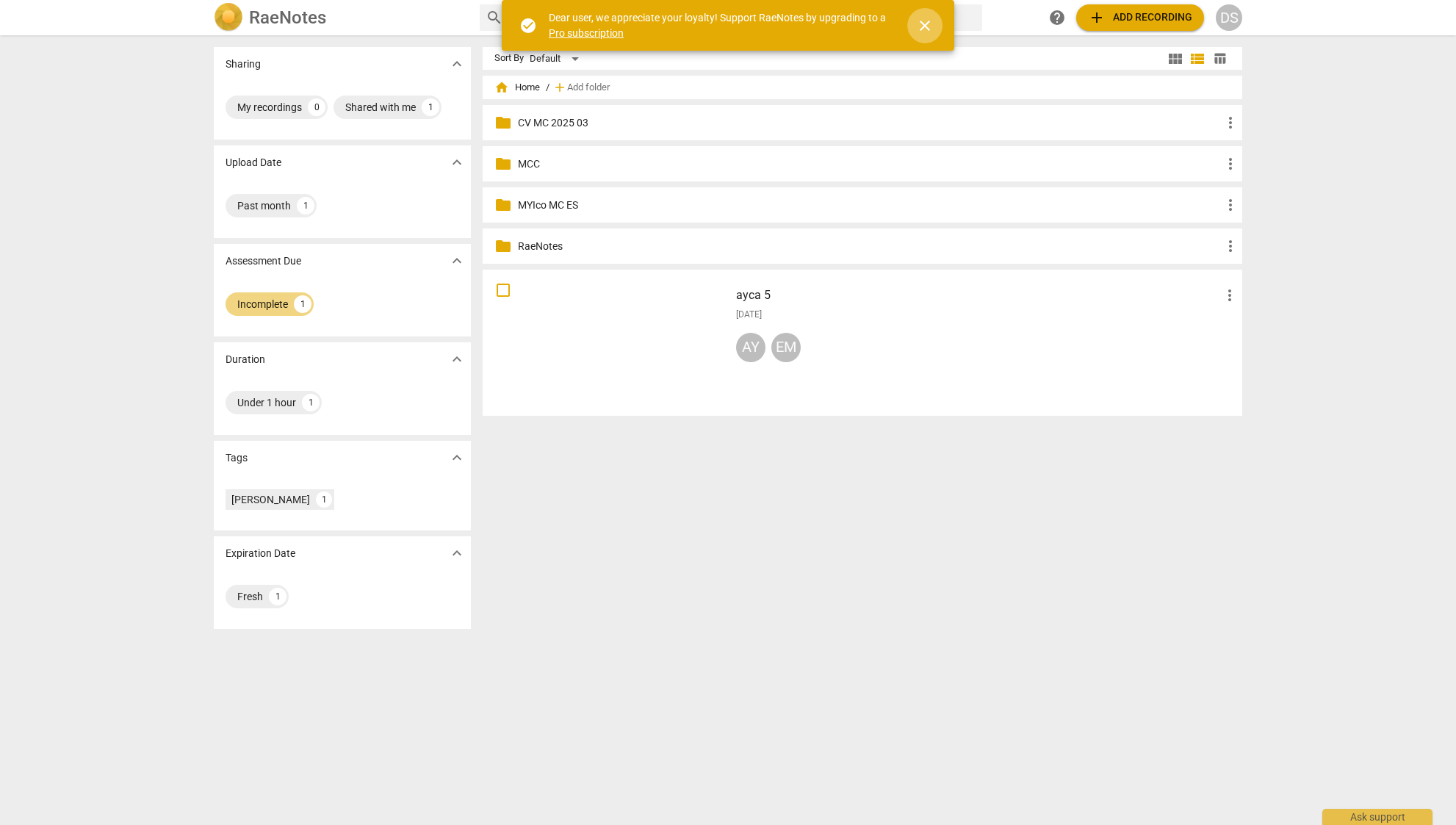
click at [921, 27] on span "close" at bounding box center [924, 26] width 17 height 17
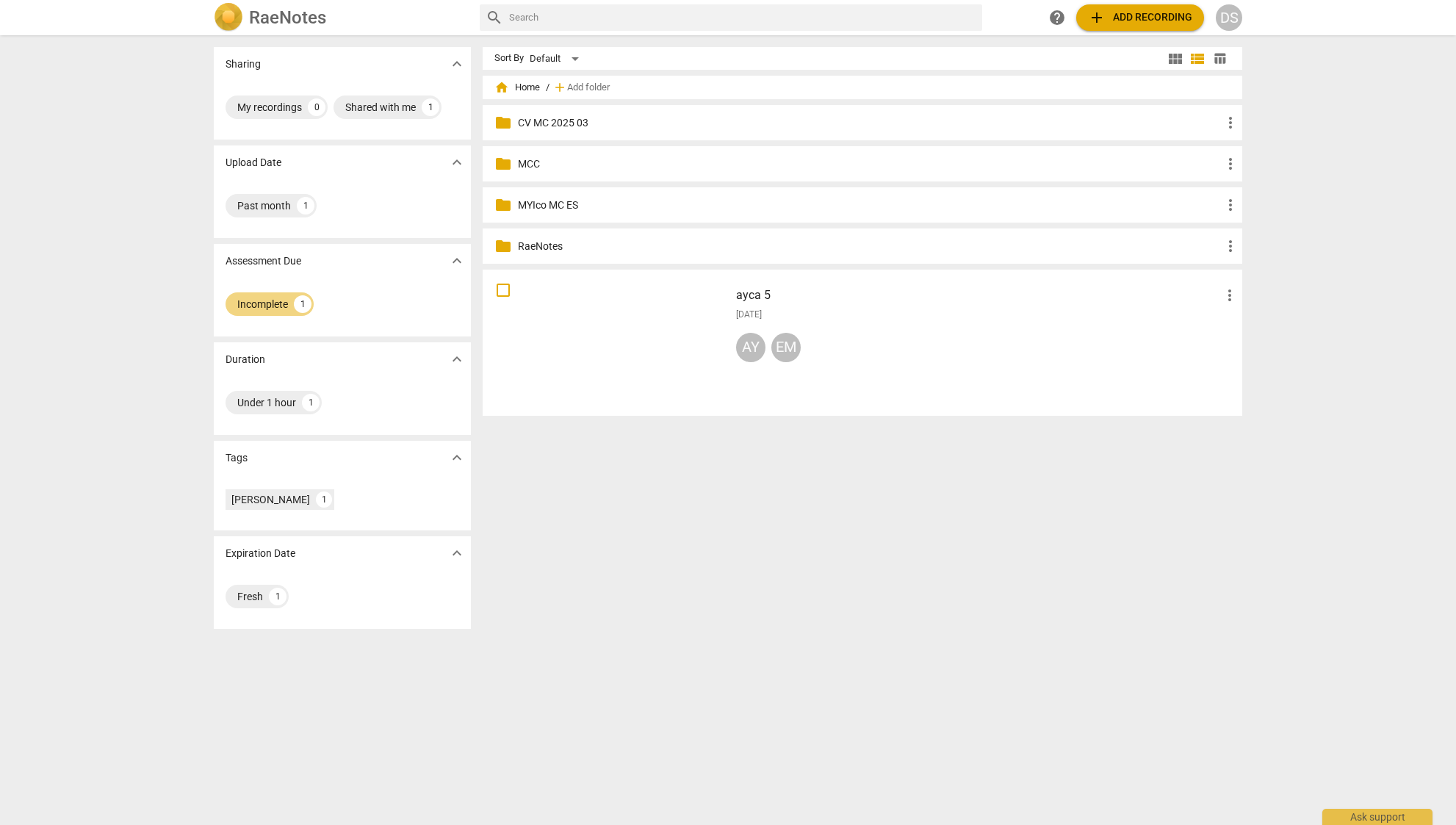
click at [680, 205] on p "MYIco MC ES" at bounding box center [869, 206] width 703 height 15
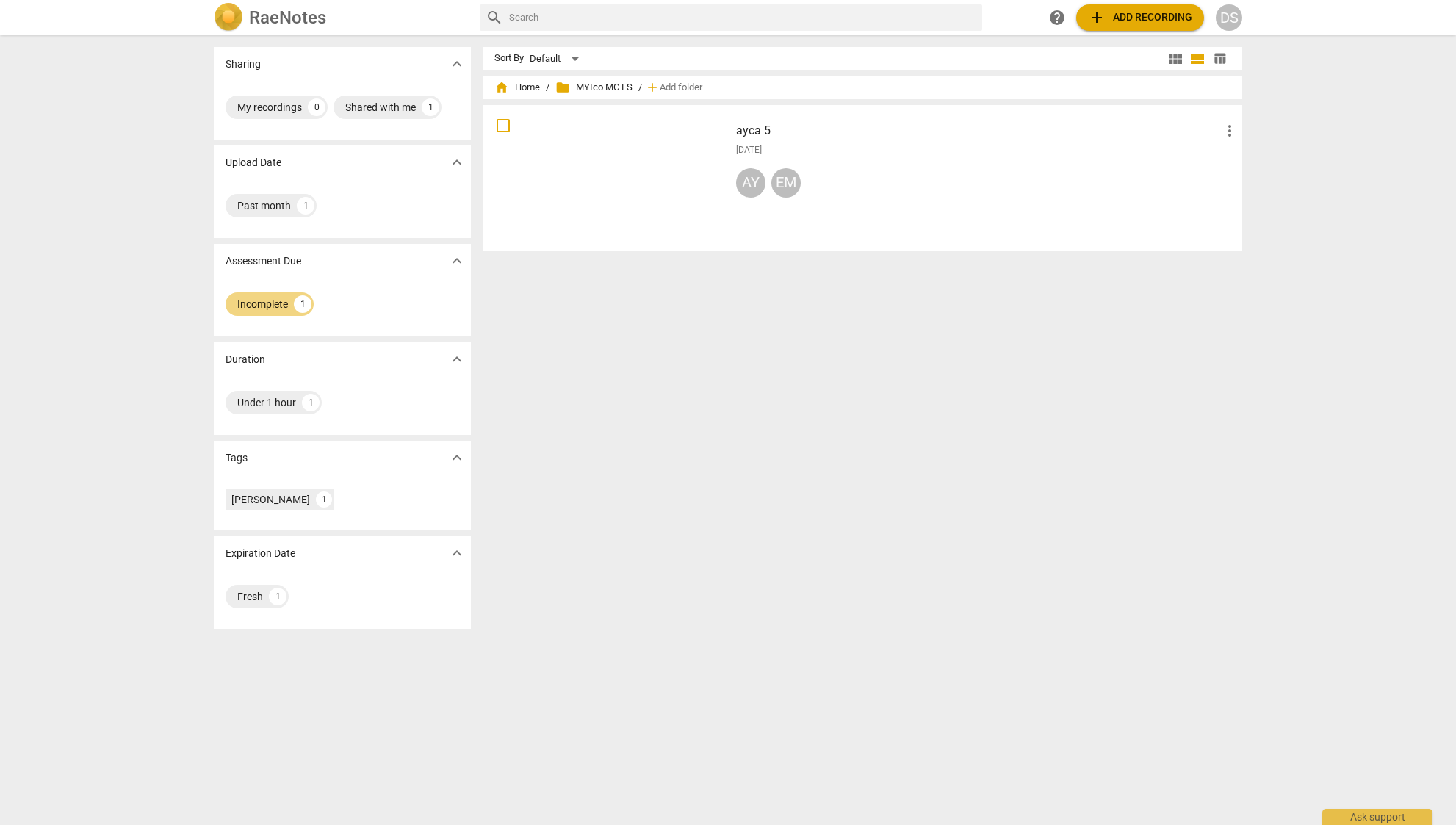
click at [604, 92] on span "folder MYIco MC ES" at bounding box center [593, 87] width 77 height 14
click at [515, 90] on span "home Home" at bounding box center [516, 87] width 45 height 14
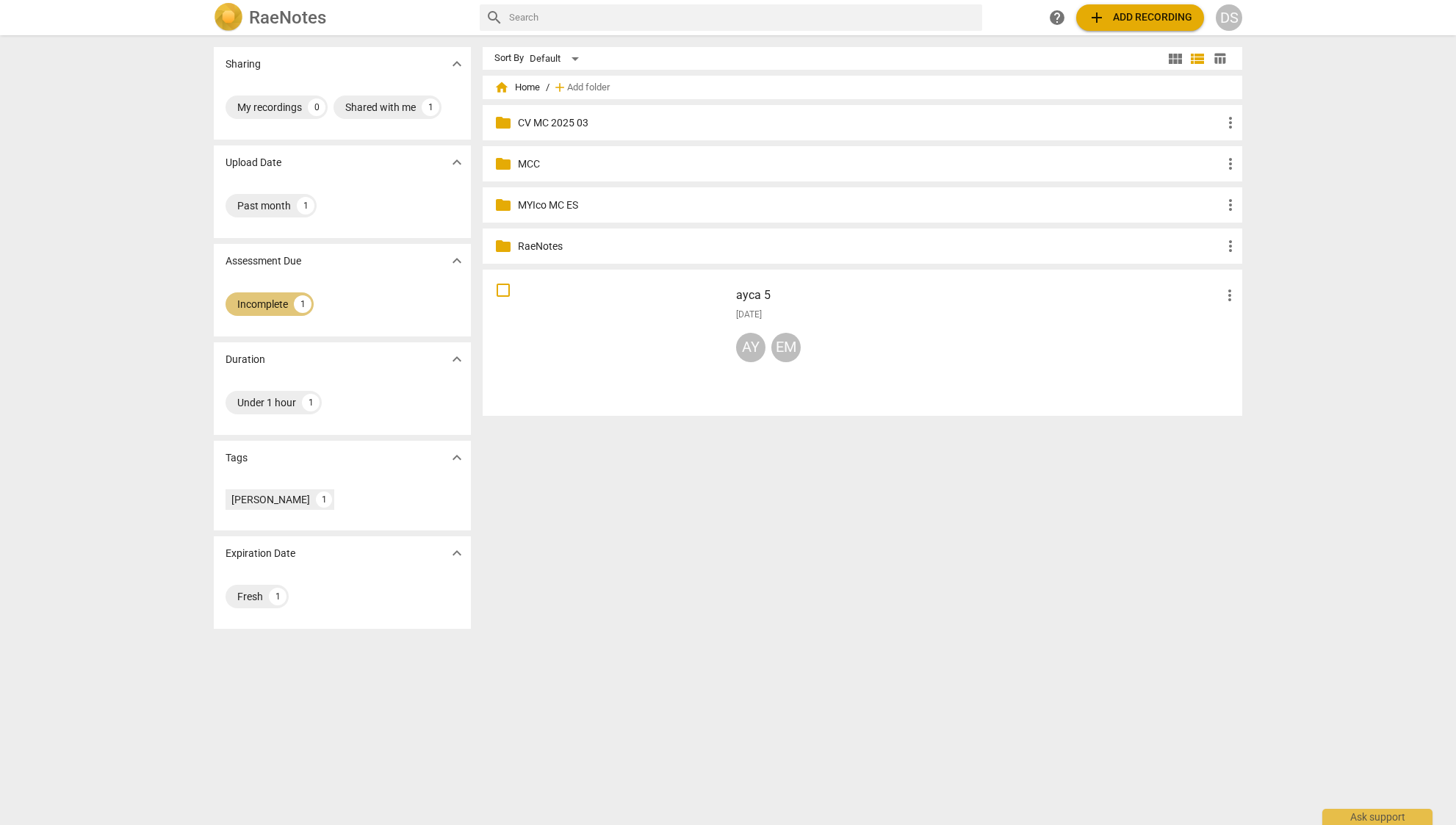
click at [254, 302] on div "Incomplete" at bounding box center [262, 303] width 51 height 14
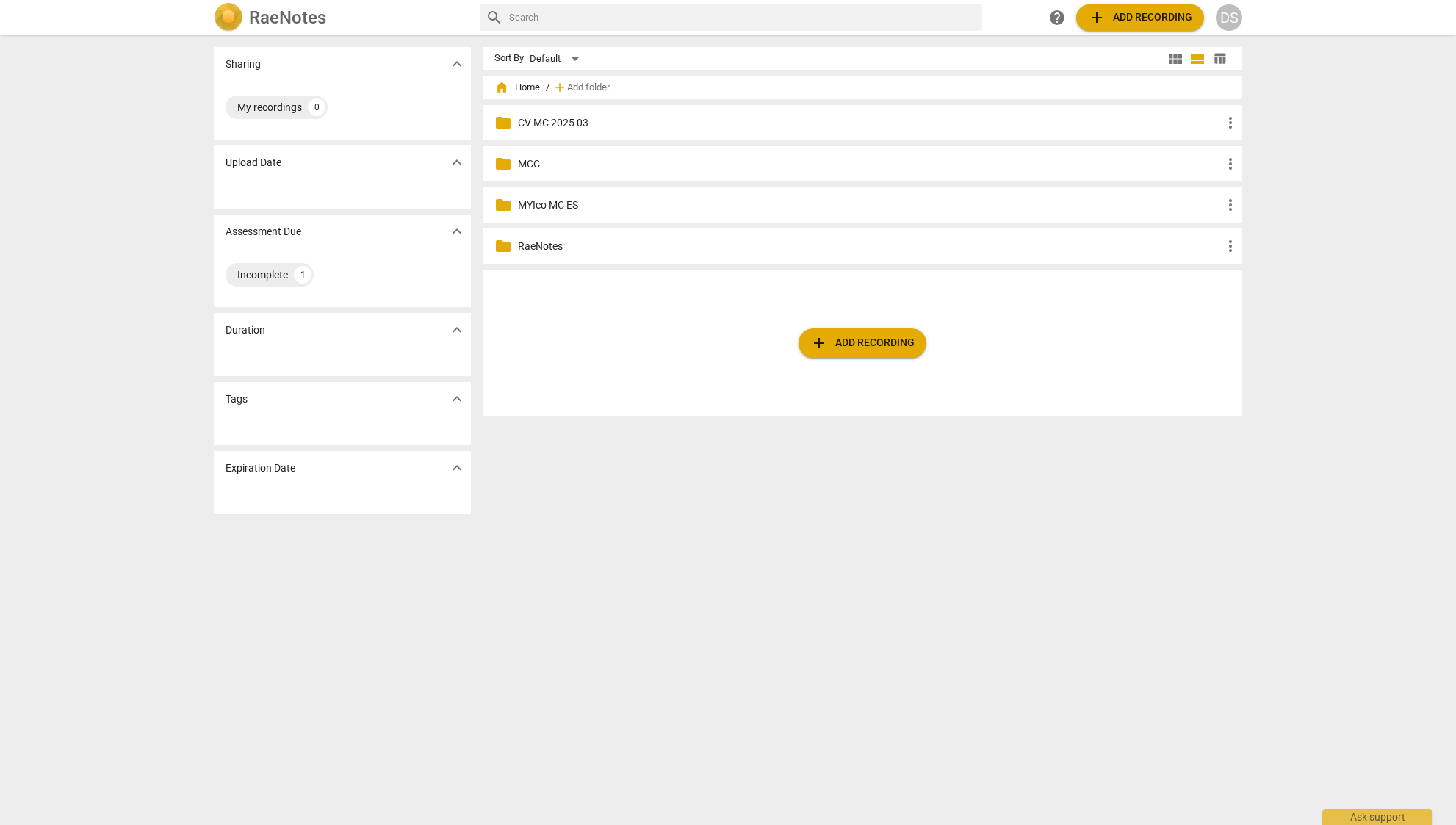
click at [544, 206] on p "MYIco MC ES" at bounding box center [869, 206] width 703 height 15
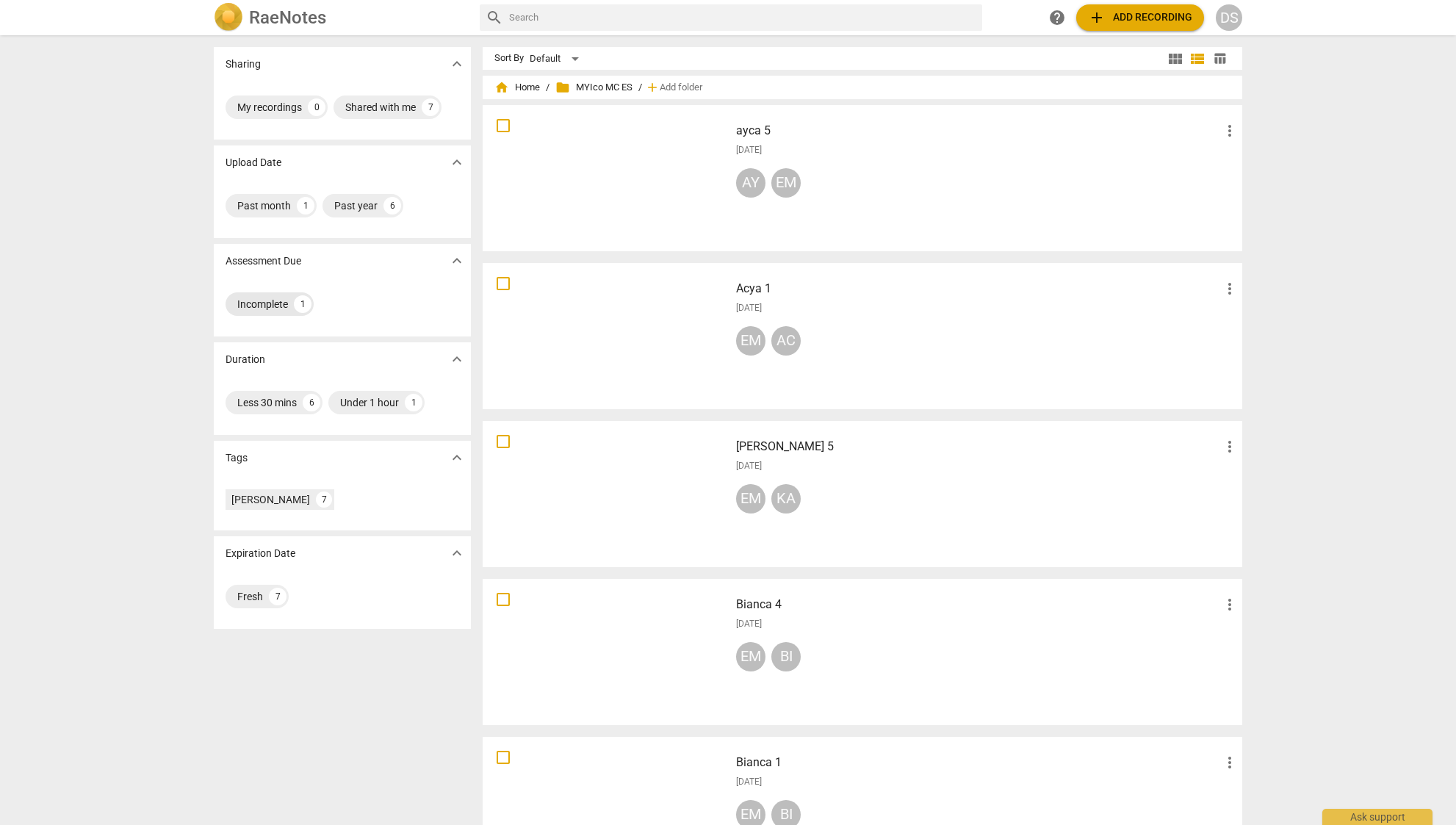
click at [249, 301] on div "Incomplete" at bounding box center [262, 303] width 51 height 14
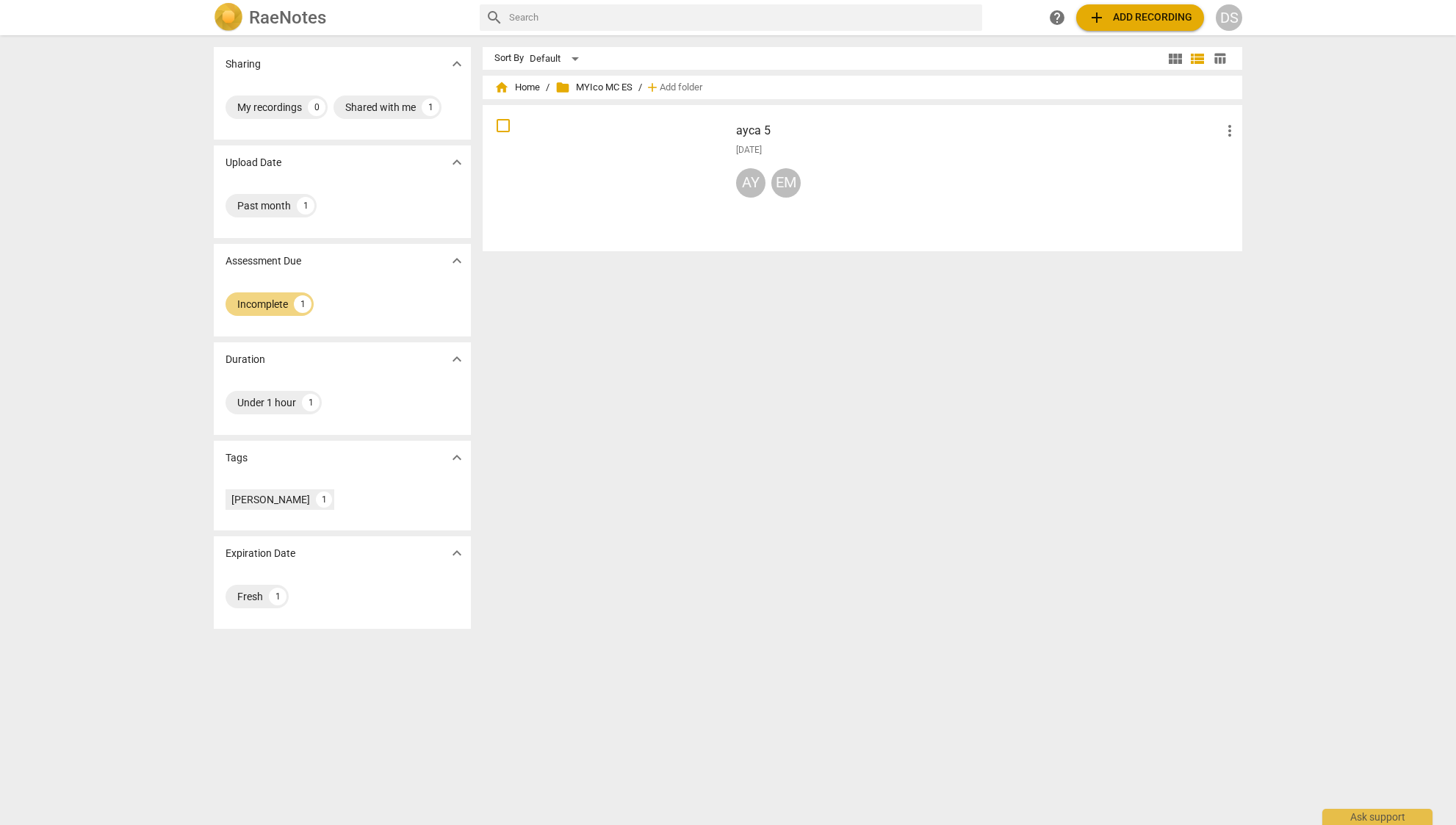
click at [290, 2] on div "RaeNotes search help add Add recording DS" at bounding box center [728, 17] width 1456 height 36
click at [531, 88] on span "home Home" at bounding box center [516, 87] width 45 height 14
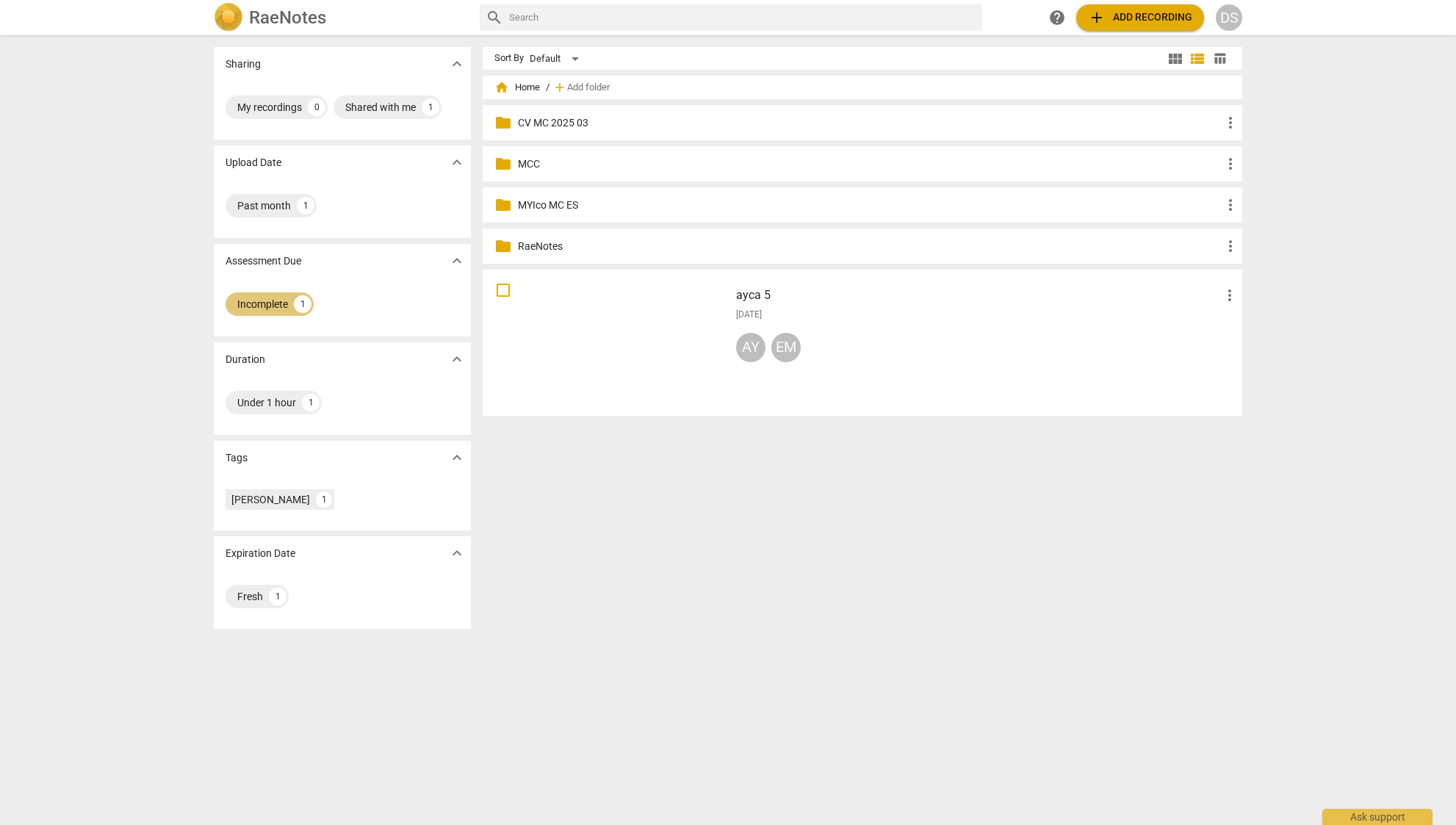
click at [257, 303] on div "Incomplete" at bounding box center [262, 303] width 51 height 14
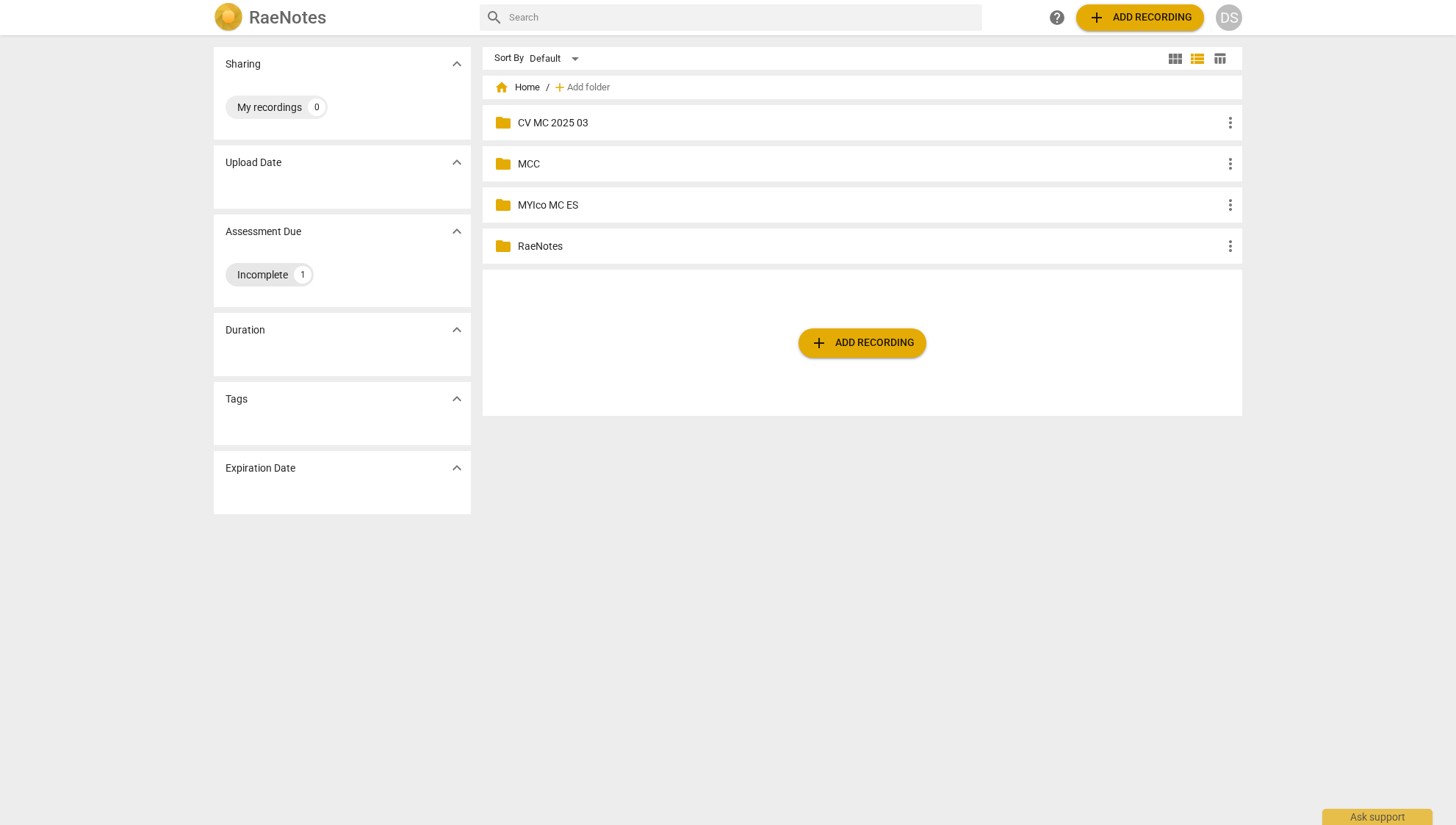
click at [270, 271] on div "Incomplete" at bounding box center [262, 274] width 51 height 14
